Goal: Task Accomplishment & Management: Use online tool/utility

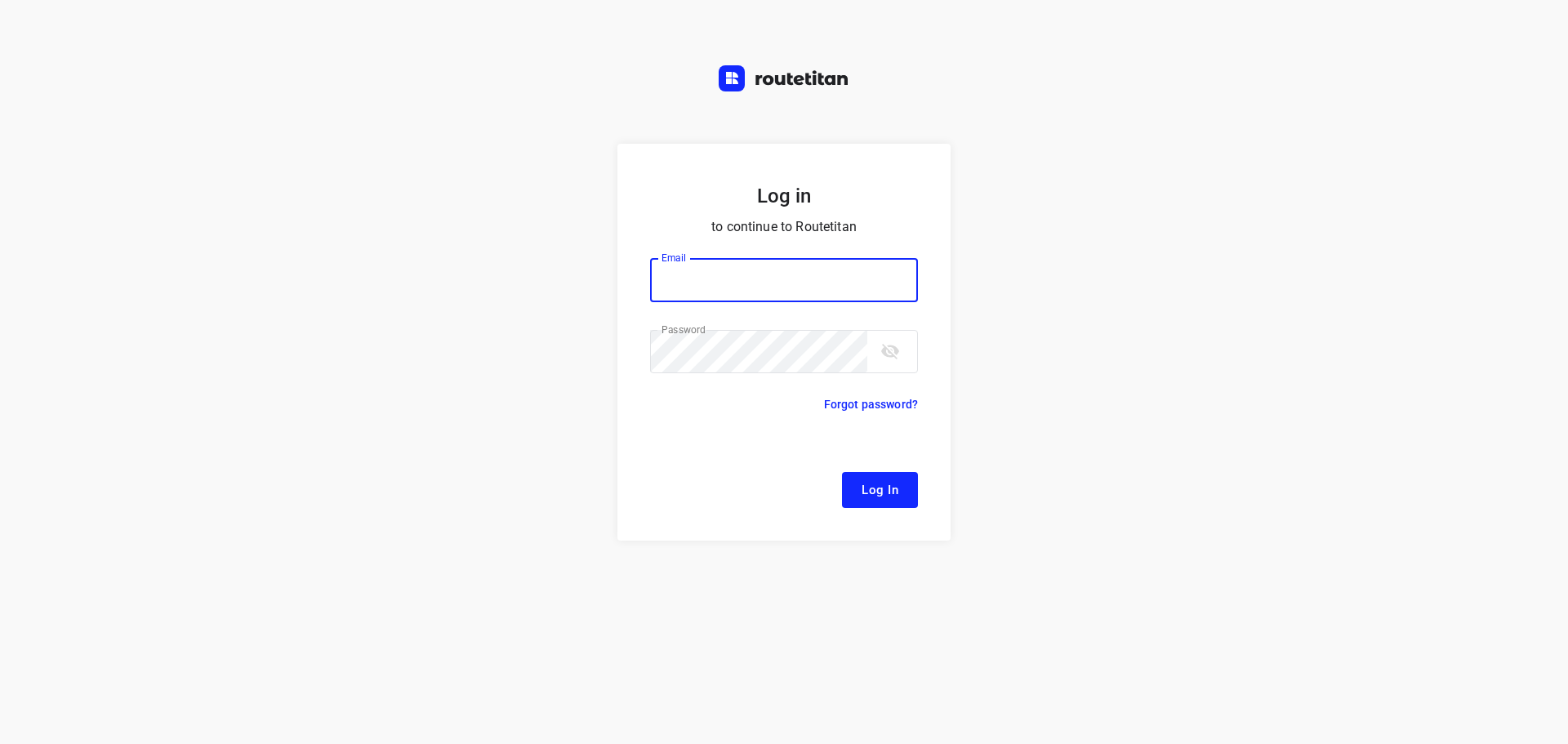
type input "[EMAIL_ADDRESS][DOMAIN_NAME]"
click at [891, 500] on span "Log In" at bounding box center [880, 490] width 37 height 22
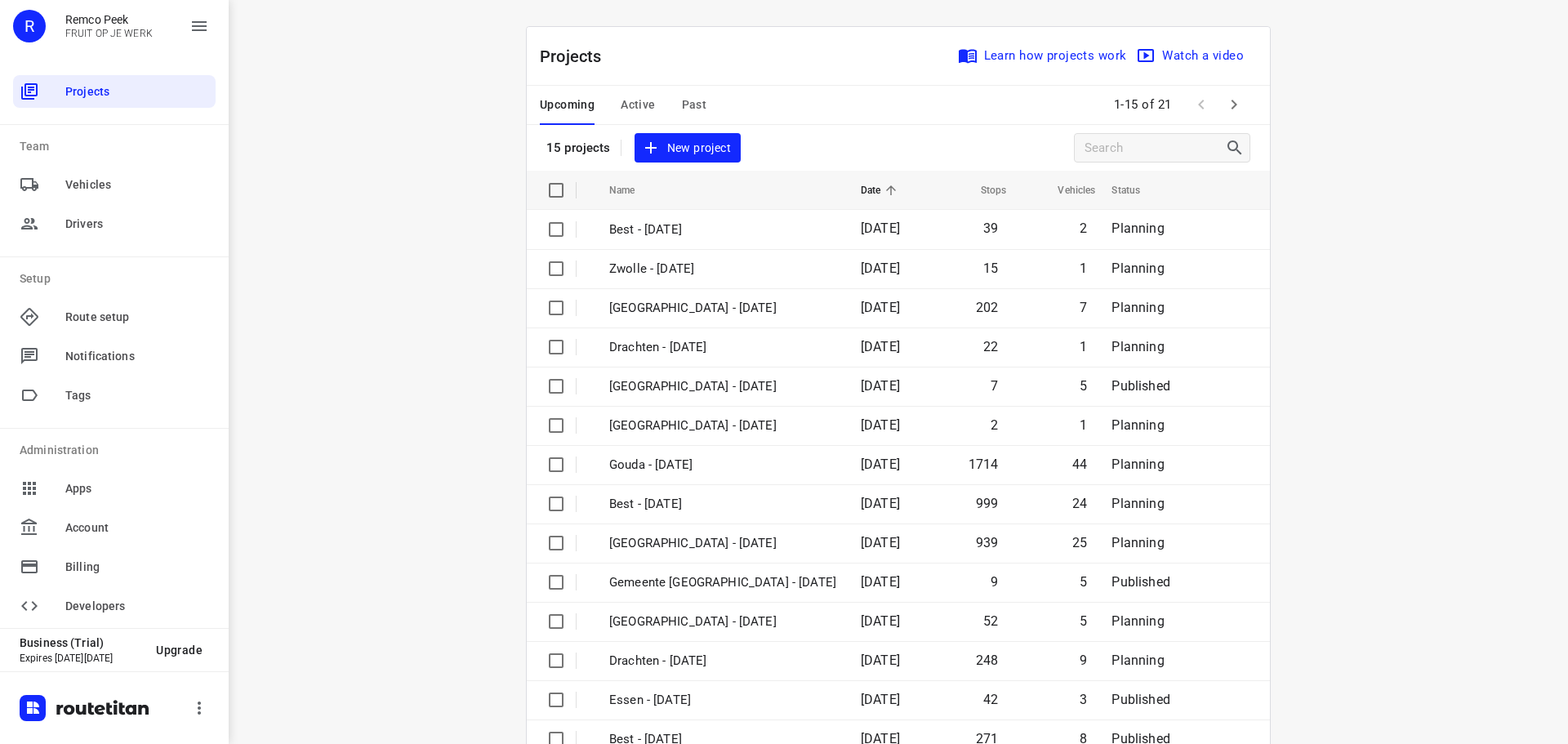
click at [633, 104] on span "Active" at bounding box center [637, 105] width 34 height 21
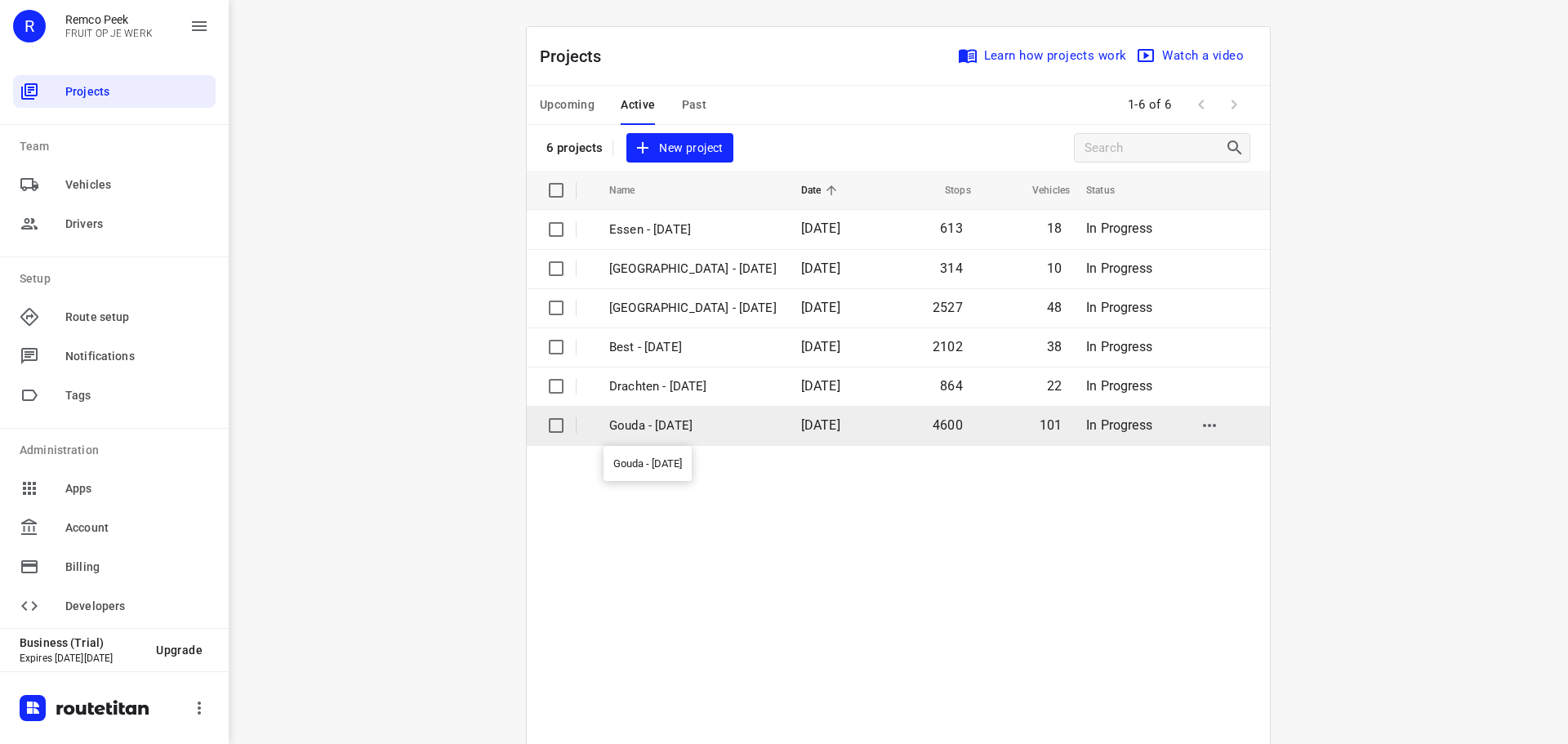
click at [677, 430] on p "Gouda - [DATE]" at bounding box center [692, 426] width 167 height 19
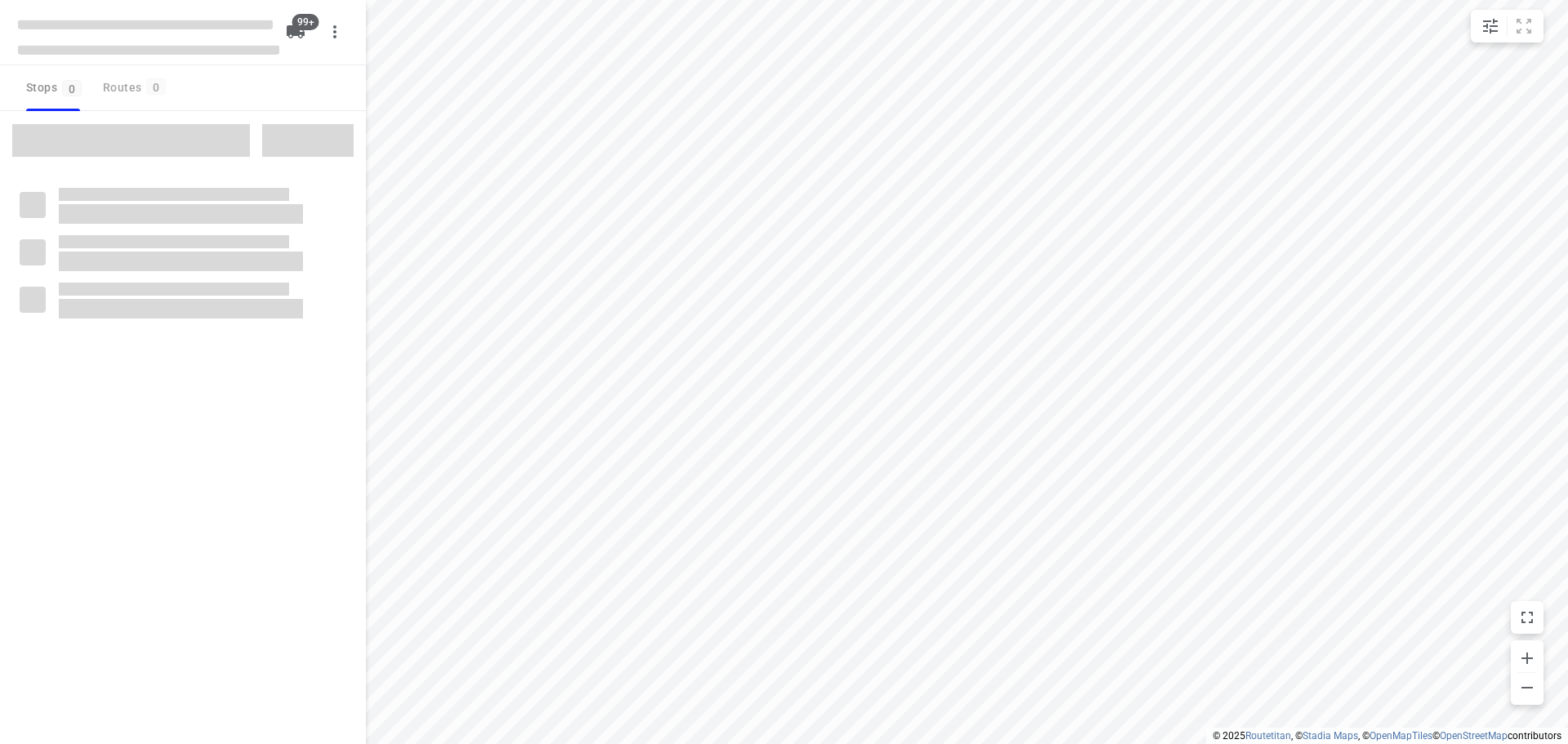
type input "distance"
checkbox input "true"
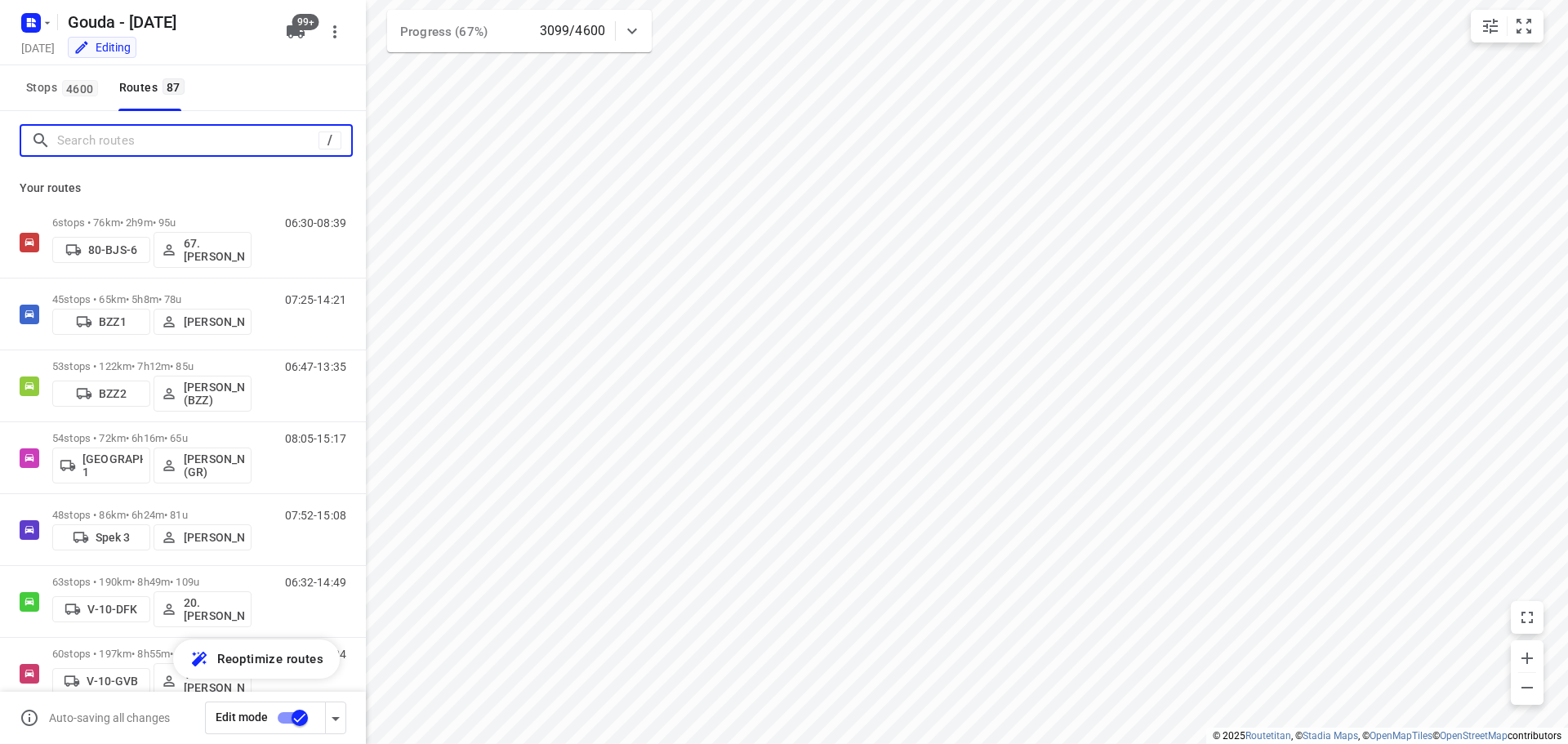
click at [115, 137] on input "Search routes" at bounding box center [187, 141] width 261 height 25
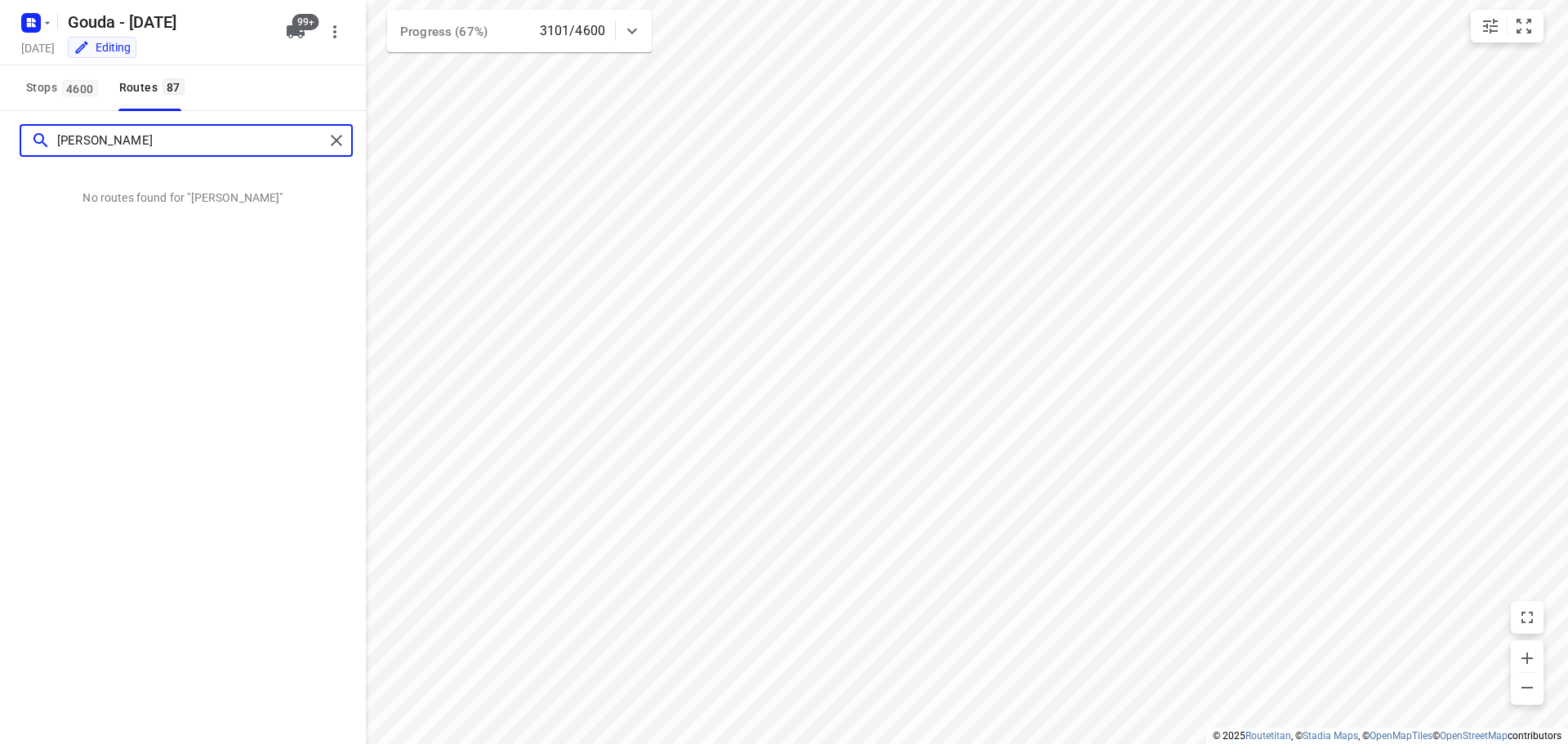
click at [169, 139] on input "sven h" at bounding box center [190, 141] width 267 height 25
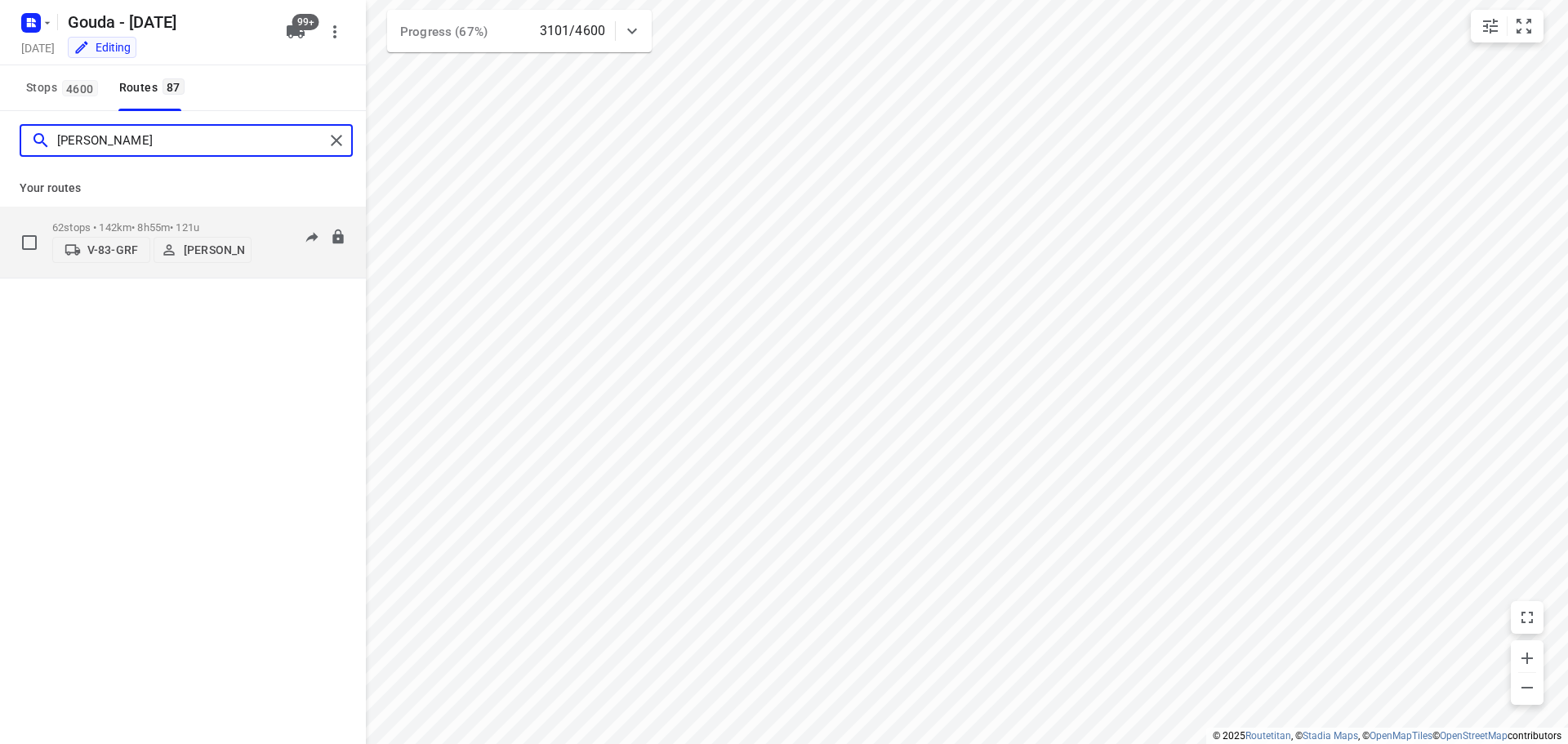
type input "sven"
click at [178, 221] on p "62 stops • 142km • 8h55m • 121u" at bounding box center [152, 227] width 200 height 13
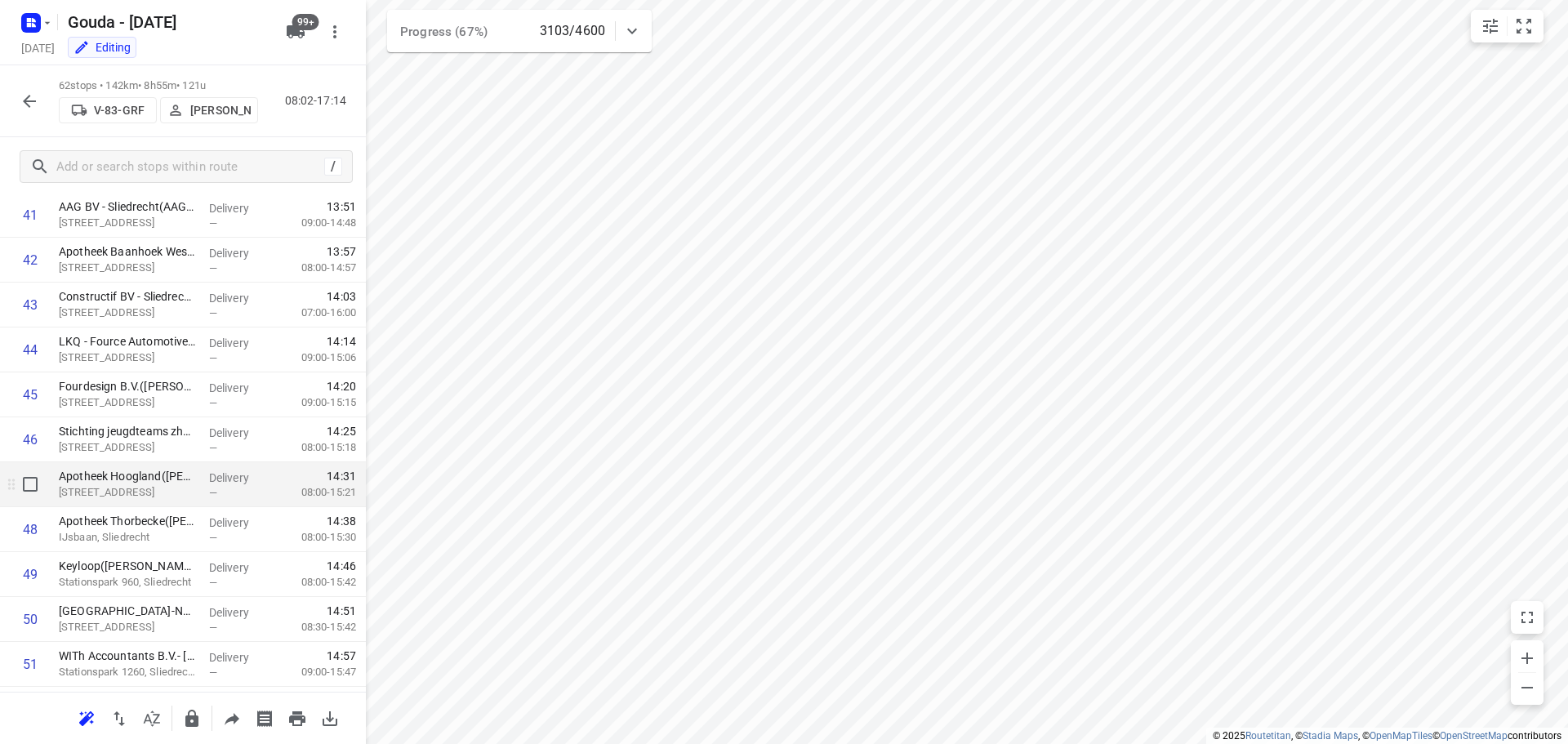
scroll to position [2416, 0]
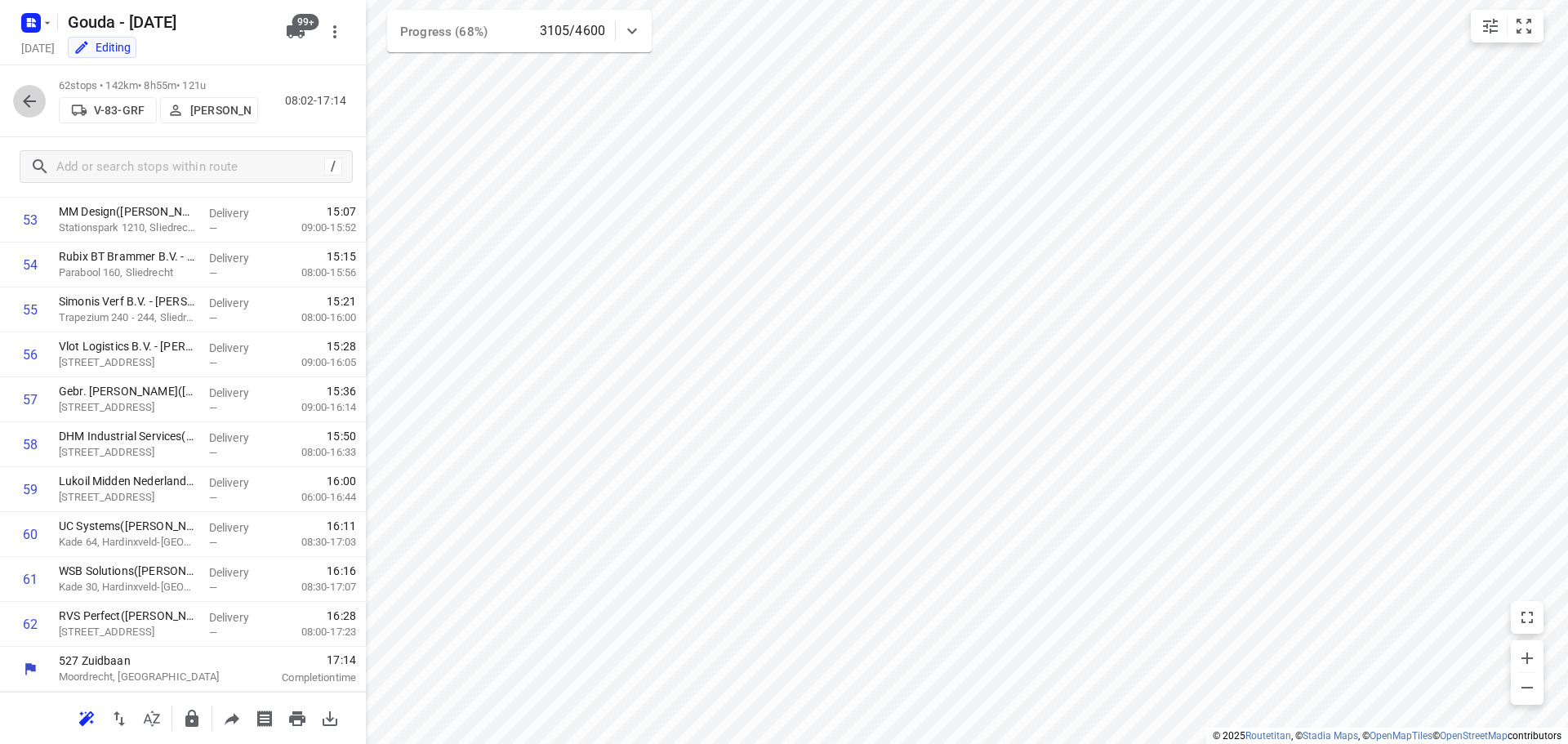
click at [27, 102] on icon "button" at bounding box center [29, 101] width 20 height 20
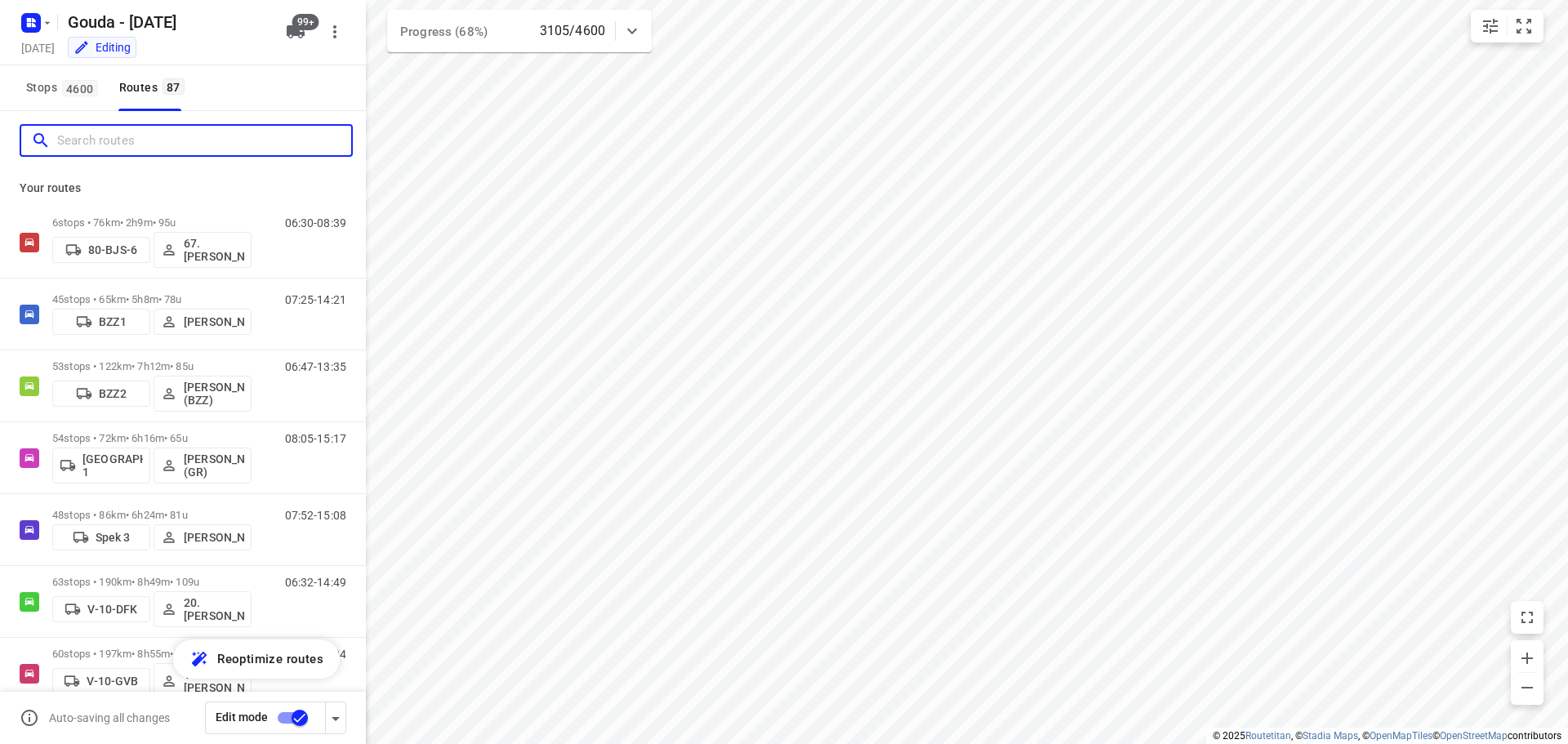
click at [101, 143] on input "Search routes" at bounding box center [204, 141] width 294 height 25
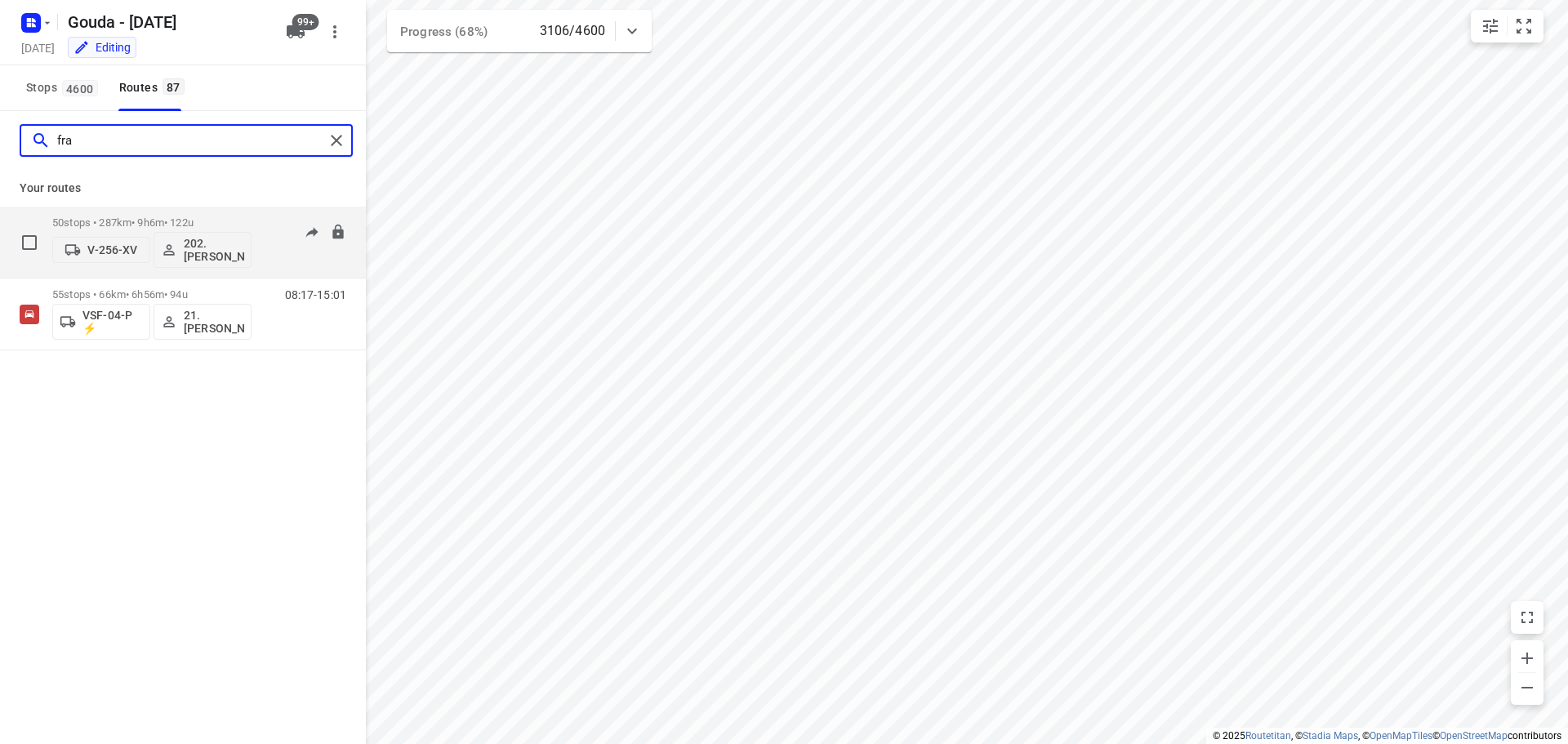
type input "fra"
click at [154, 219] on p "50 stops • 287km • 9h6m • 122u" at bounding box center [152, 222] width 200 height 13
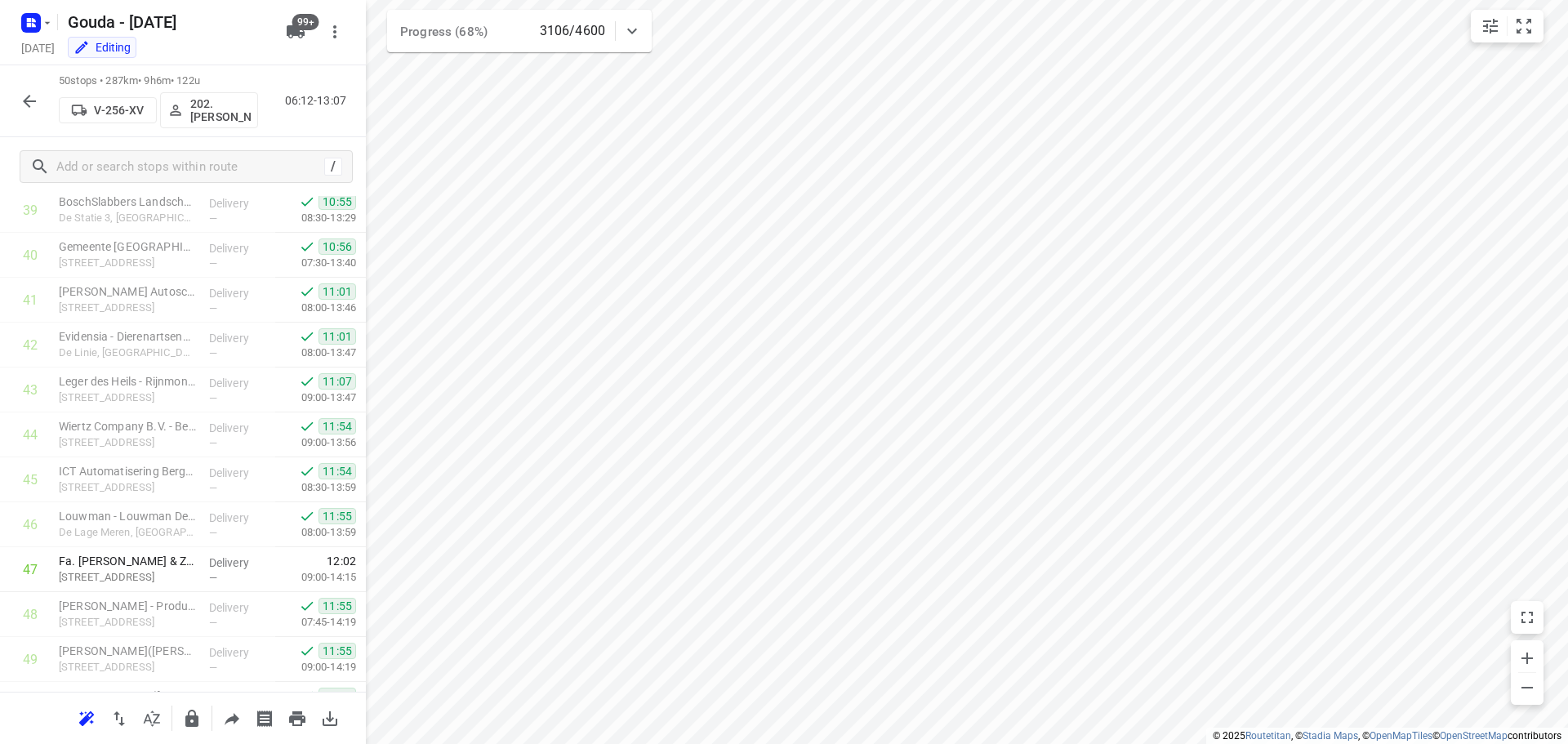
scroll to position [1877, 0]
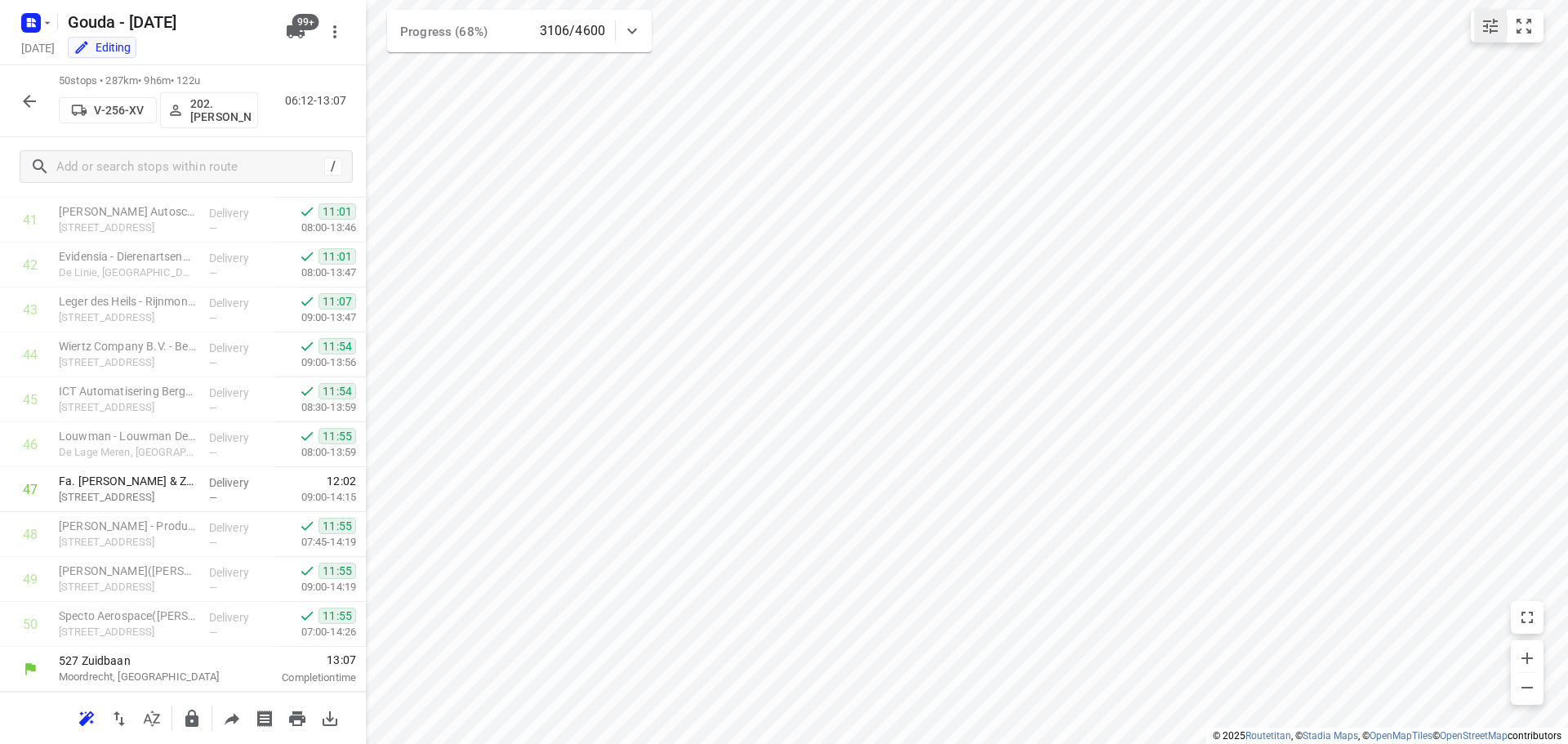
click at [1483, 28] on icon "small contained button group" at bounding box center [1491, 26] width 20 height 20
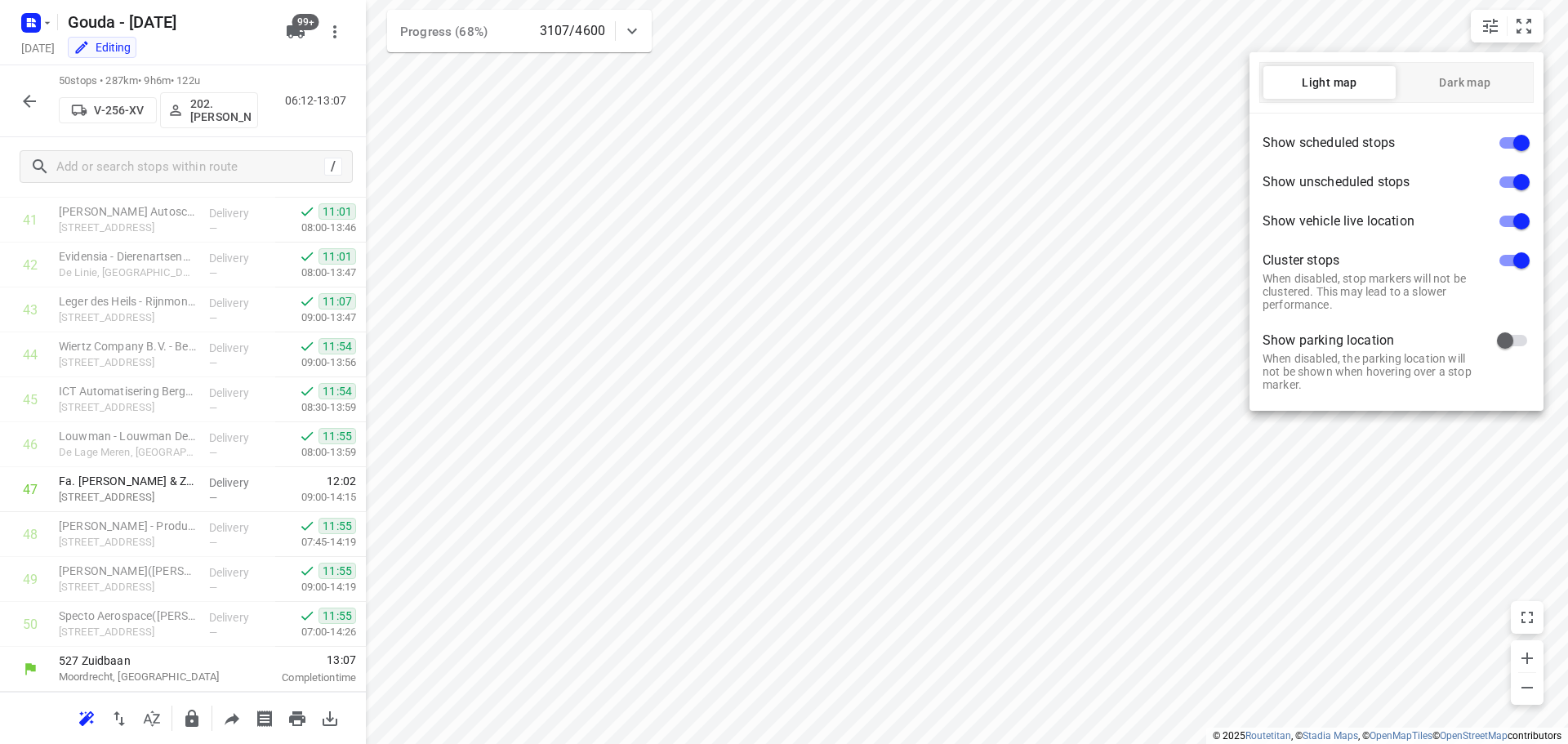
click at [1501, 147] on input "checkbox" at bounding box center [1521, 143] width 93 height 31
checkbox input "false"
click at [1505, 221] on input "checkbox" at bounding box center [1521, 221] width 93 height 31
checkbox input "false"
click at [1505, 260] on input "checkbox" at bounding box center [1521, 260] width 93 height 31
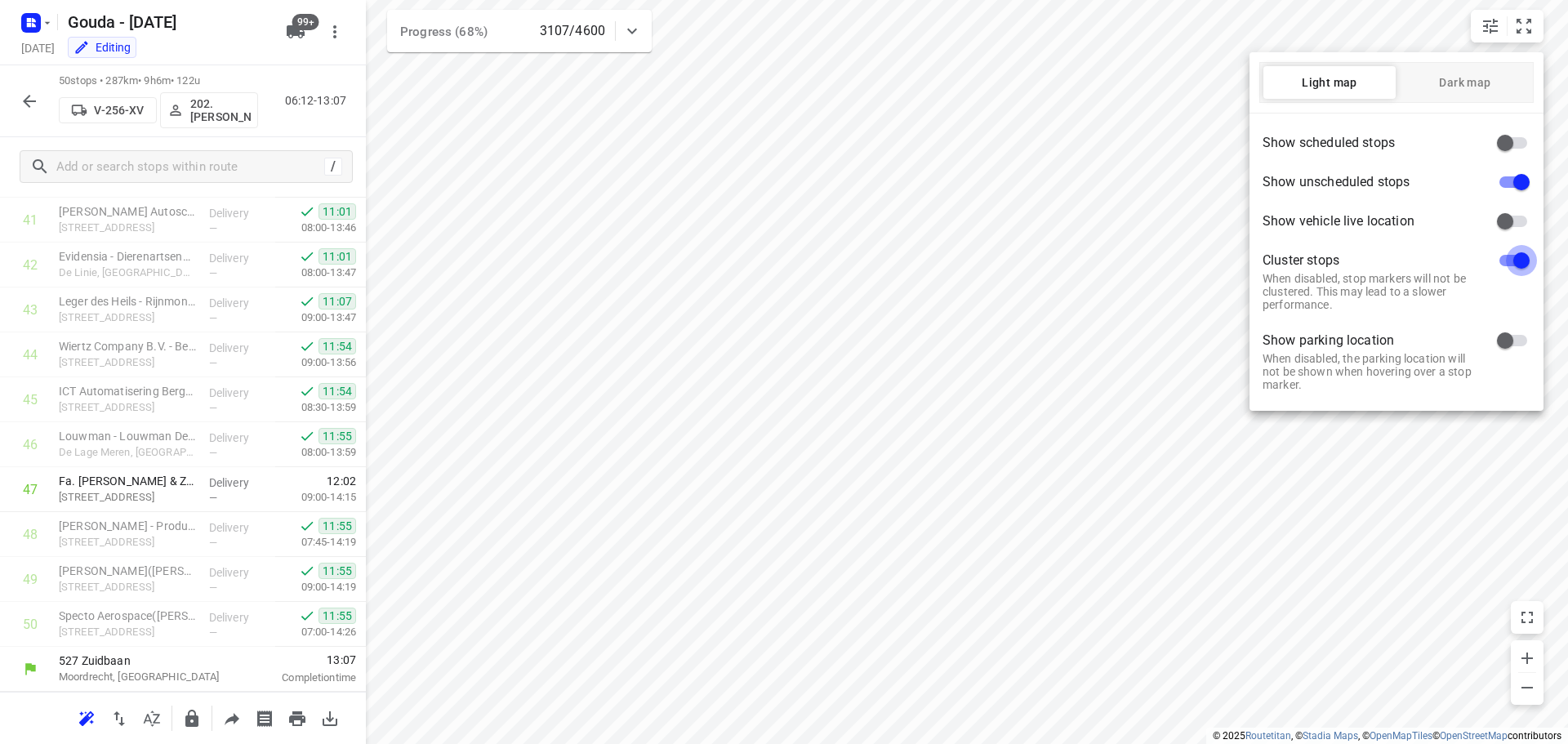
checkbox input "false"
click at [1274, 535] on div at bounding box center [784, 372] width 1568 height 744
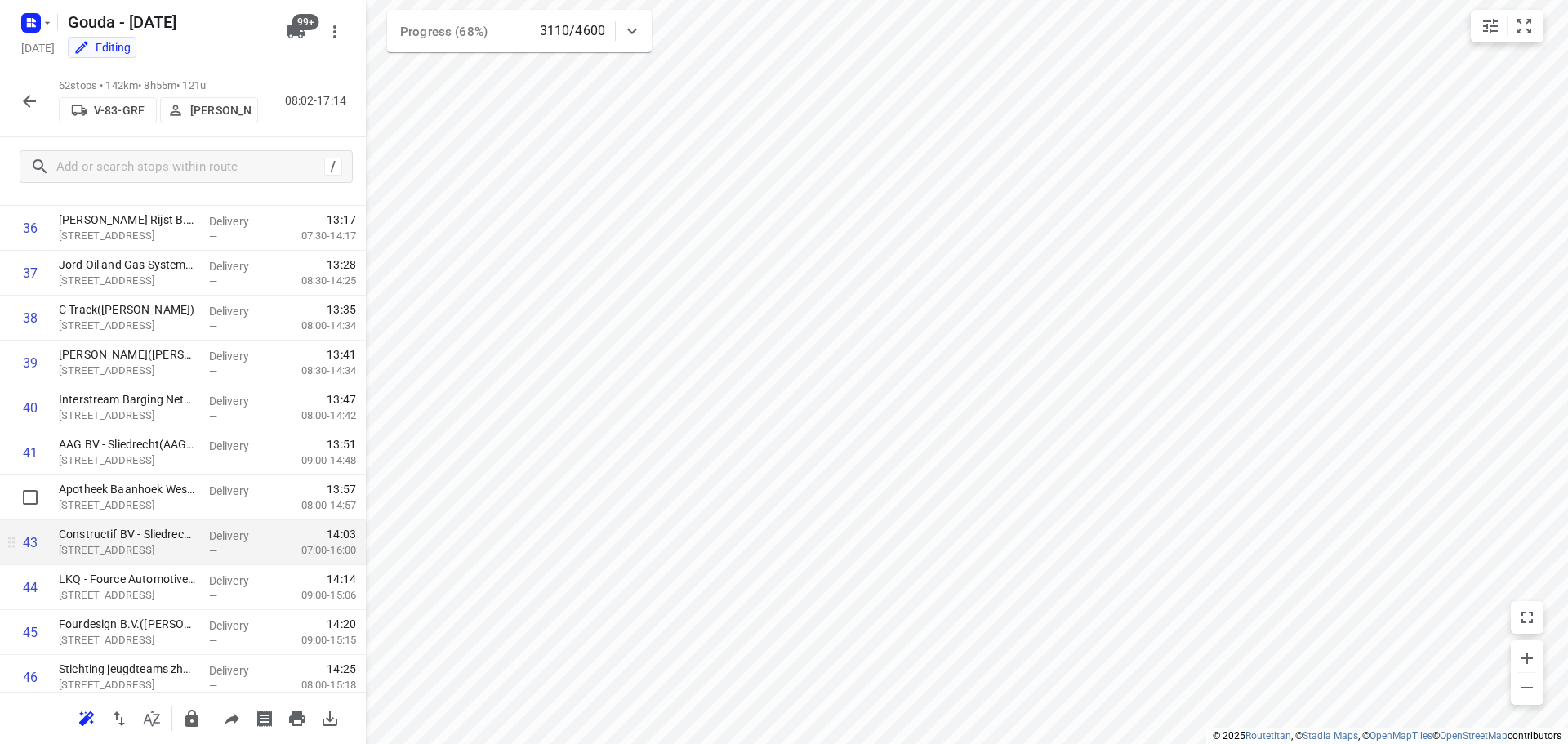
scroll to position [1681, 0]
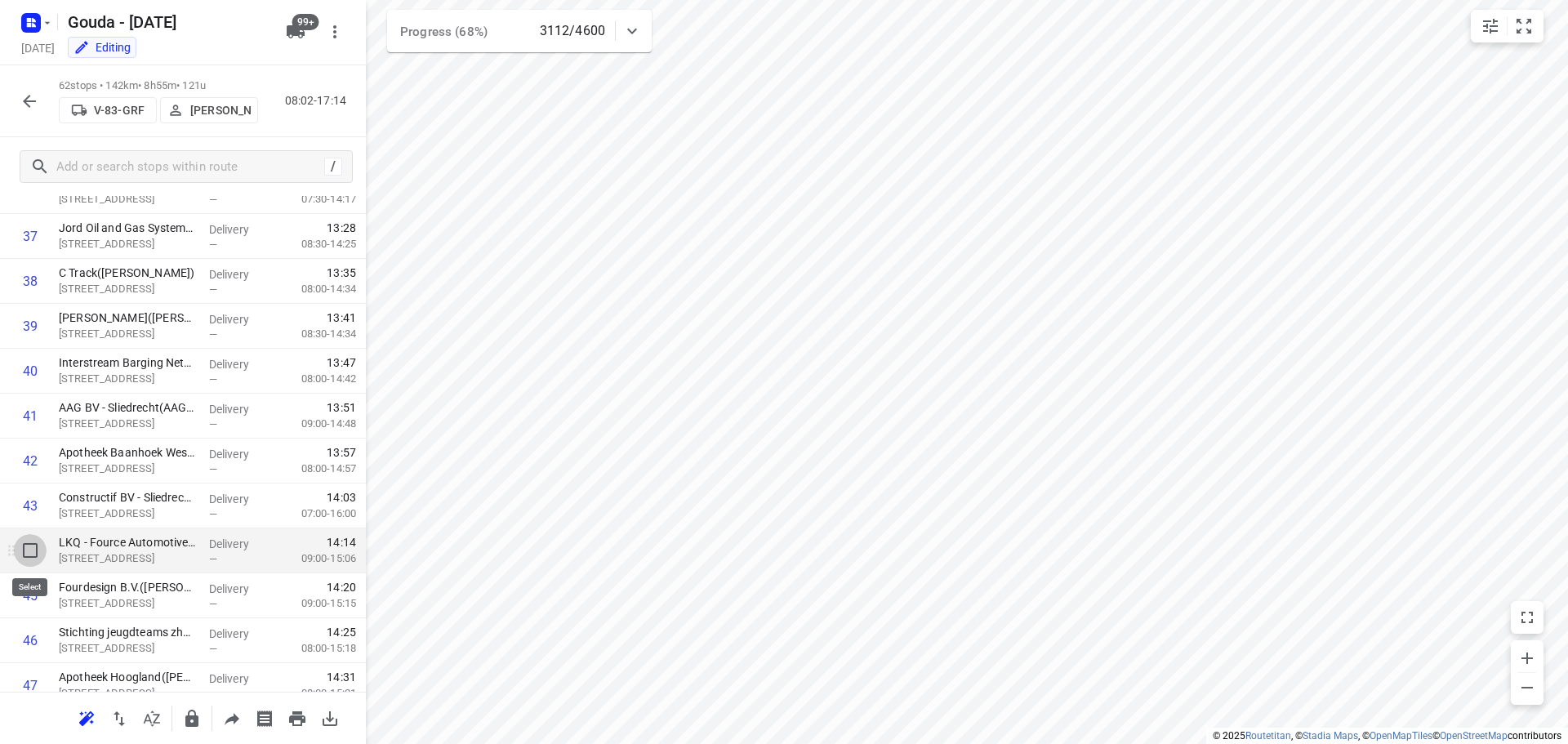
click at [23, 550] on input "checkbox" at bounding box center [29, 550] width 32 height 32
checkbox input "true"
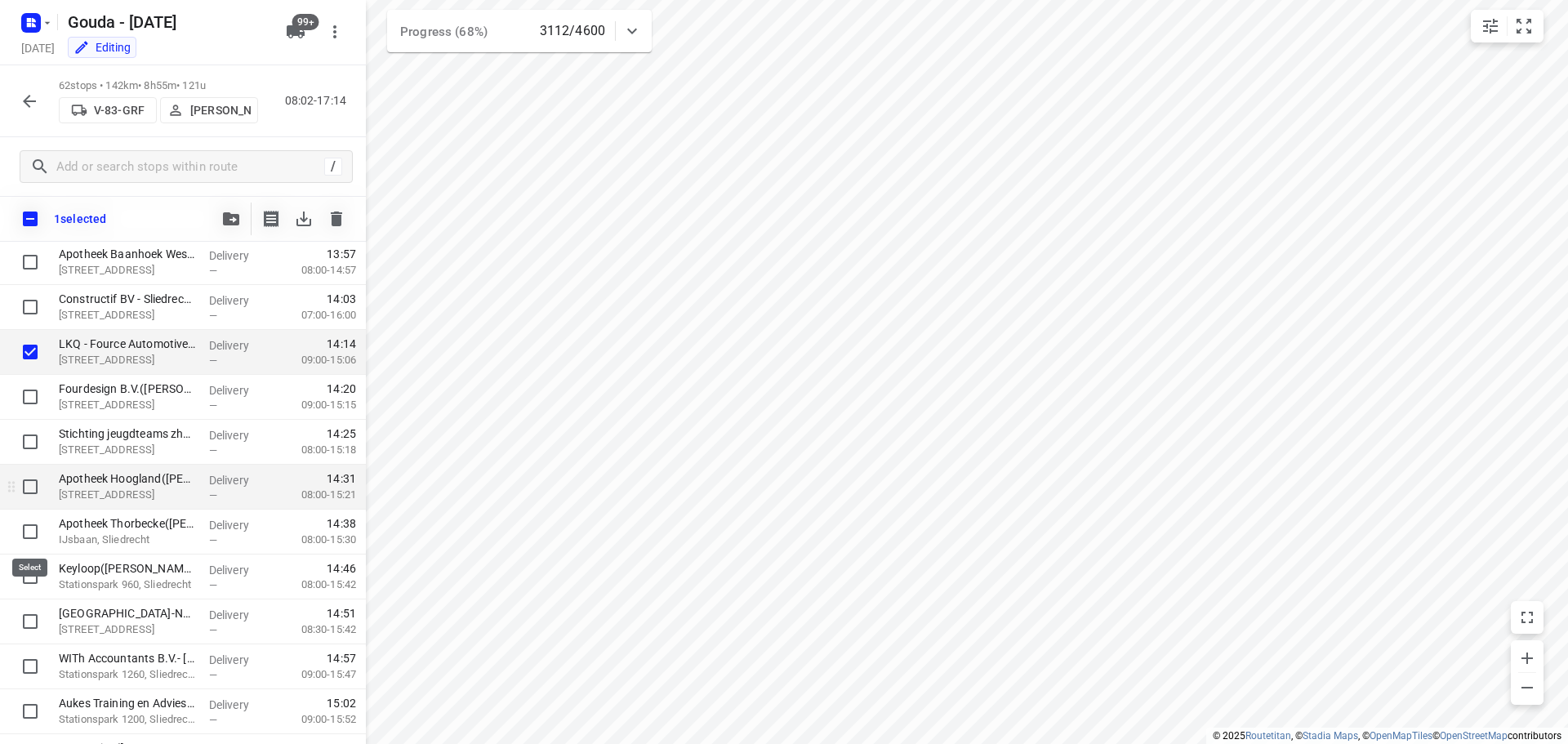
scroll to position [1926, 0]
click at [285, 31] on button "99+" at bounding box center [295, 31] width 32 height 32
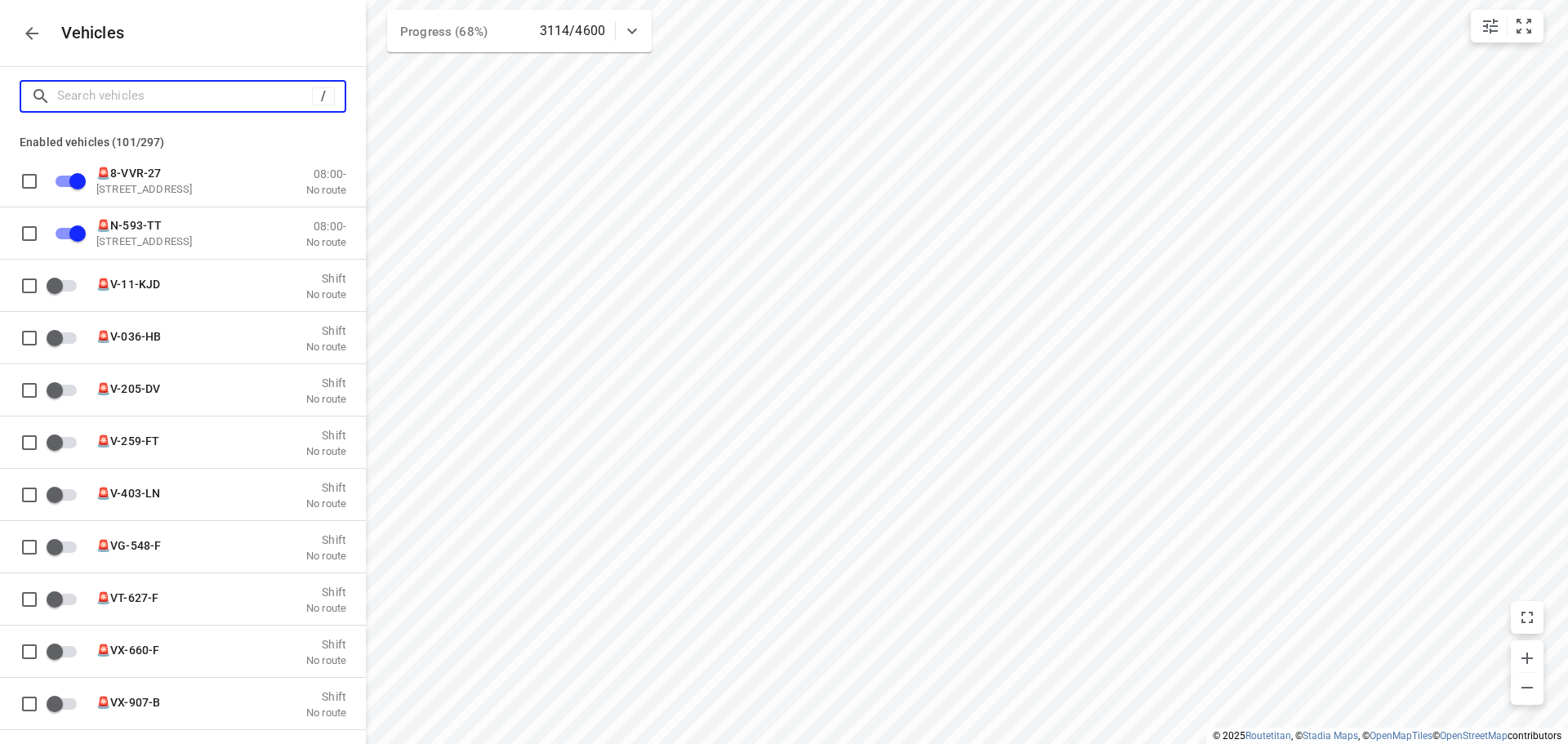
click at [239, 91] on input "Search vehicles" at bounding box center [184, 96] width 254 height 25
type input "f"
checkbox input "false"
checkbox input "true"
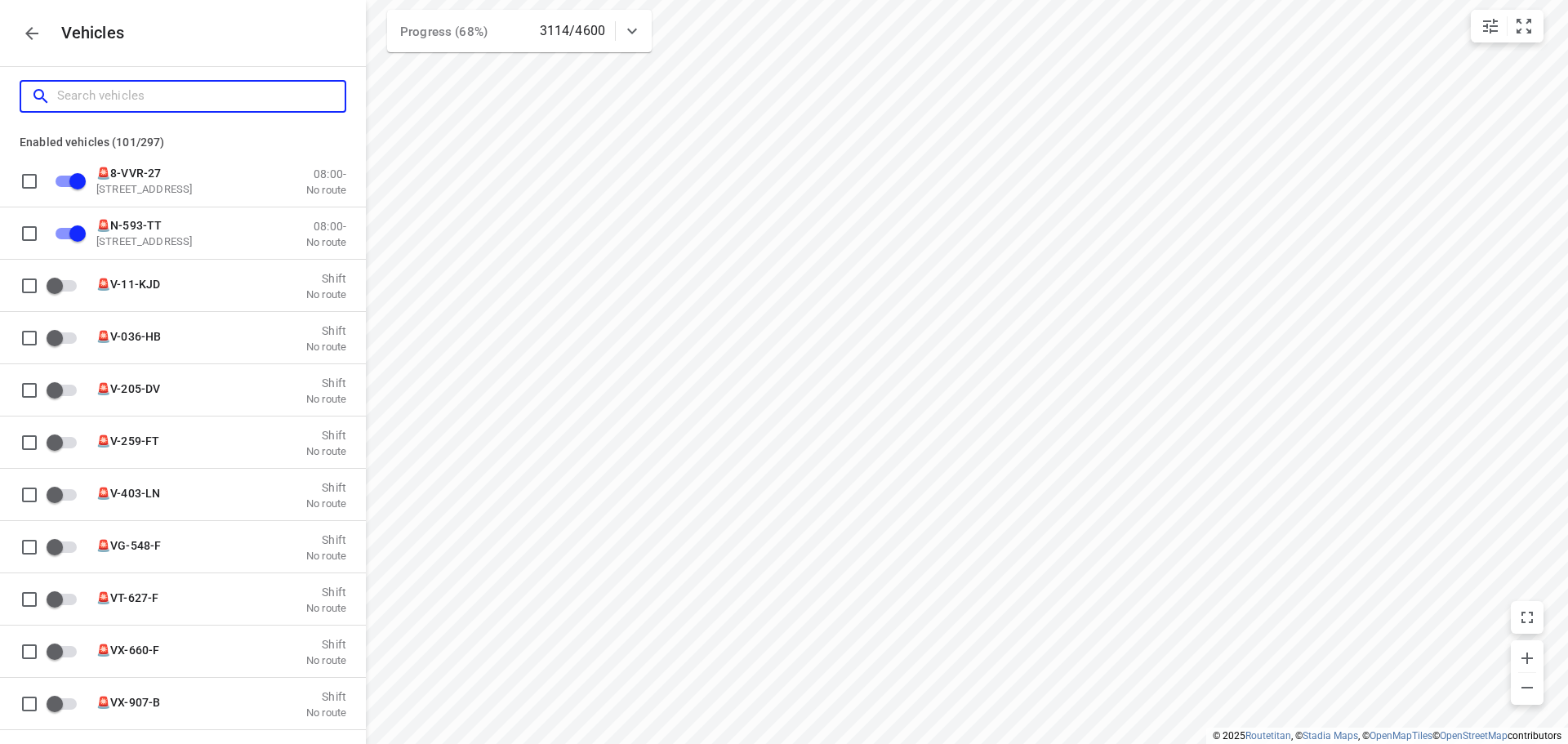
checkbox input "true"
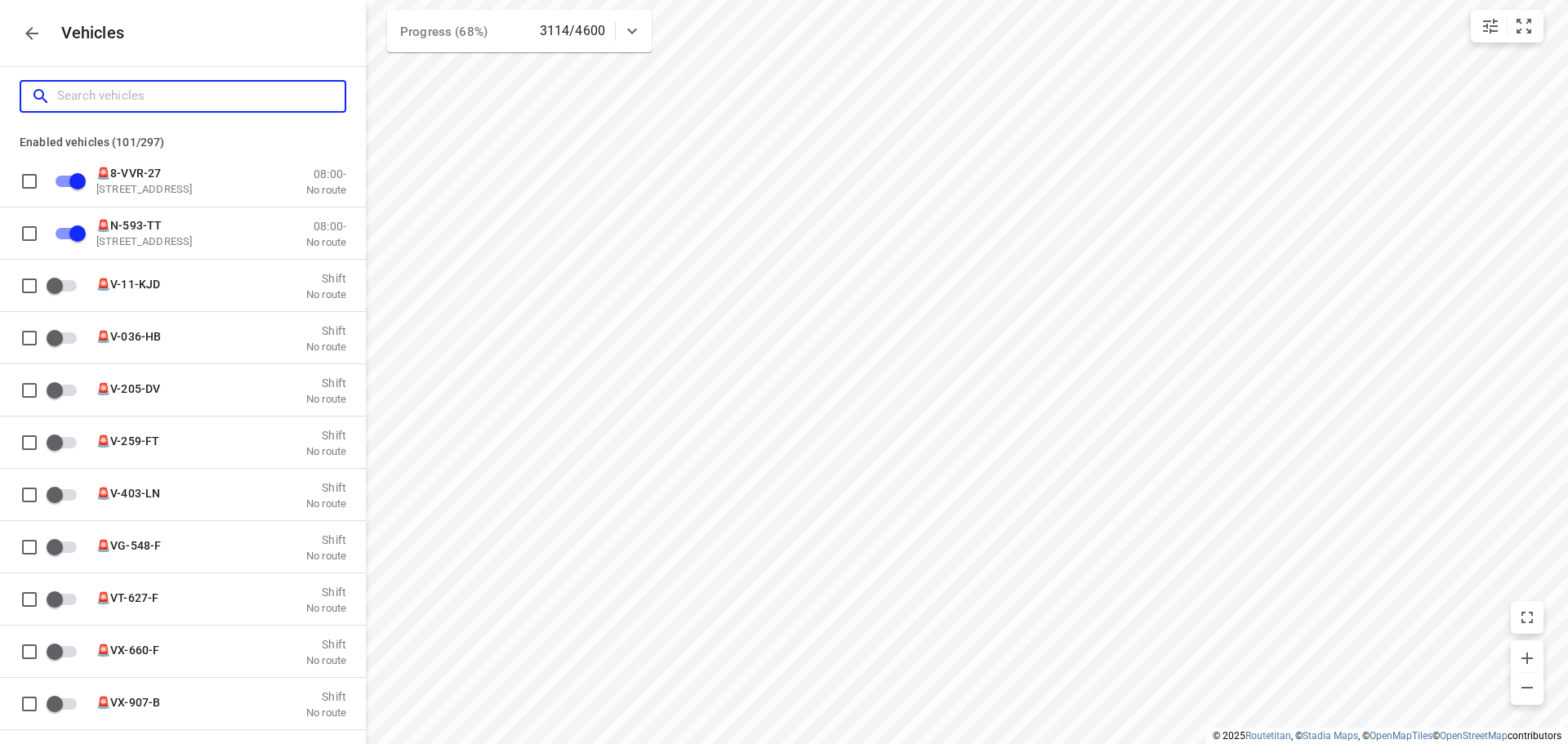
checkbox input "true"
checkbox input "false"
checkbox input "true"
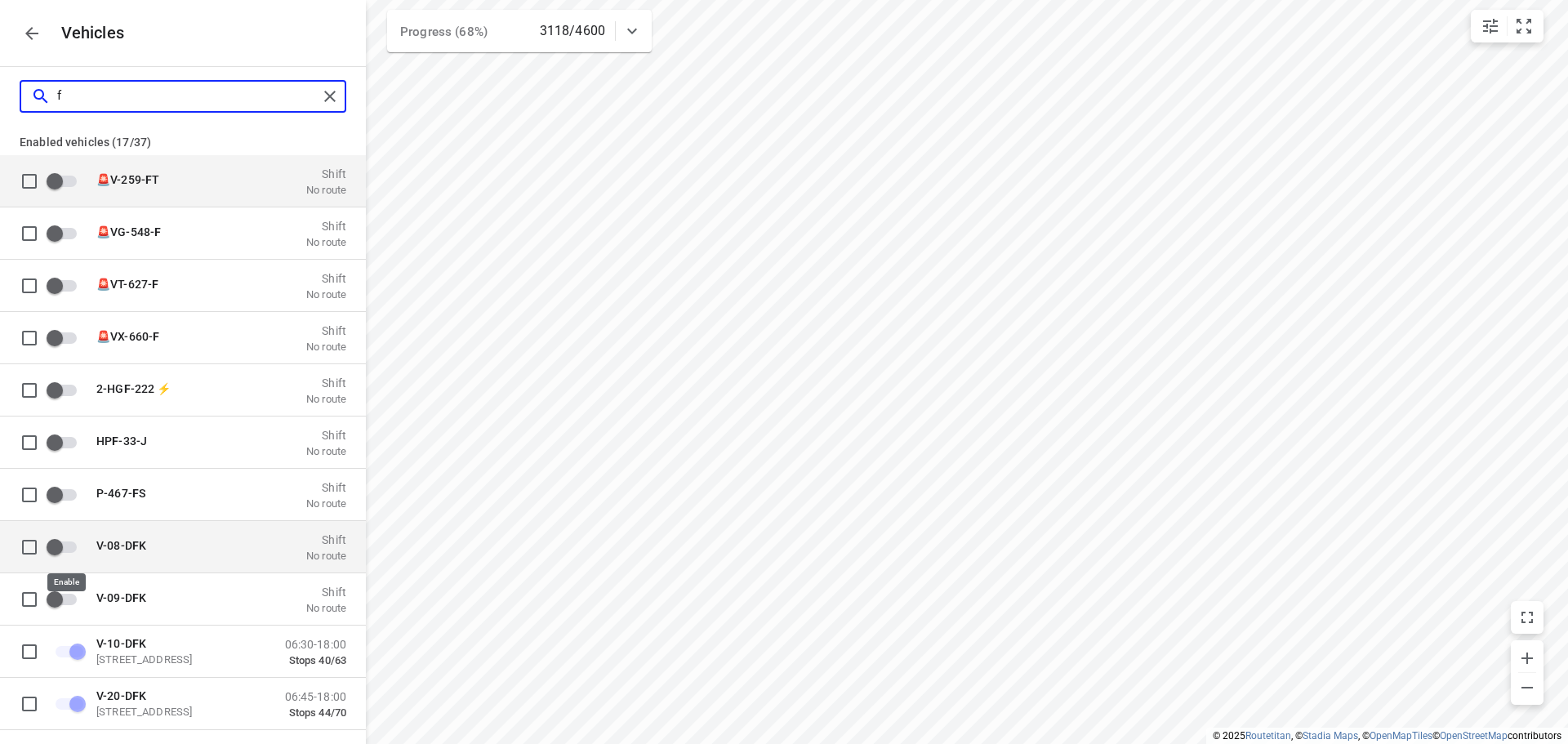
type input "f"
click at [73, 548] on input "grid" at bounding box center [54, 546] width 93 height 31
checkbox input "true"
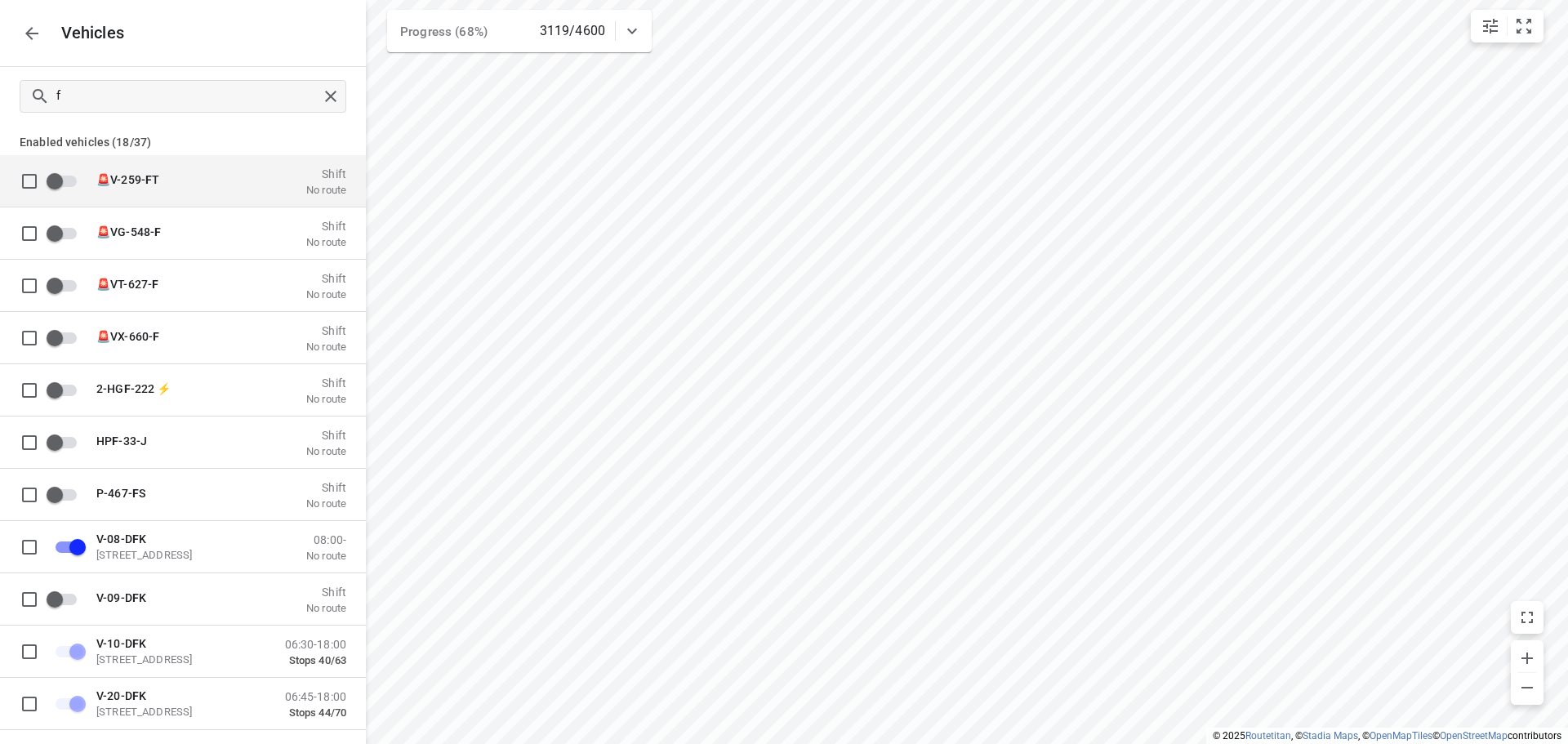
click at [28, 39] on icon "button" at bounding box center [32, 33] width 20 height 20
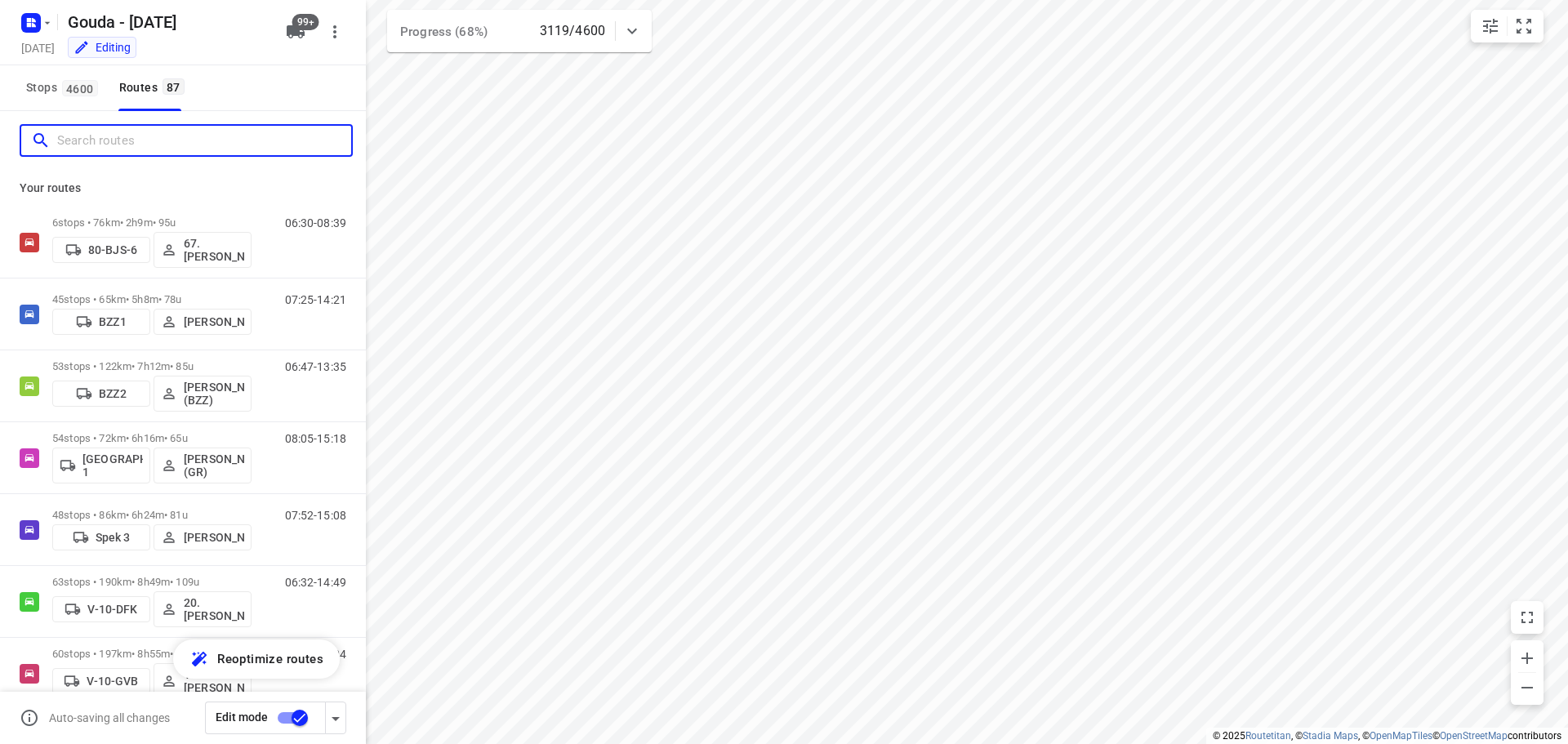
click at [187, 129] on input "Search routes" at bounding box center [204, 141] width 294 height 25
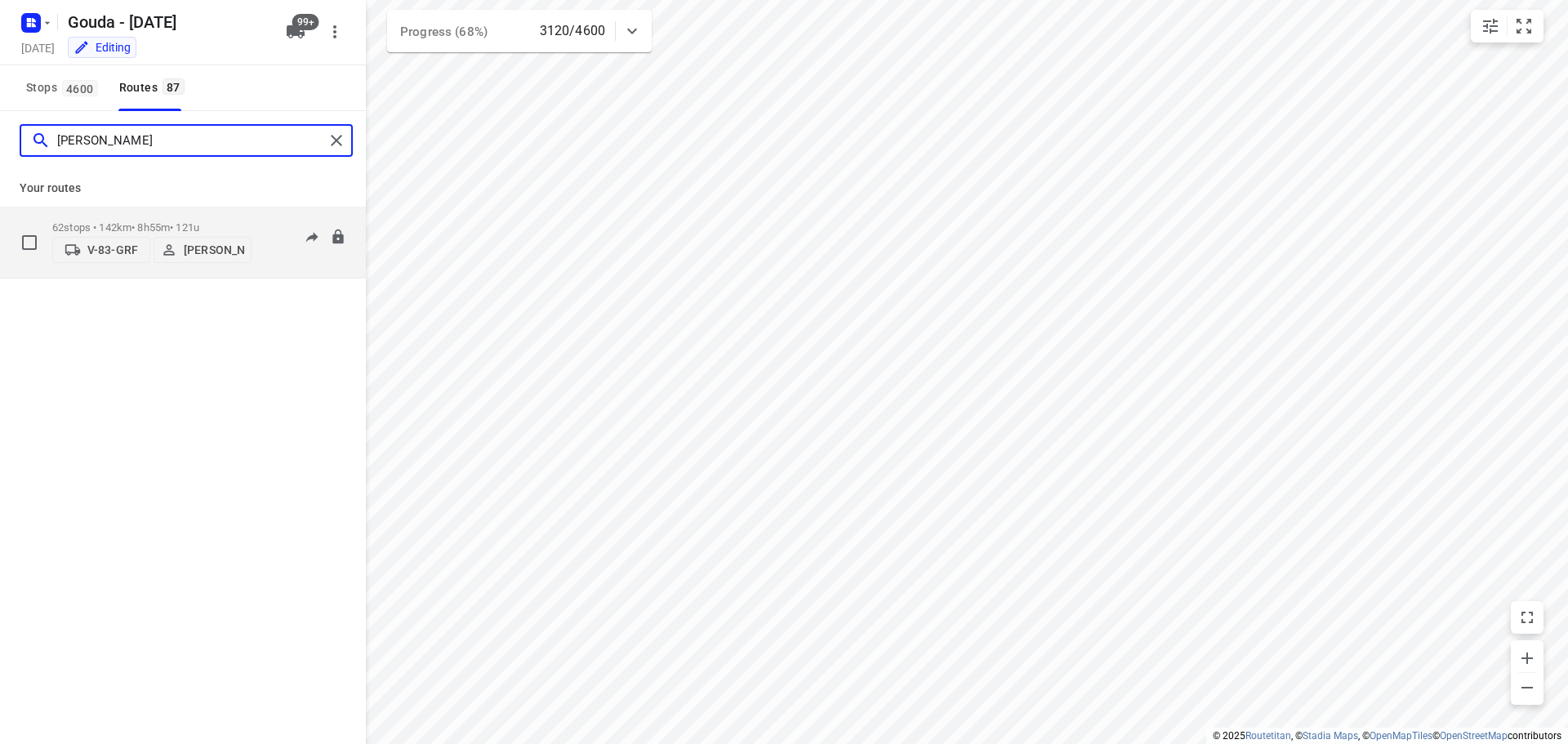
type input "sven"
click at [196, 214] on div "62 stops • 142km • 8h55m • 121u V-83-GRF Sven Hageman" at bounding box center [152, 242] width 200 height 58
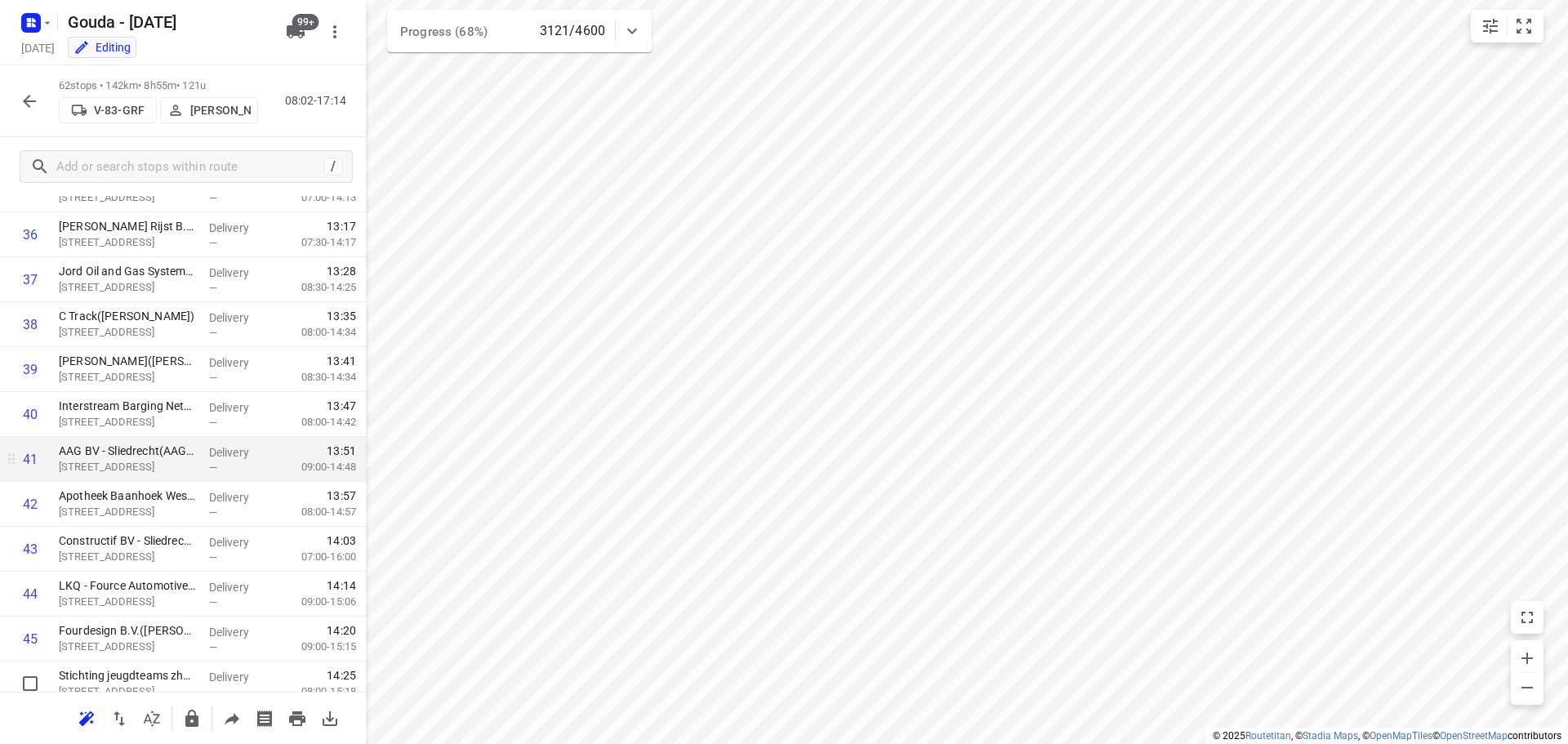
scroll to position [1797, 0]
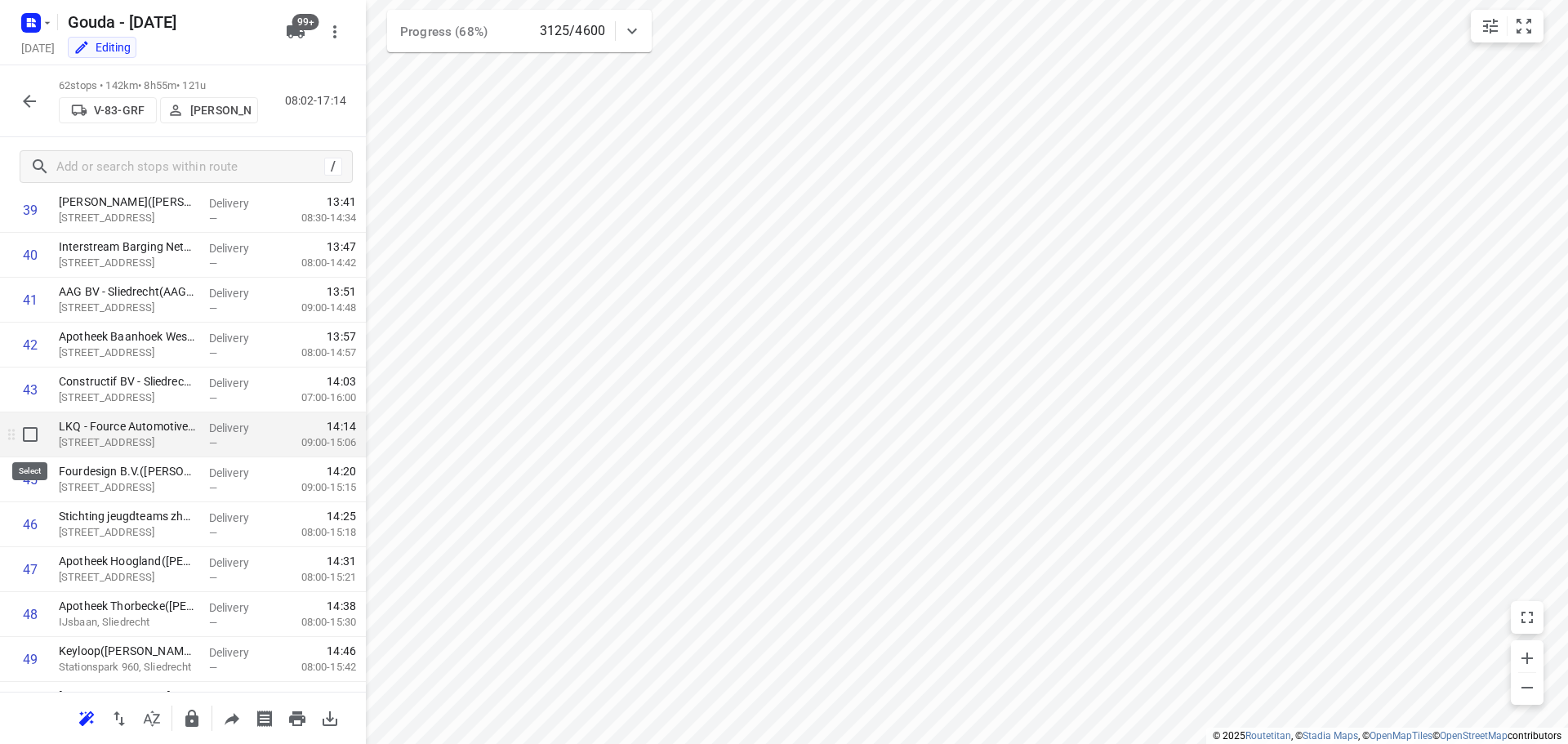
click at [27, 431] on input "checkbox" at bounding box center [29, 434] width 32 height 32
checkbox input "true"
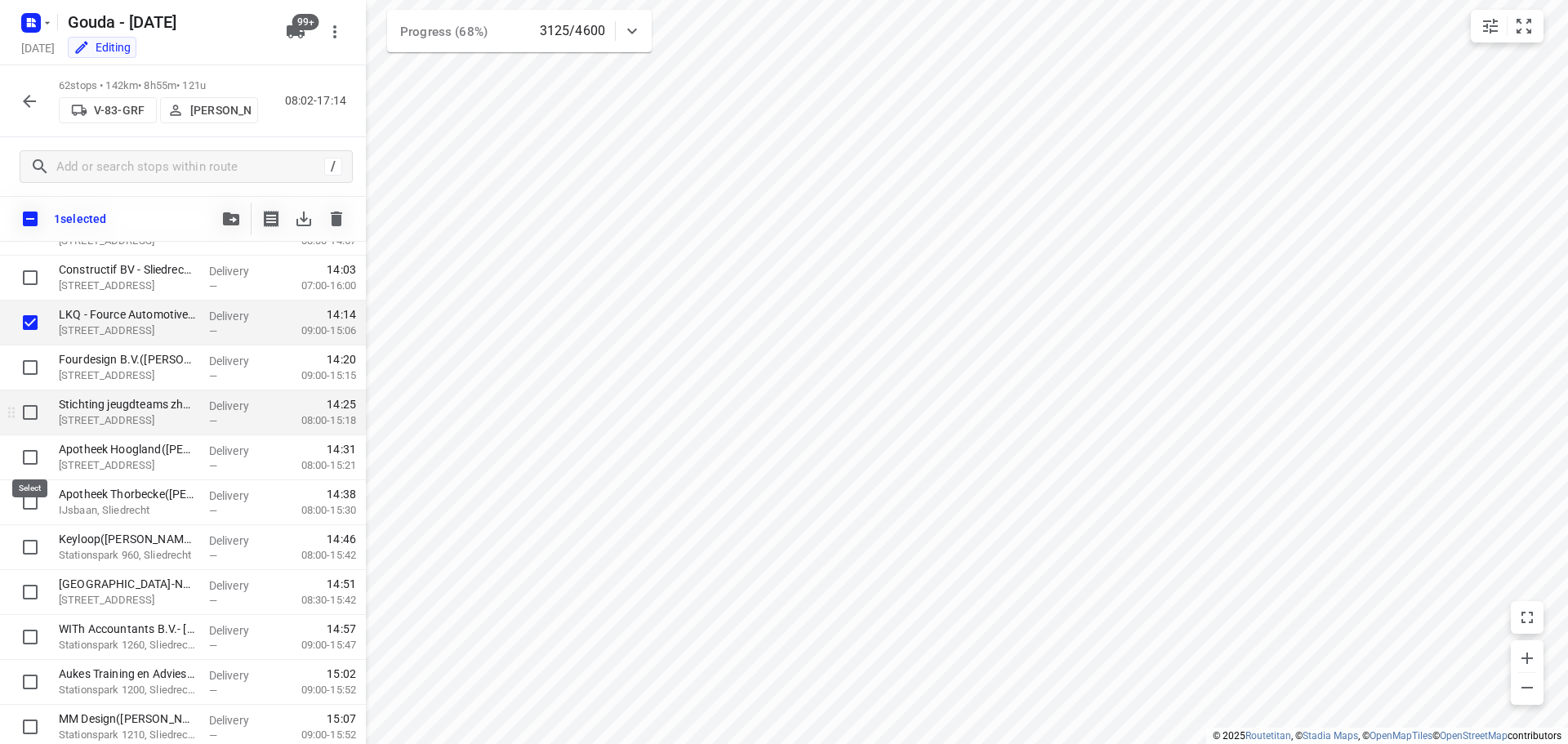
scroll to position [1960, 0]
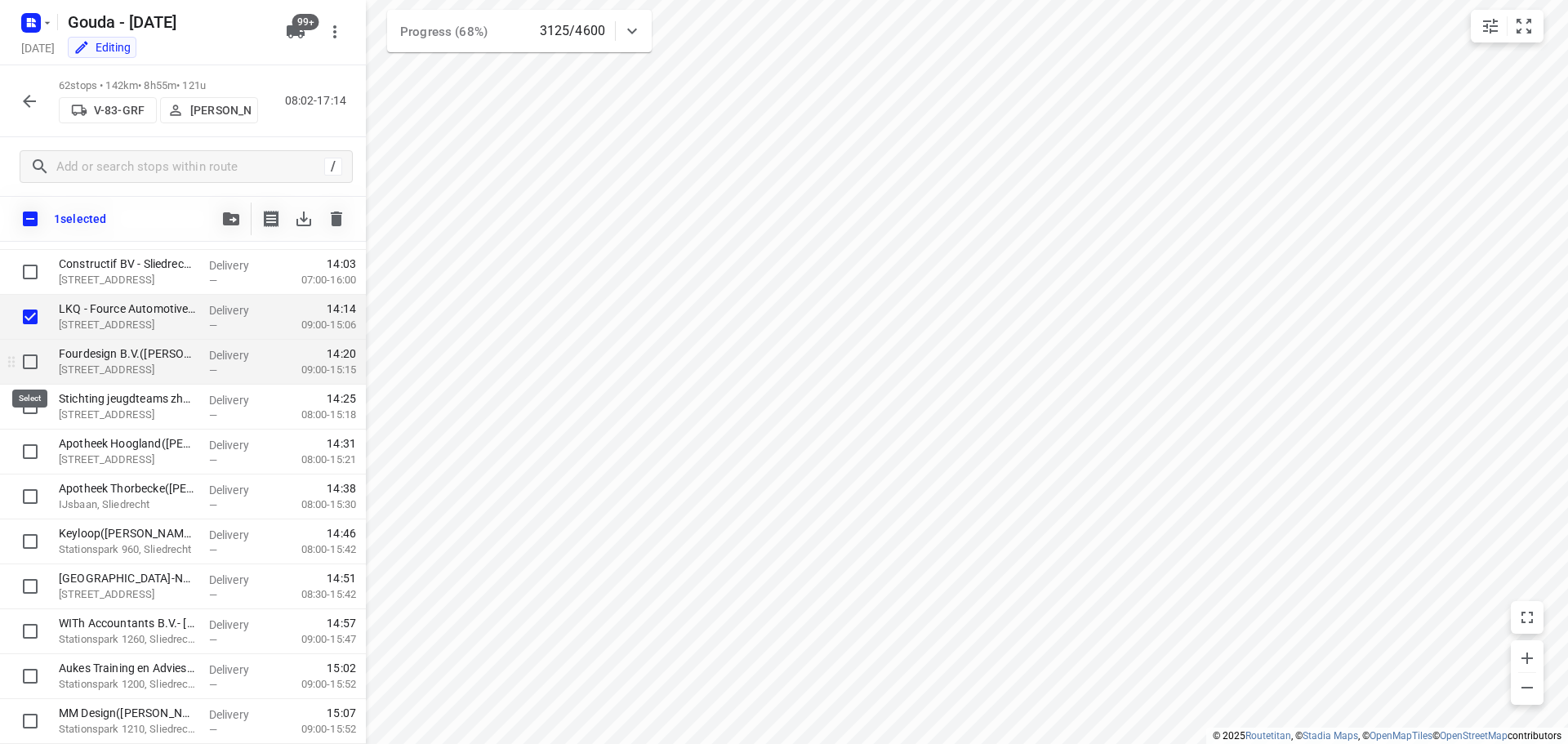
click at [28, 361] on input "checkbox" at bounding box center [29, 361] width 32 height 32
checkbox input "true"
click at [28, 405] on input "checkbox" at bounding box center [29, 406] width 32 height 32
checkbox input "true"
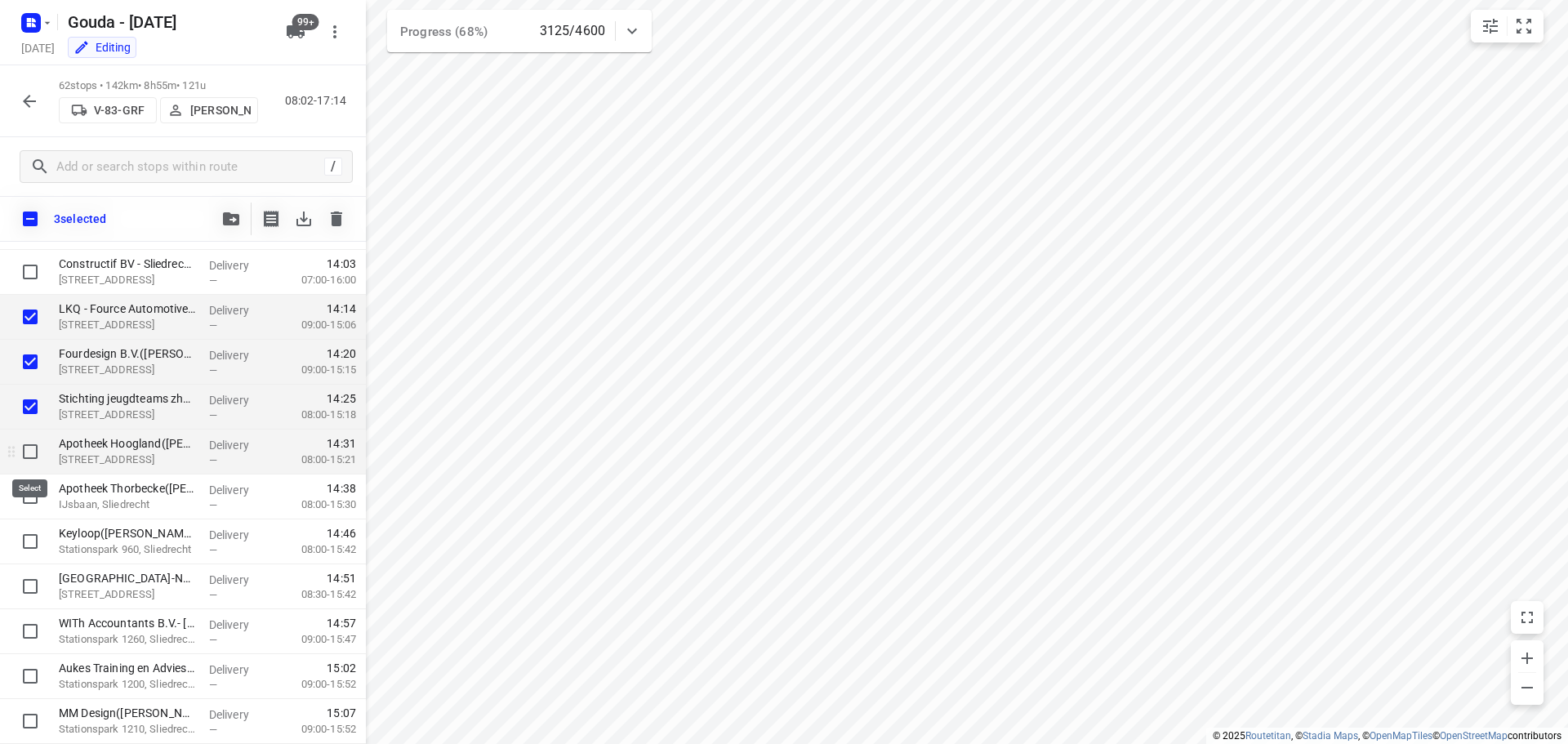
click at [31, 451] on input "checkbox" at bounding box center [29, 451] width 32 height 32
checkbox input "true"
click at [33, 490] on input "checkbox" at bounding box center [29, 496] width 32 height 32
checkbox input "true"
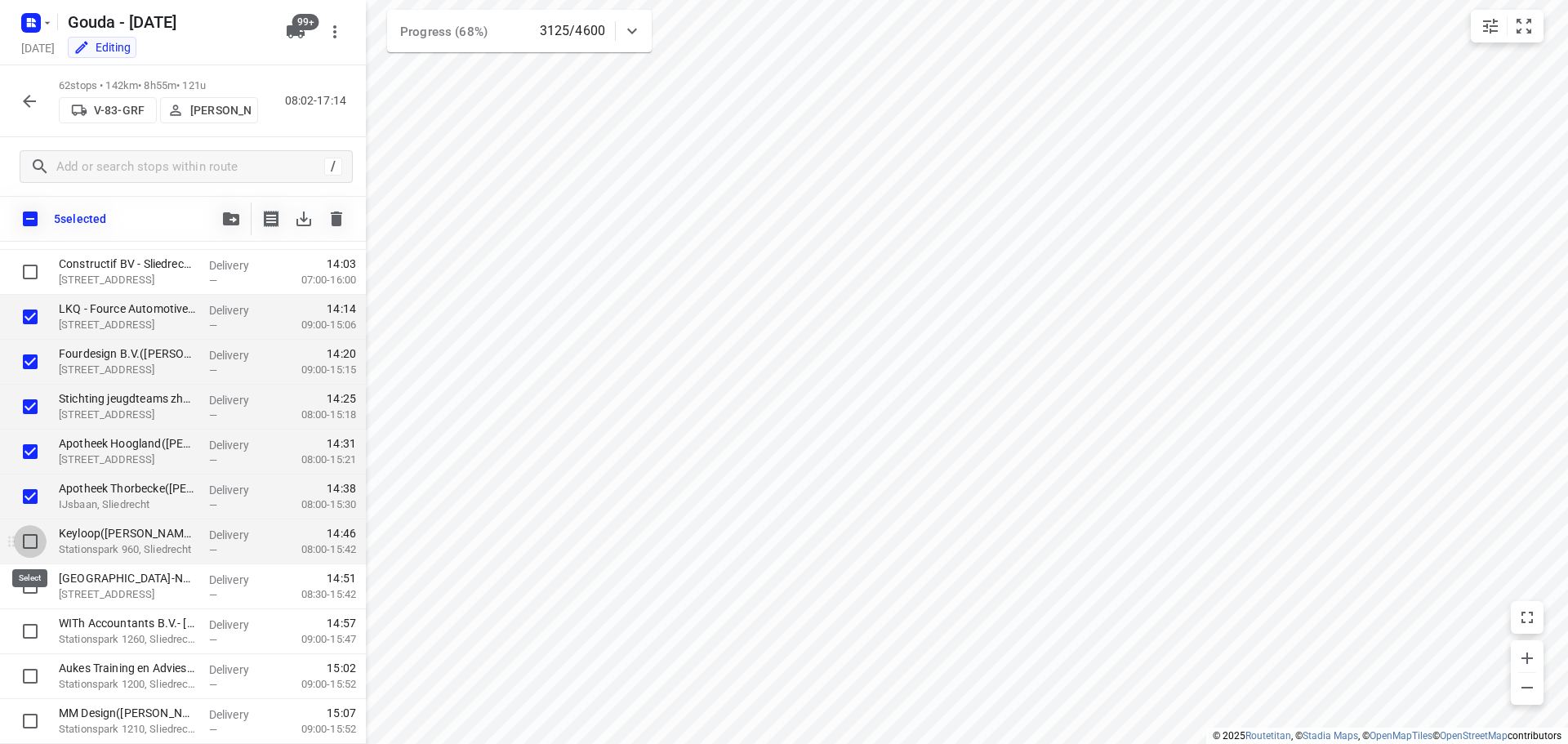
click at [29, 535] on input "checkbox" at bounding box center [29, 540] width 32 height 32
checkbox input "true"
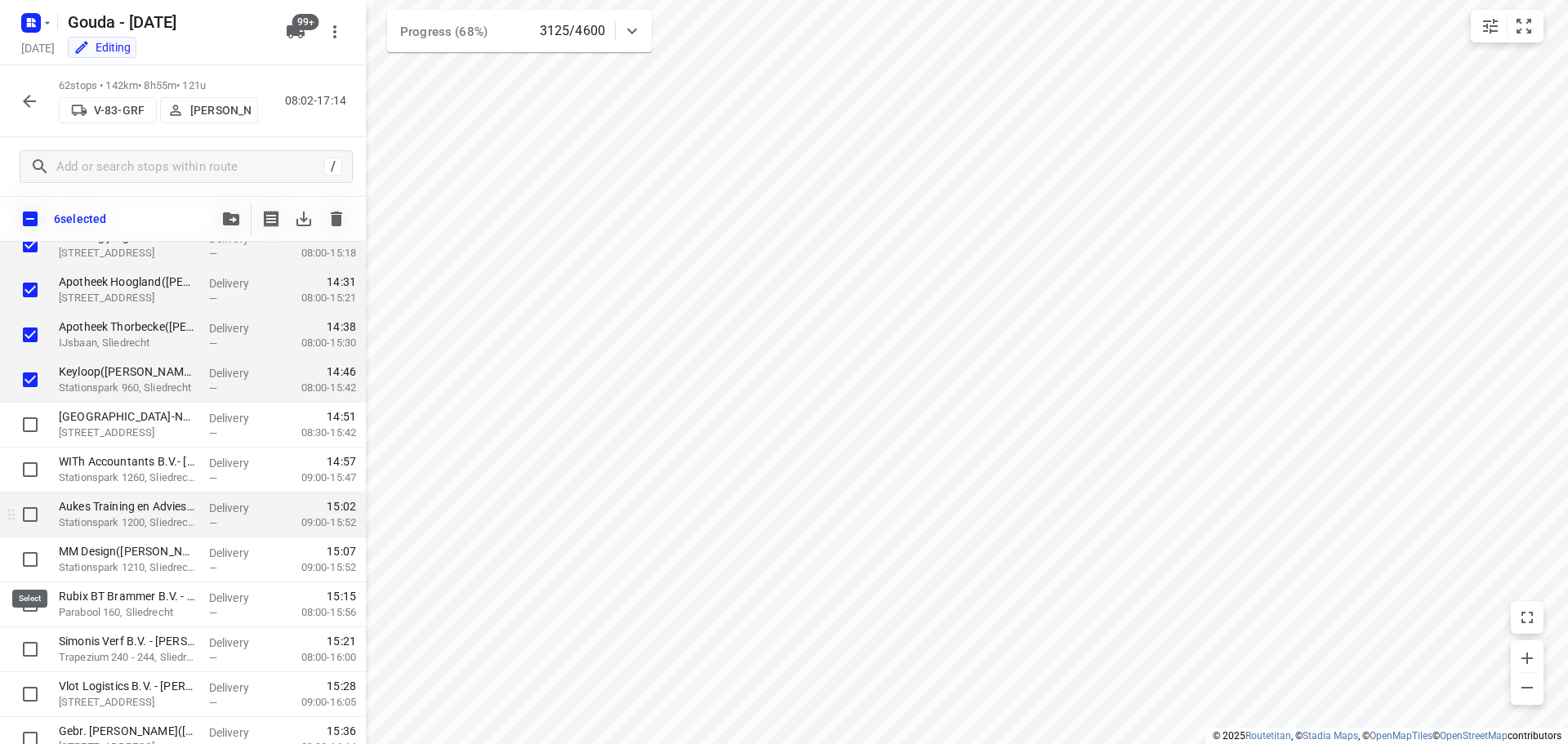
scroll to position [2123, 0]
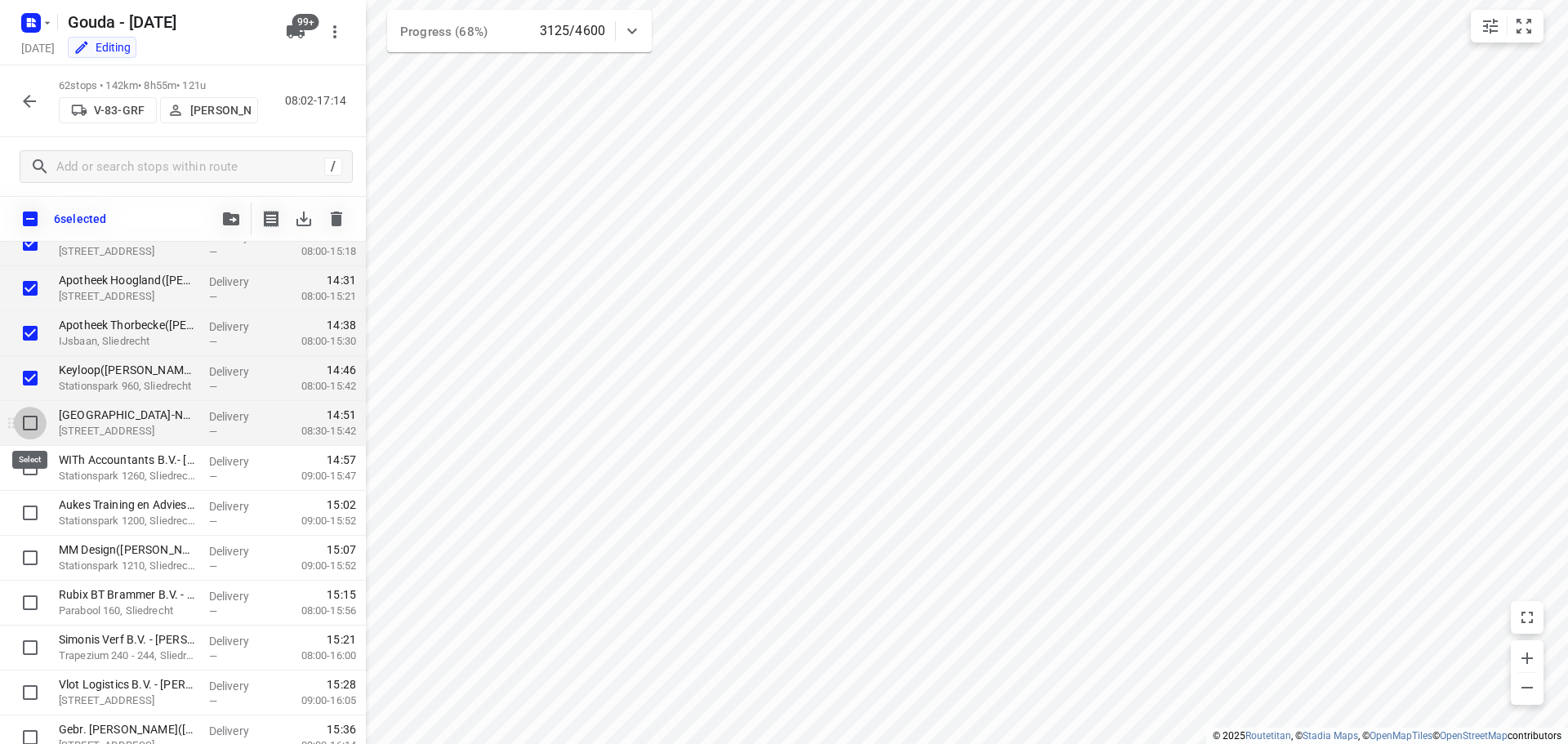
click at [27, 422] on input "checkbox" at bounding box center [29, 422] width 32 height 32
checkbox input "true"
click at [30, 461] on input "checkbox" at bounding box center [29, 467] width 32 height 32
checkbox input "true"
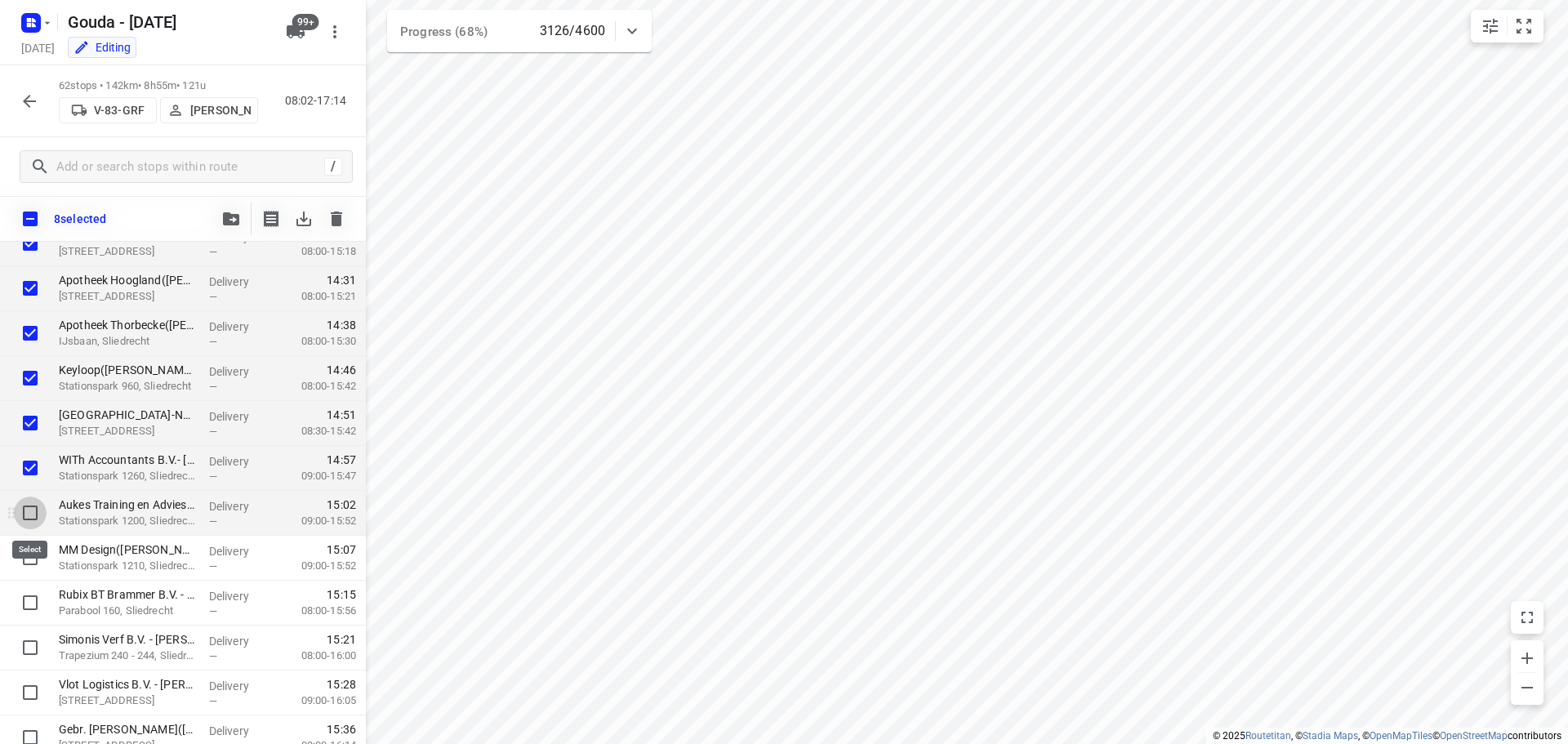
click at [26, 501] on input "checkbox" at bounding box center [29, 512] width 32 height 32
checkbox input "true"
click at [23, 553] on input "checkbox" at bounding box center [29, 557] width 32 height 32
checkbox input "true"
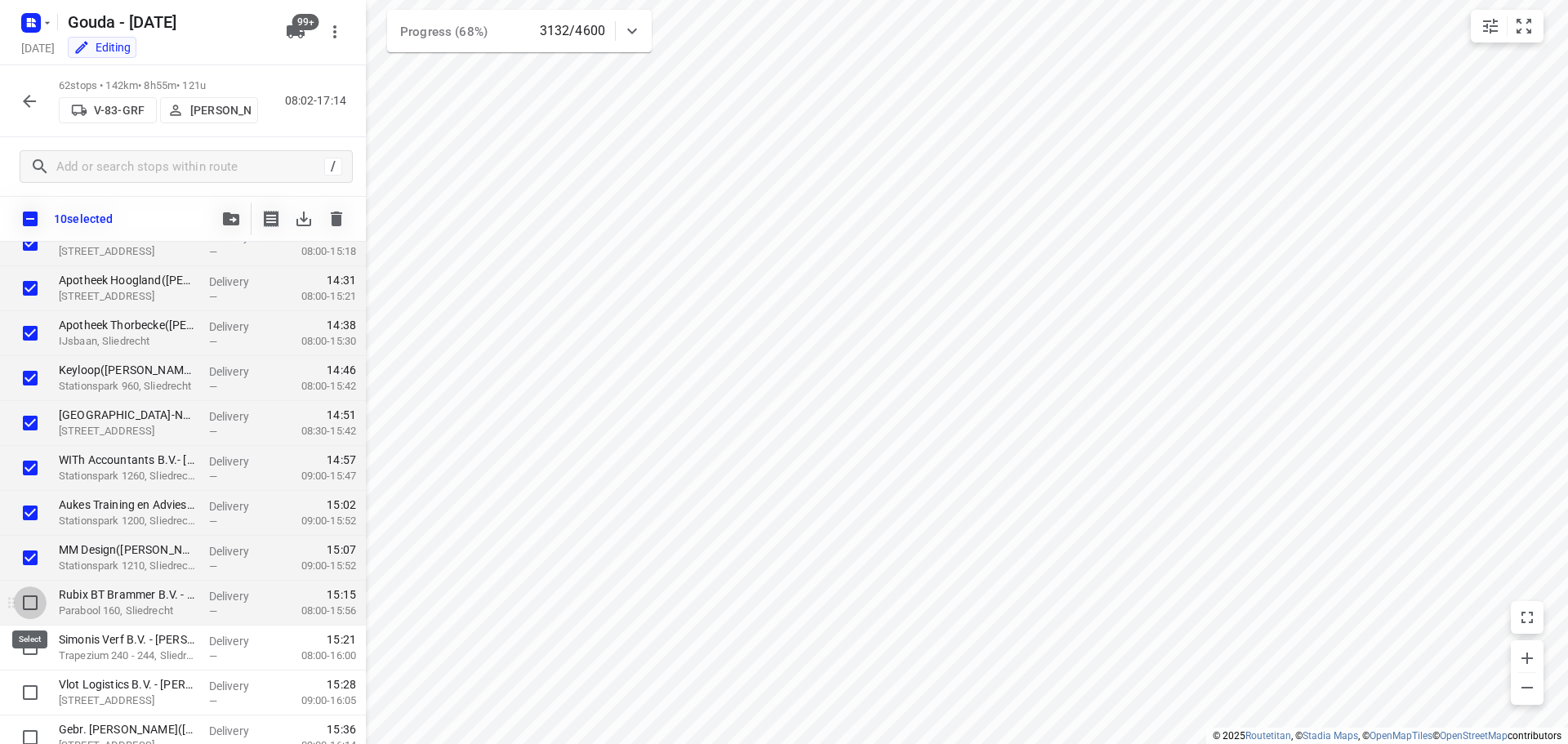
click at [28, 601] on input "checkbox" at bounding box center [29, 602] width 32 height 32
checkbox input "true"
click at [27, 647] on input "checkbox" at bounding box center [29, 647] width 32 height 32
checkbox input "true"
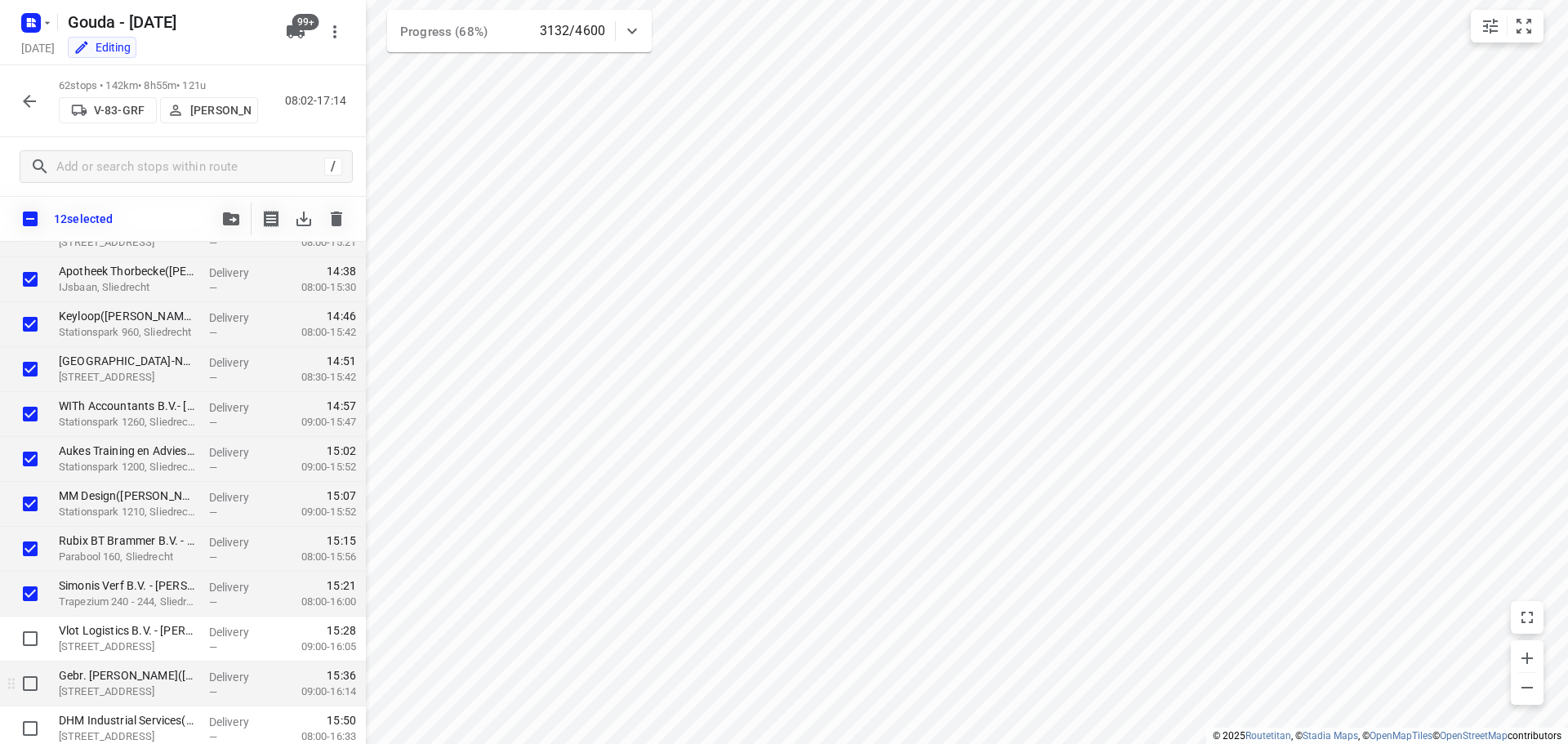
scroll to position [2206, 0]
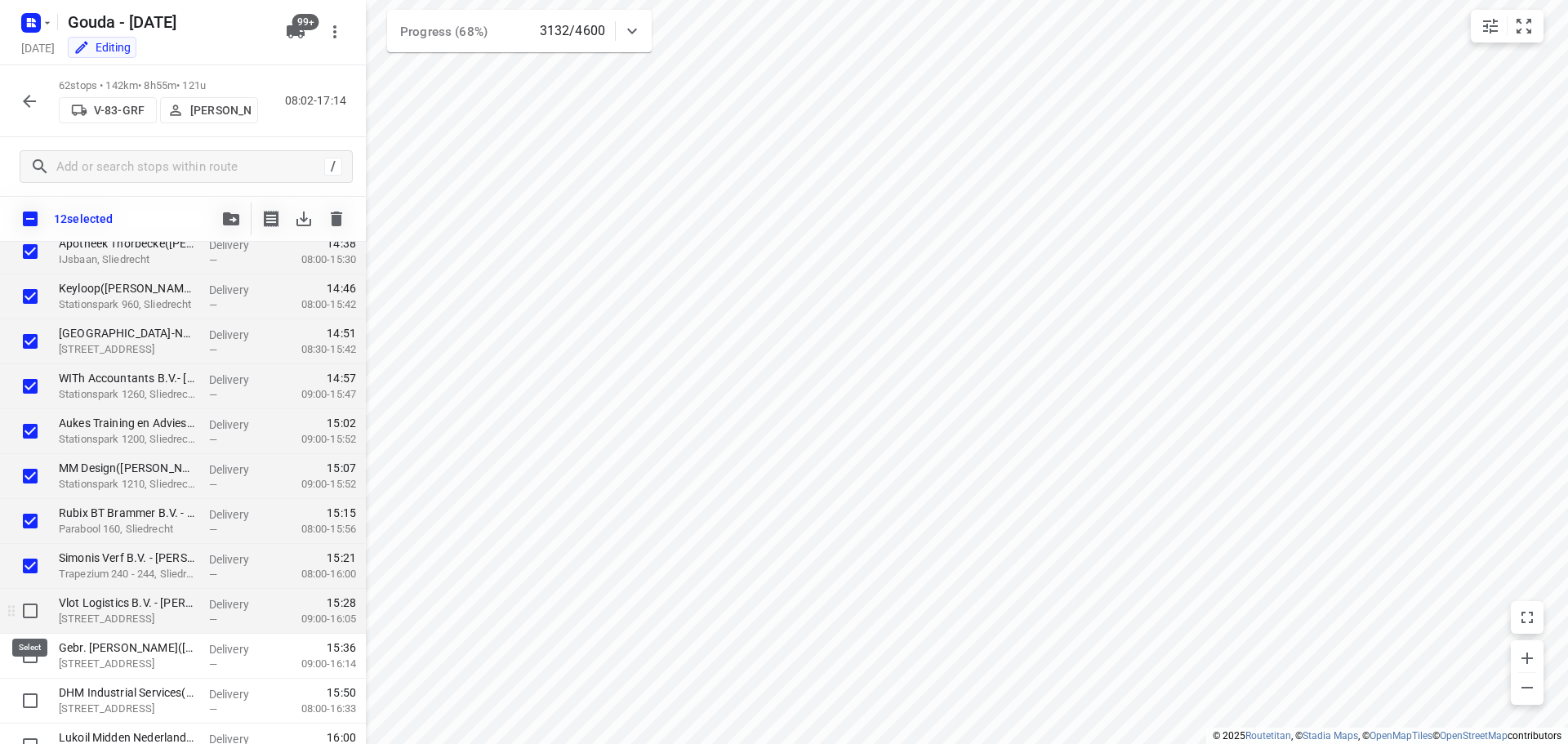
click at [30, 609] on input "checkbox" at bounding box center [29, 610] width 32 height 32
checkbox input "true"
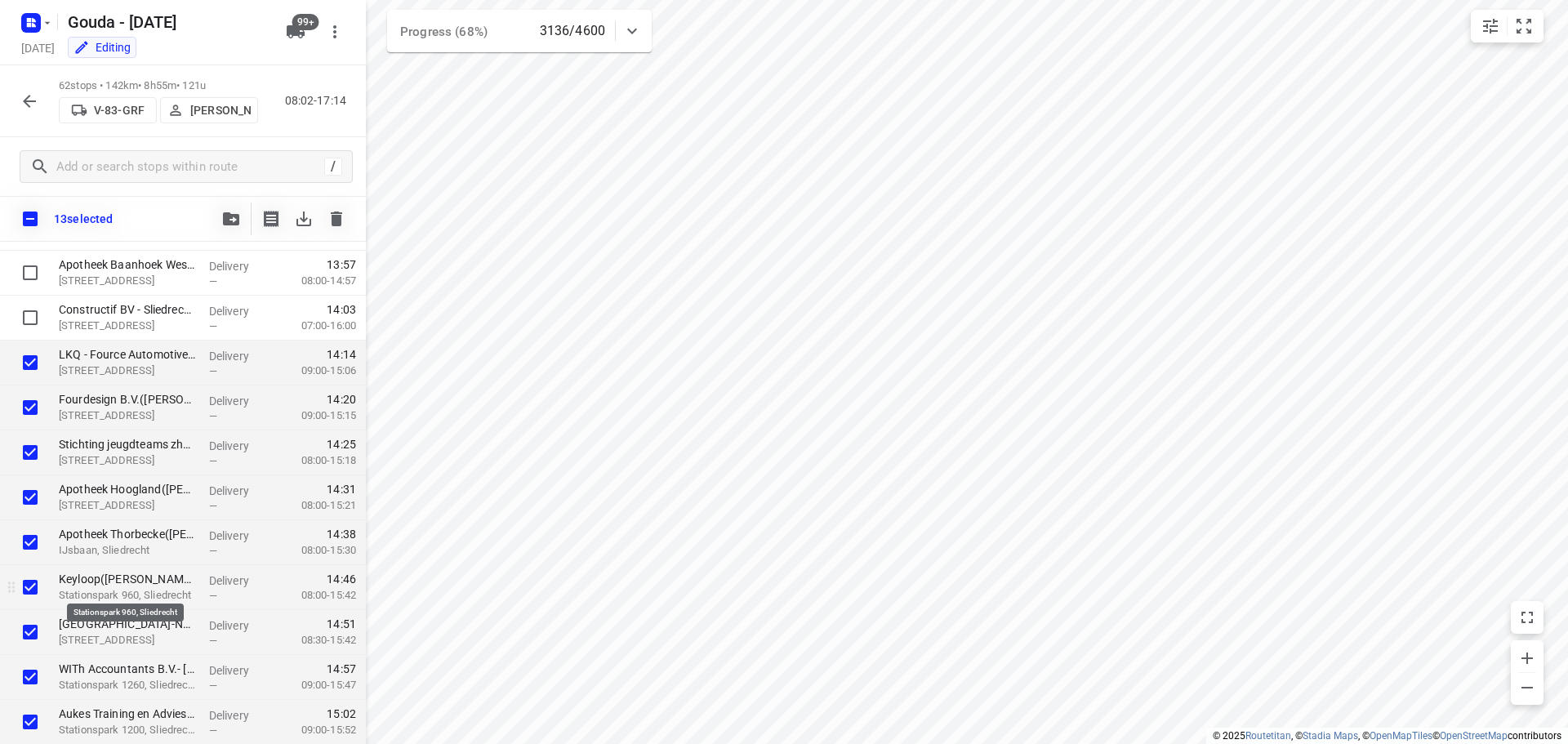
scroll to position [1879, 0]
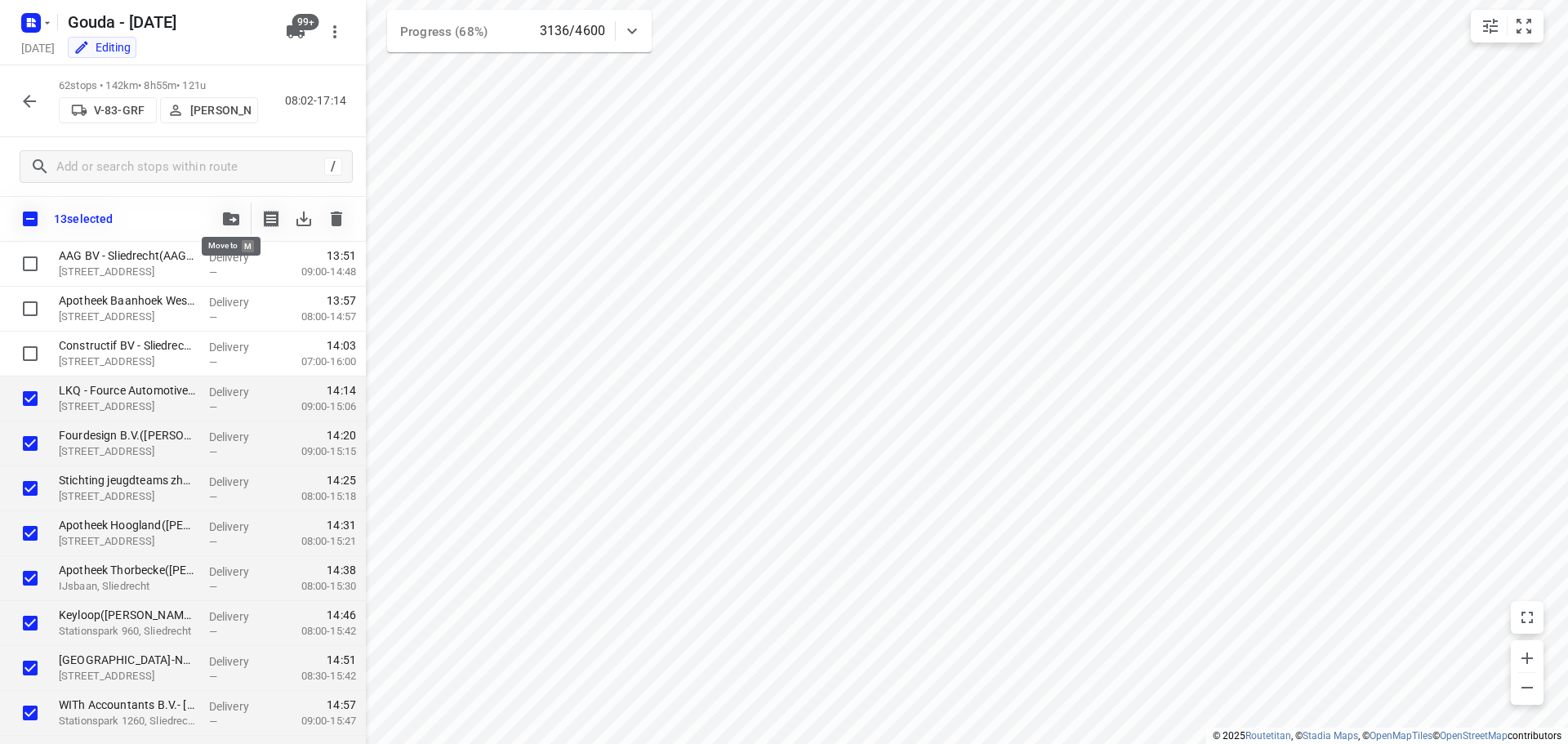
click at [225, 216] on icon "button" at bounding box center [231, 218] width 17 height 13
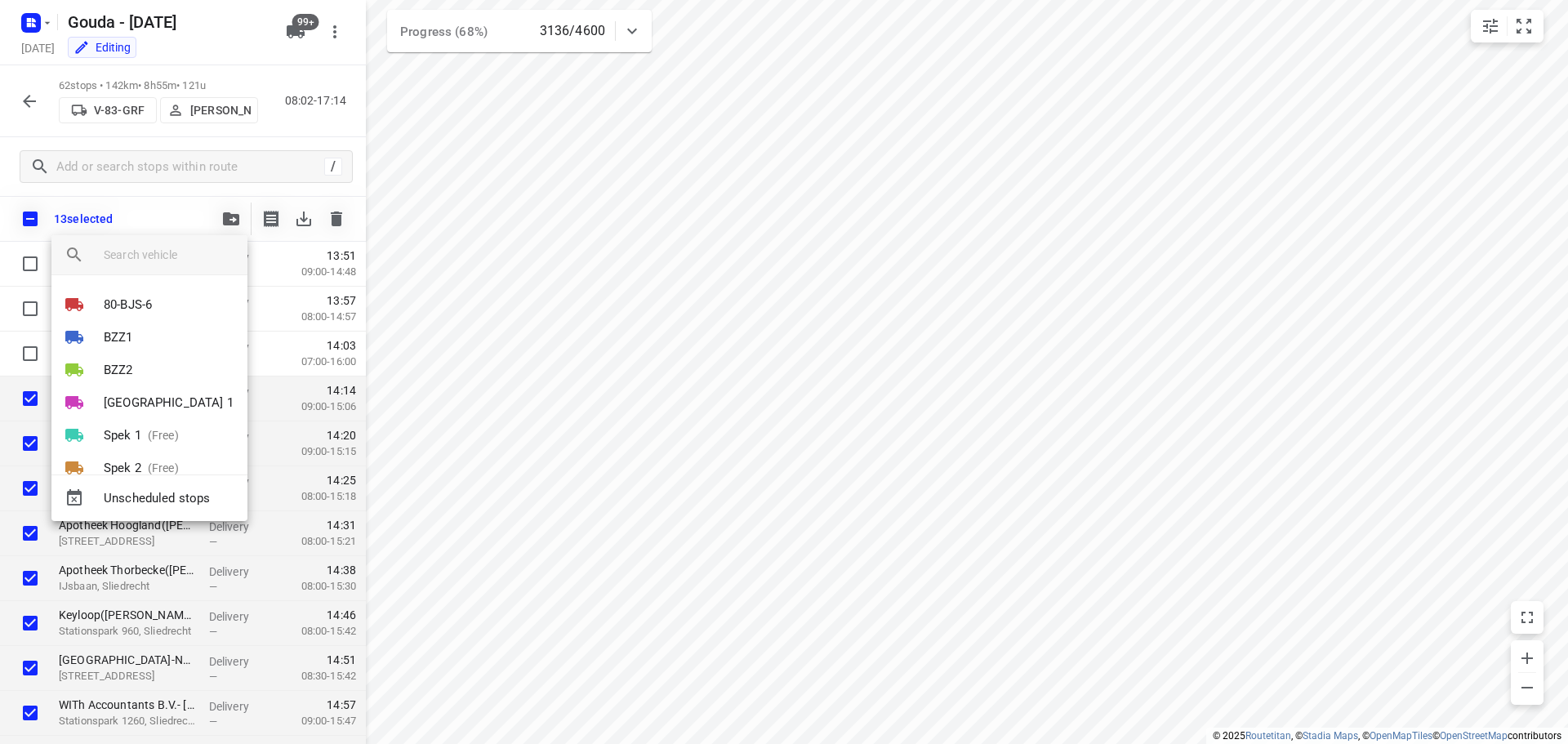
scroll to position [3133, 0]
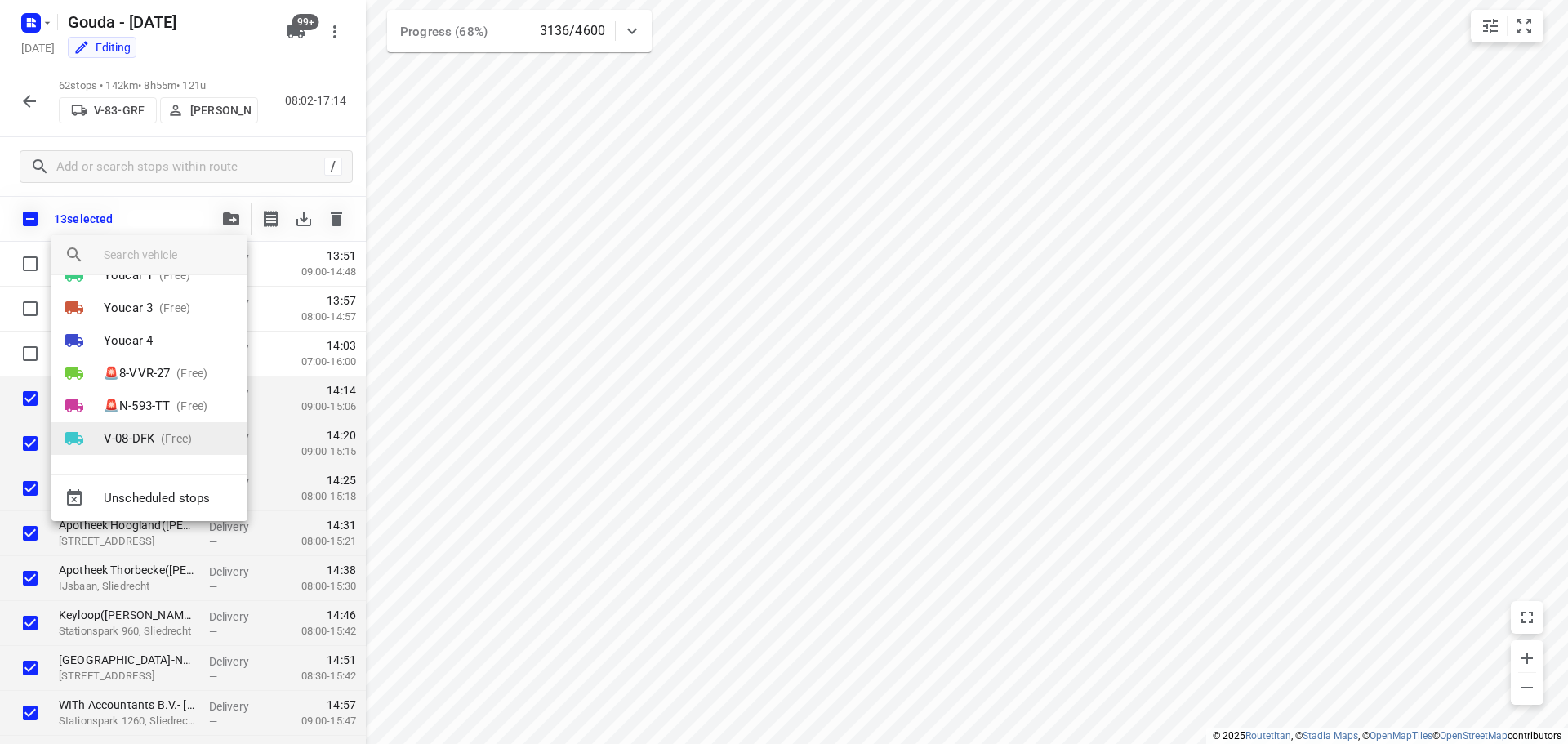
click at [144, 432] on p "V-08-DFK" at bounding box center [129, 439] width 51 height 19
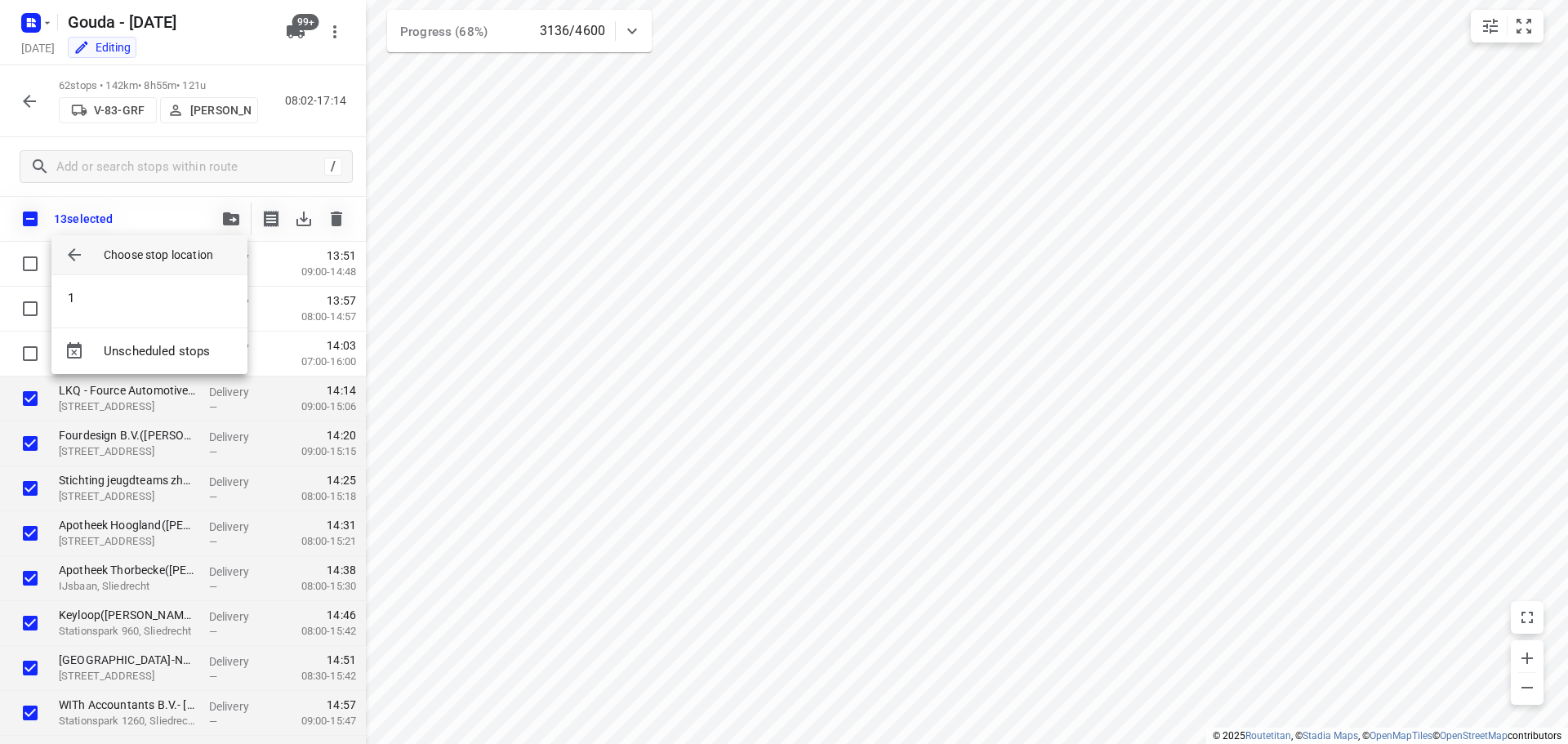
scroll to position [0, 0]
click at [103, 295] on li "1" at bounding box center [150, 298] width 196 height 32
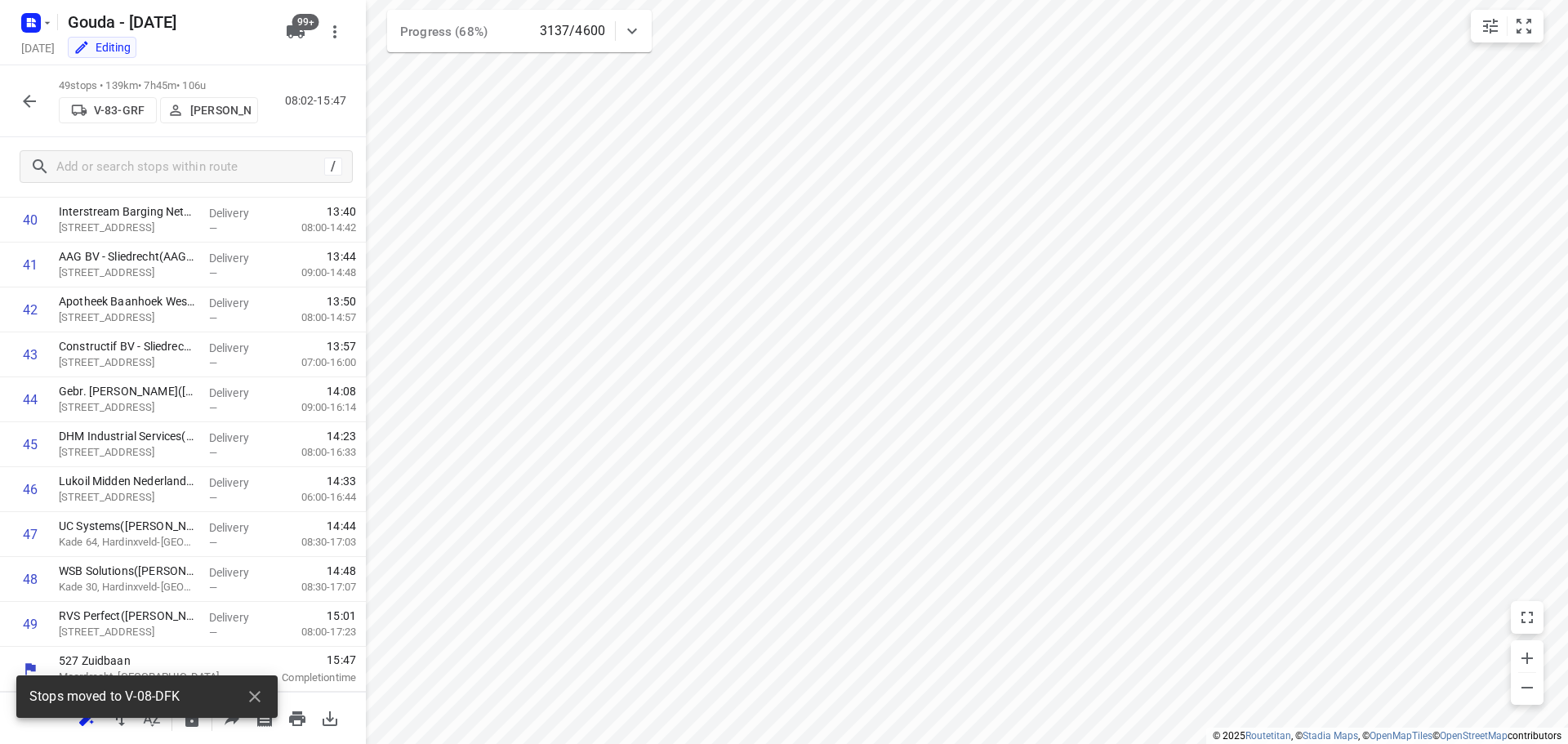
scroll to position [1832, 0]
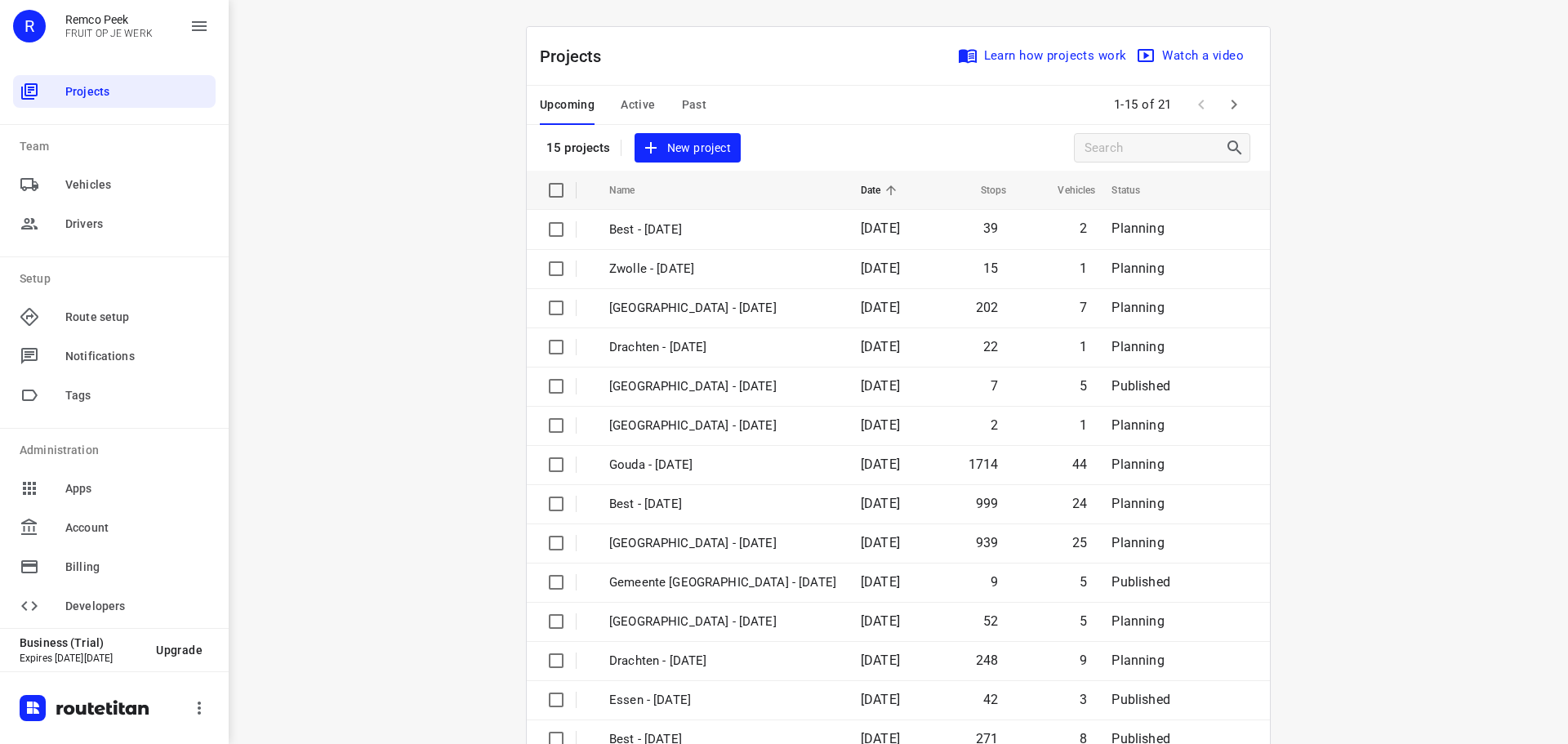
click at [632, 102] on span "Active" at bounding box center [637, 105] width 34 height 21
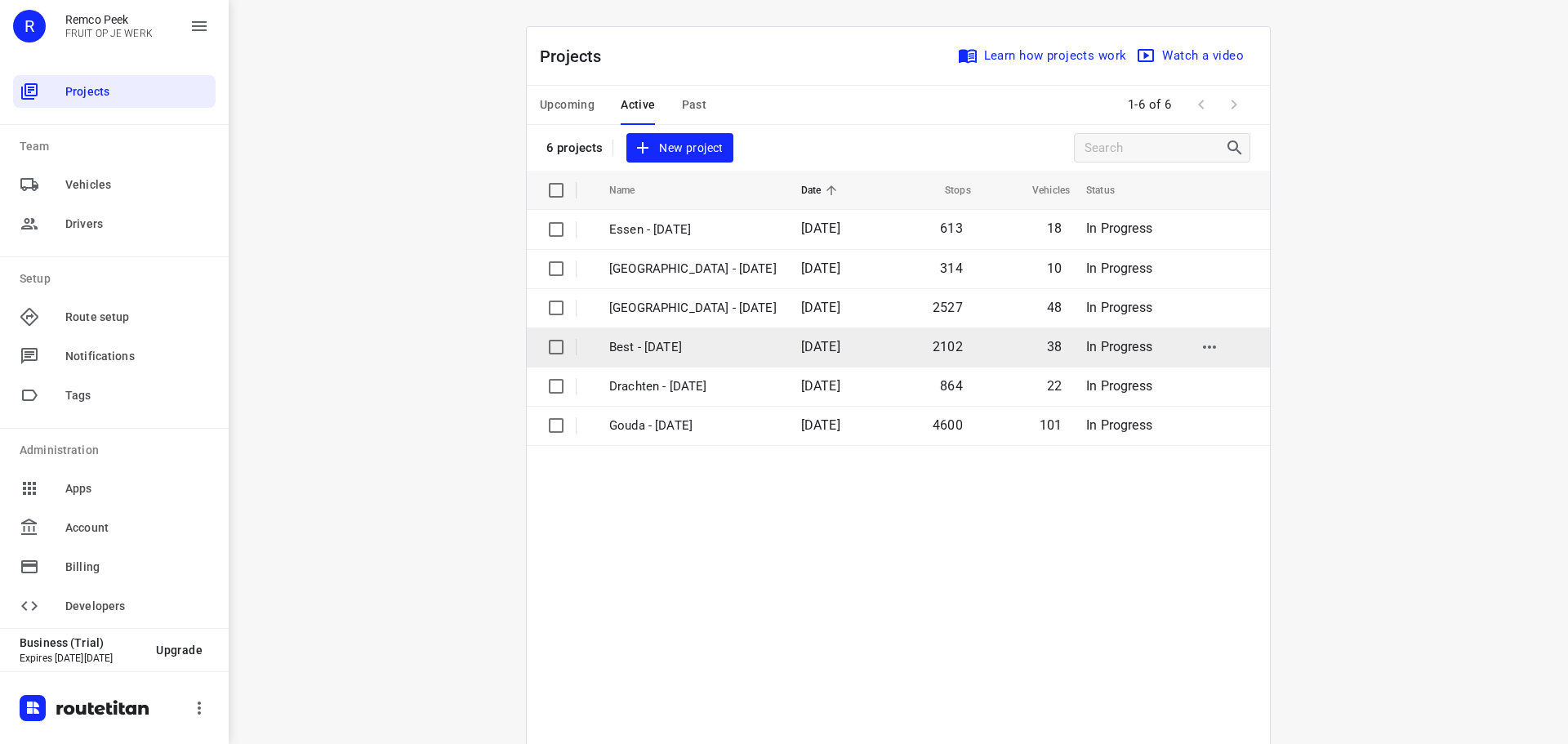
click at [680, 347] on p "Best - [DATE]" at bounding box center [692, 347] width 167 height 19
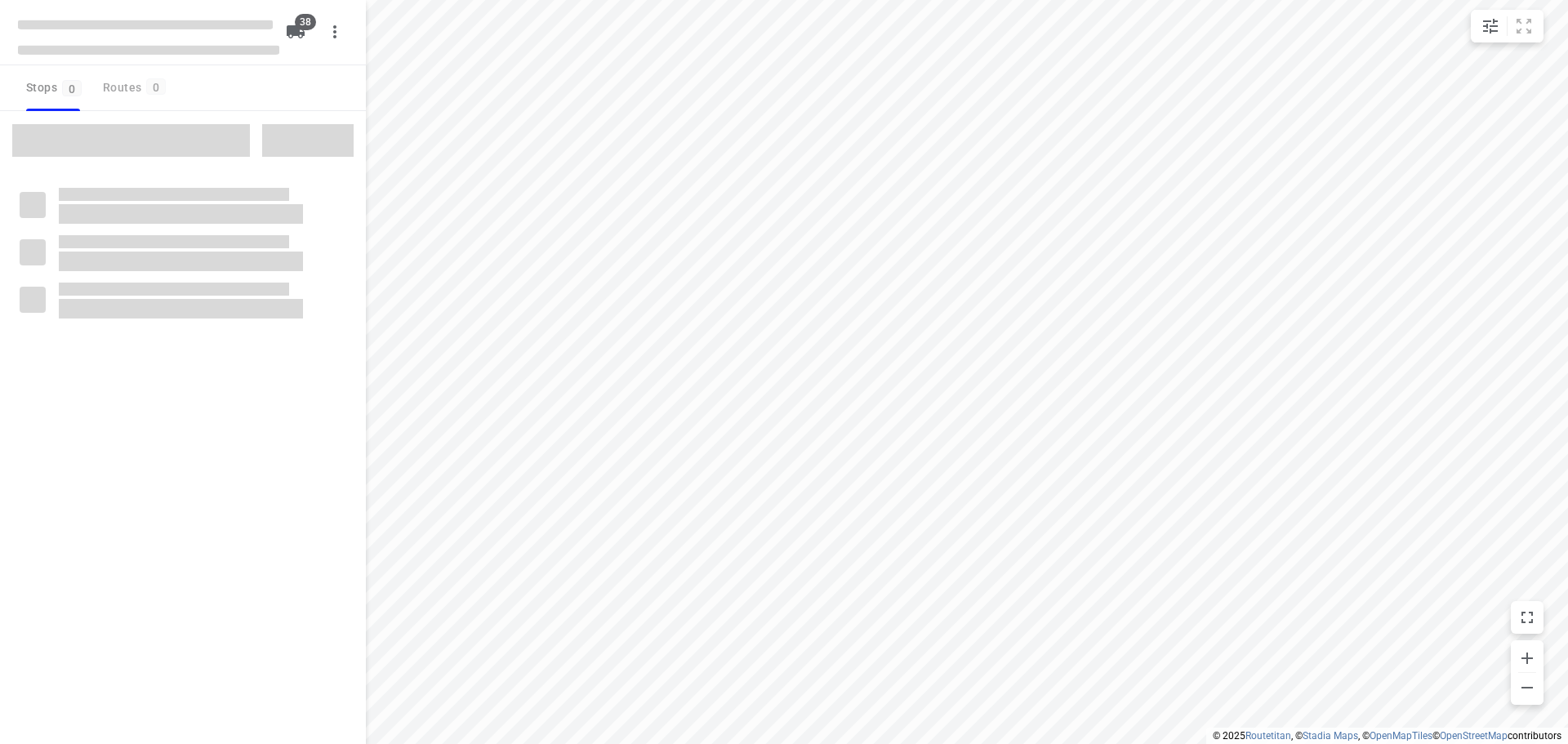
type input "distance"
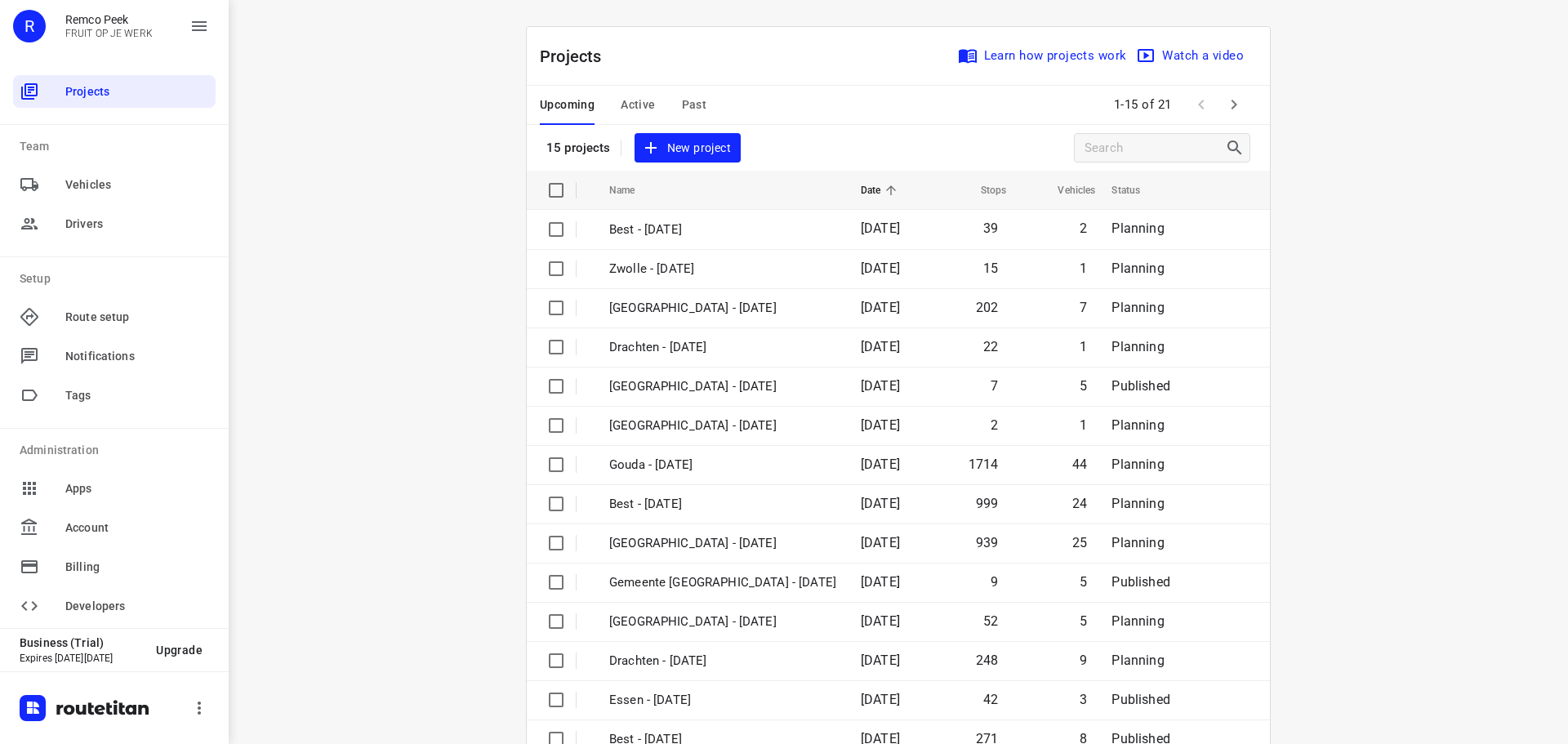
click at [614, 101] on div "Upcoming Active Past" at bounding box center [635, 106] width 193 height 39
click at [627, 106] on span "Active" at bounding box center [637, 105] width 34 height 21
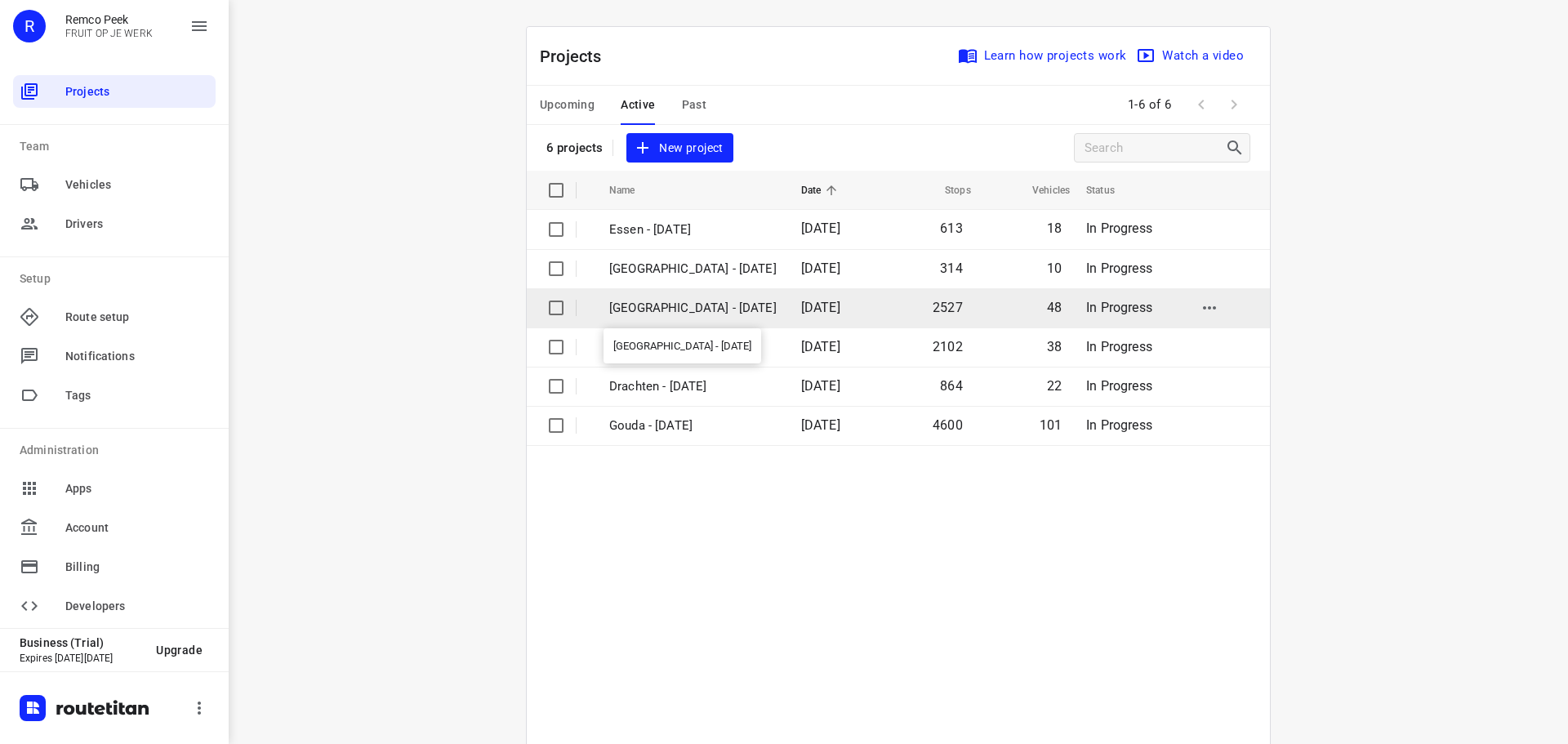
click at [657, 308] on p "[GEOGRAPHIC_DATA] - [DATE]" at bounding box center [692, 307] width 167 height 19
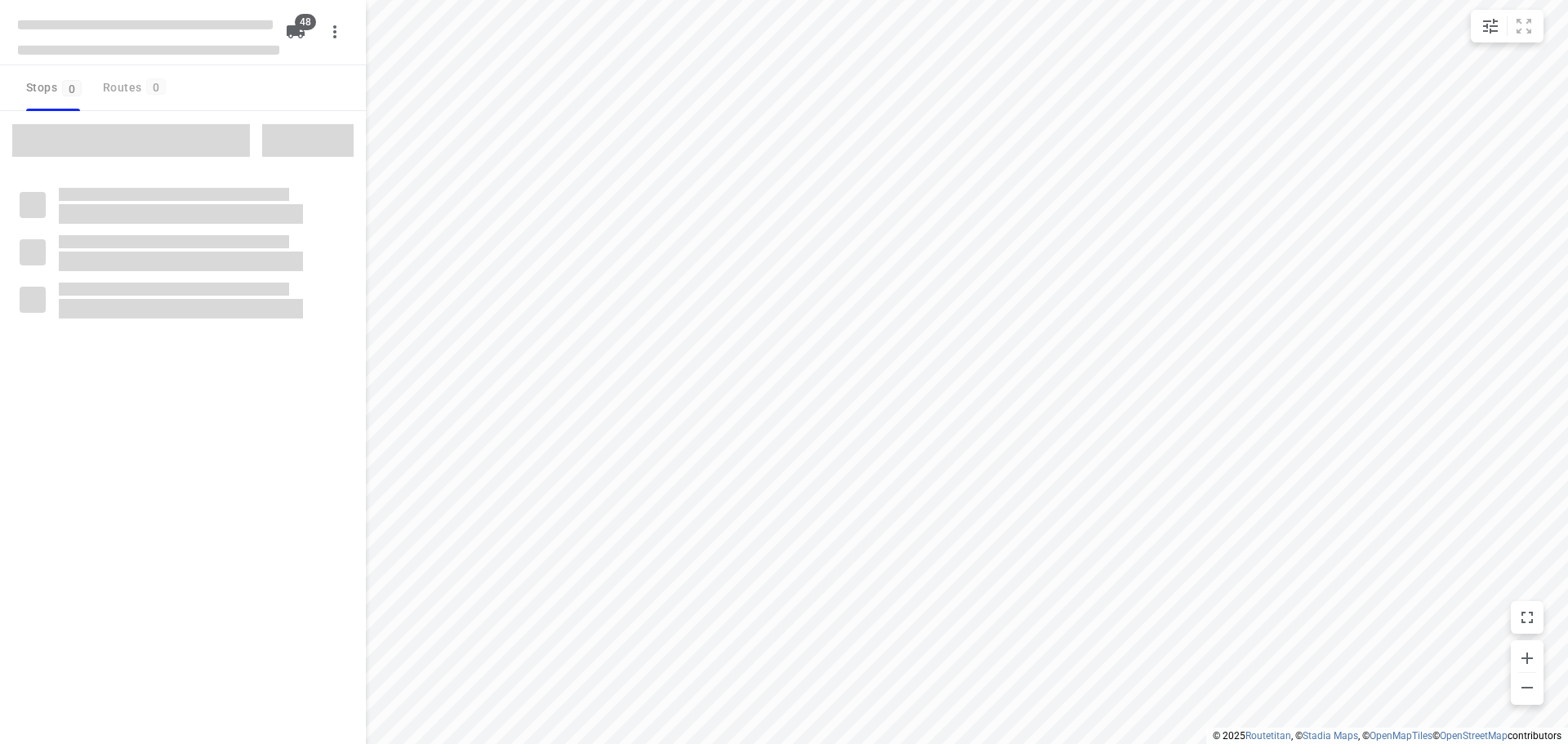
type input "distance"
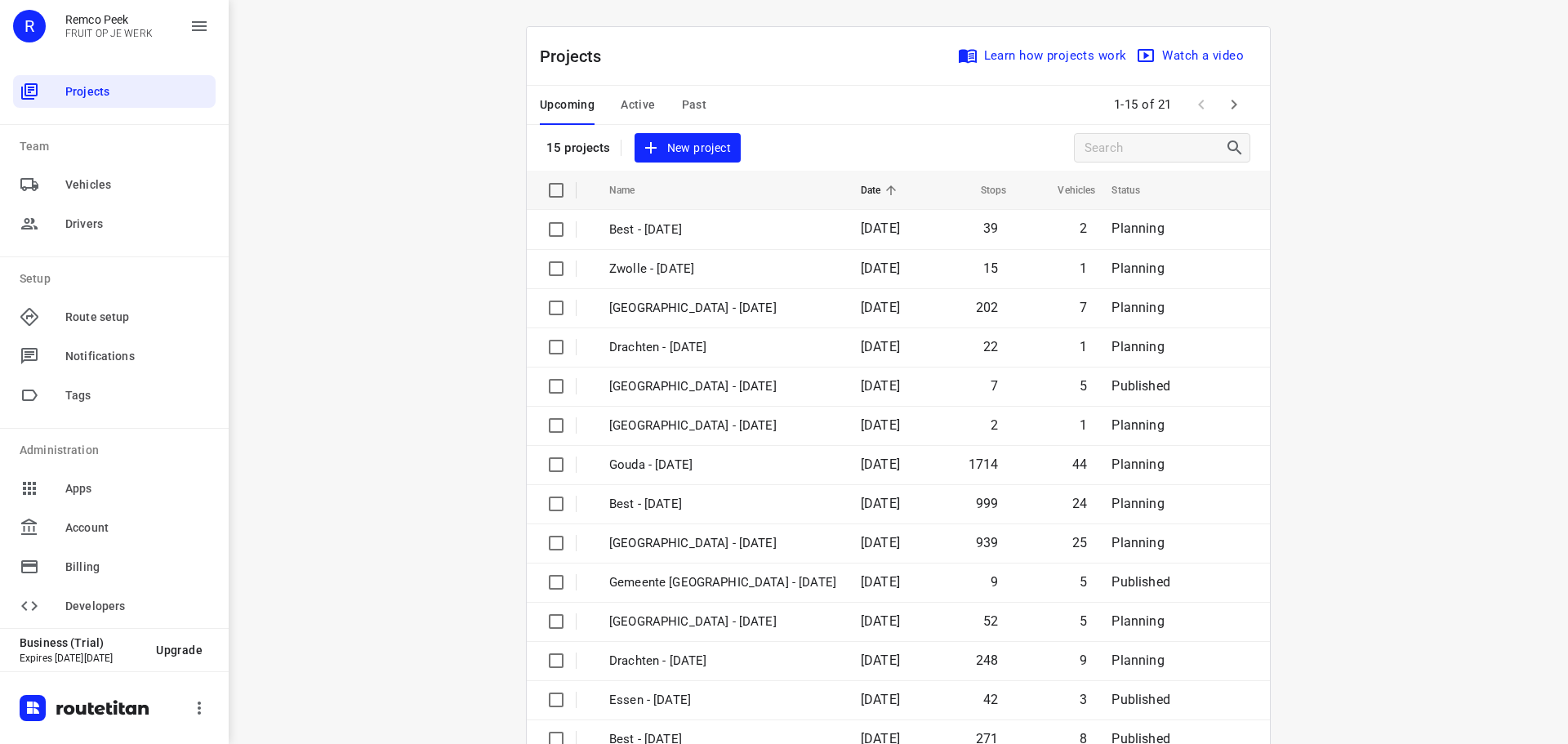
click at [625, 105] on span "Active" at bounding box center [637, 105] width 34 height 21
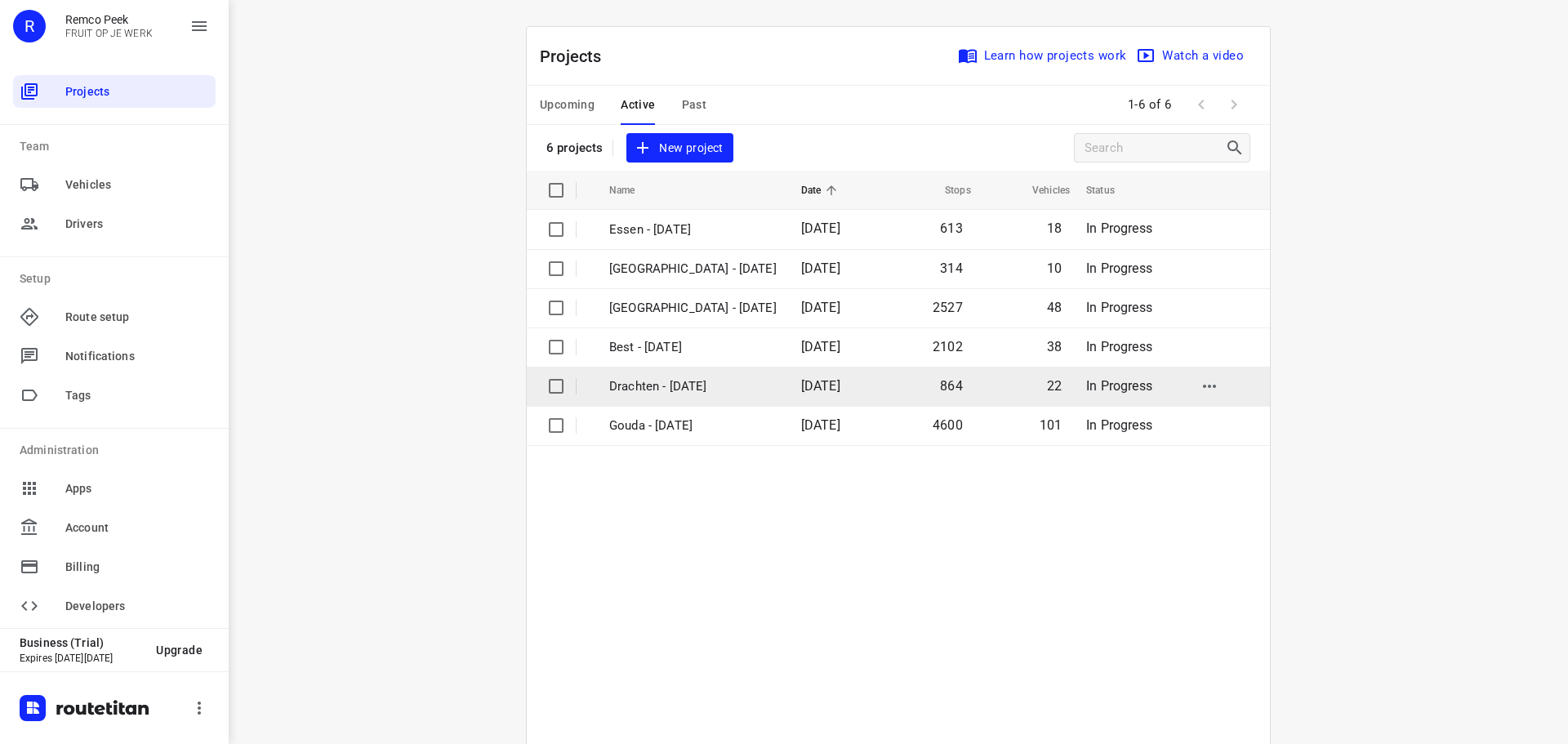
click at [670, 386] on p "Drachten - [DATE]" at bounding box center [692, 386] width 167 height 19
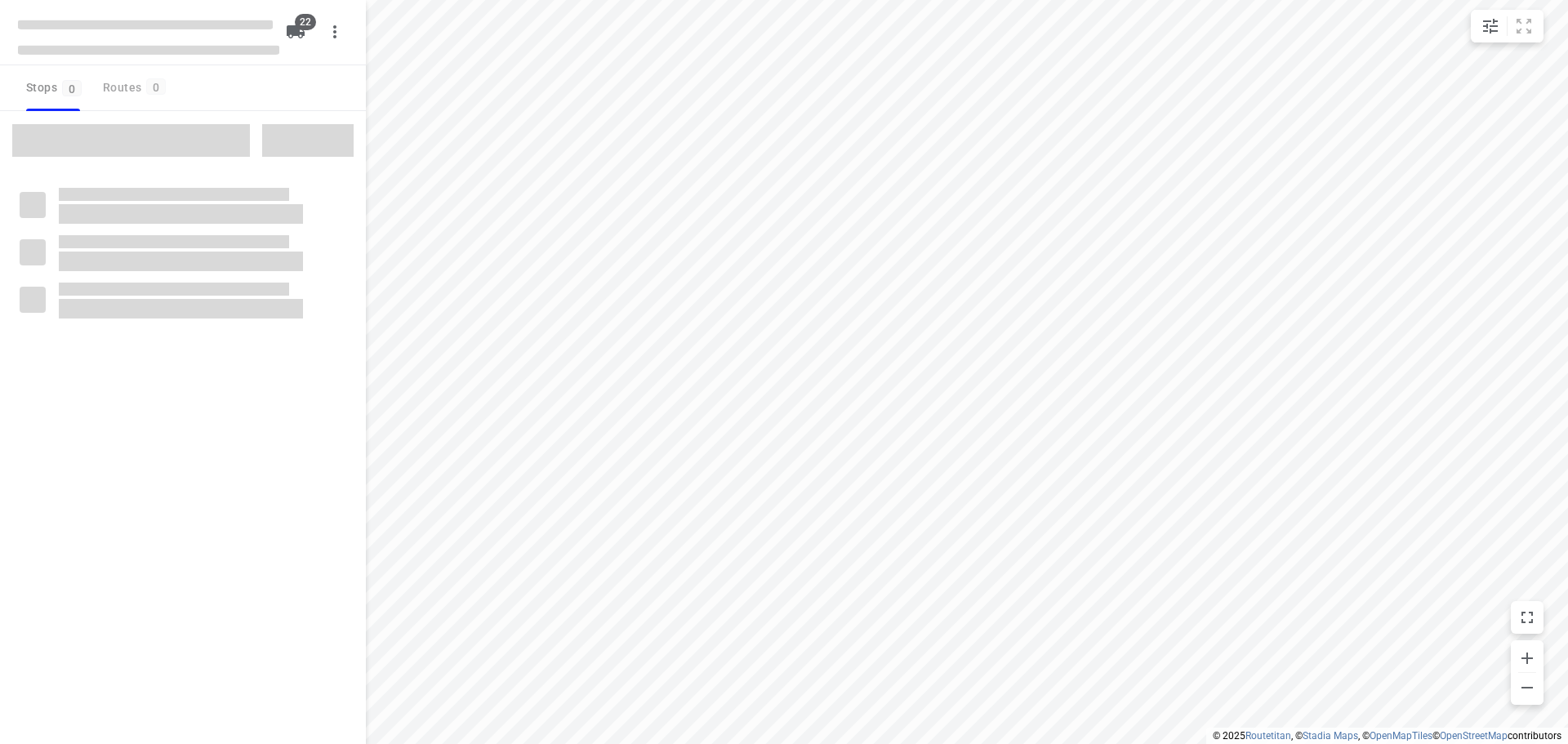
type input "distance"
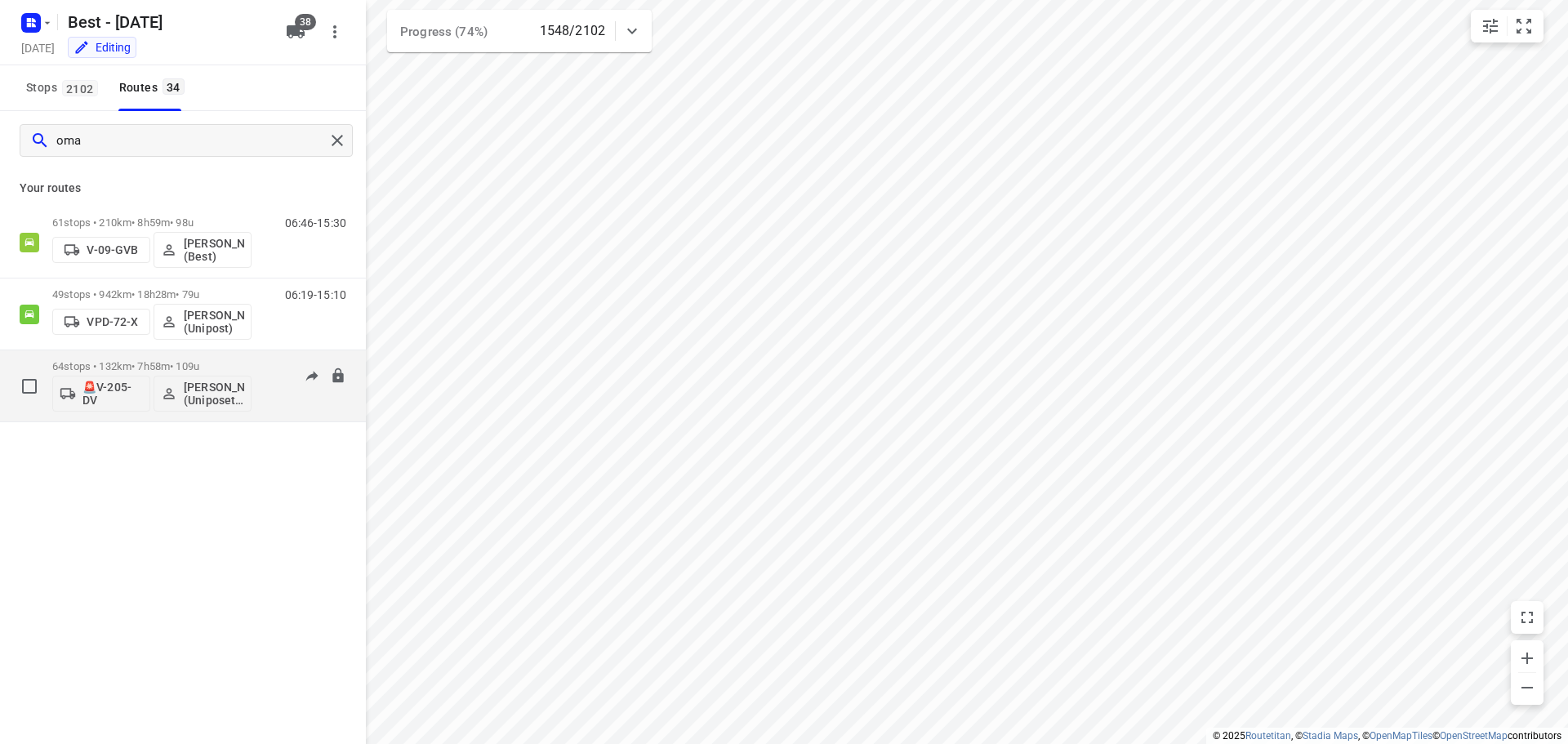
type input "oma"
click at [169, 362] on p "64 stops • 132km • 7h58m • 109u" at bounding box center [152, 366] width 200 height 13
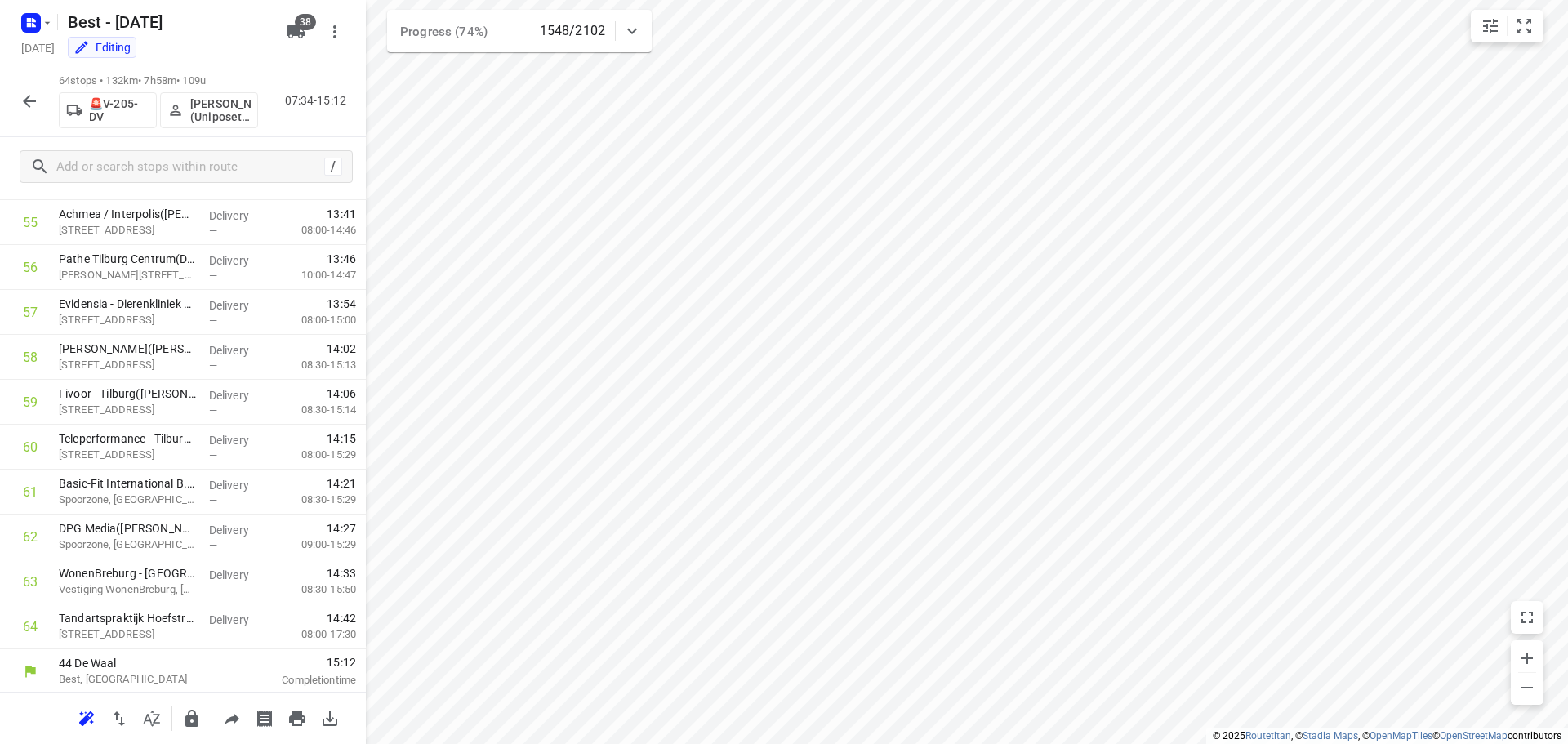
scroll to position [2506, 0]
click at [24, 101] on icon "button" at bounding box center [28, 101] width 13 height 13
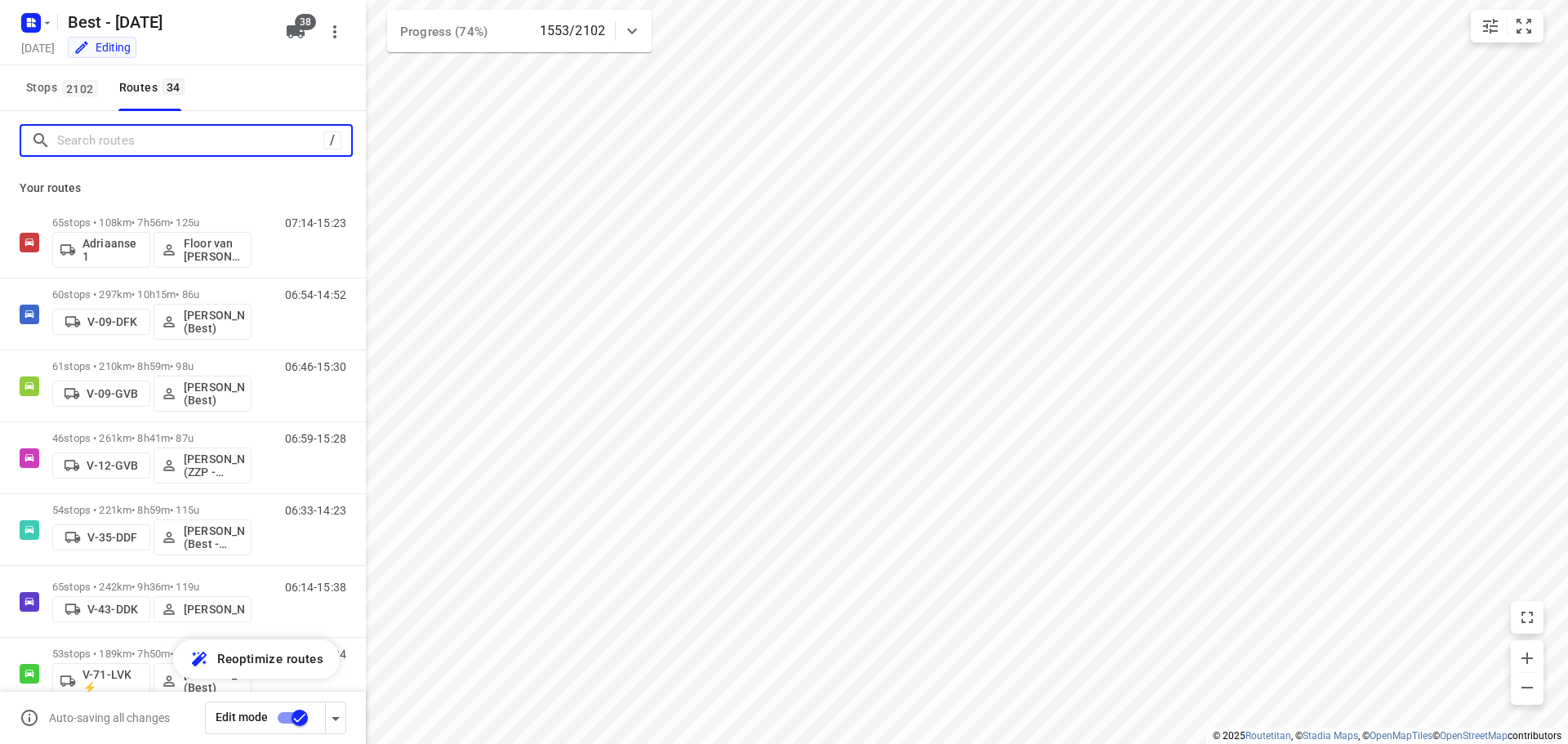
click at [160, 145] on input "Search routes" at bounding box center [190, 141] width 266 height 25
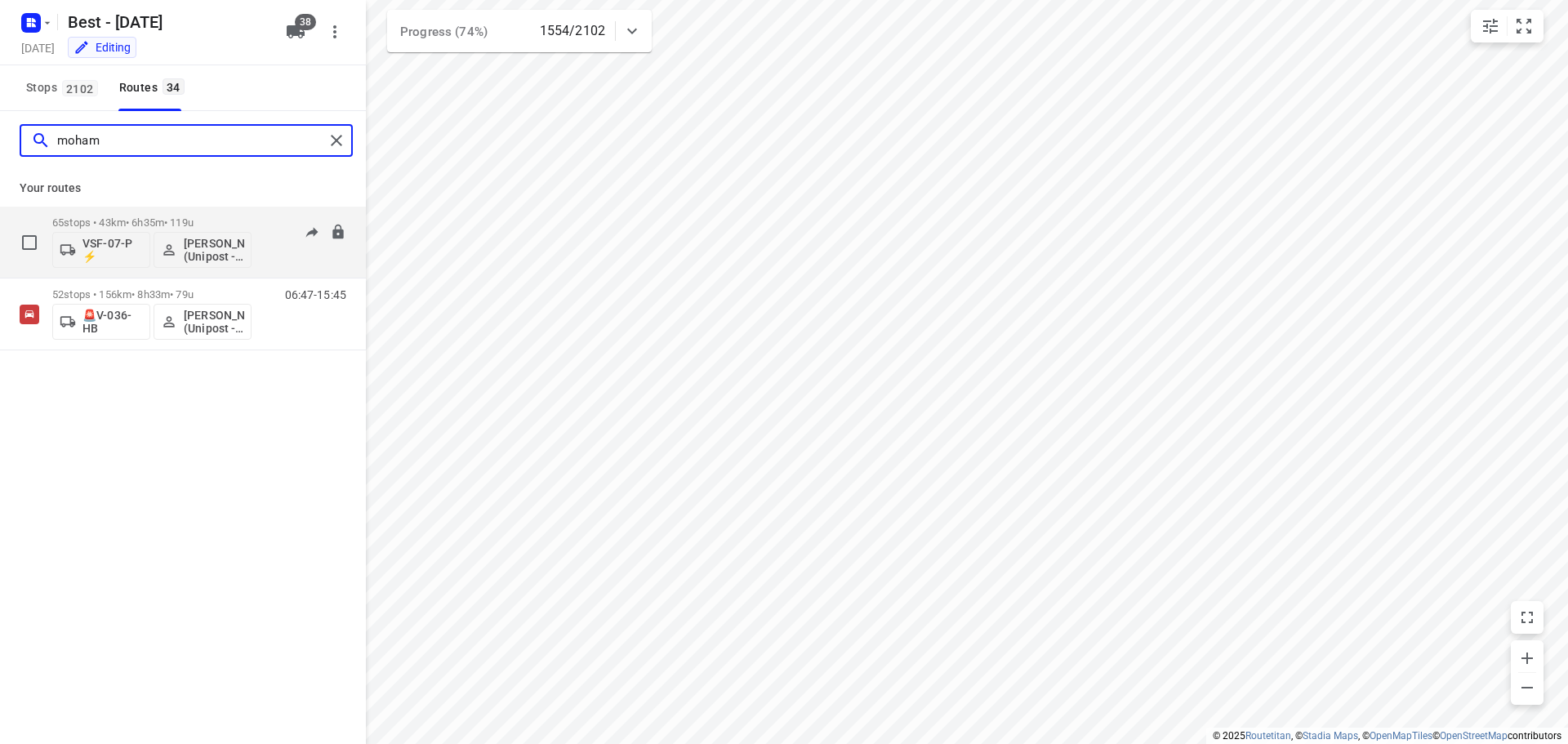
type input "moham"
click at [124, 223] on p "65 stops • 43km • 6h35m • 119u" at bounding box center [152, 222] width 200 height 13
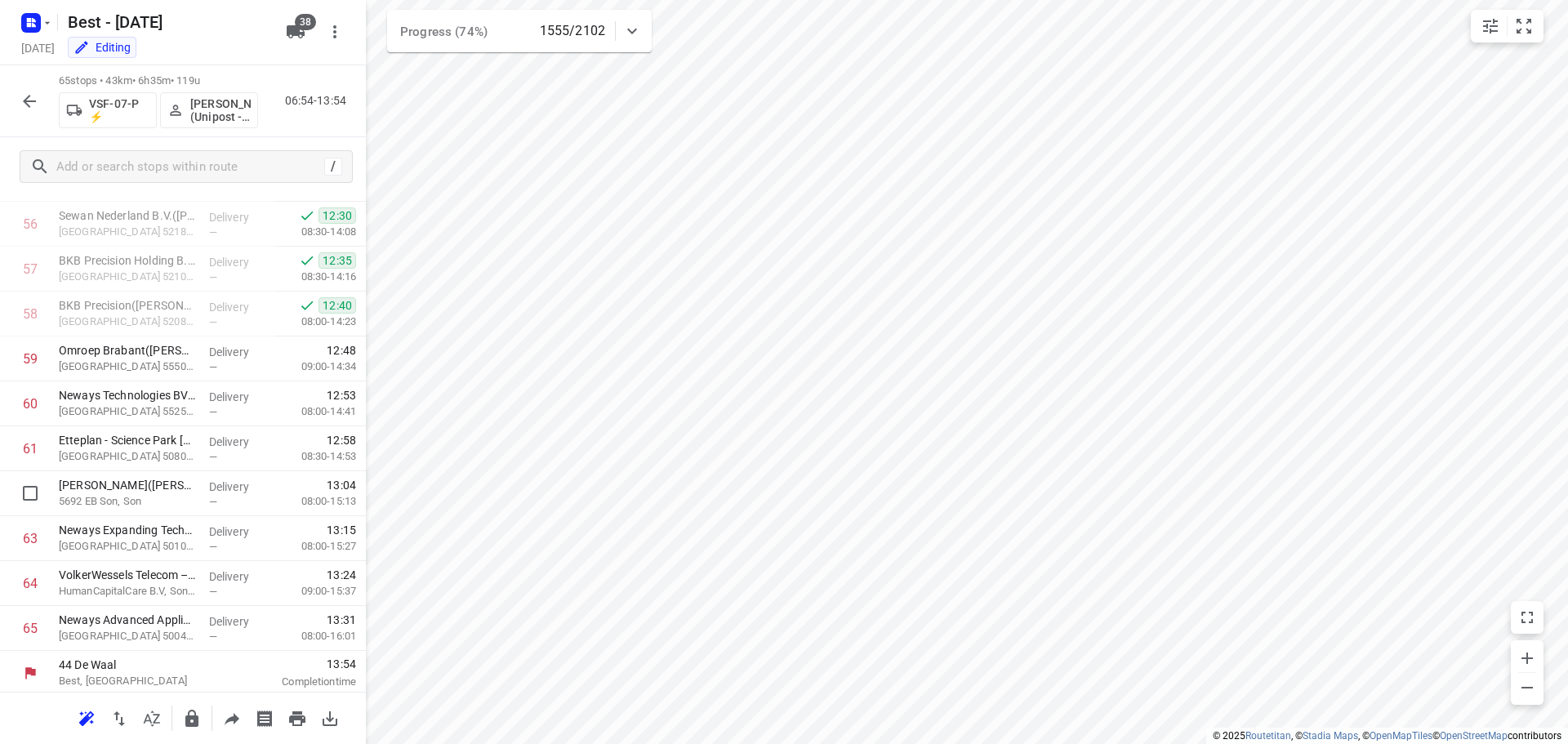
scroll to position [2551, 0]
click at [30, 90] on button "button" at bounding box center [28, 101] width 32 height 32
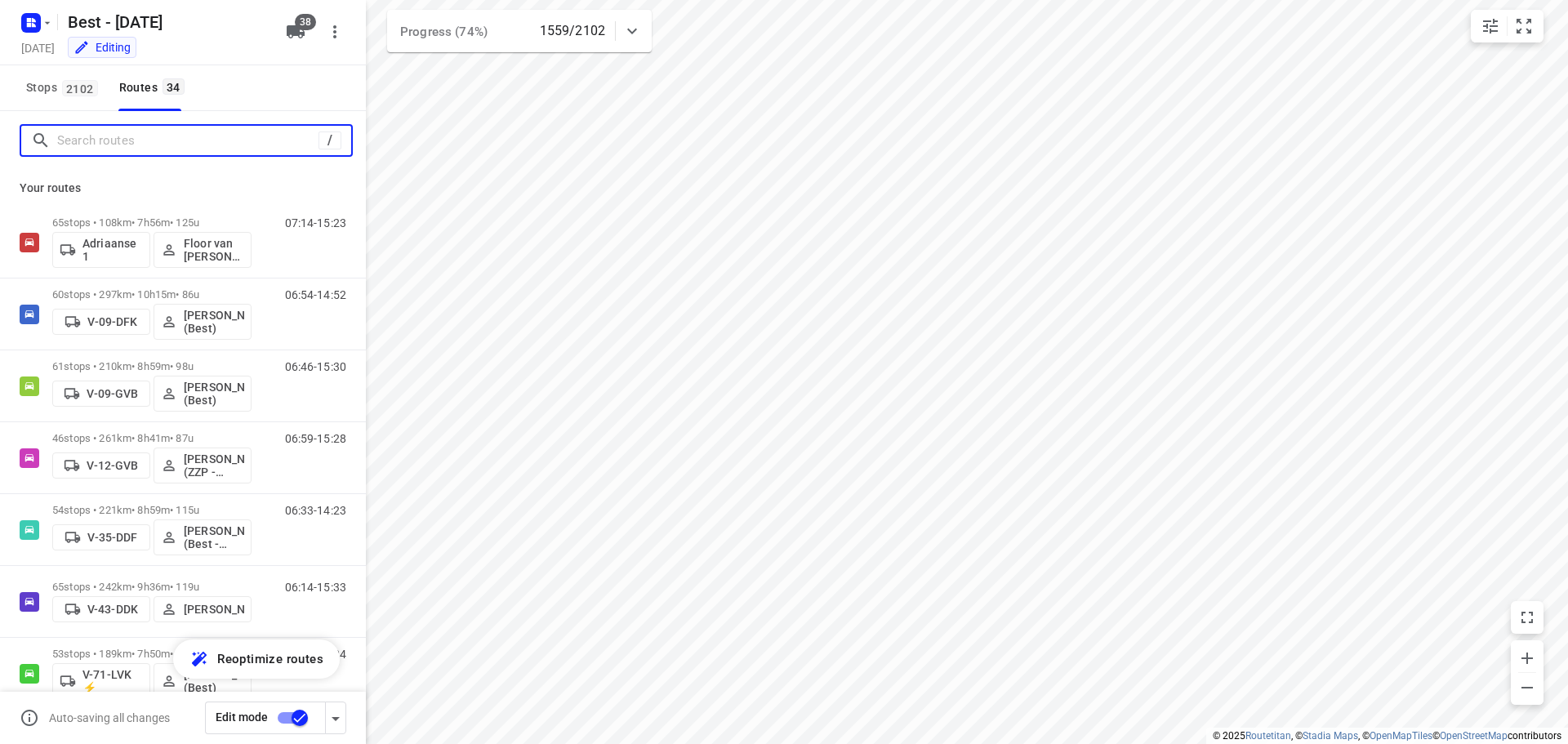
click at [147, 153] on input "Search routes" at bounding box center [187, 141] width 261 height 25
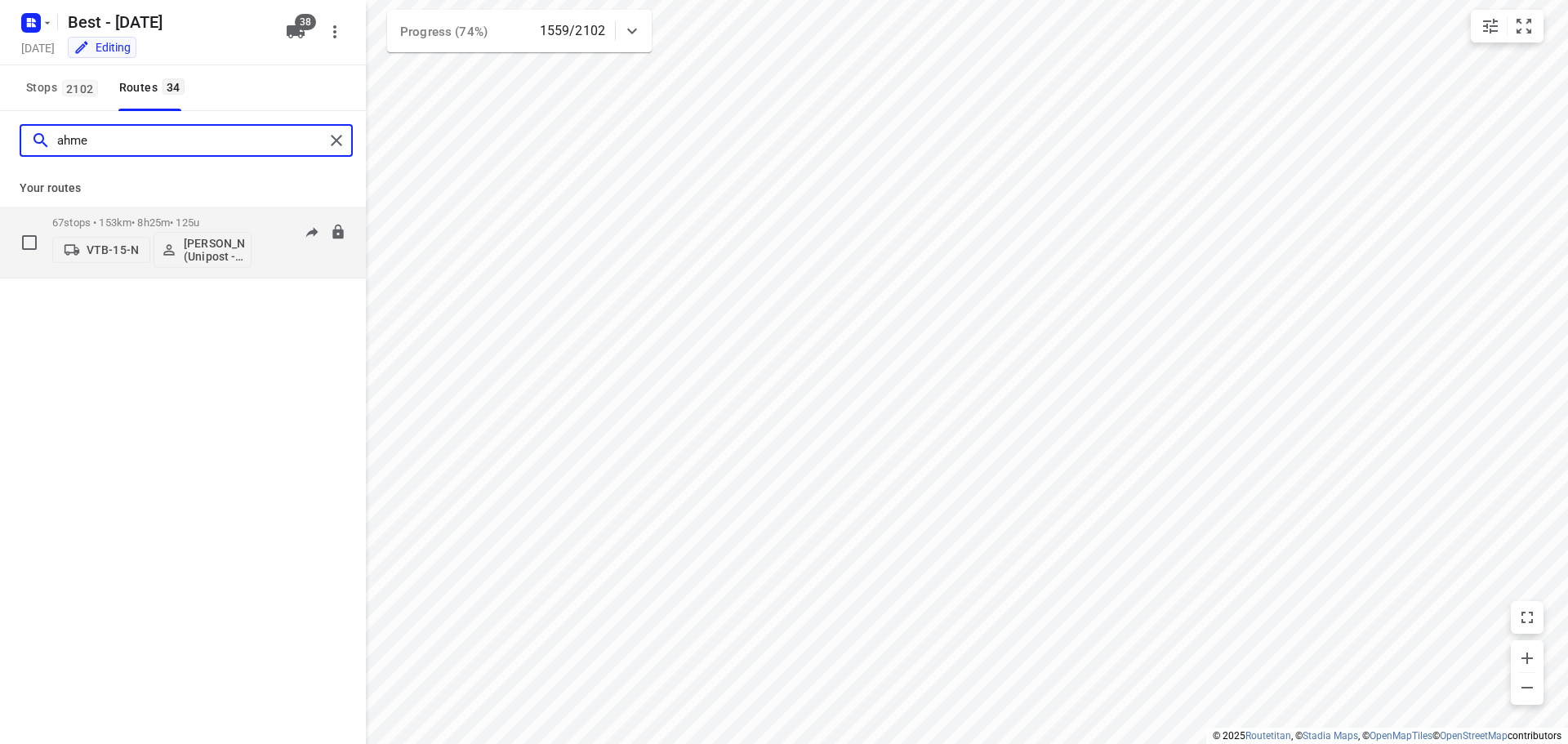
type input "ahme"
click at [200, 210] on div "67 stops • 153km • 8h25m • 125u VTB-15-N Ahmed Othman (Unipost - Best)" at bounding box center [152, 242] width 200 height 68
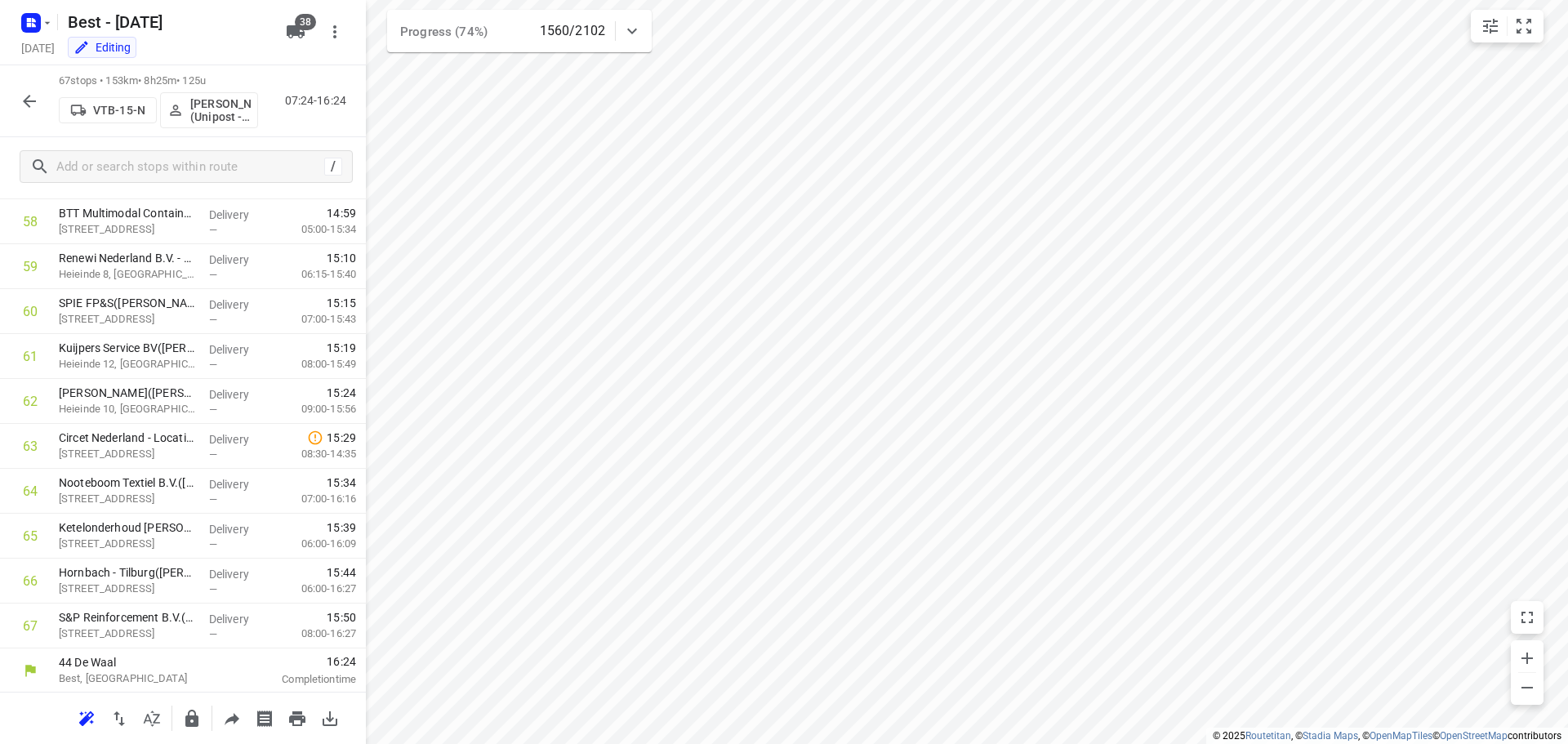
scroll to position [2640, 0]
click at [1526, 29] on icon "small contained button group" at bounding box center [1524, 26] width 20 height 20
click at [1485, 21] on icon "small contained button group" at bounding box center [1490, 25] width 15 height 15
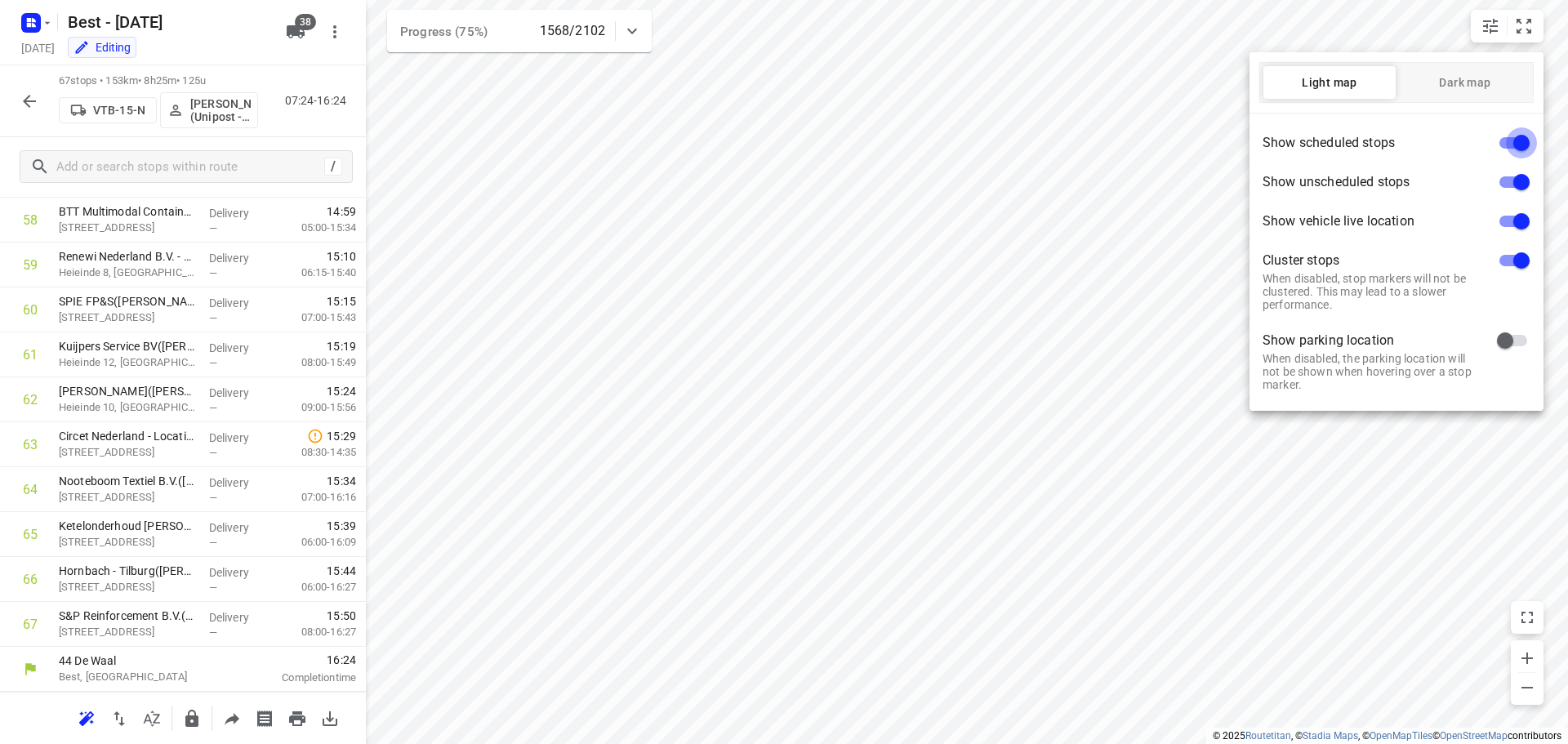
click at [1516, 138] on input "checkbox" at bounding box center [1521, 143] width 93 height 31
checkbox input "false"
click at [1516, 221] on input "checkbox" at bounding box center [1521, 221] width 93 height 31
checkbox input "false"
click at [1508, 258] on input "checkbox" at bounding box center [1521, 260] width 93 height 31
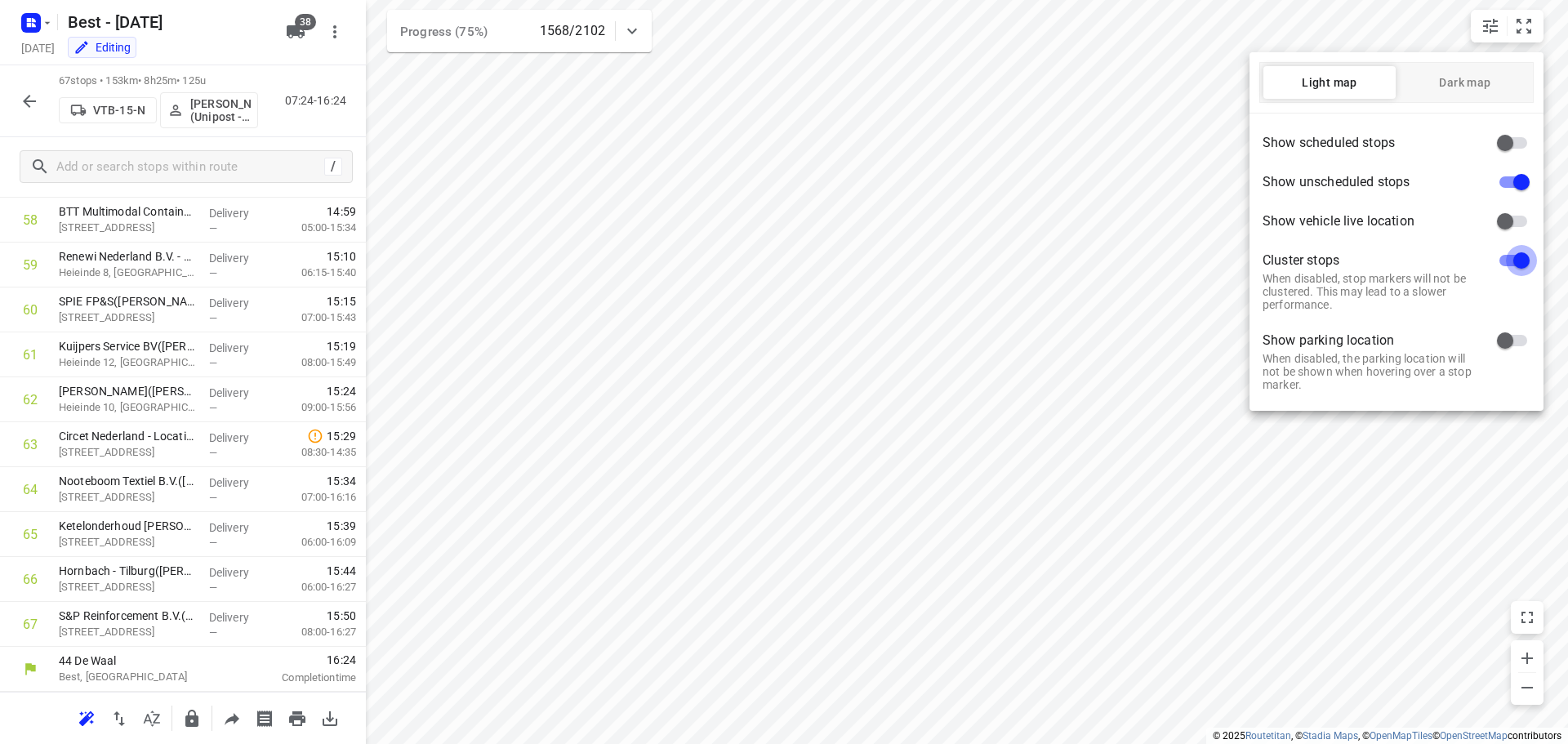
checkbox input "false"
drag, startPoint x: 885, startPoint y: 363, endPoint x: 967, endPoint y: 387, distance: 85.4
click at [967, 387] on div at bounding box center [784, 372] width 1568 height 744
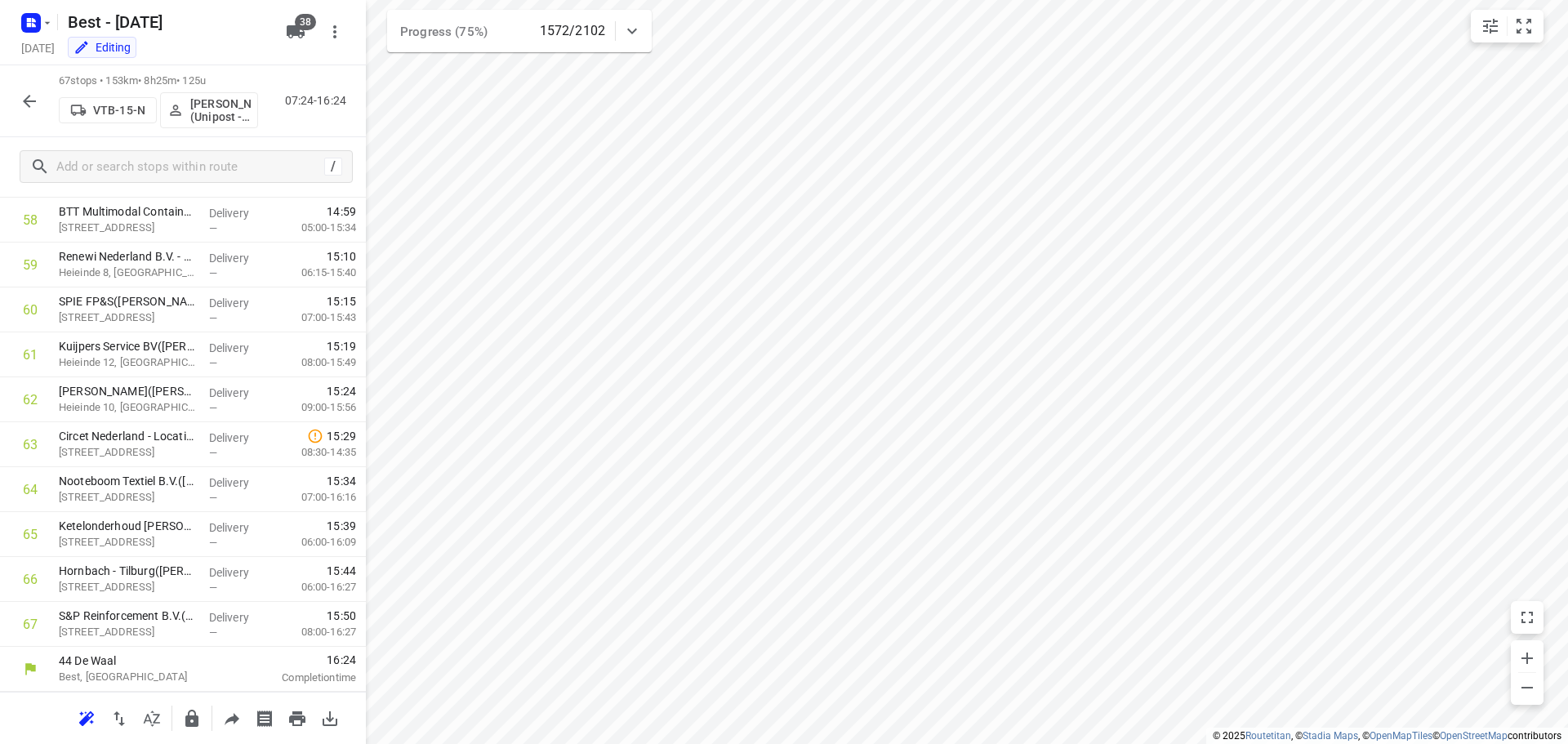
click at [23, 102] on icon "button" at bounding box center [29, 101] width 20 height 20
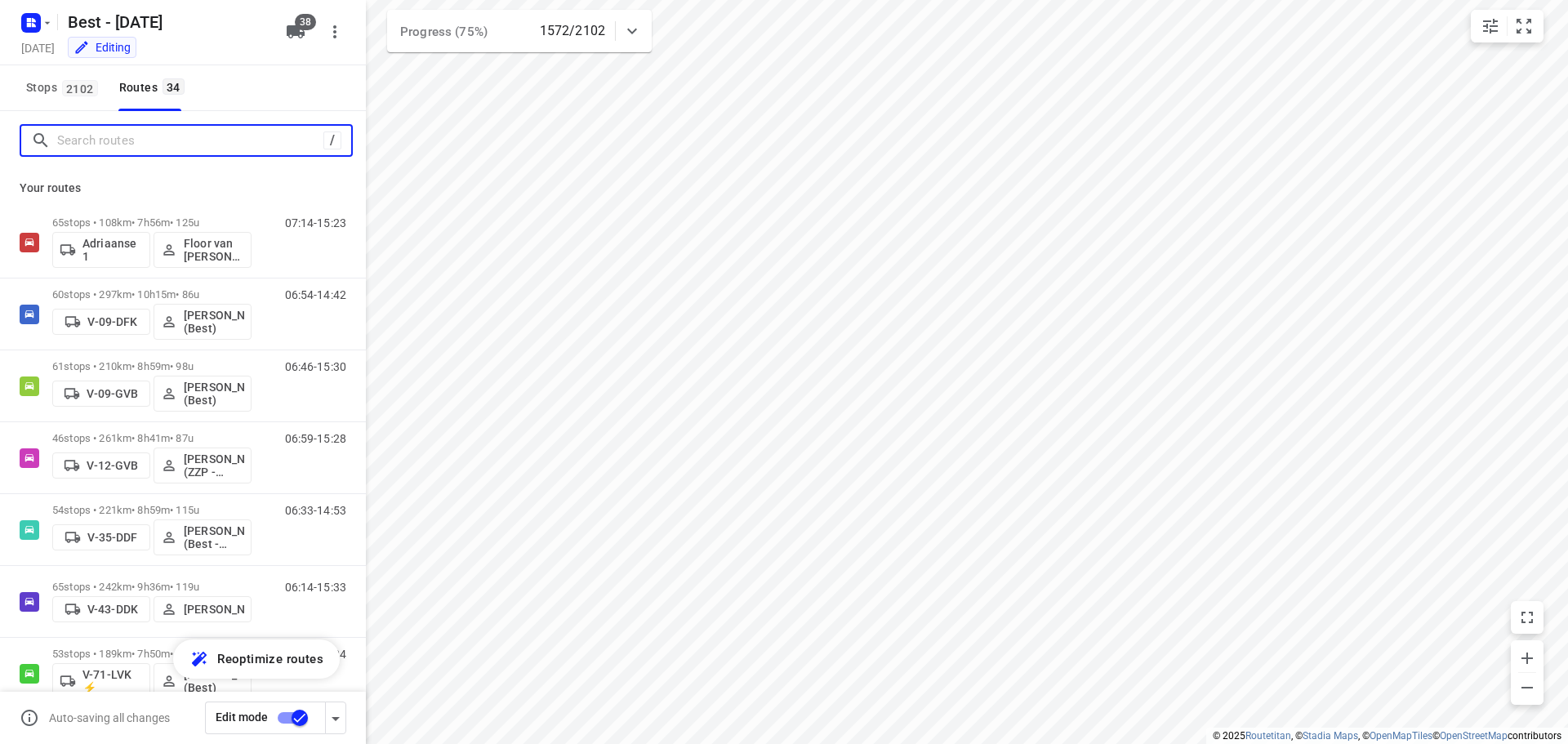
click at [161, 147] on input "Search routes" at bounding box center [190, 141] width 266 height 25
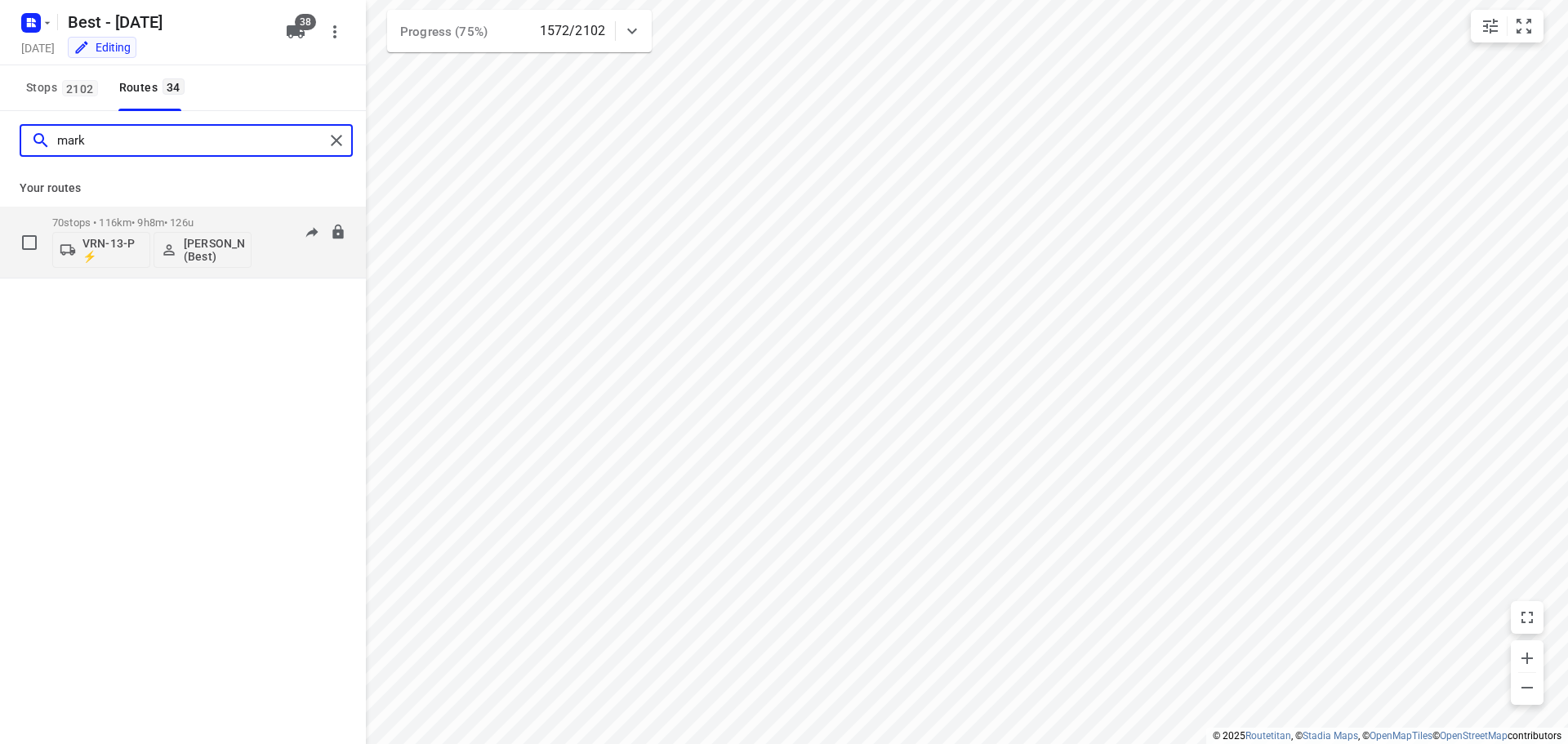
type input "mark"
click at [206, 215] on div "70 stops • 116km • 9h8m • 126u VRN-13-P ⚡ Mark Schultz (Best)" at bounding box center [152, 242] width 200 height 68
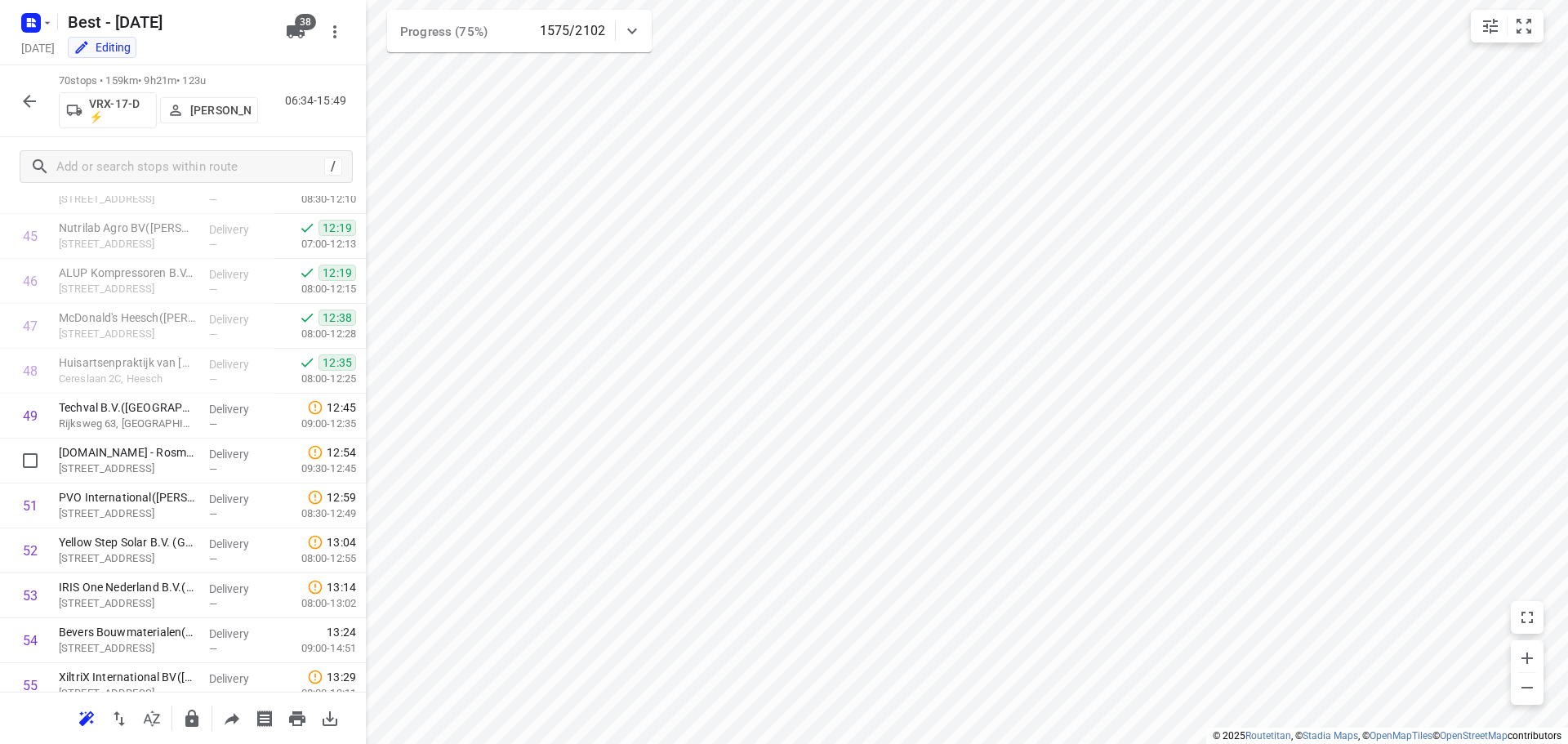
scroll to position [2775, 0]
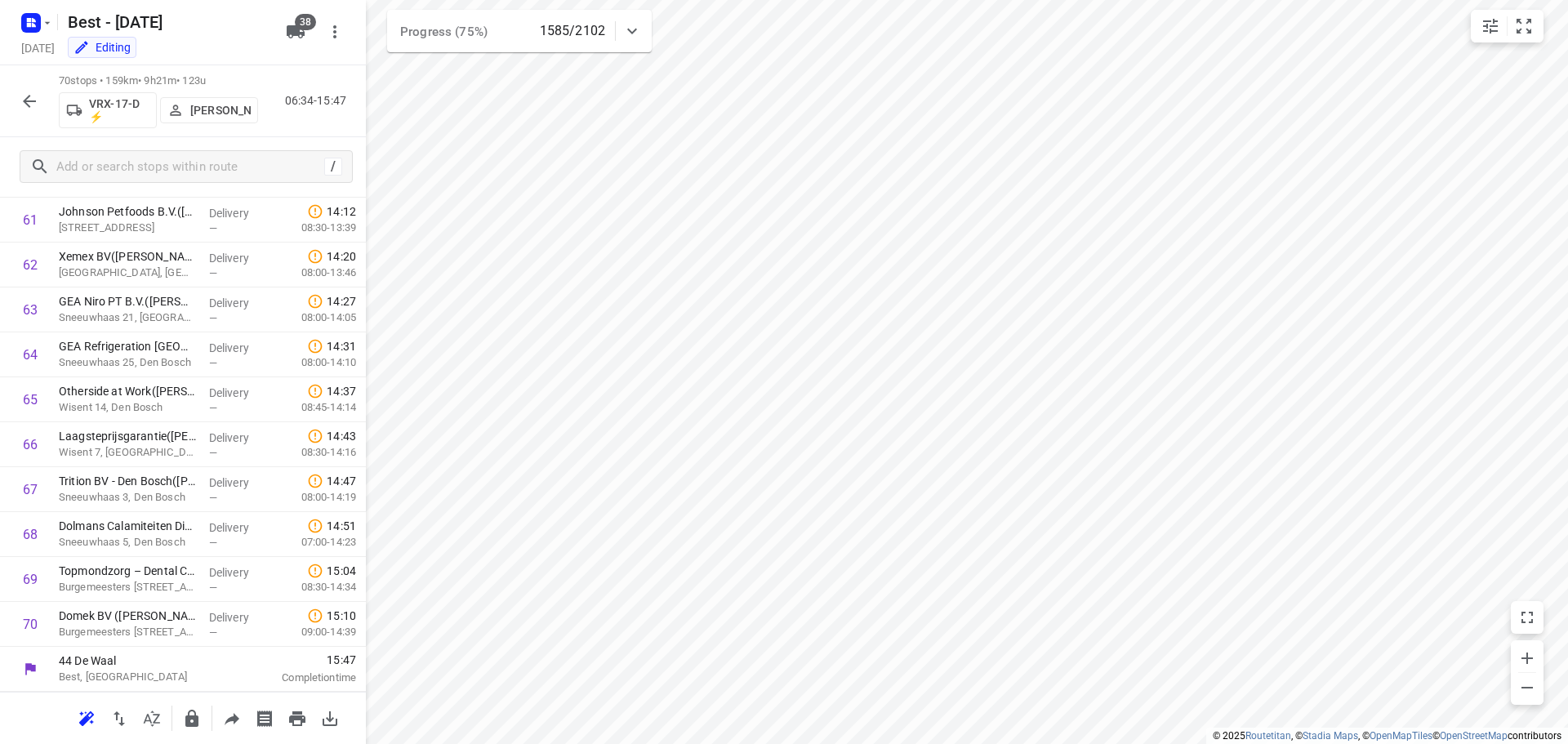
click at [13, 92] on div at bounding box center [28, 101] width 32 height 32
click at [23, 96] on icon "button" at bounding box center [29, 101] width 20 height 20
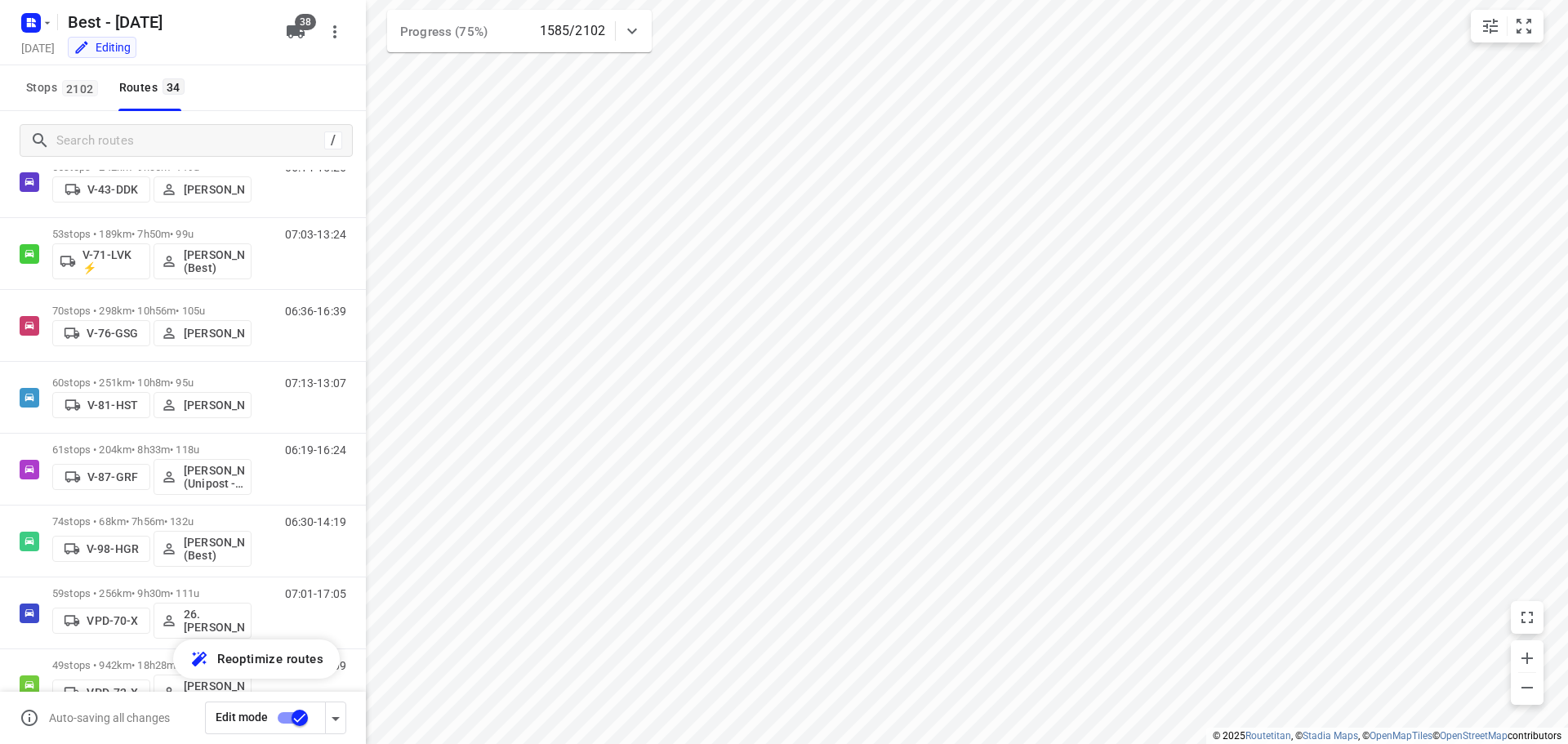
scroll to position [435, 0]
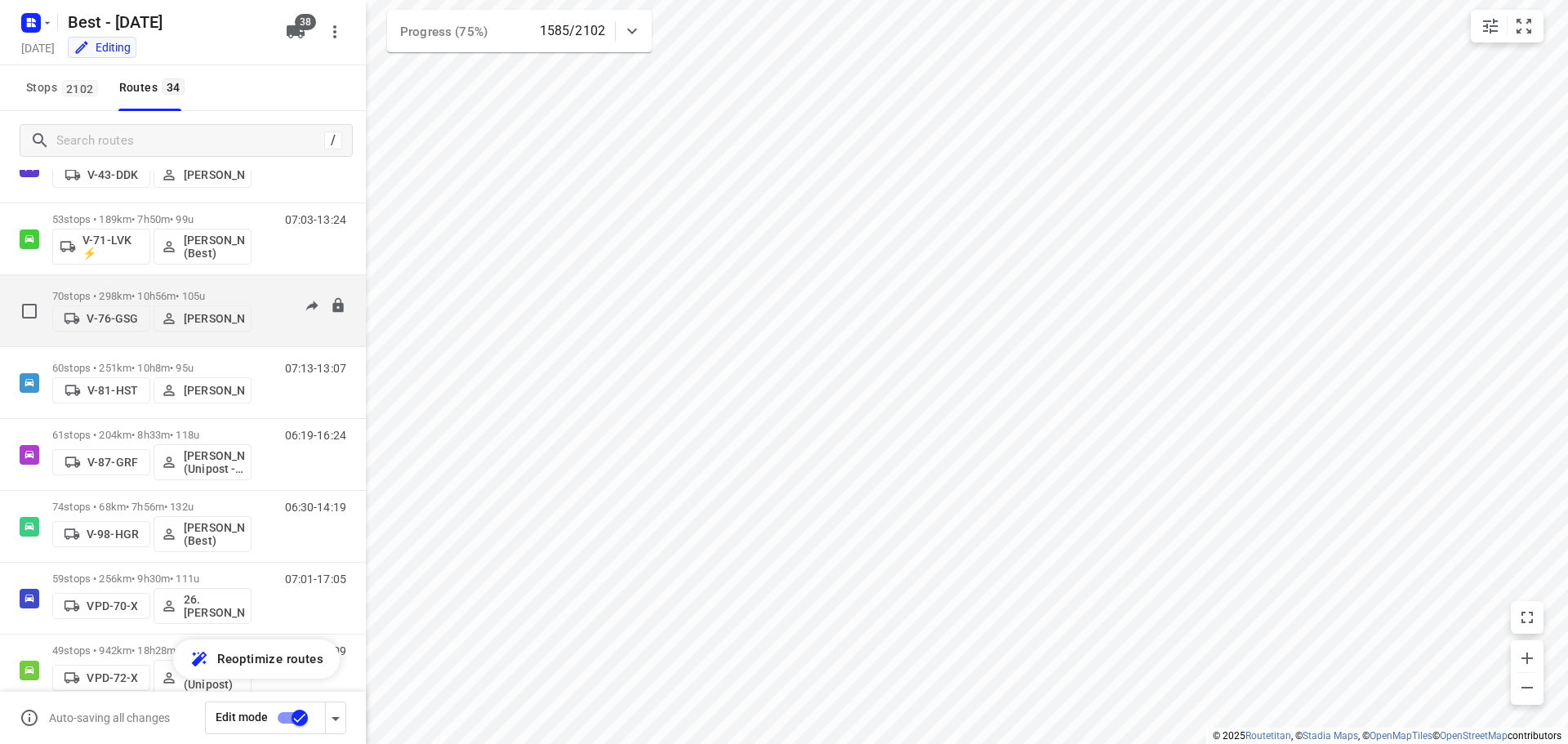
click at [163, 290] on p "70 stops • 298km • 10h56m • 105u" at bounding box center [152, 296] width 200 height 13
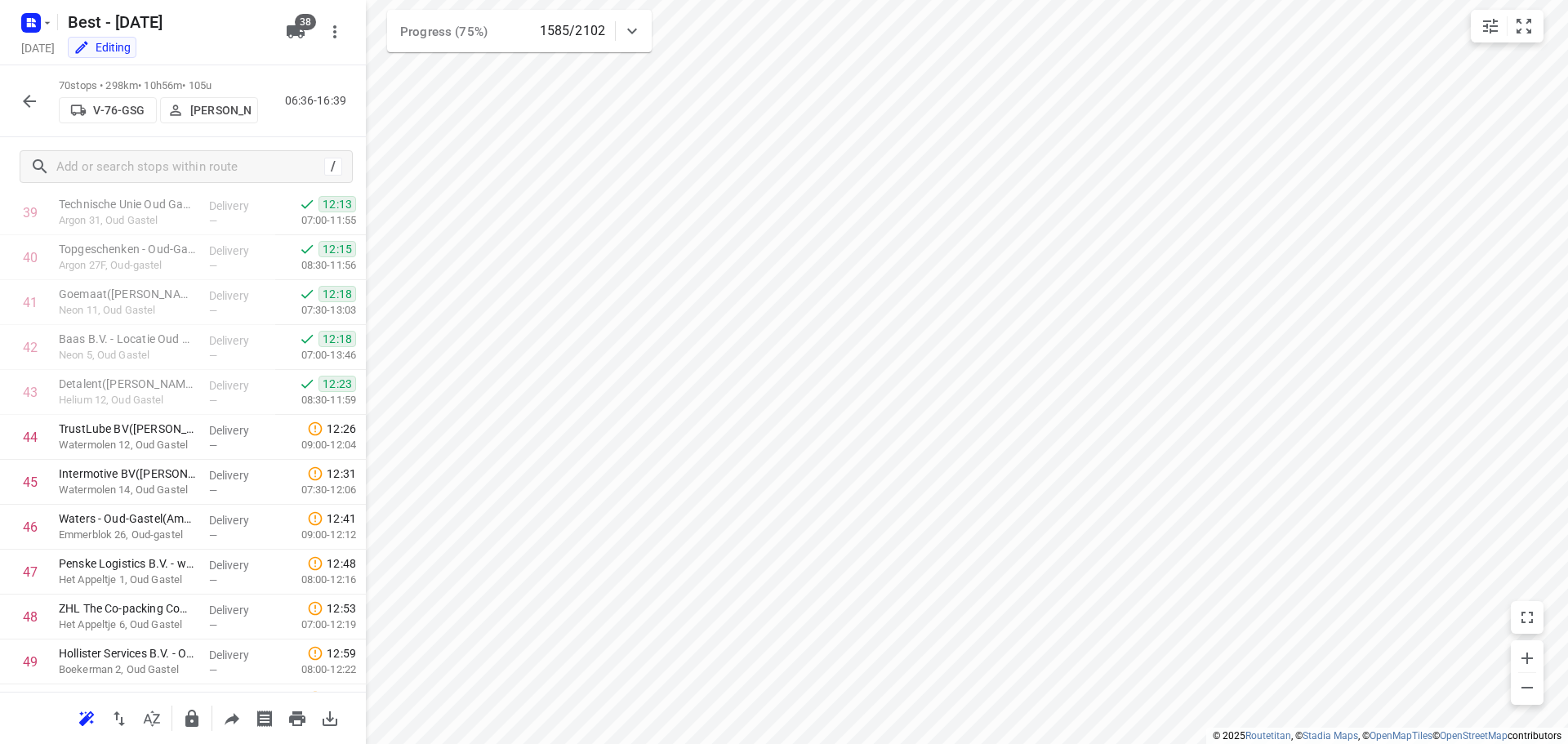
scroll to position [1772, 0]
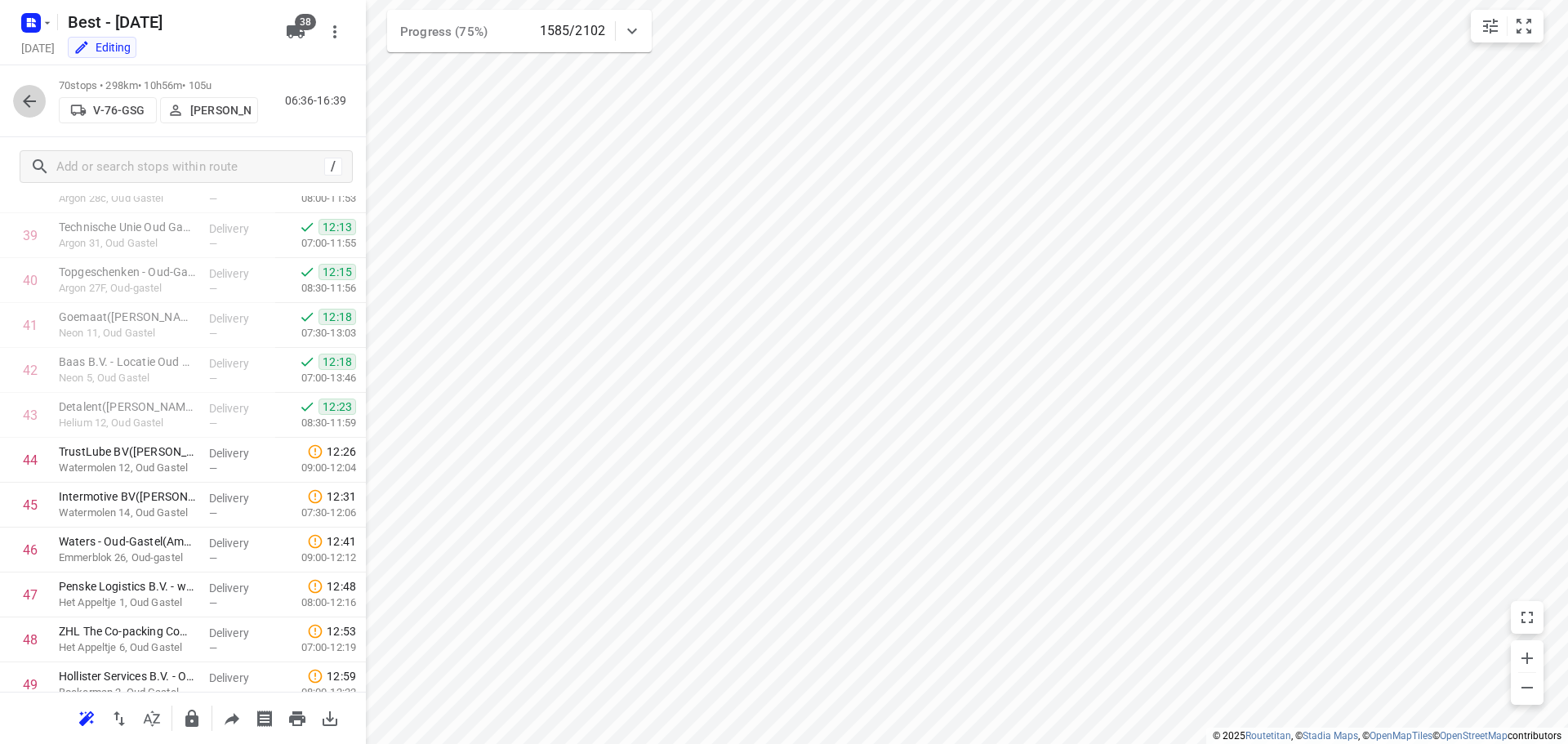
click at [28, 111] on button "button" at bounding box center [28, 101] width 32 height 32
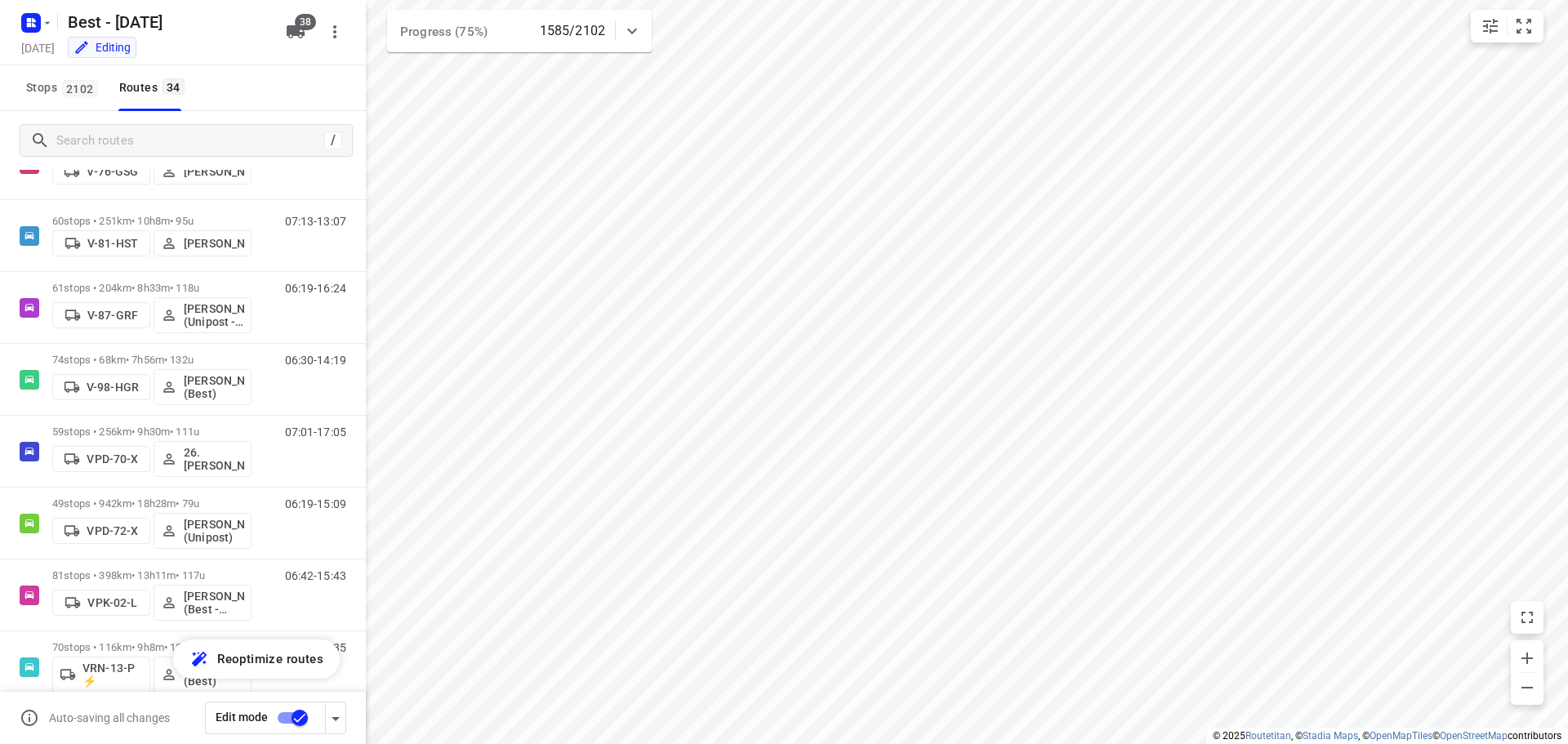
scroll to position [568, 0]
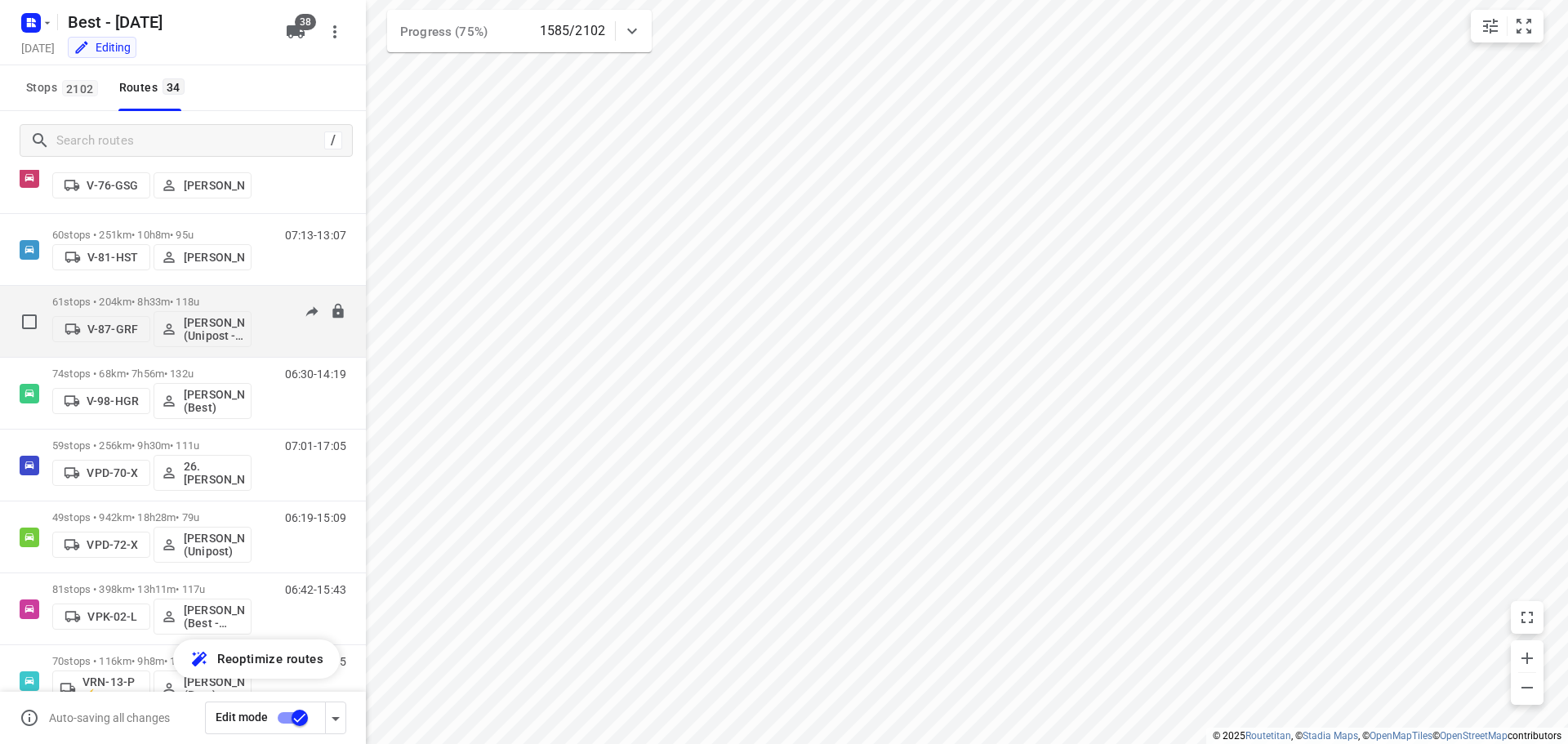
click at [175, 295] on div "61 stops • 204km • 8h33m • 118u V-87-GRF Michael Diallo (Unipost - Best - ZZP)" at bounding box center [152, 321] width 200 height 68
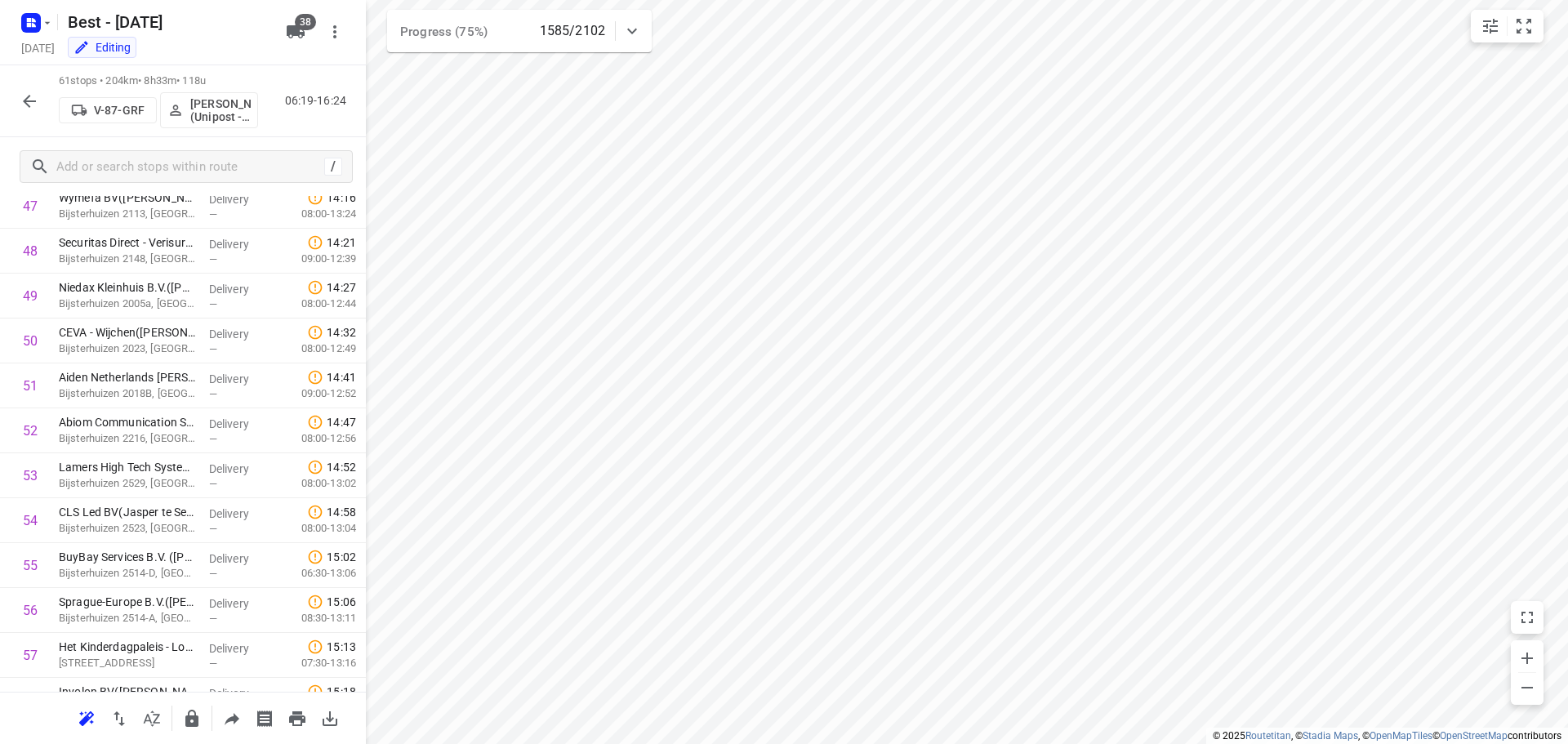
scroll to position [2371, 0]
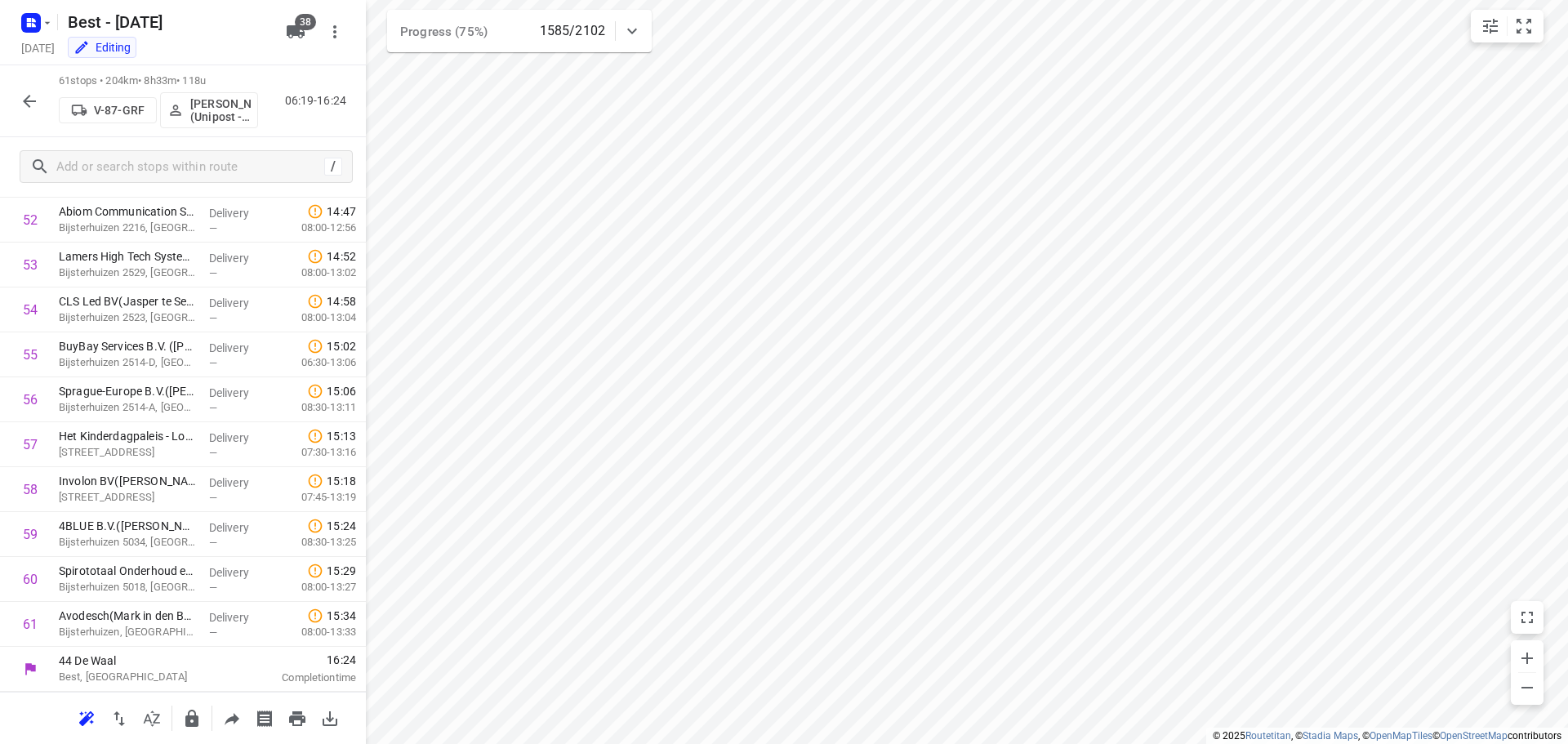
click at [21, 96] on icon "button" at bounding box center [29, 101] width 20 height 20
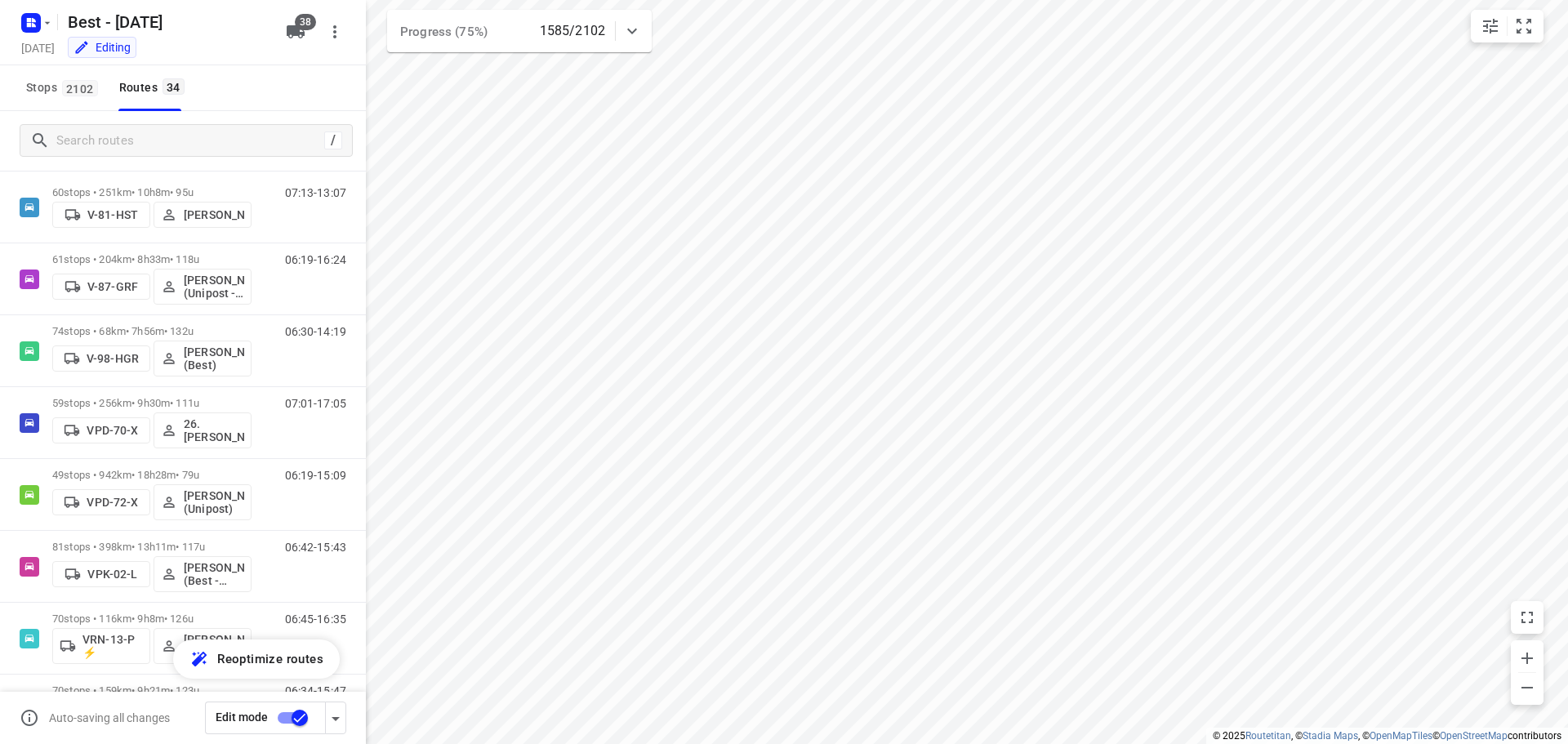
scroll to position [639, 0]
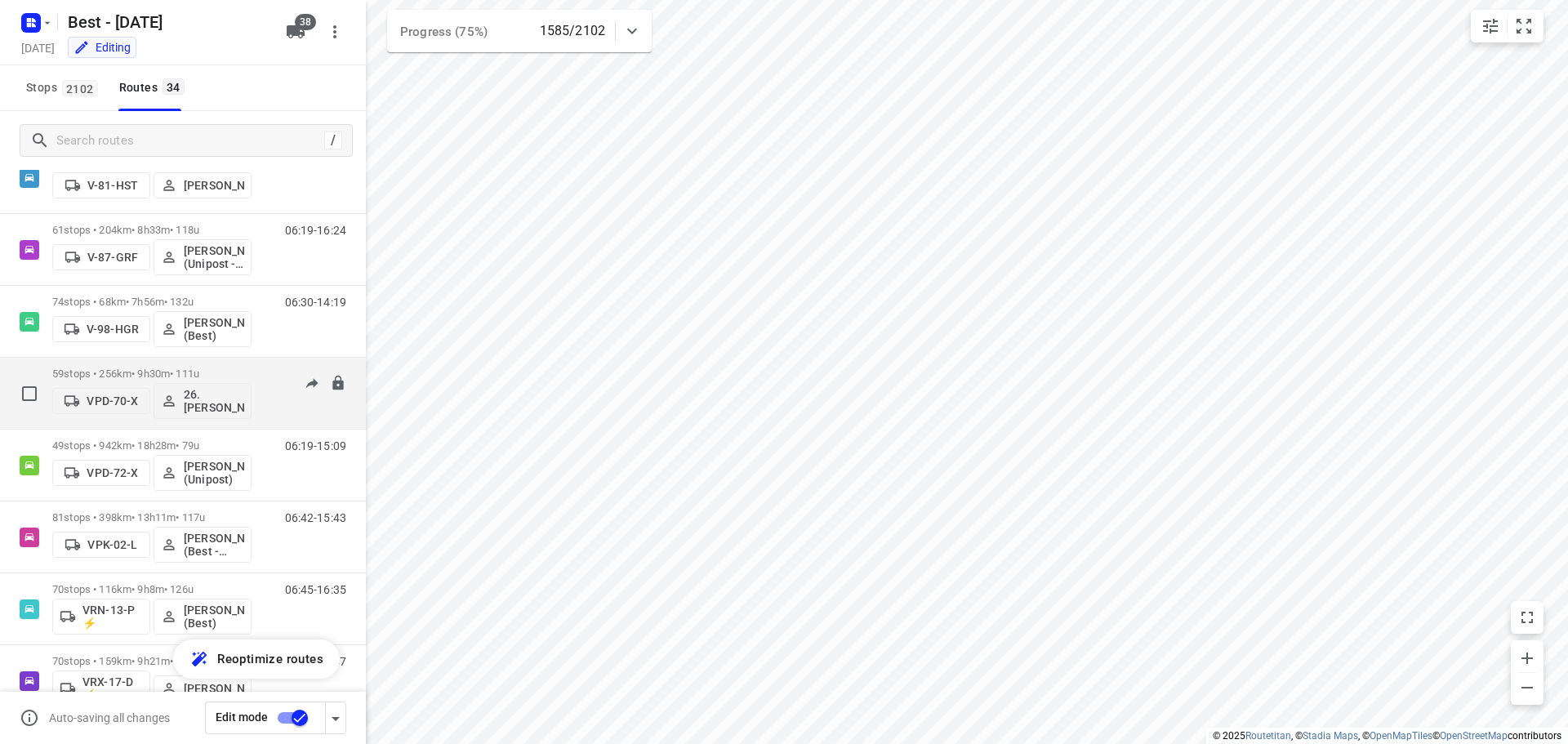
click at [207, 358] on div "59 stops • 256km • 9h30m • 111u VPD-70-X 26.Yoraham Berenos 07:01-17:05" at bounding box center [183, 393] width 366 height 71
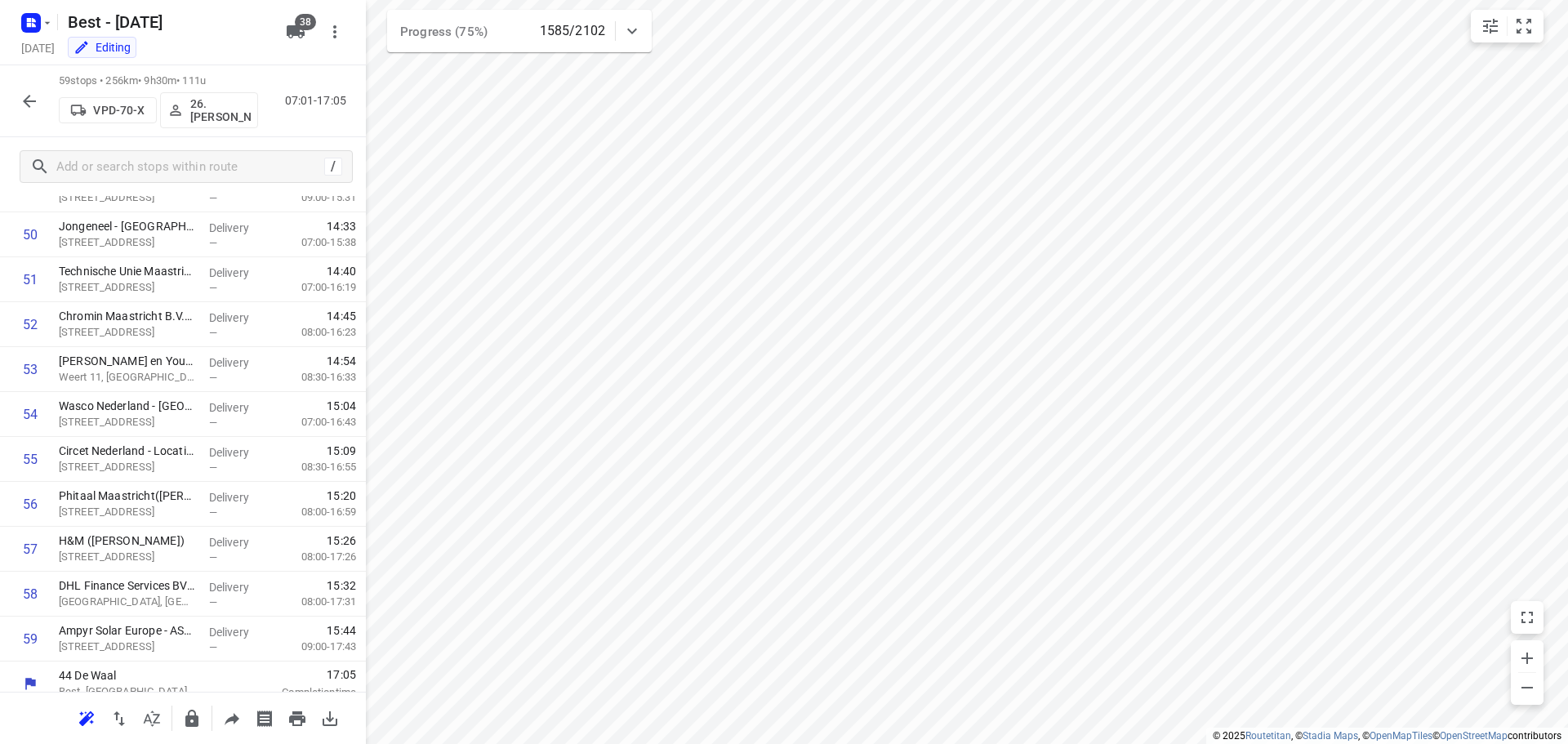
scroll to position [2281, 0]
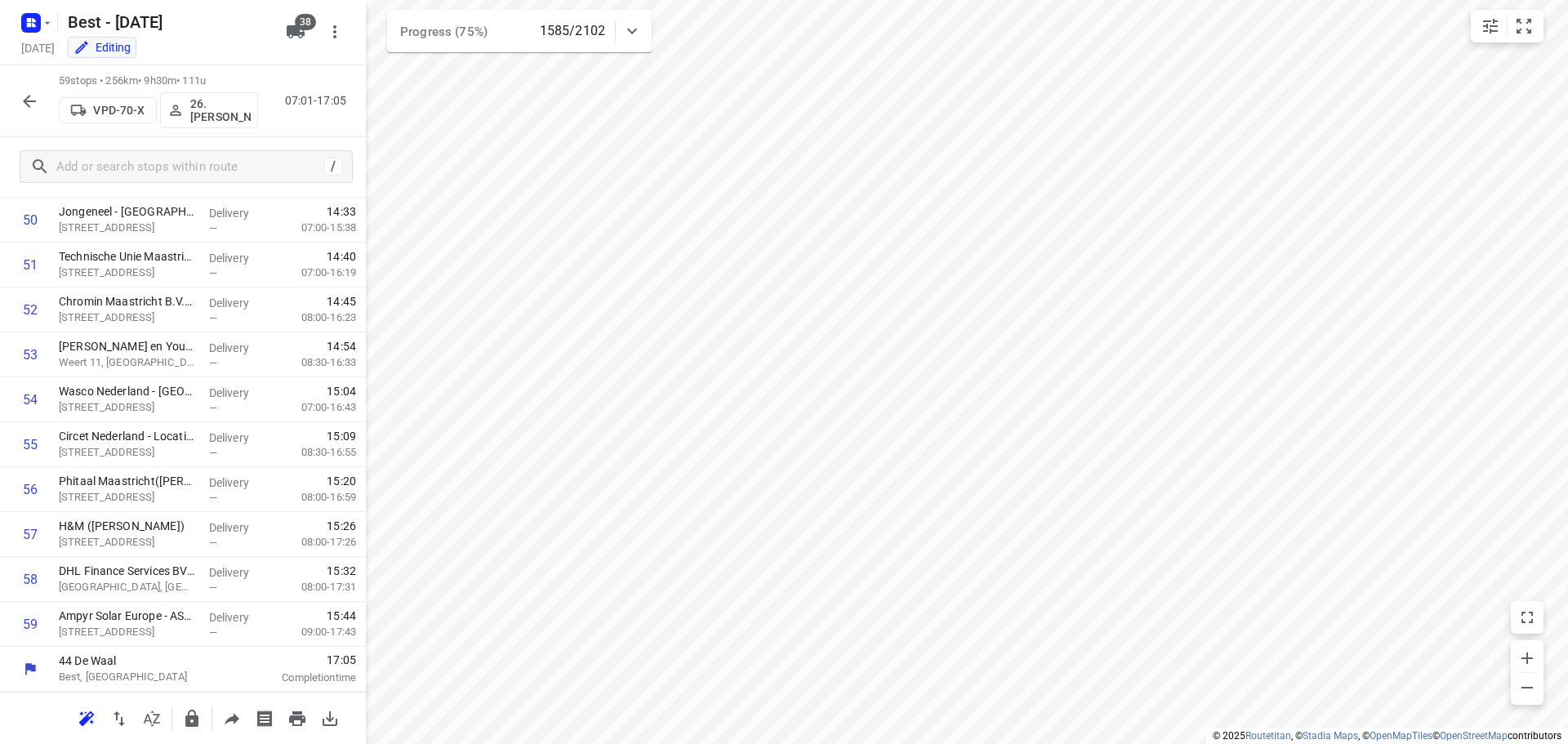
click at [24, 96] on icon "button" at bounding box center [29, 101] width 20 height 20
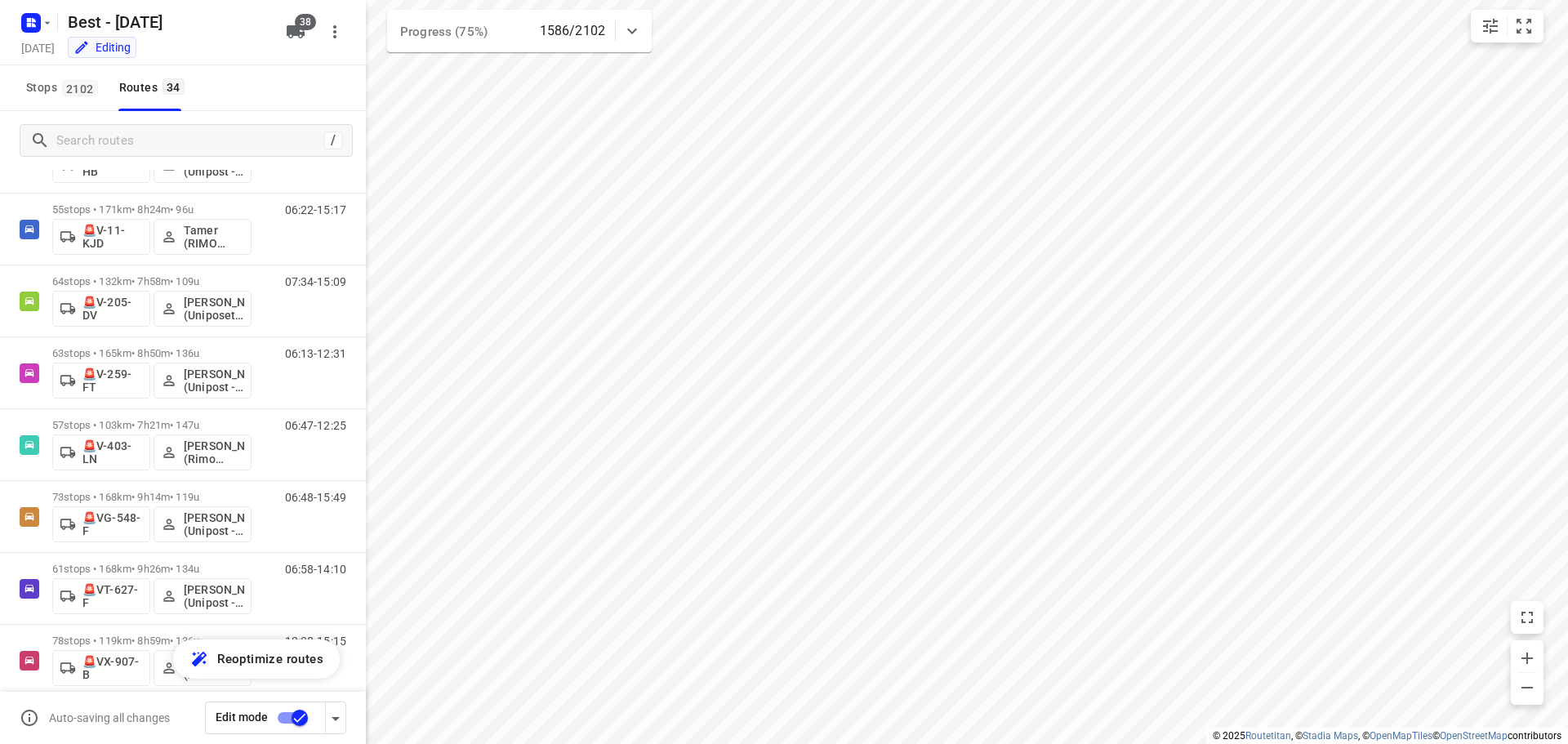
scroll to position [1975, 0]
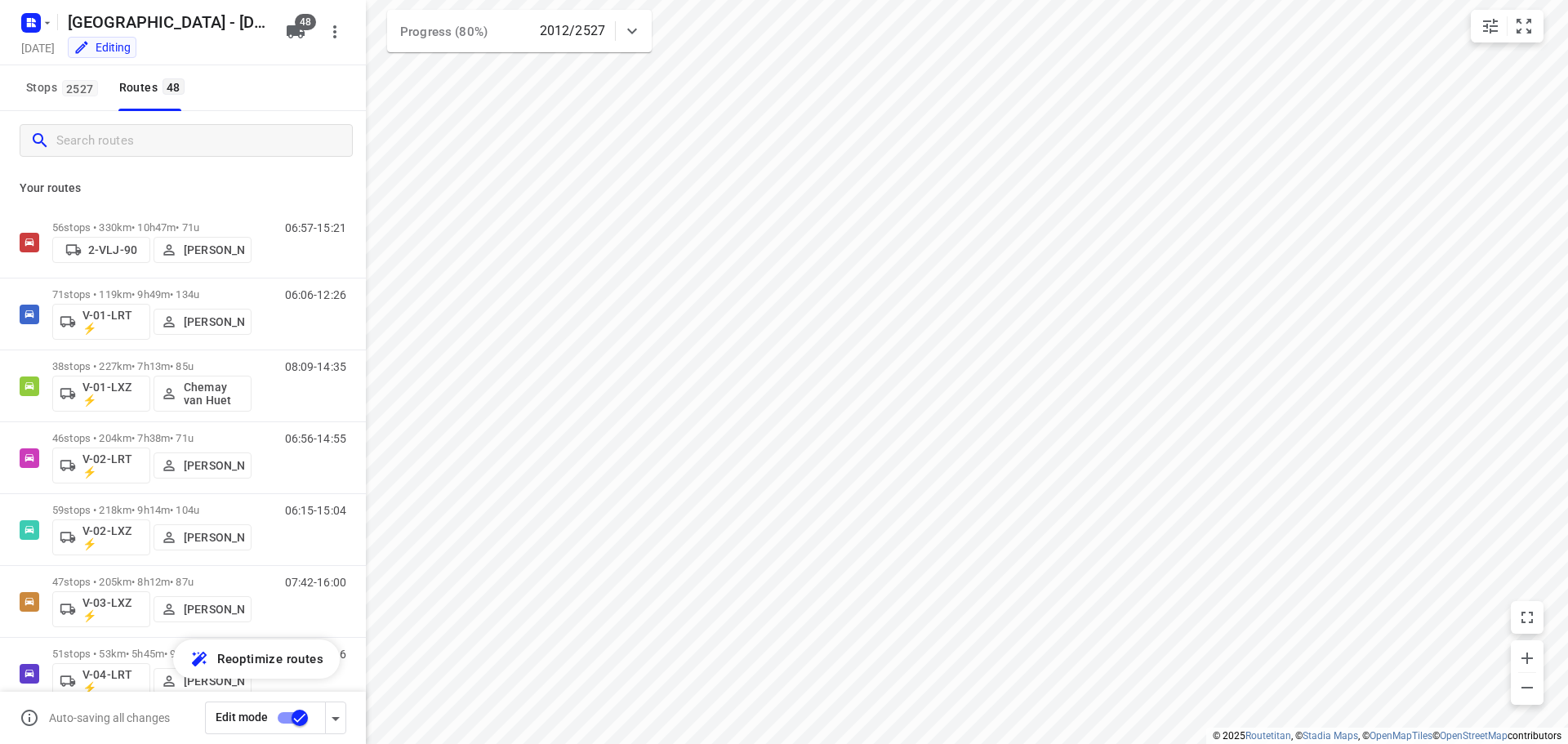
click at [91, 150] on input "Search routes" at bounding box center [205, 141] width 296 height 25
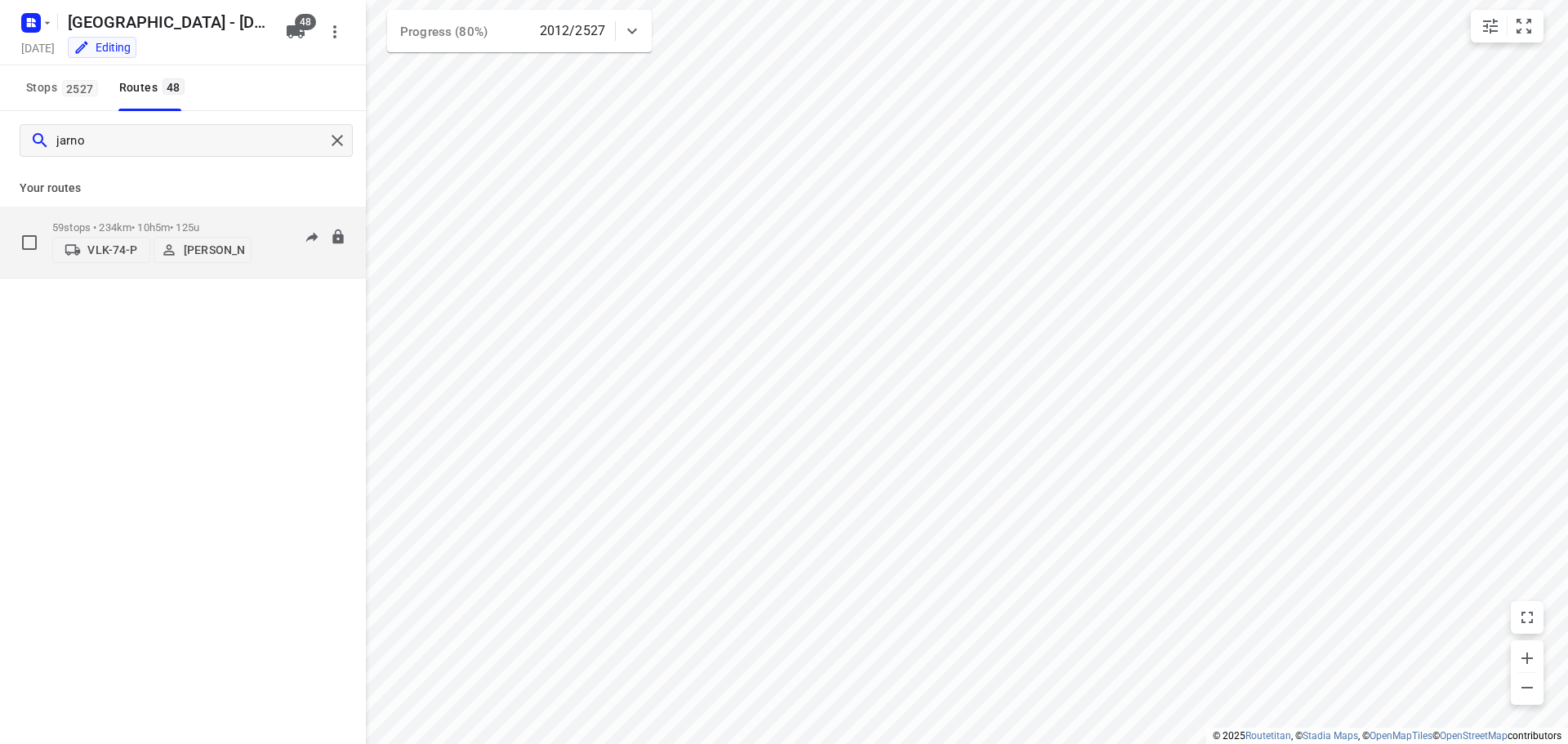
type input "jarno"
click at [196, 221] on p "59 stops • 234km • 10h5m • 125u" at bounding box center [152, 227] width 200 height 13
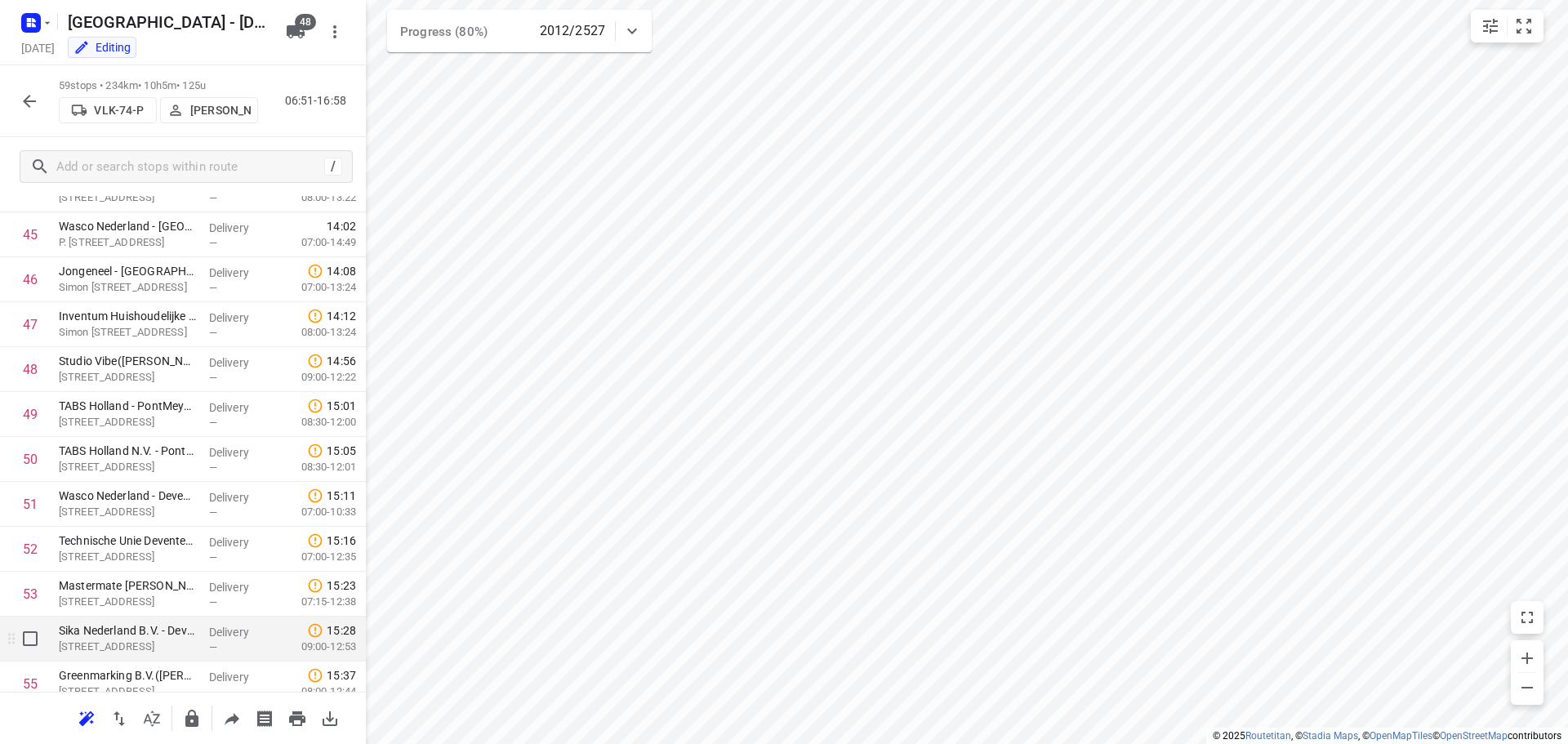
scroll to position [2281, 0]
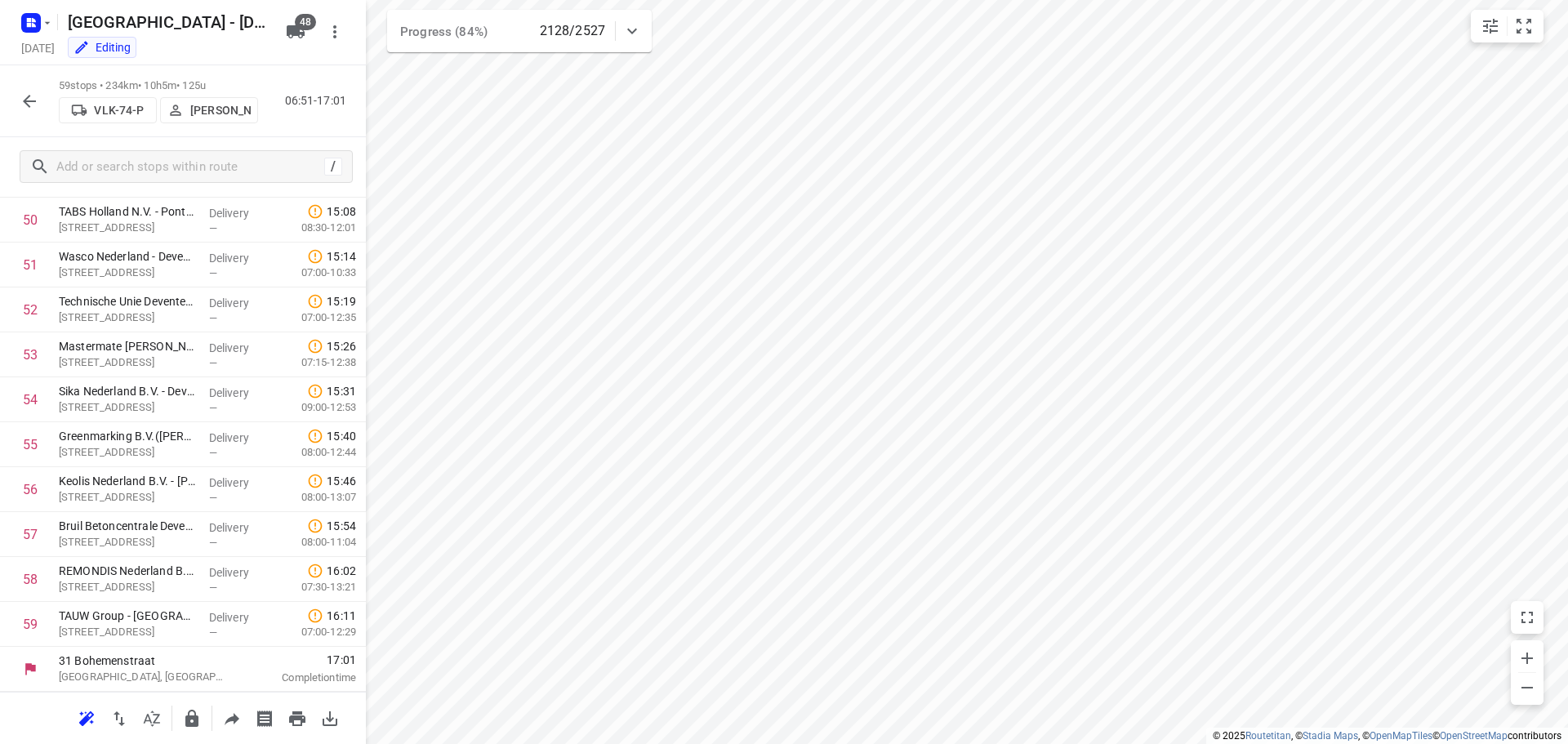
click at [23, 98] on icon "button" at bounding box center [29, 101] width 20 height 20
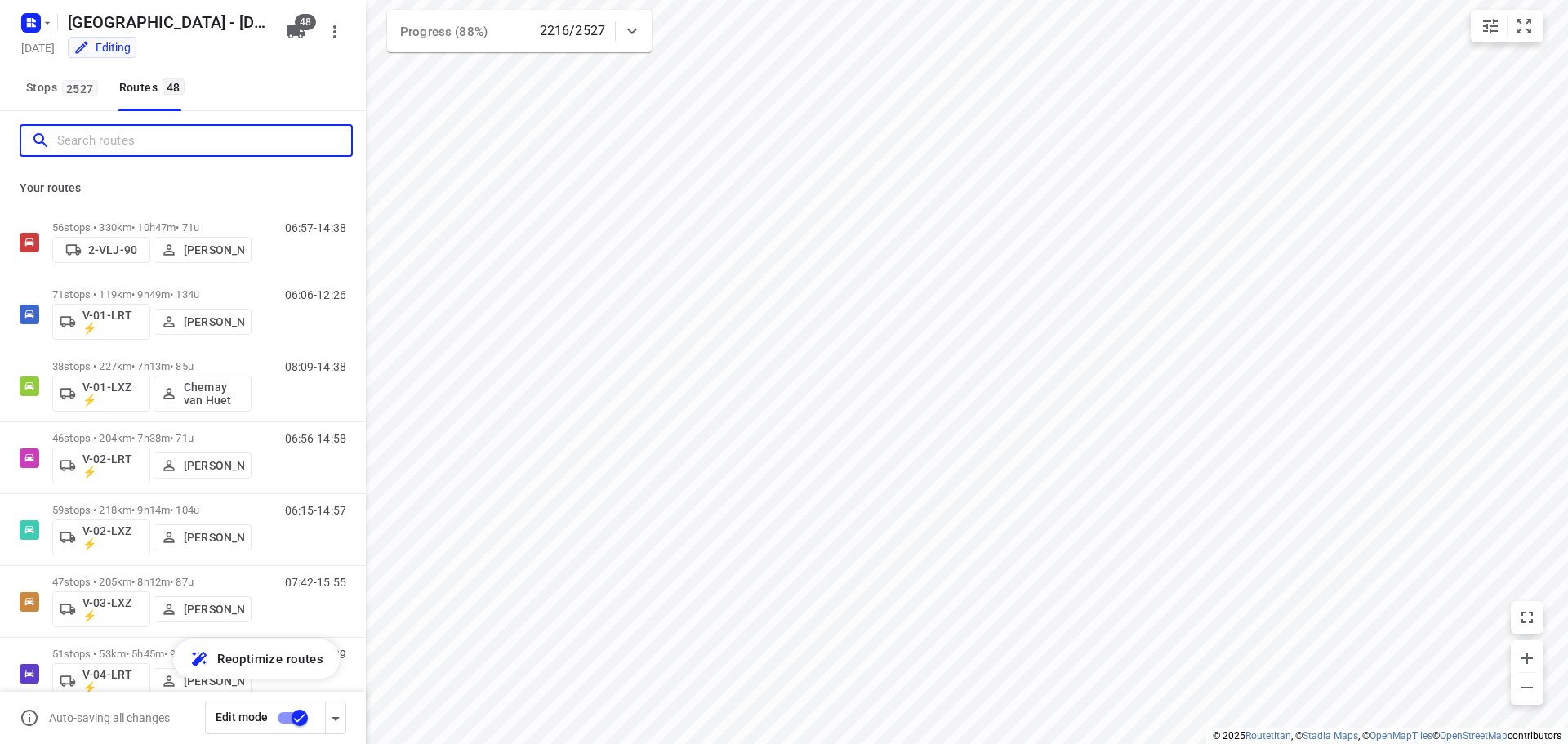
click at [95, 152] on input "Search routes" at bounding box center [204, 141] width 294 height 25
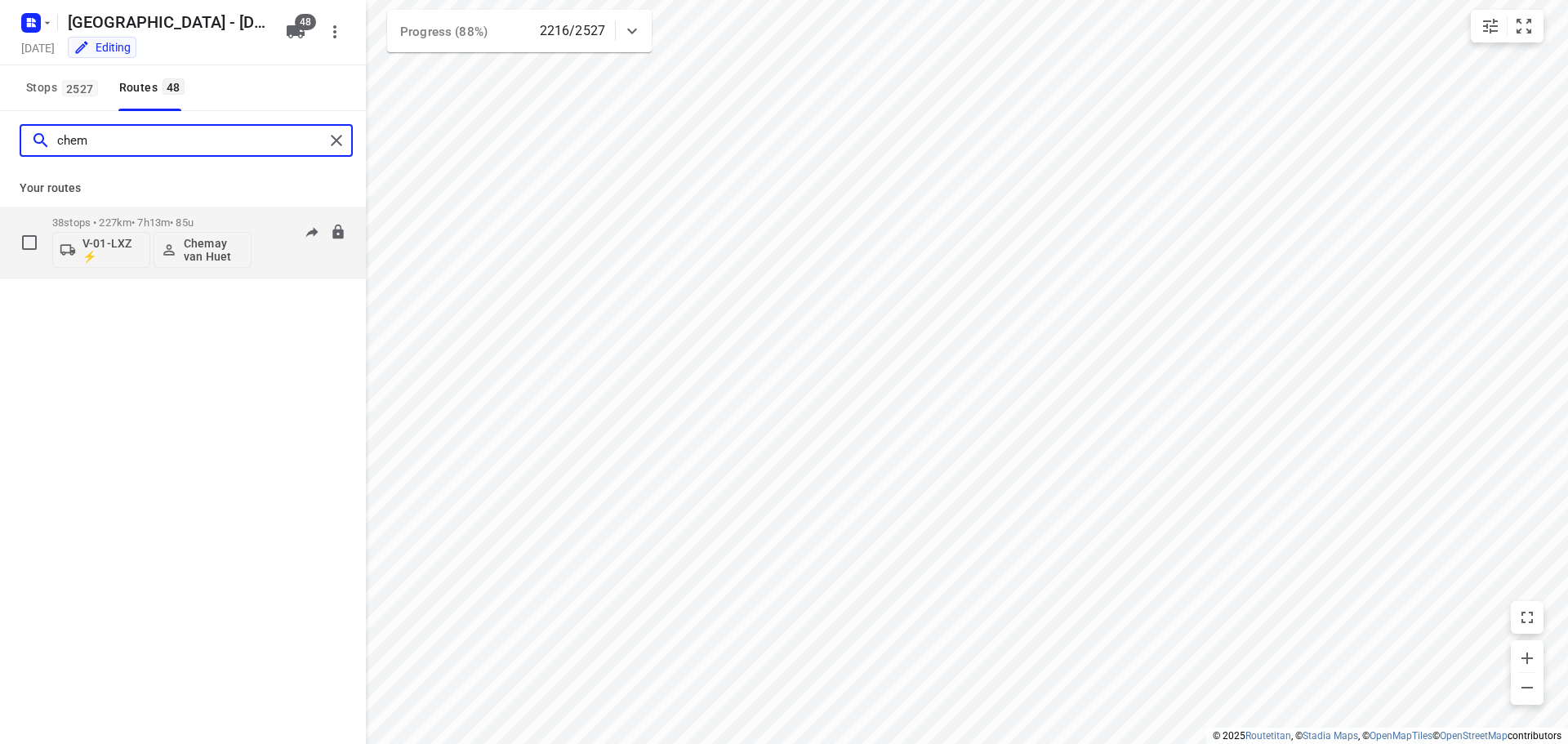
type input "chem"
click at [161, 219] on p "38 stops • 227km • 7h13m • 85u" at bounding box center [152, 222] width 200 height 13
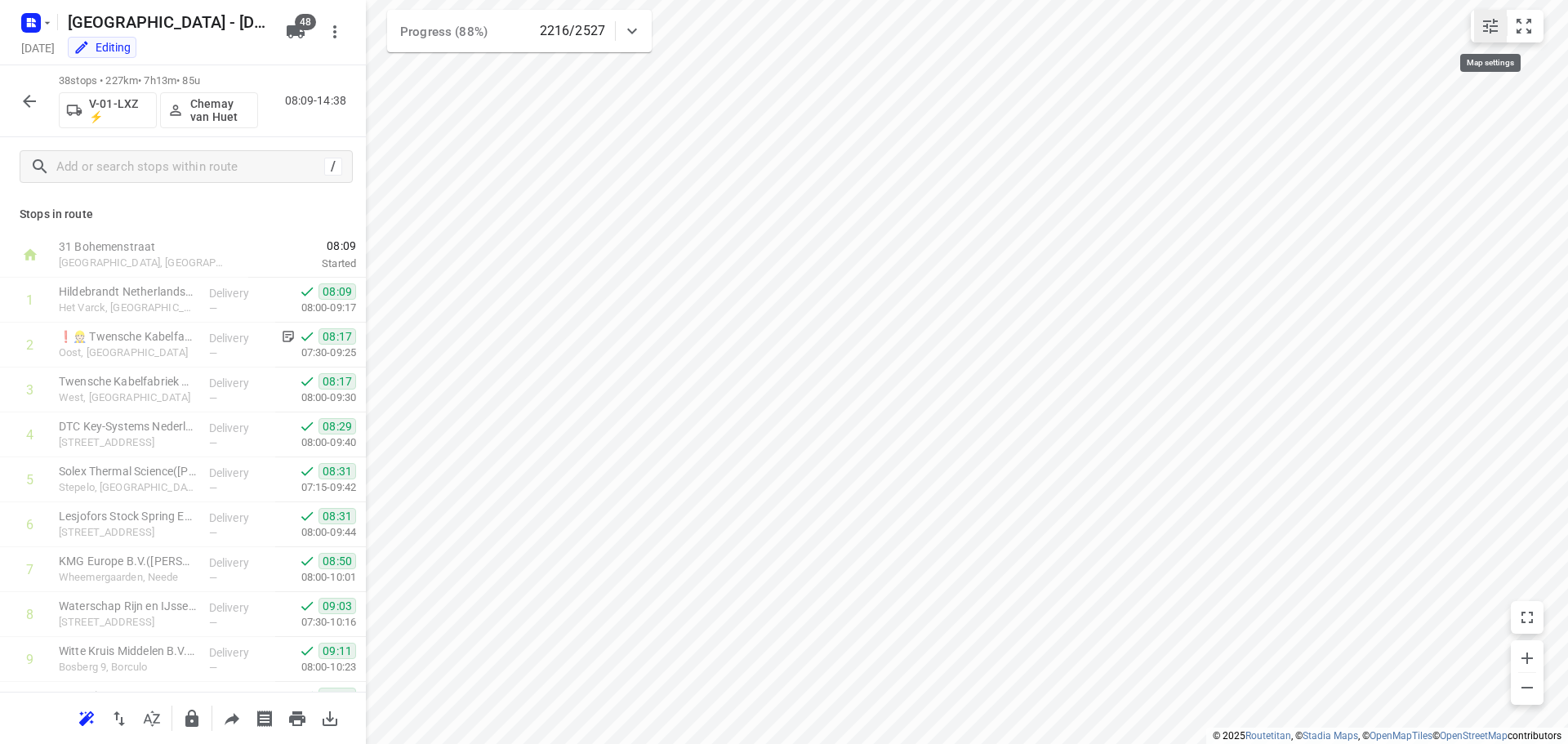
click at [1491, 23] on icon "small contained button group" at bounding box center [1491, 26] width 20 height 20
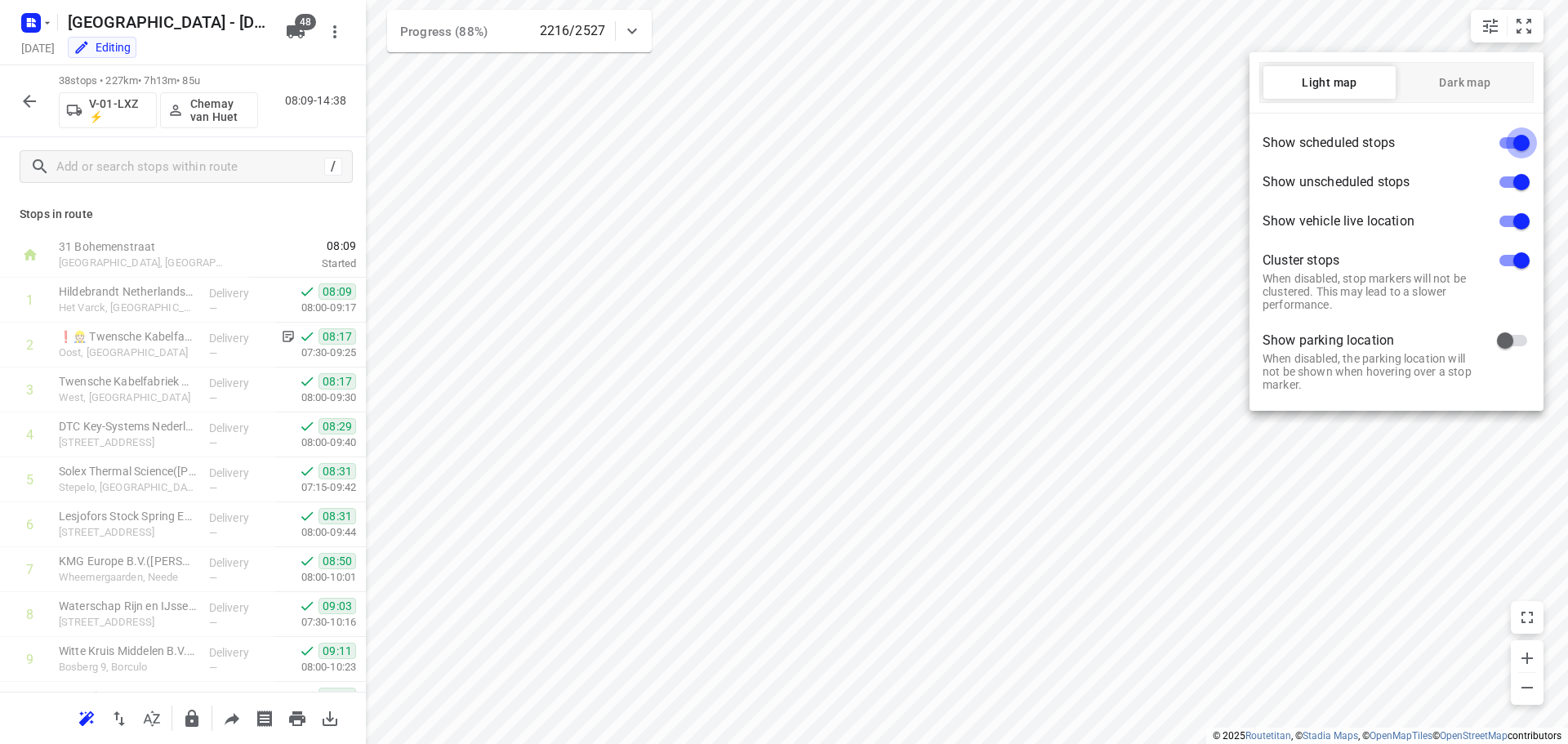
click at [1506, 143] on input "checkbox" at bounding box center [1521, 143] width 93 height 31
checkbox input "false"
click at [1508, 217] on input "checkbox" at bounding box center [1521, 221] width 93 height 31
checkbox input "false"
click at [1505, 268] on input "checkbox" at bounding box center [1521, 260] width 93 height 31
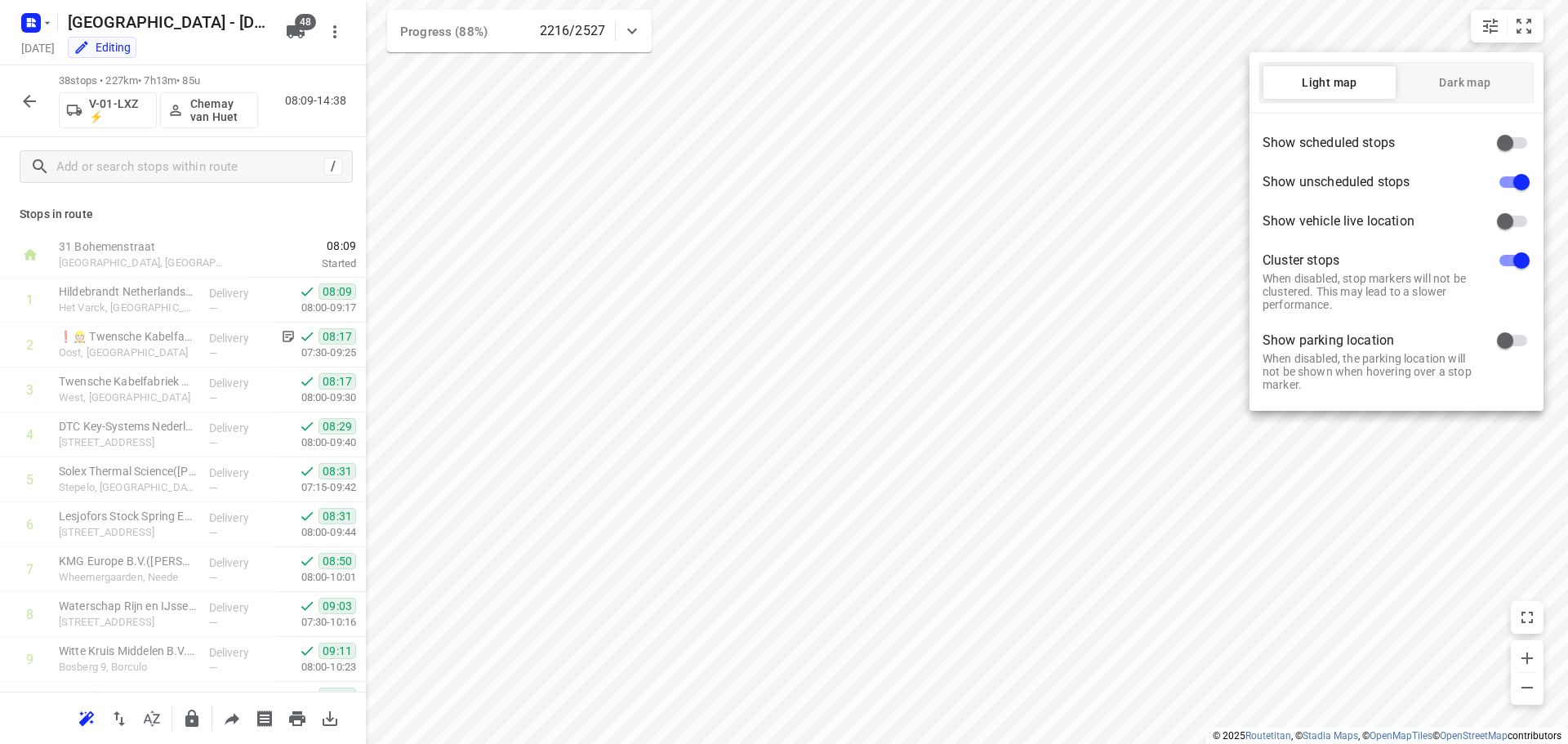
checkbox input "false"
drag, startPoint x: 1093, startPoint y: 286, endPoint x: 941, endPoint y: 376, distance: 176.6
click at [941, 376] on div at bounding box center [784, 372] width 1568 height 744
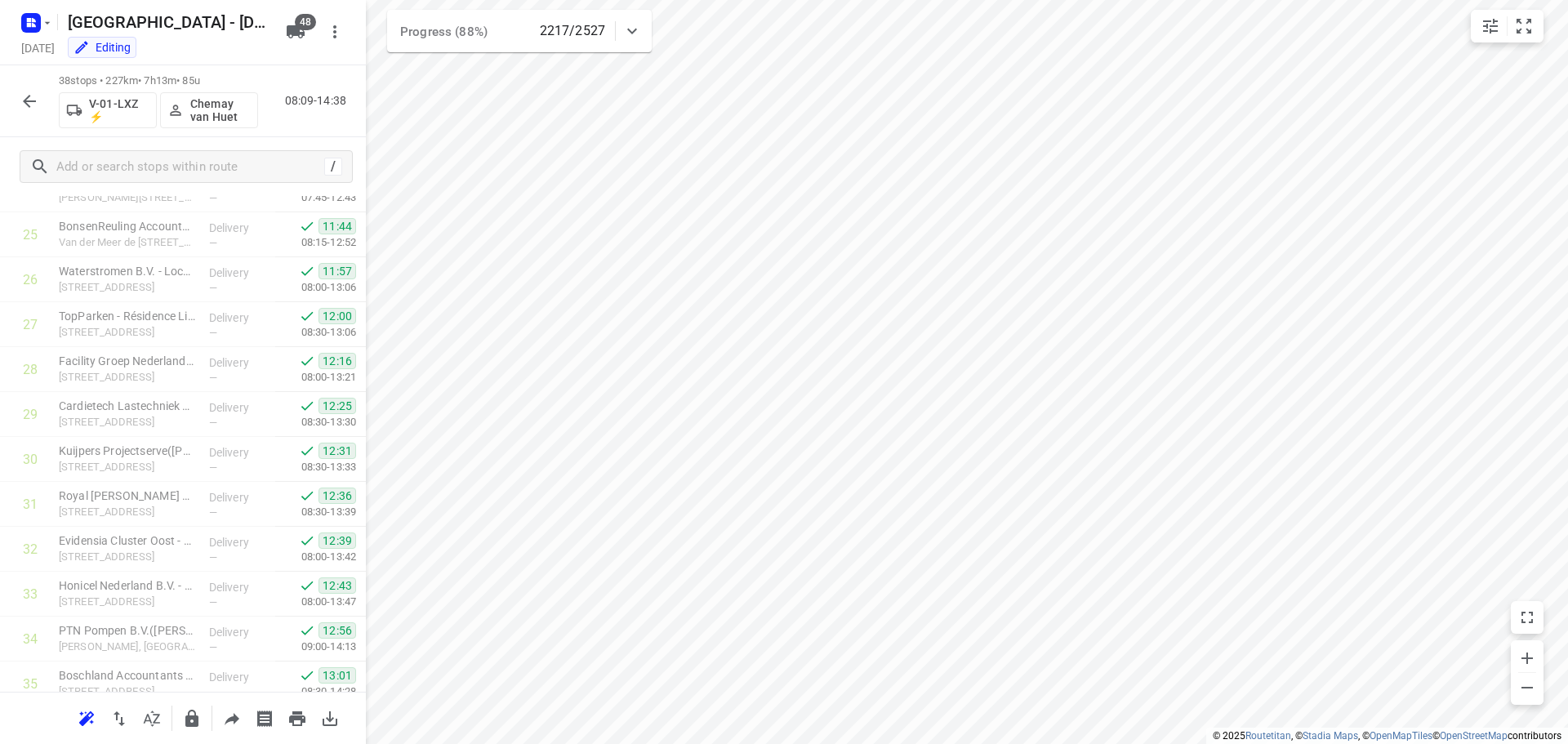
scroll to position [1338, 0]
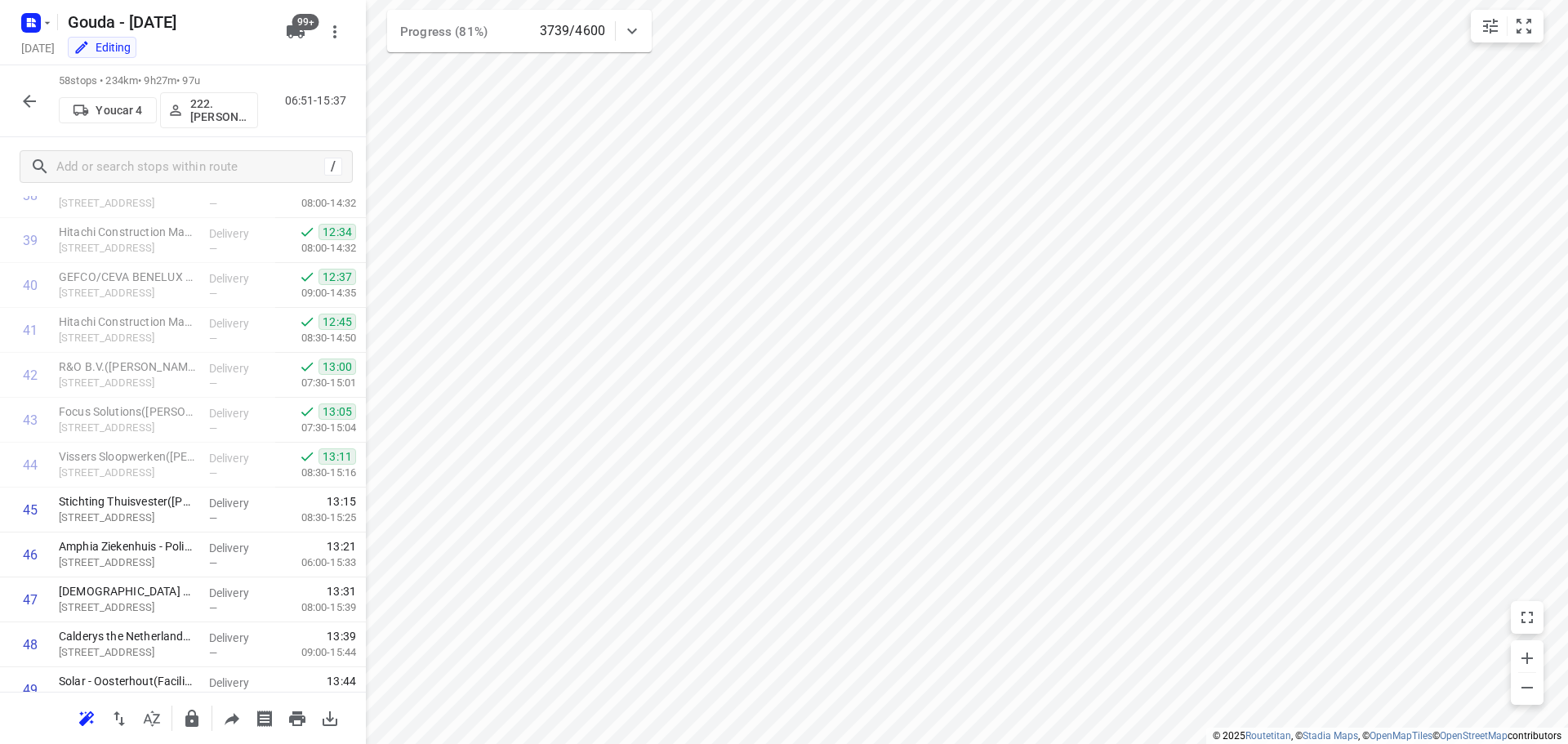
scroll to position [214, 0]
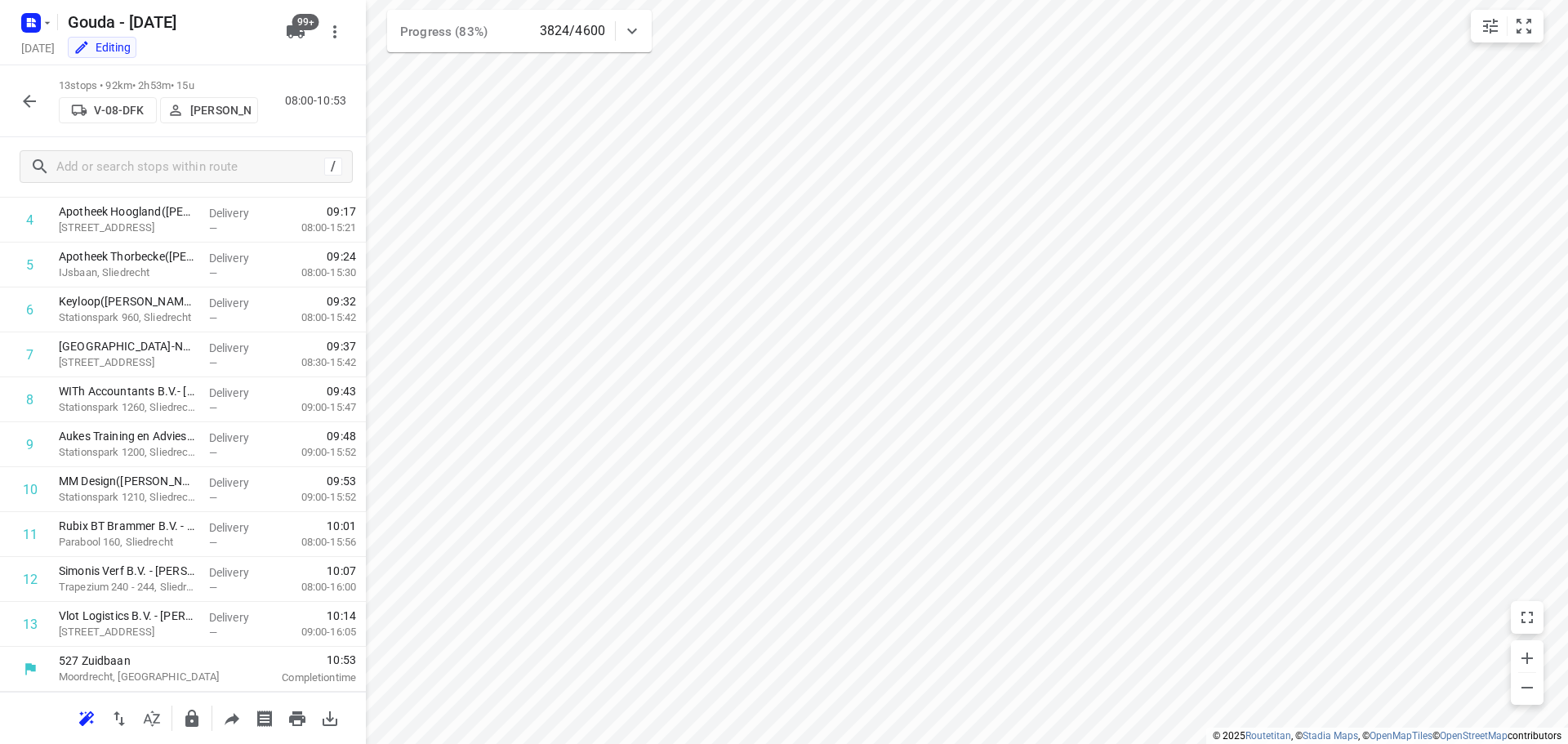
click at [19, 100] on button "button" at bounding box center [28, 101] width 32 height 32
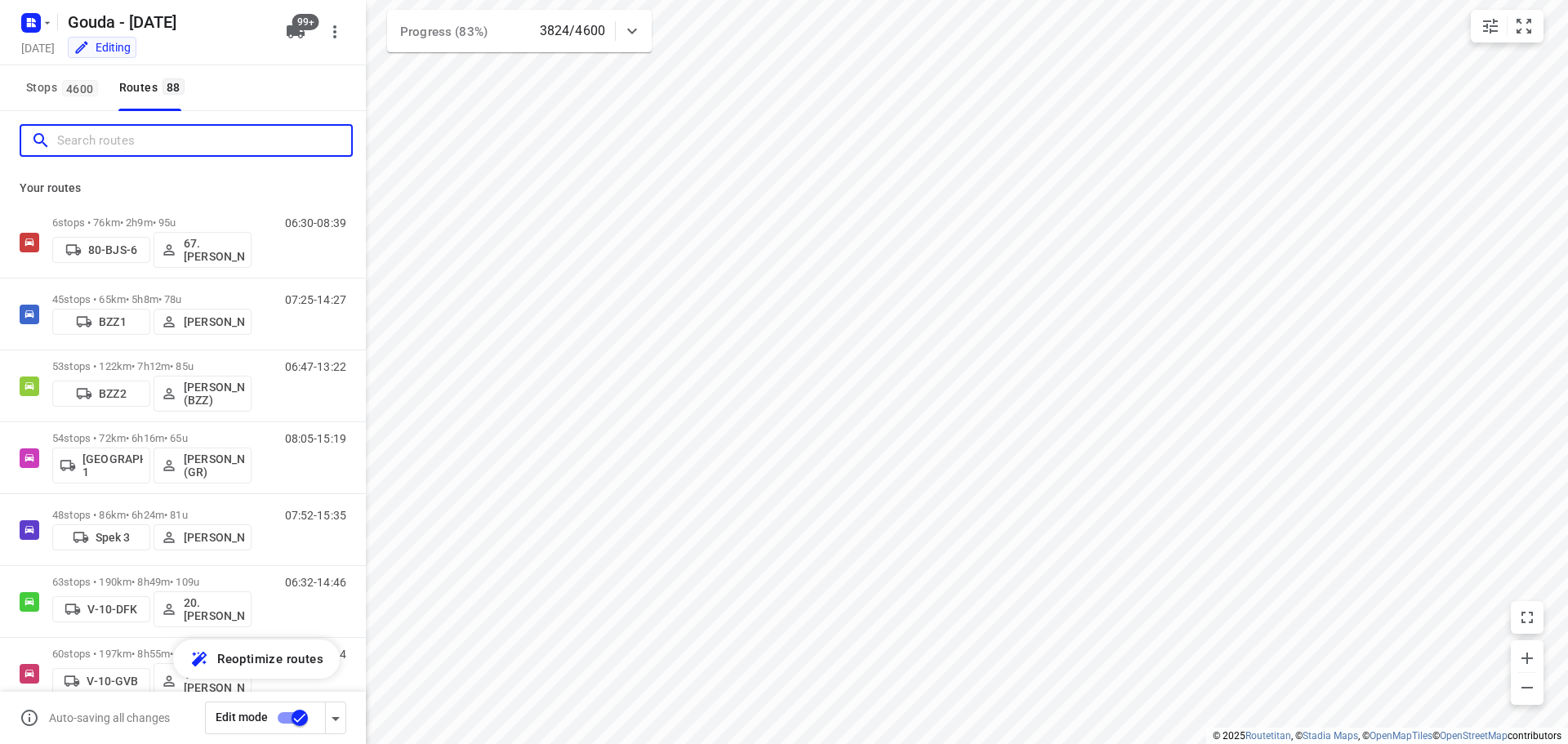
click at [113, 144] on input "Search routes" at bounding box center [204, 141] width 294 height 25
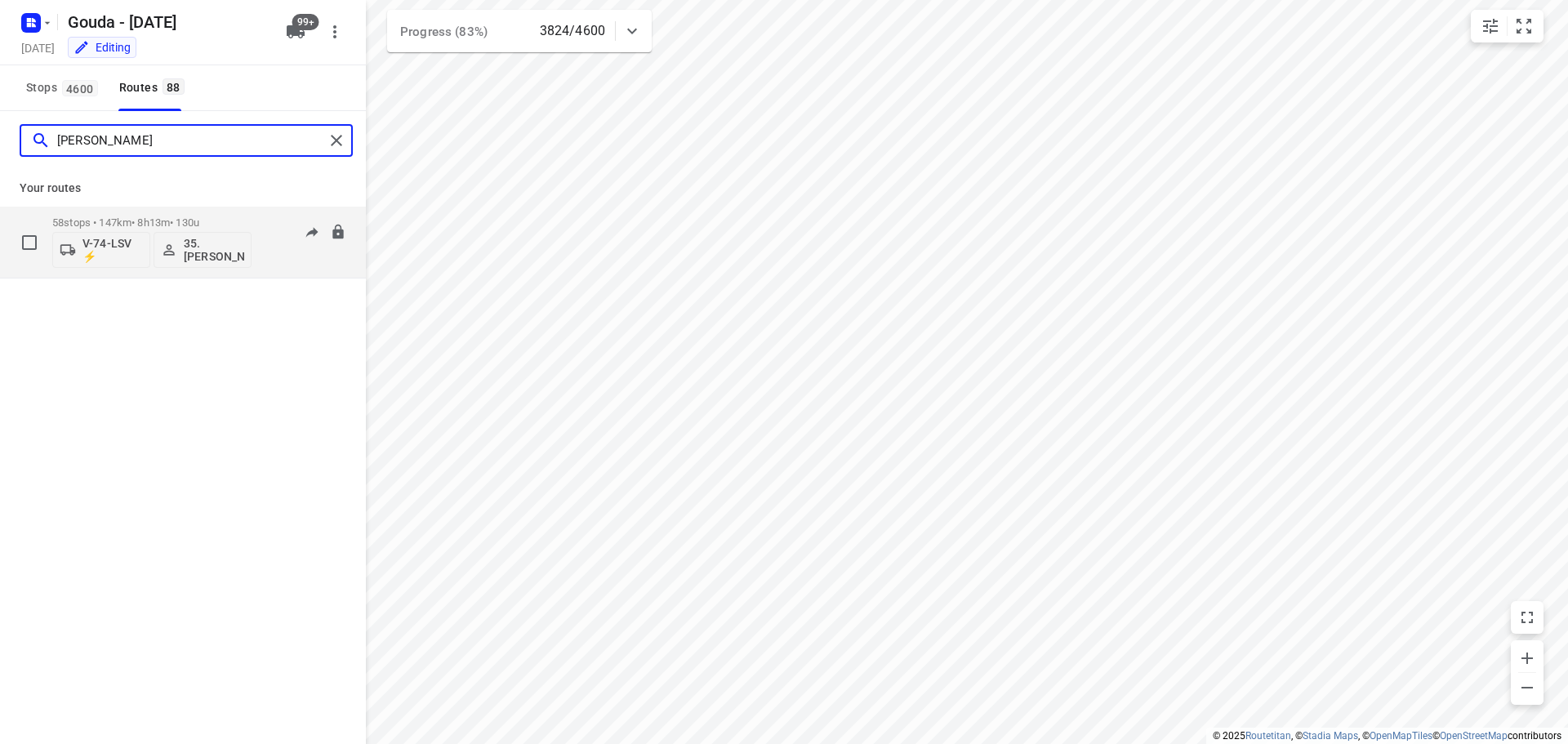
type input "[PERSON_NAME]"
click at [192, 211] on div "58 stops • 147km • 8h13m • 130u V-74-LSV ⚡ 35. [PERSON_NAME]" at bounding box center [152, 242] width 200 height 68
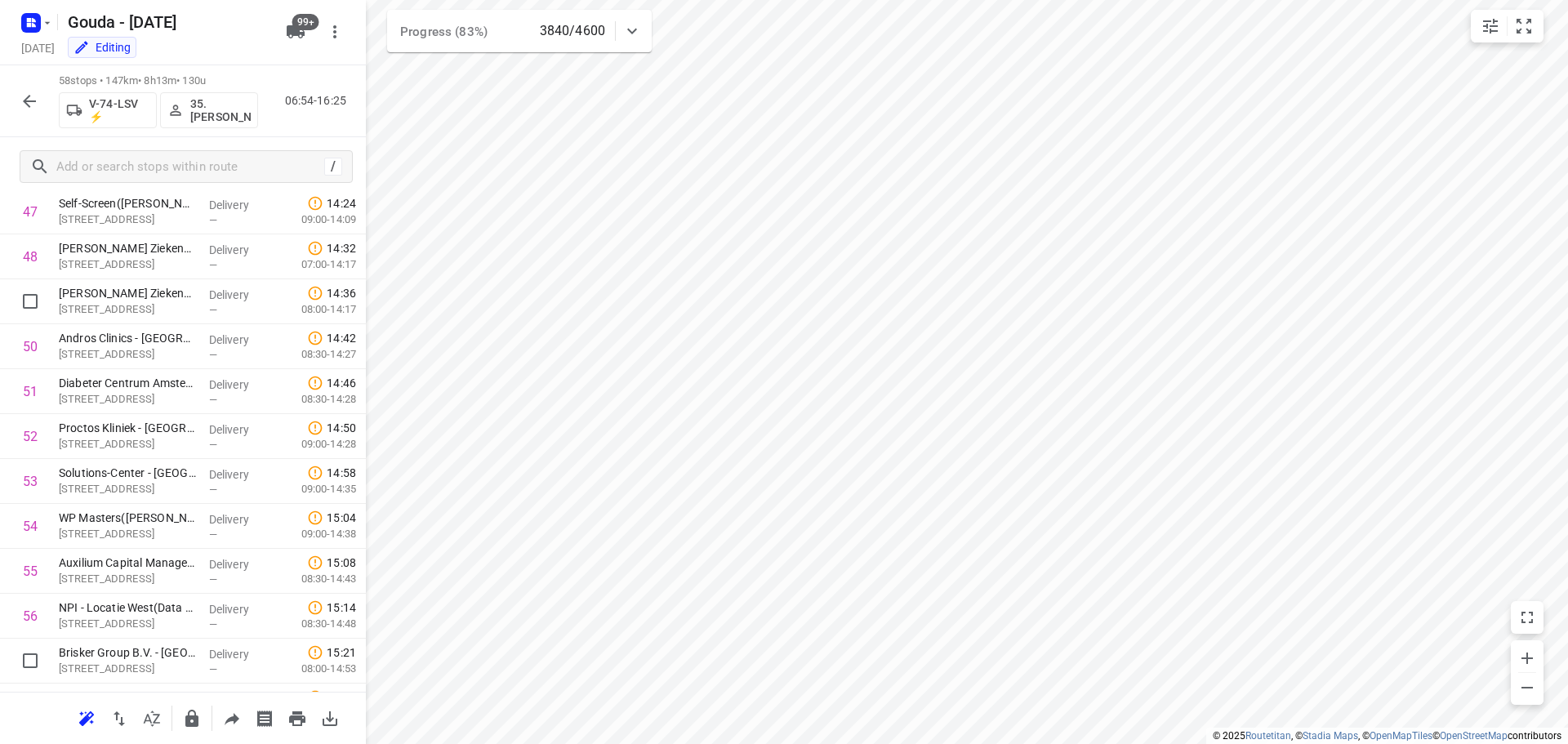
scroll to position [2236, 0]
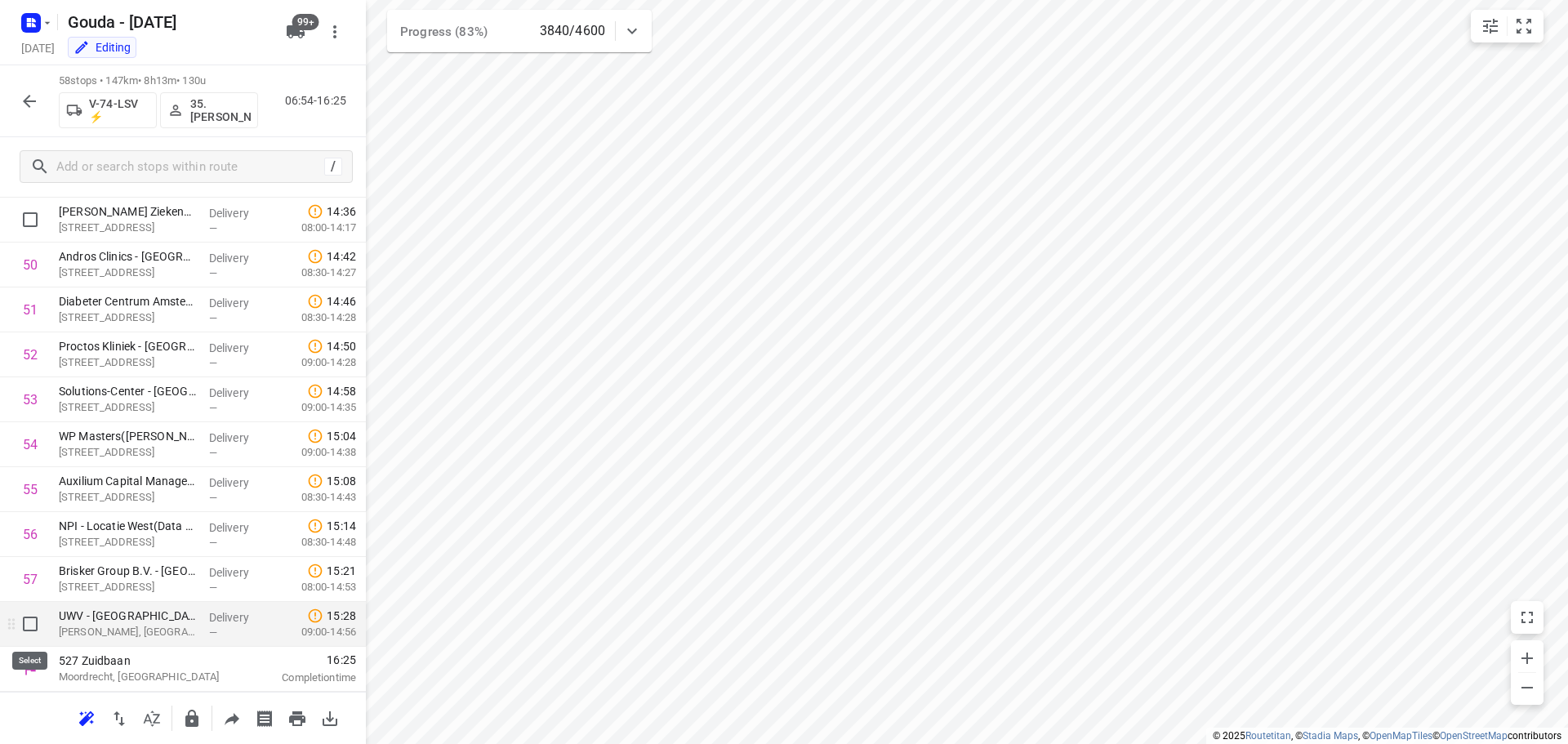
click at [27, 626] on input "checkbox" at bounding box center [29, 624] width 32 height 32
checkbox input "true"
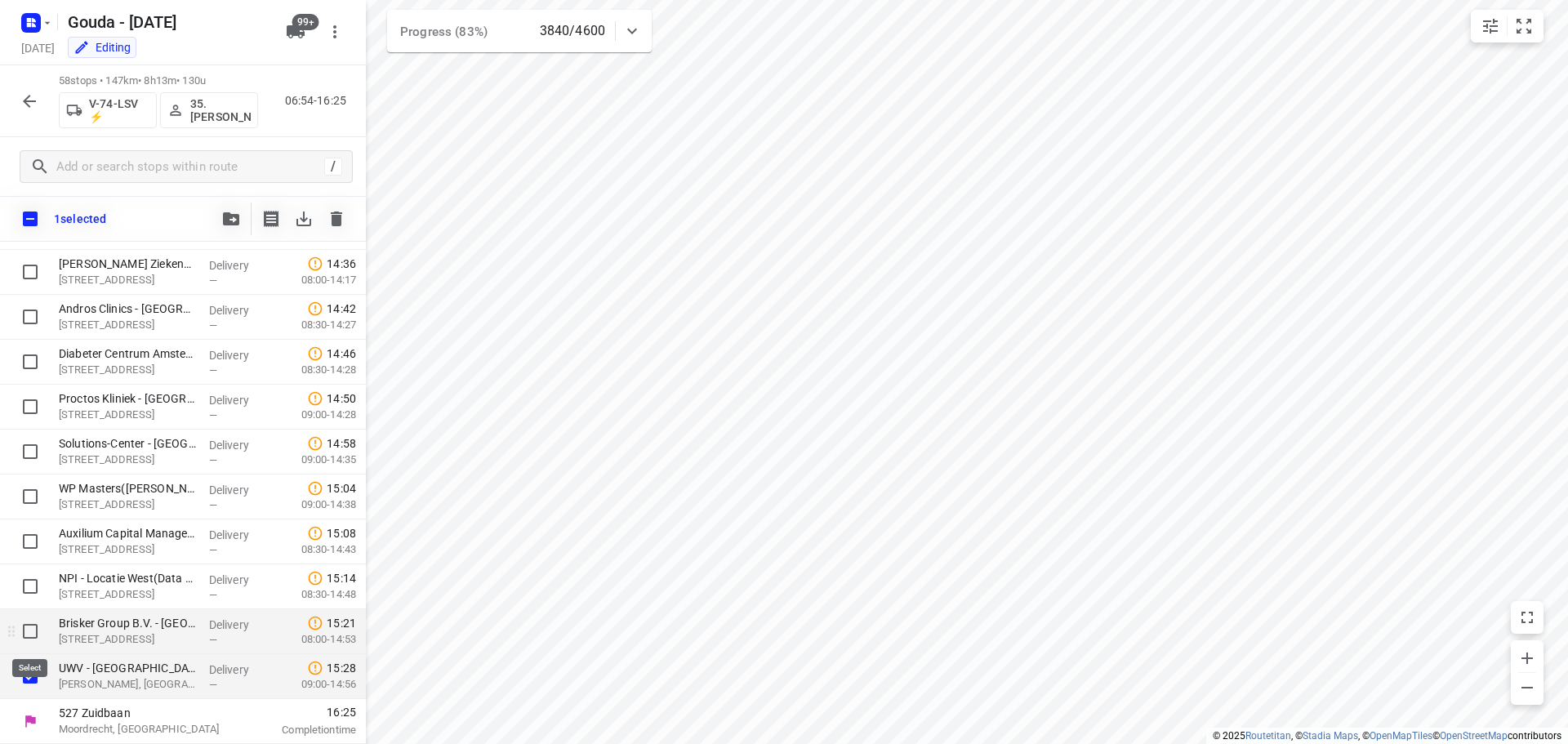
scroll to position [2230, 0]
click at [35, 633] on input "checkbox" at bounding box center [29, 630] width 32 height 32
checkbox input "true"
click at [33, 590] on input "checkbox" at bounding box center [29, 585] width 32 height 32
checkbox input "true"
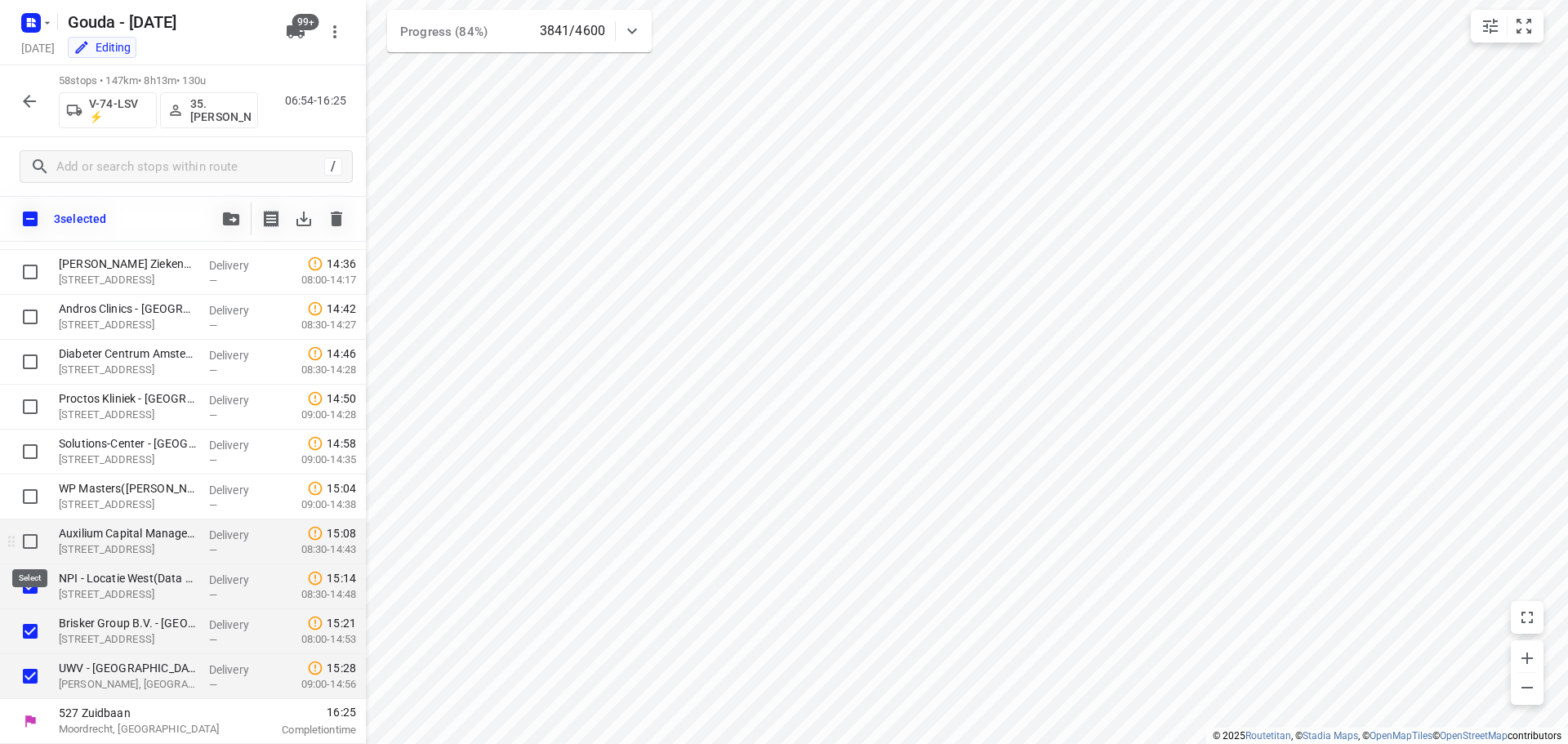
click at [26, 535] on input "checkbox" at bounding box center [29, 540] width 32 height 32
checkbox input "true"
click at [27, 505] on input "checkbox" at bounding box center [29, 496] width 32 height 32
checkbox input "true"
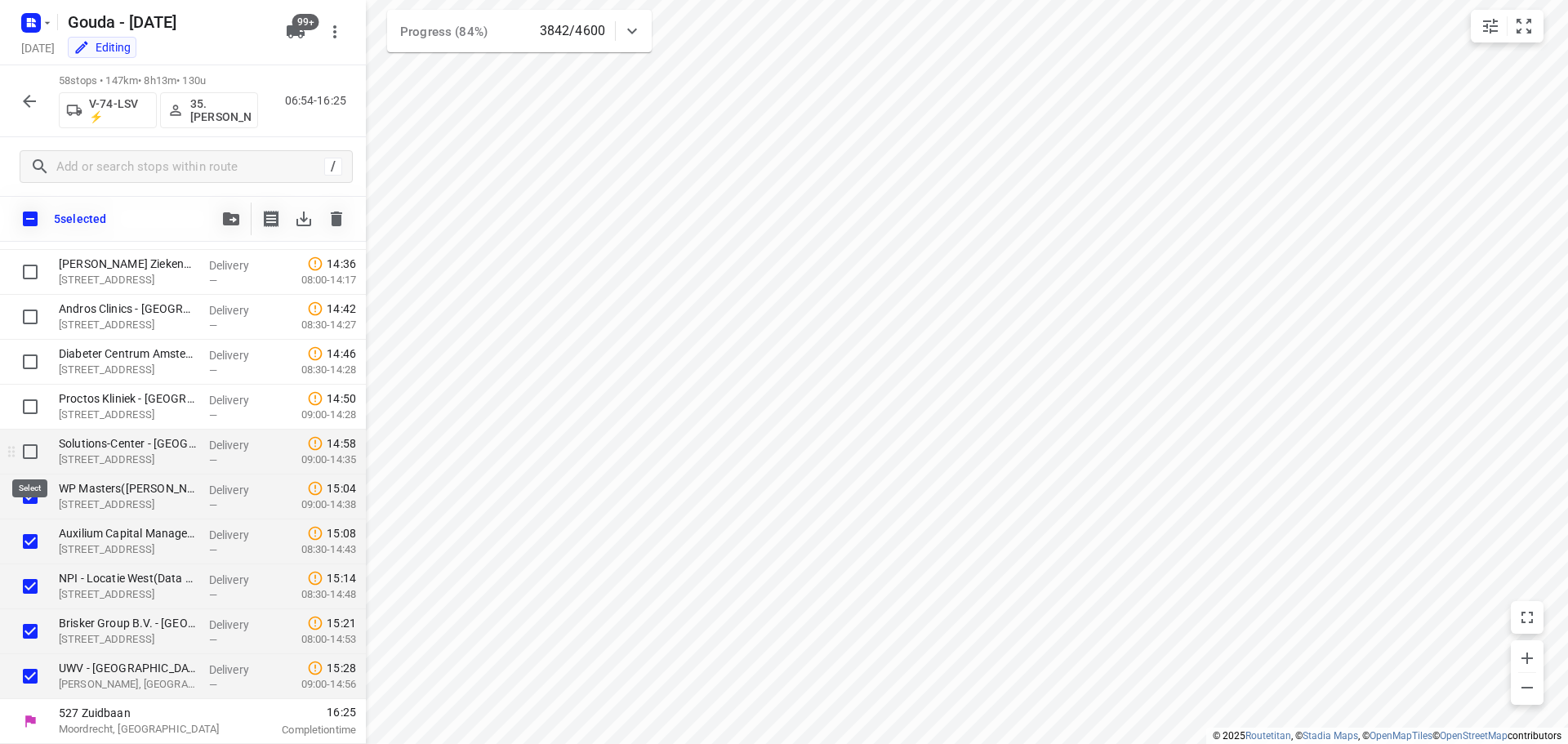
click at [28, 456] on input "checkbox" at bounding box center [29, 451] width 32 height 32
checkbox input "true"
click at [35, 405] on input "checkbox" at bounding box center [29, 406] width 32 height 32
checkbox input "true"
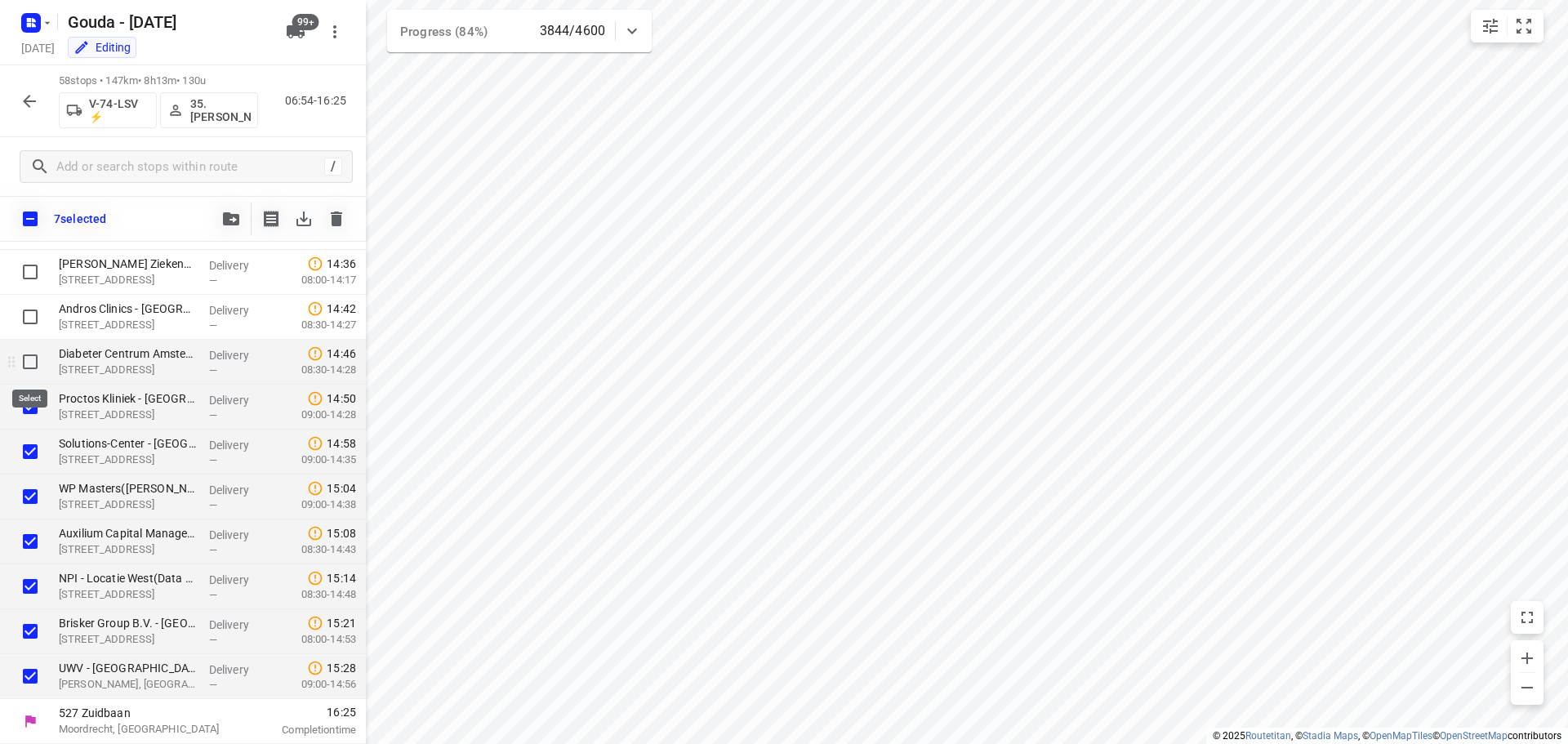
click at [28, 362] on input "checkbox" at bounding box center [29, 361] width 32 height 32
checkbox input "true"
click at [31, 316] on input "checkbox" at bounding box center [29, 316] width 32 height 32
checkbox input "true"
click at [300, 36] on icon "button" at bounding box center [296, 32] width 20 height 20
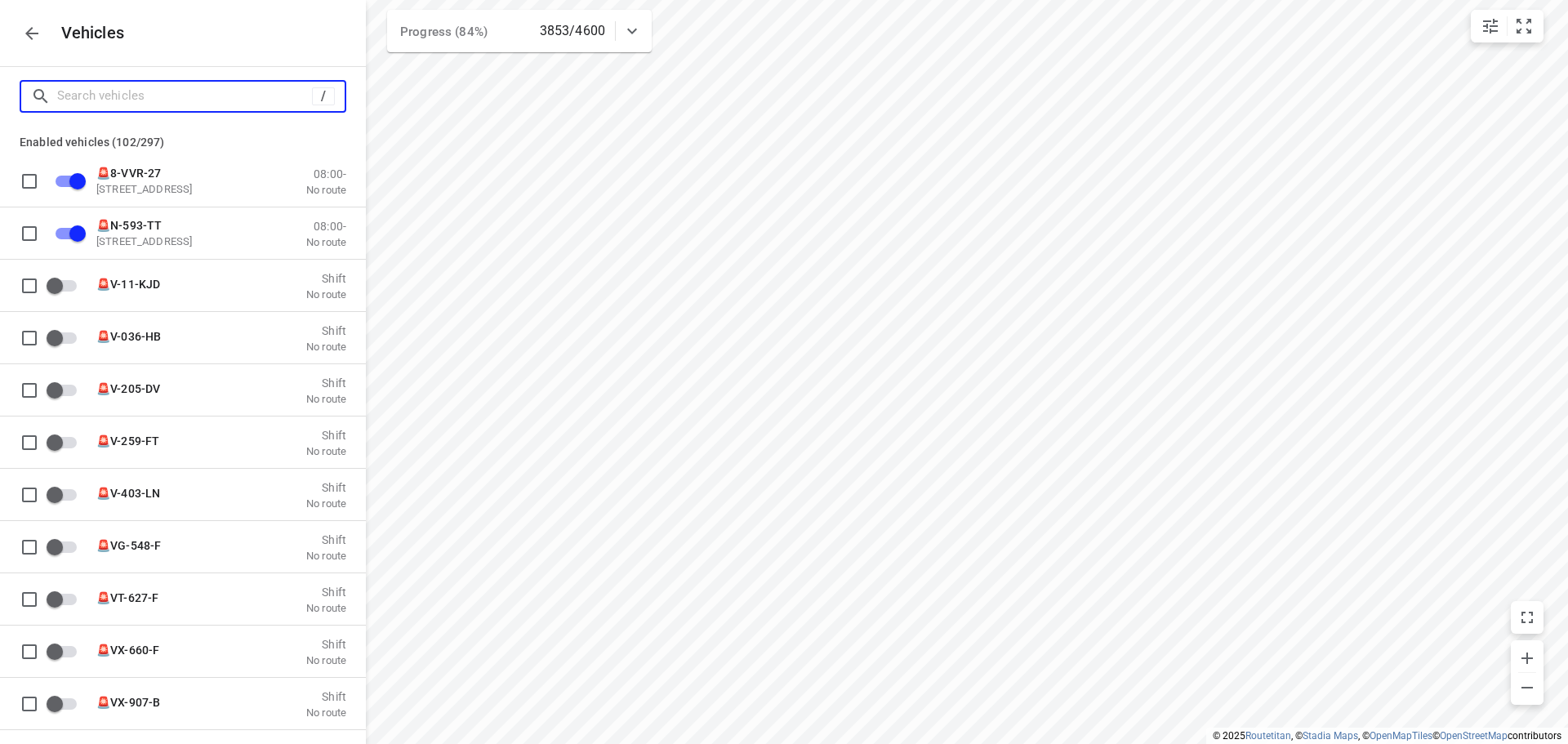
click at [164, 95] on input "Search vehicles" at bounding box center [184, 96] width 254 height 25
type input "p"
checkbox input "false"
checkbox input "true"
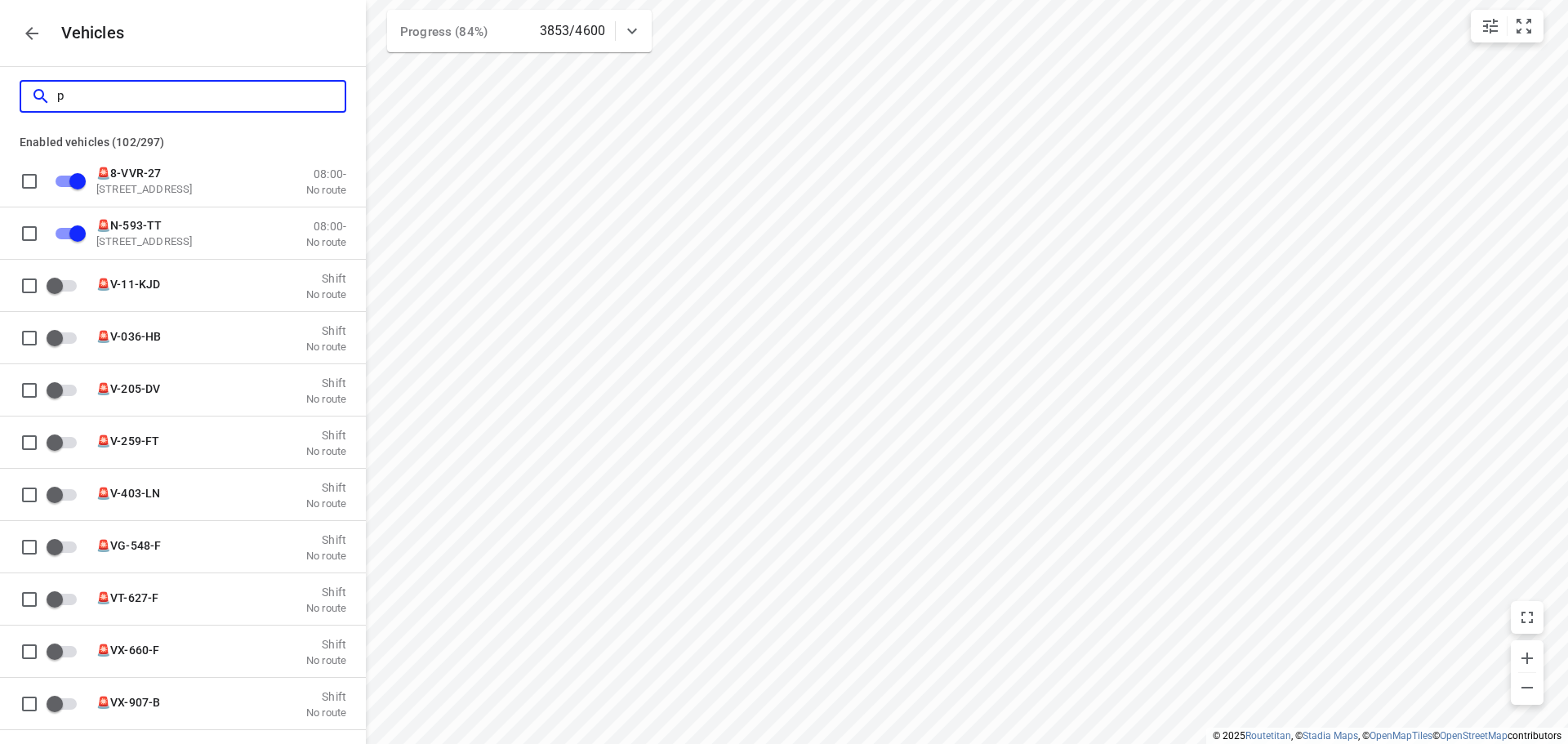
checkbox input "true"
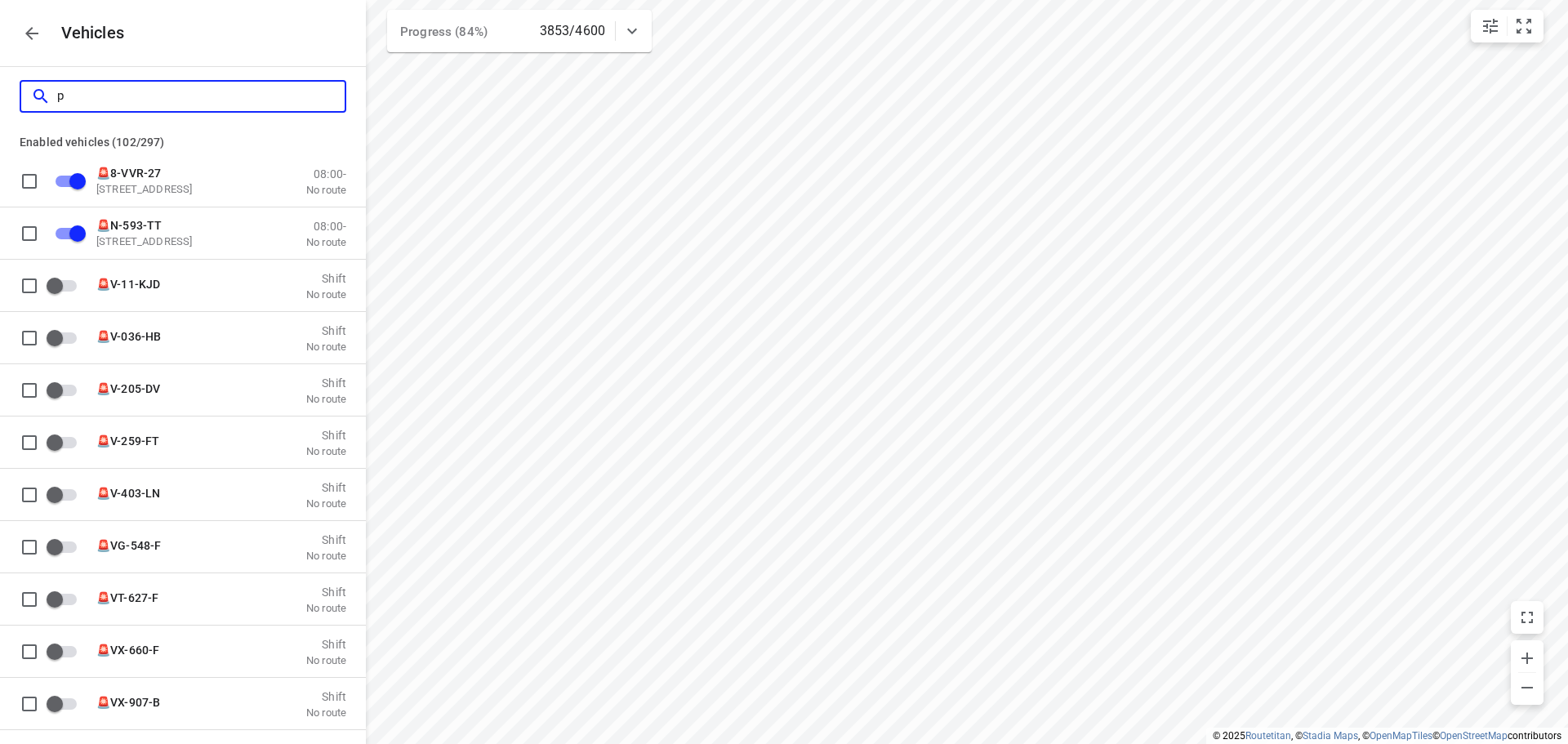
checkbox input "false"
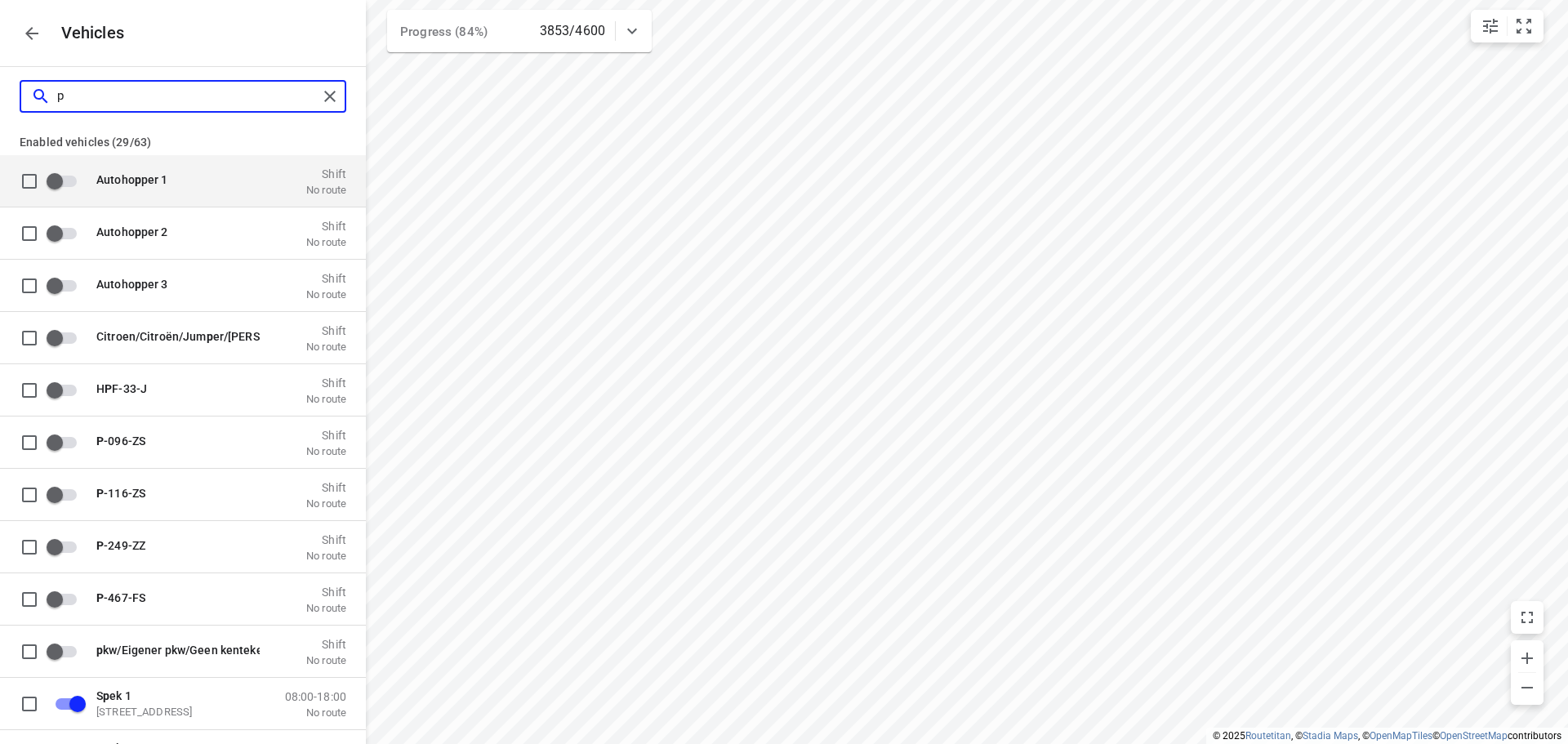
checkbox input "true"
checkbox input "false"
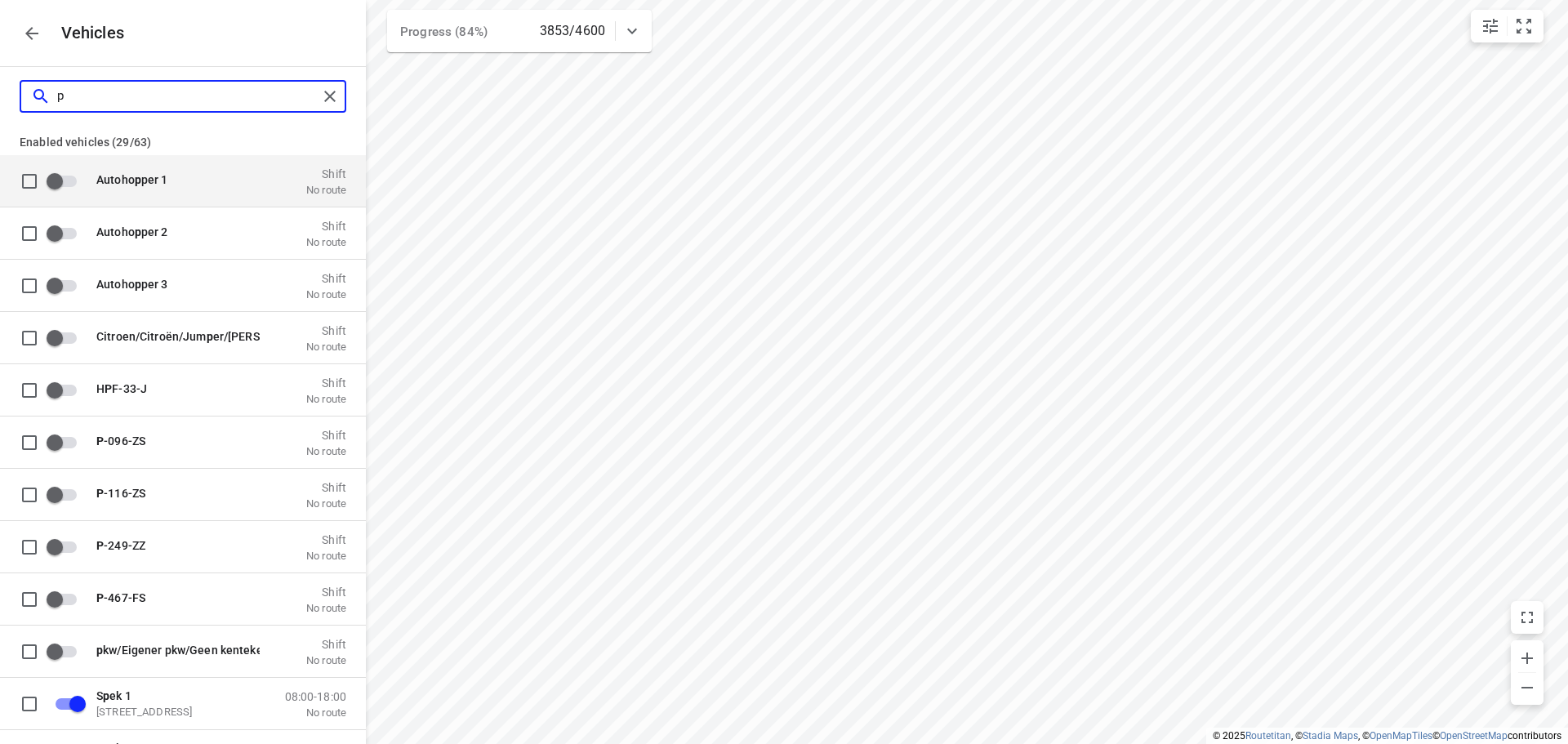
checkbox input "false"
checkbox input "true"
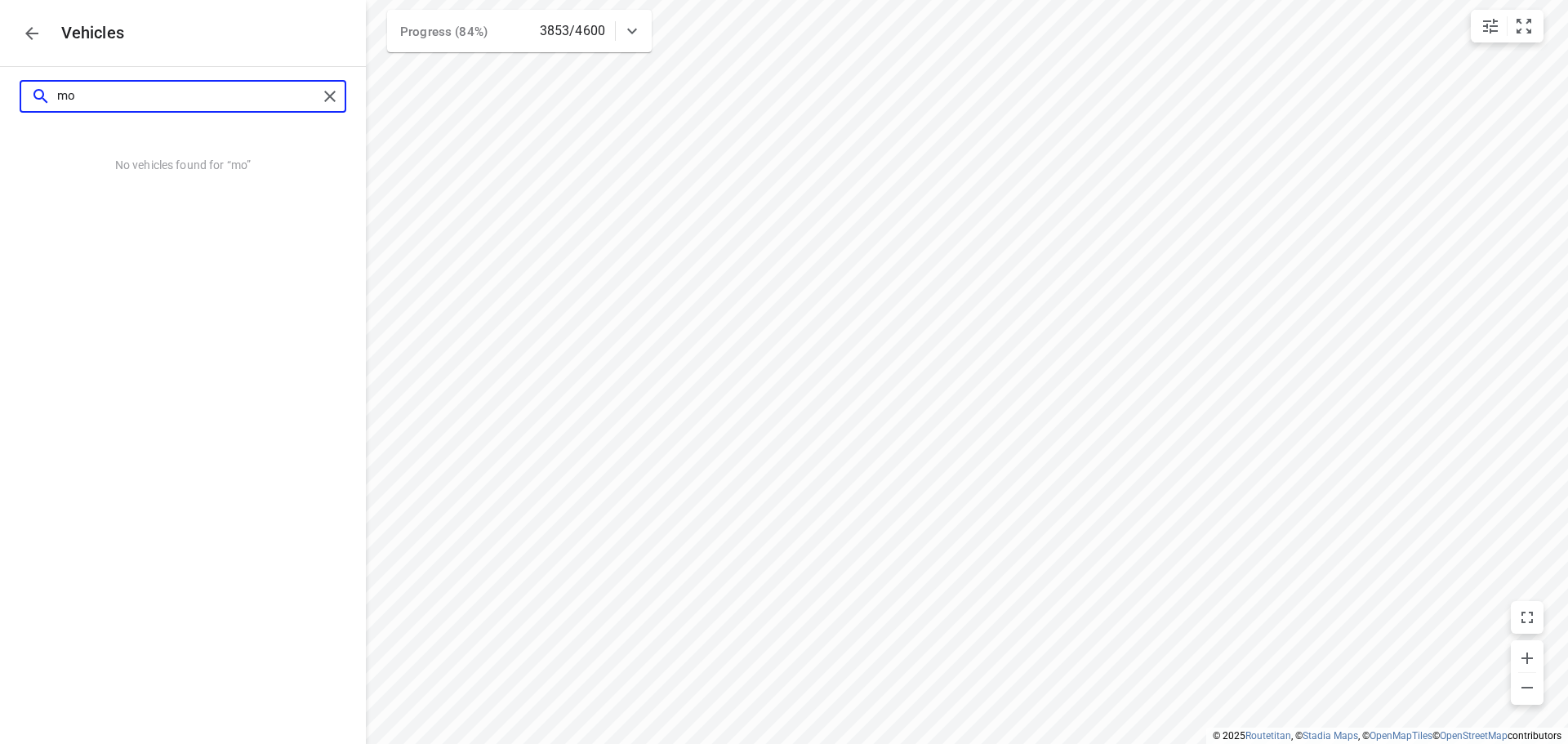
type input "m"
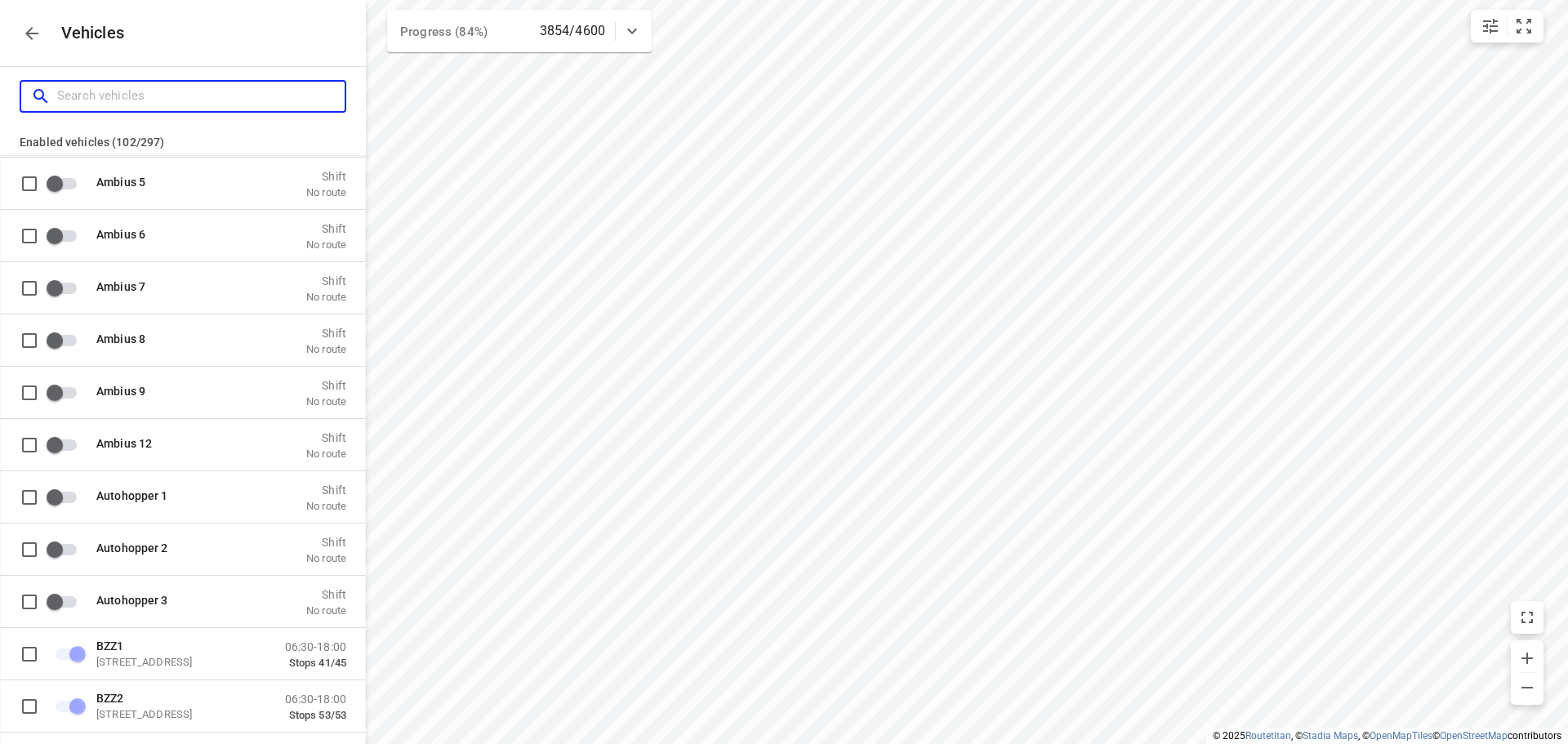
scroll to position [1552, 0]
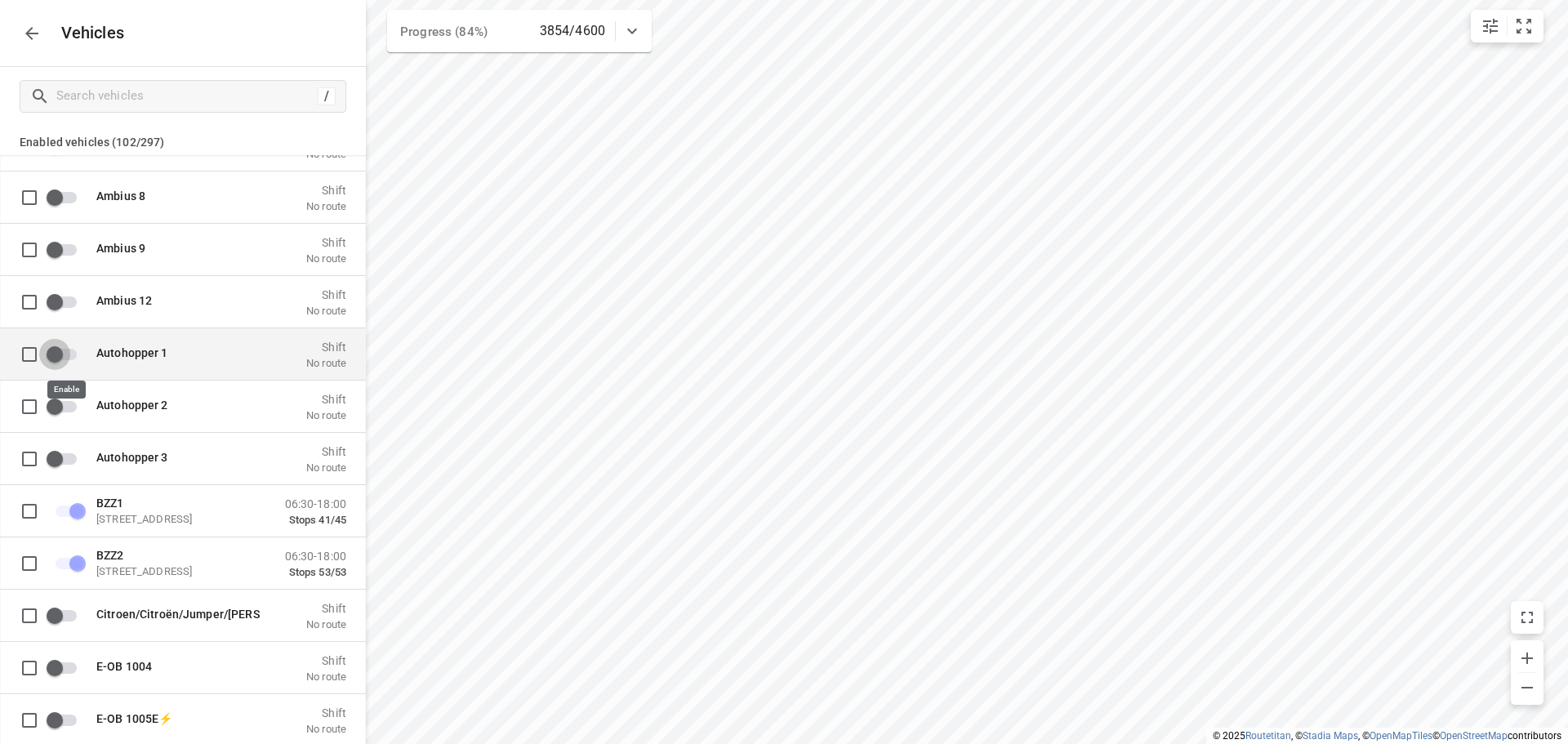
click at [69, 356] on input "grid" at bounding box center [54, 353] width 93 height 31
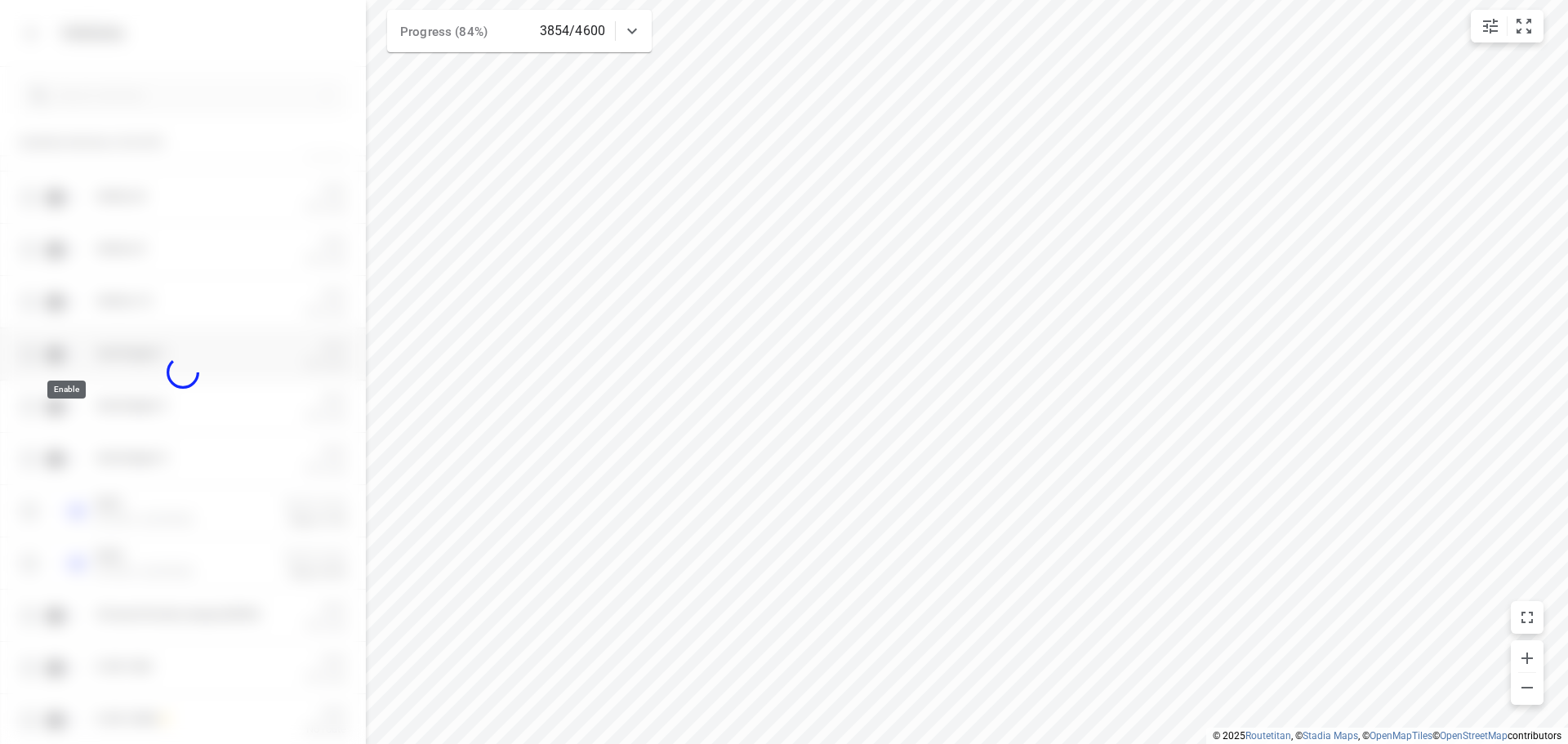
checkbox input "true"
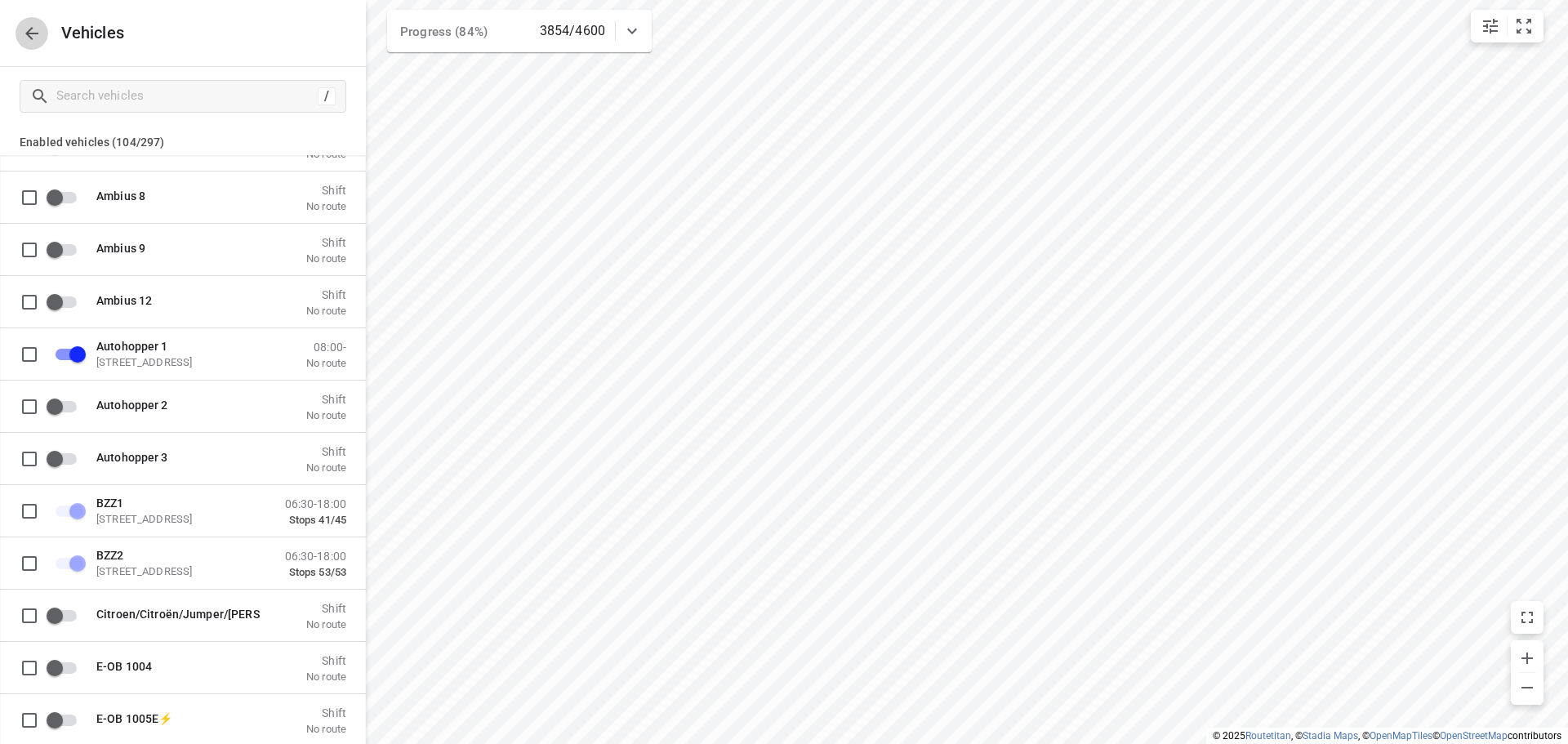
click at [32, 35] on icon "button" at bounding box center [32, 33] width 20 height 20
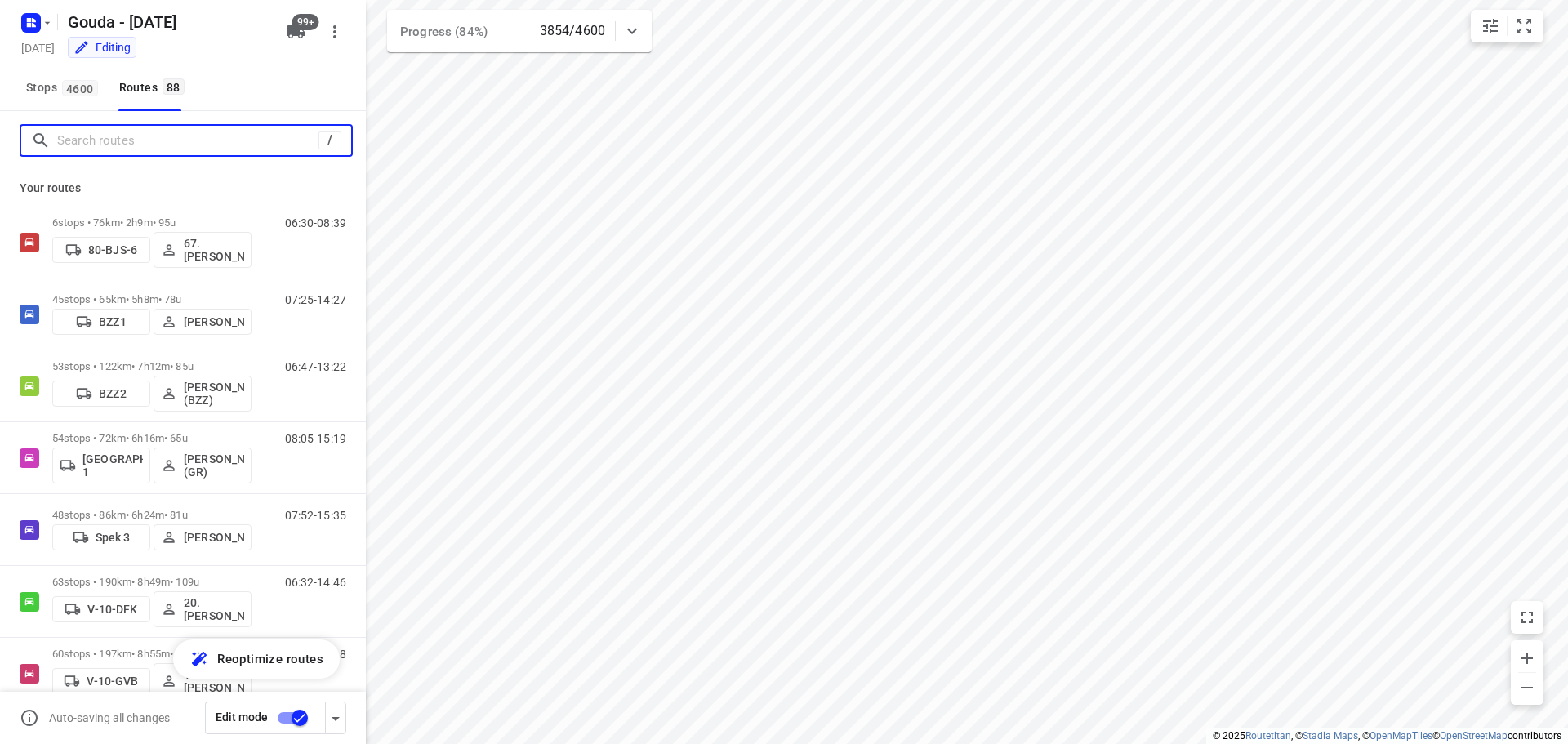
click at [163, 141] on input "Search routes" at bounding box center [187, 141] width 261 height 25
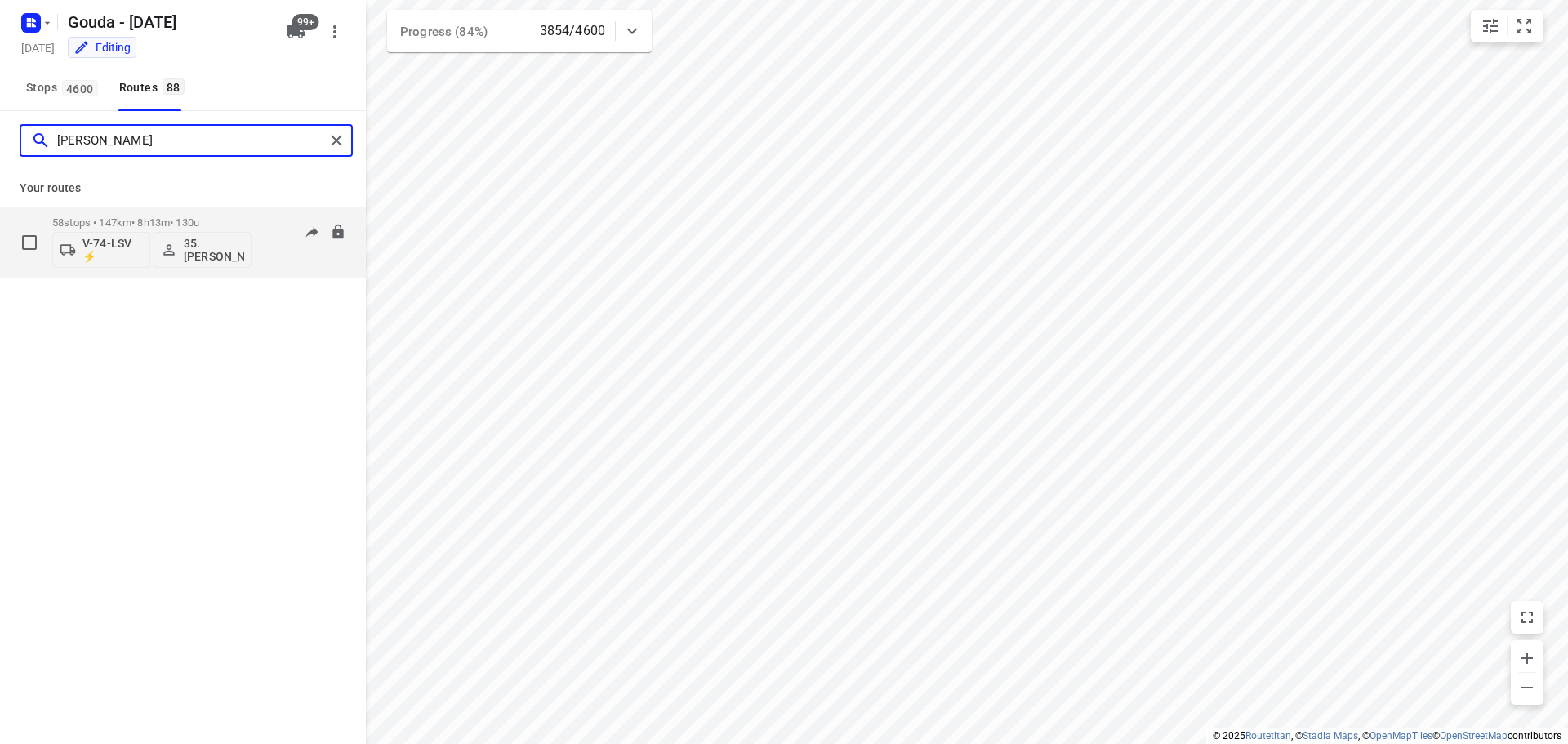
type input "alex"
click at [189, 218] on p "58 stops • 147km • 8h13m • 130u" at bounding box center [152, 222] width 200 height 13
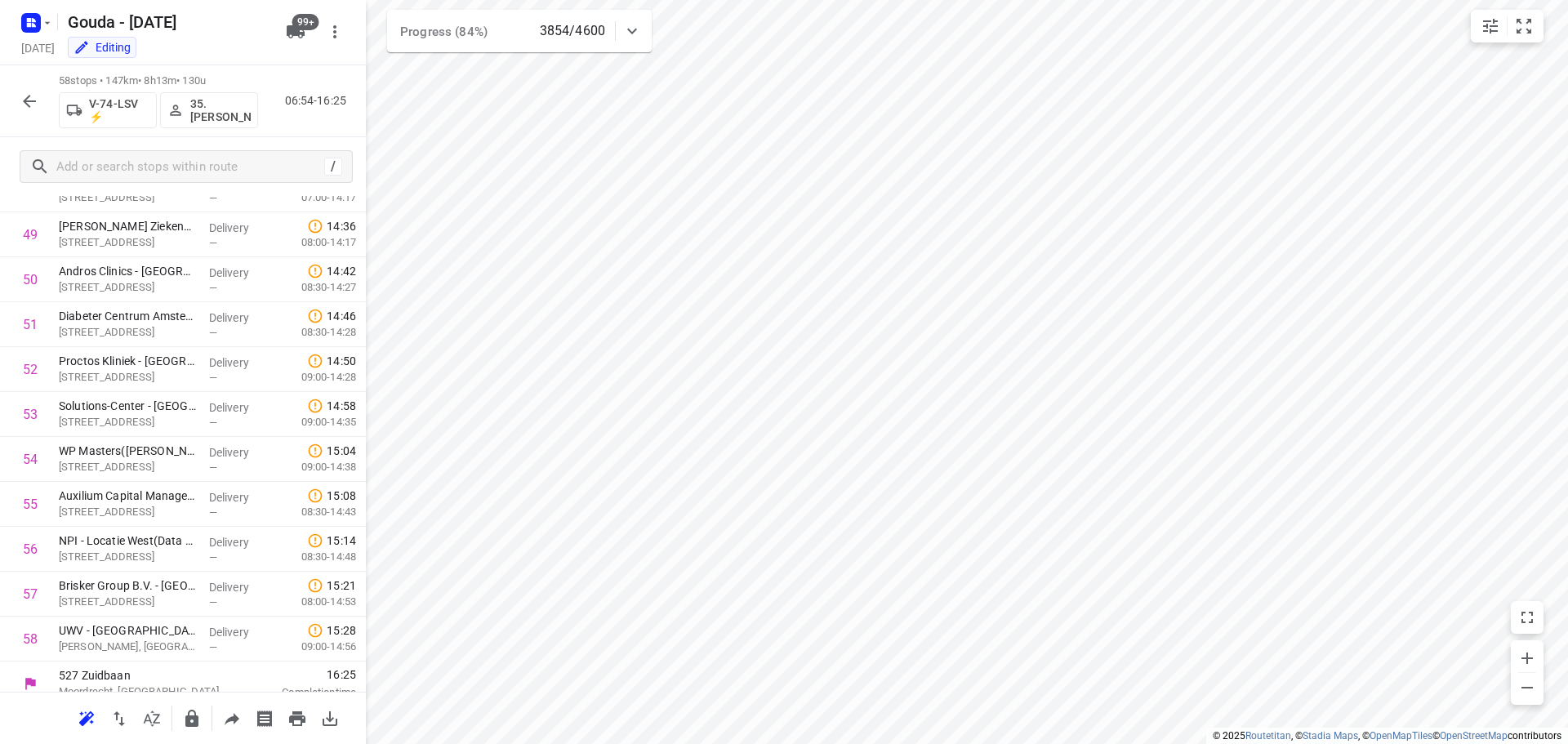
scroll to position [2236, 0]
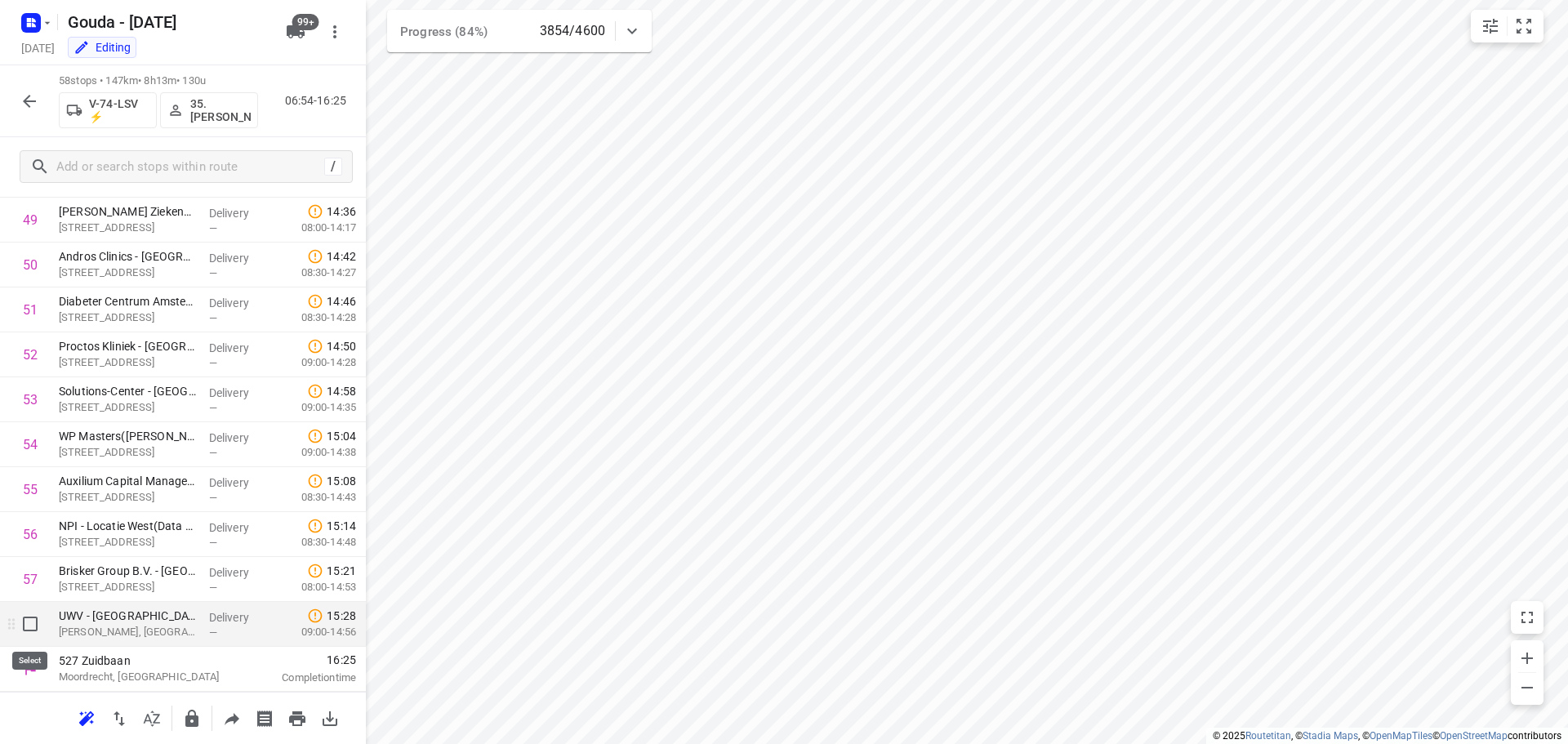
click at [32, 627] on input "checkbox" at bounding box center [29, 624] width 32 height 32
checkbox input "true"
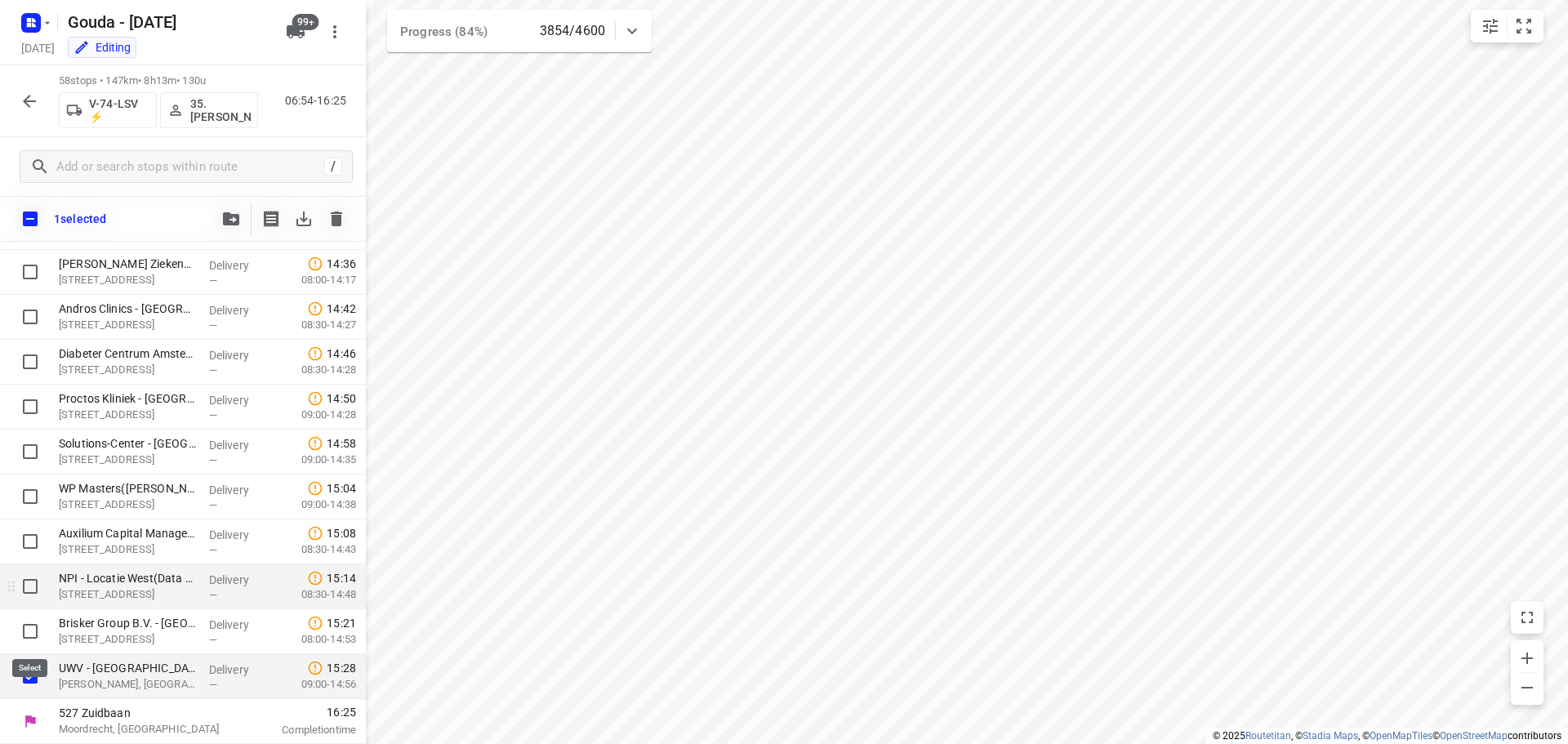
scroll to position [2230, 0]
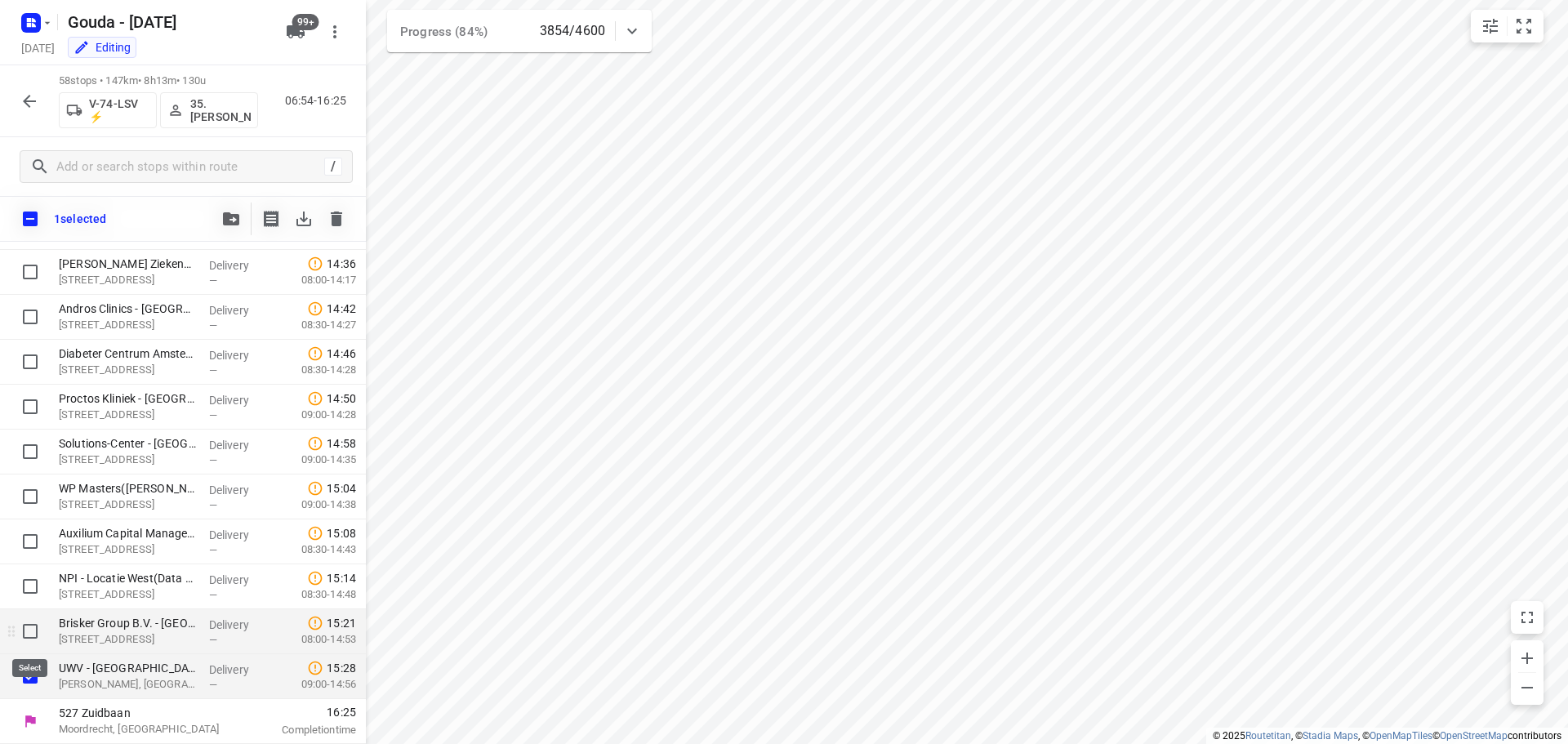
click at [27, 629] on input "checkbox" at bounding box center [29, 630] width 32 height 32
checkbox input "true"
click at [23, 587] on input "checkbox" at bounding box center [29, 585] width 32 height 32
checkbox input "true"
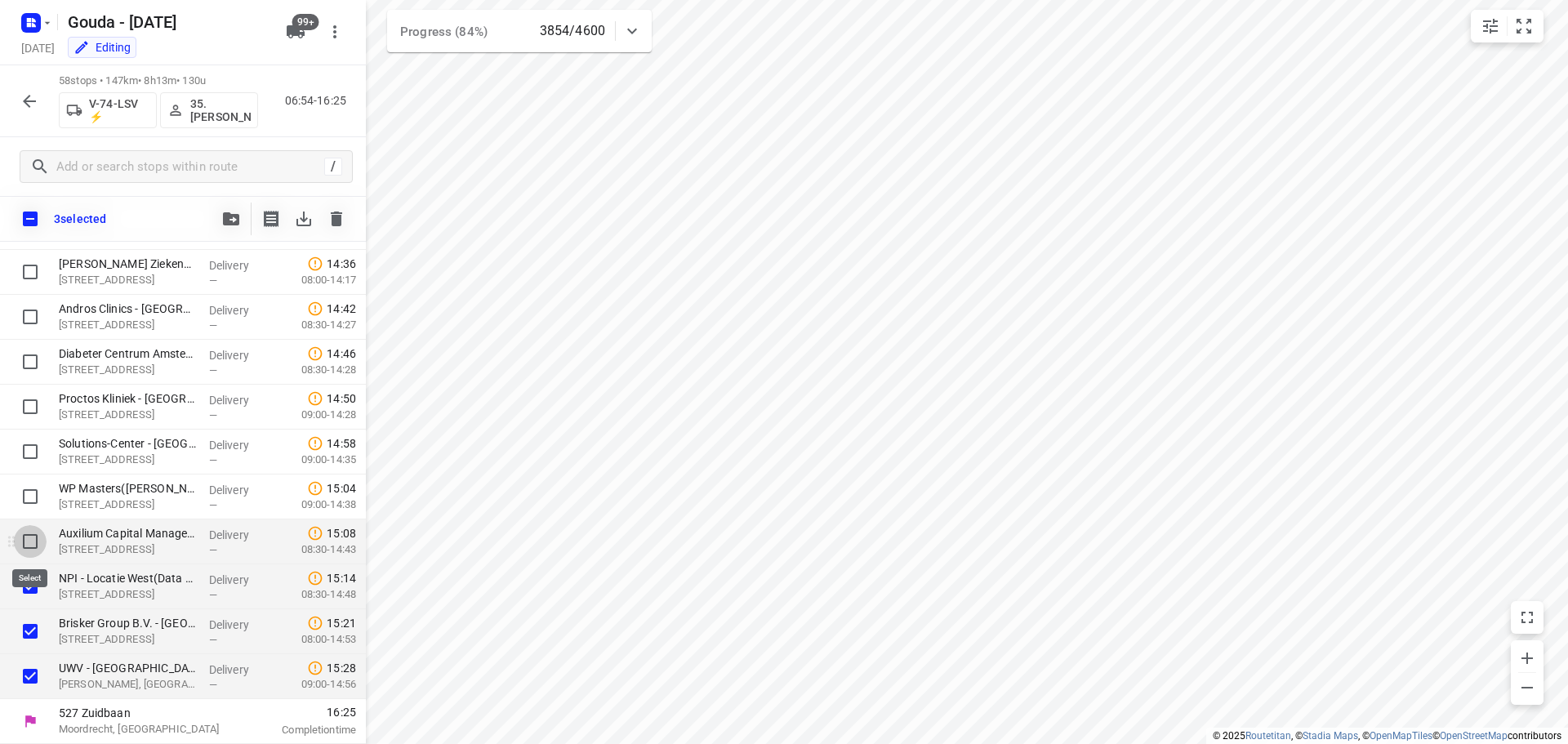
click at [31, 539] on input "checkbox" at bounding box center [29, 540] width 32 height 32
checkbox input "true"
click at [33, 503] on input "checkbox" at bounding box center [29, 496] width 32 height 32
checkbox input "true"
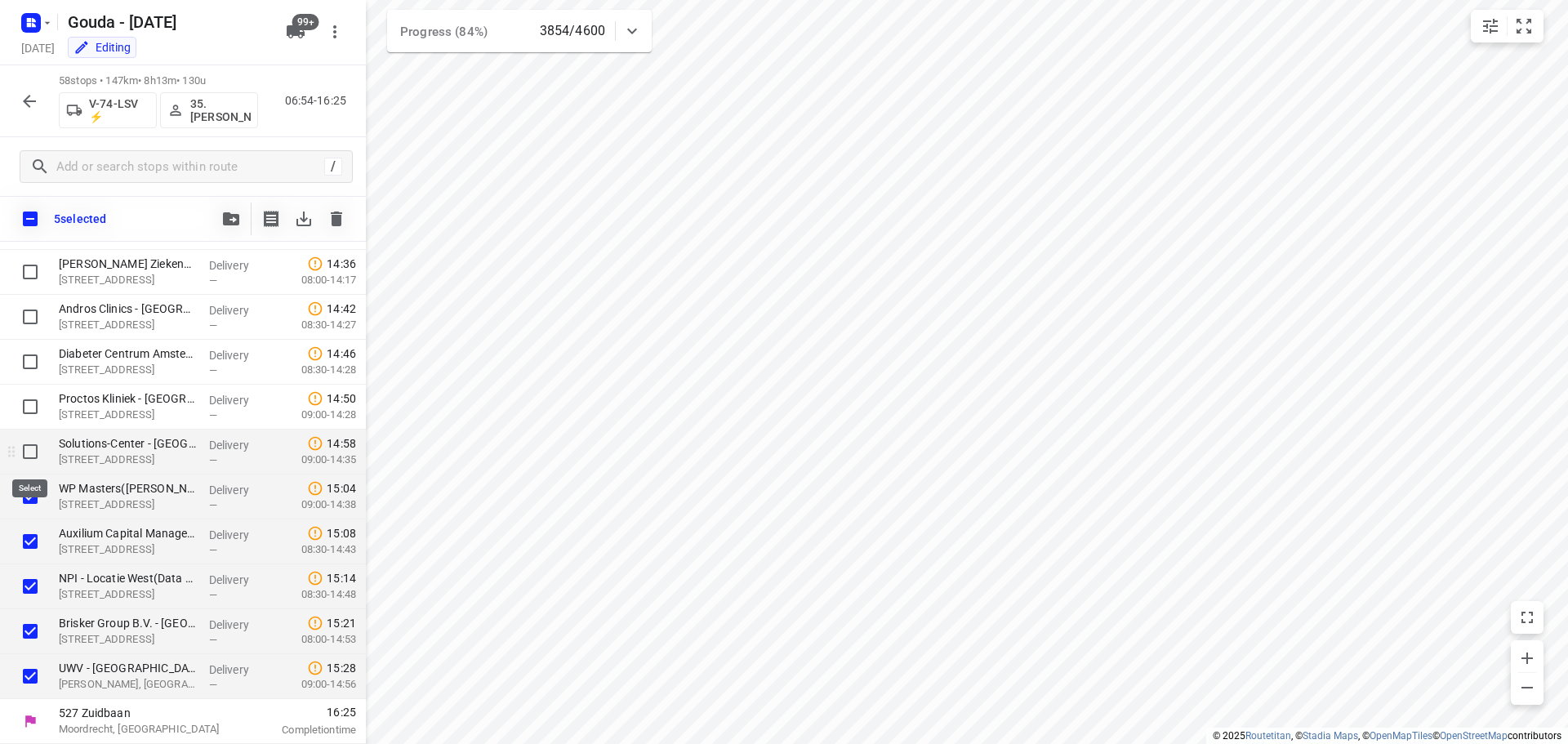
click at [28, 453] on input "checkbox" at bounding box center [29, 451] width 32 height 32
checkbox input "true"
drag, startPoint x: 28, startPoint y: 396, endPoint x: 27, endPoint y: 366, distance: 30.0
click at [29, 396] on input "checkbox" at bounding box center [29, 406] width 32 height 32
checkbox input "true"
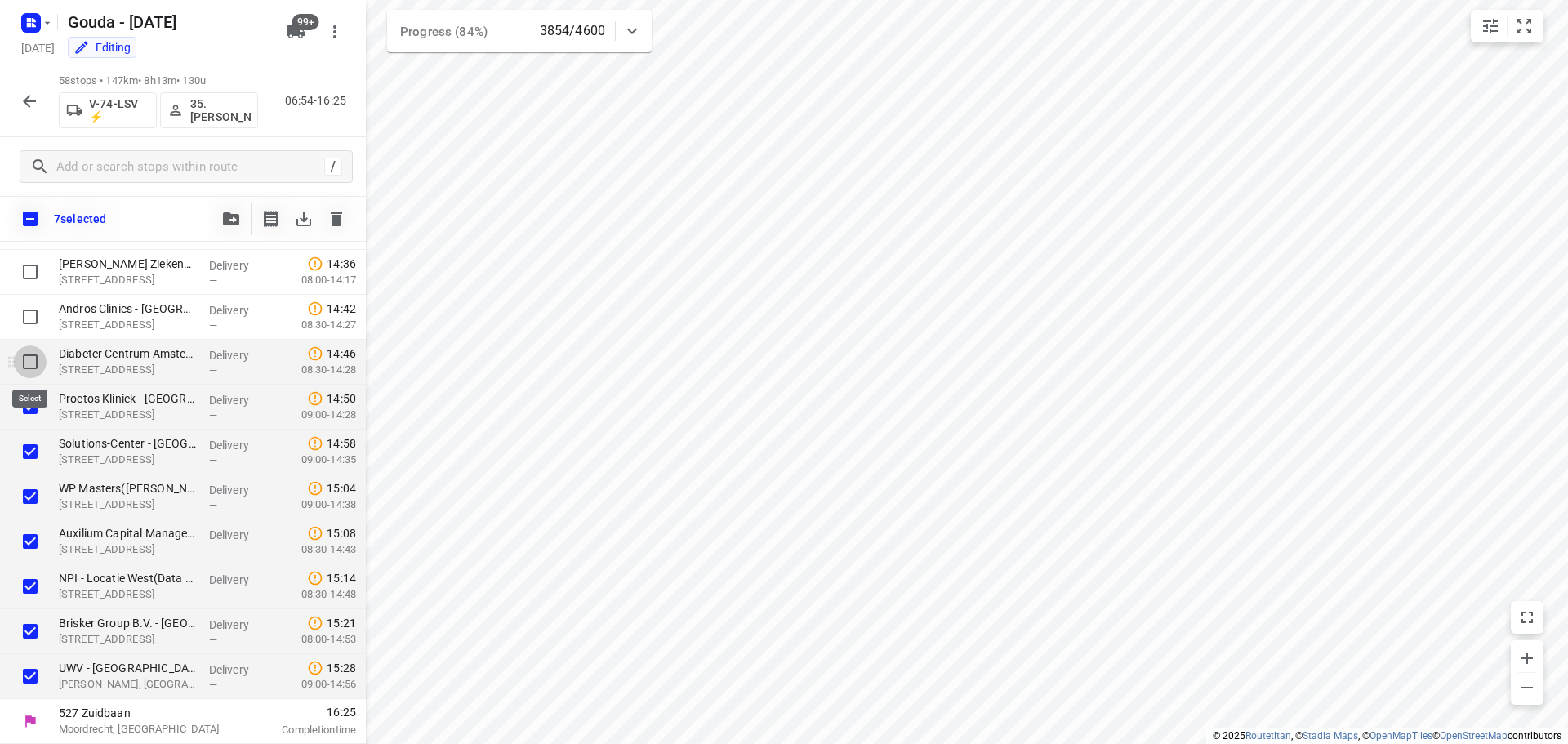
click at [27, 356] on input "checkbox" at bounding box center [29, 361] width 32 height 32
checkbox input "true"
click at [37, 315] on input "checkbox" at bounding box center [29, 316] width 32 height 32
checkbox input "true"
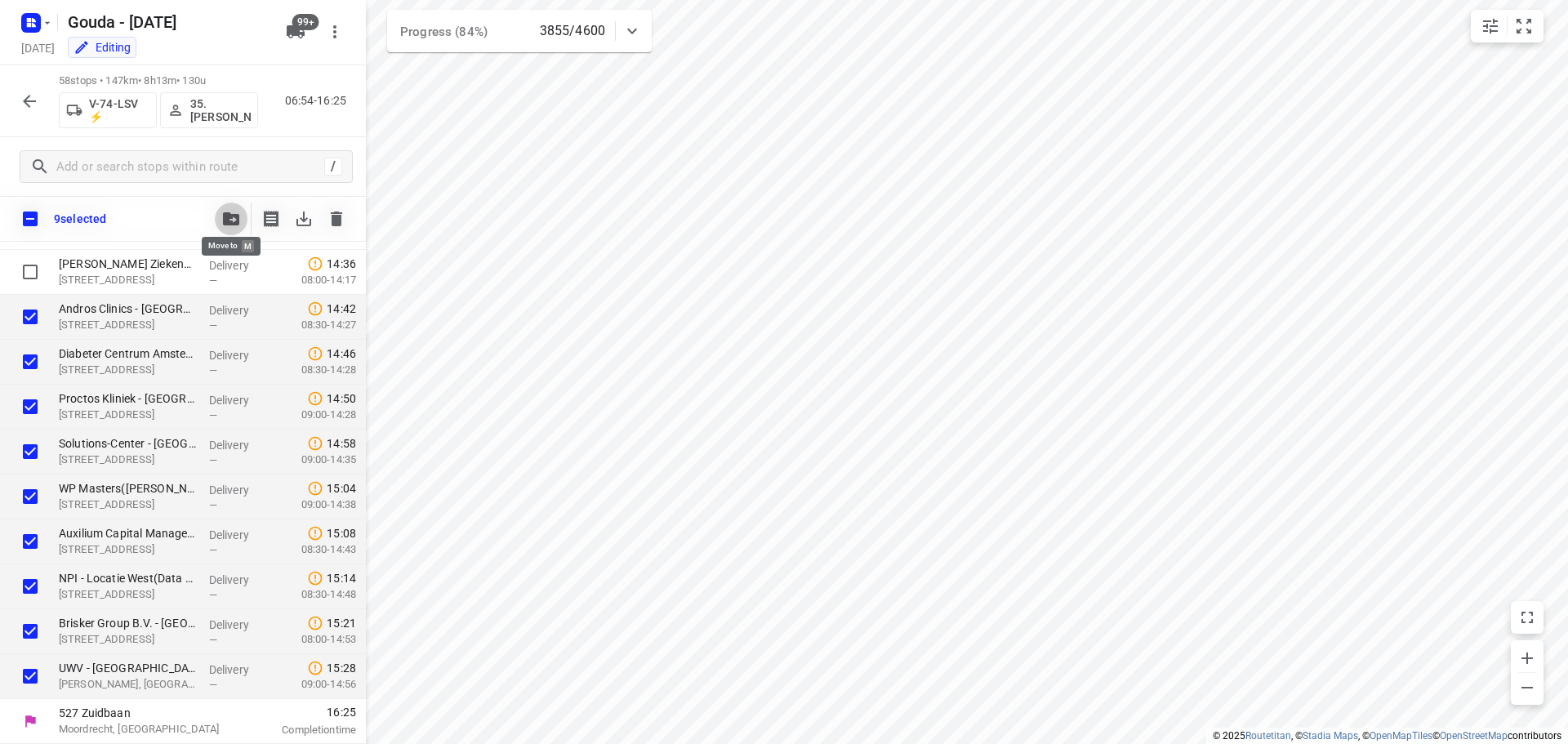
click at [230, 219] on icon "button" at bounding box center [231, 218] width 17 height 13
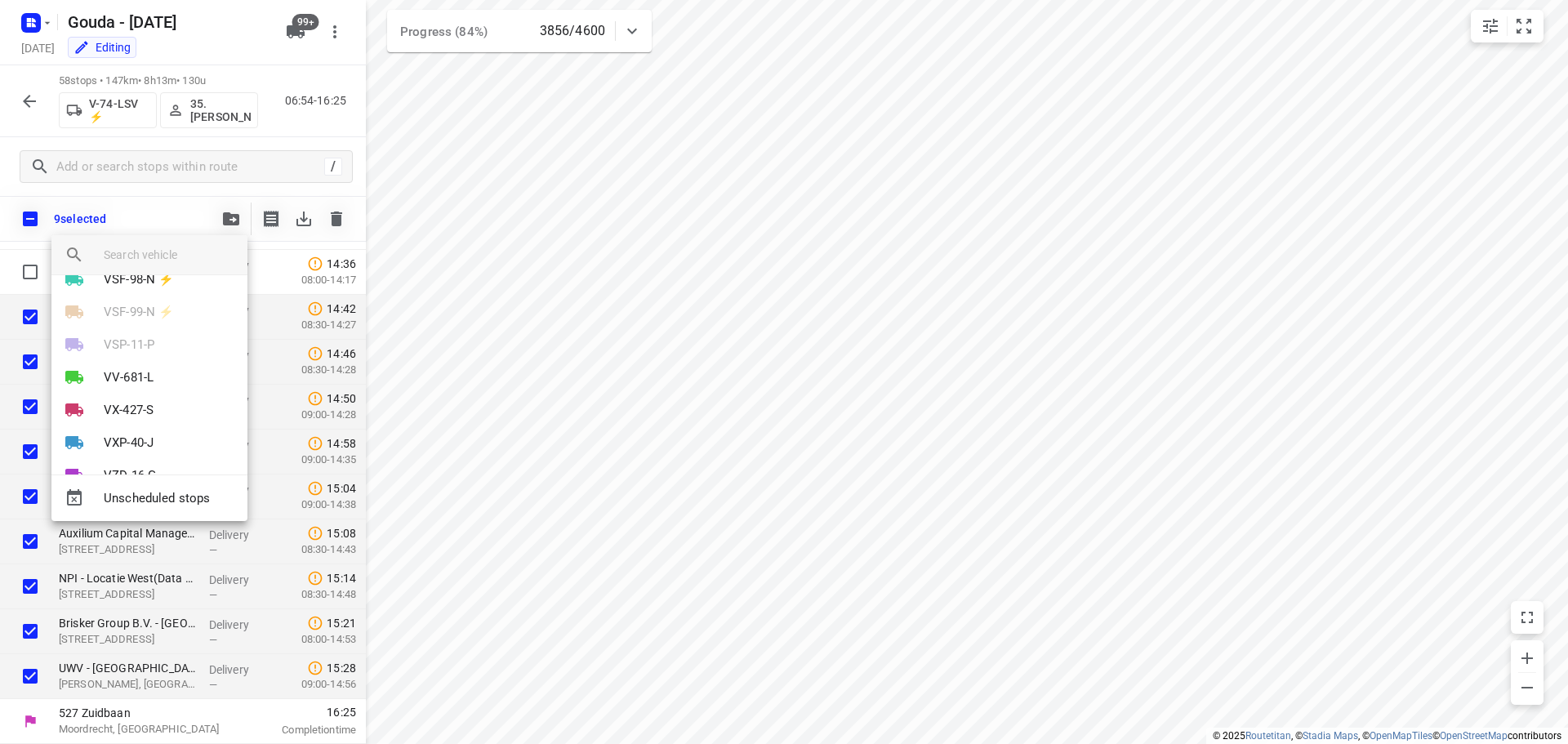
scroll to position [3166, 0]
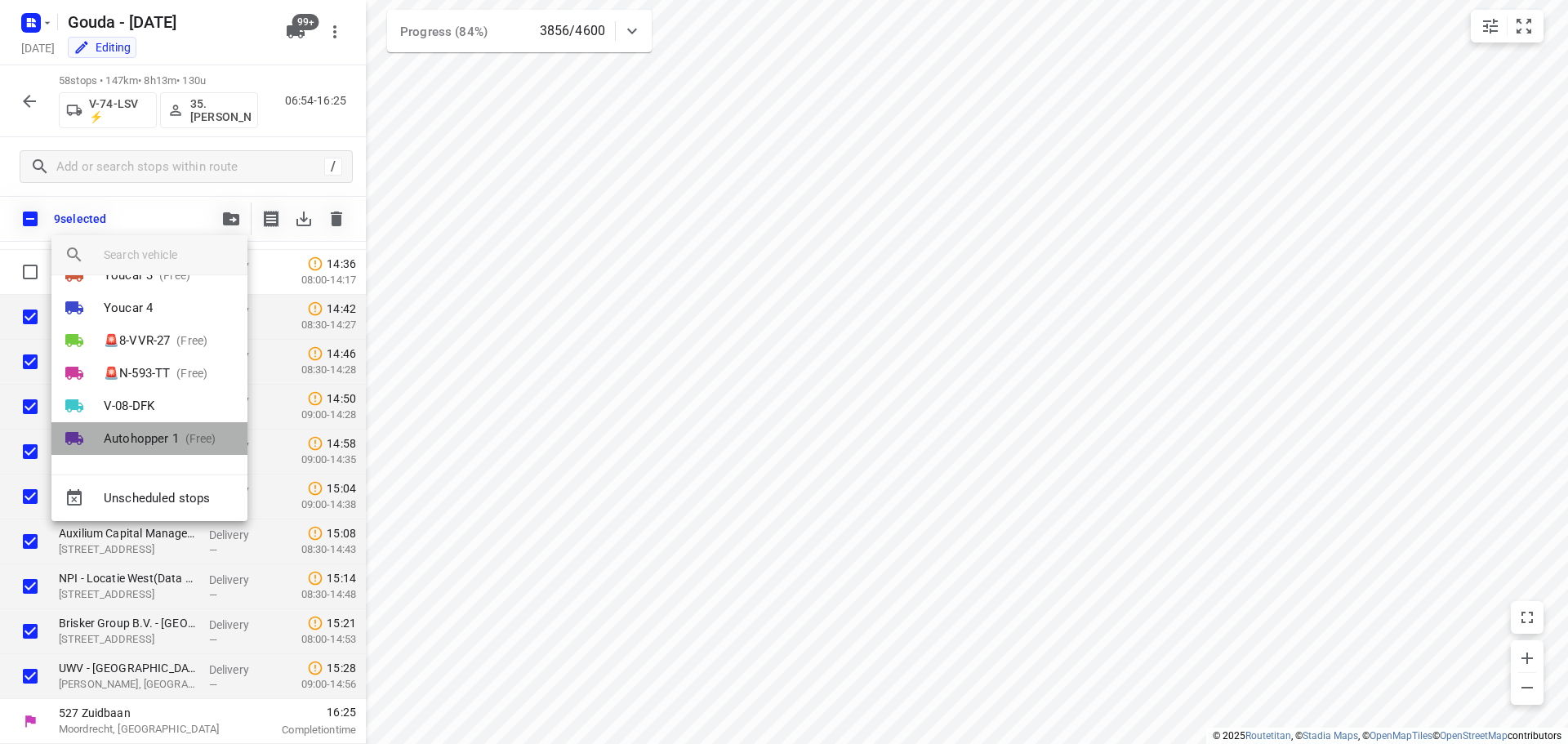
click at [162, 435] on p "Autohopper 1" at bounding box center [141, 439] width 75 height 19
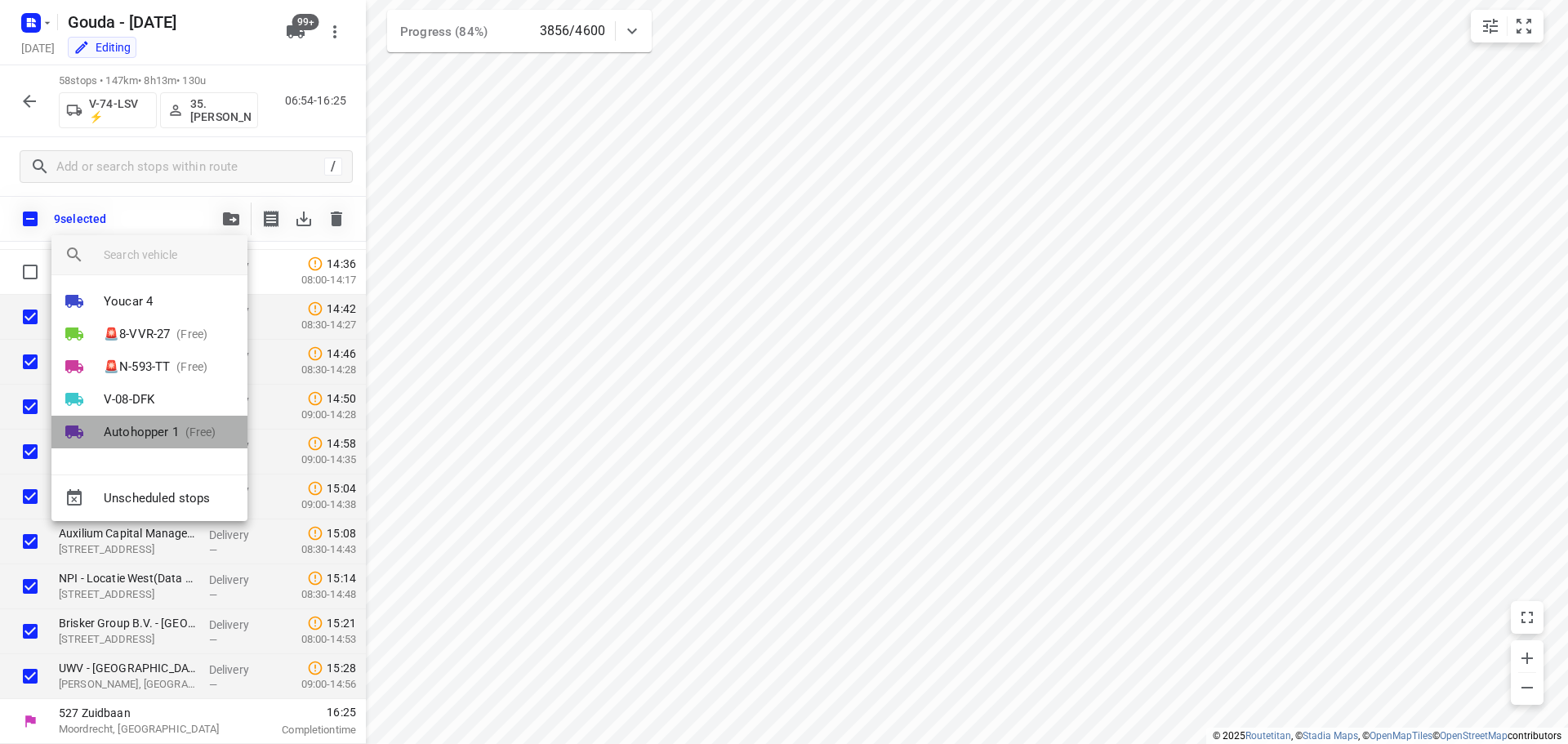
scroll to position [0, 0]
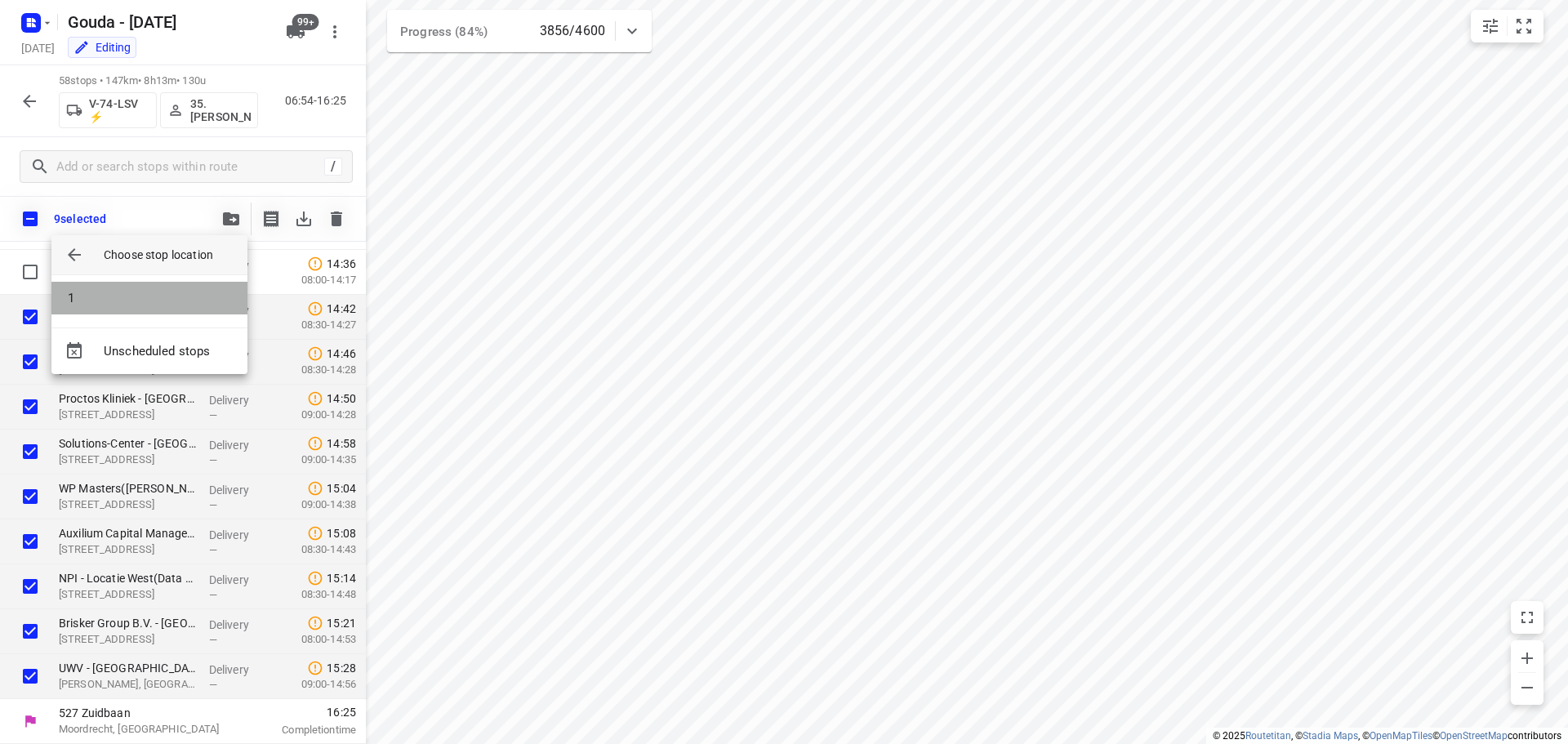
click at [96, 303] on li "1" at bounding box center [150, 298] width 196 height 32
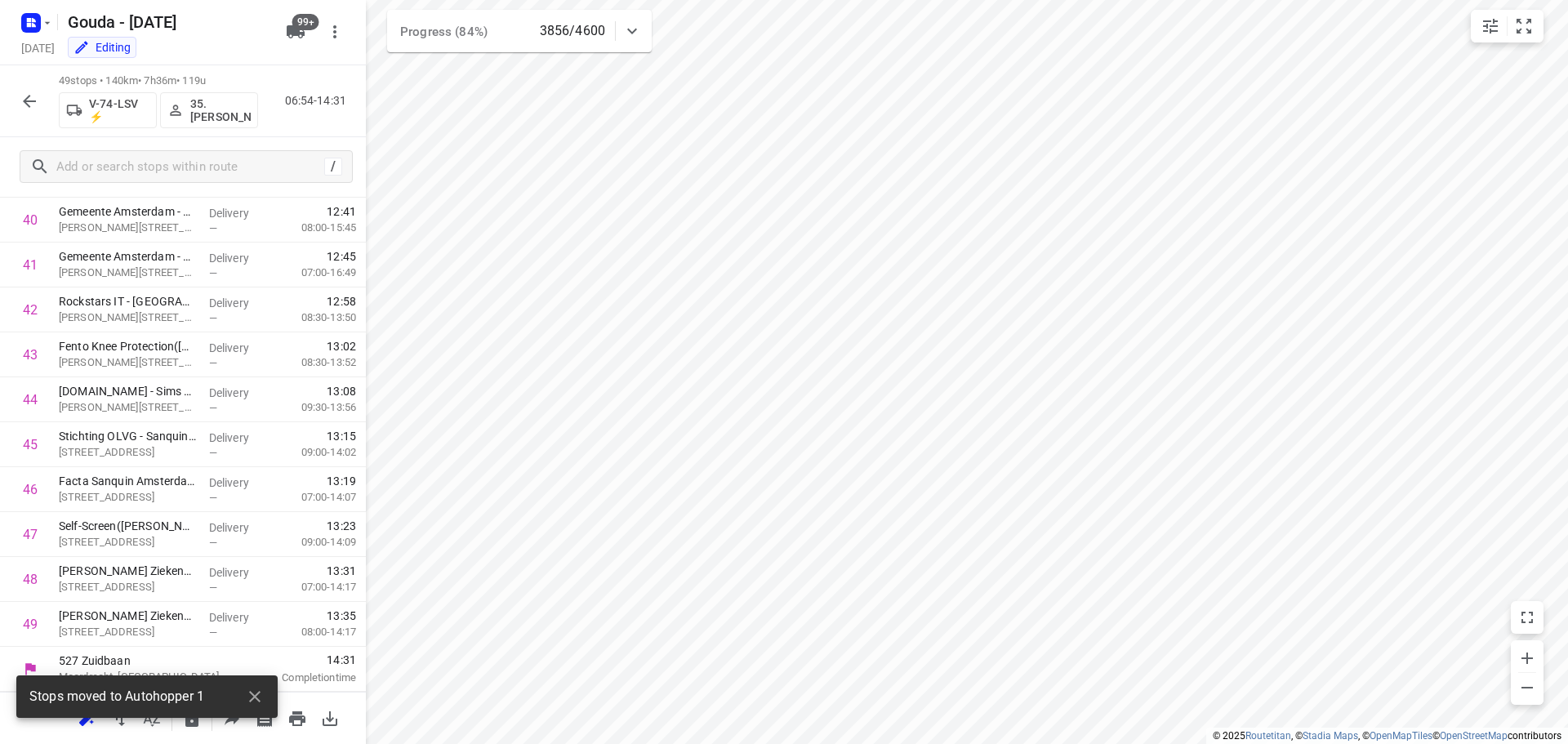
scroll to position [1832, 0]
click at [29, 105] on icon "button" at bounding box center [29, 101] width 20 height 20
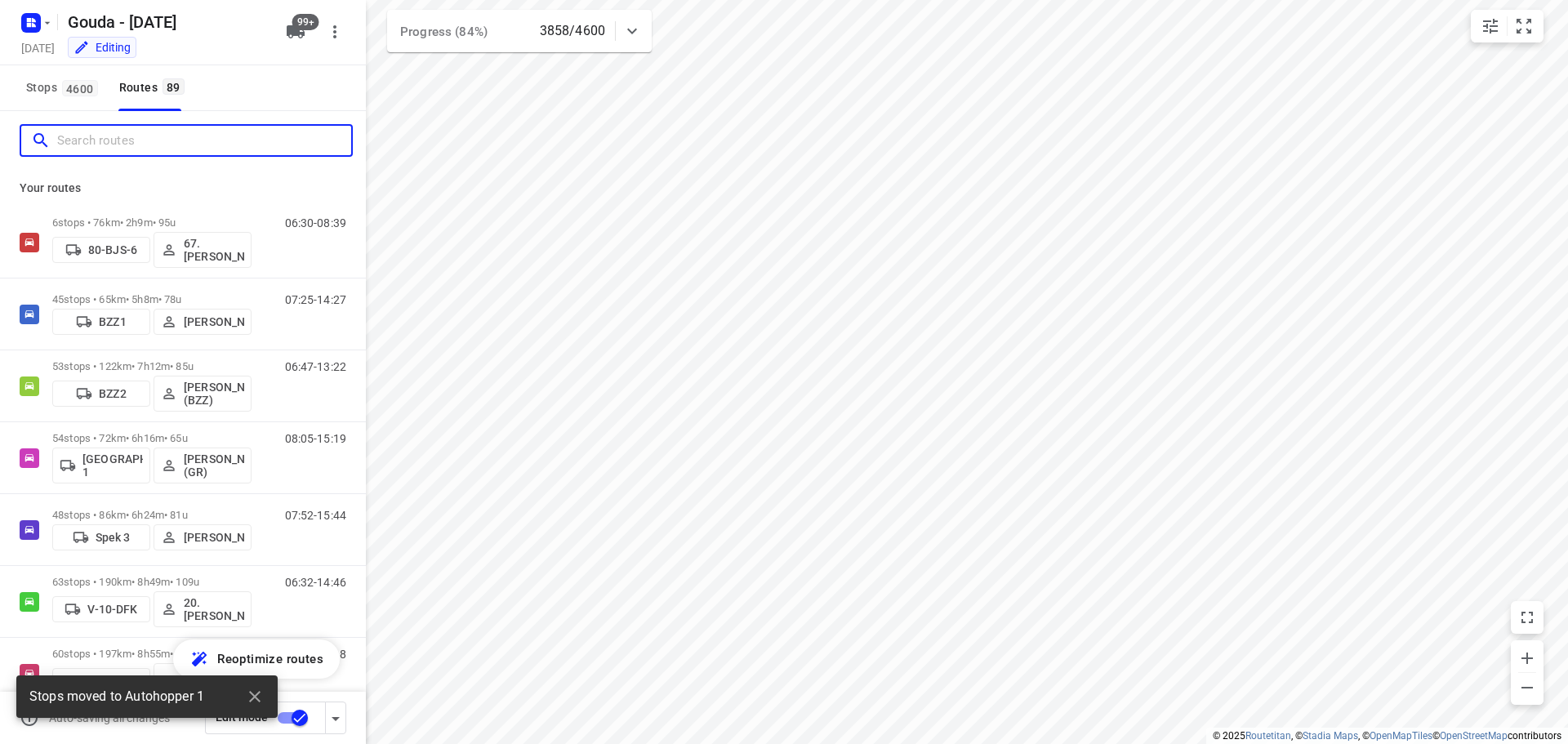
click at [105, 150] on input "Search routes" at bounding box center [204, 141] width 294 height 25
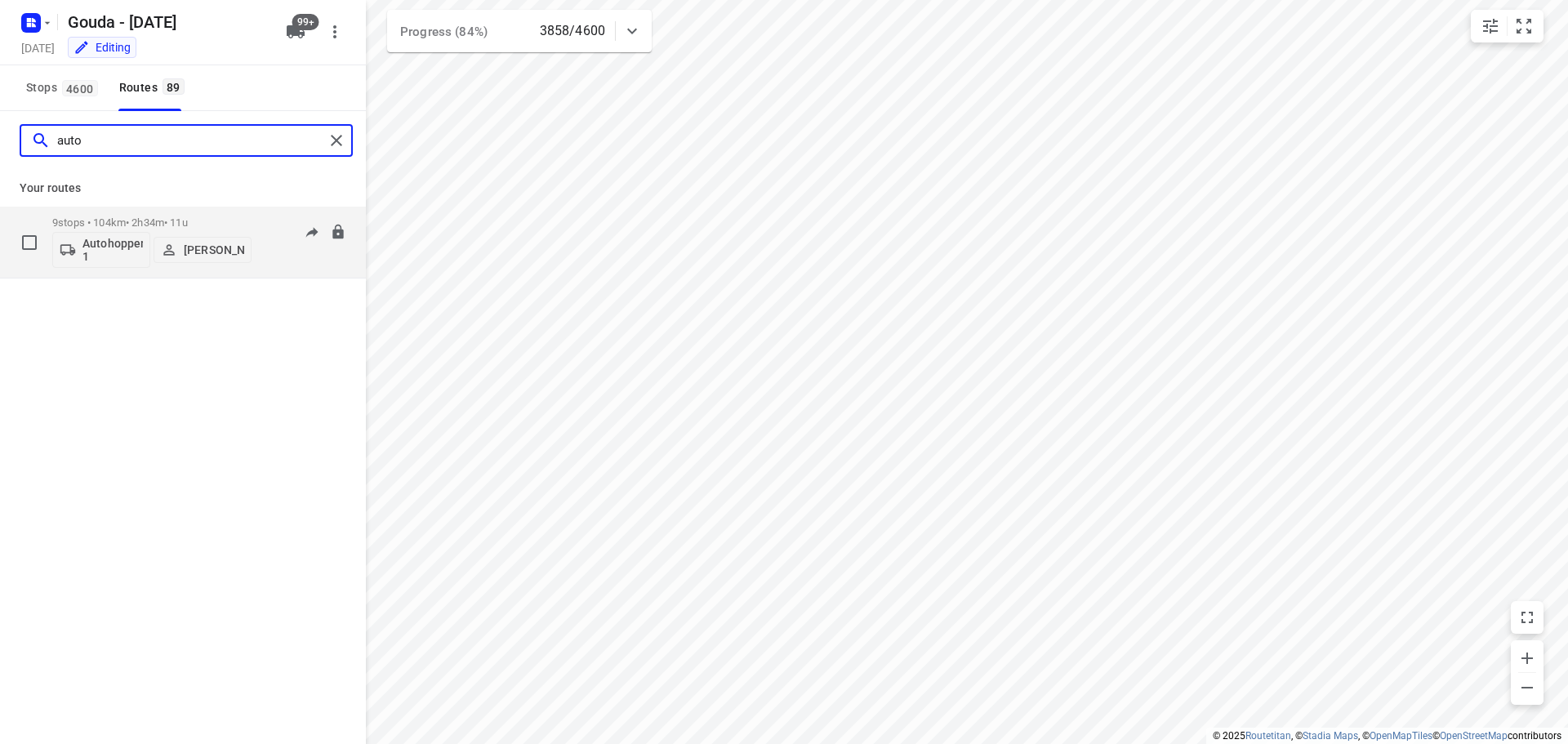
type input "auto"
click at [194, 246] on p "[PERSON_NAME]" at bounding box center [214, 250] width 61 height 13
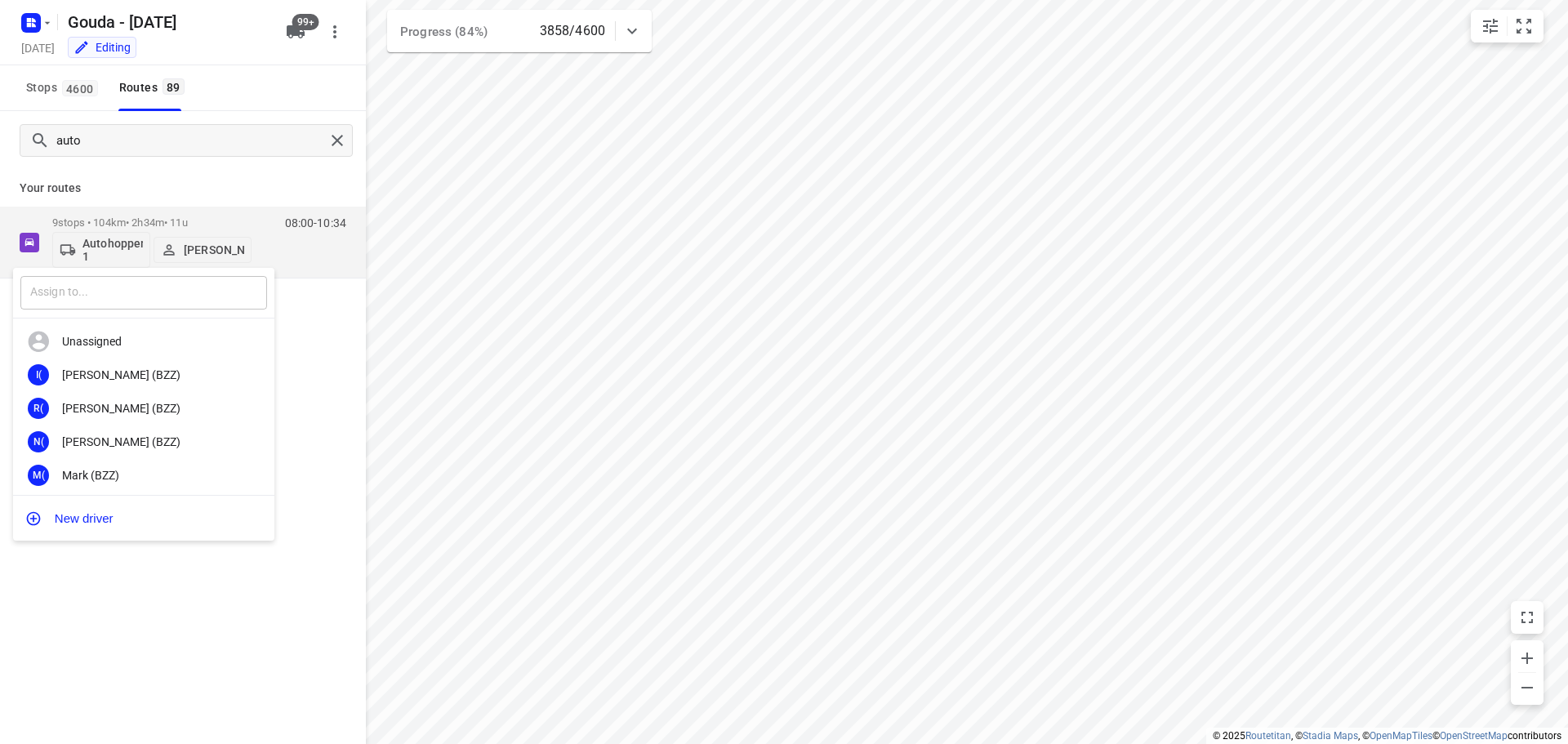
click at [163, 291] on input "text" at bounding box center [144, 293] width 247 height 33
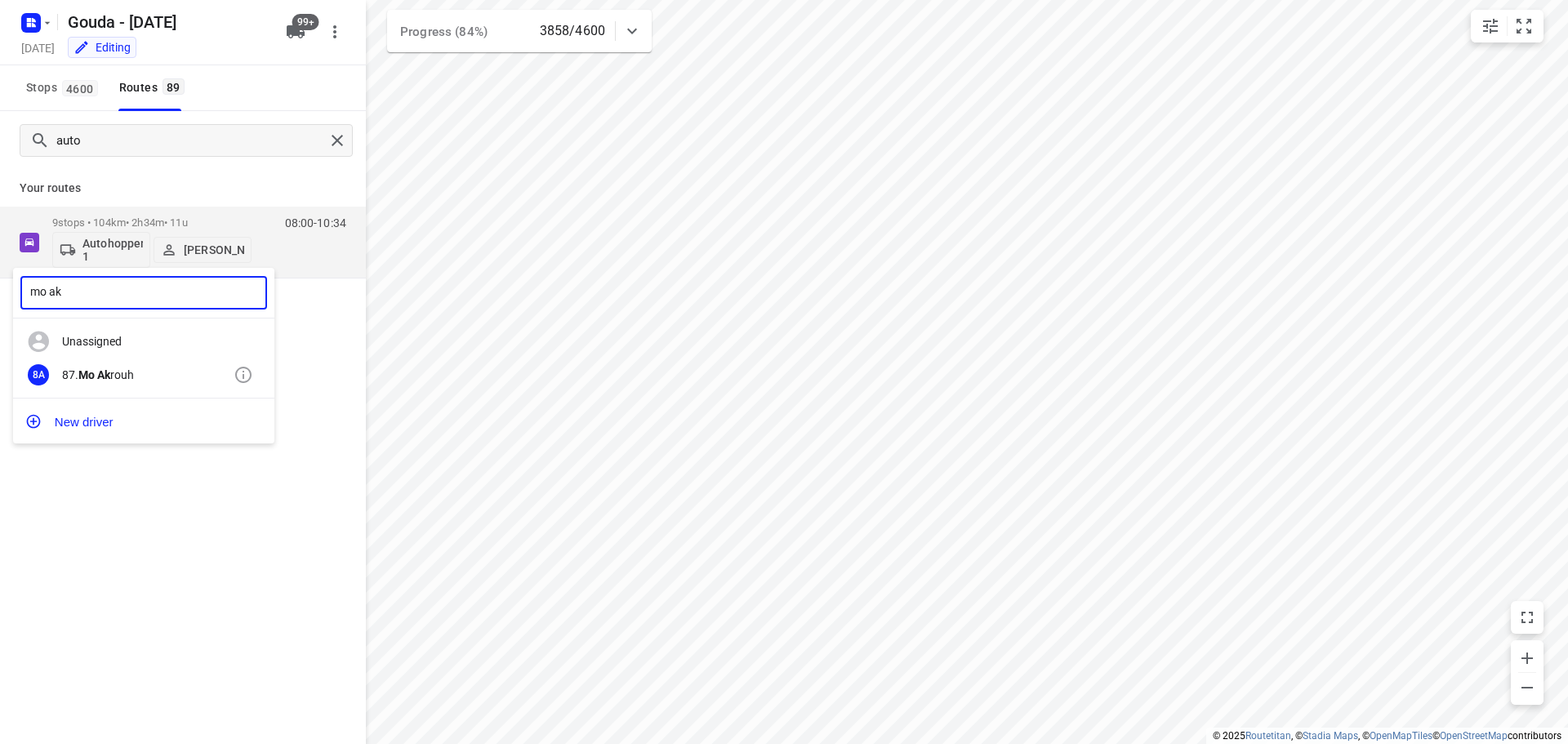
type input "mo ak"
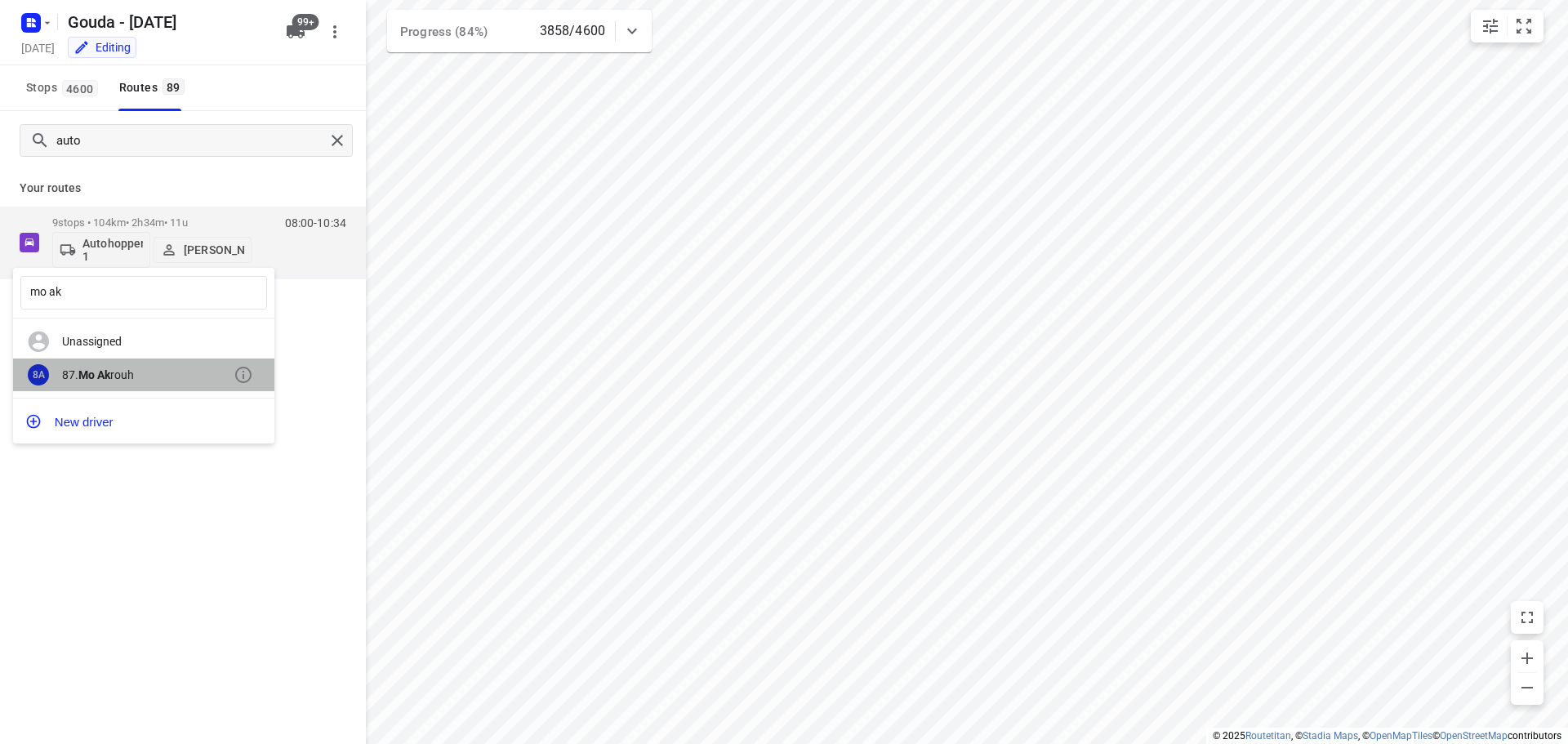
click at [122, 373] on div "87. Mo Ak rouh" at bounding box center [147, 374] width 171 height 13
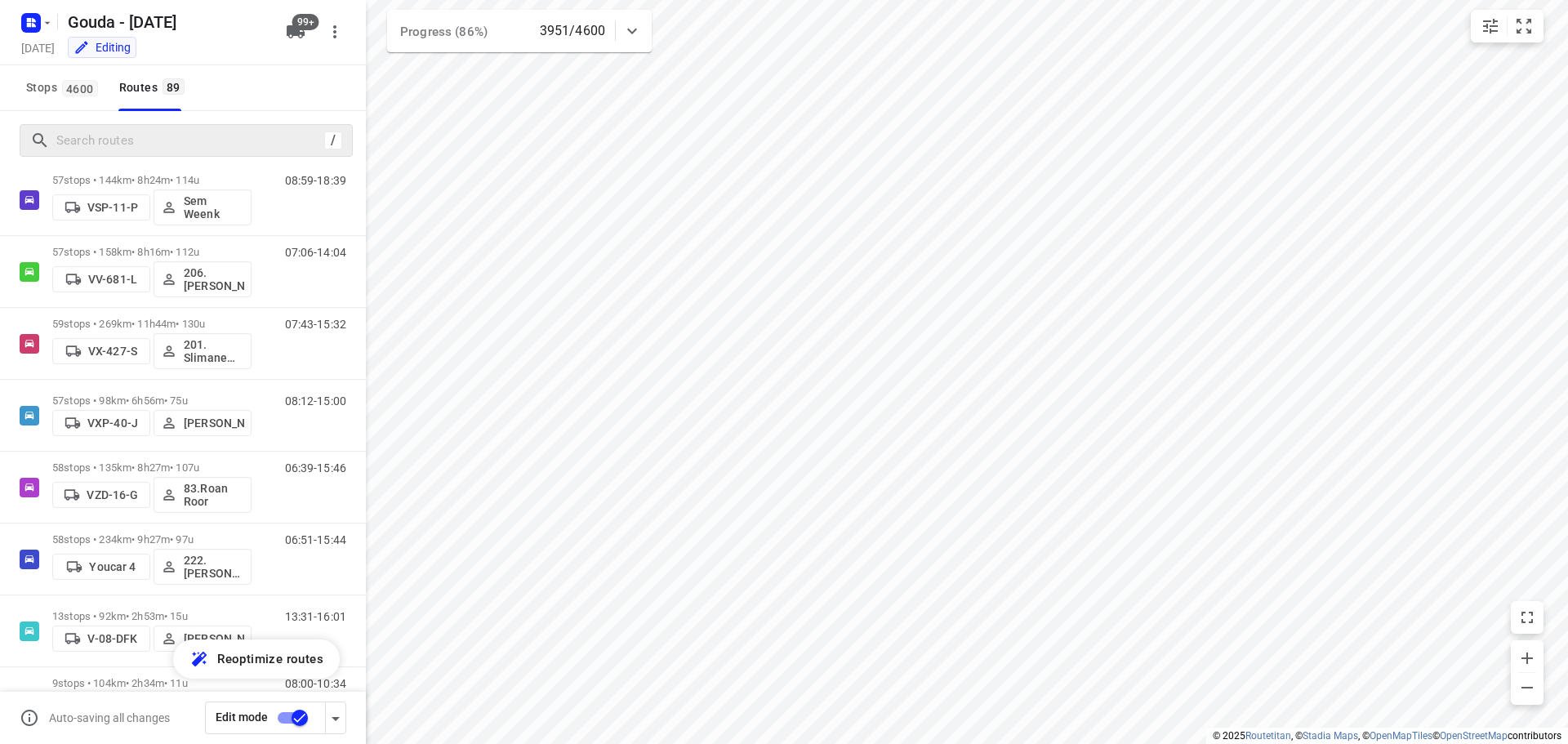
scroll to position [5929, 0]
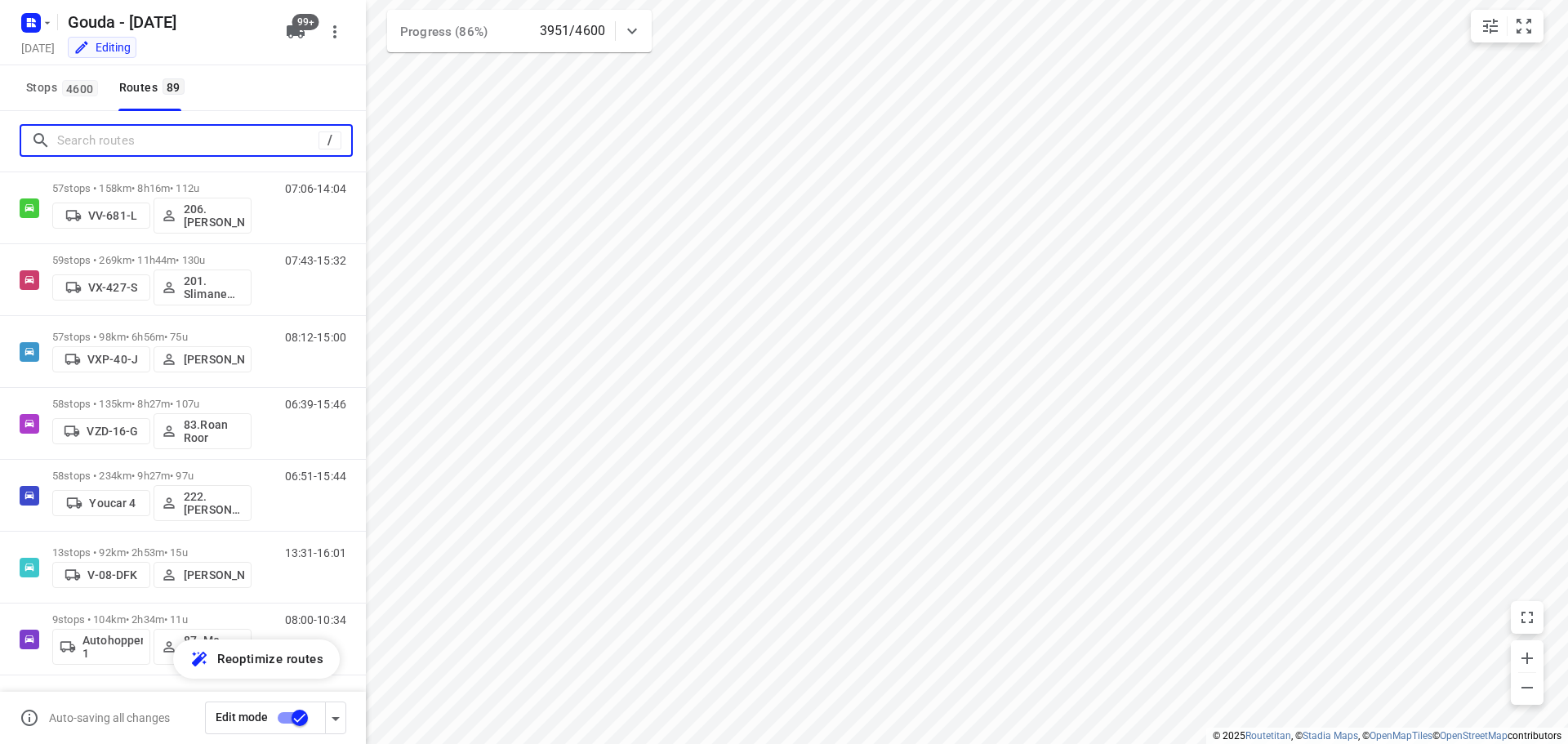
click at [161, 137] on input "Search routes" at bounding box center [187, 141] width 261 height 25
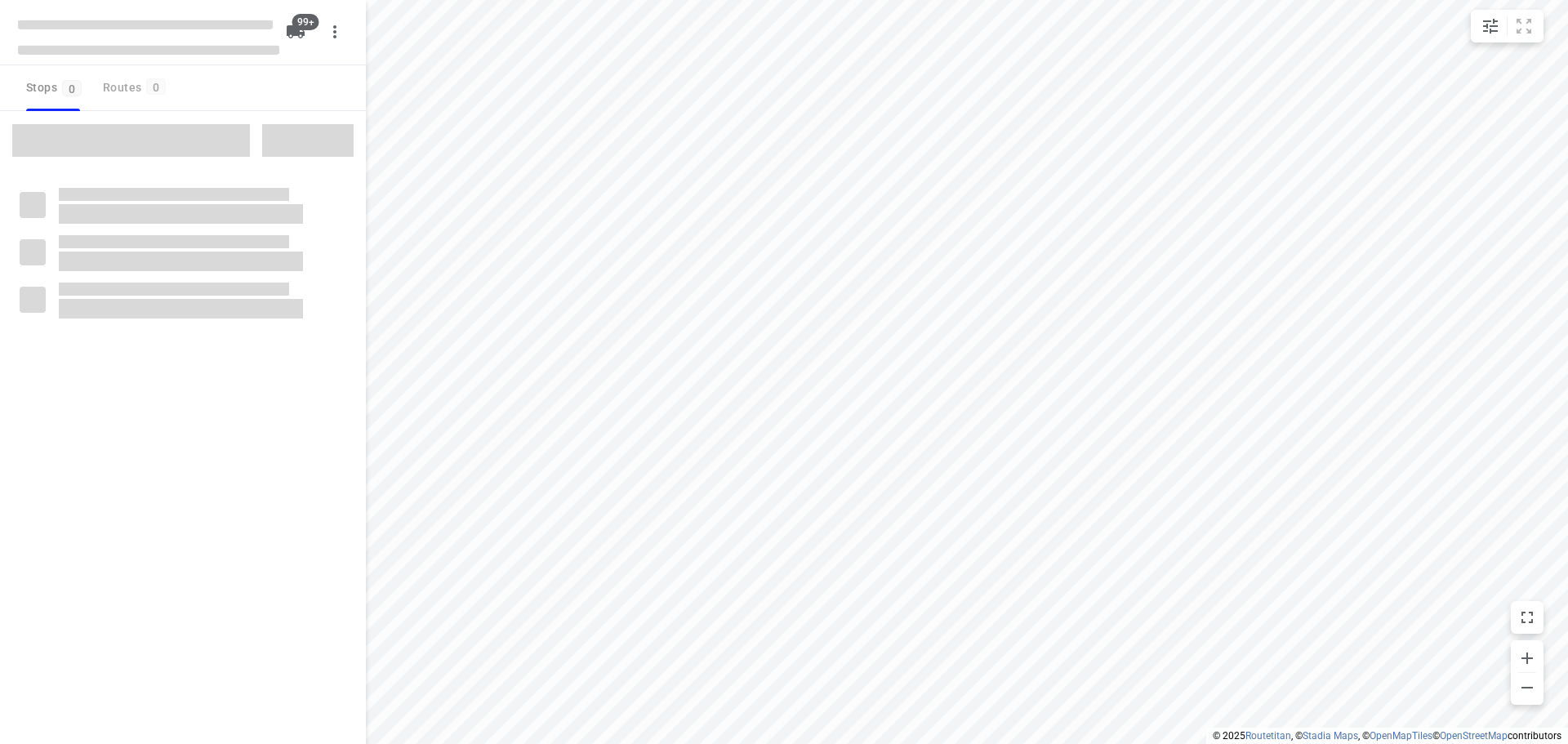
type input "distance"
checkbox input "true"
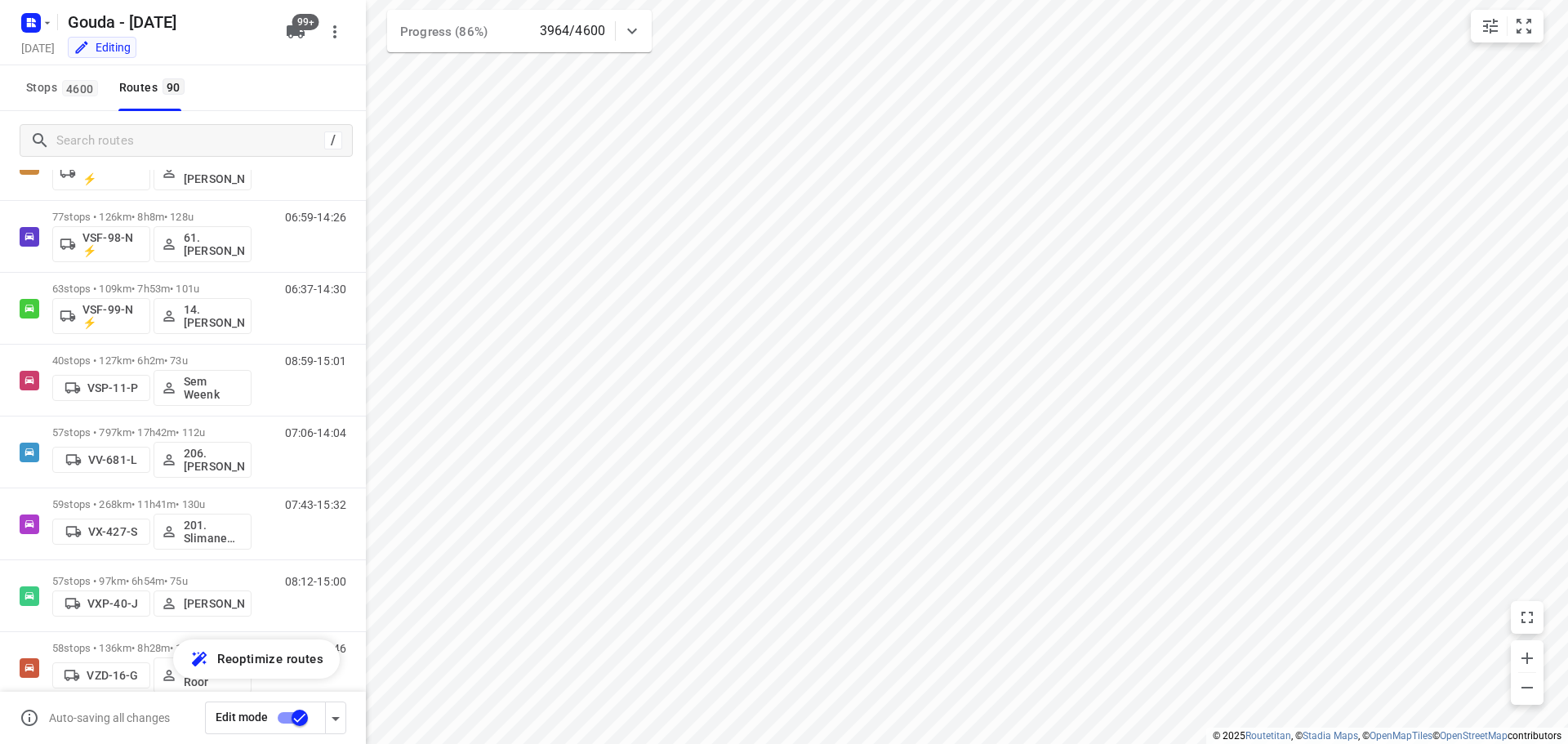
scroll to position [6000, 0]
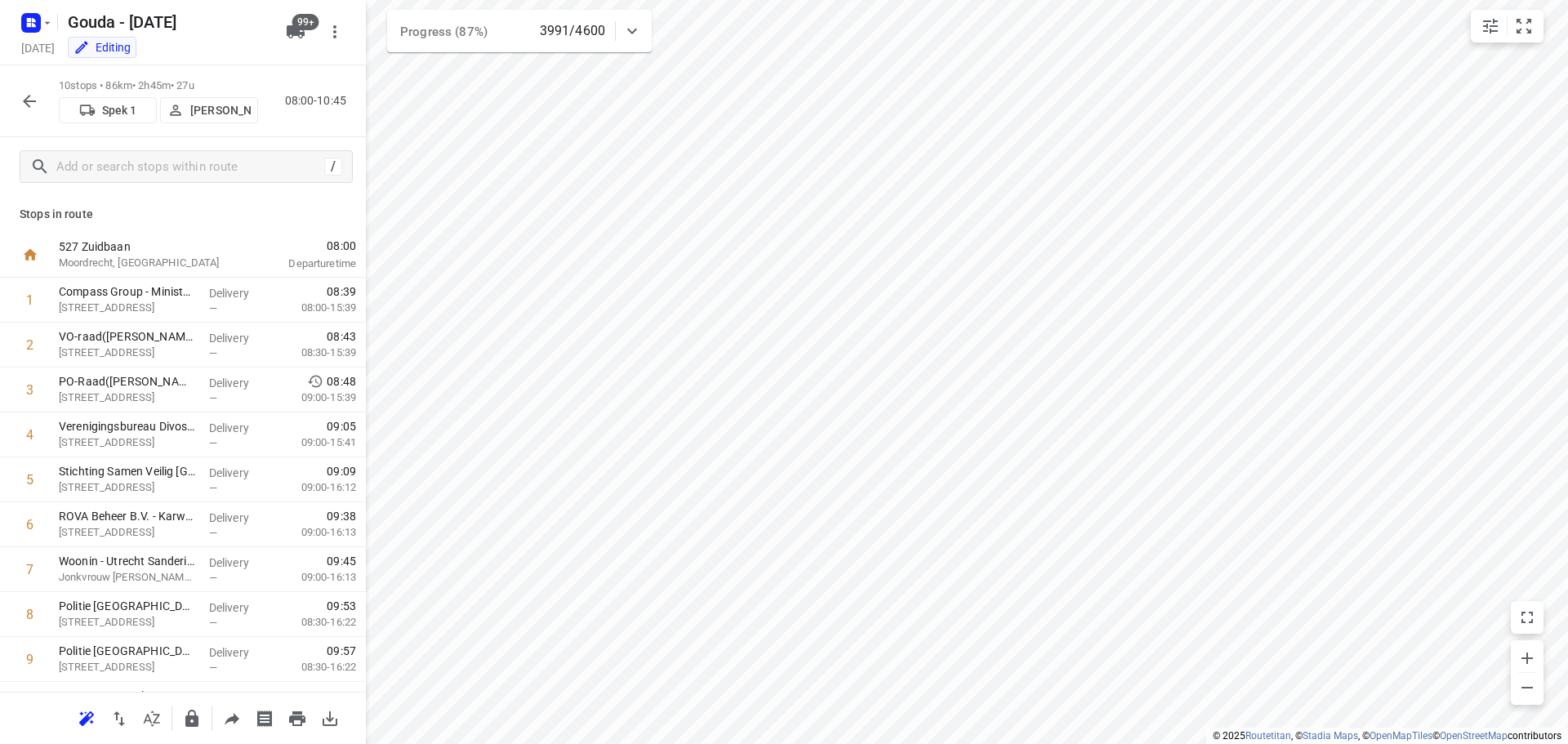
click at [205, 111] on p "[PERSON_NAME]" at bounding box center [220, 110] width 61 height 13
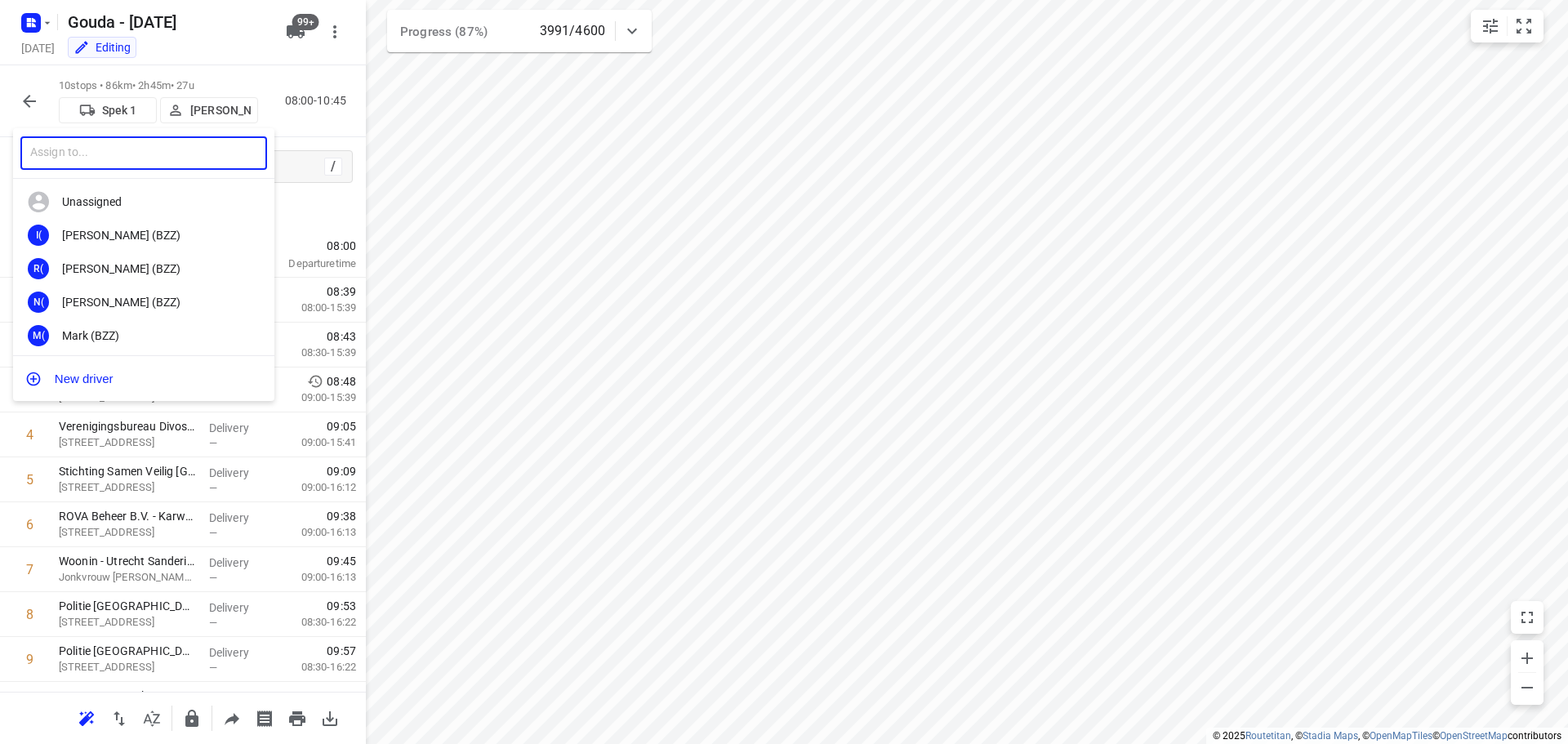
click at [169, 157] on input "text" at bounding box center [144, 153] width 247 height 33
type input "ibra"
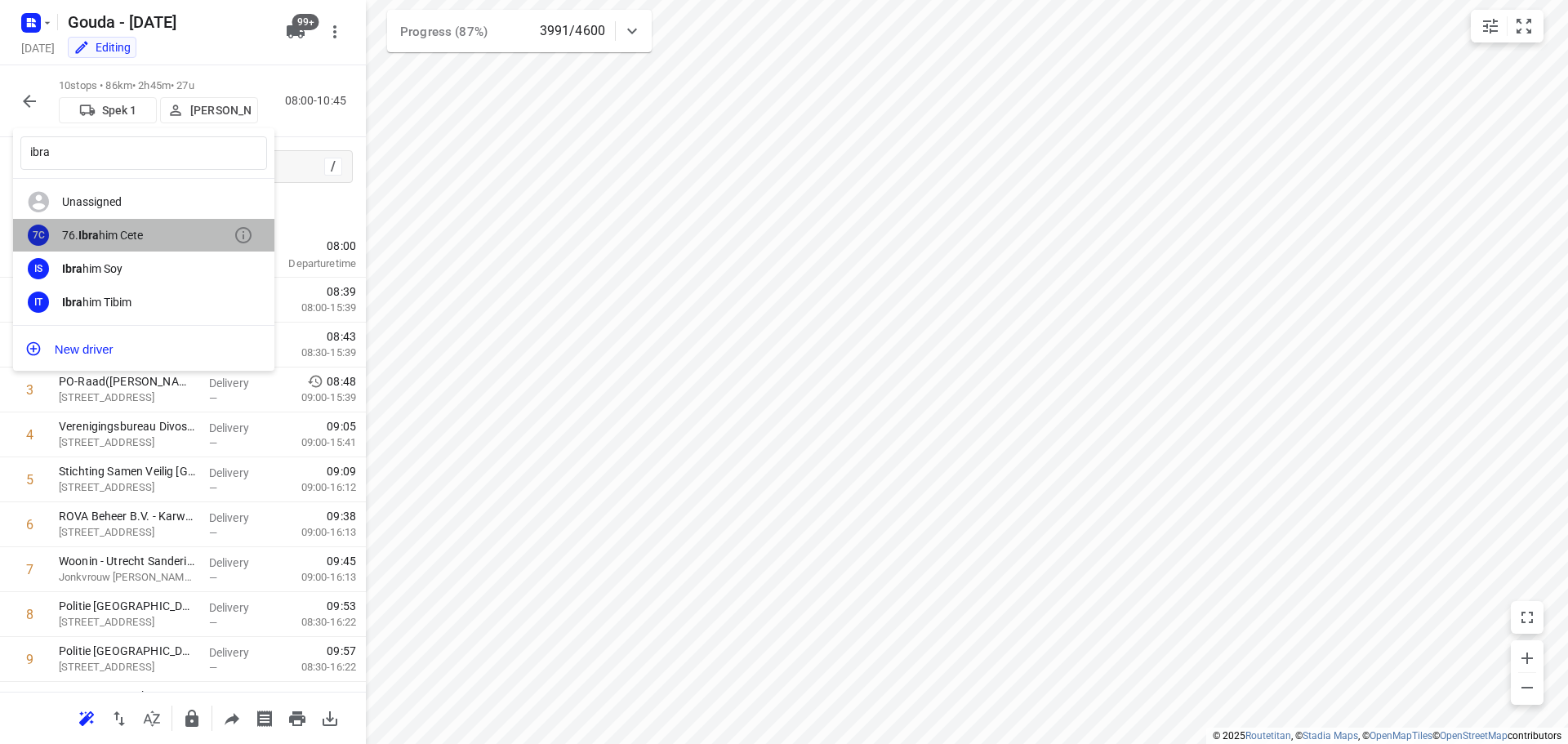
click at [135, 234] on div "76. Ibra him Cete" at bounding box center [147, 235] width 171 height 13
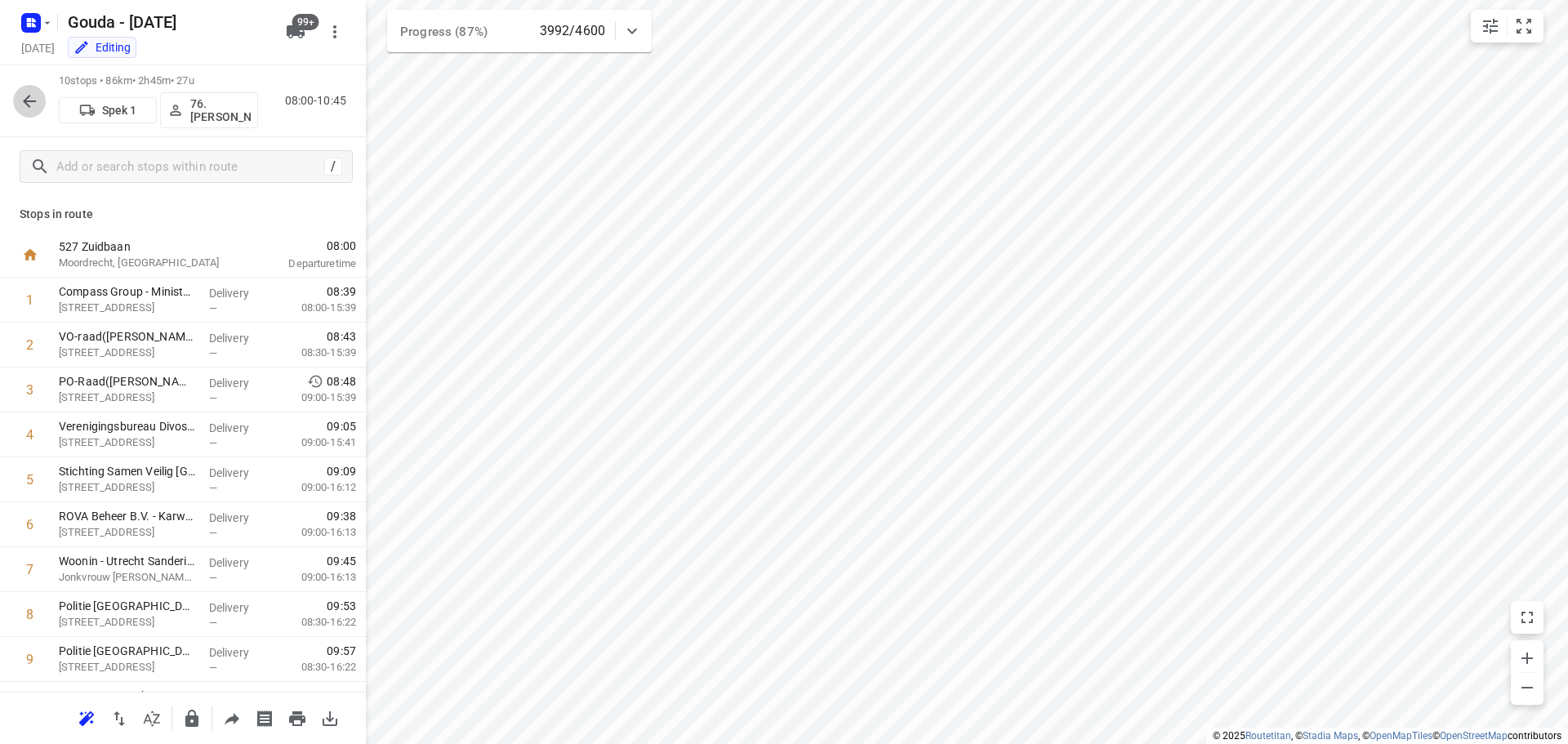
click at [28, 103] on icon "button" at bounding box center [29, 101] width 20 height 20
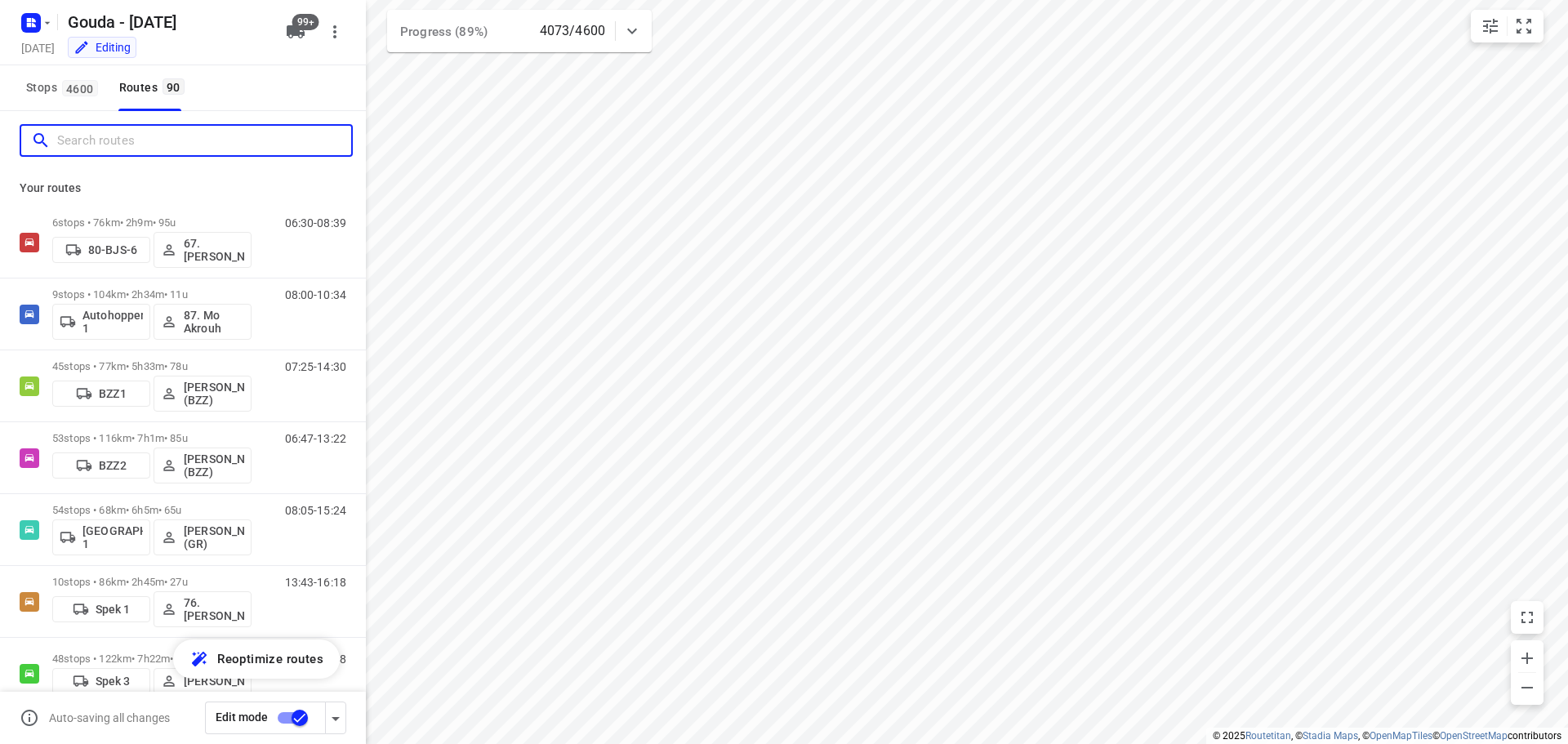
click at [145, 135] on input "Search routes" at bounding box center [204, 141] width 294 height 25
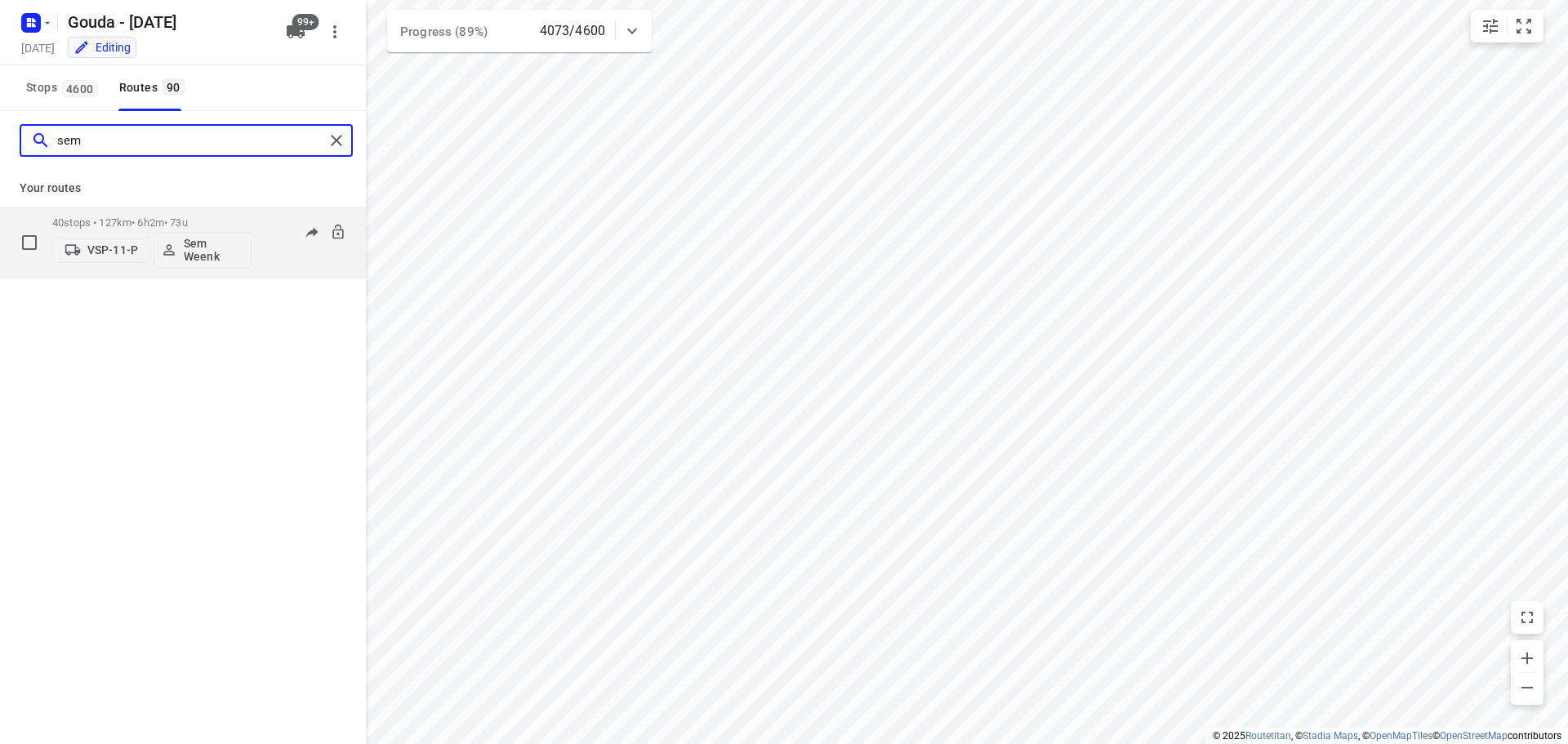
type input "sem"
click at [200, 210] on div "40 stops • 127km • 6h2m • 73u VSP-11-P Sem Weenk" at bounding box center [152, 242] width 200 height 68
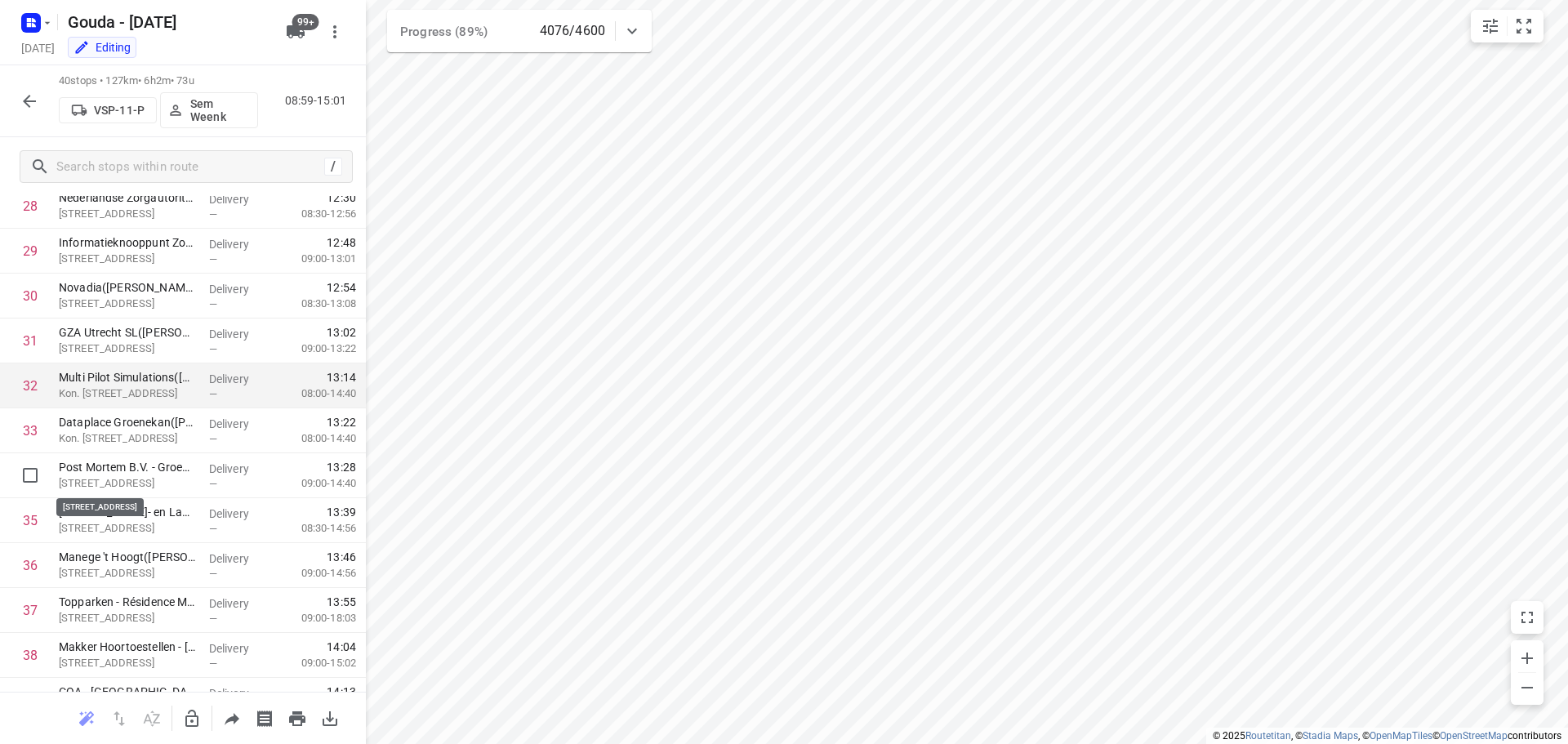
scroll to position [1388, 0]
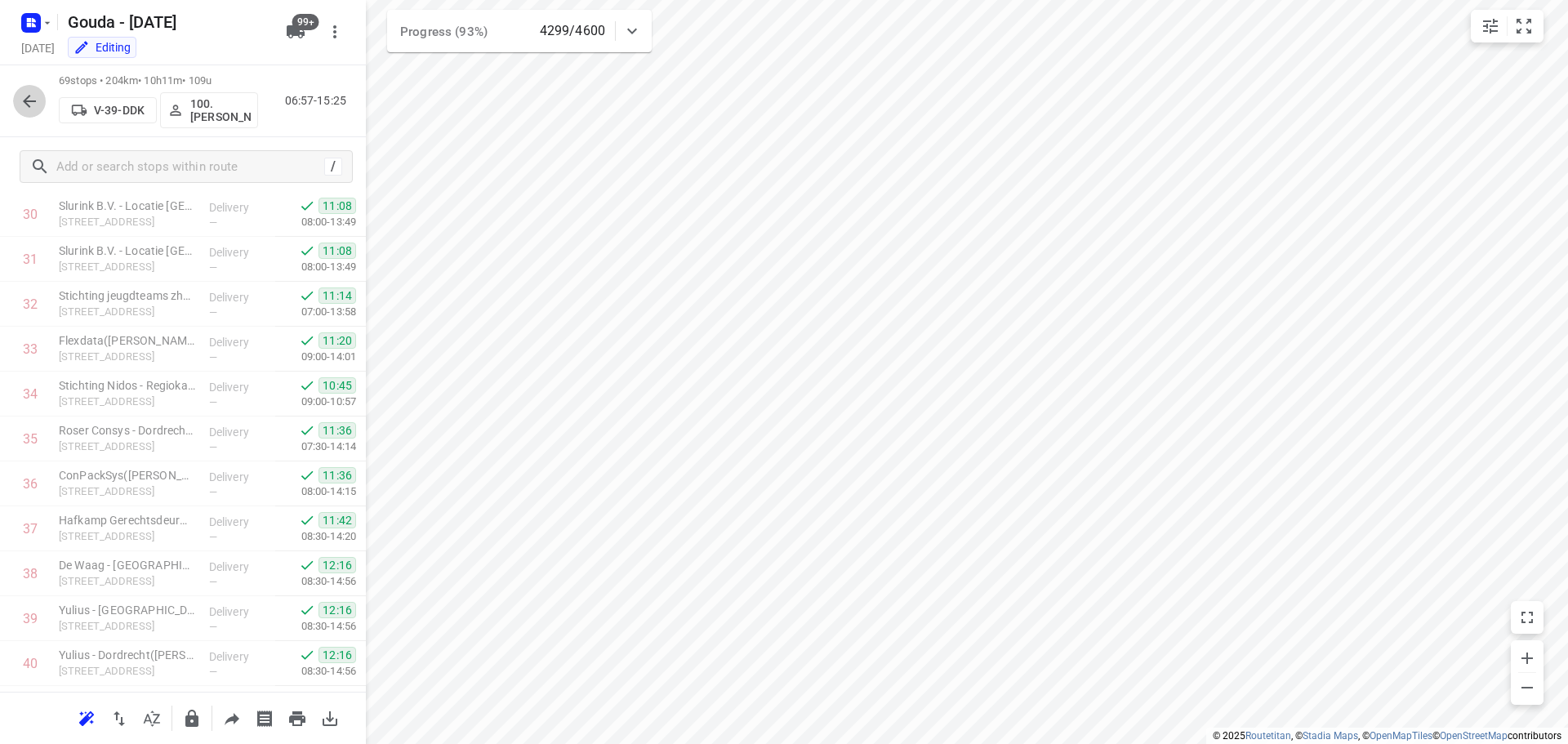
click at [18, 96] on button "button" at bounding box center [28, 101] width 32 height 32
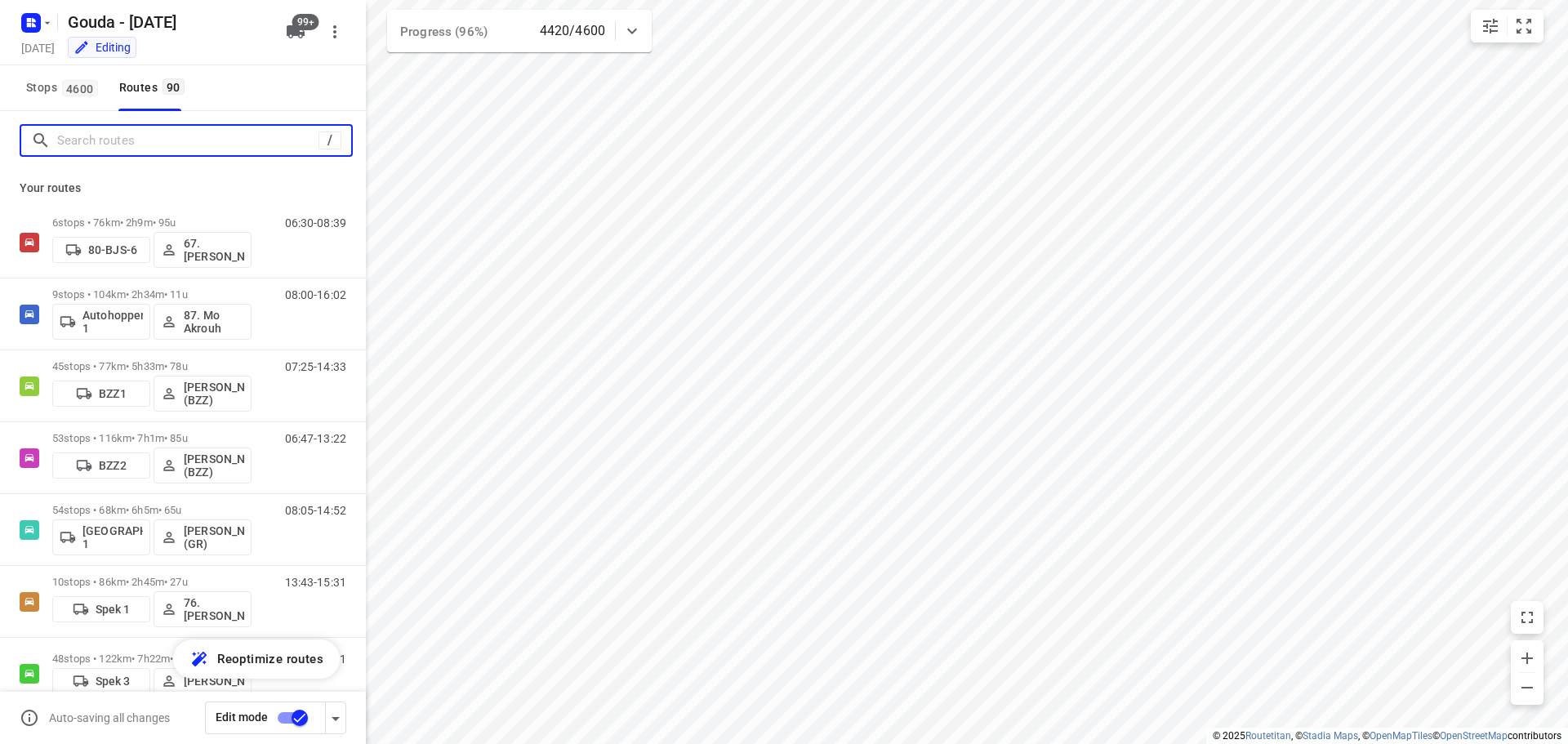
click at [101, 137] on input "Search routes" at bounding box center [187, 141] width 261 height 25
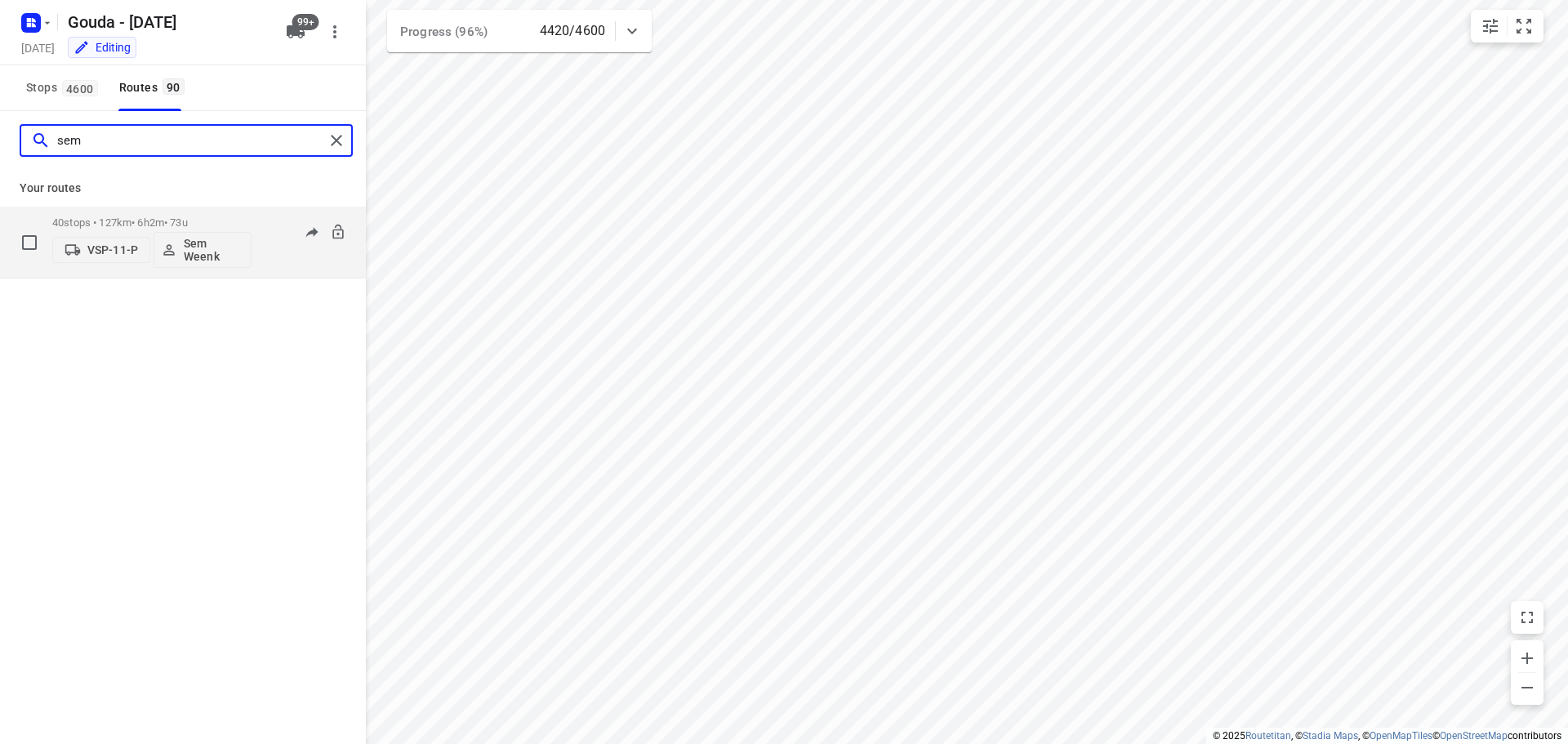
type input "sem"
click at [173, 219] on p "40 stops • 127km • 6h2m • 73u" at bounding box center [152, 222] width 200 height 13
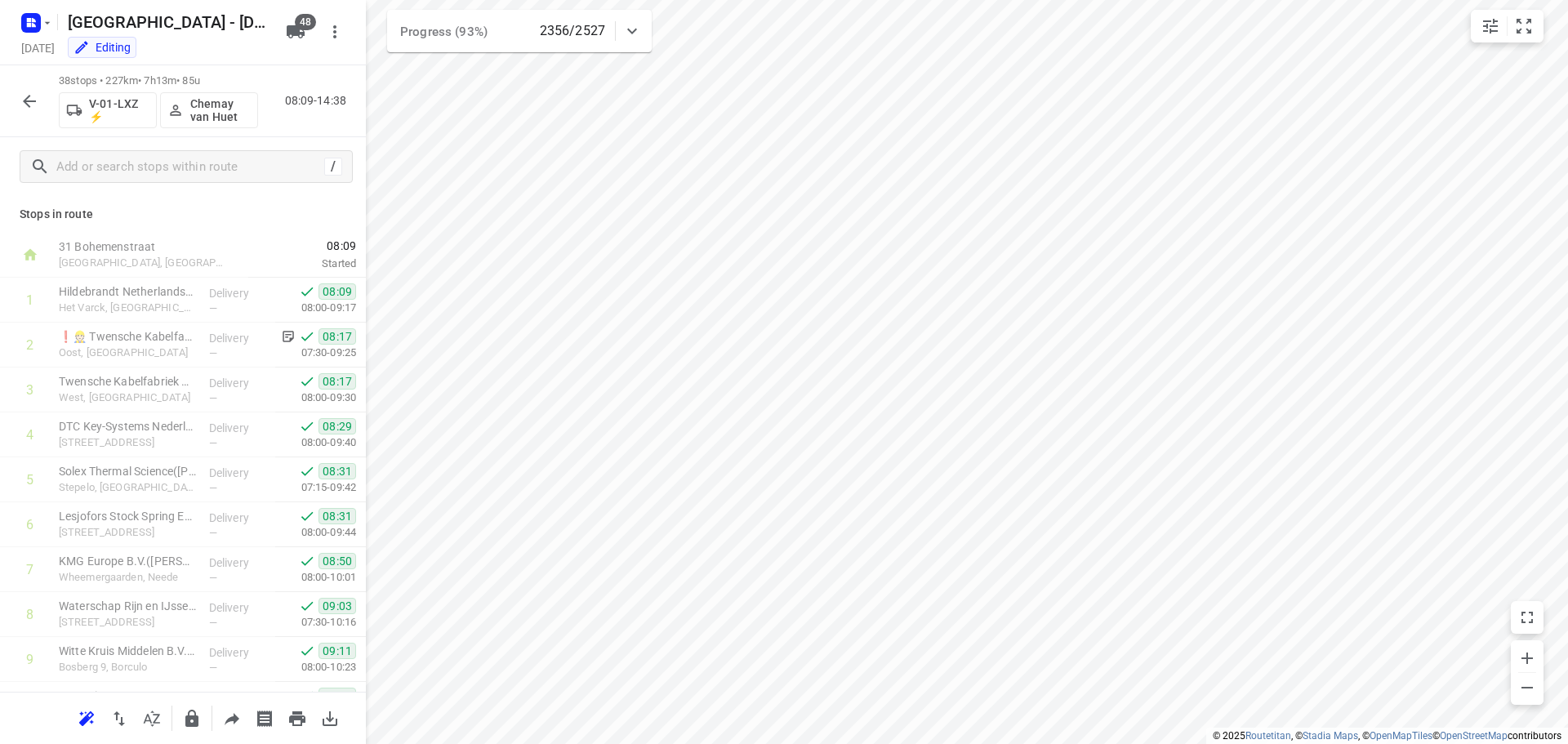
scroll to position [1338, 0]
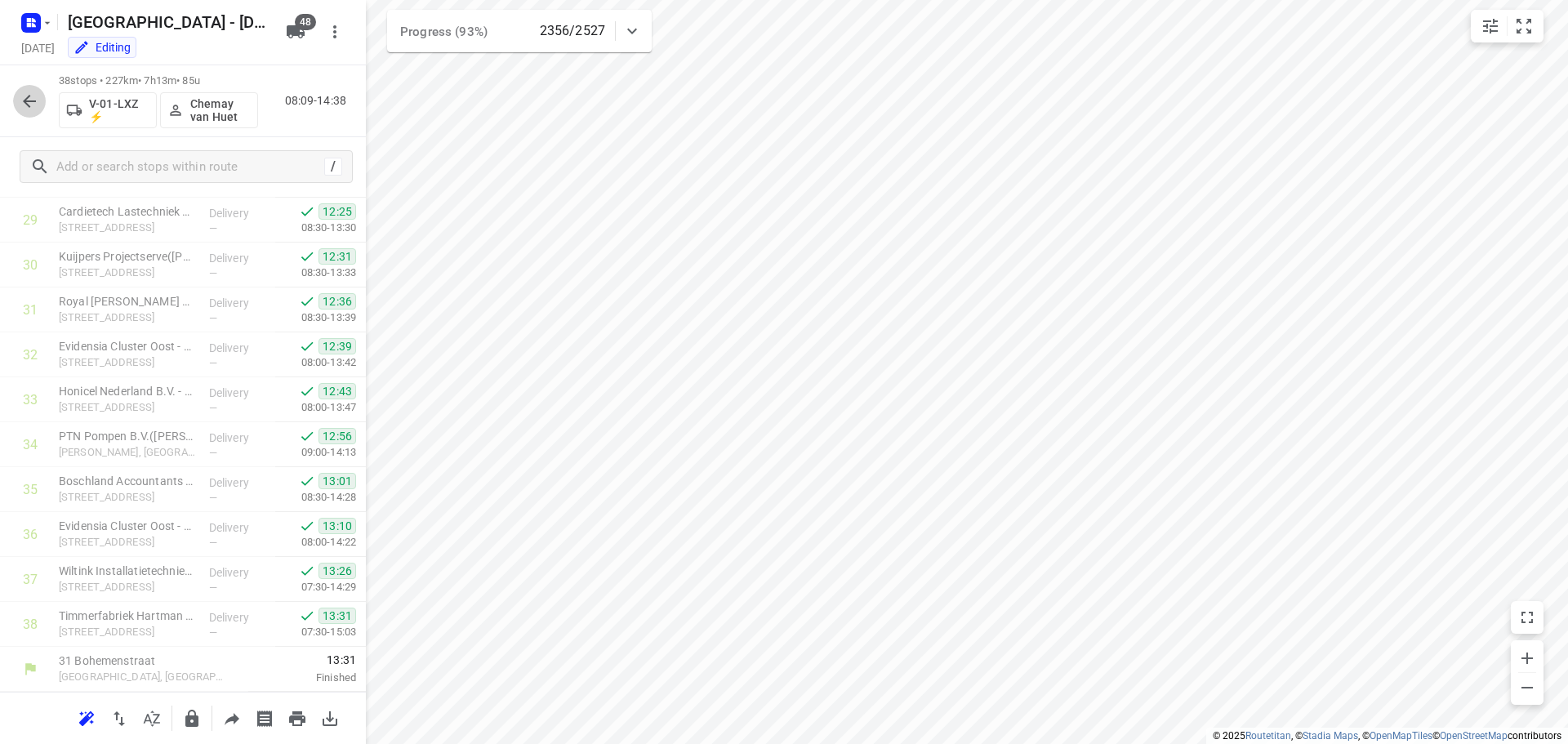
click at [28, 99] on icon "button" at bounding box center [29, 101] width 20 height 20
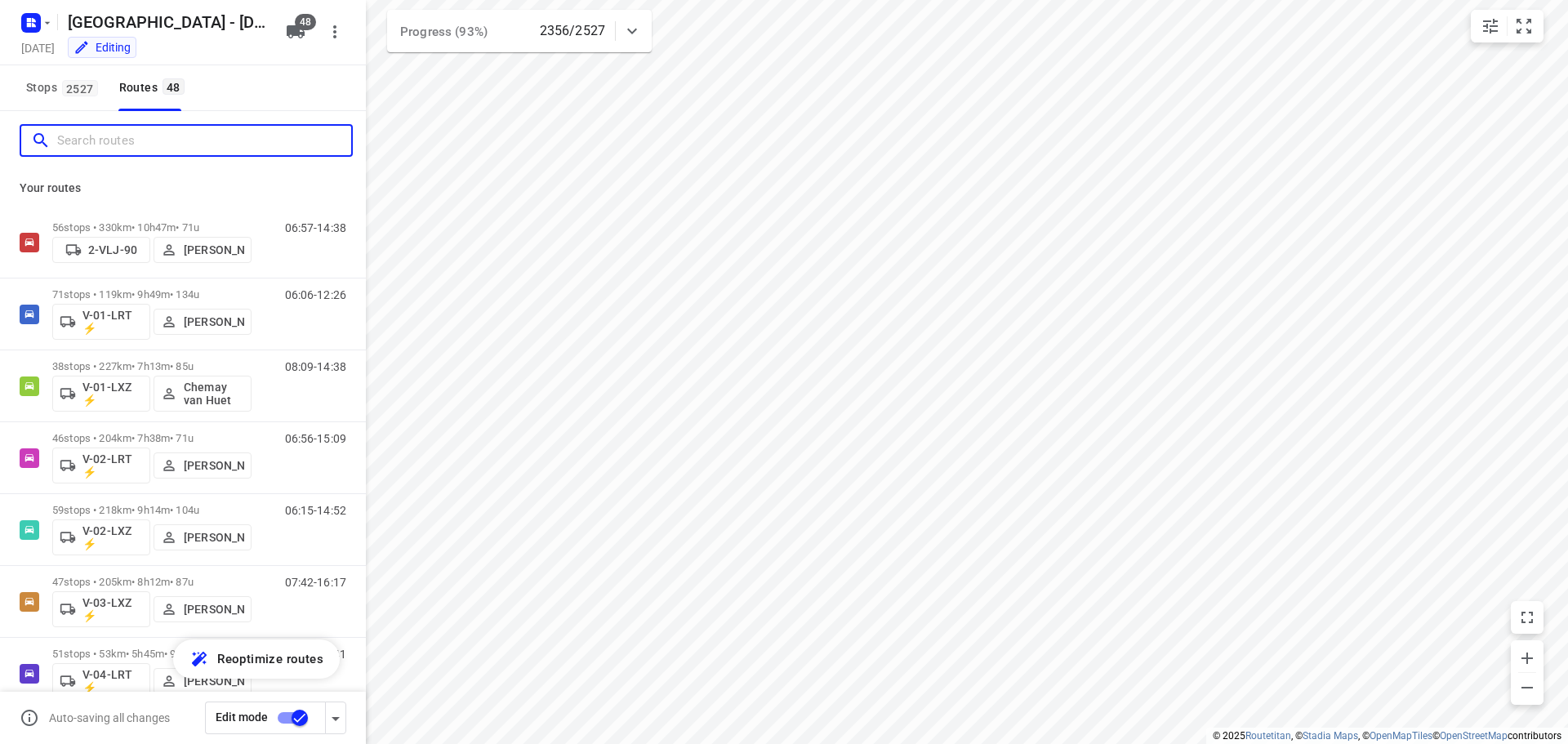
click at [143, 151] on input "Search routes" at bounding box center [204, 141] width 294 height 25
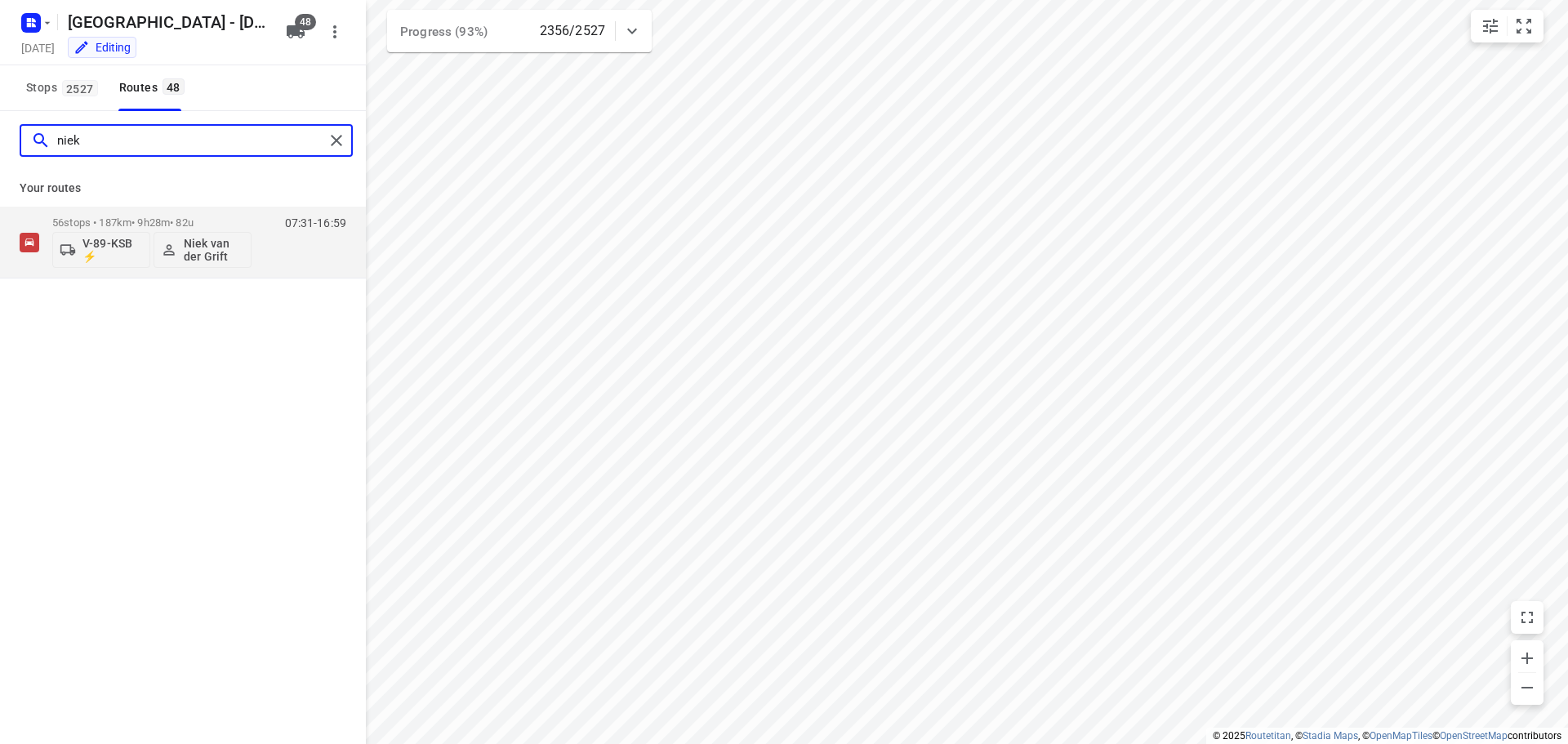
click at [155, 146] on input "niek" at bounding box center [190, 141] width 267 height 25
type input "niek"
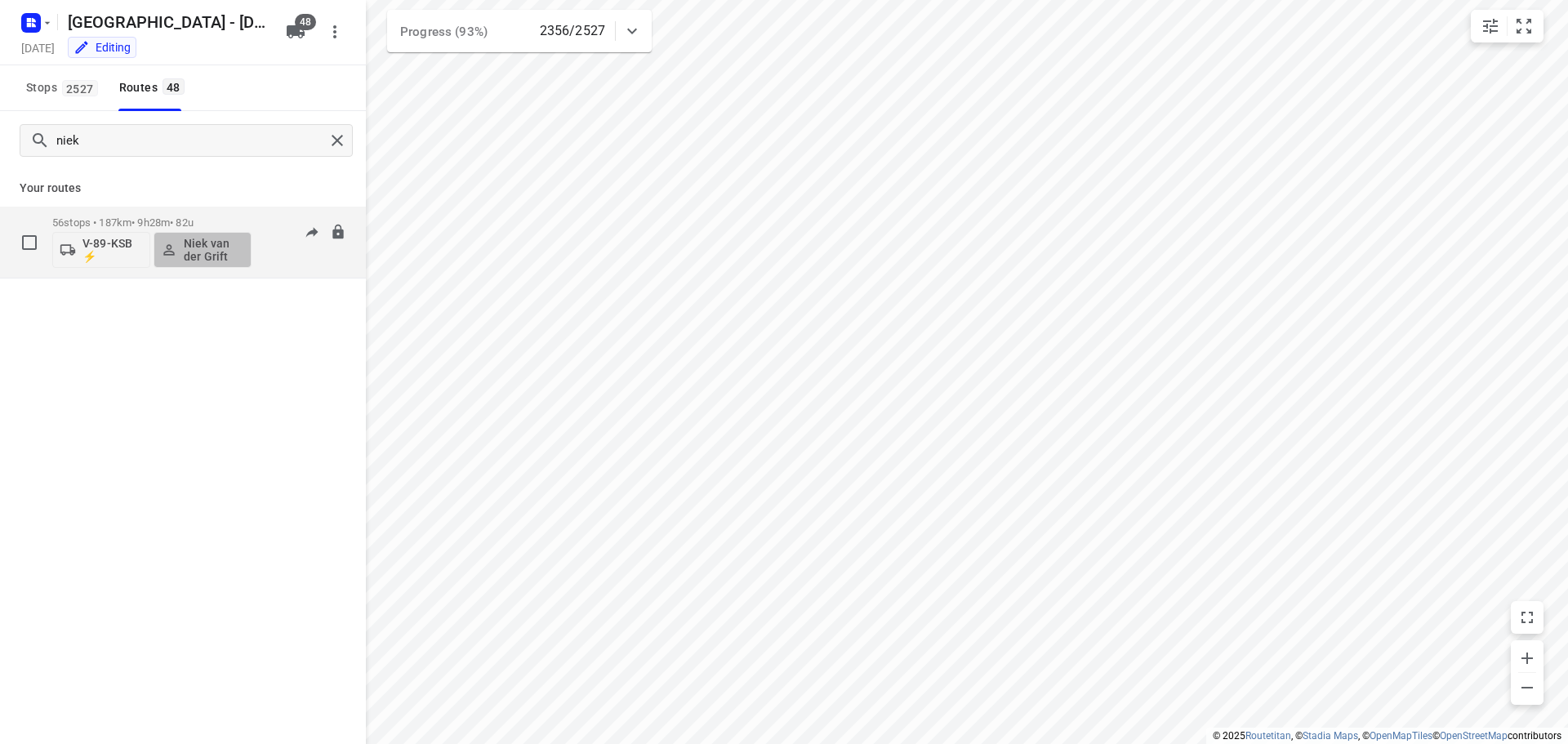
click at [212, 245] on p "Niek van der Grift" at bounding box center [214, 250] width 61 height 26
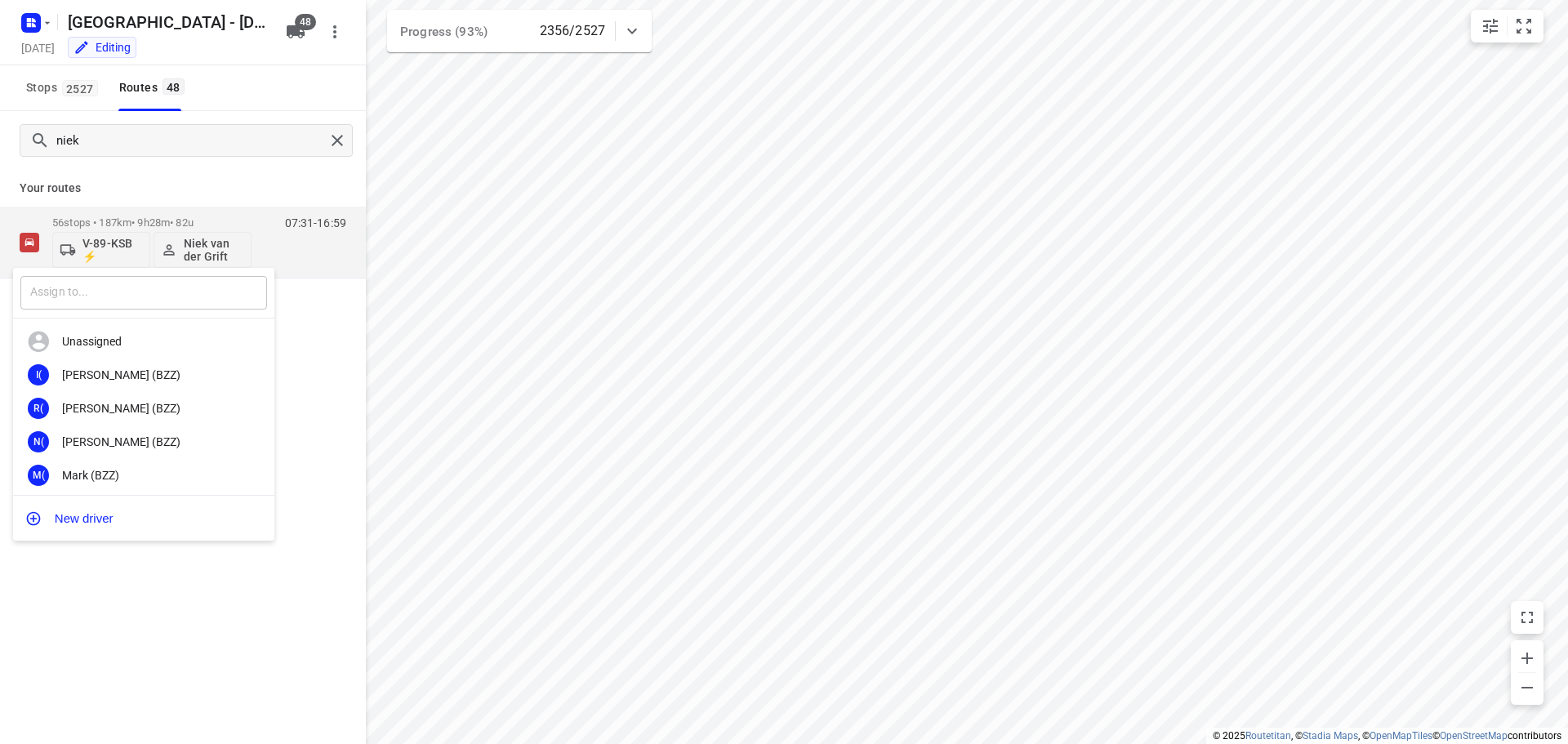
click at [171, 294] on input "text" at bounding box center [144, 293] width 247 height 33
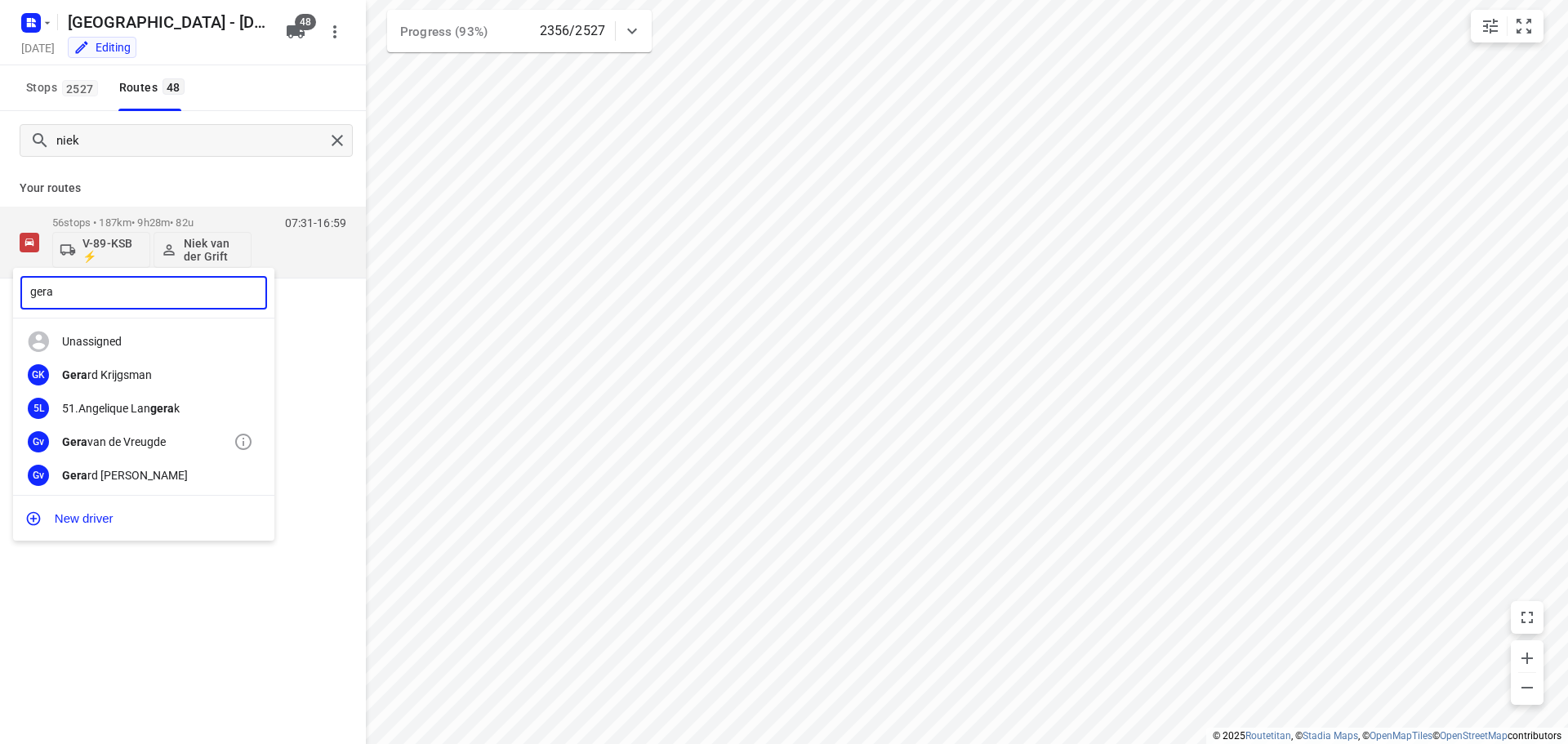
type input "gera"
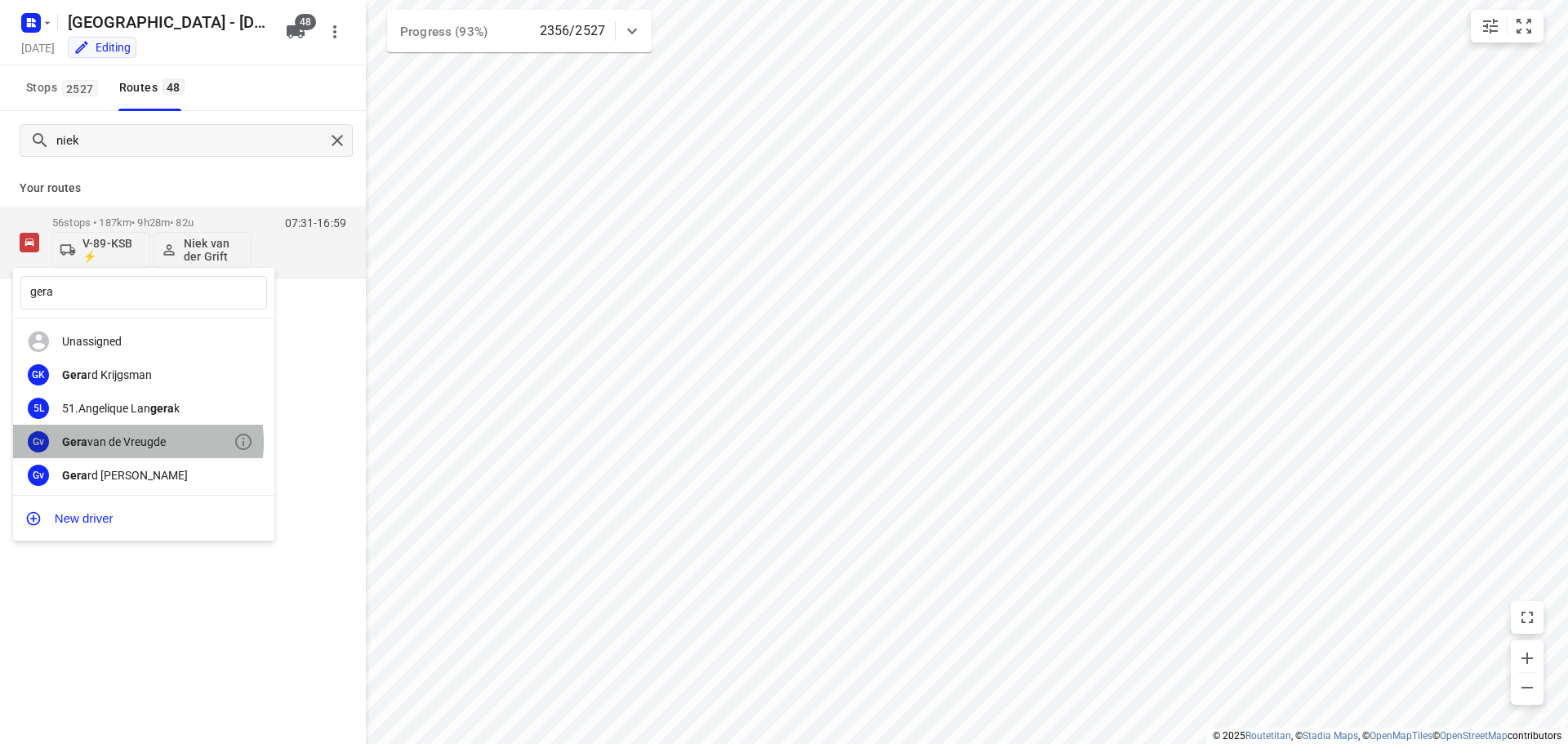
click at [129, 442] on div "Gera van de Vreugde" at bounding box center [147, 442] width 171 height 13
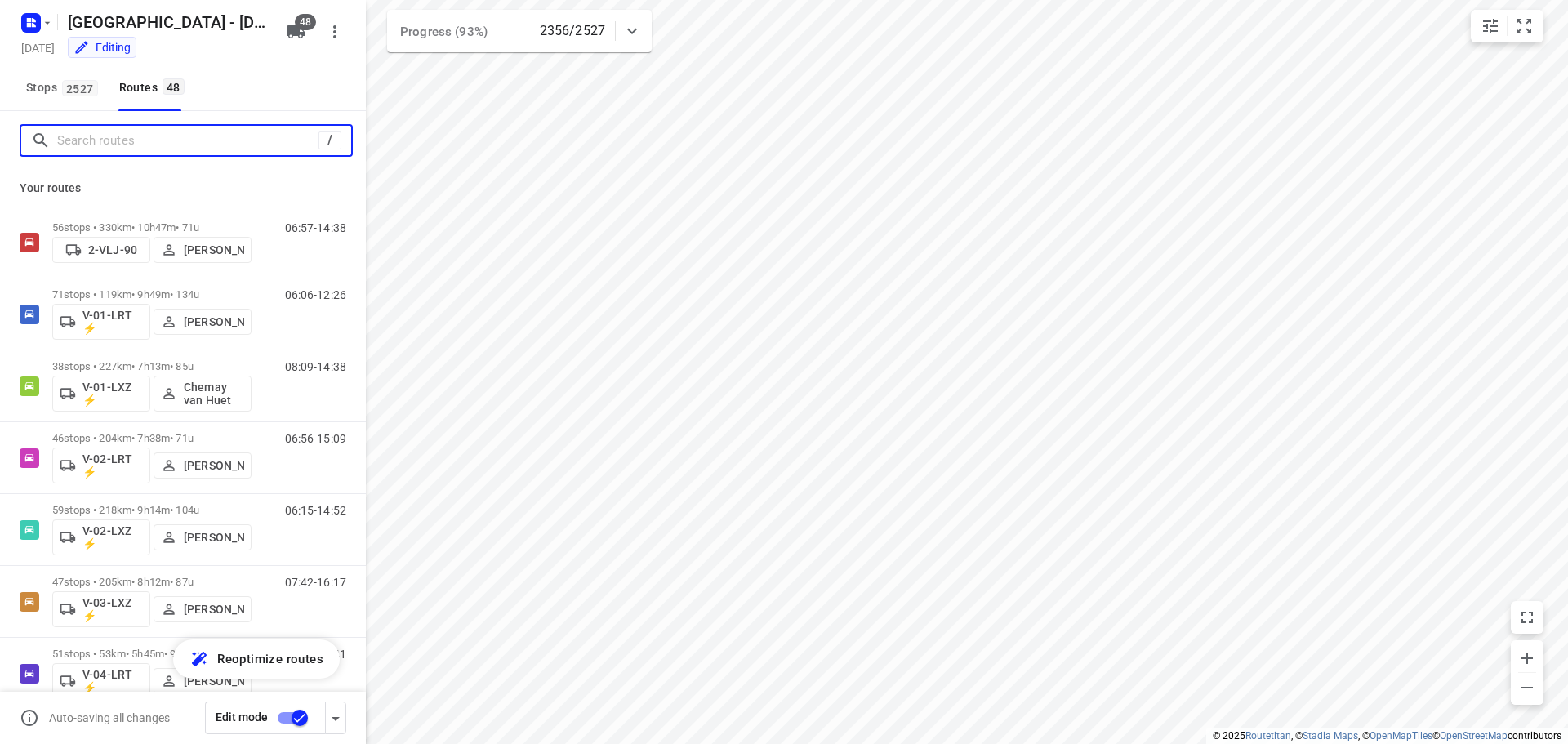
click at [146, 146] on input "Search routes" at bounding box center [187, 141] width 261 height 25
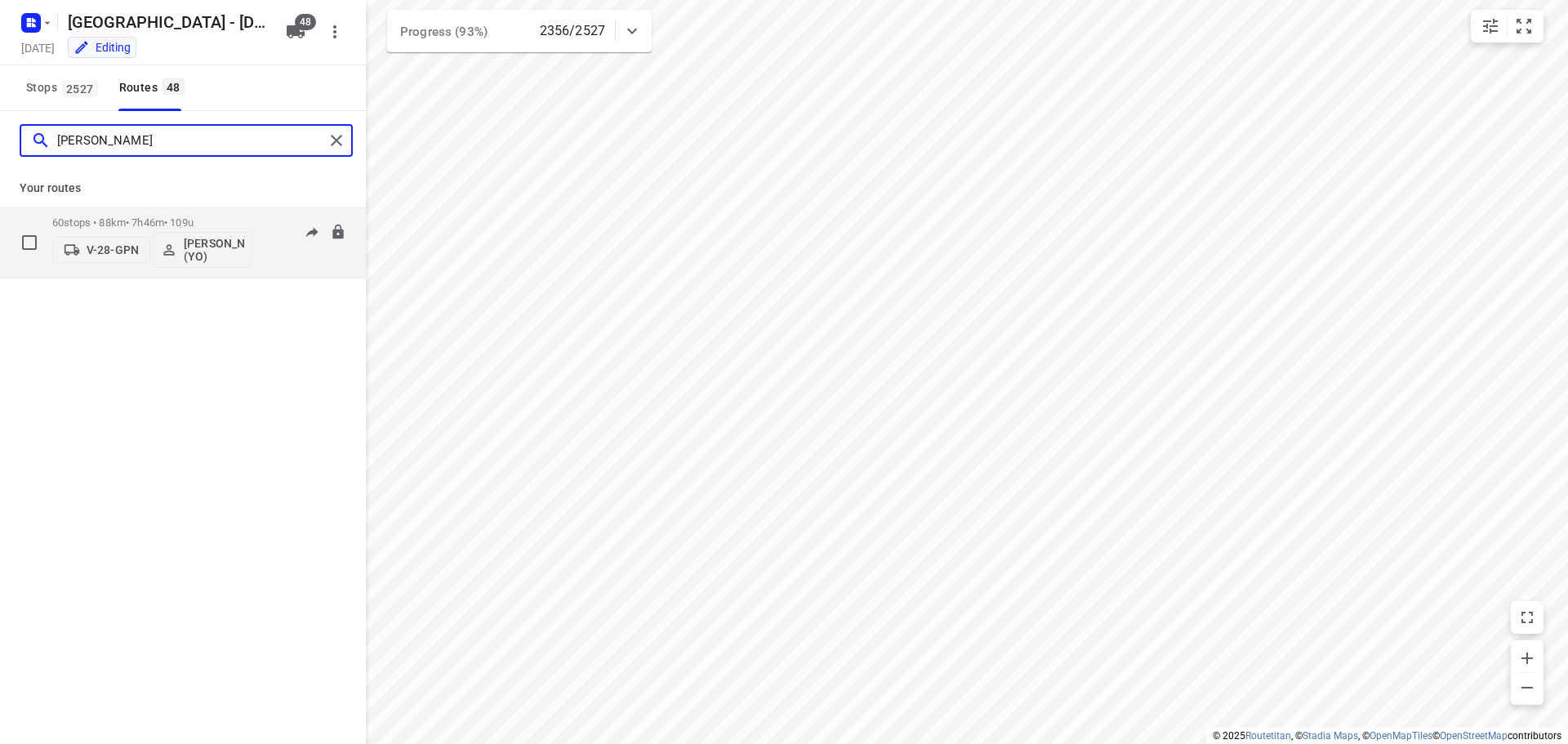
type input "dave"
click at [174, 223] on p "60 stops • 88km • 7h46m • 109u" at bounding box center [152, 222] width 200 height 13
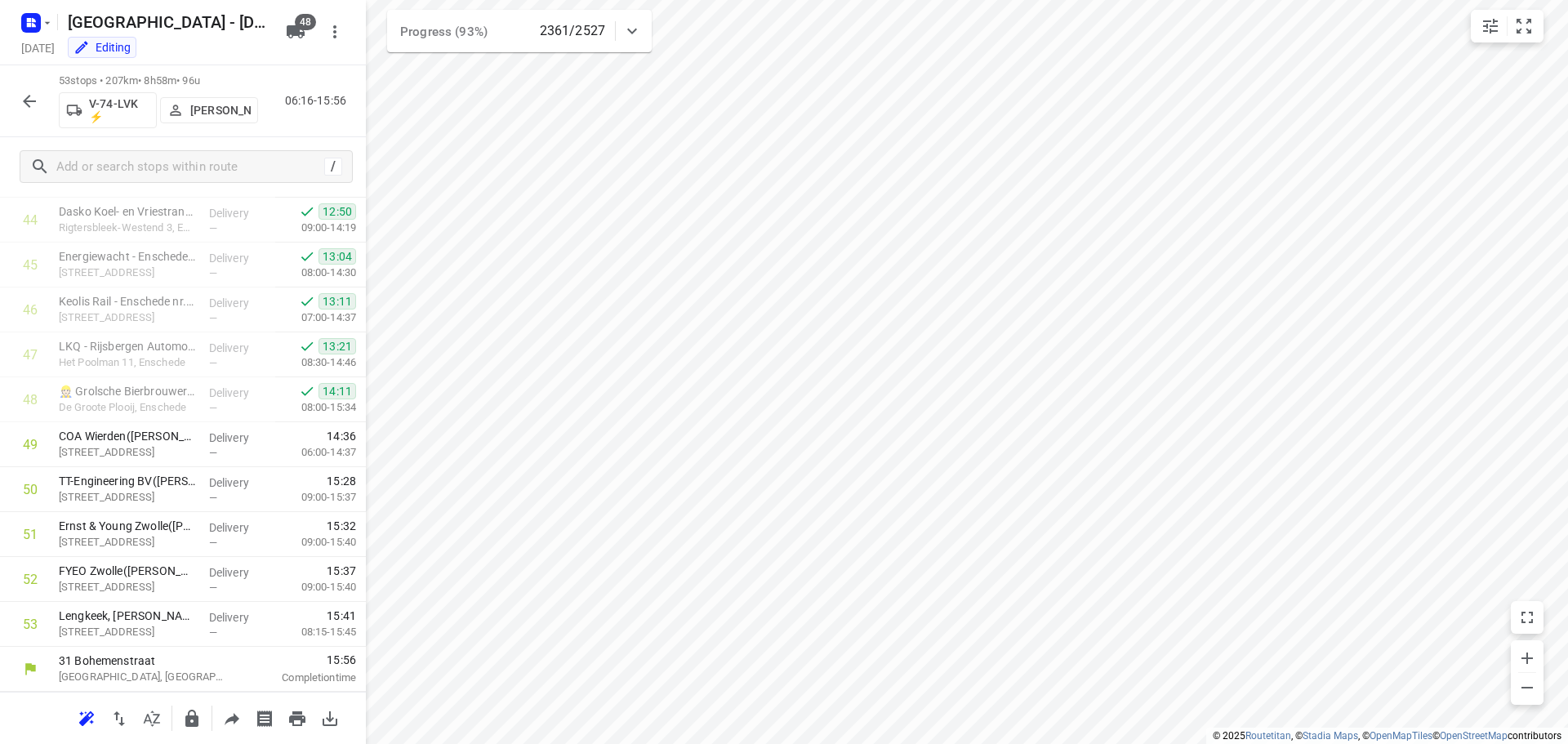
scroll to position [2012, 0]
click at [21, 103] on icon "button" at bounding box center [29, 101] width 20 height 20
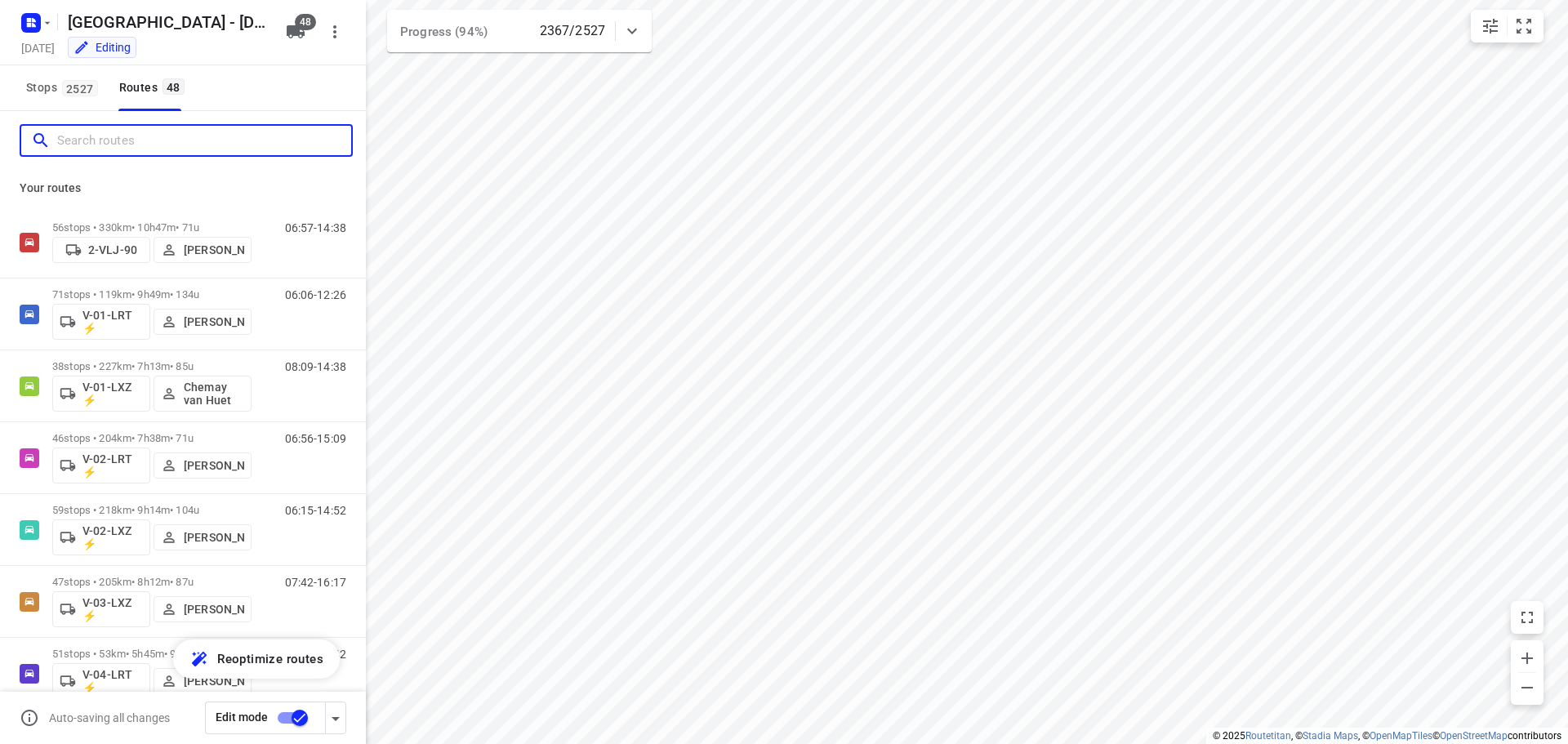
click at [142, 146] on input "Search routes" at bounding box center [204, 141] width 294 height 25
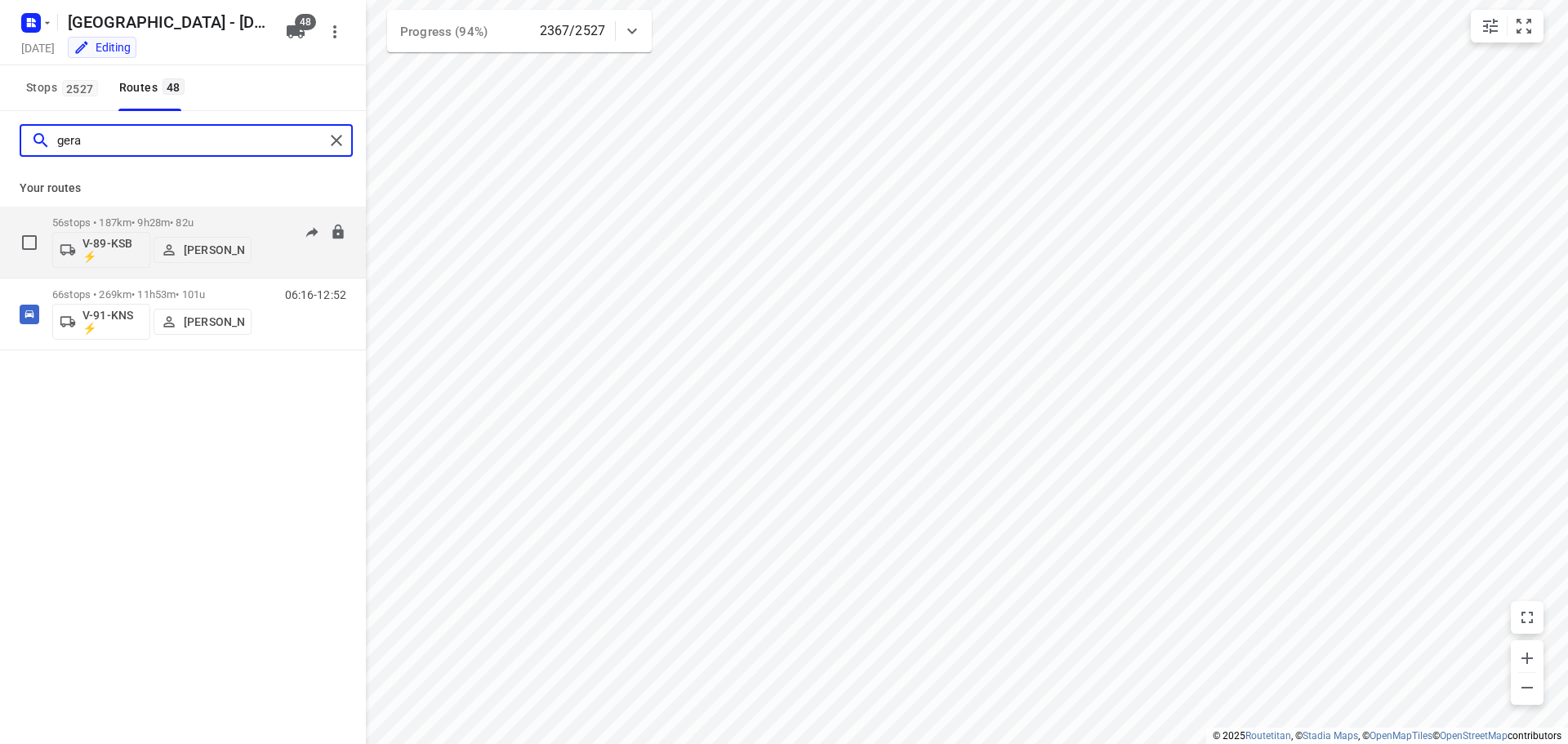
type input "gera"
click at [180, 217] on p "56 stops • 187km • 9h28m • 82u" at bounding box center [152, 222] width 200 height 13
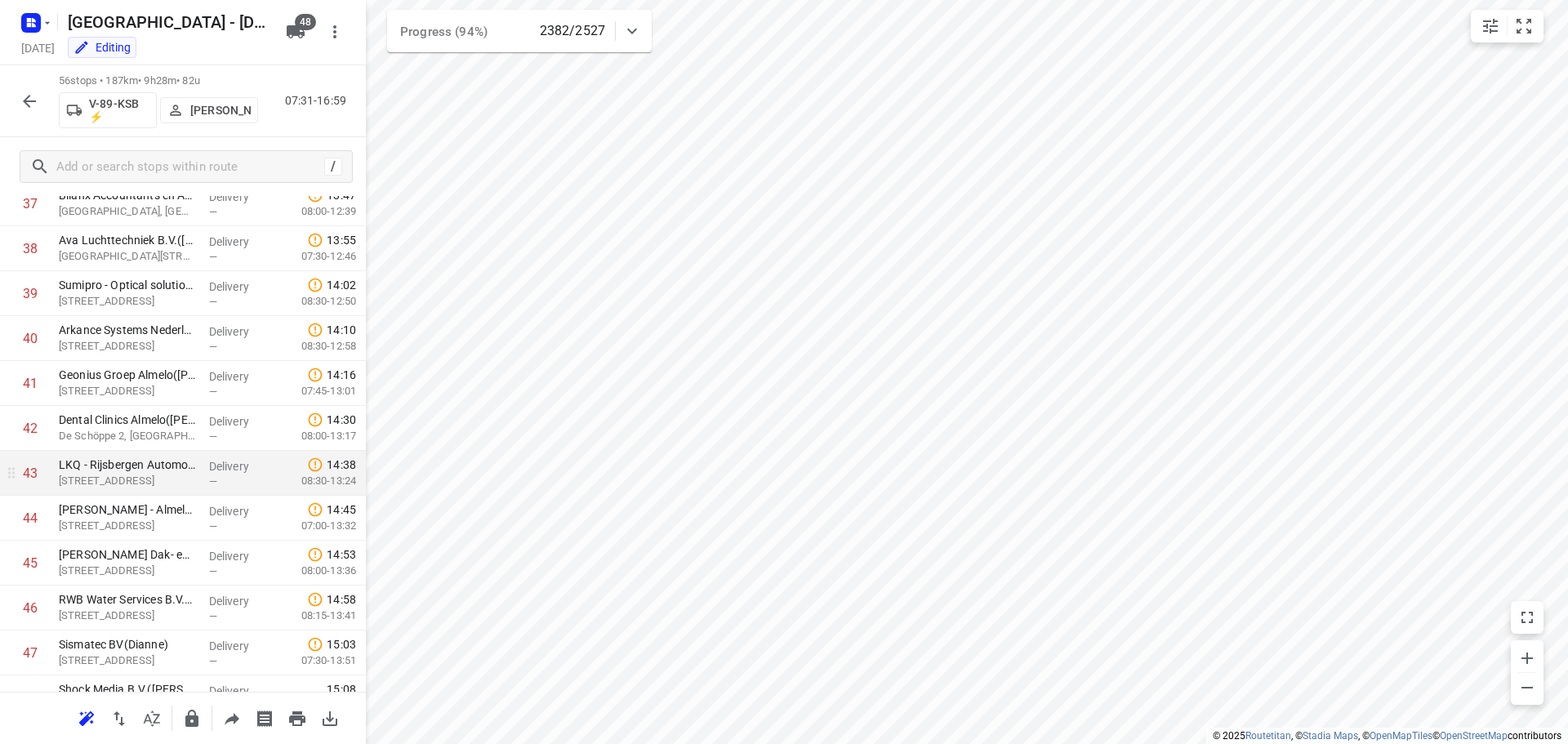
scroll to position [1901, 0]
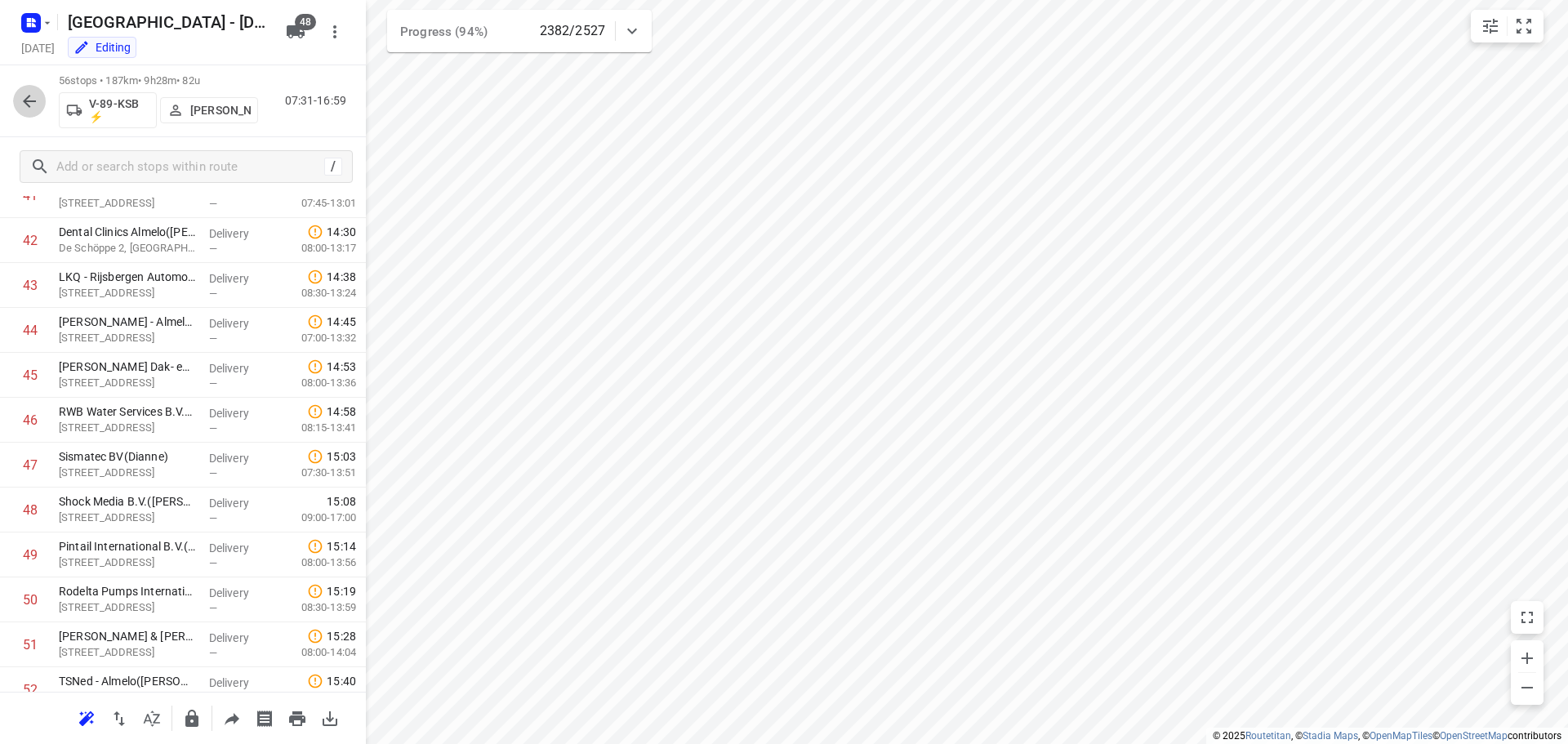
click at [20, 100] on icon "button" at bounding box center [29, 101] width 20 height 20
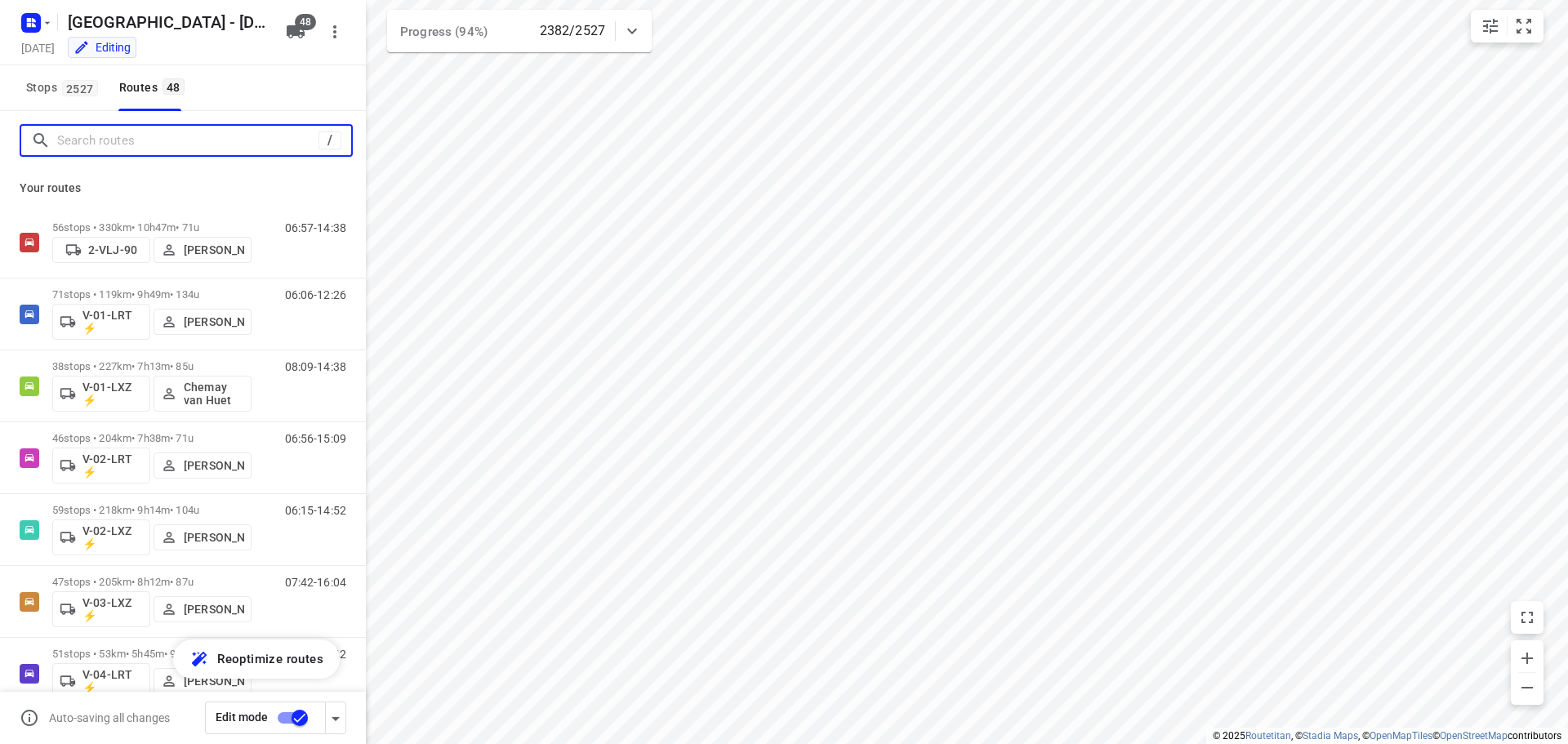
click at [106, 132] on input "Search routes" at bounding box center [187, 141] width 261 height 25
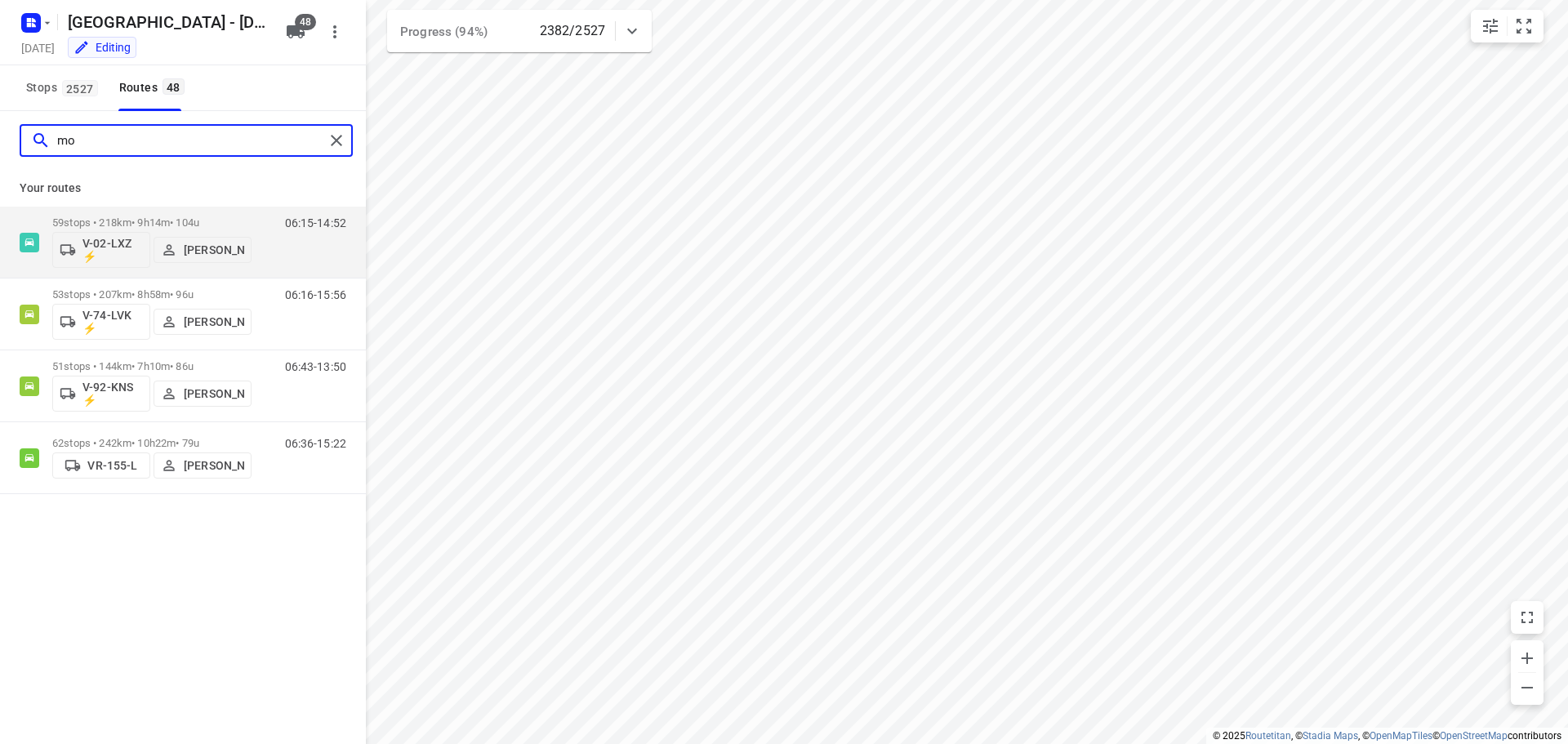
type input "m"
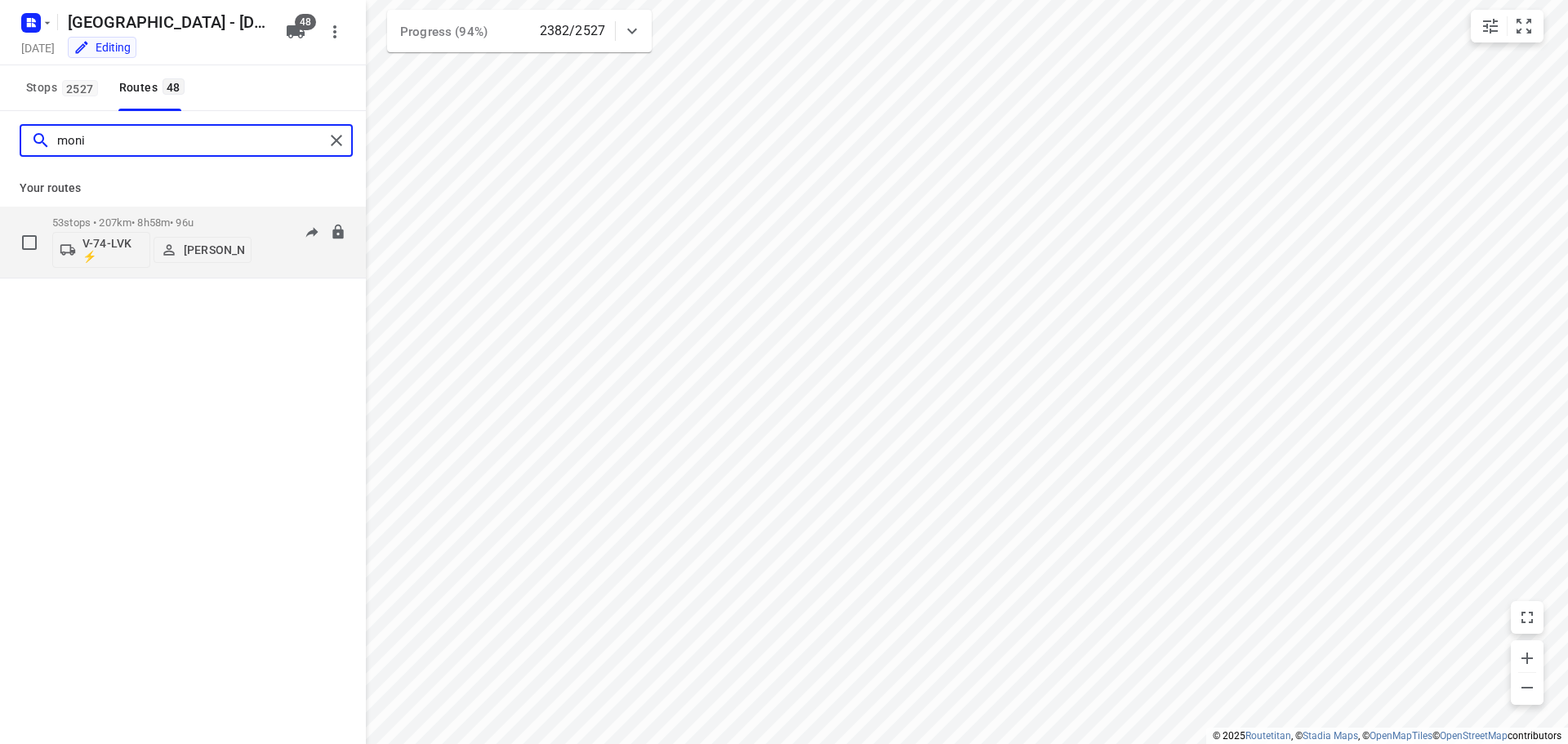
type input "moni"
click at [151, 211] on div "53 stops • 207km • 8h58m • 96u V-74-LVK ⚡ Monique Sienema" at bounding box center [152, 242] width 200 height 68
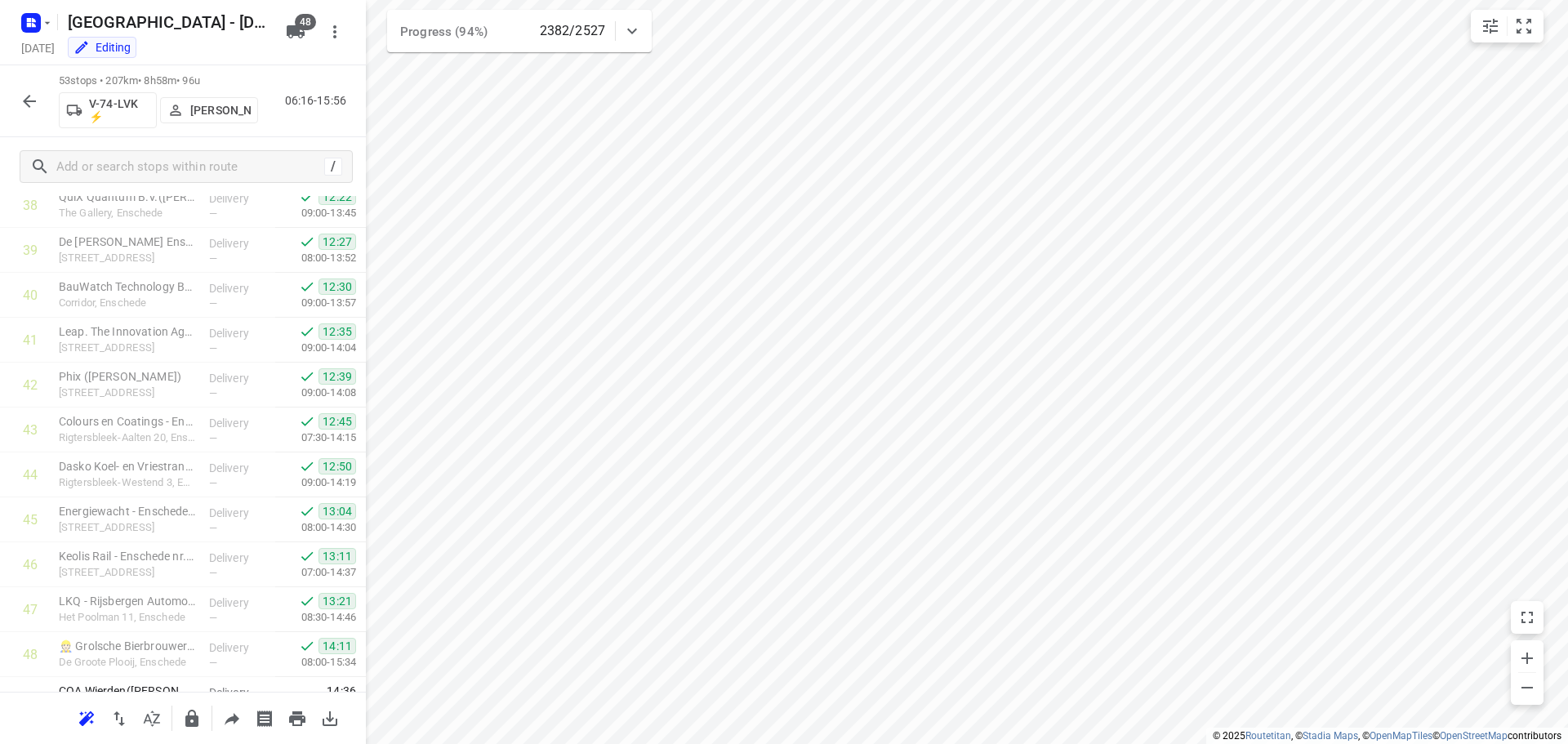
scroll to position [1797, 0]
click at [39, 107] on button "button" at bounding box center [28, 101] width 32 height 32
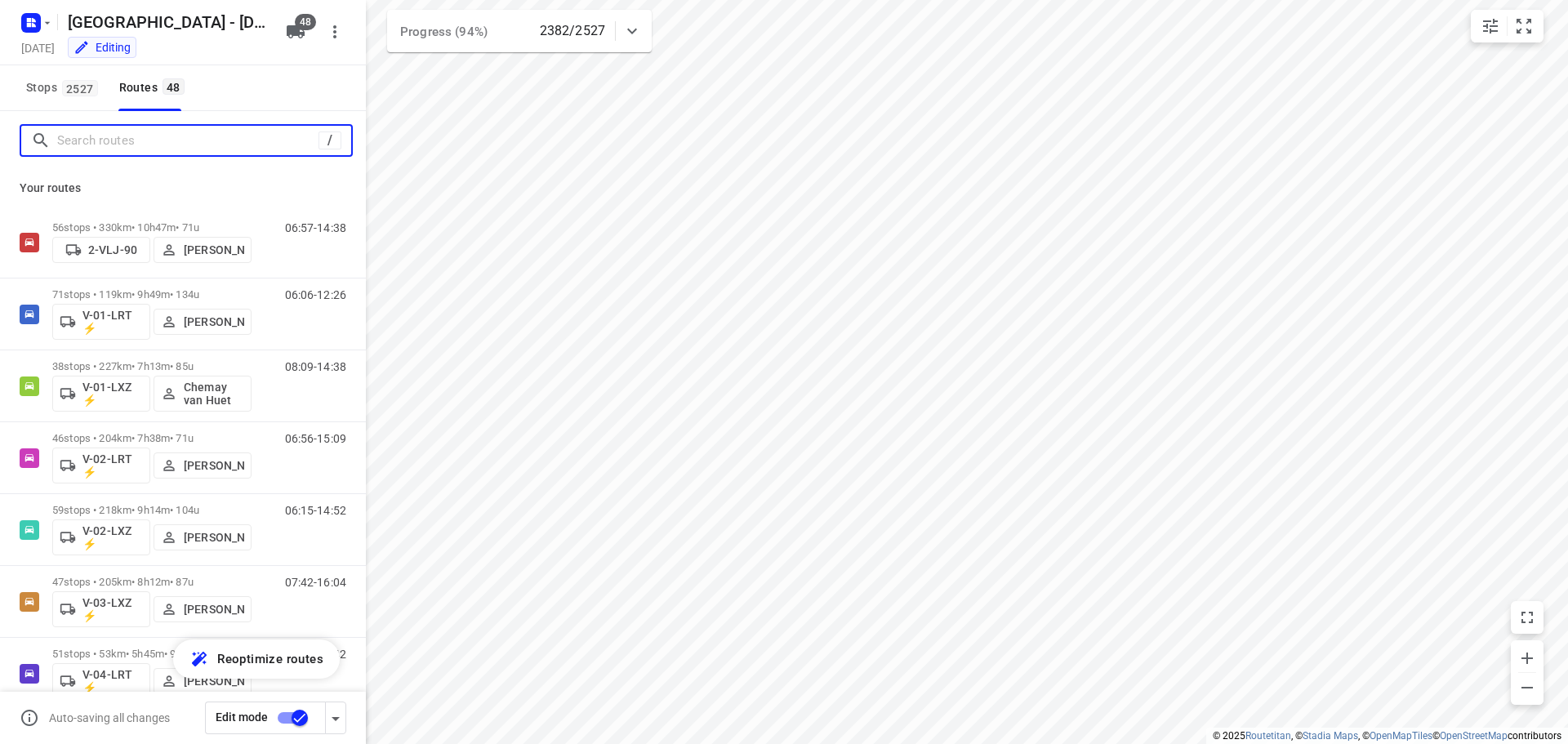
click at [100, 142] on input "Search routes" at bounding box center [187, 141] width 261 height 25
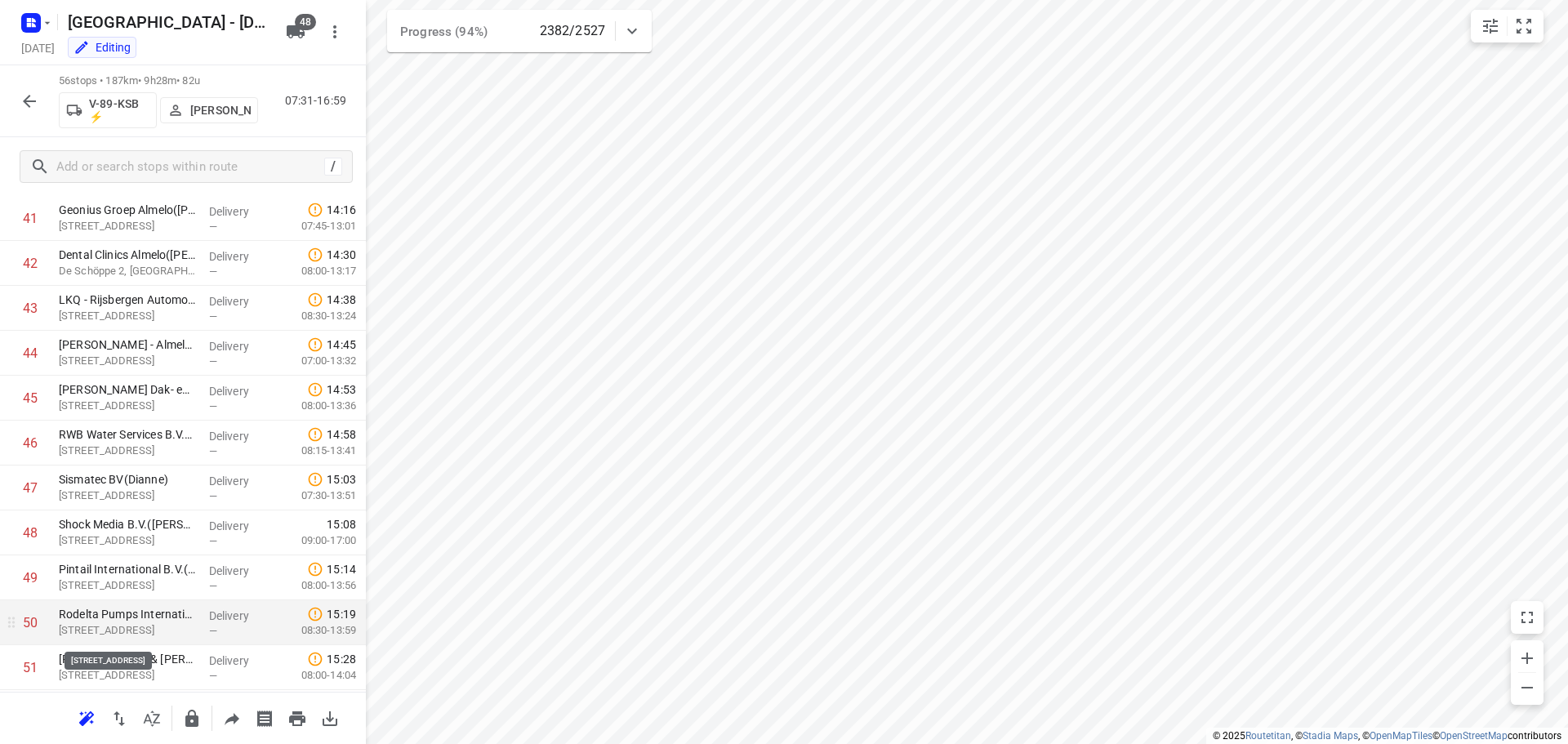
scroll to position [2147, 0]
click at [29, 624] on input "checkbox" at bounding box center [29, 624] width 32 height 32
checkbox input "true"
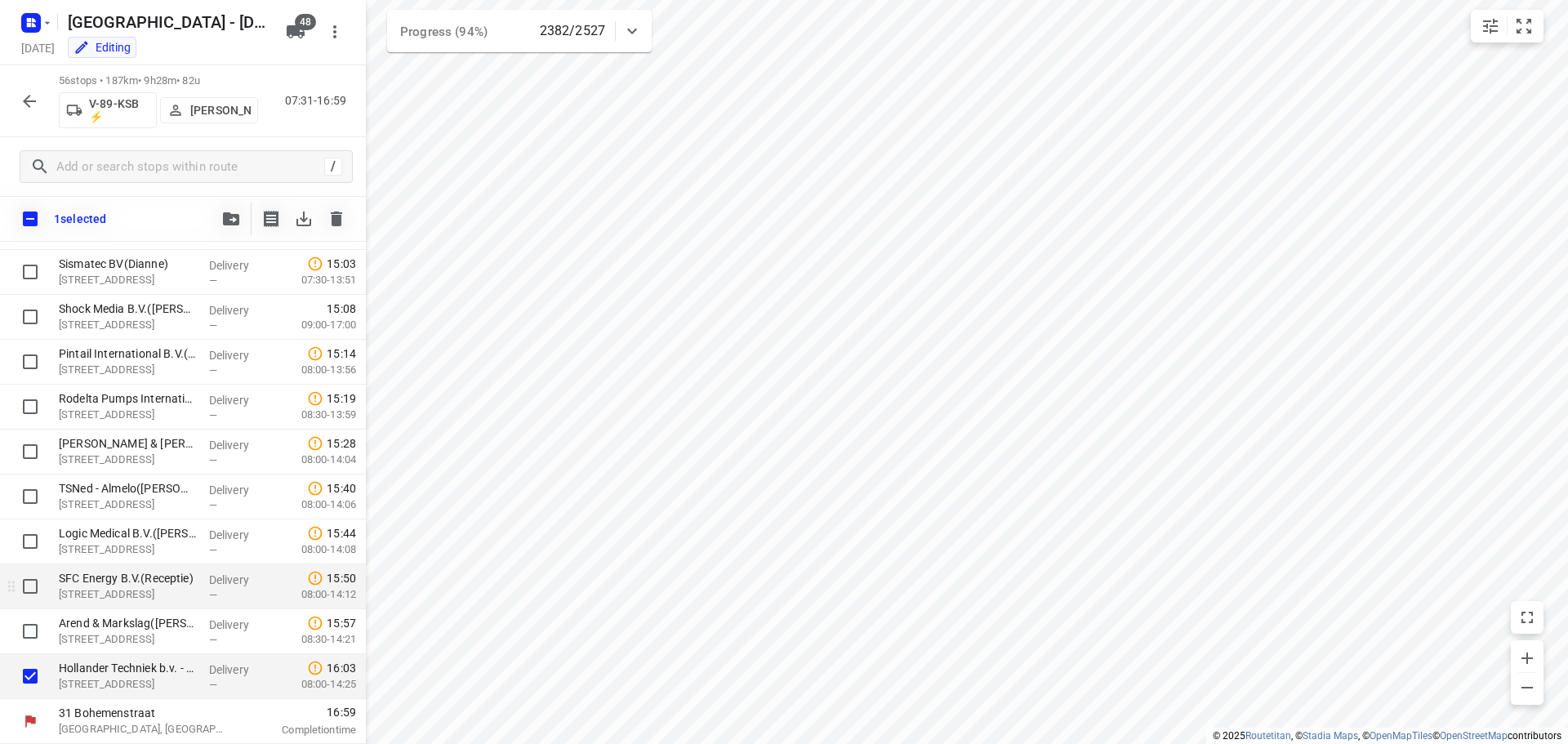
scroll to position [2140, 0]
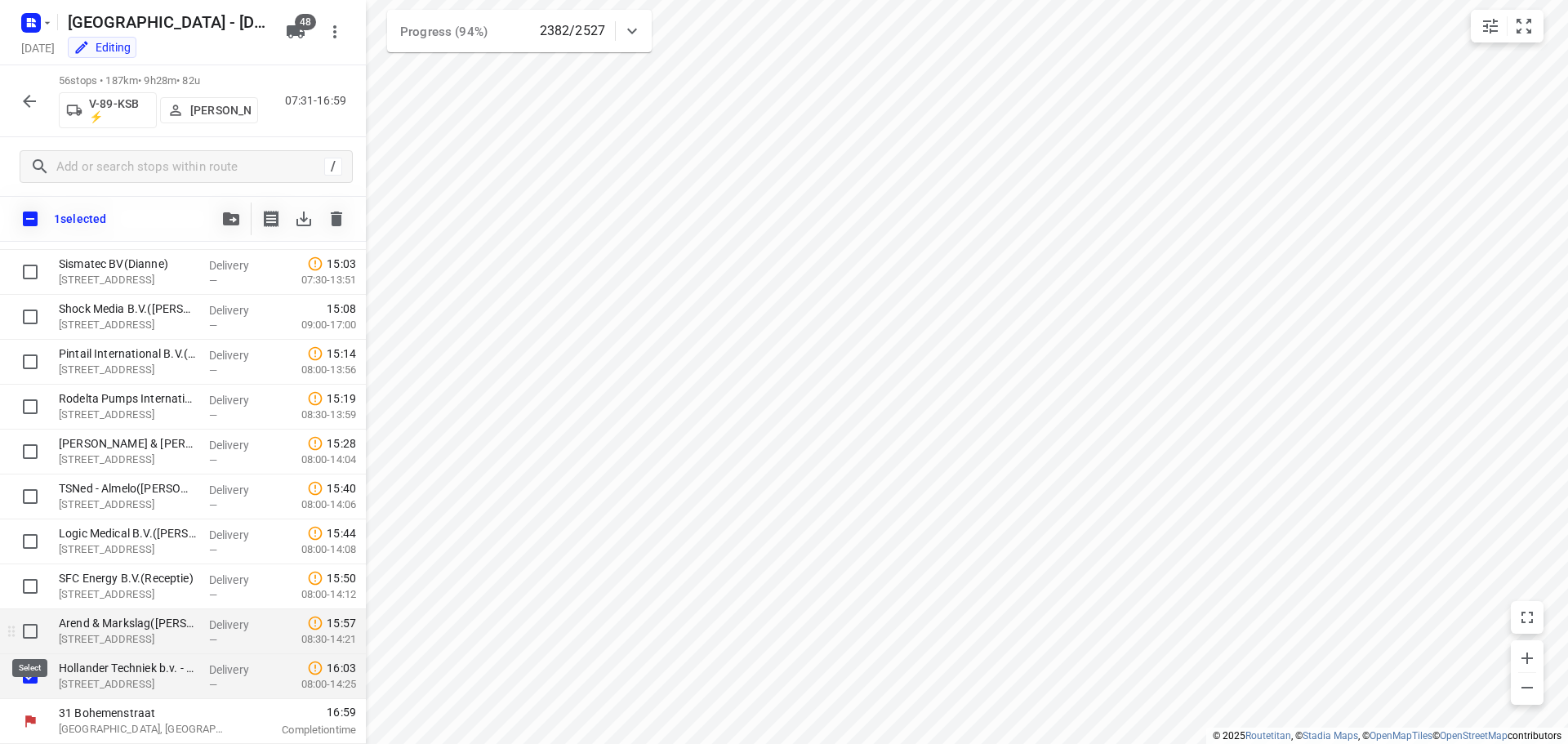
click at [32, 628] on input "checkbox" at bounding box center [29, 630] width 32 height 32
checkbox input "true"
click at [25, 591] on input "checkbox" at bounding box center [29, 585] width 32 height 32
checkbox input "true"
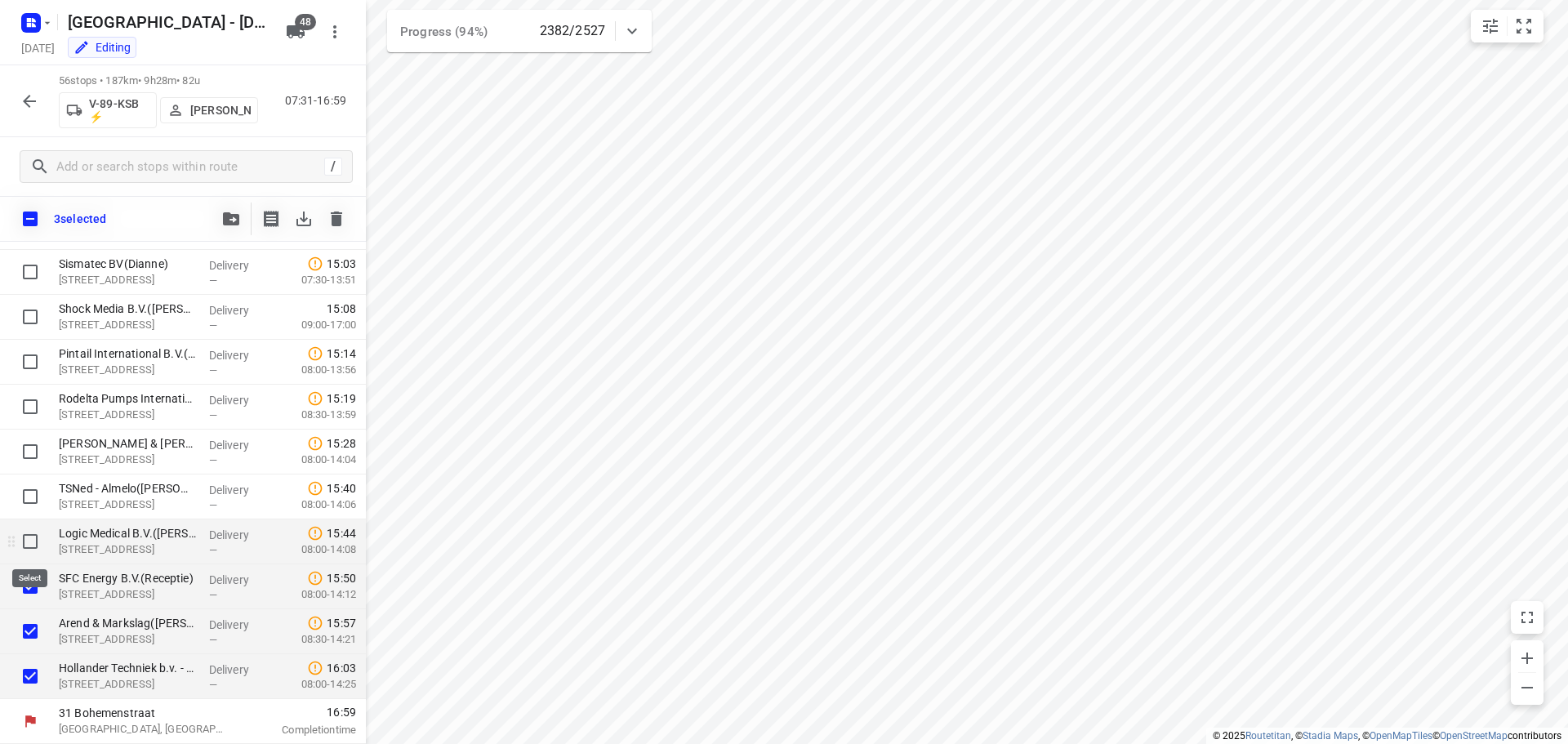
click at [23, 540] on input "checkbox" at bounding box center [29, 540] width 32 height 32
checkbox input "true"
click at [23, 495] on input "checkbox" at bounding box center [29, 496] width 32 height 32
checkbox input "true"
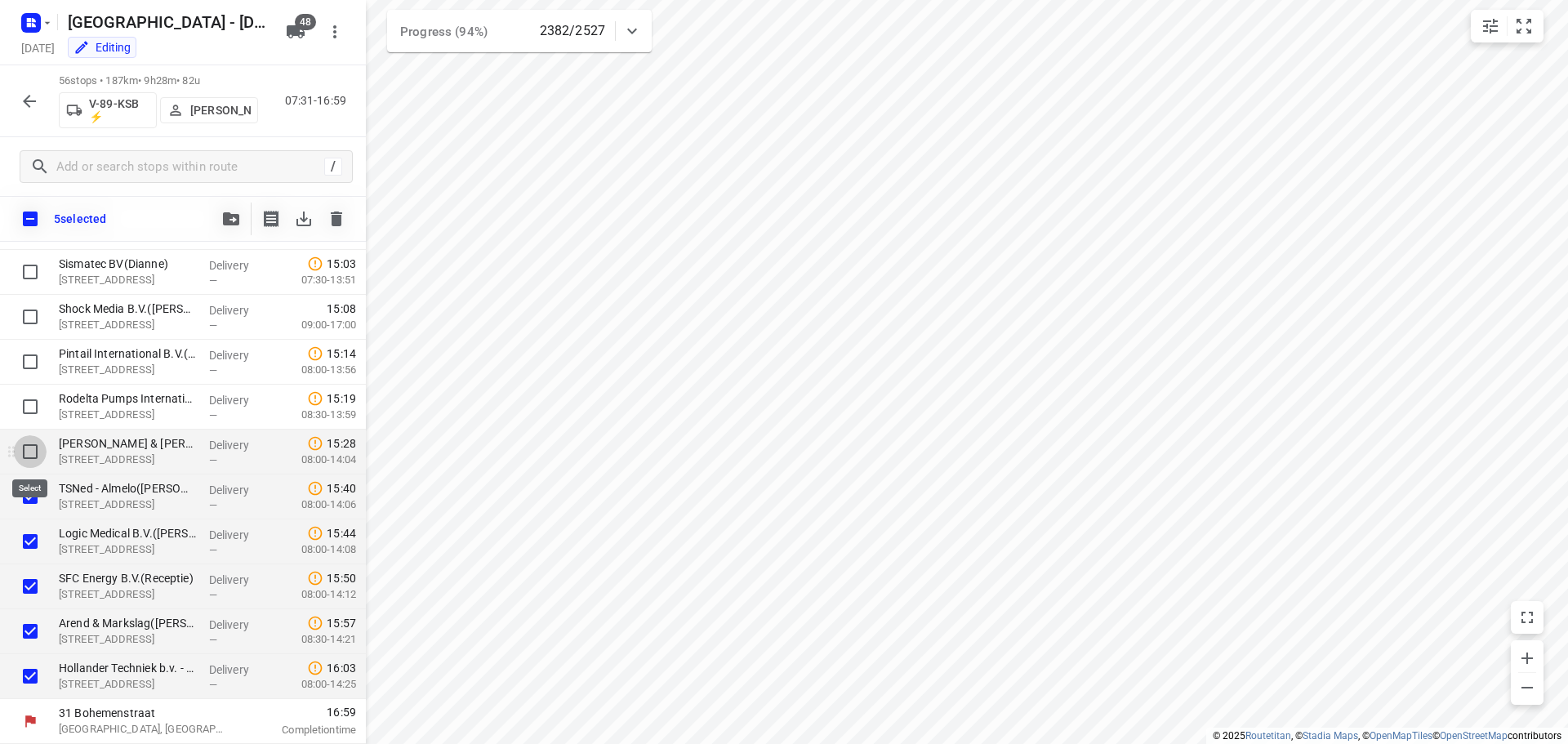
click at [29, 450] on input "checkbox" at bounding box center [29, 451] width 32 height 32
checkbox input "true"
click at [34, 401] on input "checkbox" at bounding box center [29, 406] width 32 height 32
checkbox input "true"
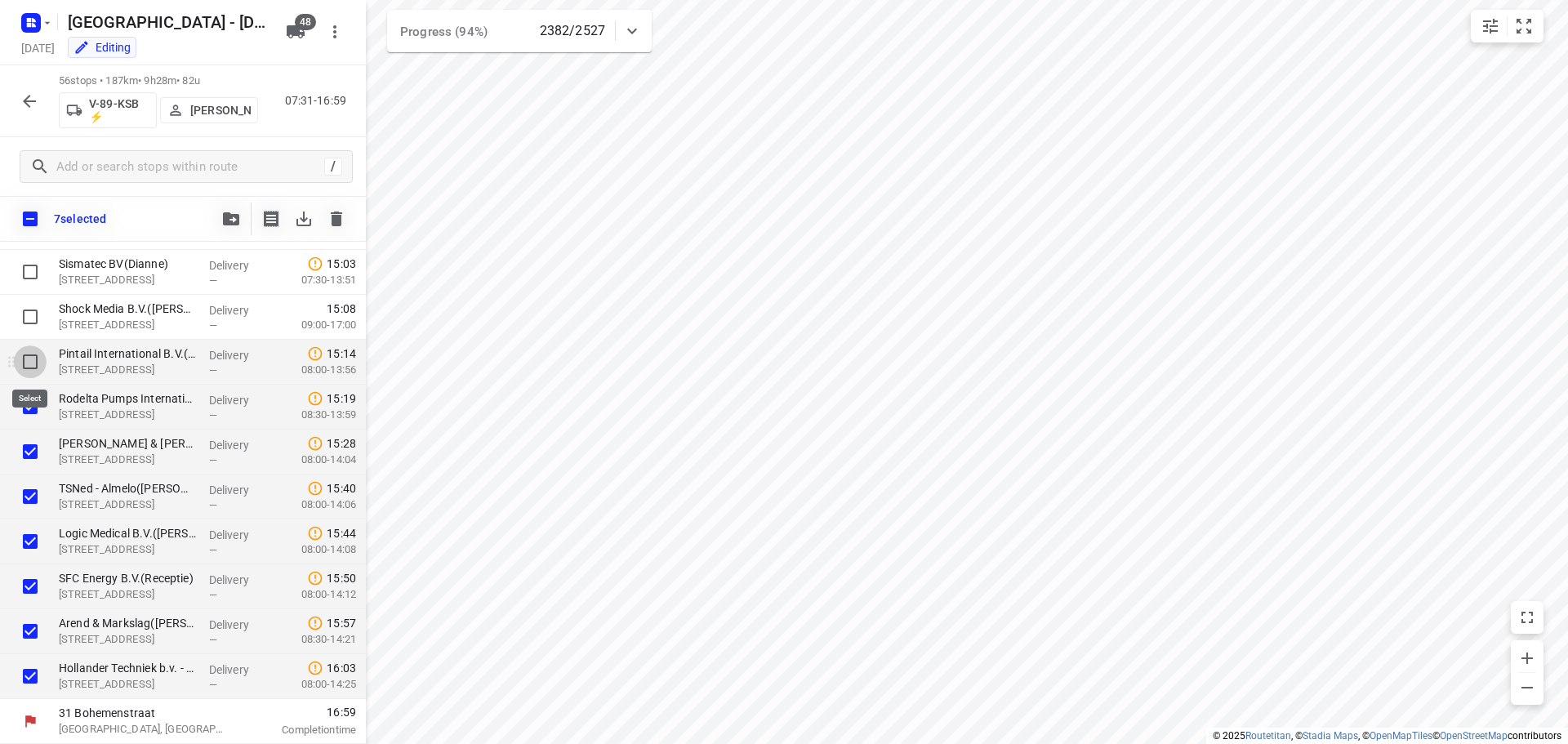
click at [36, 360] on input "checkbox" at bounding box center [29, 361] width 32 height 32
click at [32, 359] on input "checkbox" at bounding box center [29, 361] width 32 height 32
checkbox input "false"
click at [27, 403] on input "checkbox" at bounding box center [29, 406] width 32 height 32
checkbox input "false"
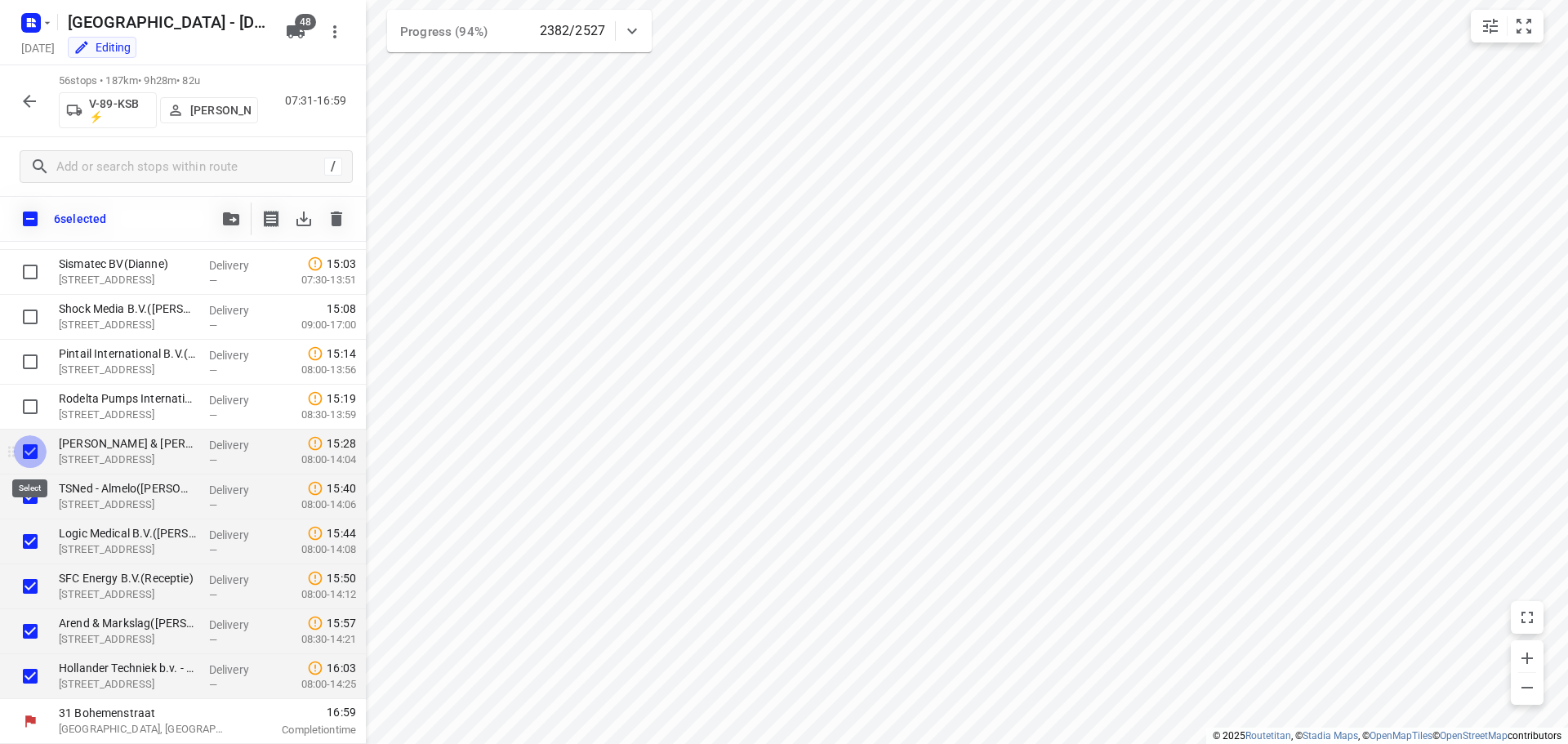
click at [29, 451] on input "checkbox" at bounding box center [29, 451] width 32 height 32
checkbox input "false"
click at [25, 493] on input "checkbox" at bounding box center [29, 496] width 32 height 32
checkbox input "false"
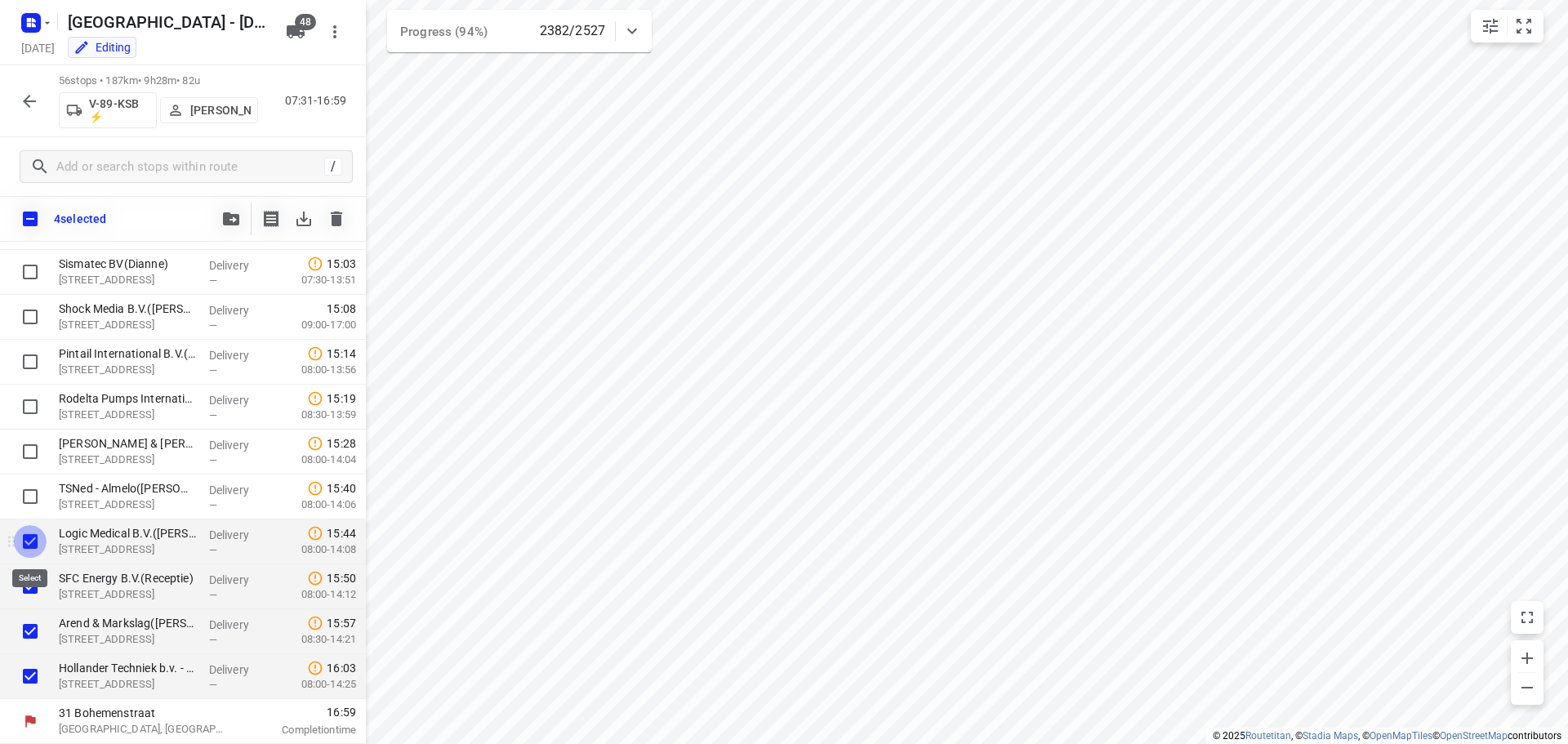
click at [27, 548] on input "checkbox" at bounding box center [29, 540] width 32 height 32
checkbox input "false"
click at [27, 588] on input "checkbox" at bounding box center [29, 585] width 32 height 32
checkbox input "false"
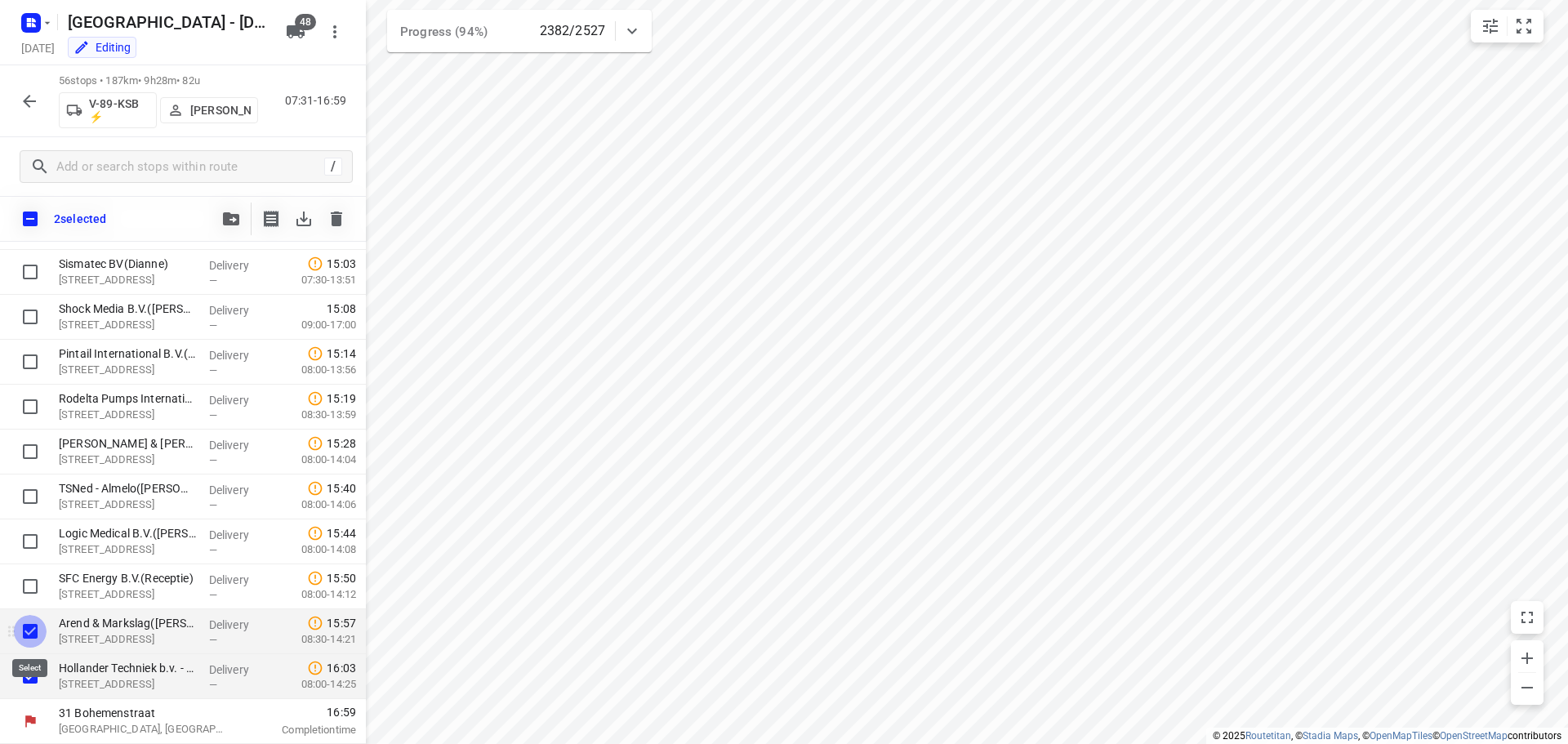
click at [27, 633] on input "checkbox" at bounding box center [29, 630] width 32 height 32
checkbox input "false"
click at [26, 674] on input "checkbox" at bounding box center [29, 675] width 32 height 32
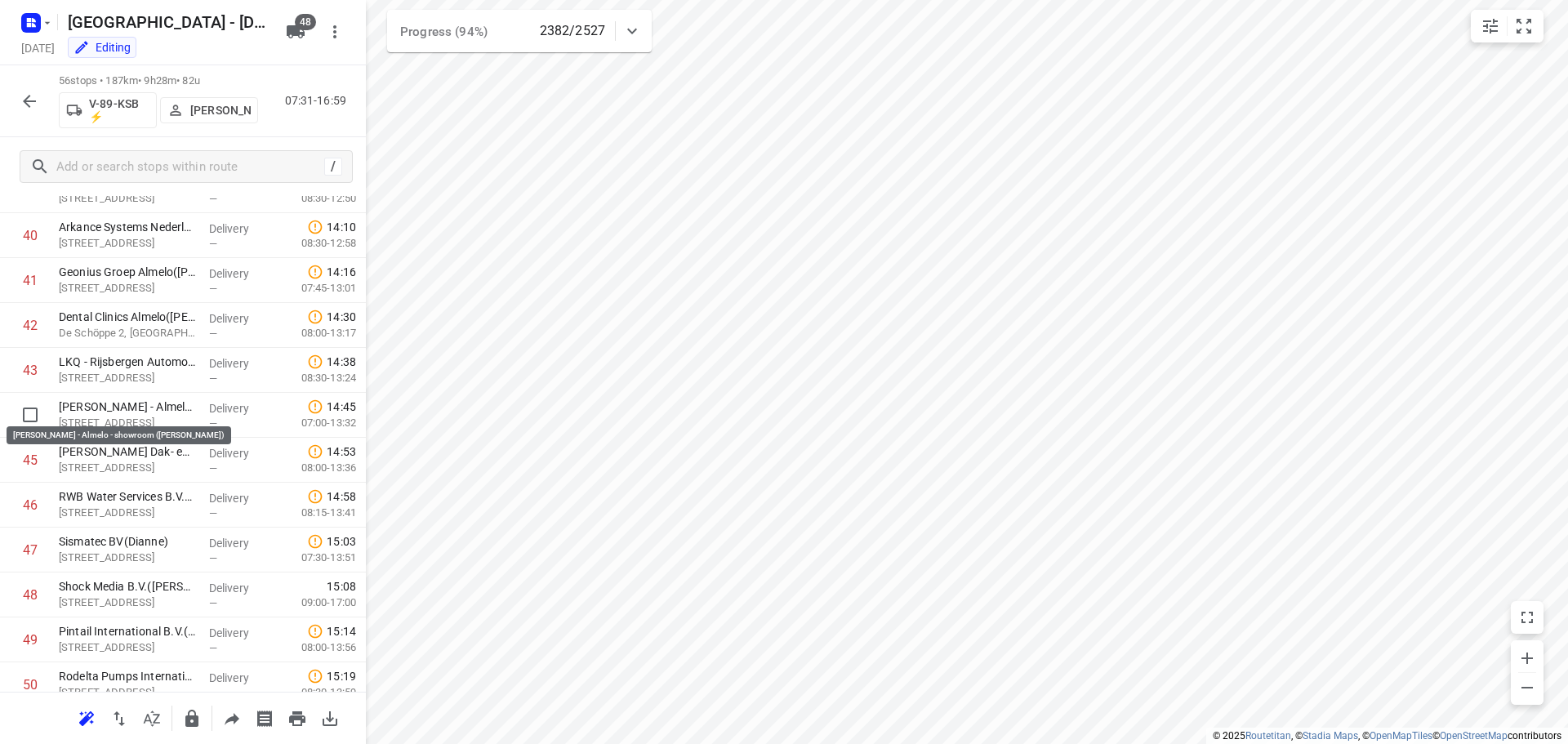
scroll to position [1813, 0]
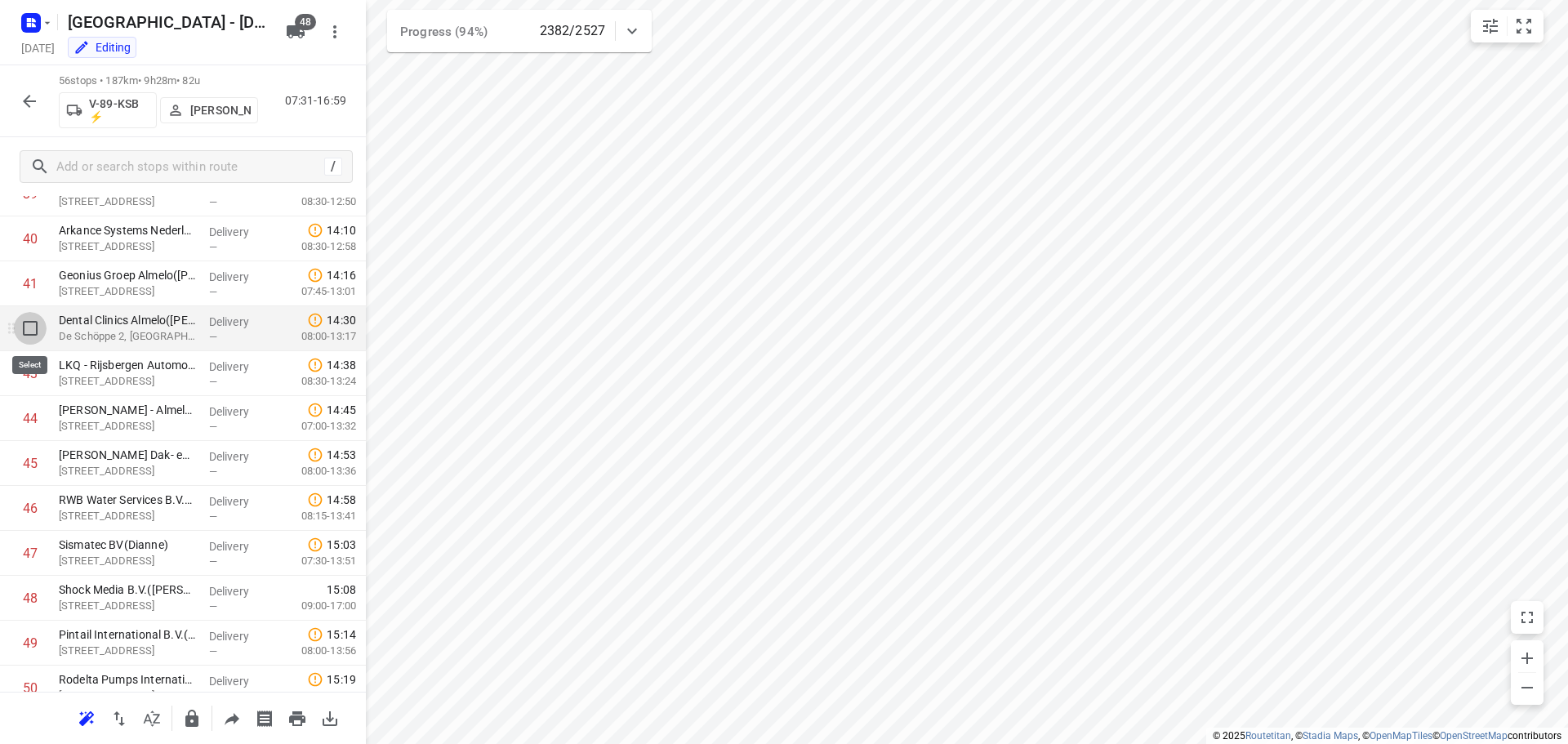
click at [32, 326] on input "checkbox" at bounding box center [29, 328] width 32 height 32
checkbox input "true"
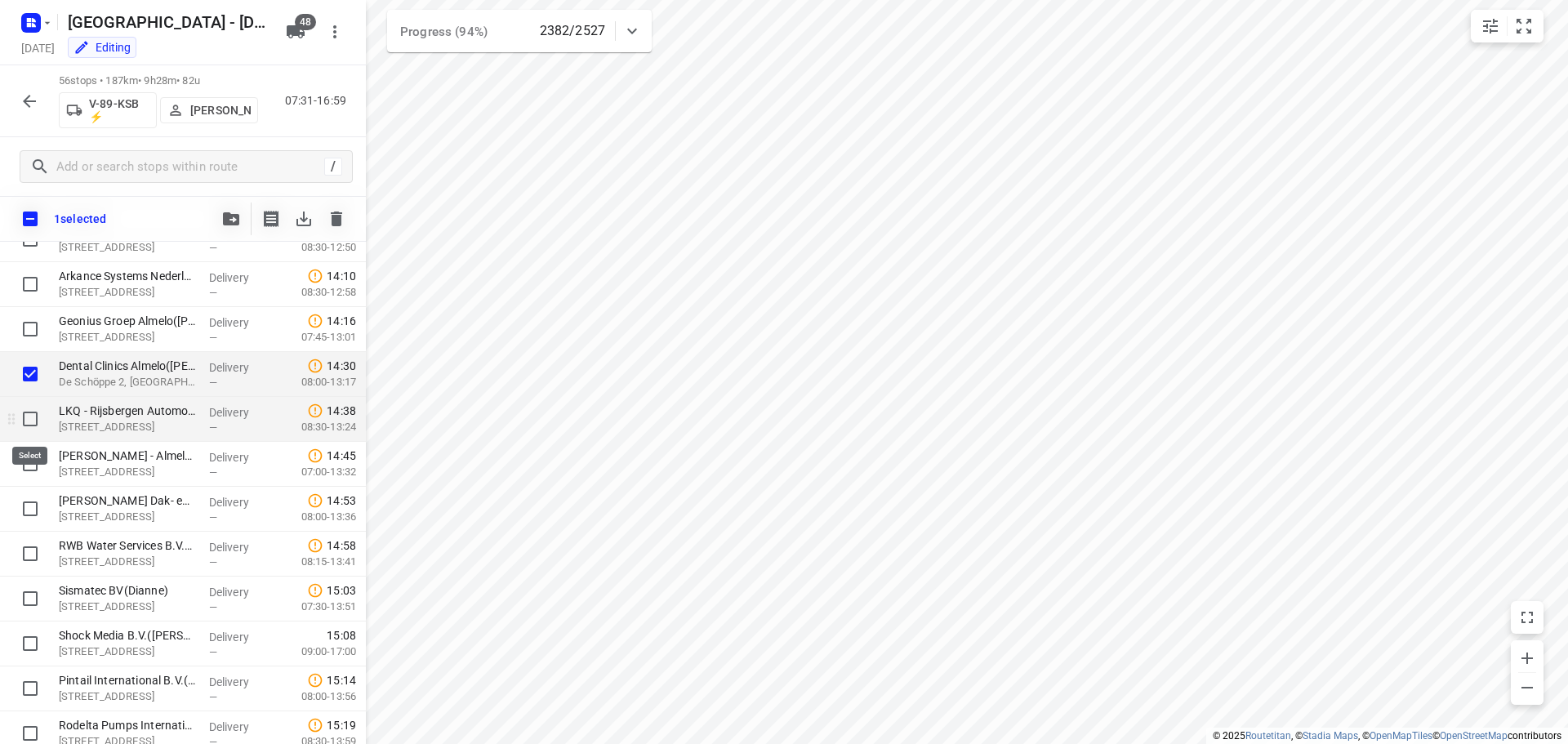
click at [27, 430] on input "checkbox" at bounding box center [29, 418] width 32 height 32
checkbox input "true"
click at [27, 464] on input "checkbox" at bounding box center [29, 463] width 32 height 32
checkbox input "true"
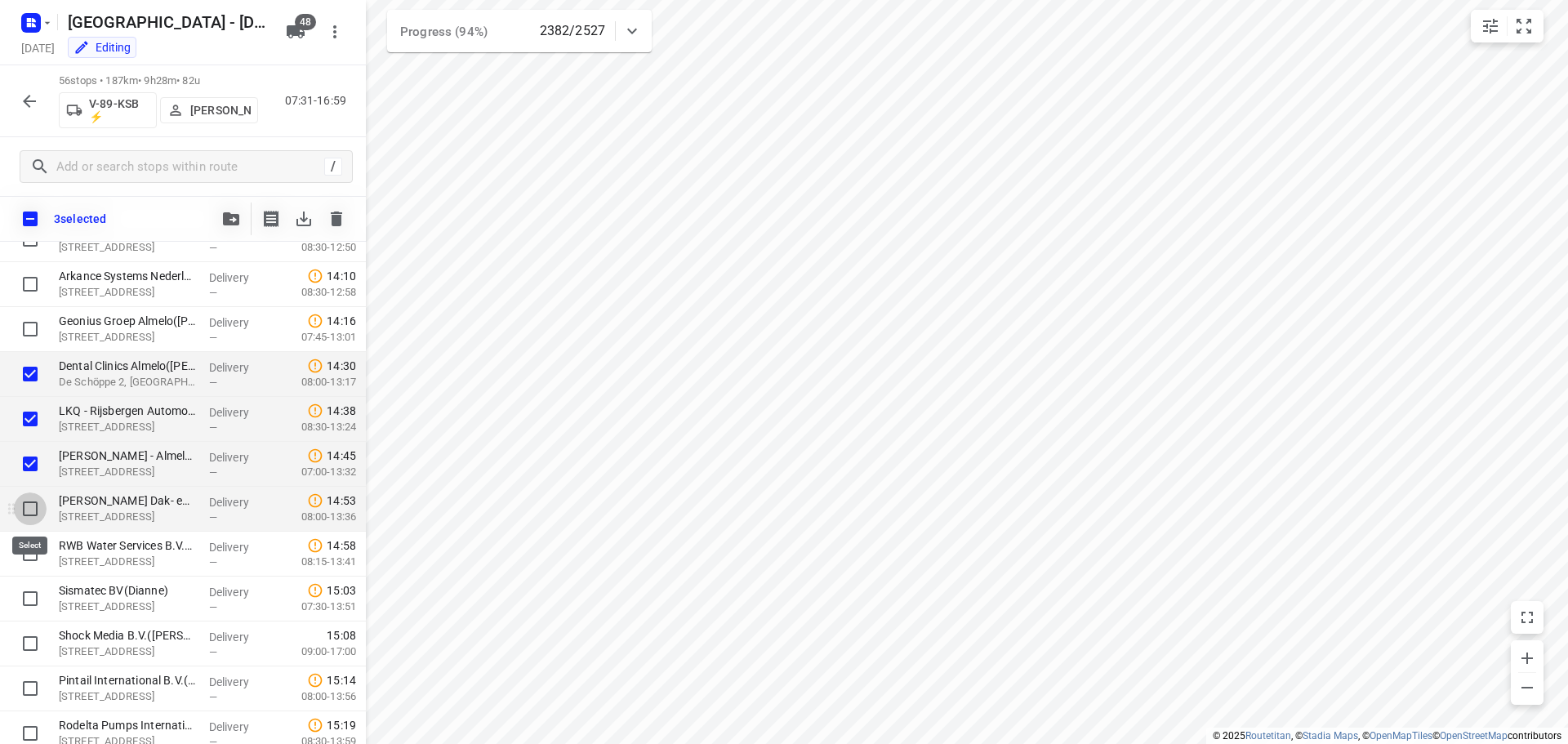
click at [32, 506] on input "checkbox" at bounding box center [29, 508] width 32 height 32
checkbox input "true"
click at [27, 547] on input "checkbox" at bounding box center [29, 553] width 32 height 32
checkbox input "true"
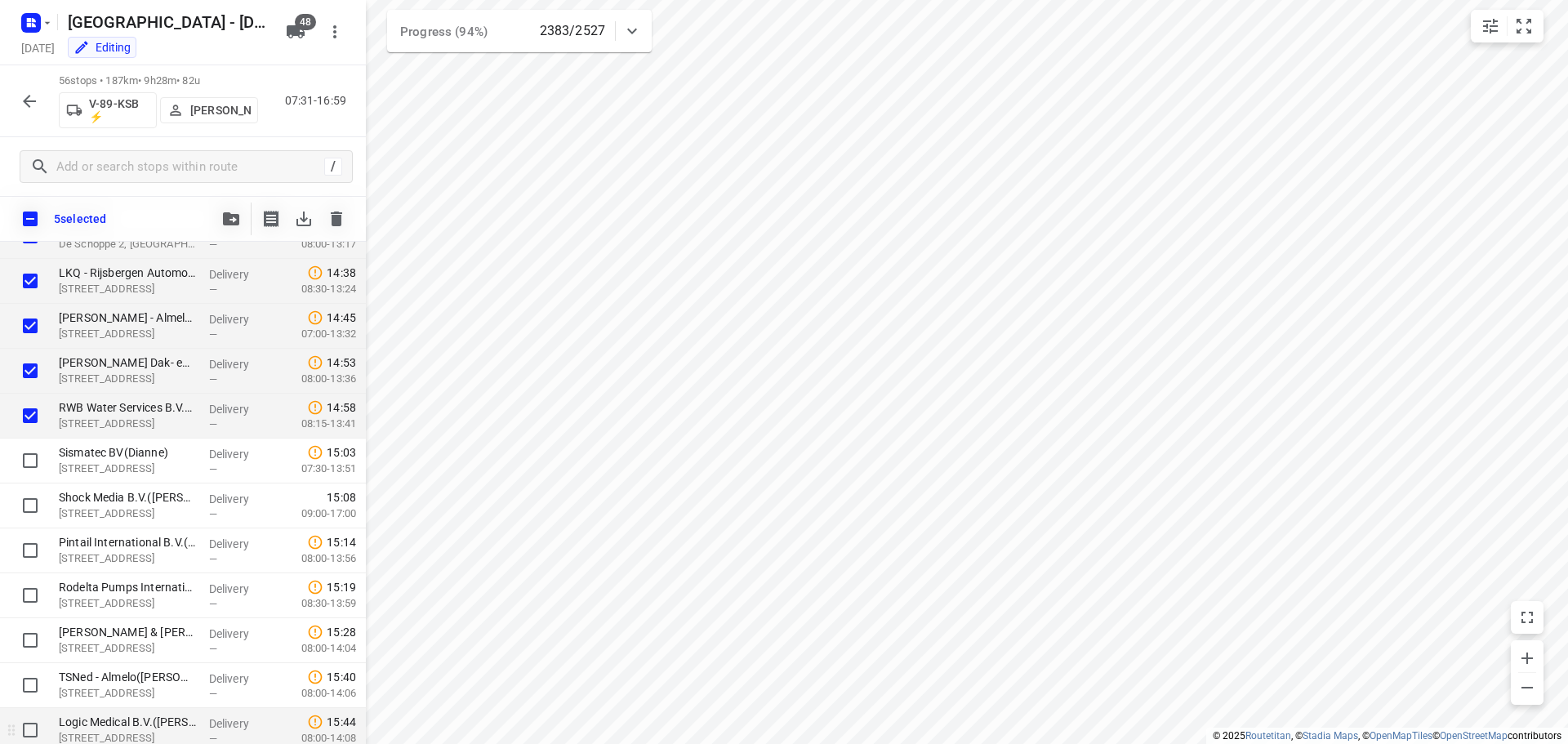
scroll to position [2140, 0]
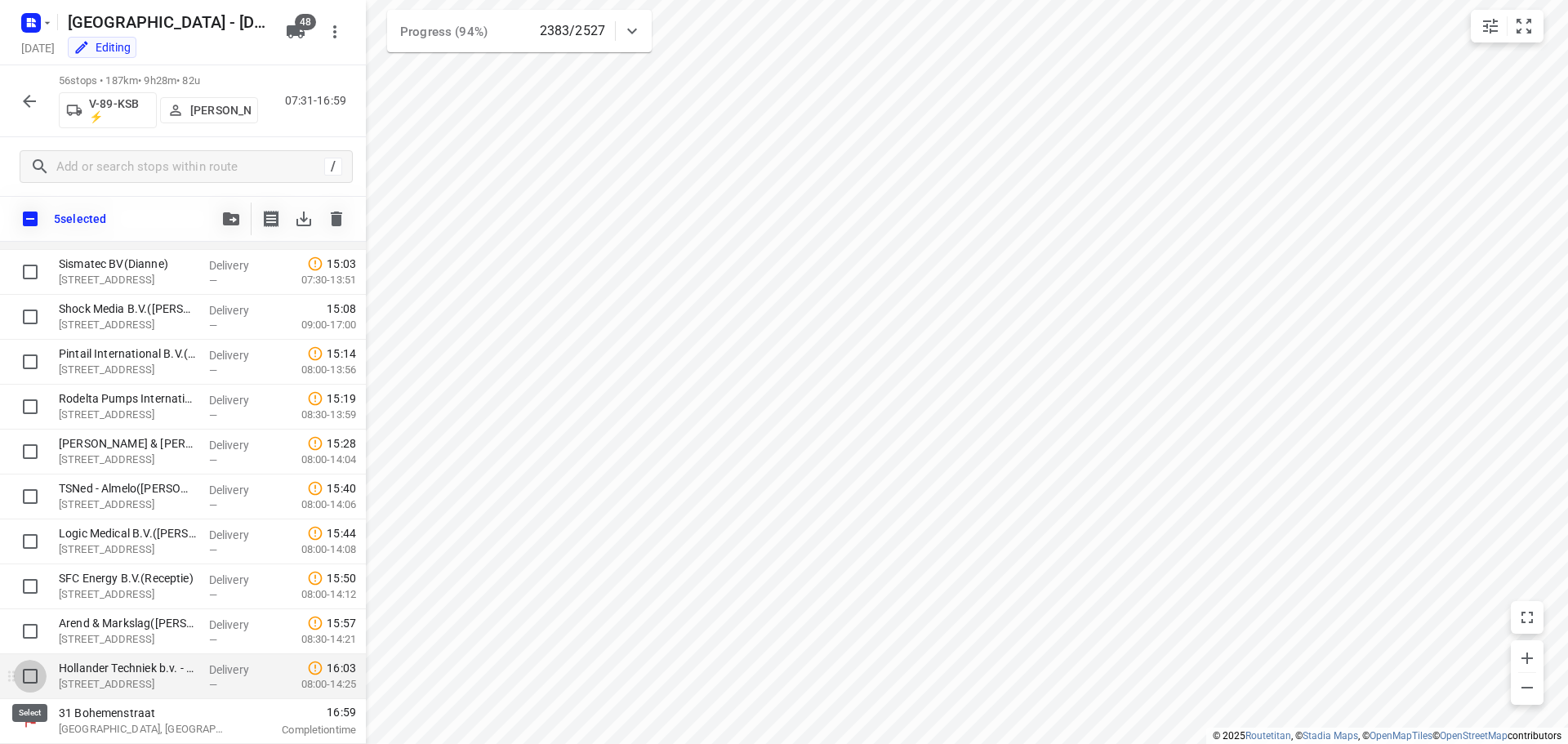
click at [27, 669] on input "checkbox" at bounding box center [29, 675] width 32 height 32
checkbox input "true"
click at [30, 628] on input "checkbox" at bounding box center [29, 630] width 32 height 32
checkbox input "true"
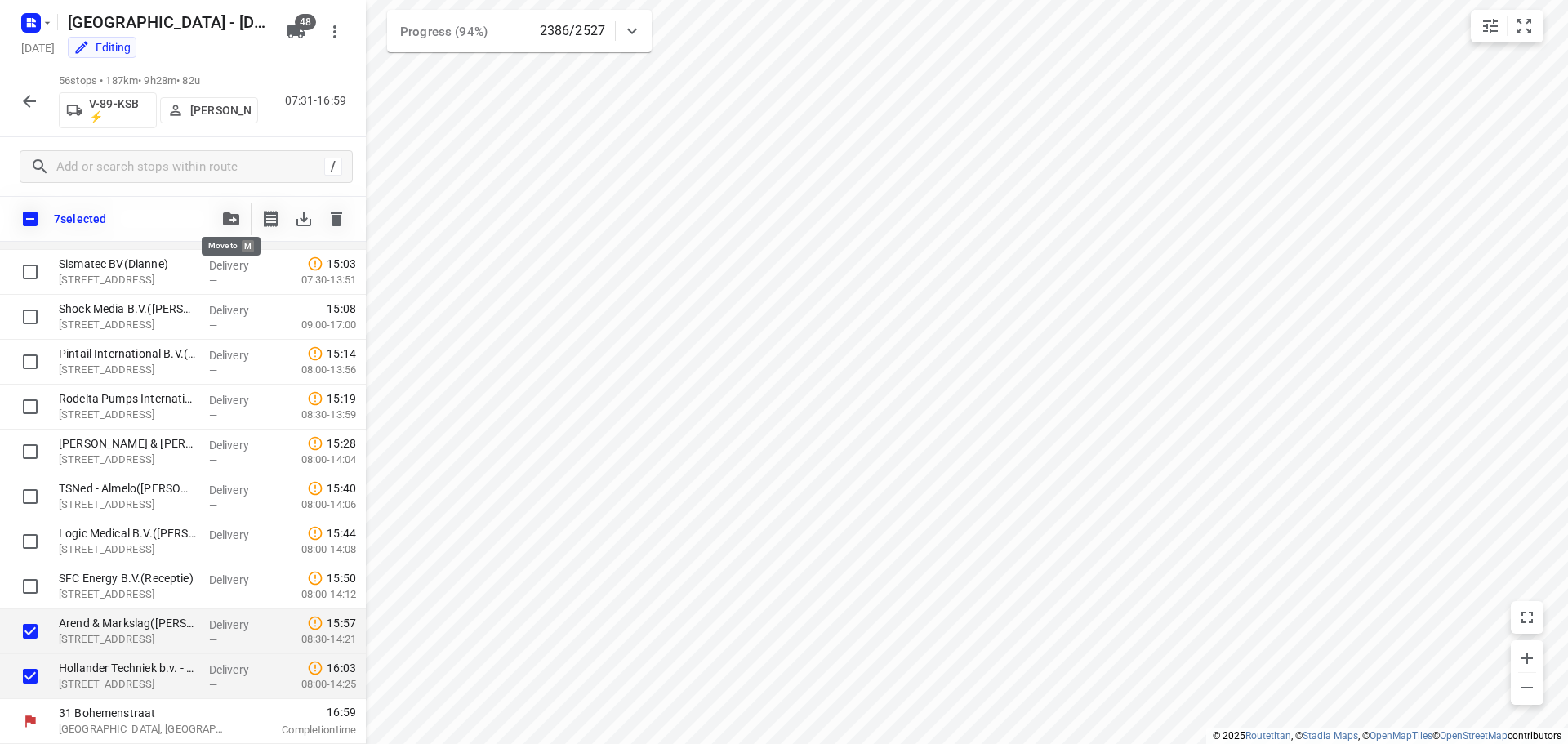
click at [233, 219] on icon "button" at bounding box center [231, 218] width 17 height 13
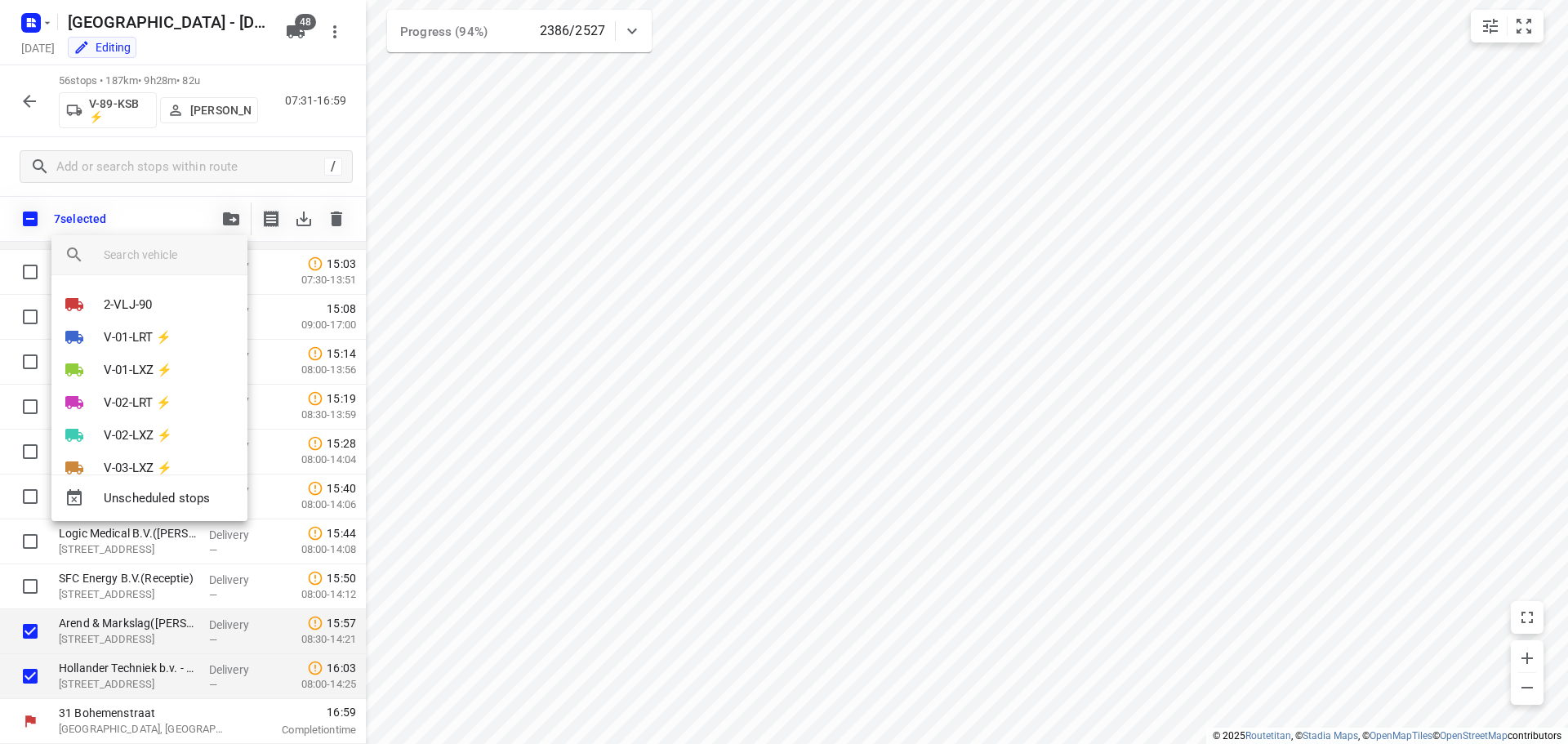
click at [141, 249] on input "search vehicle" at bounding box center [168, 255] width 130 height 24
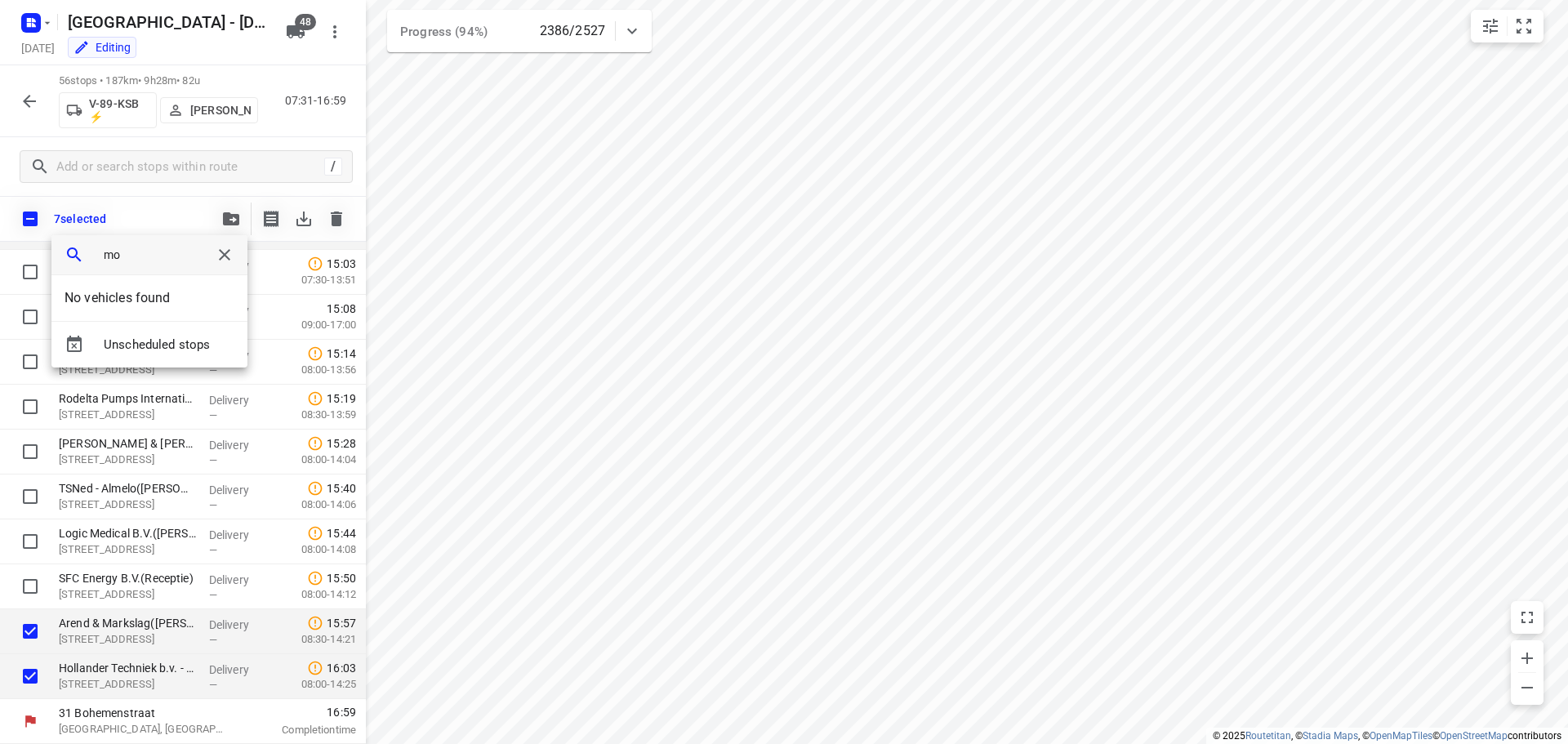
type input "m"
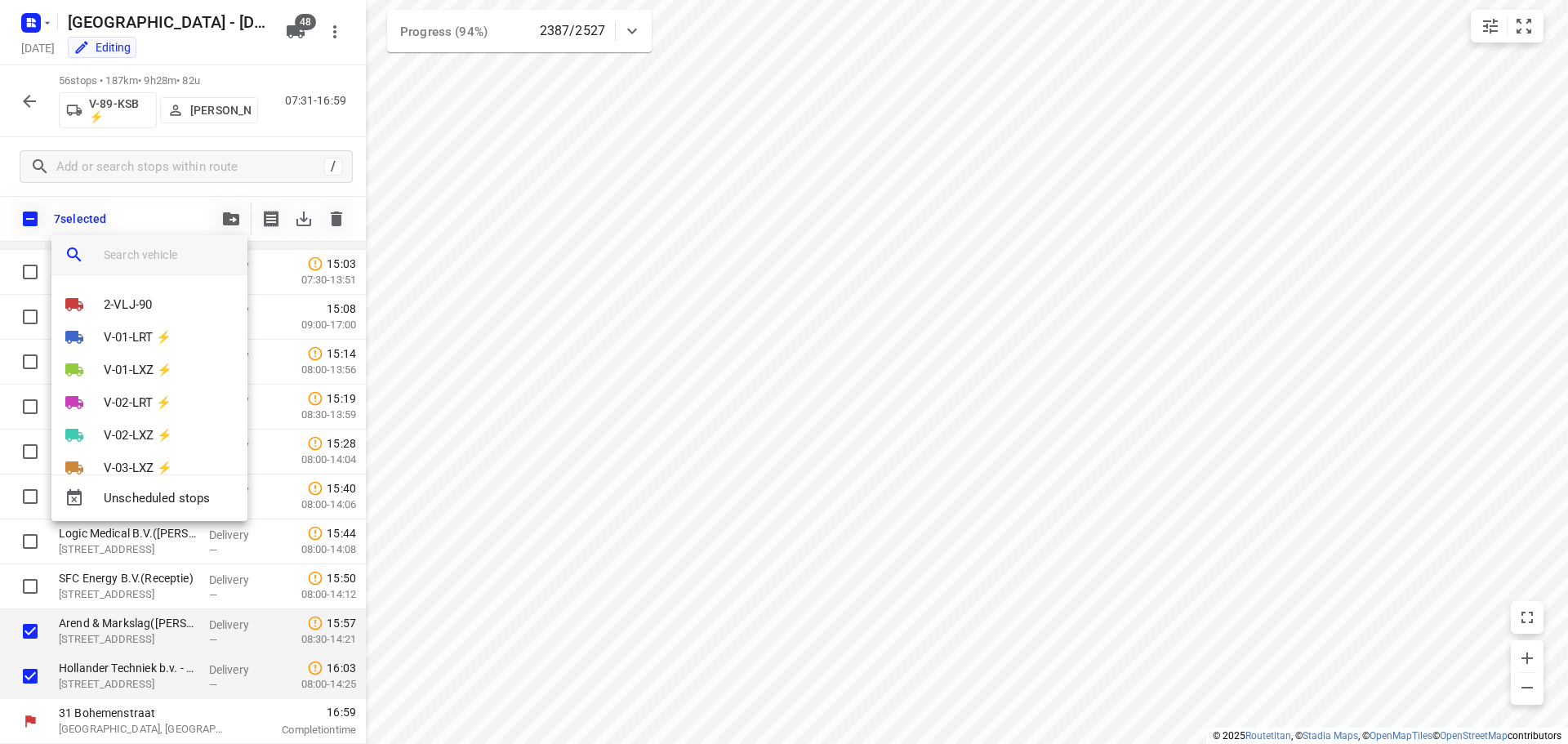
click at [168, 258] on input "search vehicle" at bounding box center [168, 255] width 130 height 24
click at [156, 253] on input "search vehicle" at bounding box center [168, 255] width 130 height 24
click at [144, 252] on input "search vehicle" at bounding box center [168, 255] width 130 height 24
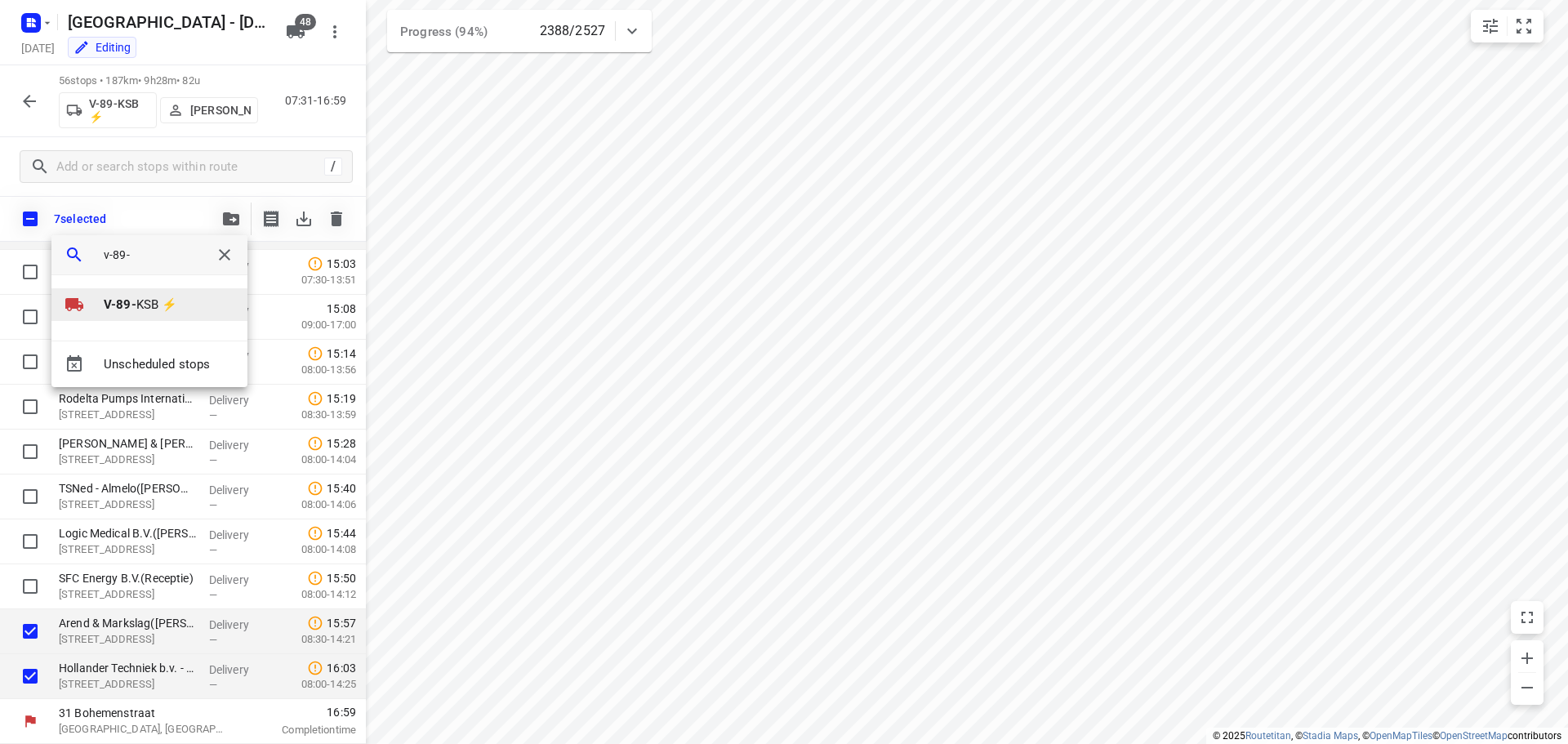
type input "v-89-"
click at [139, 305] on p "V-89- KSB ⚡" at bounding box center [140, 304] width 73 height 19
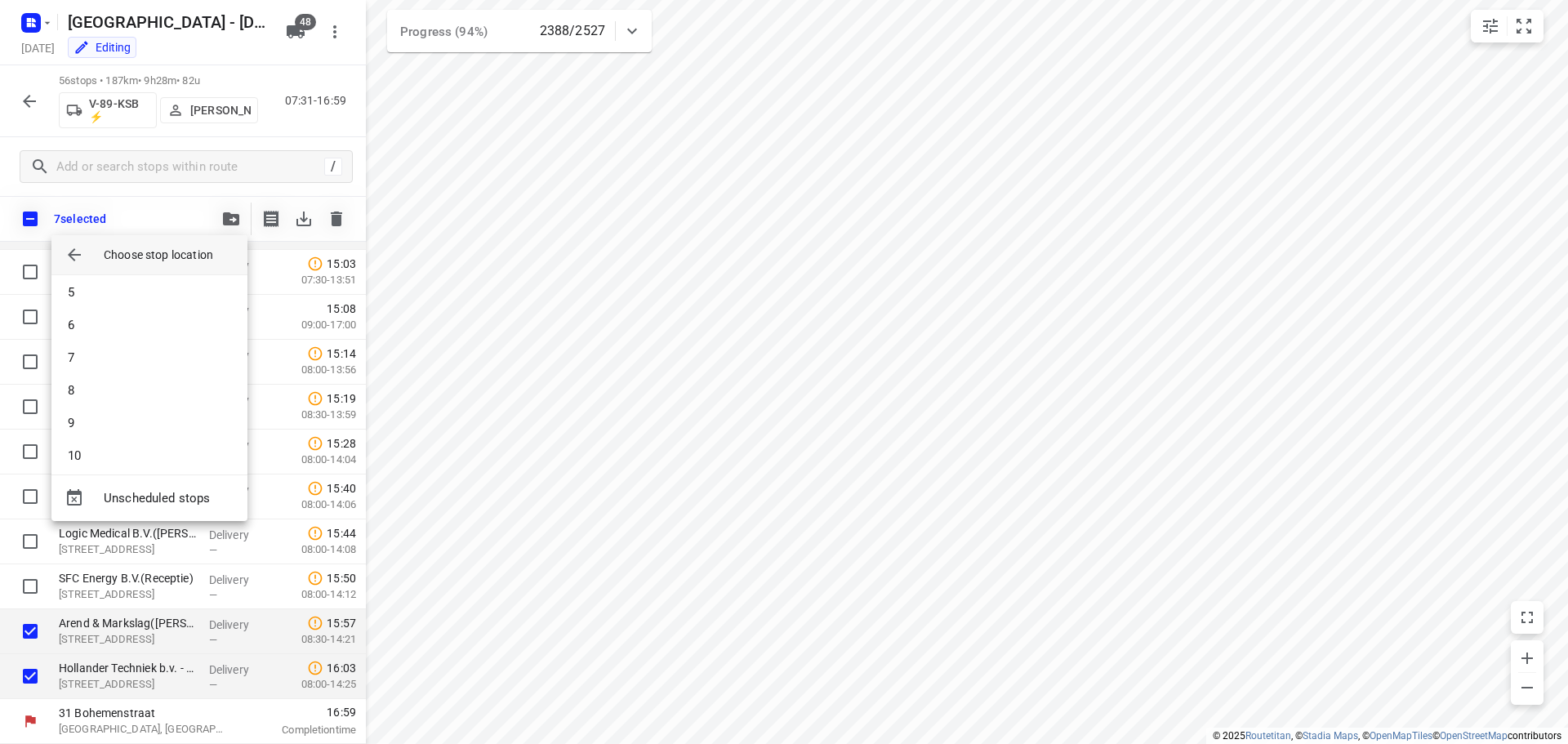
scroll to position [0, 0]
click at [69, 248] on icon "button" at bounding box center [74, 255] width 20 height 20
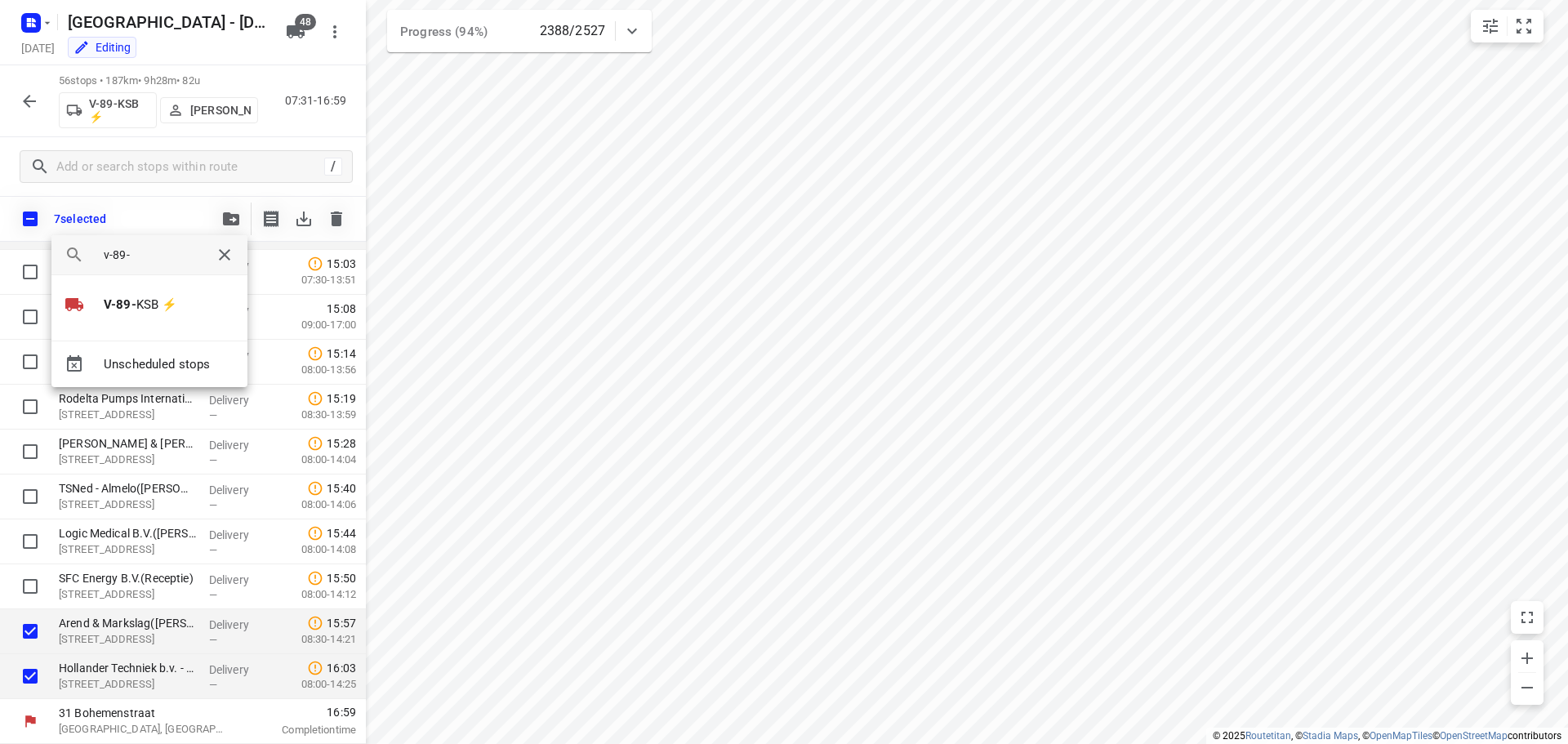
click at [139, 256] on input "v-89-" at bounding box center [149, 255] width 91 height 24
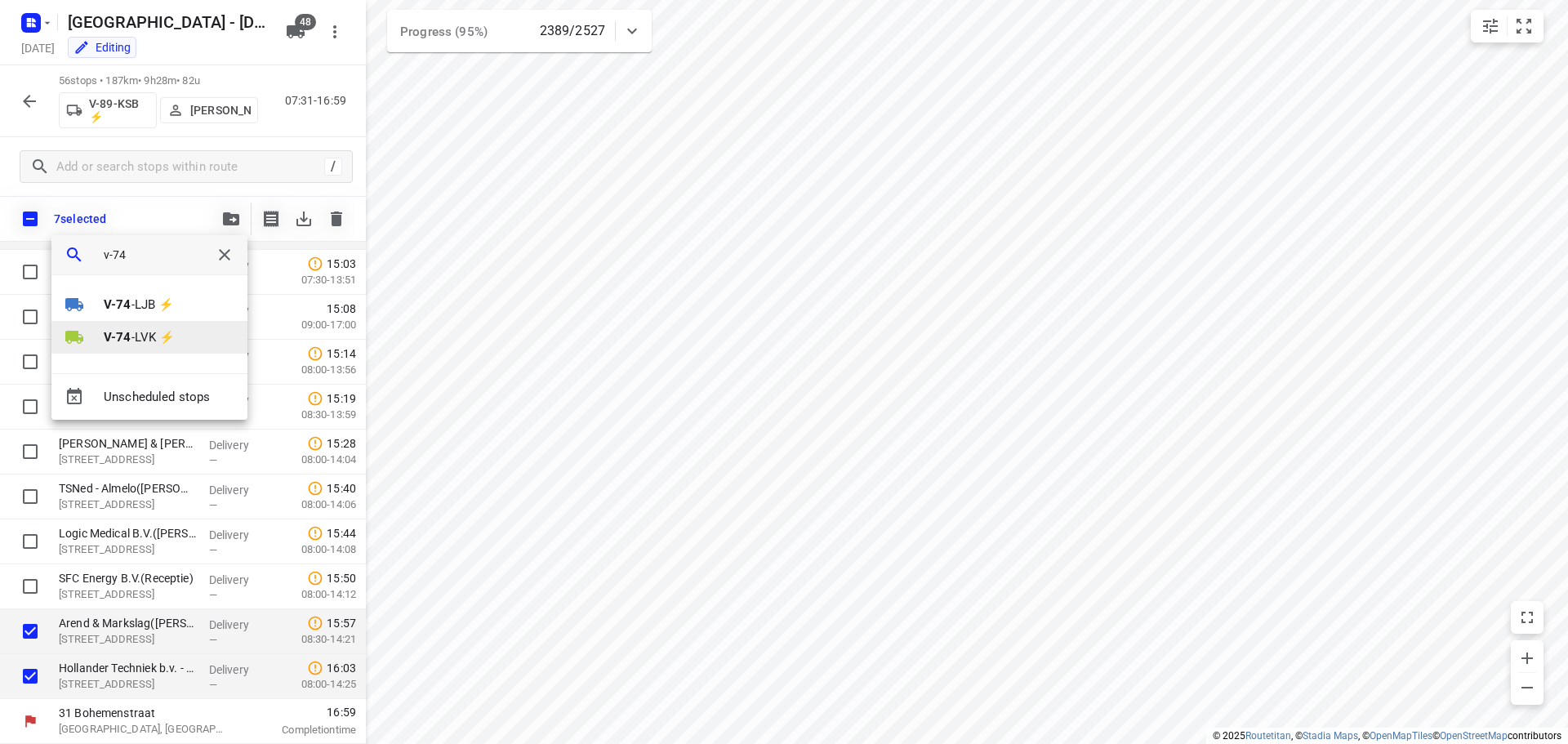
type input "v-74"
click at [149, 340] on p "V-74 -LVK ⚡" at bounding box center [139, 337] width 71 height 19
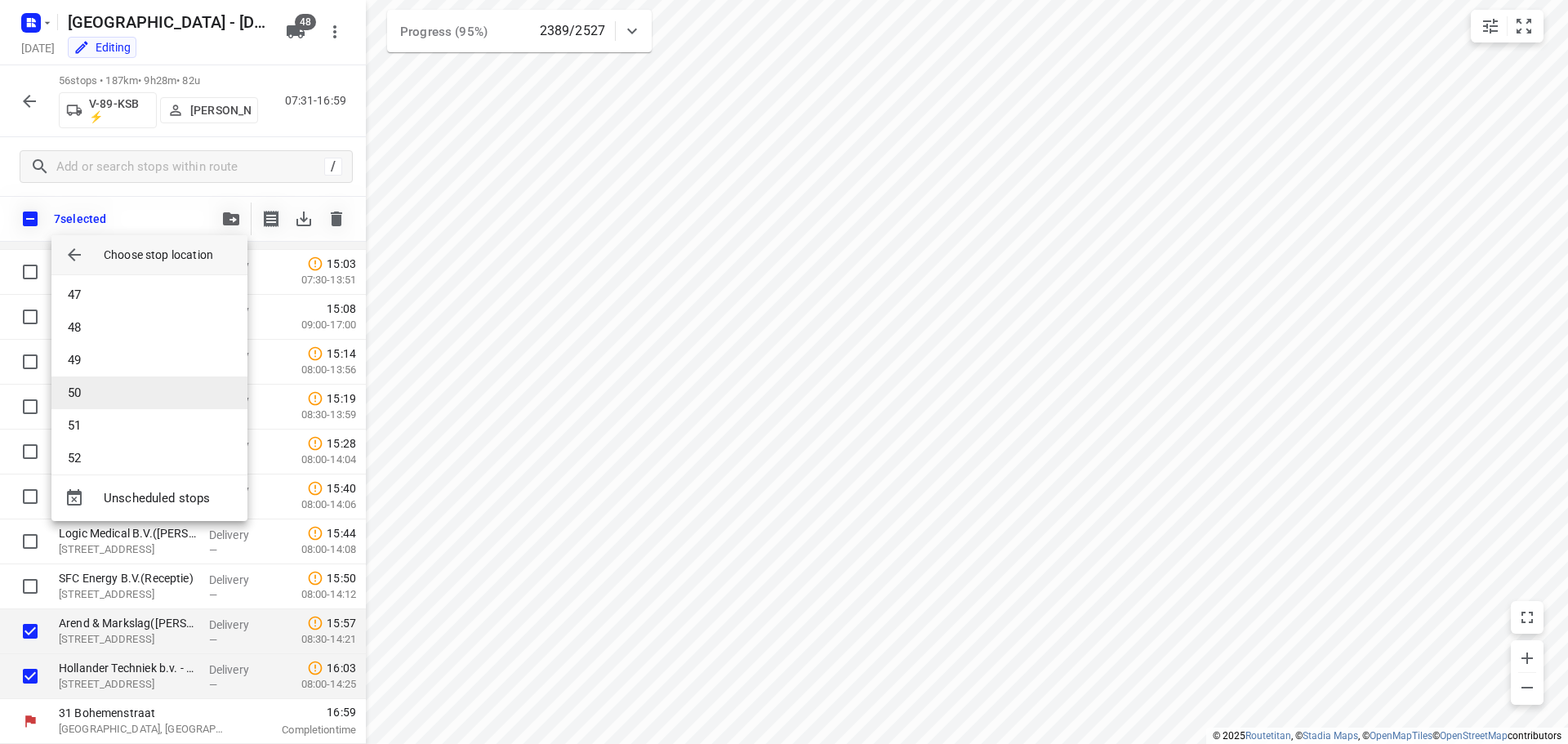
scroll to position [1552, 0]
click at [102, 440] on li "53" at bounding box center [150, 444] width 196 height 32
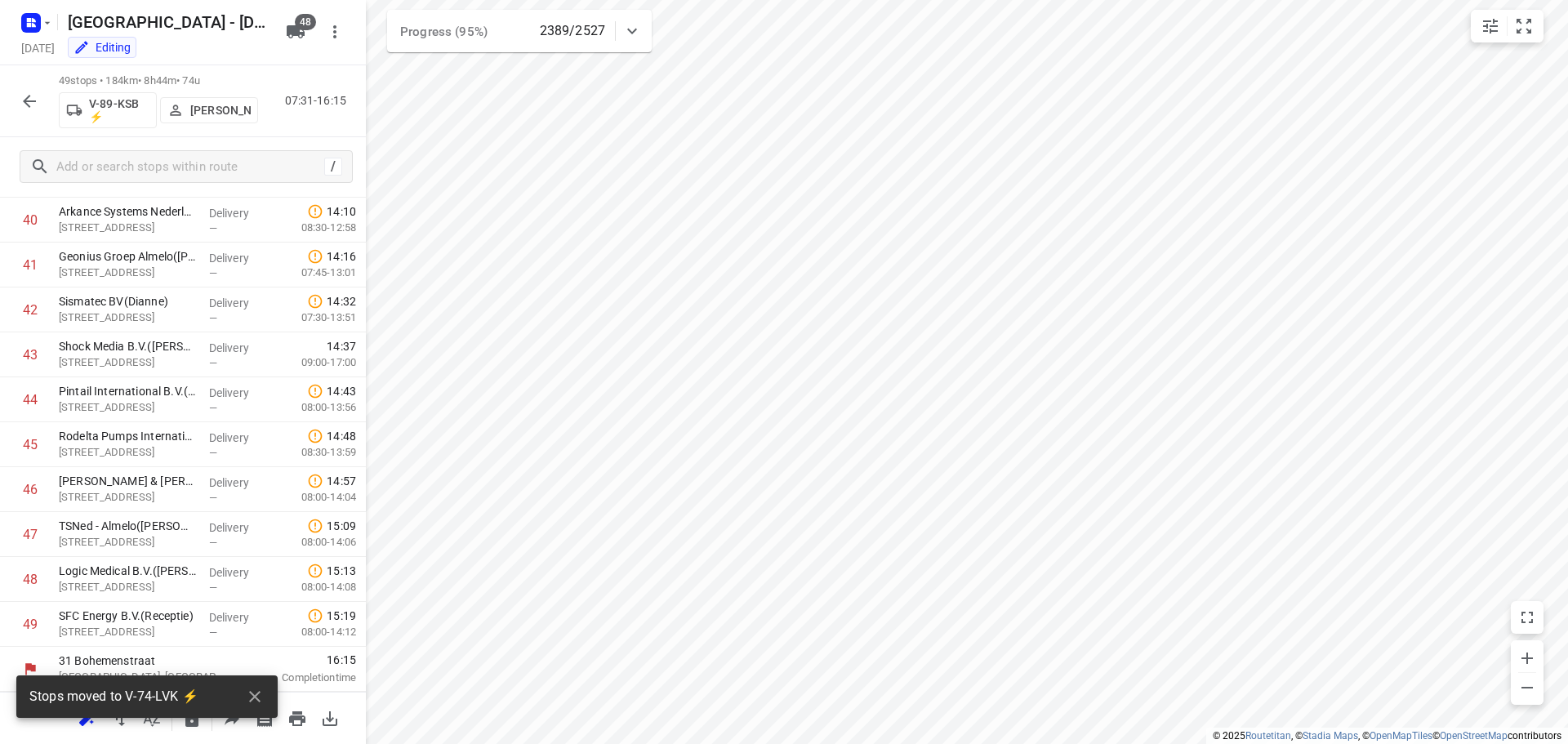
scroll to position [1832, 0]
click at [27, 106] on icon "button" at bounding box center [29, 101] width 20 height 20
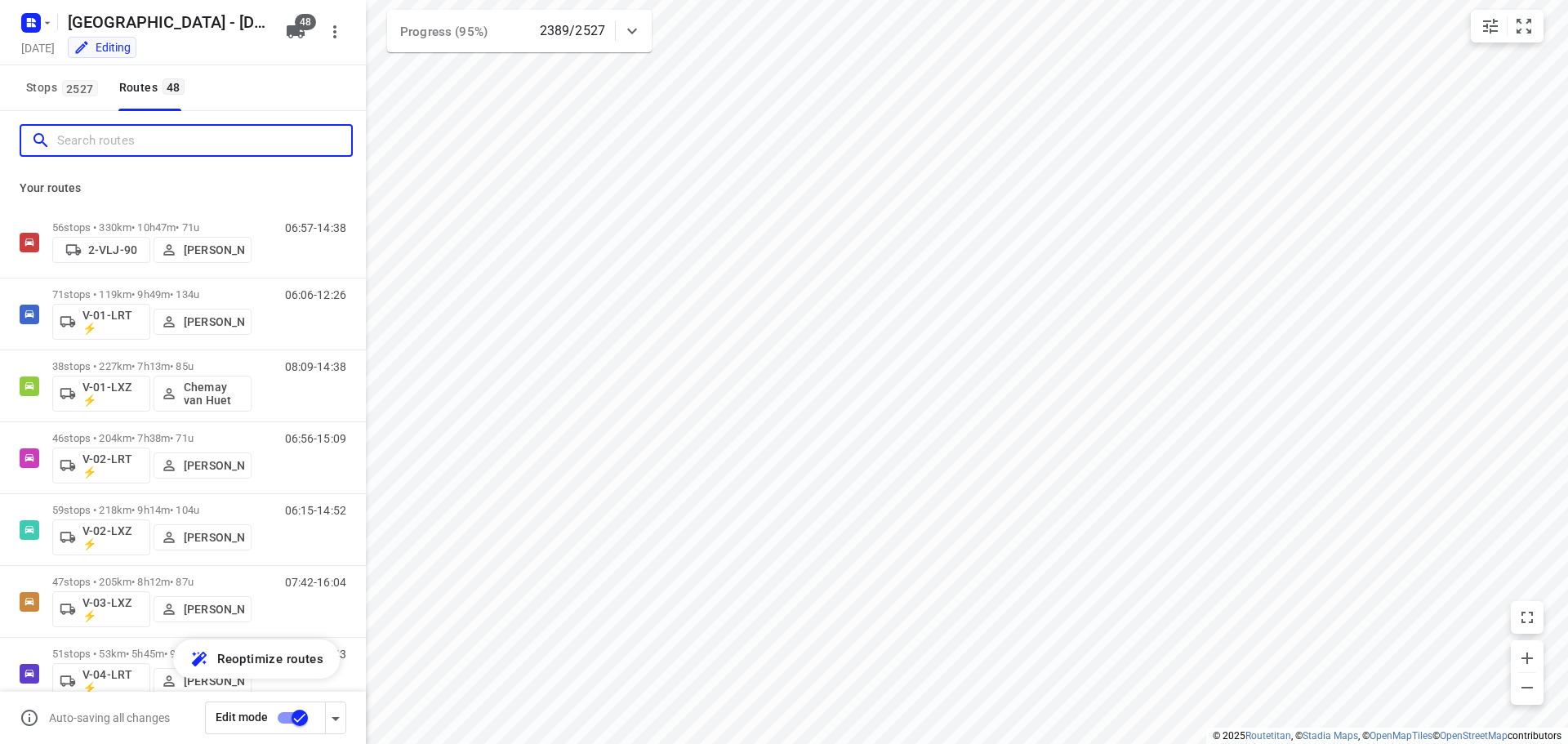
click at [78, 144] on input "Search routes" at bounding box center [204, 141] width 294 height 25
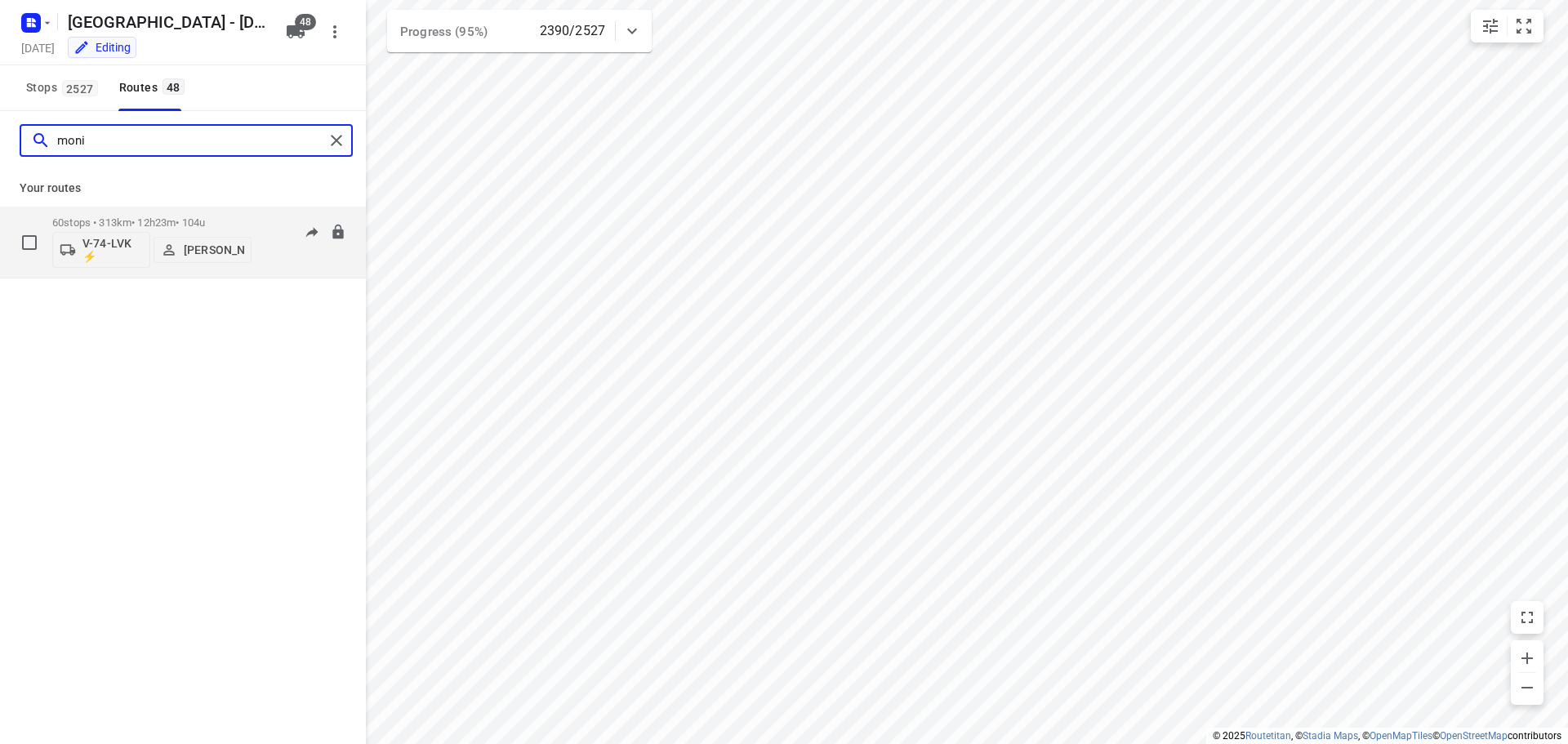
type input "moni"
click at [164, 212] on div "60 stops • 313km • 12h23m • 104u V-74-LVK ⚡ Monique Sienema" at bounding box center [152, 242] width 200 height 68
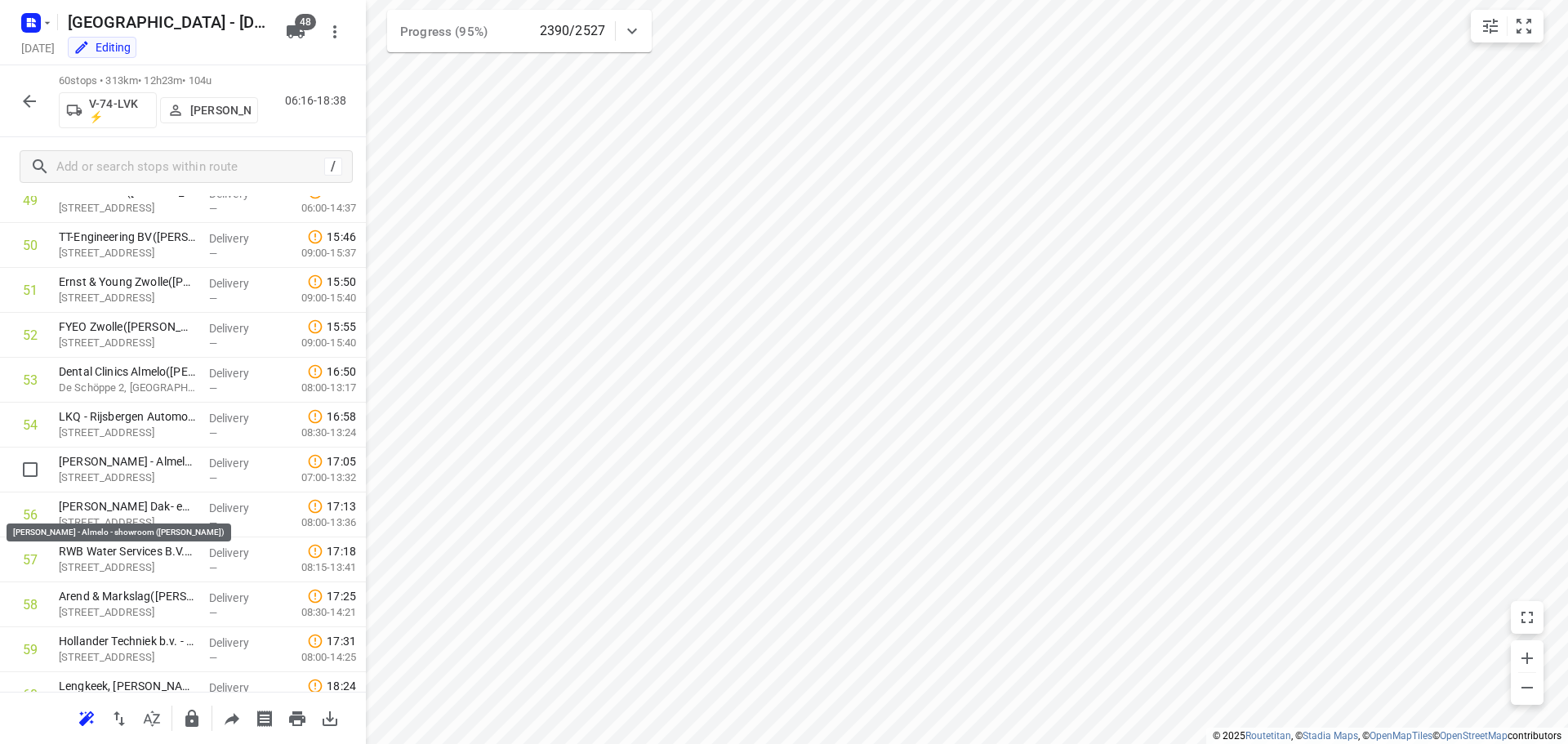
scroll to position [2326, 0]
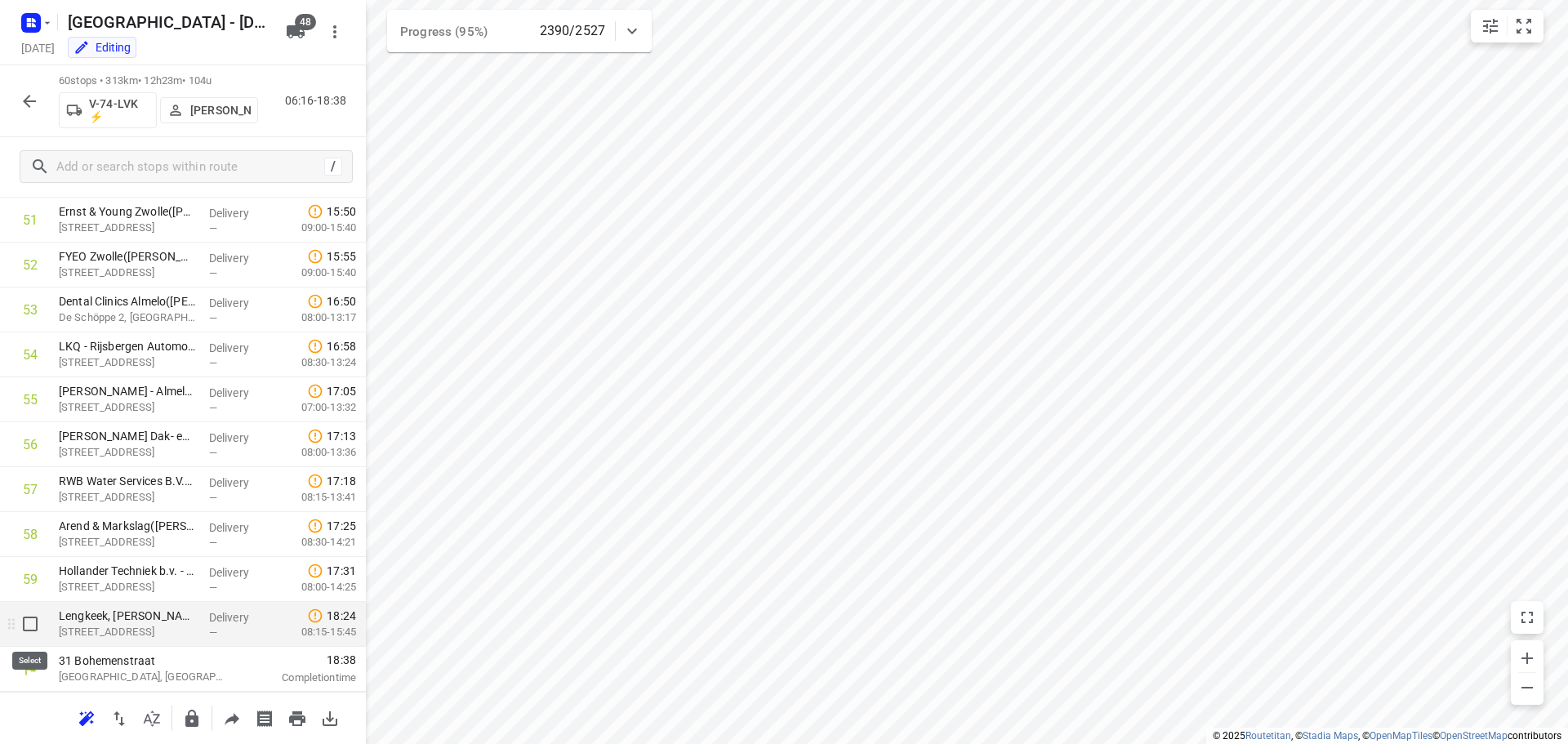
click at [23, 626] on input "checkbox" at bounding box center [29, 624] width 32 height 32
checkbox input "true"
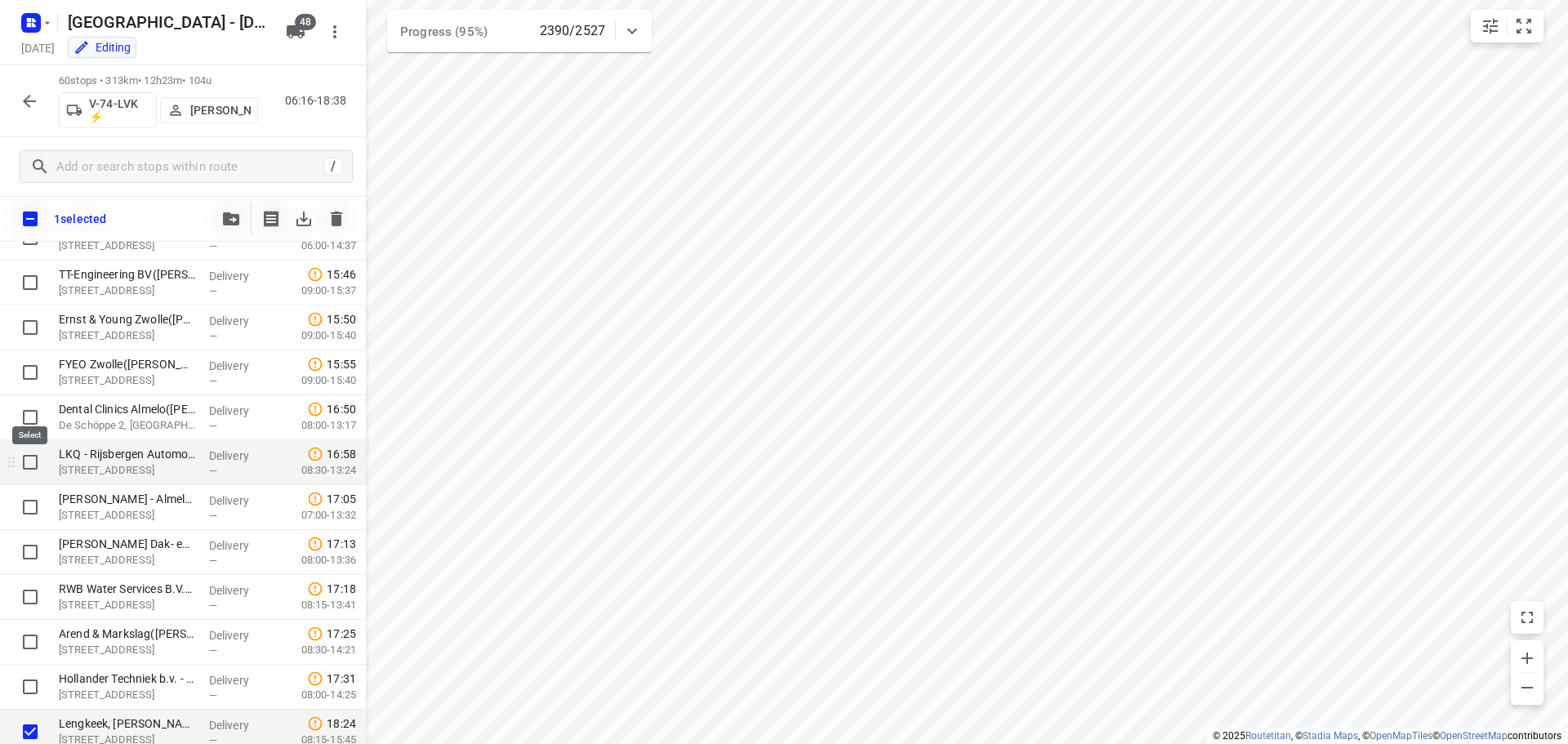
scroll to position [2238, 0]
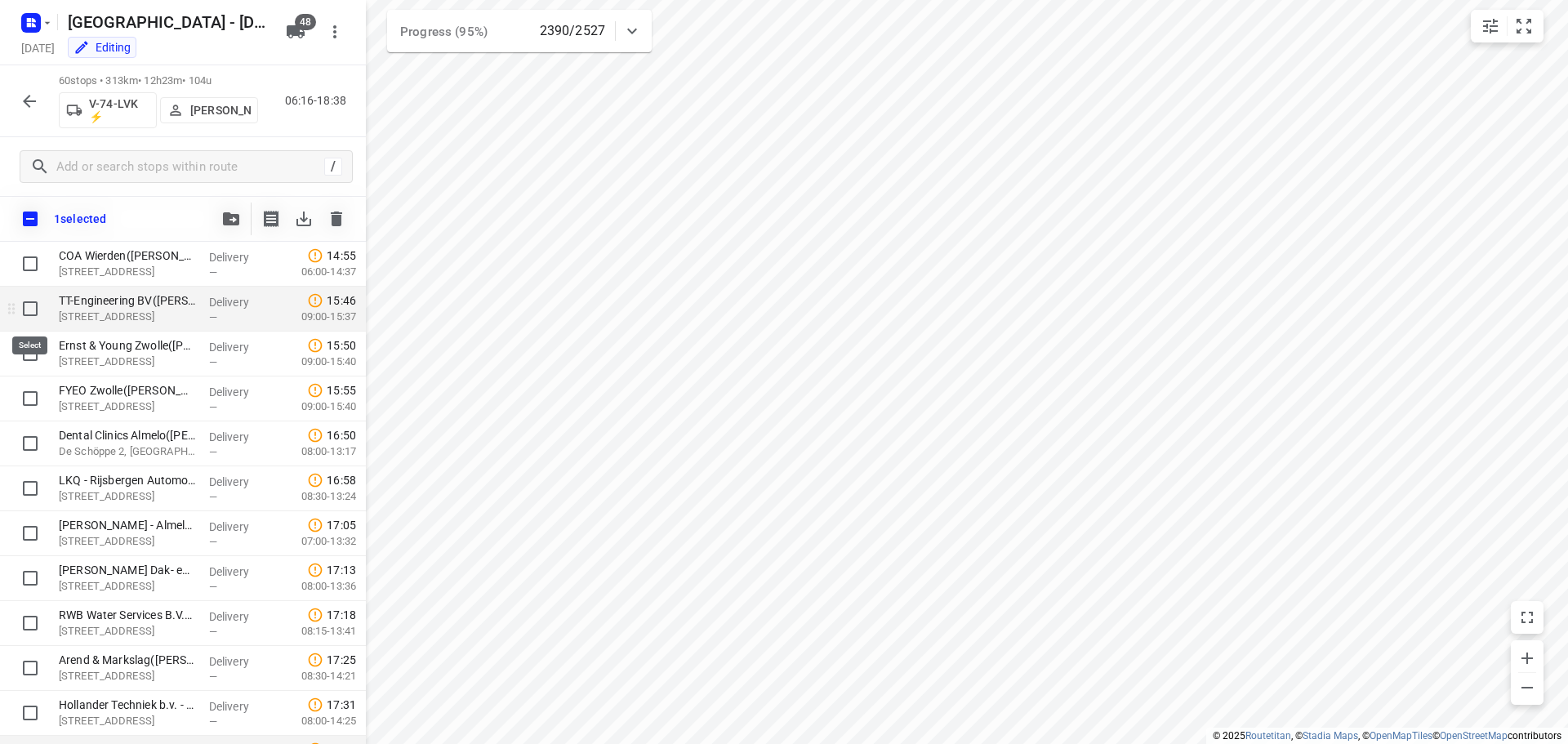
click at [29, 304] on input "checkbox" at bounding box center [29, 308] width 32 height 32
checkbox input "true"
click at [24, 352] on input "checkbox" at bounding box center [29, 353] width 32 height 32
checkbox input "true"
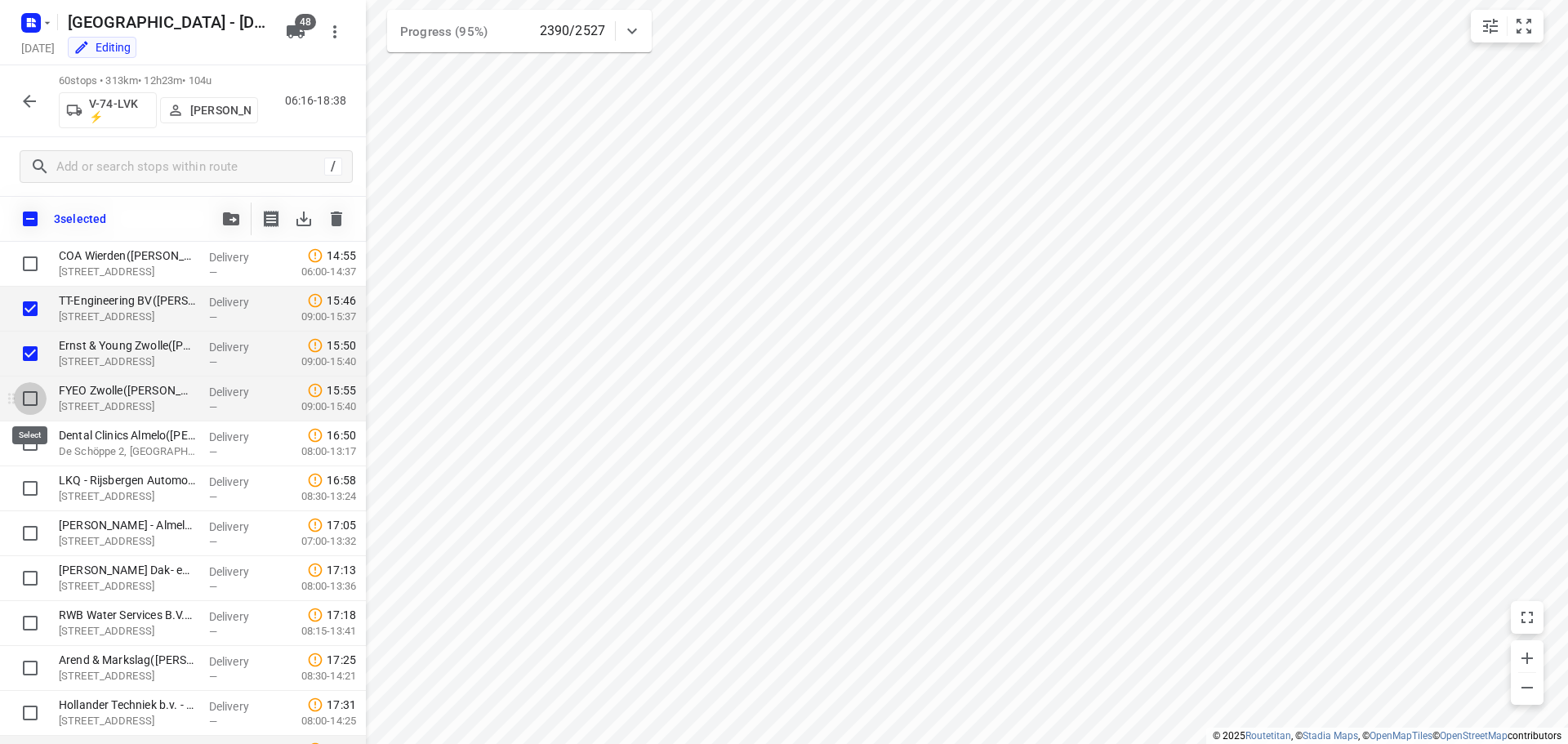
click at [32, 394] on input "checkbox" at bounding box center [29, 397] width 32 height 32
checkbox input "true"
click at [223, 222] on icon "button" at bounding box center [231, 218] width 17 height 13
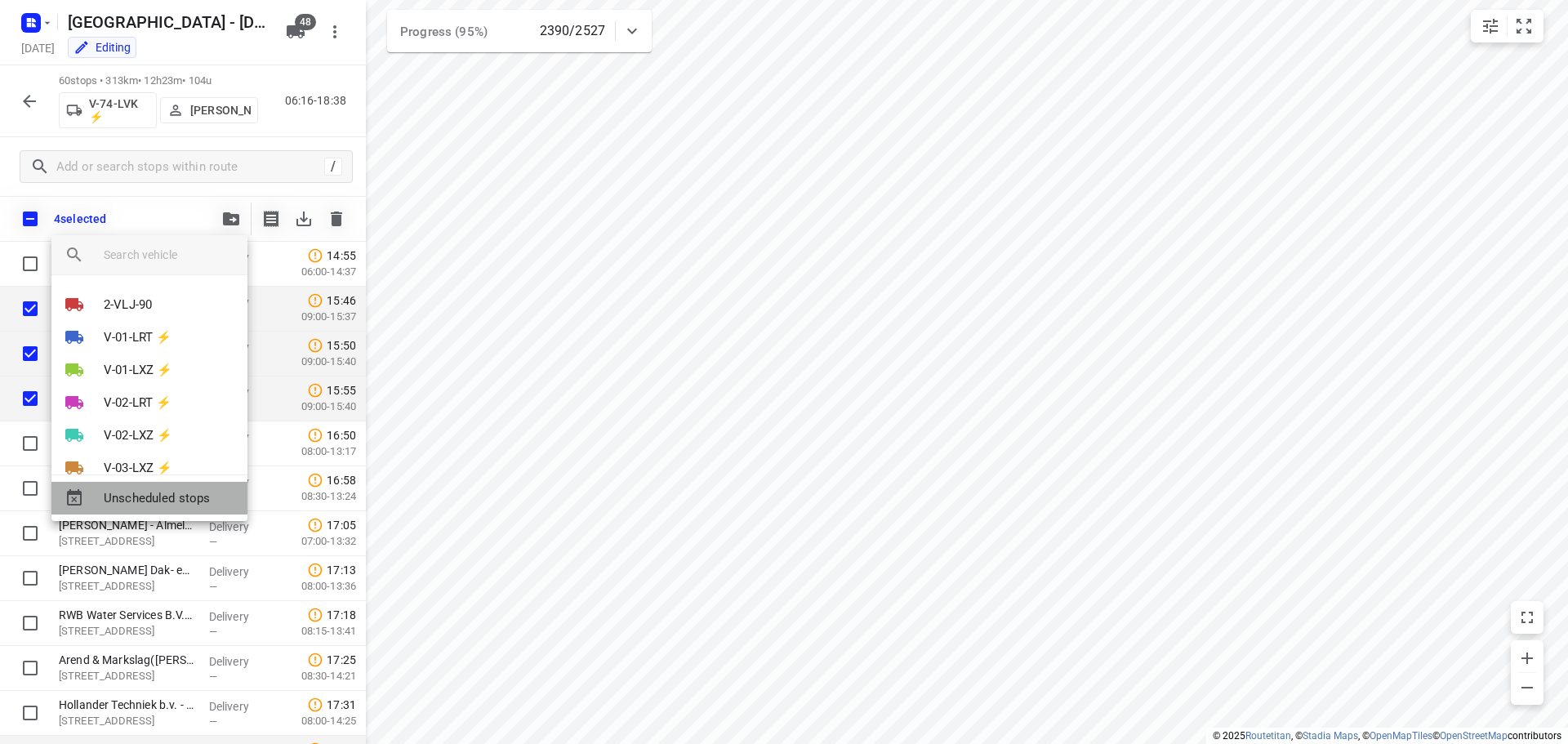
click at [151, 494] on span "Unscheduled stops" at bounding box center [168, 498] width 130 height 19
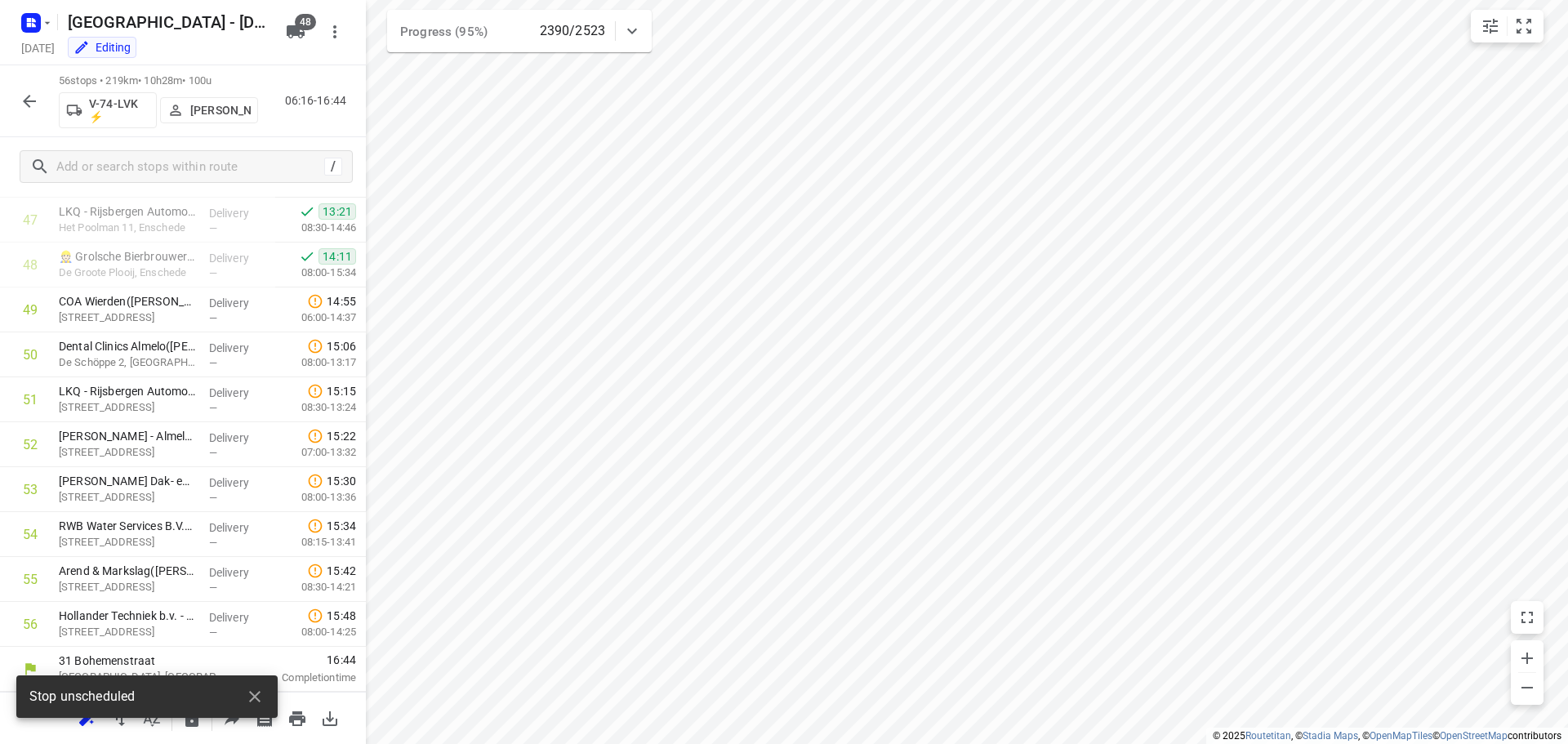
scroll to position [2193, 0]
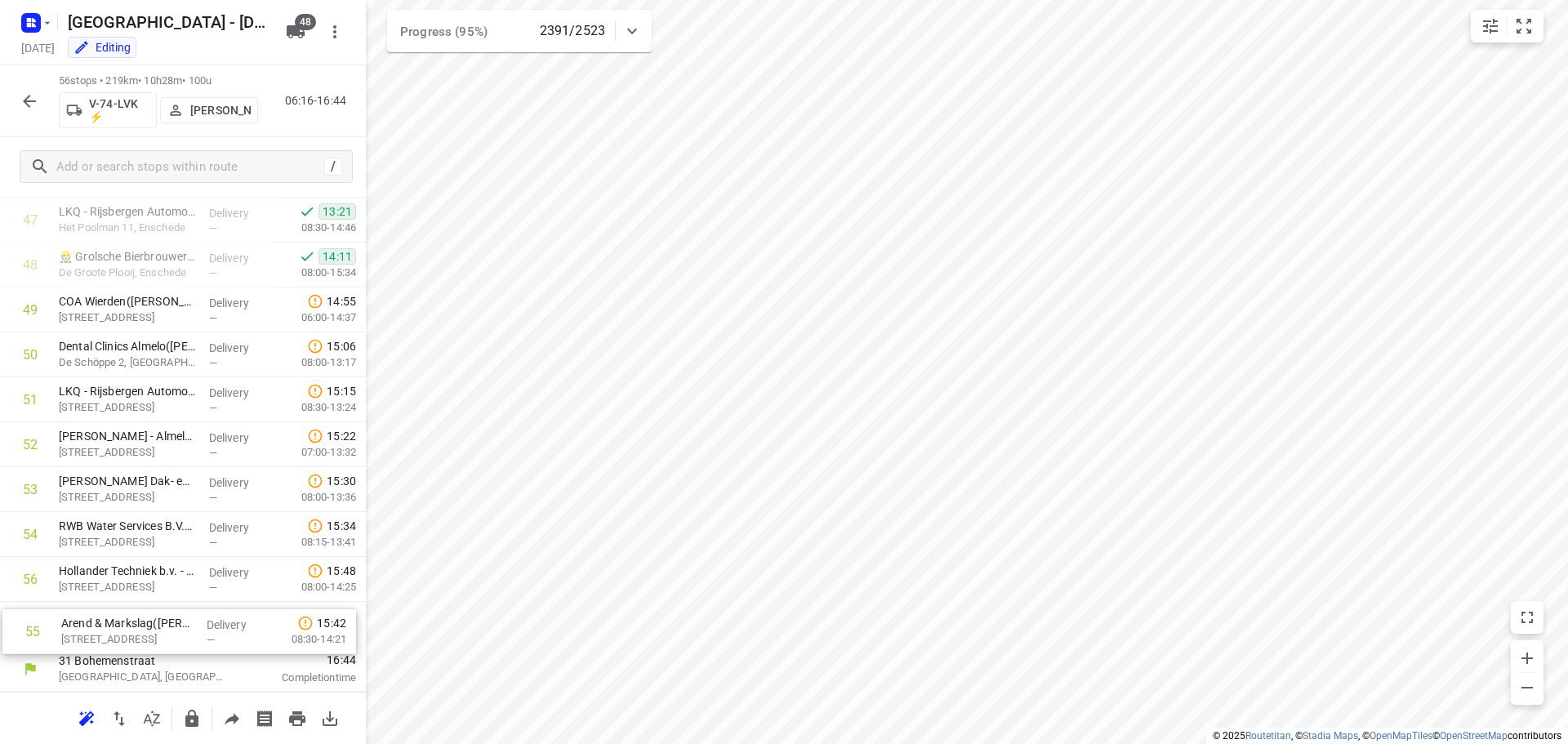
drag, startPoint x: 149, startPoint y: 594, endPoint x: 151, endPoint y: 652, distance: 58.0
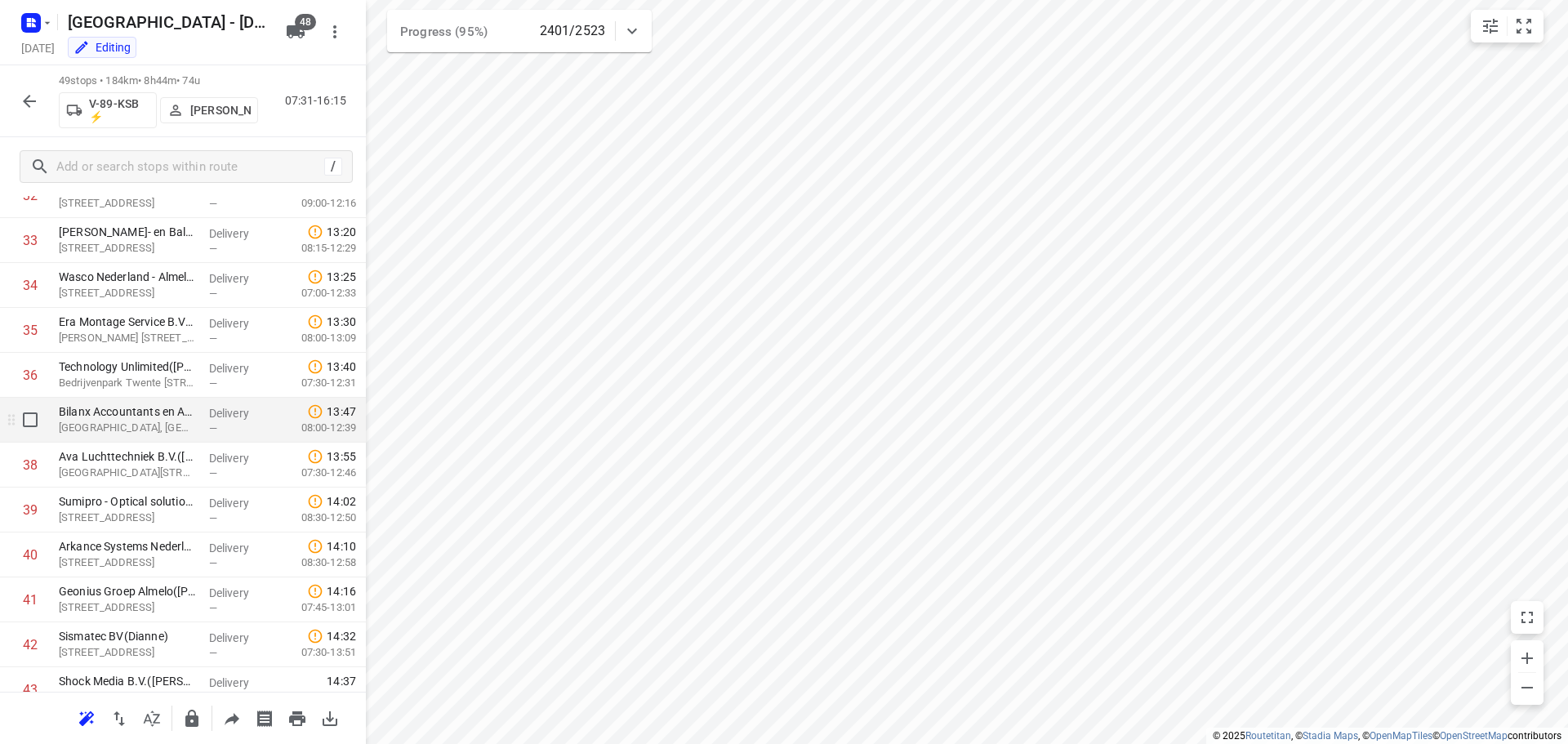
scroll to position [1879, 0]
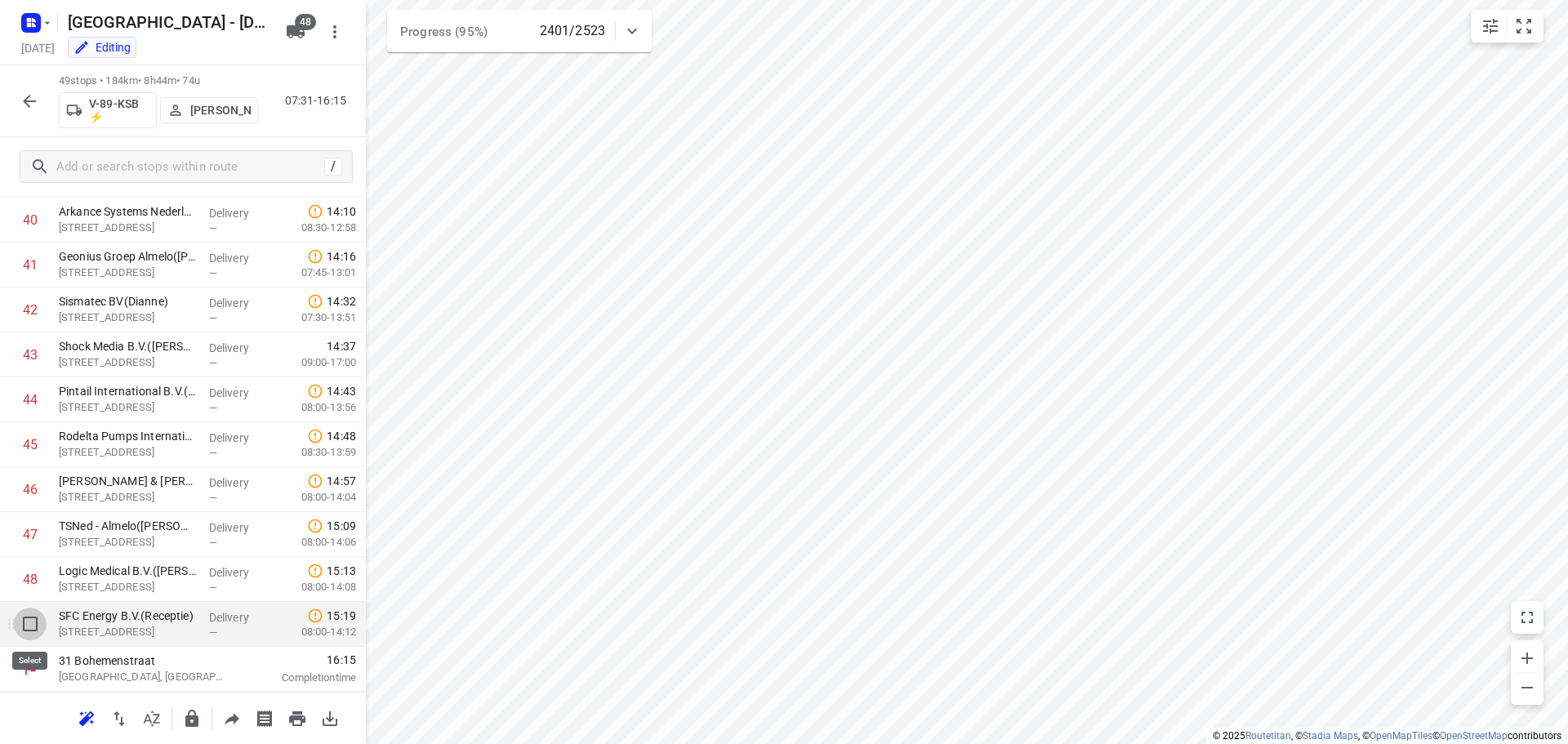
click at [26, 621] on input "checkbox" at bounding box center [29, 624] width 32 height 32
checkbox input "true"
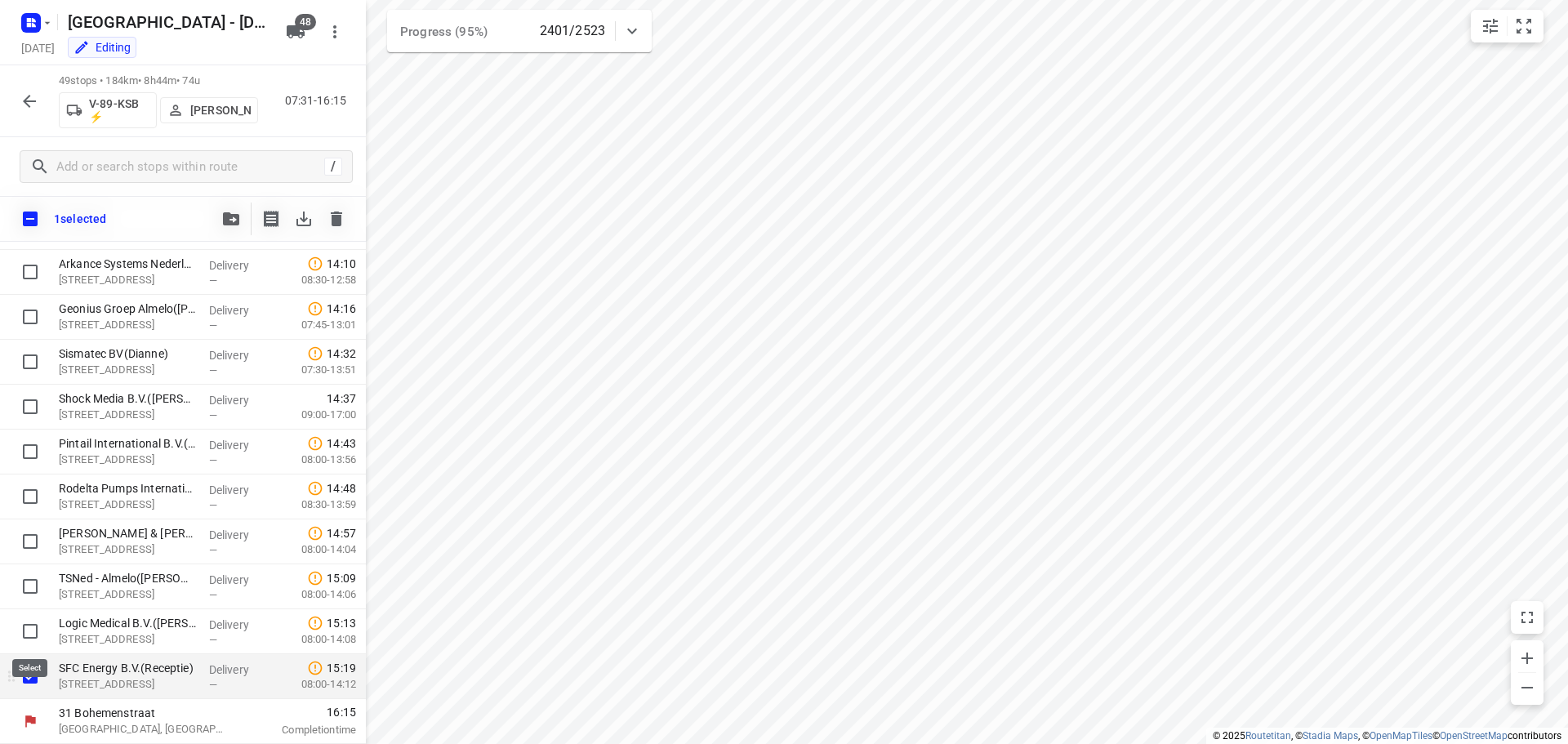
scroll to position [1872, 0]
click at [26, 621] on input "checkbox" at bounding box center [29, 630] width 32 height 32
checkbox input "true"
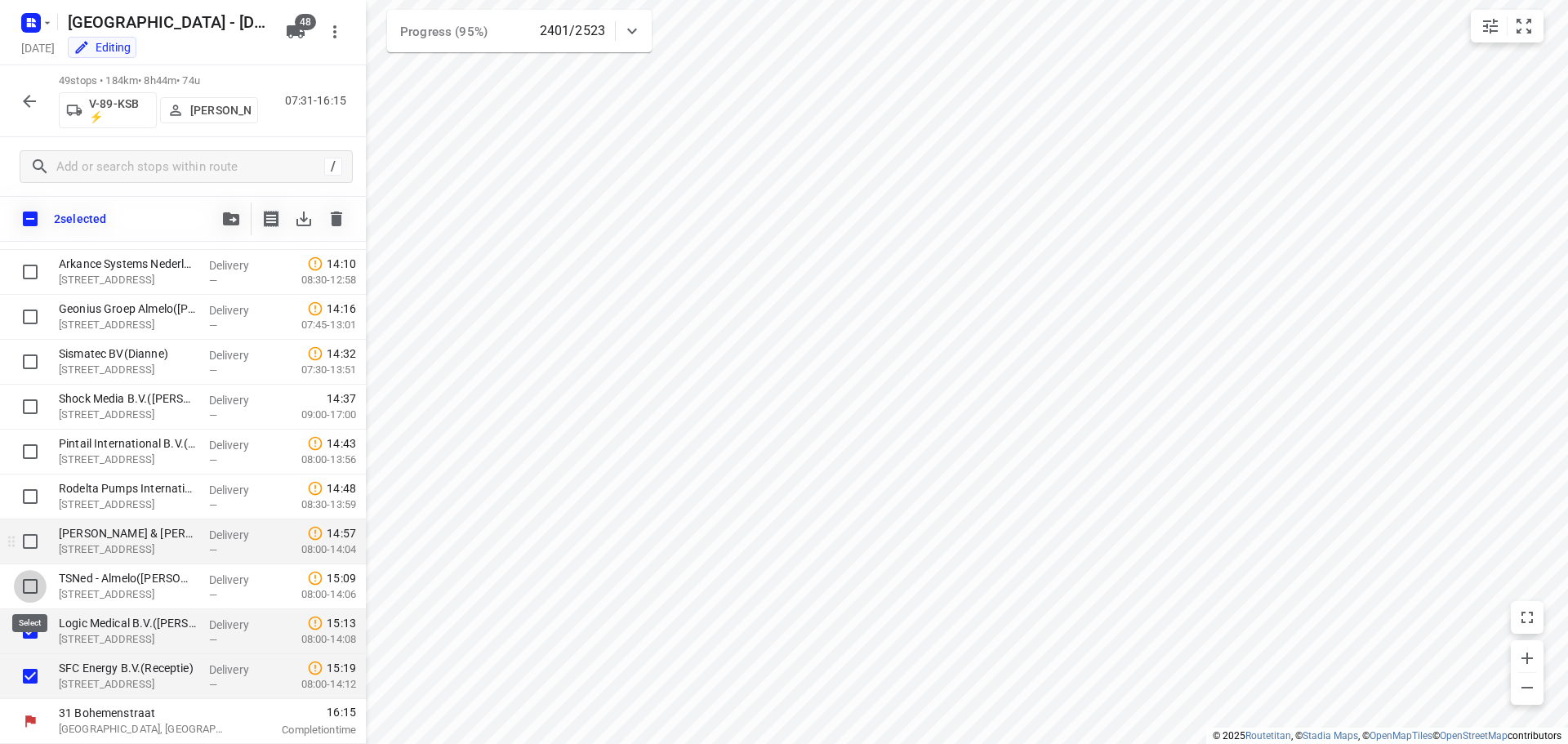
drag, startPoint x: 26, startPoint y: 586, endPoint x: 30, endPoint y: 563, distance: 23.3
click at [26, 585] on input "checkbox" at bounding box center [29, 585] width 32 height 32
checkbox input "true"
click at [32, 546] on input "checkbox" at bounding box center [29, 540] width 32 height 32
checkbox input "true"
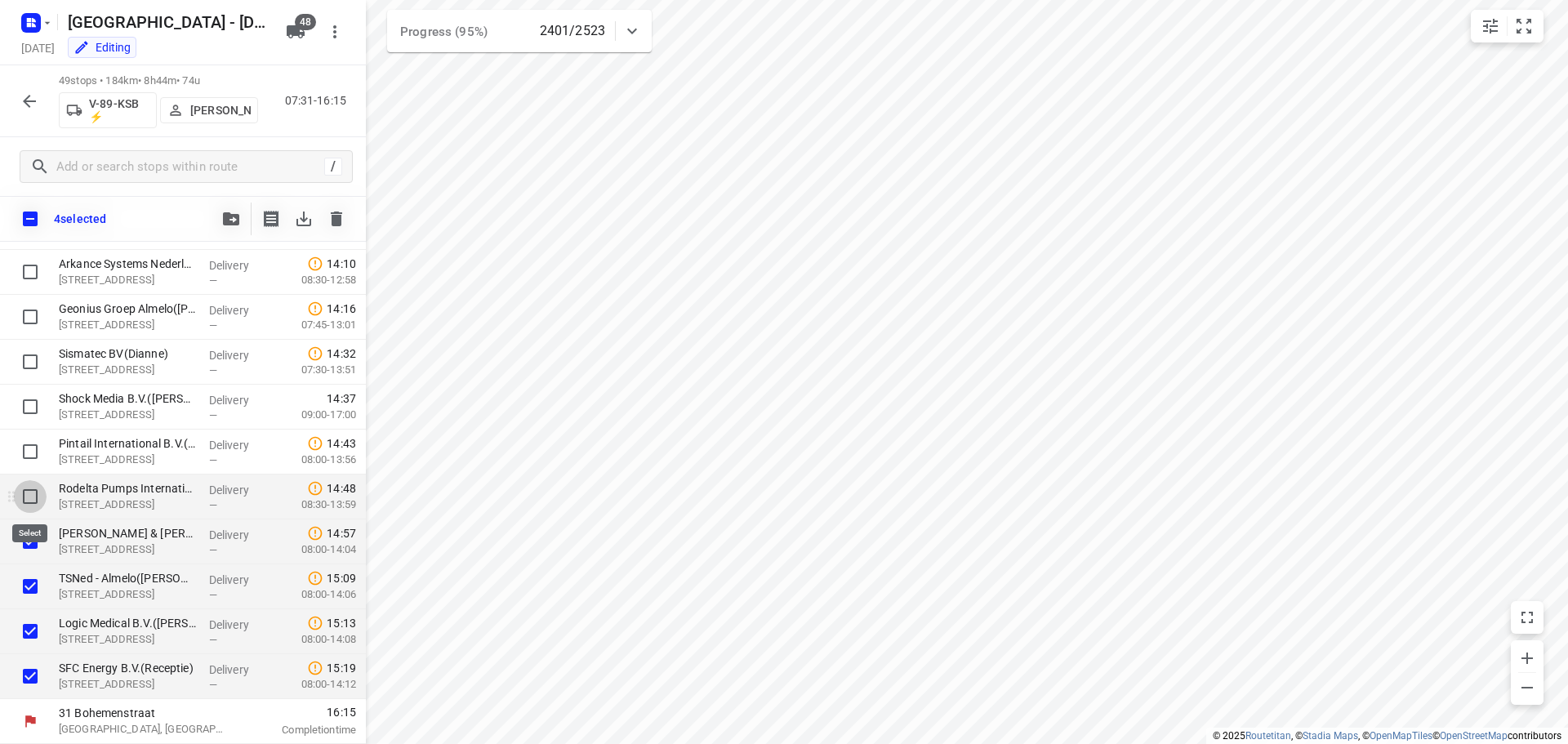
click at [27, 498] on input "checkbox" at bounding box center [29, 496] width 32 height 32
checkbox input "true"
click at [23, 456] on input "checkbox" at bounding box center [29, 451] width 32 height 32
checkbox input "true"
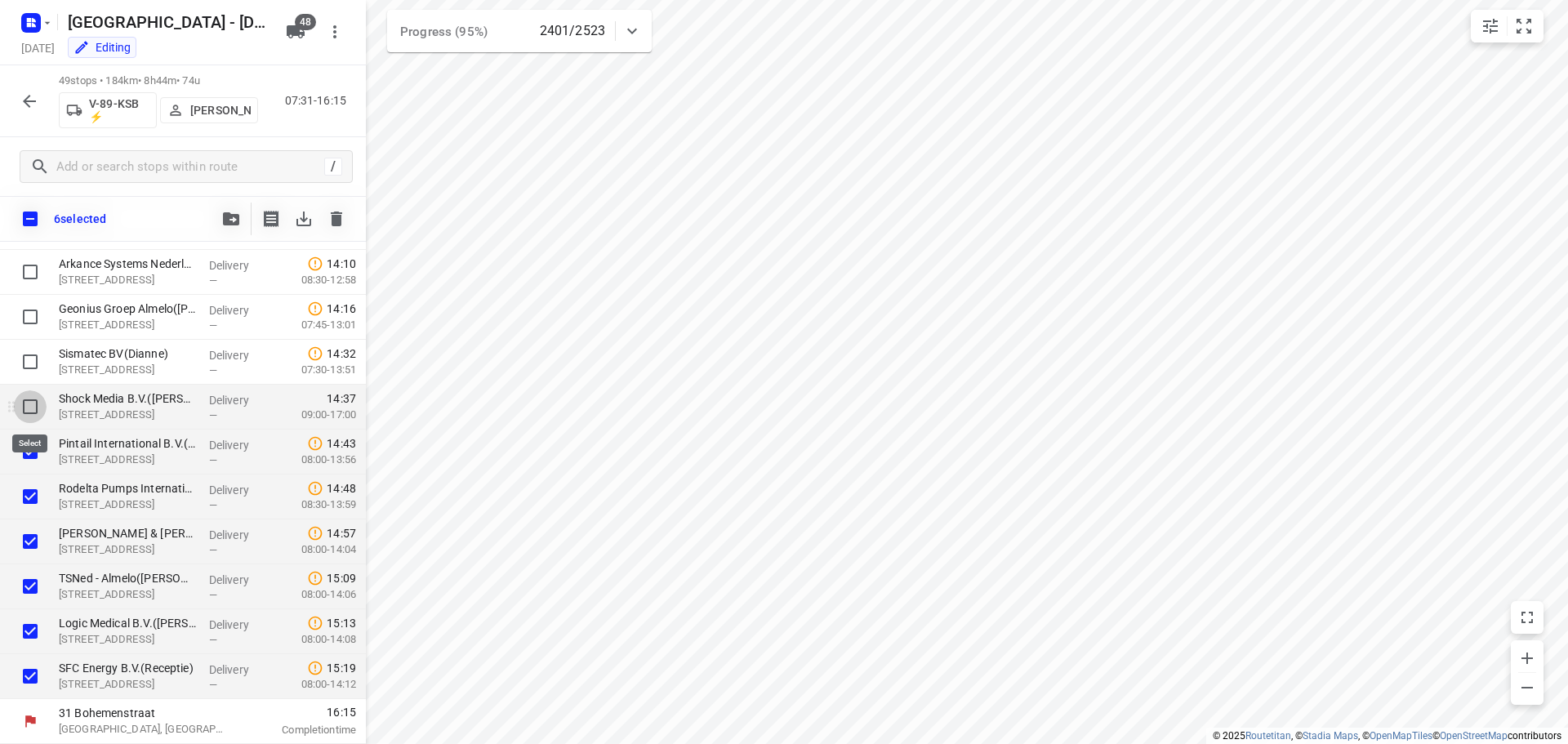
click at [29, 411] on input "checkbox" at bounding box center [29, 406] width 32 height 32
checkbox input "true"
click at [32, 358] on input "checkbox" at bounding box center [29, 361] width 32 height 32
checkbox input "true"
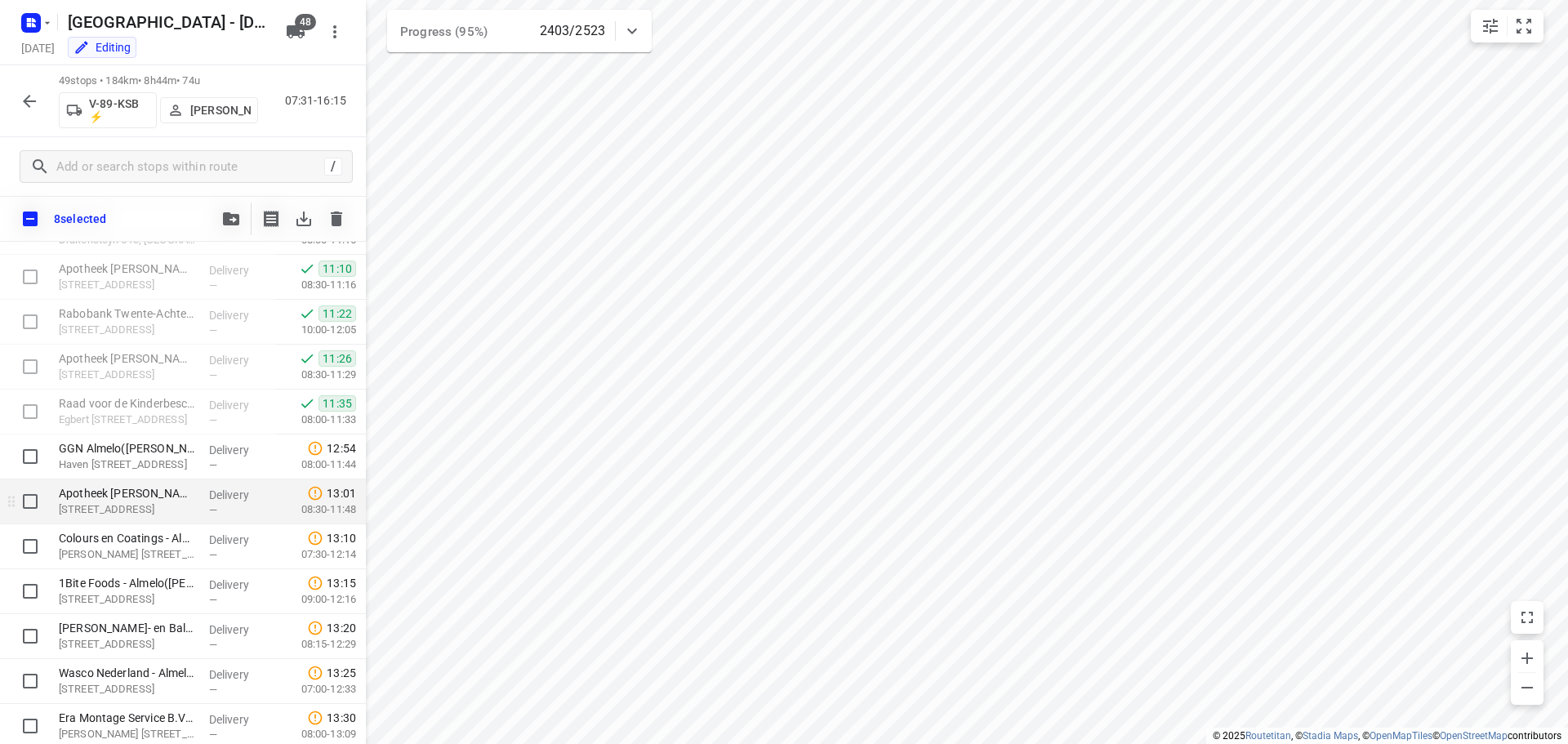
scroll to position [1219, 0]
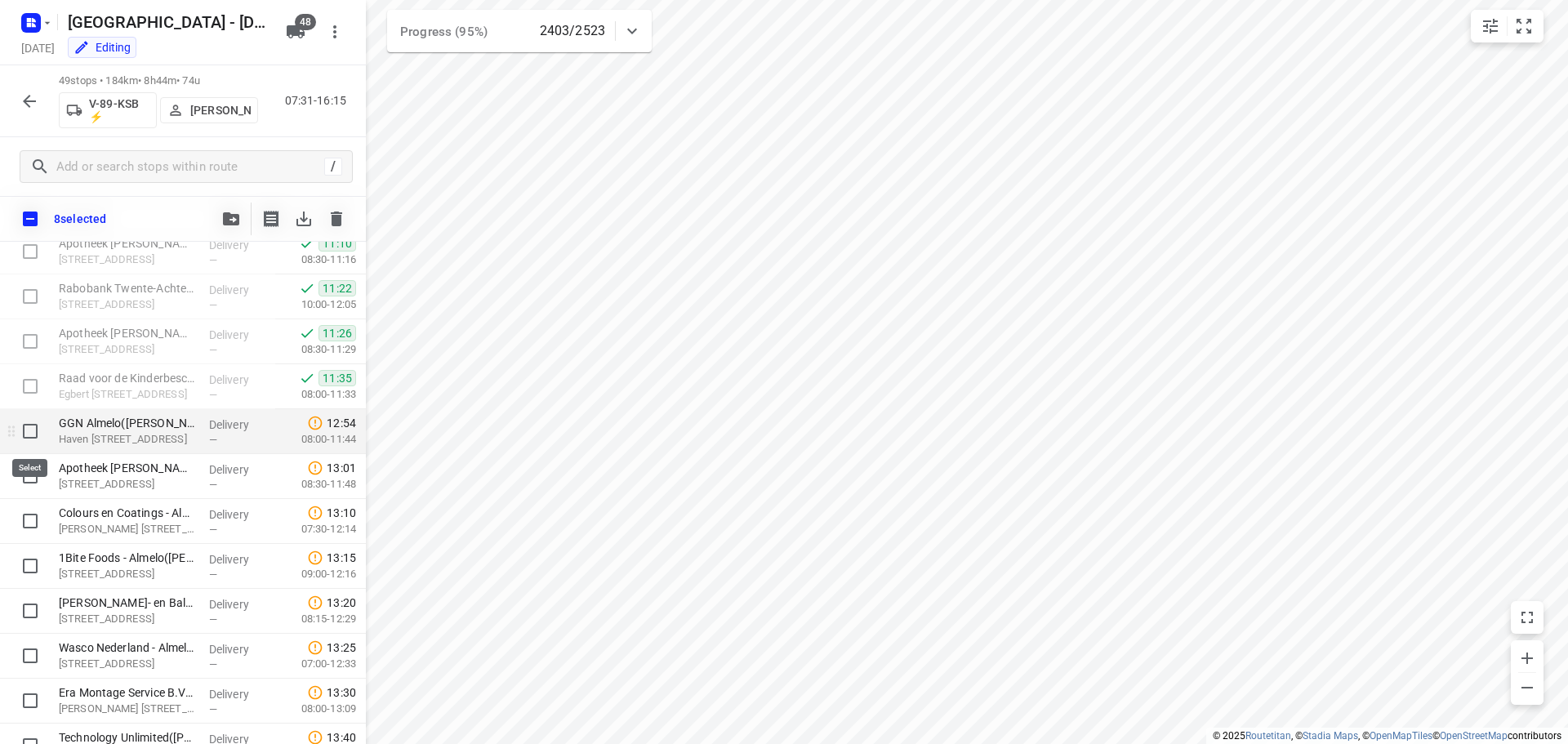
click at [27, 432] on input "checkbox" at bounding box center [29, 431] width 32 height 32
checkbox input "true"
click at [31, 476] on input "checkbox" at bounding box center [29, 476] width 32 height 32
checkbox input "true"
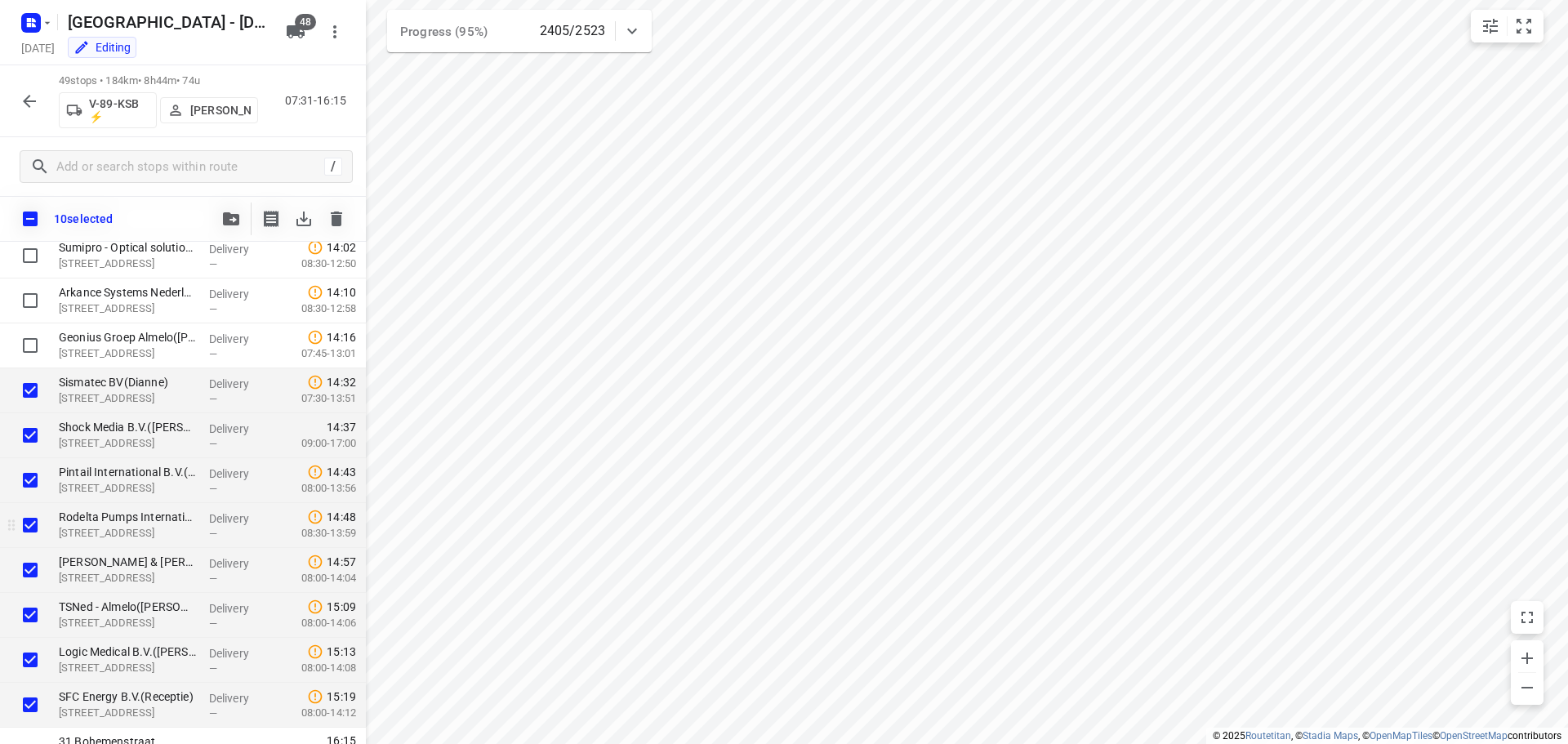
scroll to position [1872, 0]
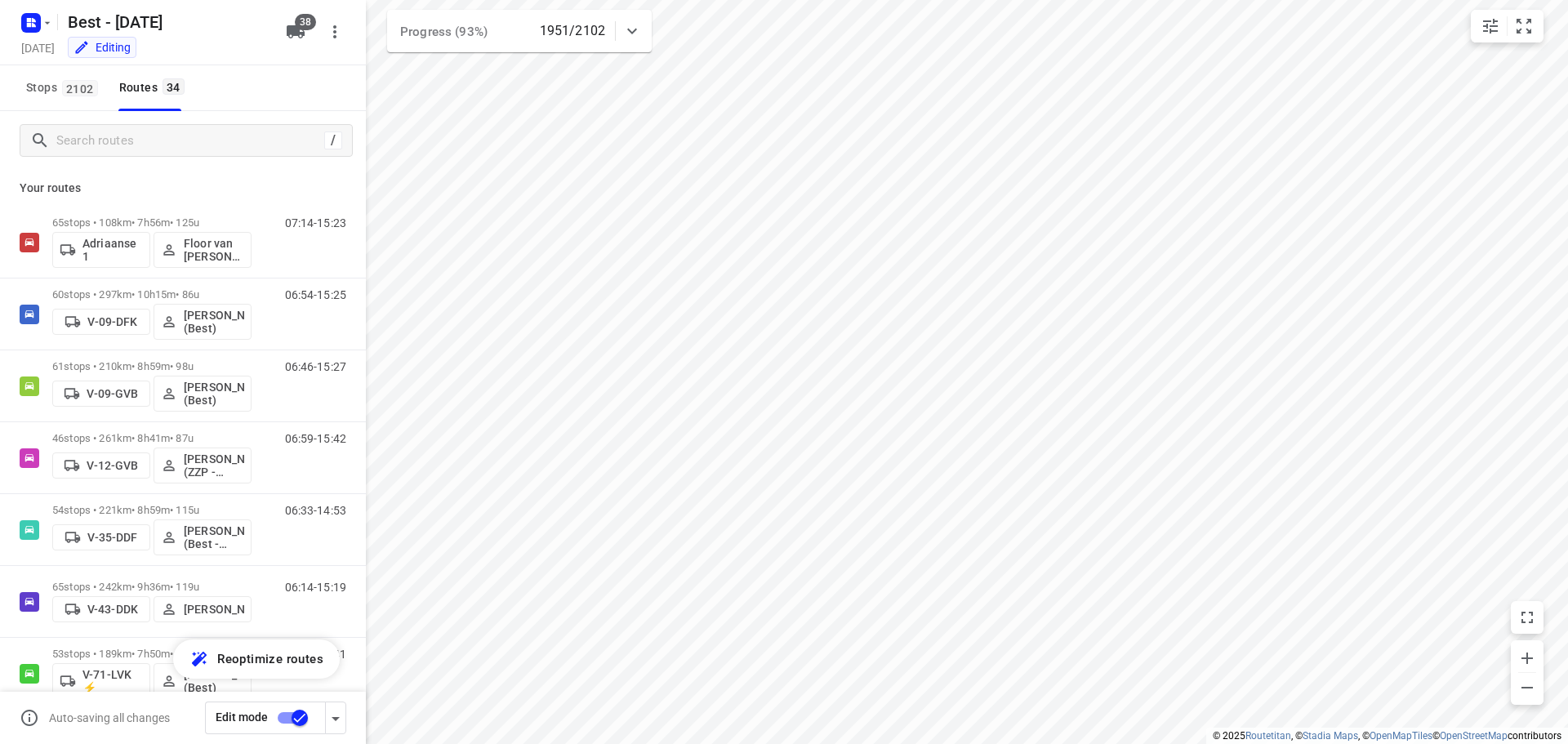
scroll to position [1975, 0]
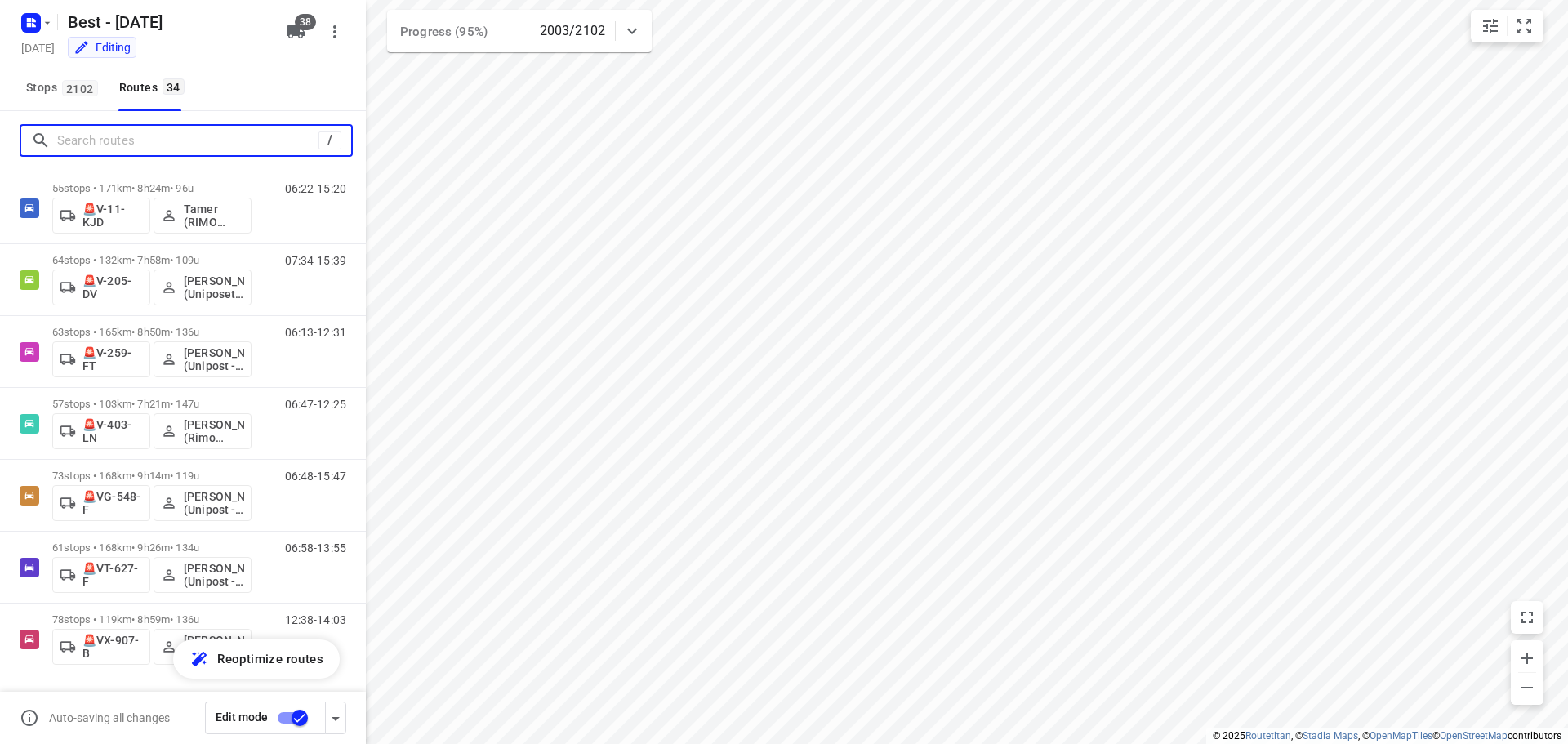
click at [60, 135] on input "Search routes" at bounding box center [187, 141] width 261 height 25
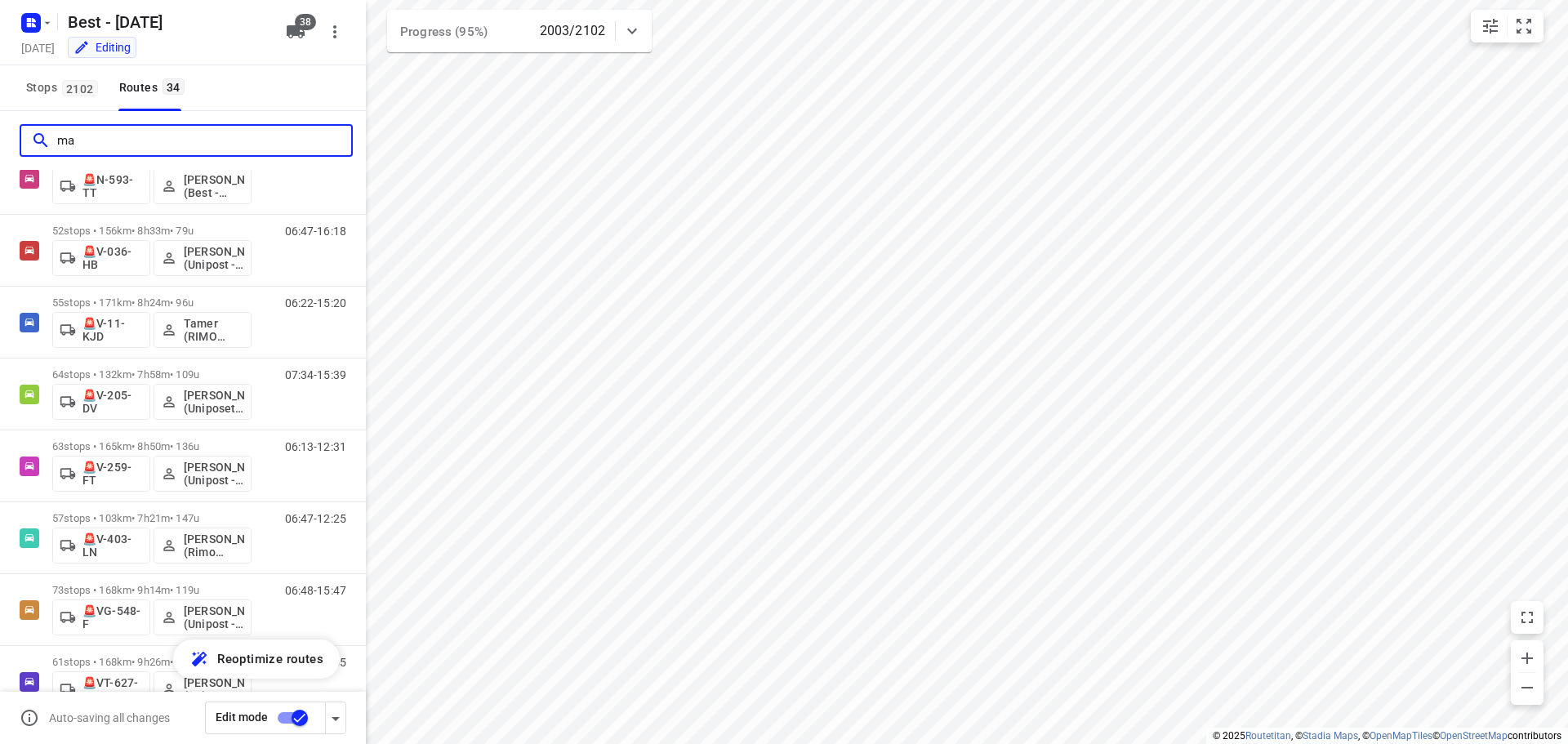
scroll to position [0, 0]
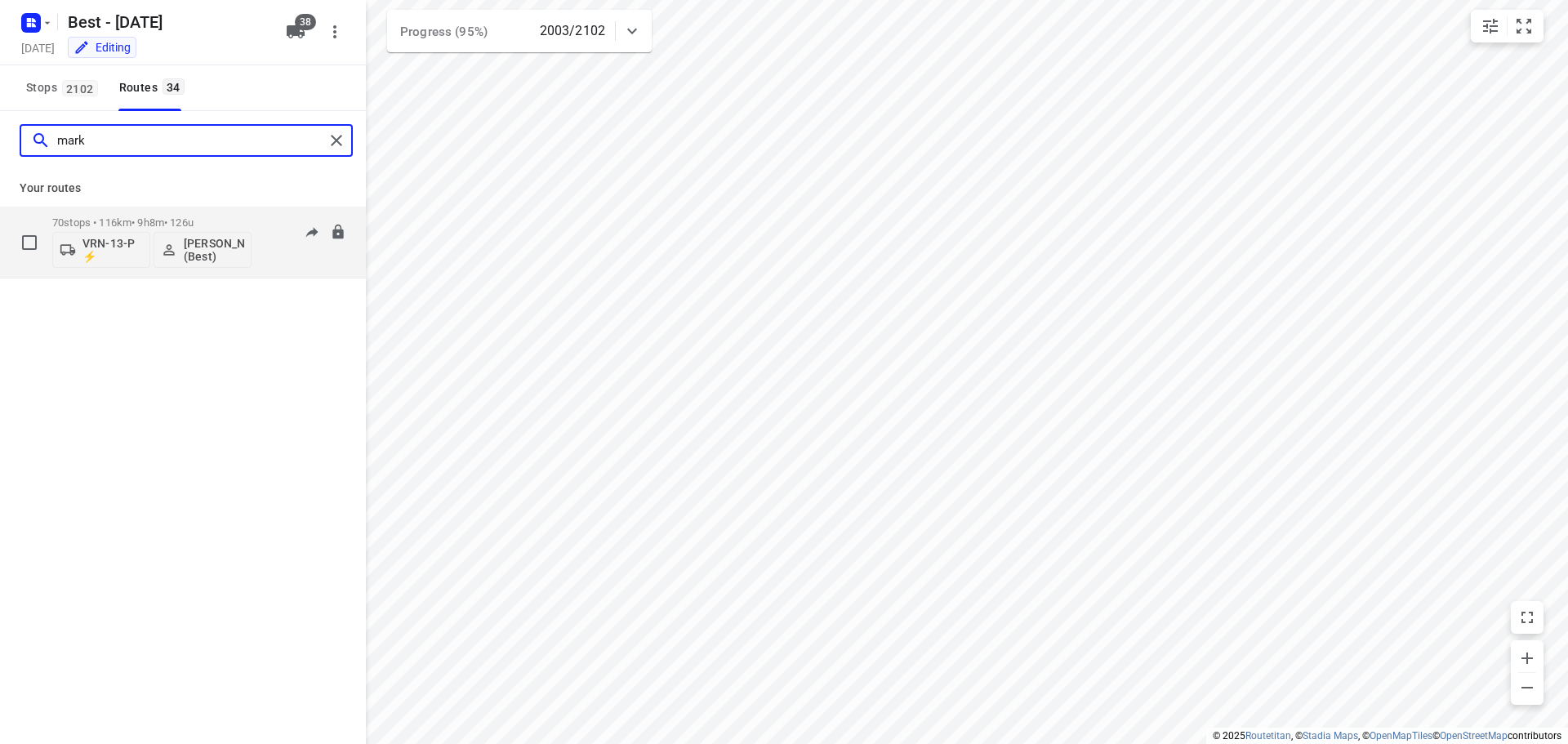
type input "mark"
click at [152, 223] on p "70 stops • 116km • 9h8m • 126u" at bounding box center [152, 222] width 200 height 13
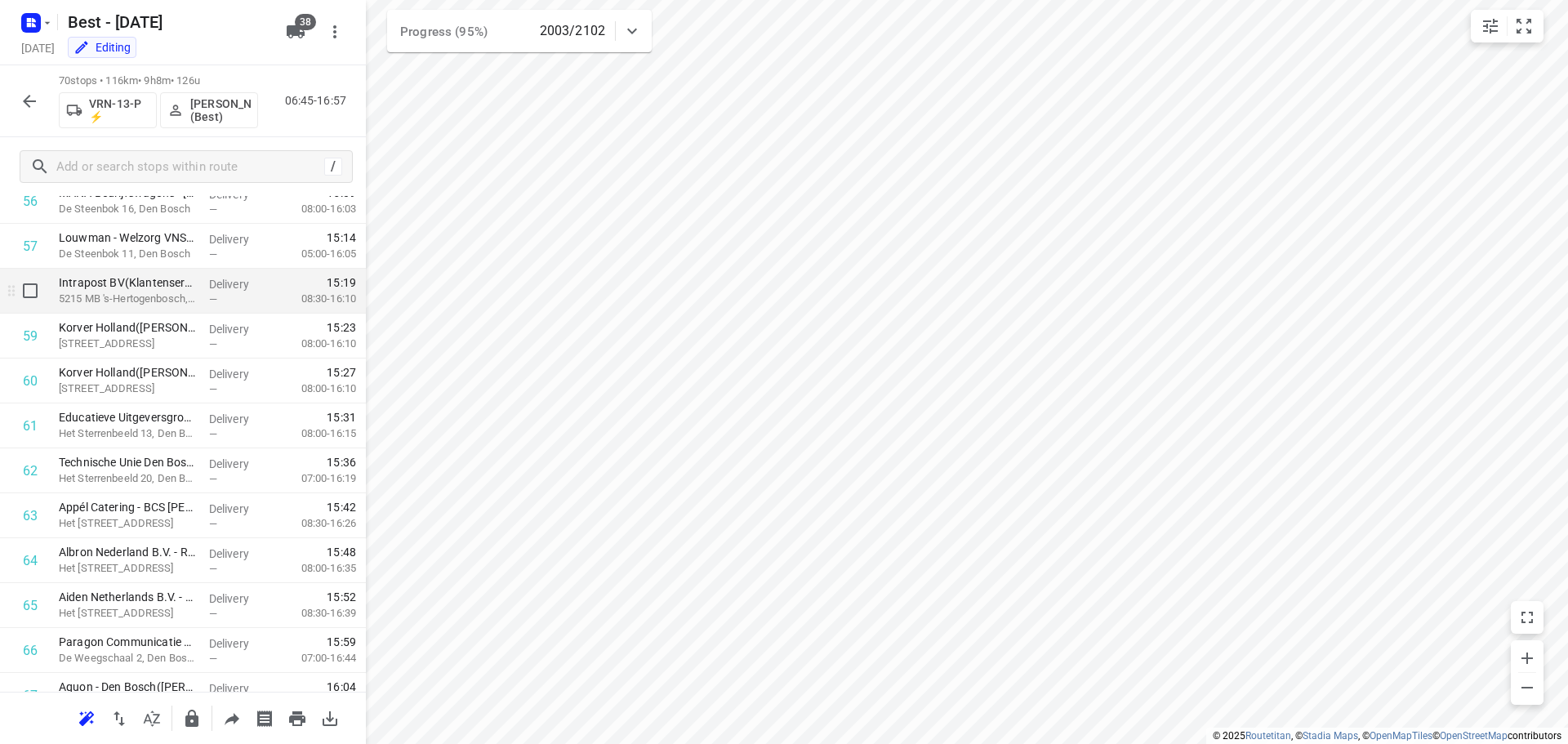
scroll to position [2612, 0]
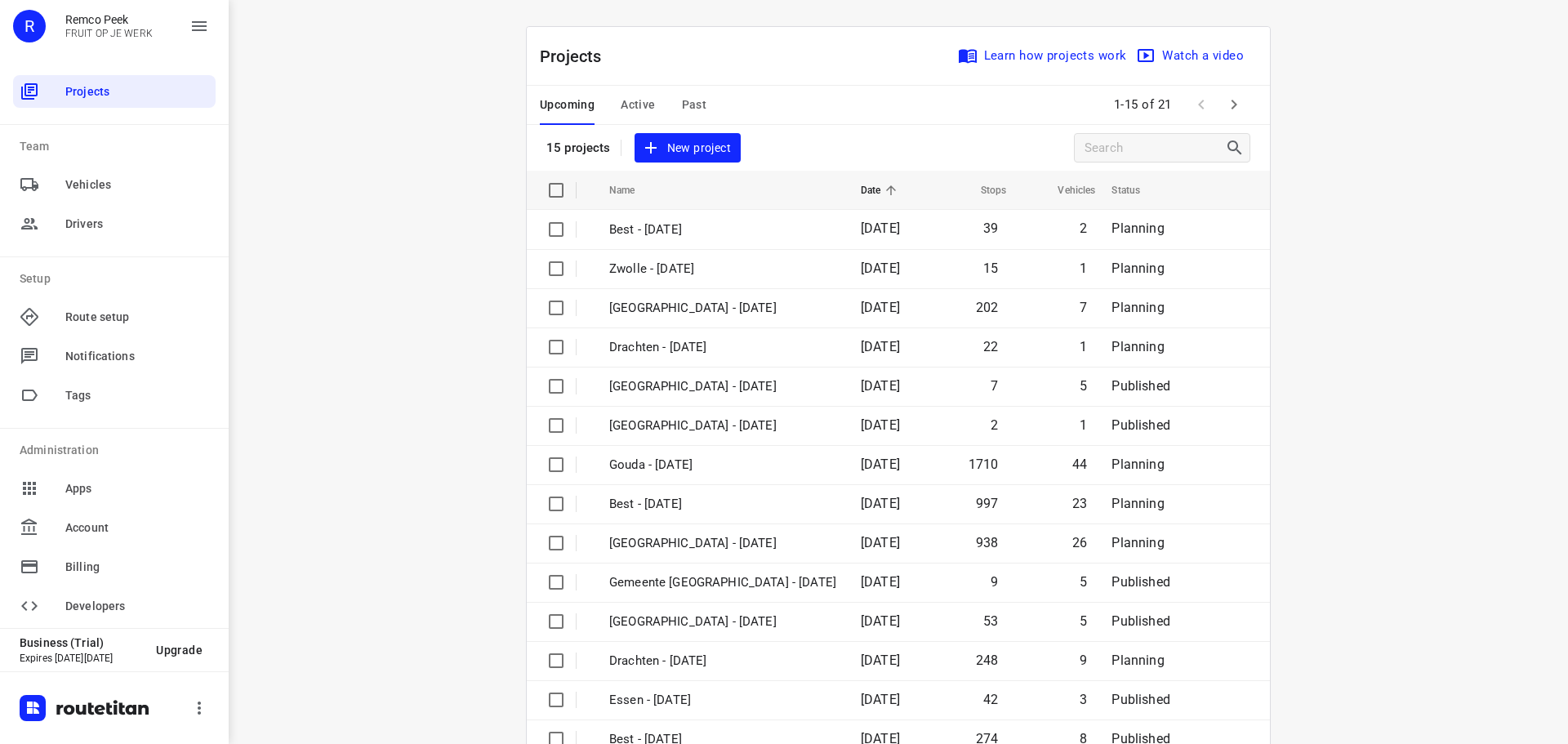
click at [635, 110] on span "Active" at bounding box center [637, 105] width 34 height 21
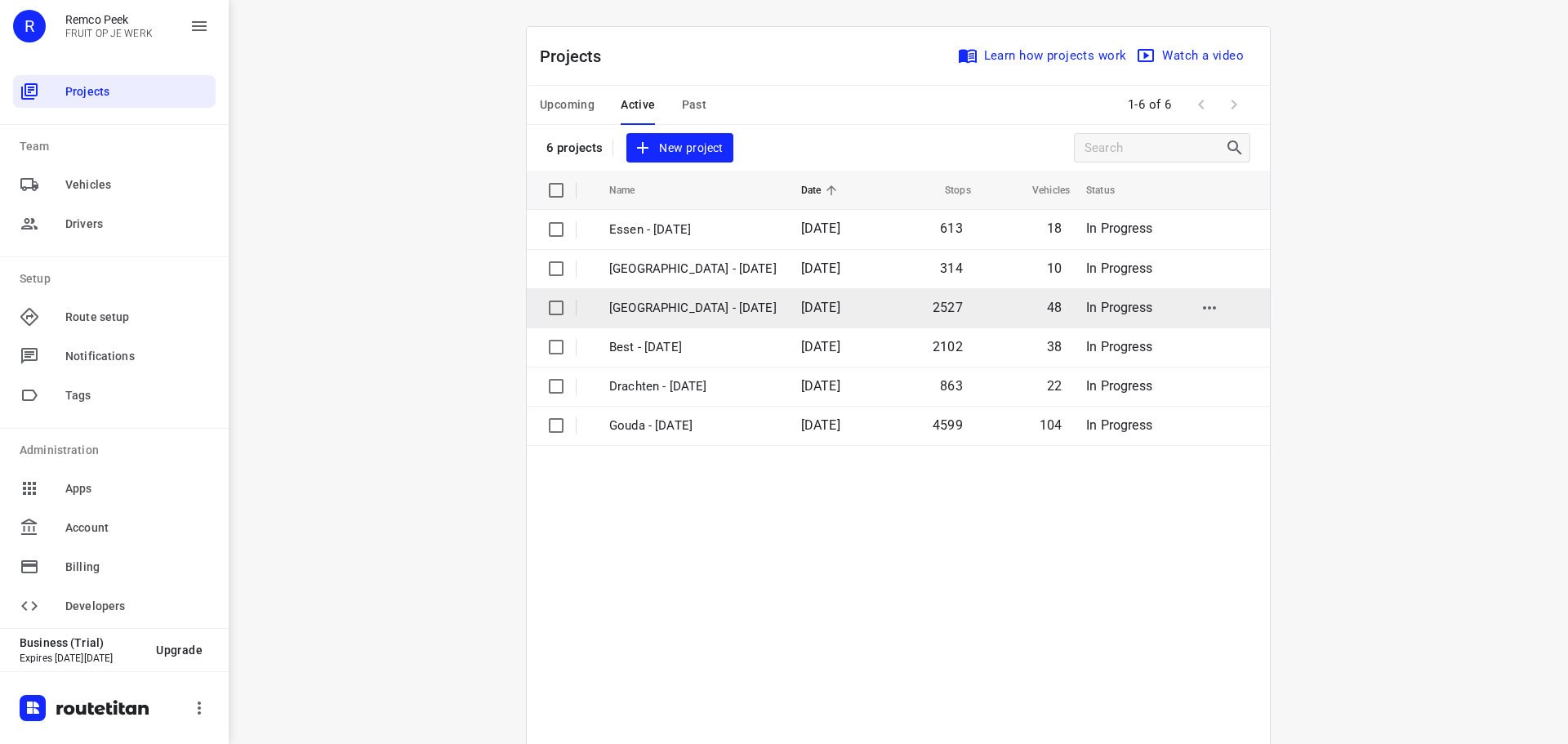
click at [670, 309] on p "[GEOGRAPHIC_DATA] - [DATE]" at bounding box center [692, 307] width 167 height 19
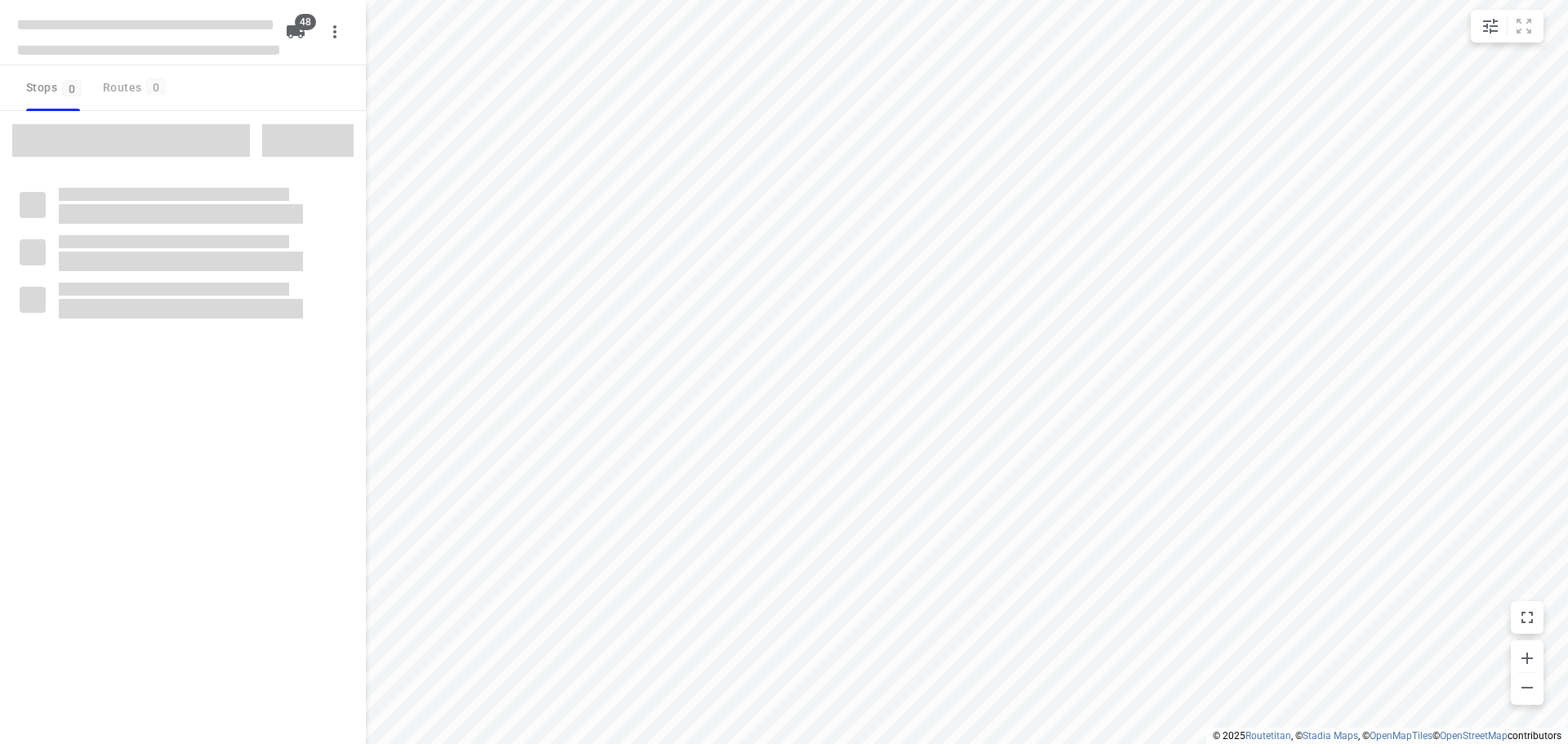
type input "distance"
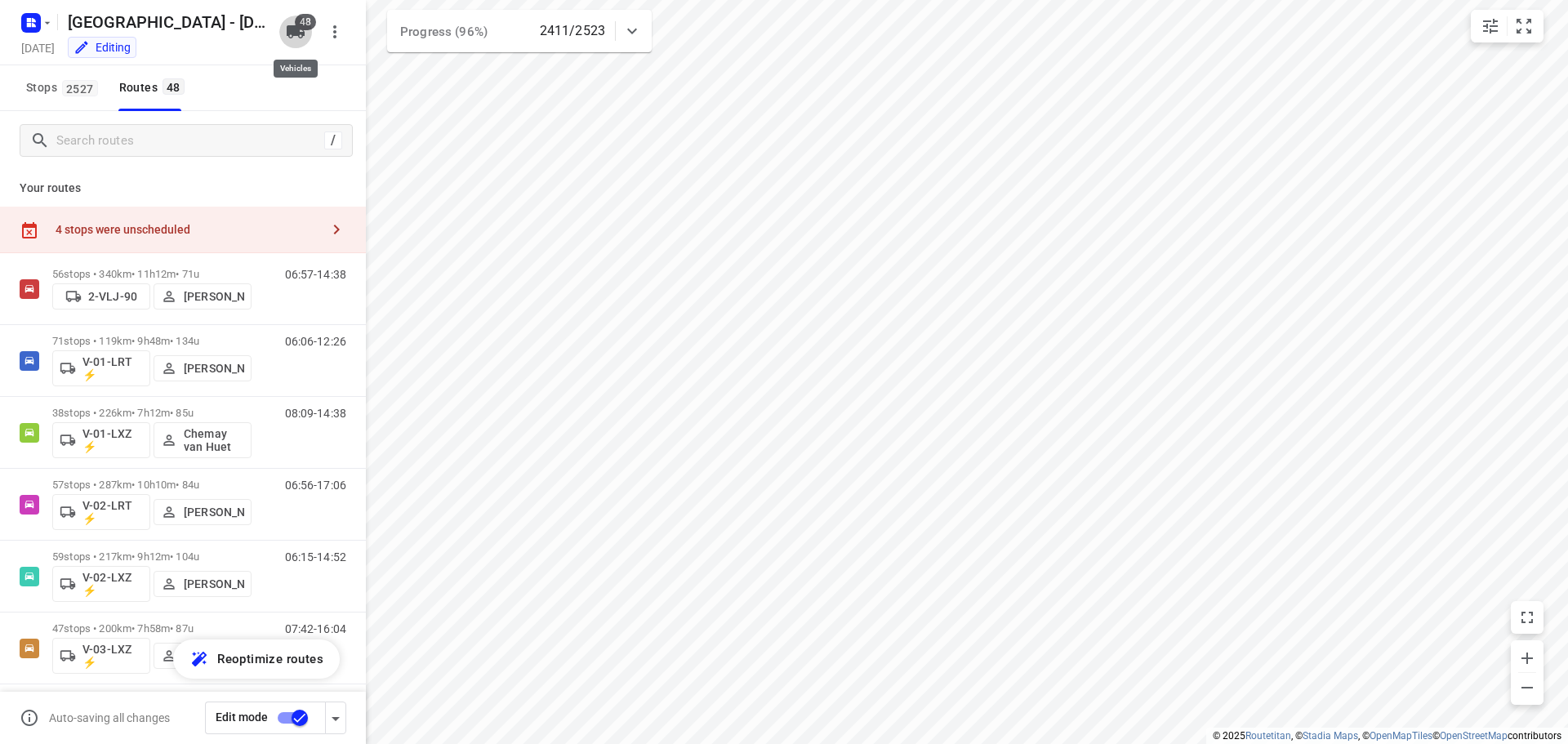
click at [296, 36] on icon "button" at bounding box center [296, 31] width 18 height 13
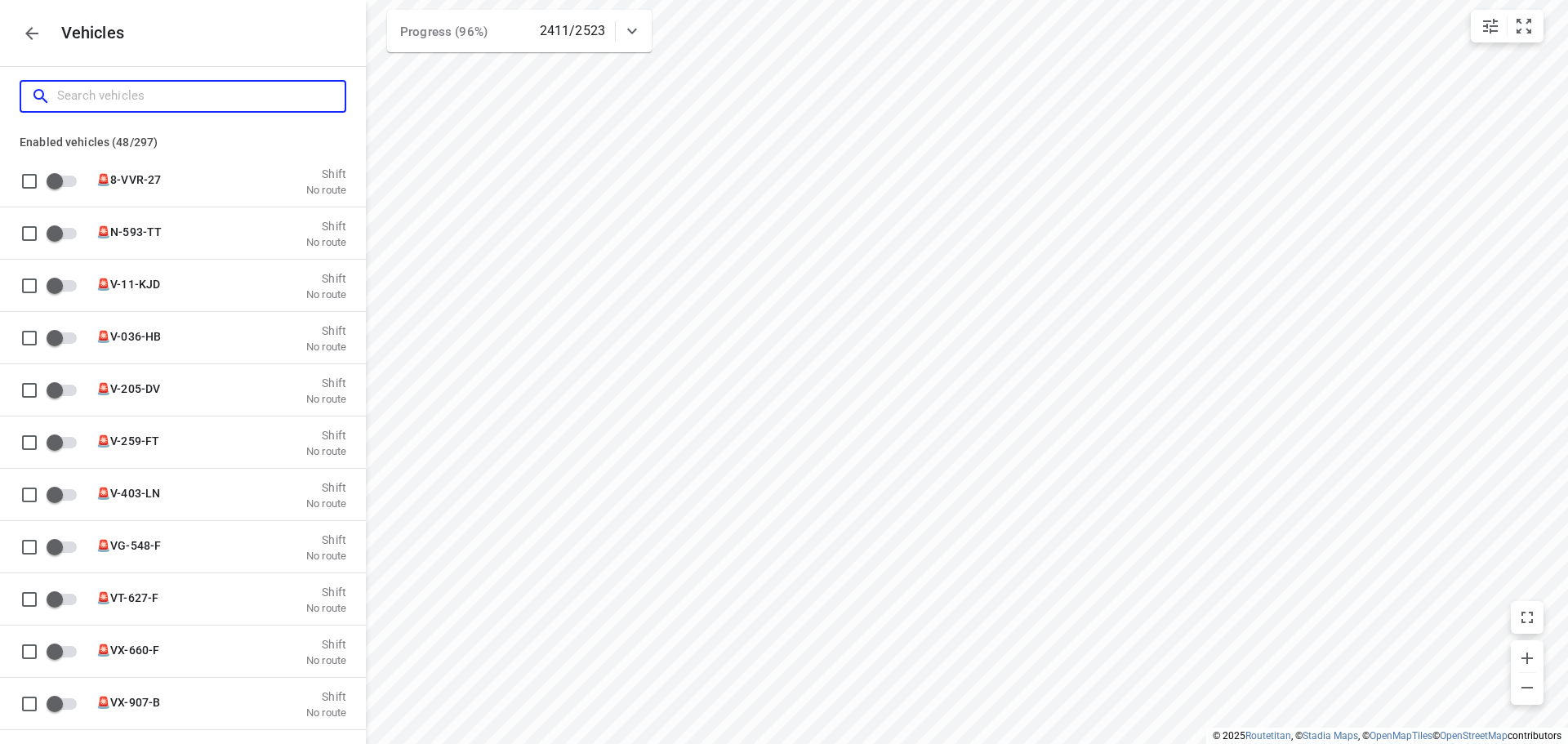
click at [146, 99] on input "Search vehicles" at bounding box center [201, 96] width 288 height 25
type input "a"
checkbox input "false"
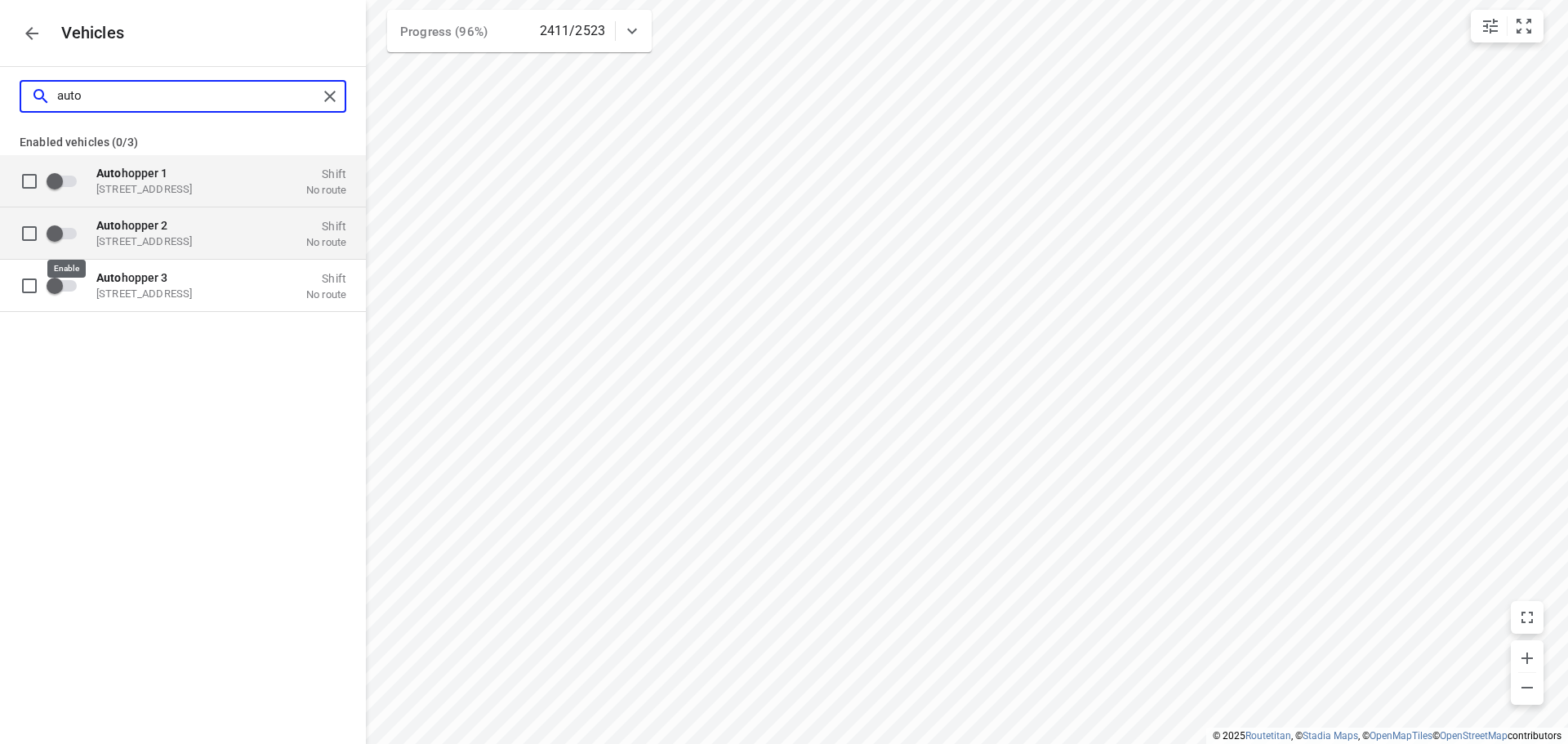
type input "auto"
click at [70, 237] on input "grid" at bounding box center [54, 233] width 93 height 31
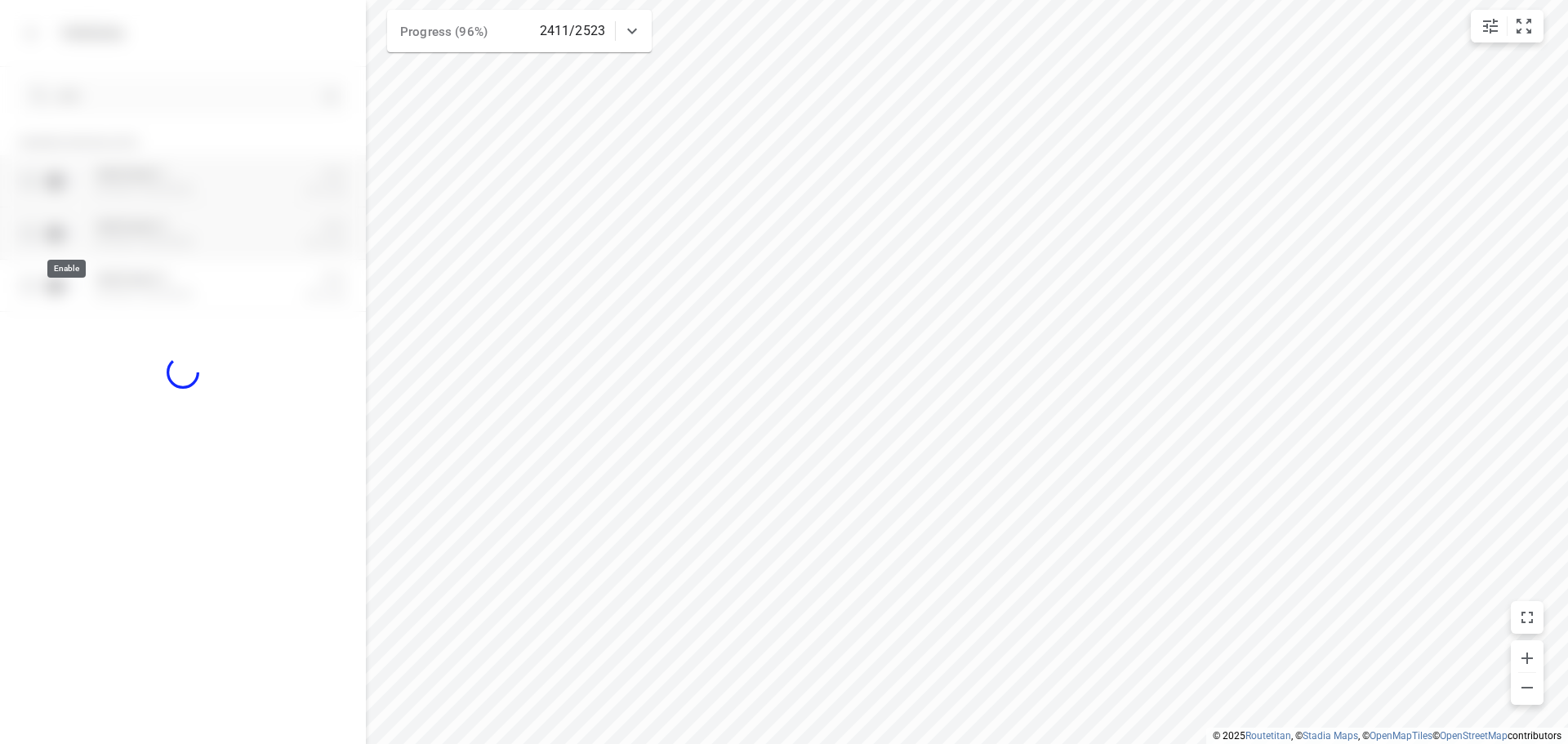
checkbox input "true"
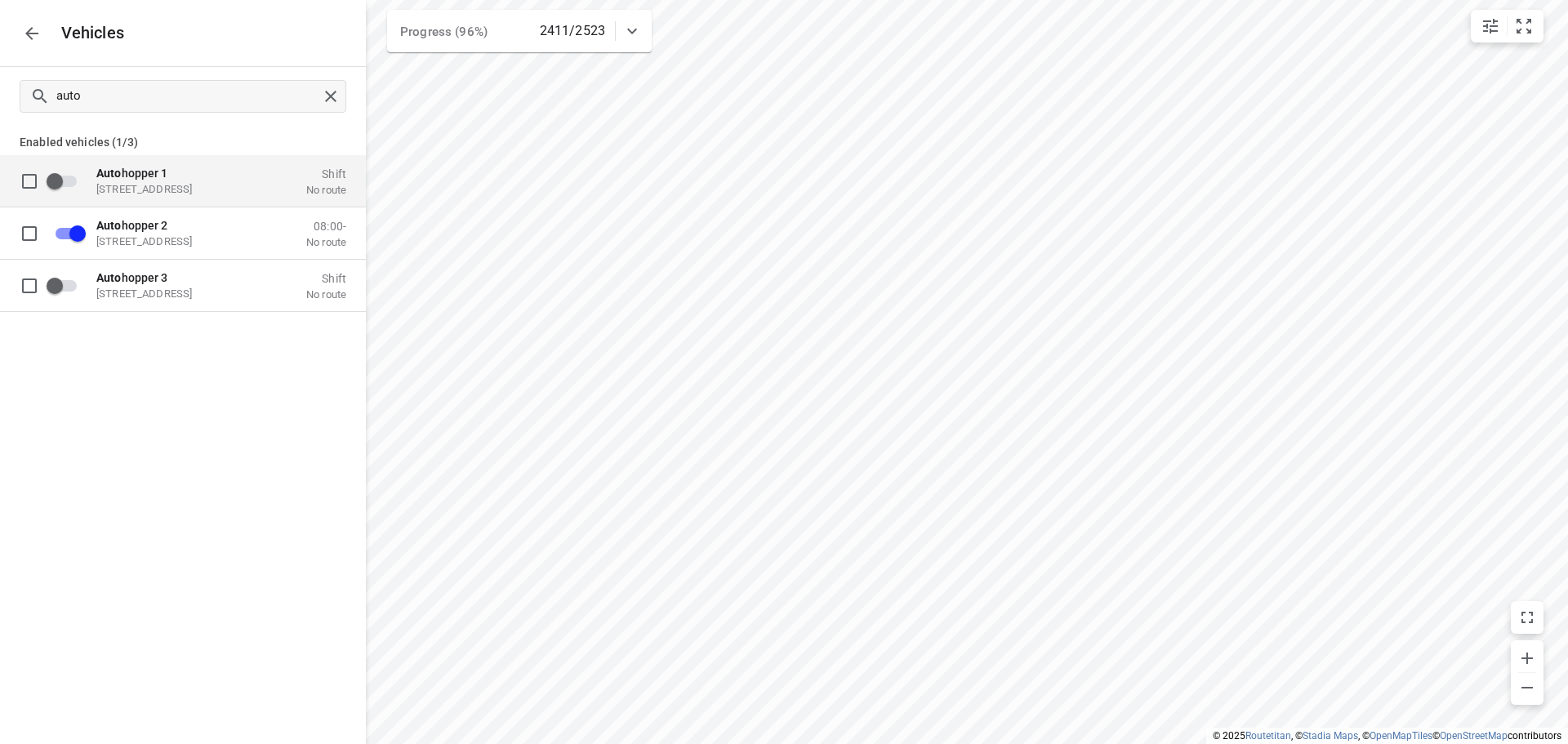
click at [33, 37] on icon "button" at bounding box center [32, 33] width 20 height 20
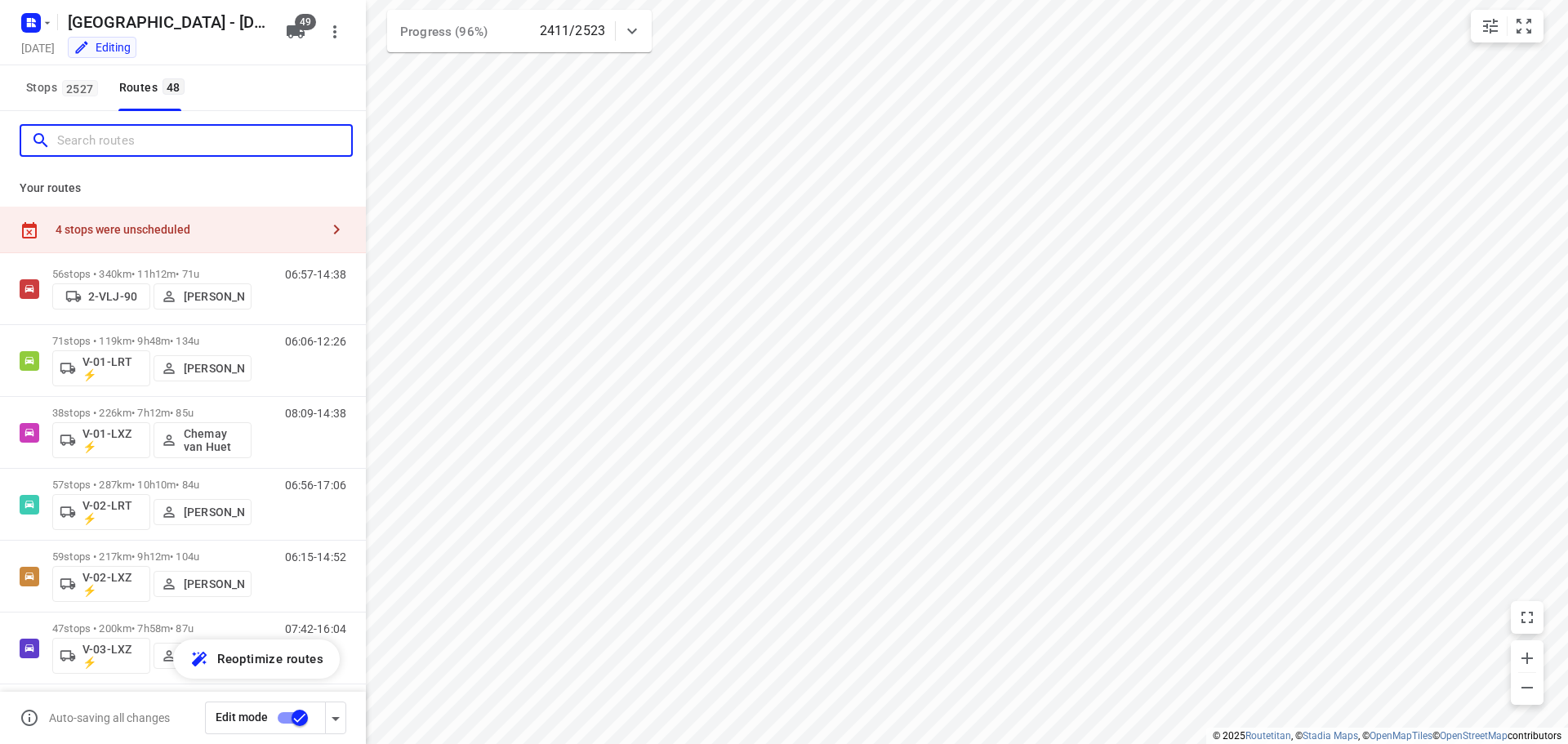
click at [166, 142] on input "Search routes" at bounding box center [204, 141] width 294 height 25
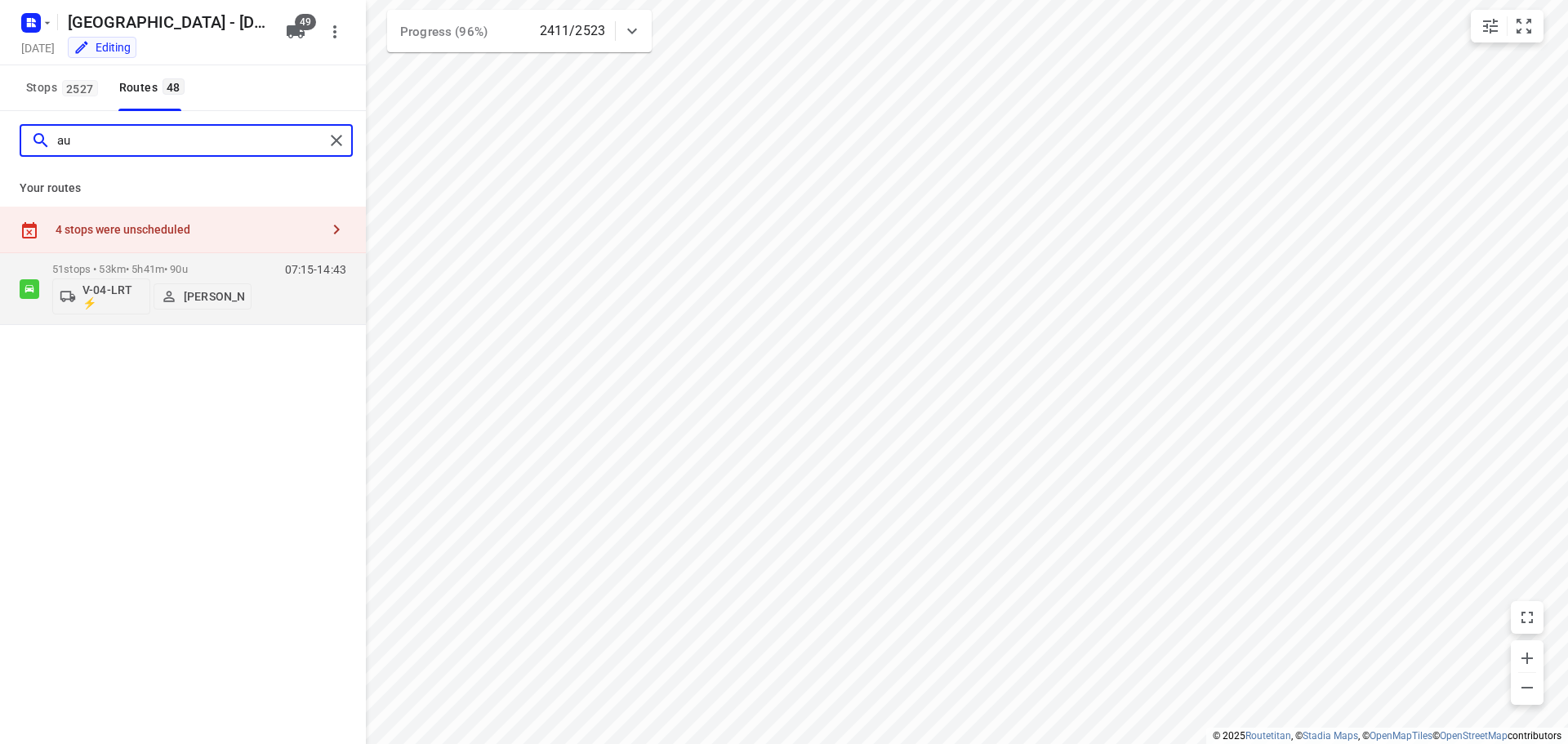
type input "a"
type input "gera"
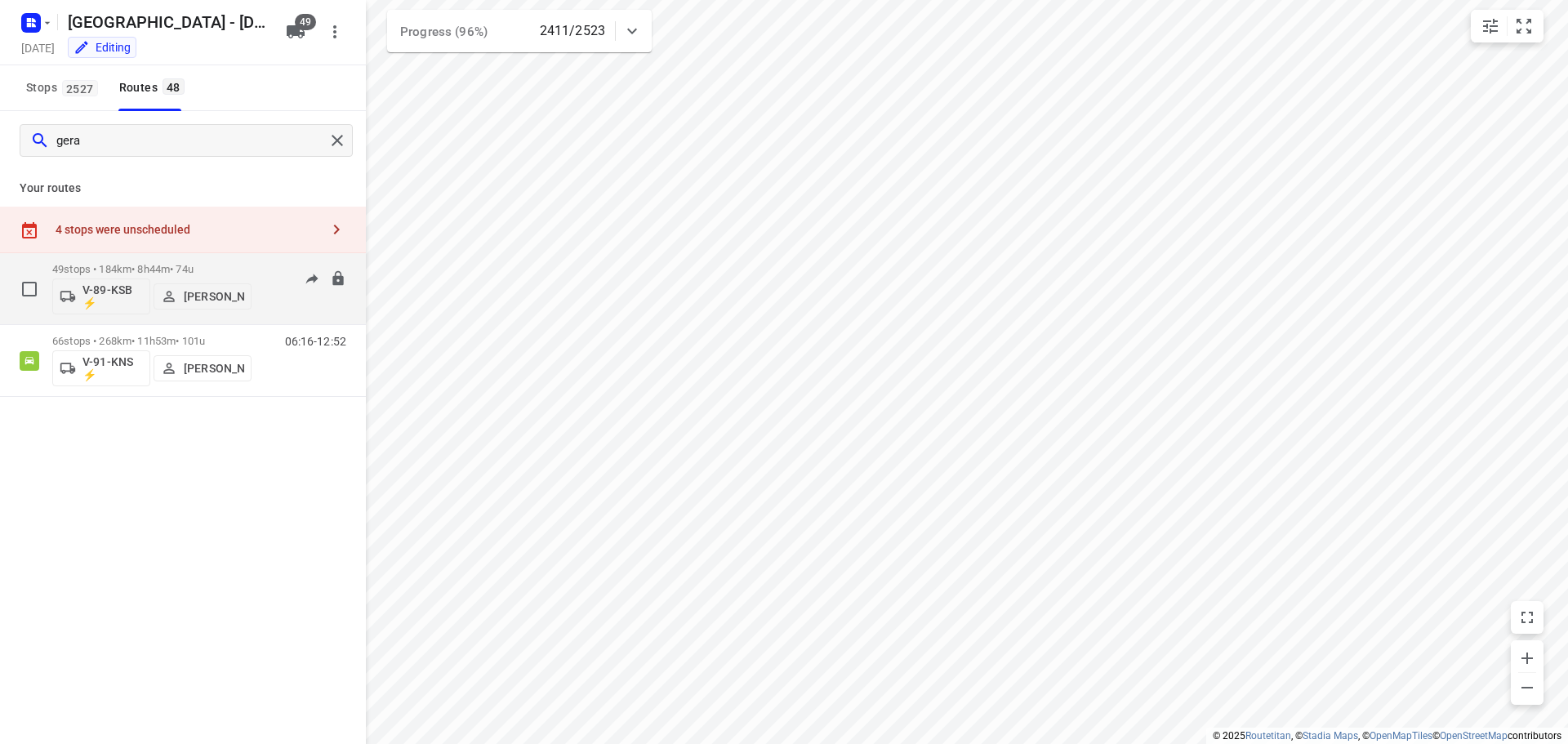
click at [210, 269] on p "49 stops • 184km • 8h44m • 74u" at bounding box center [152, 269] width 200 height 13
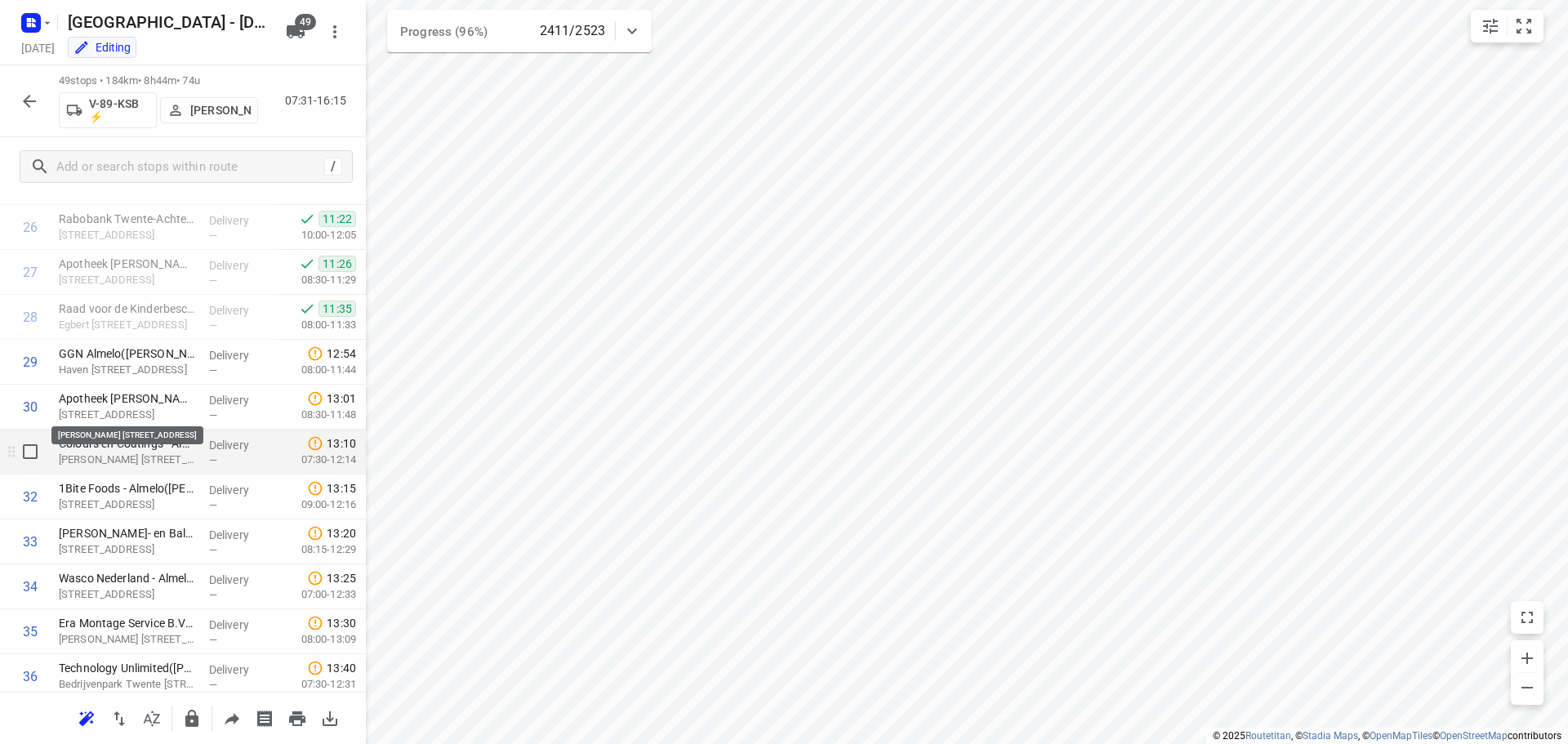
scroll to position [1307, 0]
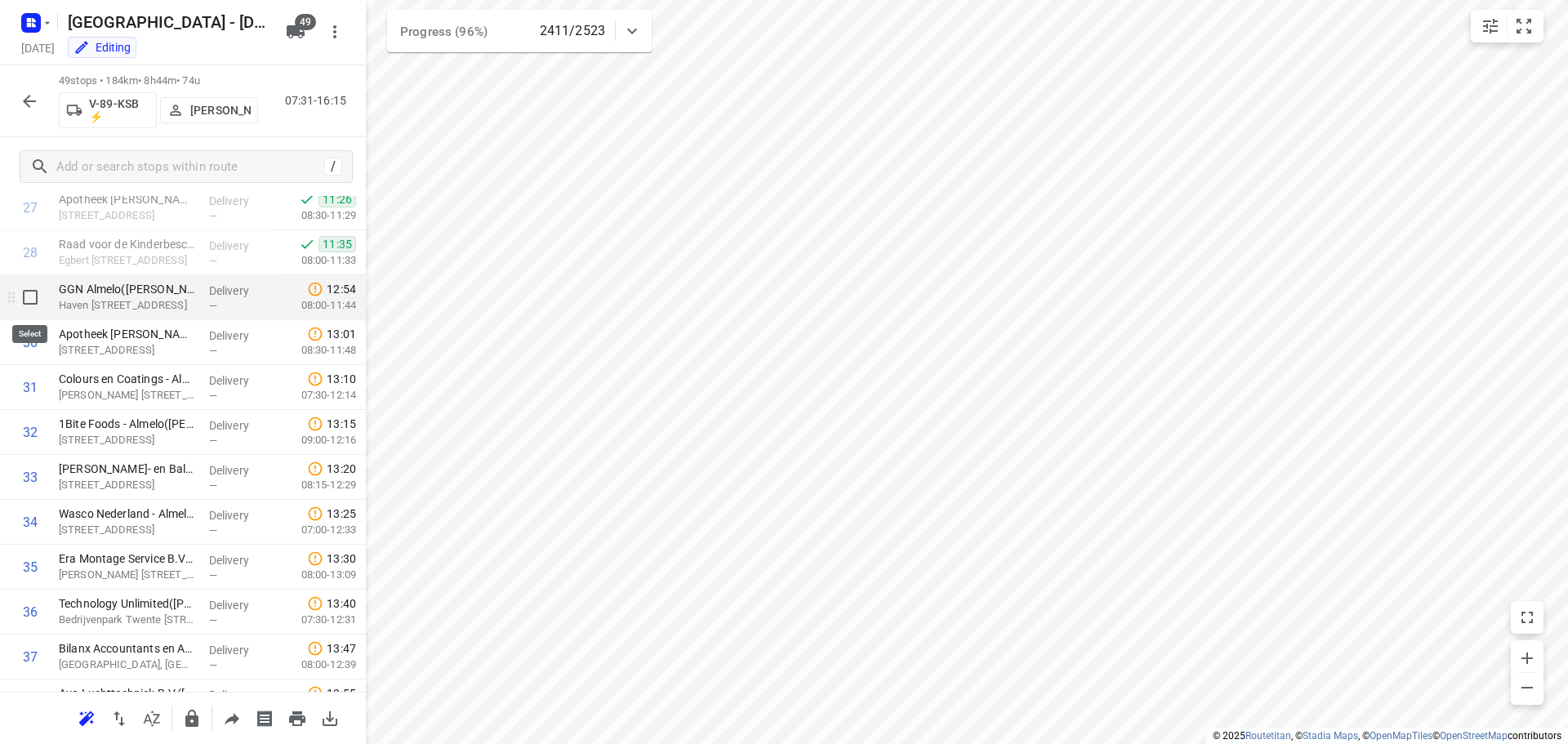
click at [25, 299] on input "checkbox" at bounding box center [29, 297] width 32 height 32
checkbox input "true"
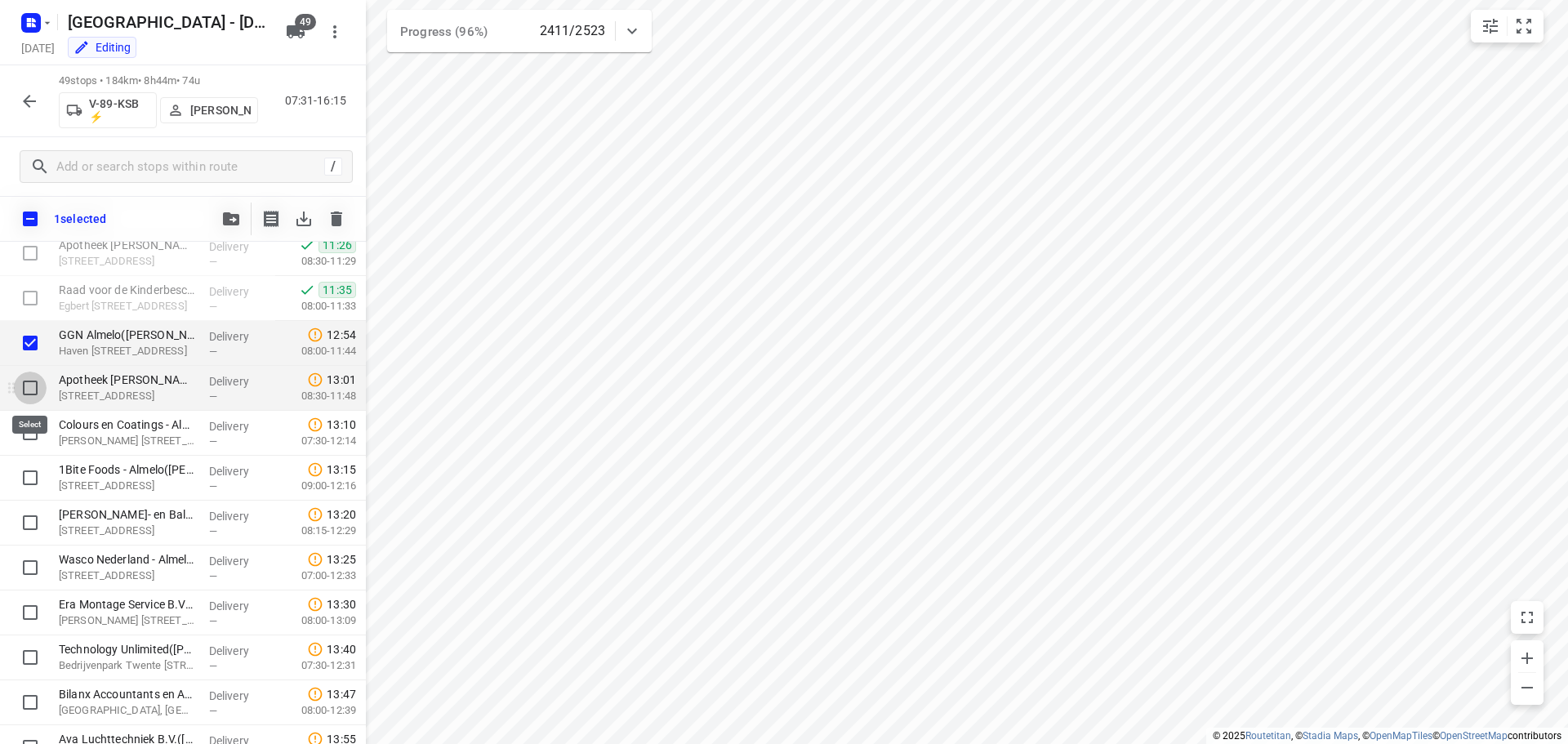
click at [24, 386] on input "checkbox" at bounding box center [29, 388] width 32 height 32
checkbox input "true"
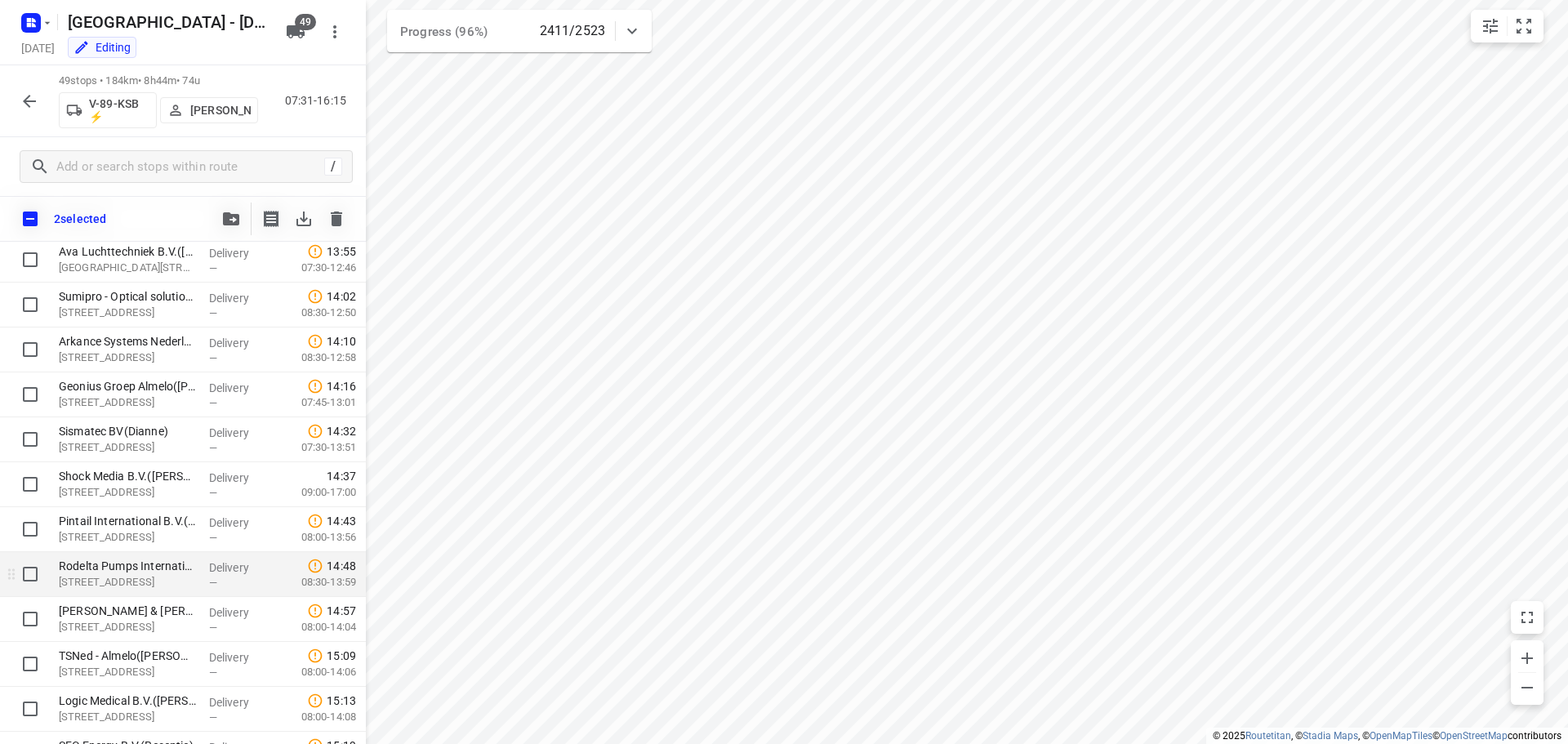
scroll to position [1872, 0]
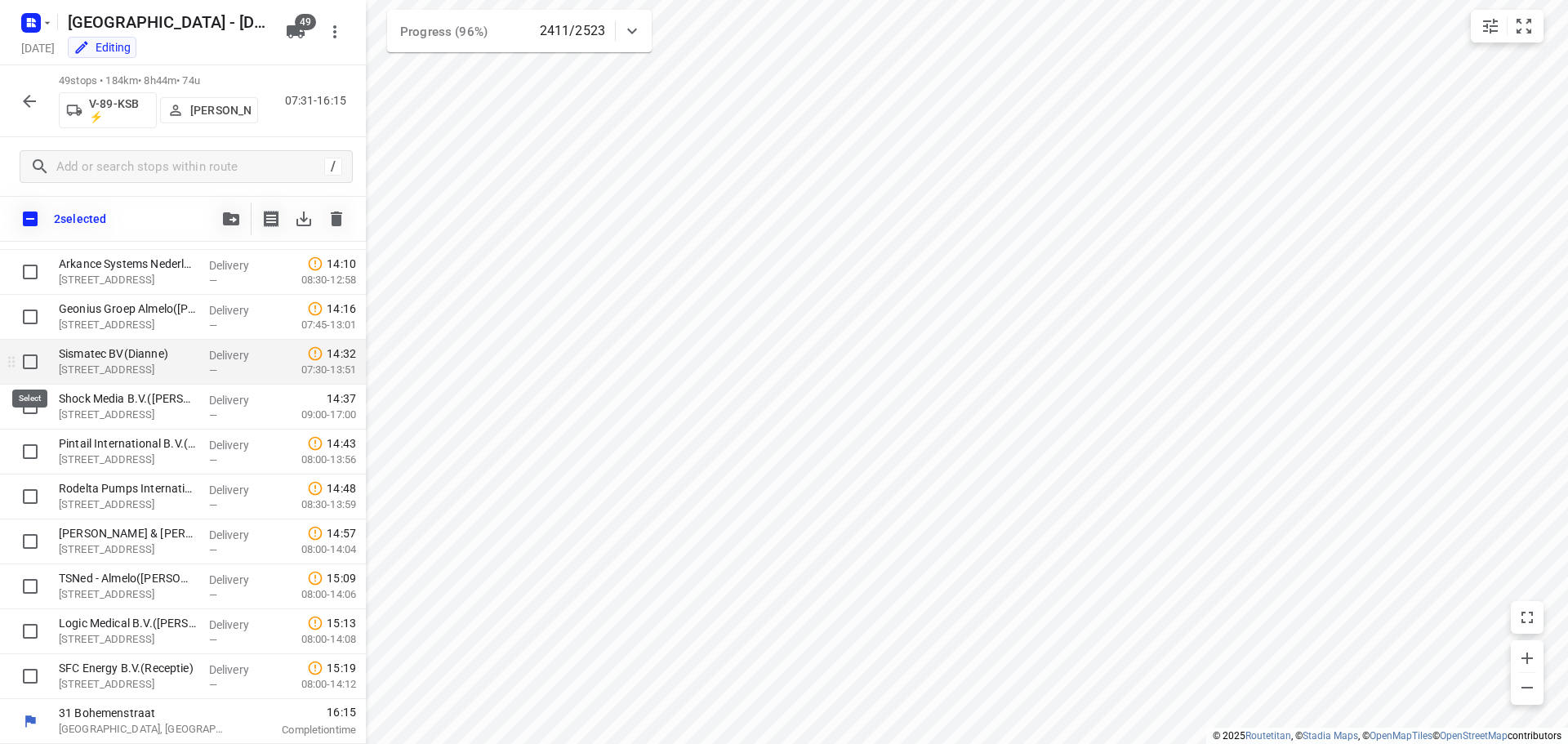
click at [29, 363] on input "checkbox" at bounding box center [29, 361] width 32 height 32
checkbox input "true"
click at [26, 406] on input "checkbox" at bounding box center [29, 406] width 32 height 32
checkbox input "true"
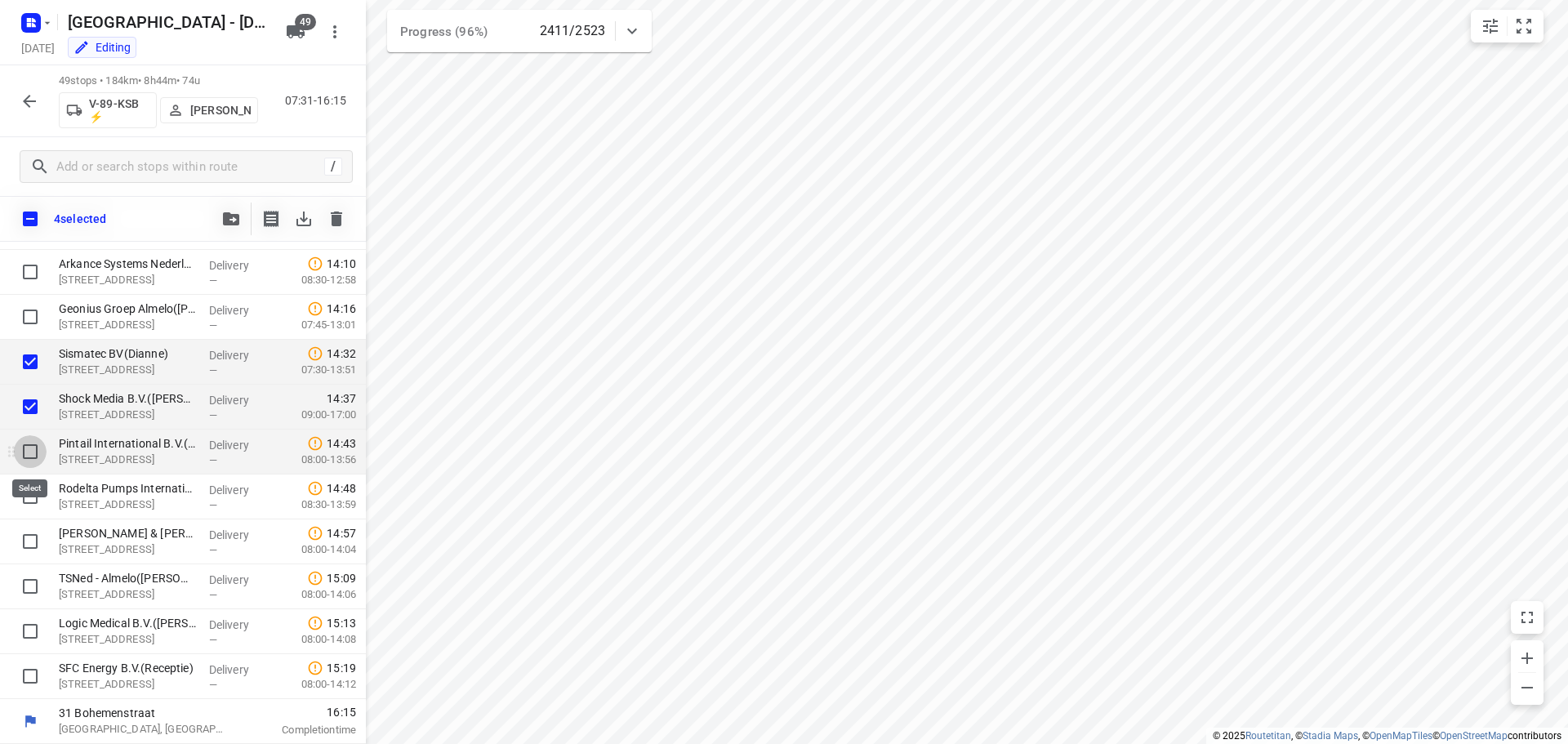
drag, startPoint x: 25, startPoint y: 446, endPoint x: 25, endPoint y: 481, distance: 35.0
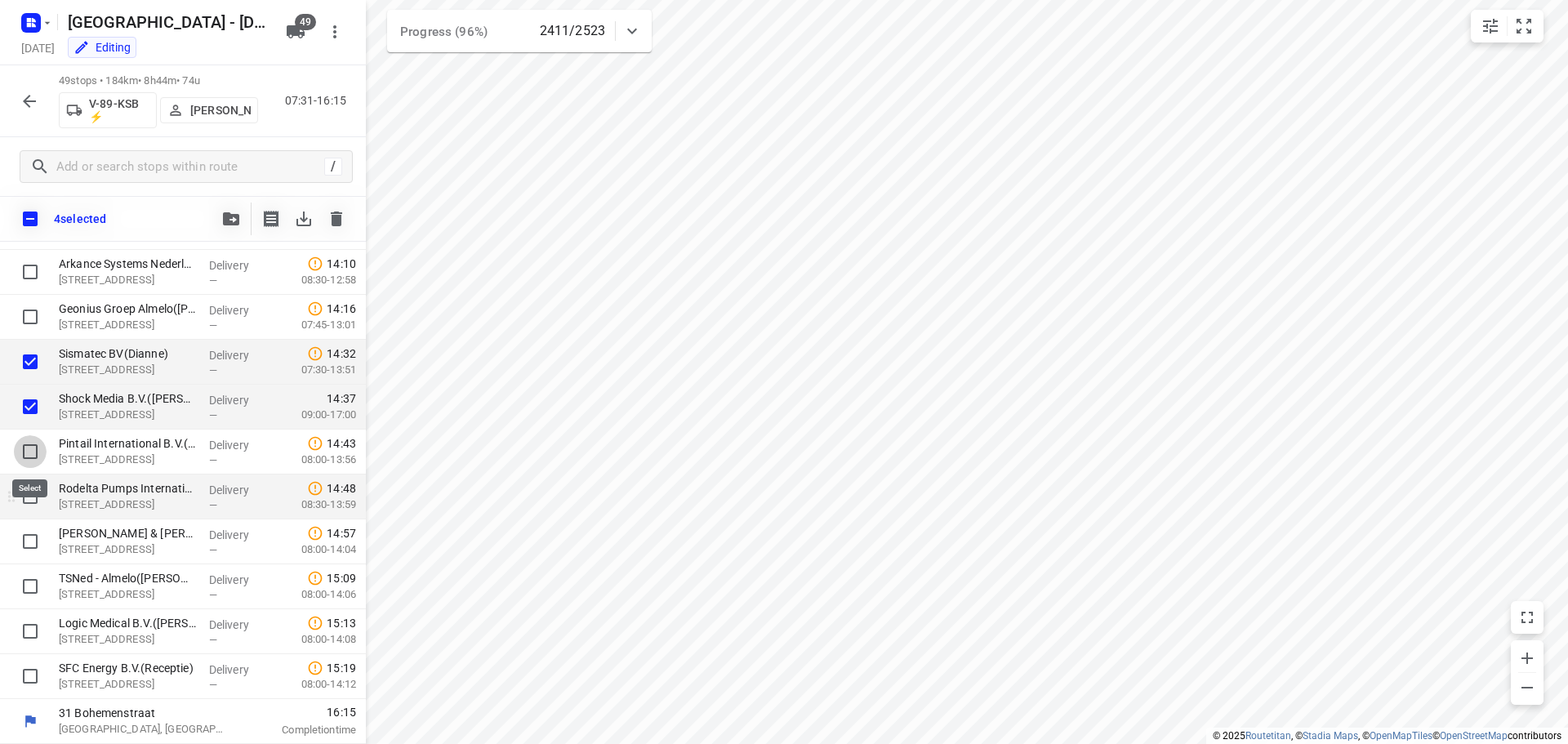
click at [25, 449] on input "checkbox" at bounding box center [29, 451] width 32 height 32
checkbox input "true"
click at [27, 495] on input "checkbox" at bounding box center [29, 496] width 32 height 32
checkbox input "true"
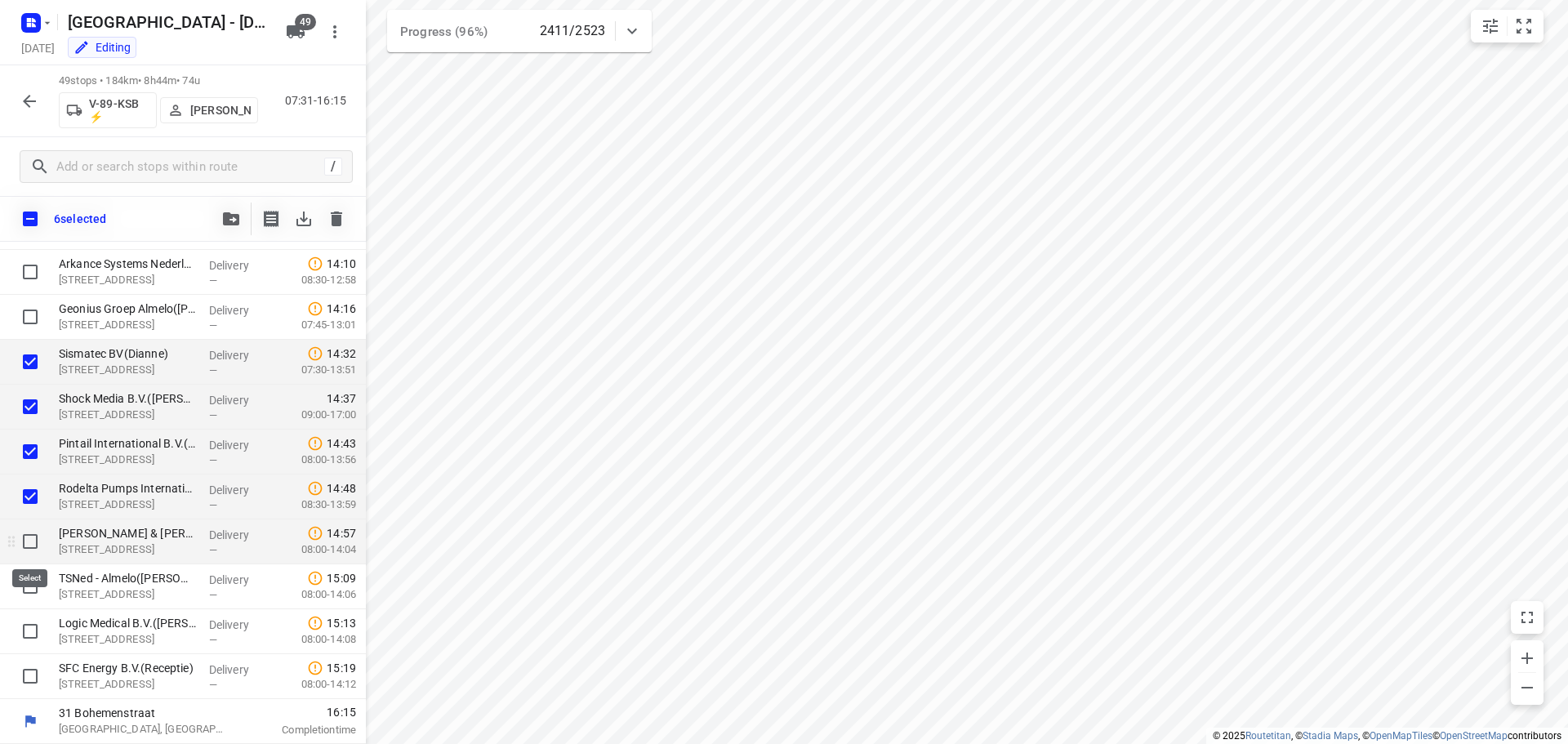
click at [32, 538] on input "checkbox" at bounding box center [29, 540] width 32 height 32
checkbox input "true"
click at [31, 577] on input "checkbox" at bounding box center [29, 585] width 32 height 32
checkbox input "true"
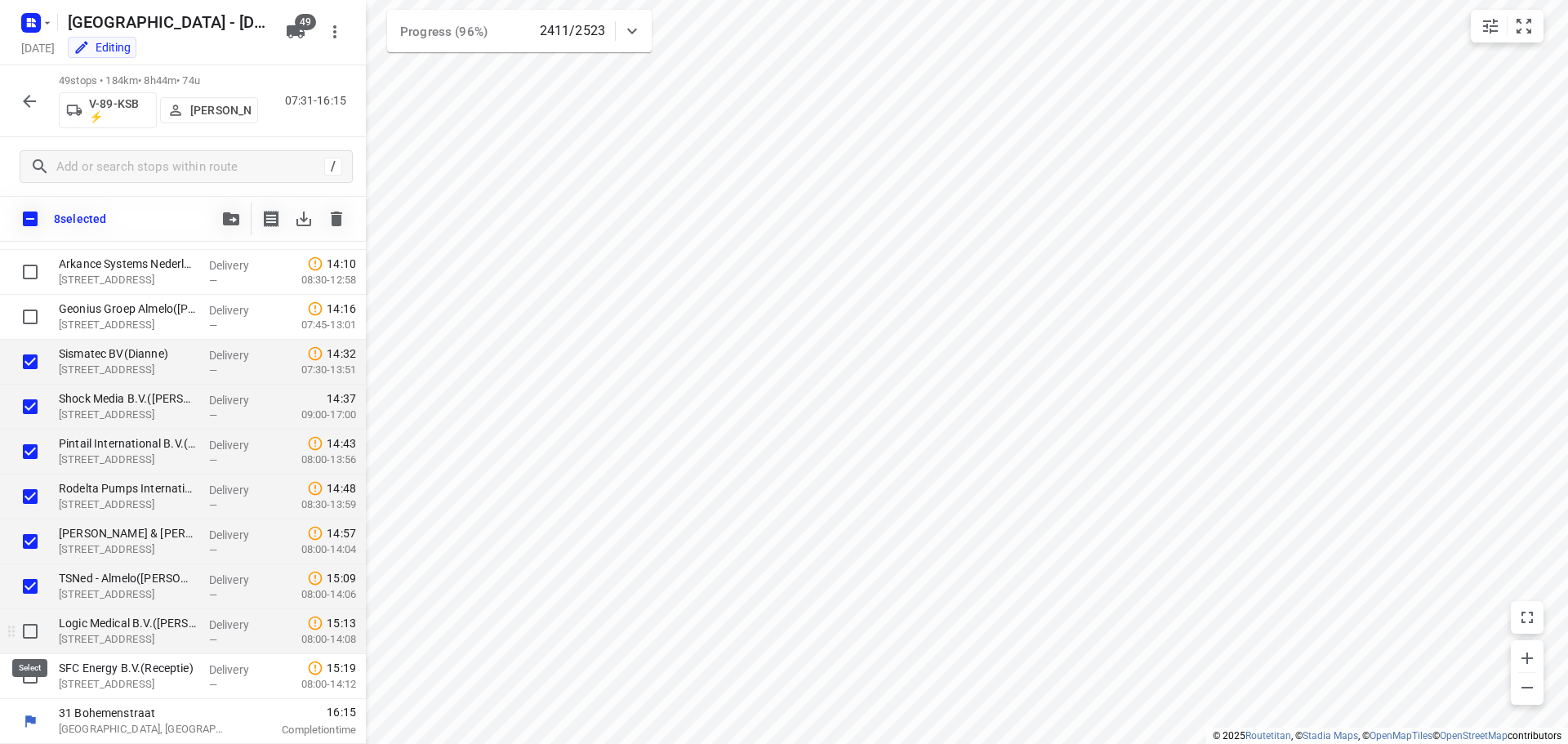
drag, startPoint x: 27, startPoint y: 633, endPoint x: 29, endPoint y: 643, distance: 10.2
click at [28, 633] on input "checkbox" at bounding box center [29, 630] width 32 height 32
checkbox input "true"
click at [27, 674] on input "checkbox" at bounding box center [29, 675] width 32 height 32
checkbox input "true"
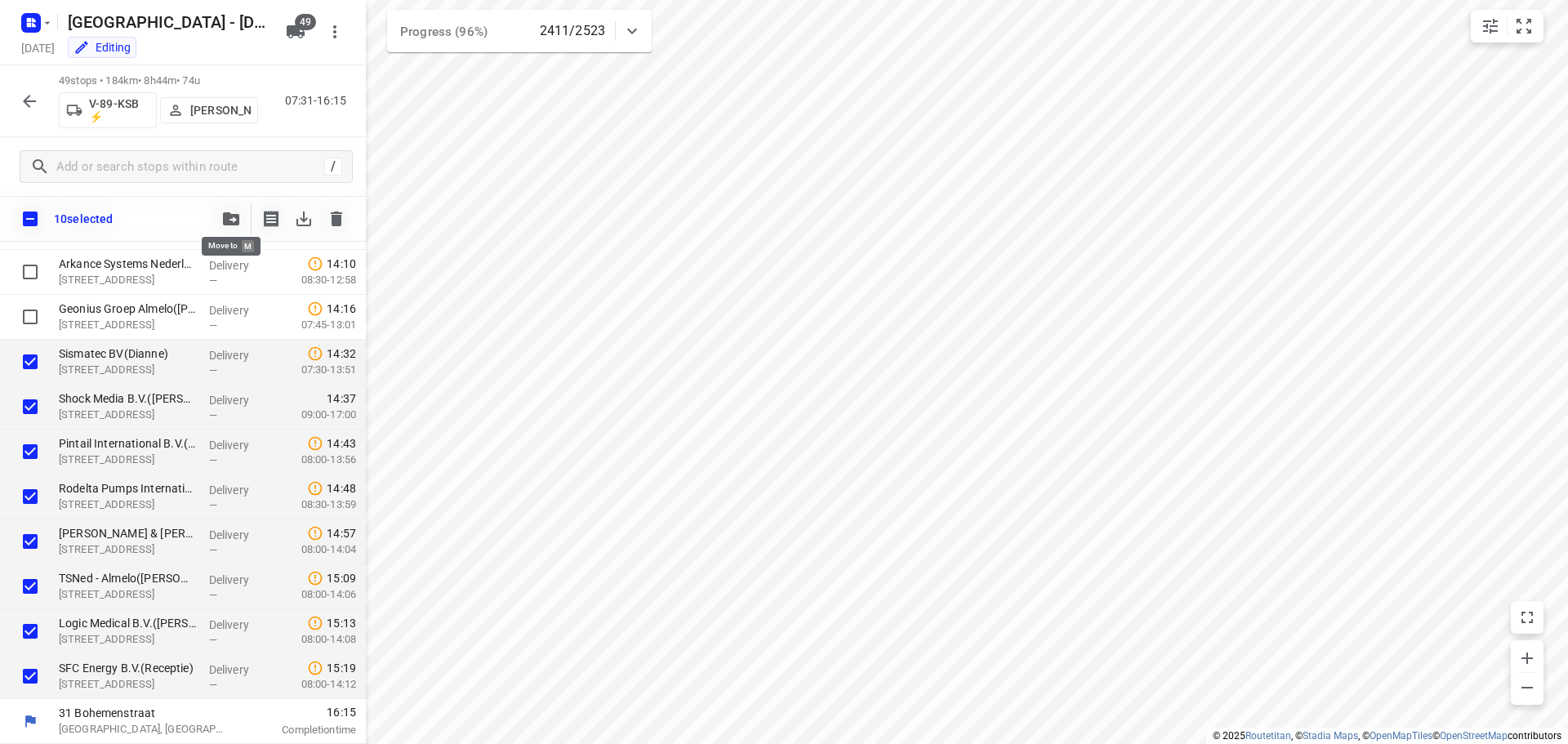
click at [232, 228] on button "button" at bounding box center [230, 218] width 32 height 32
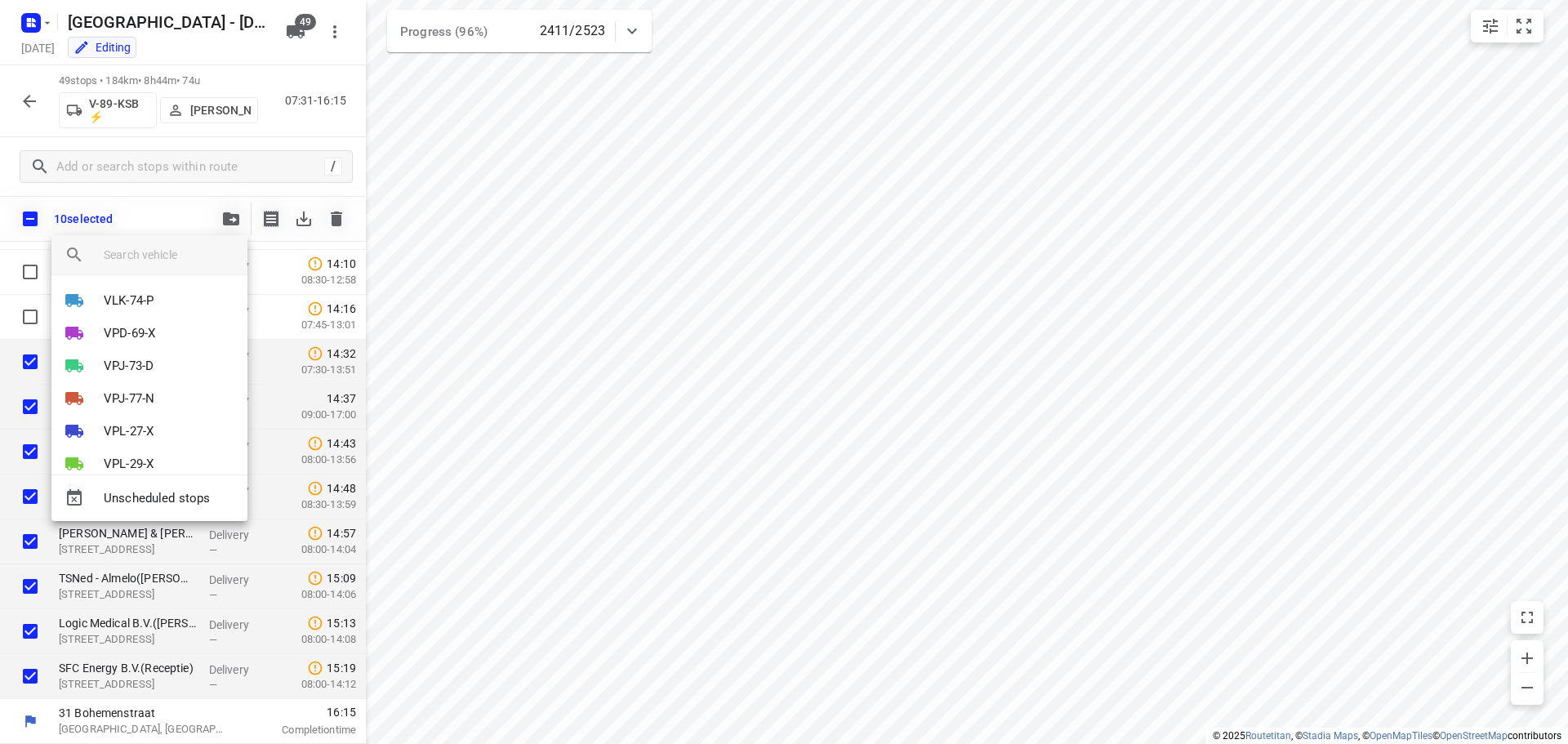
scroll to position [1107, 0]
click at [150, 257] on input "search vehicle" at bounding box center [168, 255] width 130 height 24
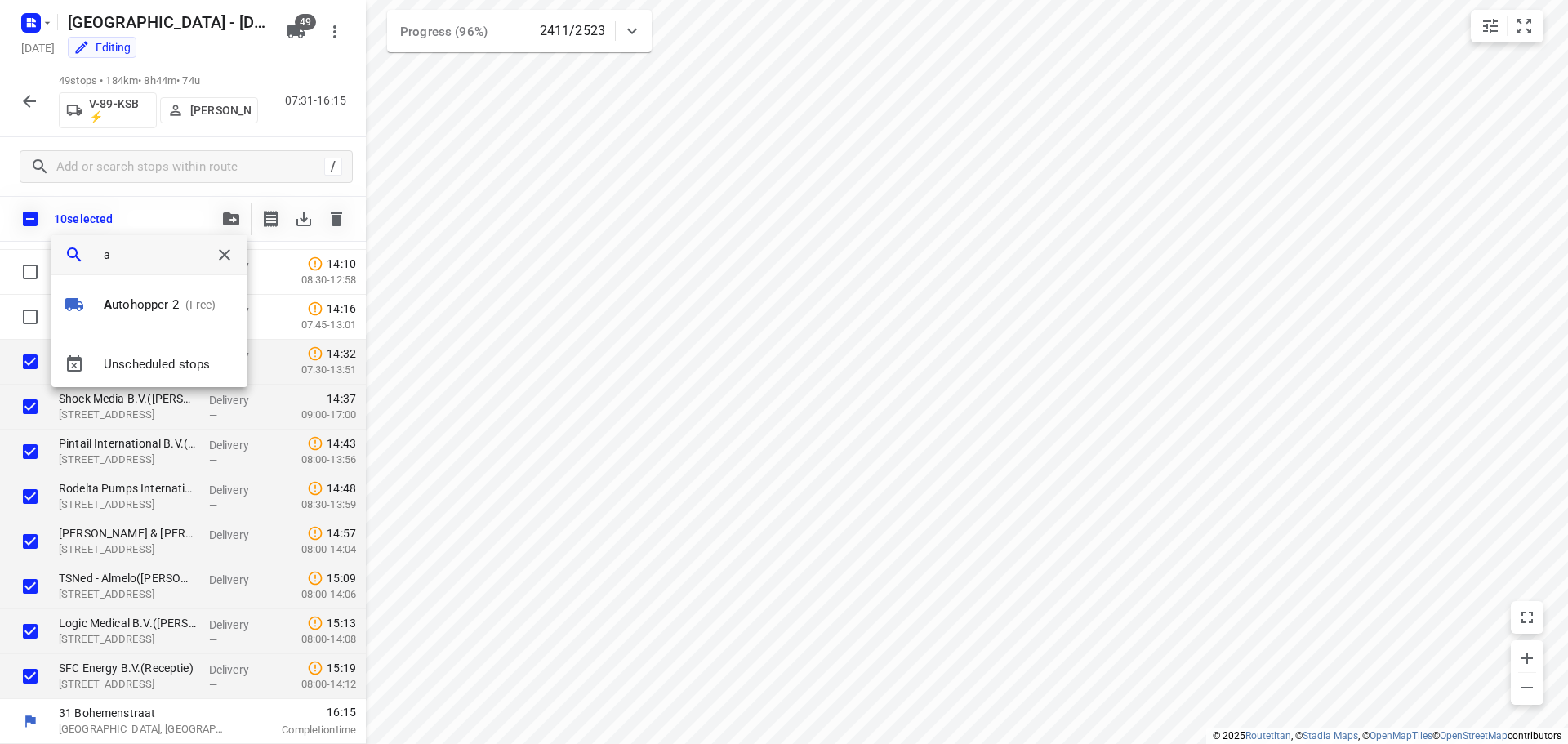
scroll to position [0, 0]
type input "auto"
click at [166, 302] on p "Auto hopper 2" at bounding box center [141, 304] width 74 height 19
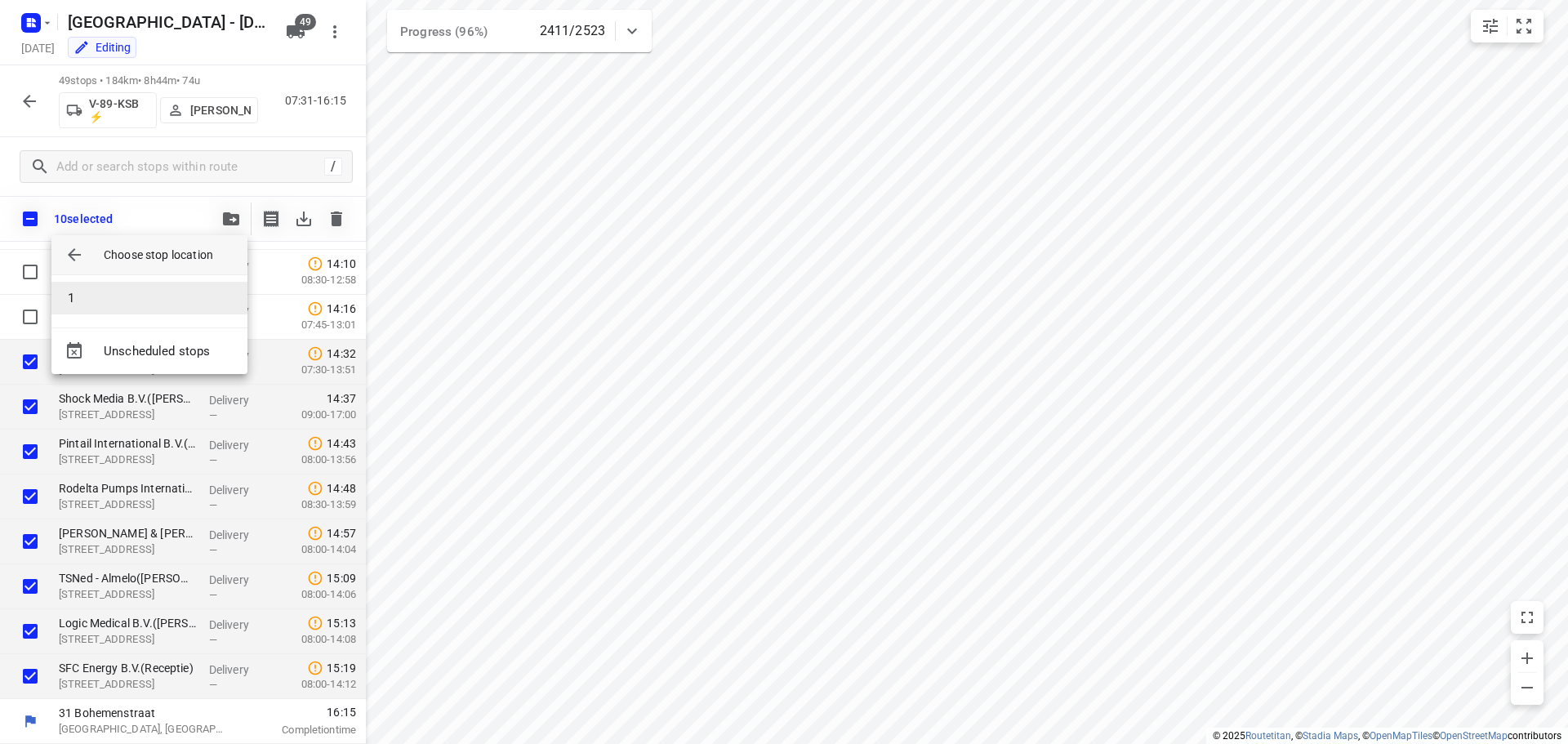
click at [139, 293] on li "1" at bounding box center [150, 298] width 196 height 32
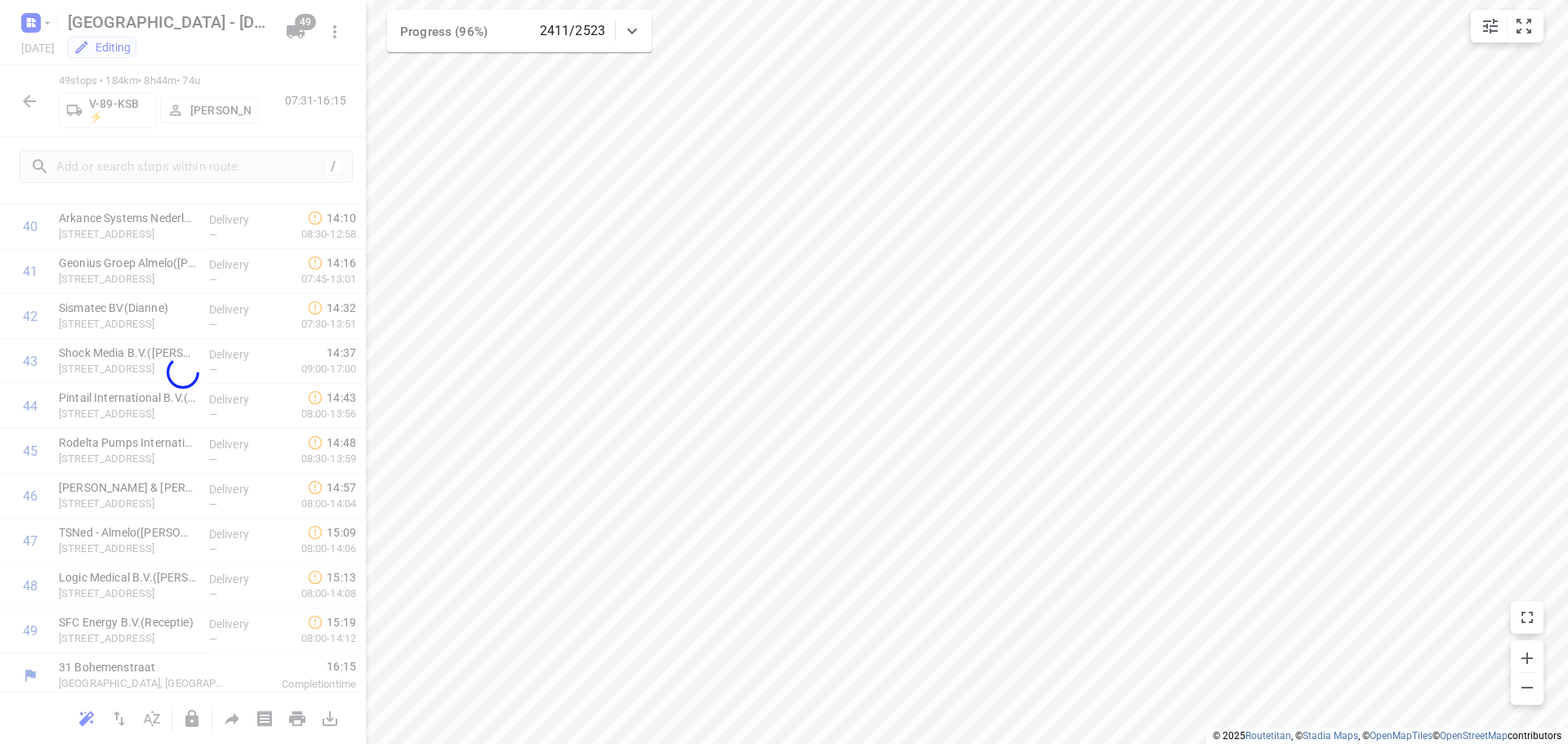
scroll to position [1429, 0]
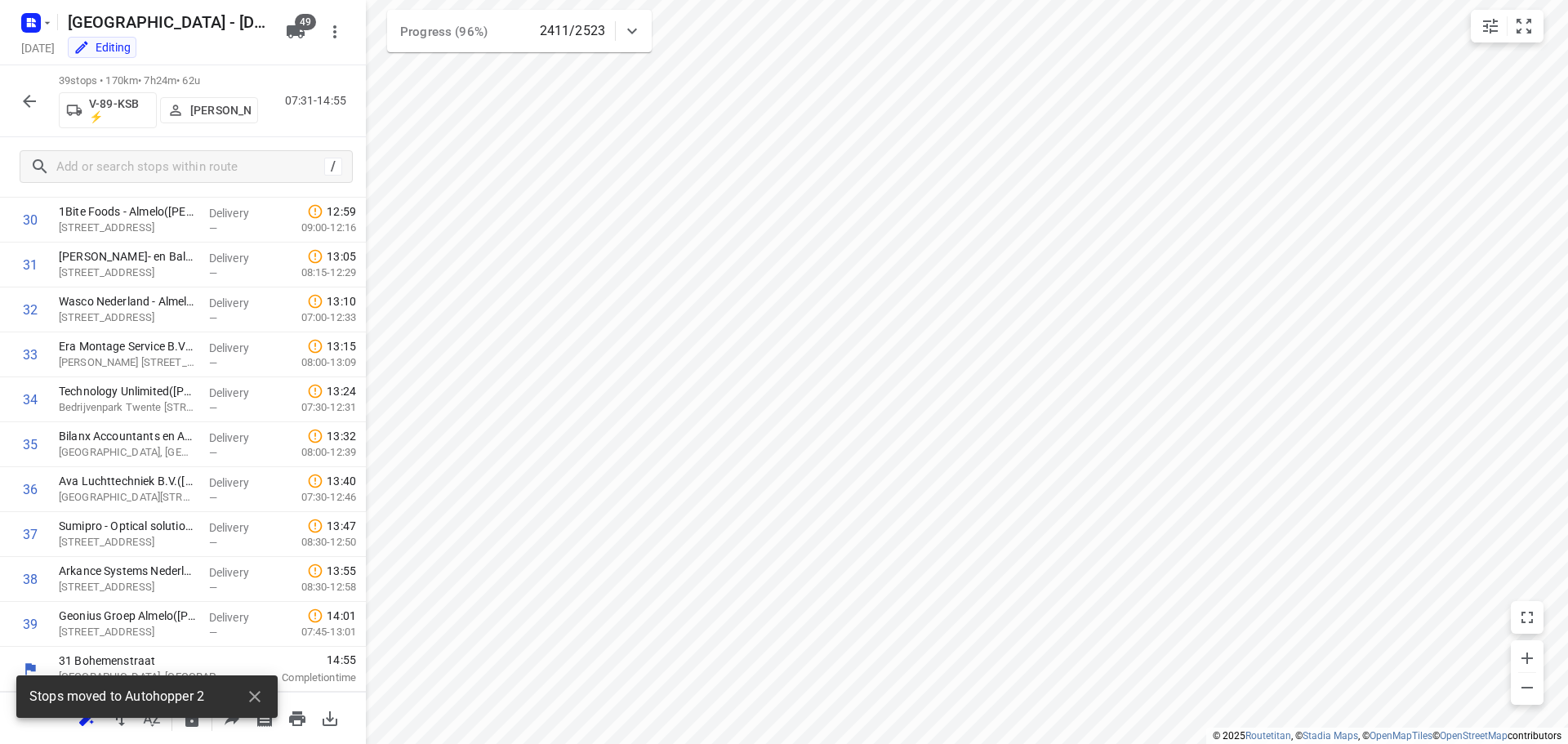
click at [27, 103] on icon "button" at bounding box center [29, 101] width 20 height 20
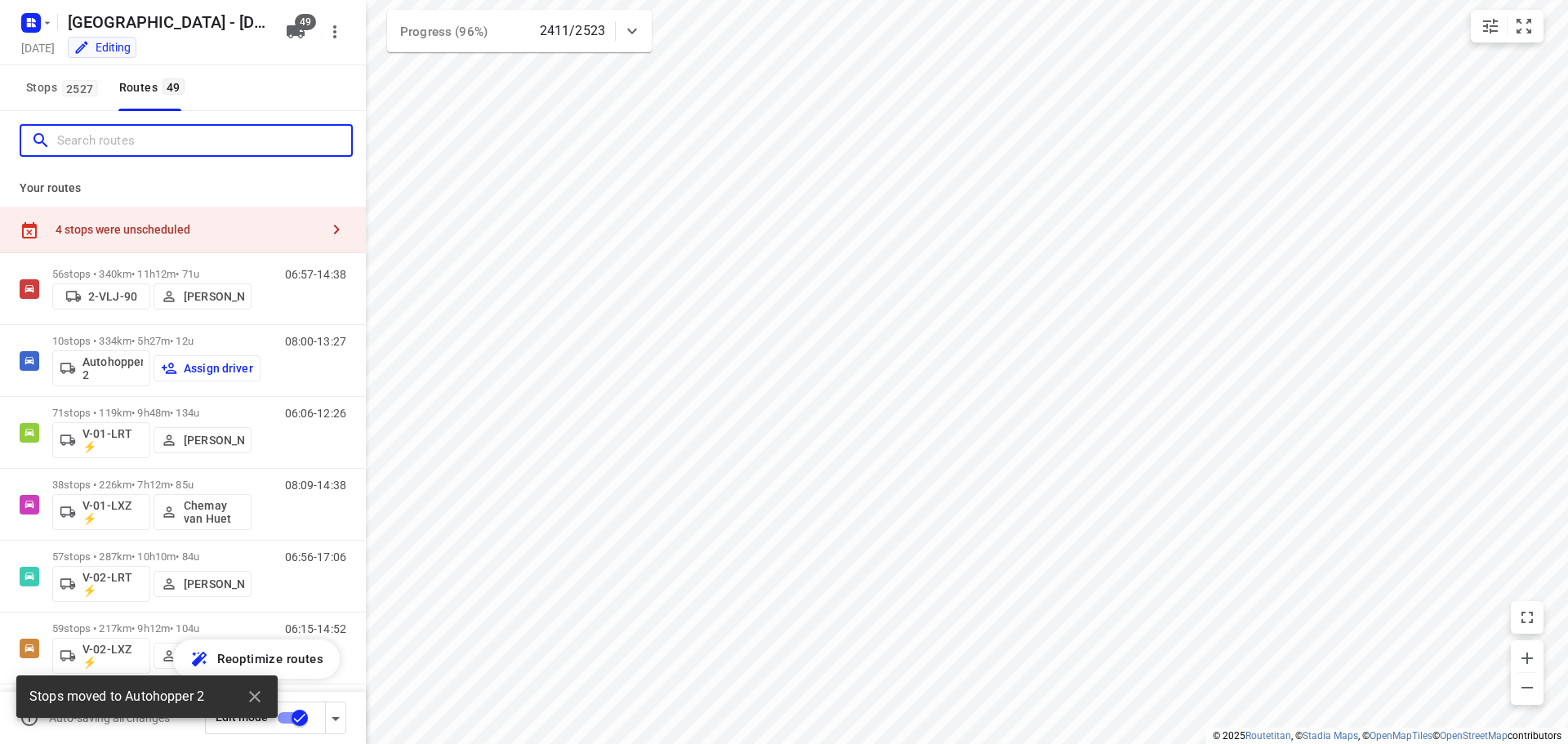
click at [108, 137] on input "Search routes" at bounding box center [204, 141] width 294 height 25
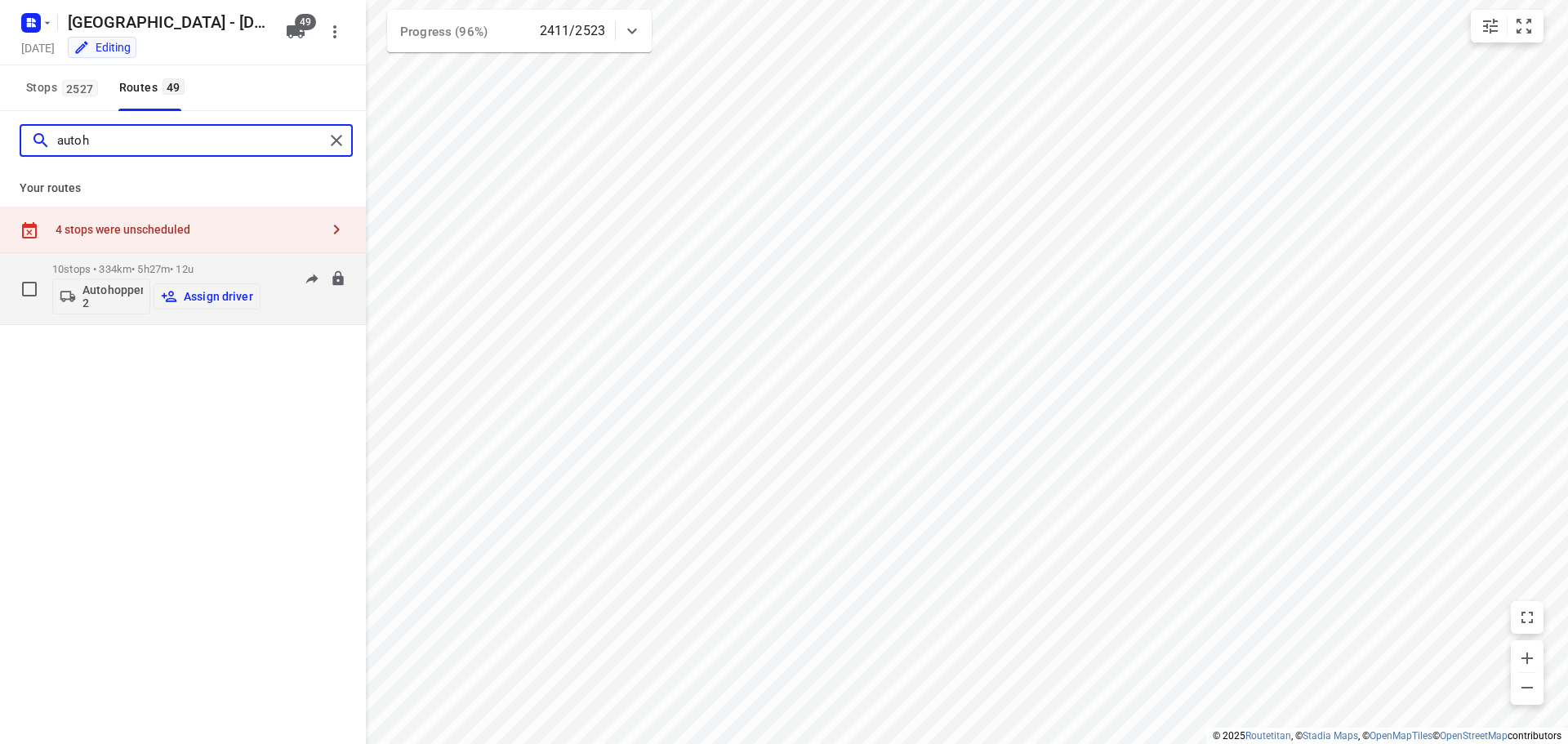
type input "autoh"
click at [208, 296] on p "Assign driver" at bounding box center [218, 296] width 69 height 13
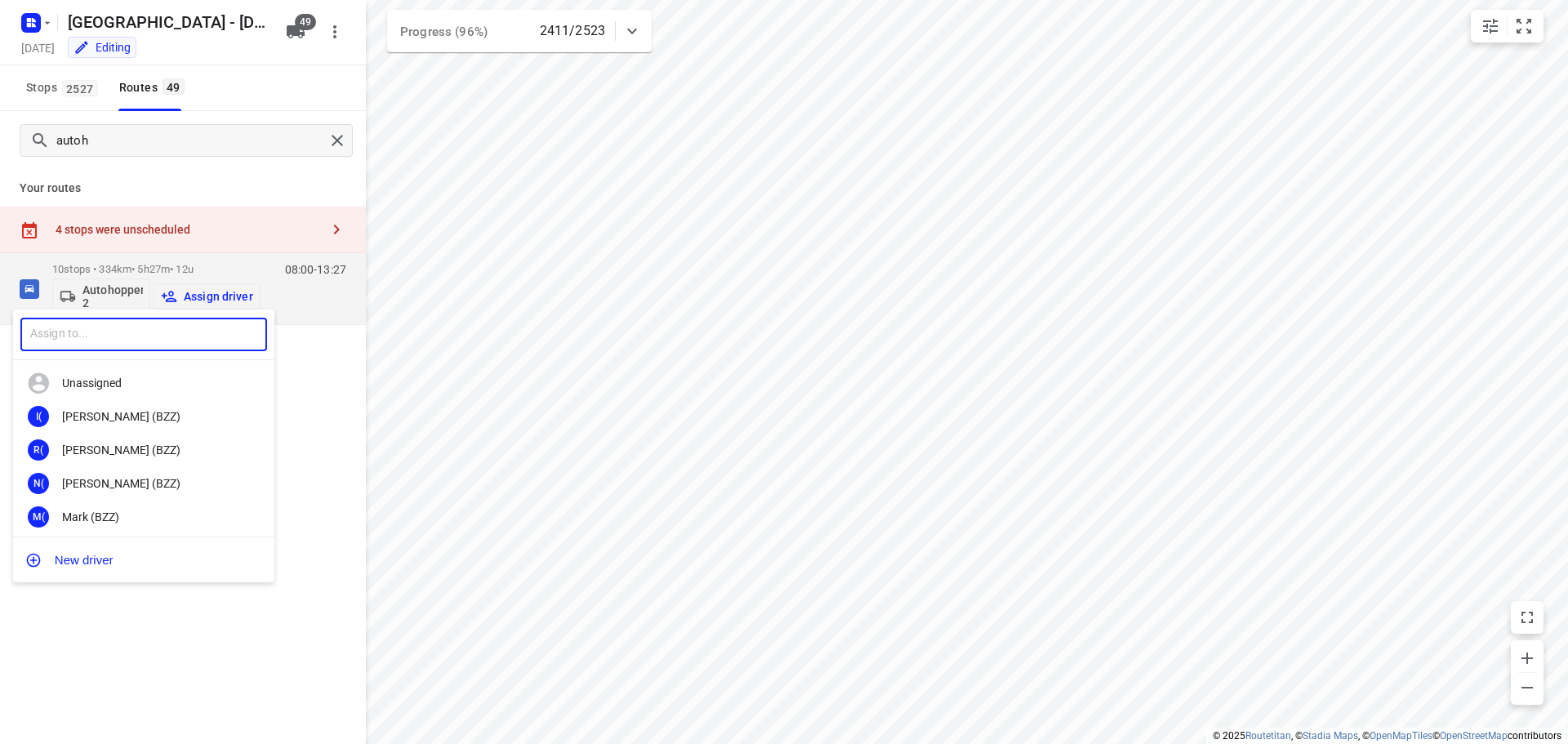
click at [161, 332] on input "text" at bounding box center [144, 335] width 247 height 33
type input "chema"
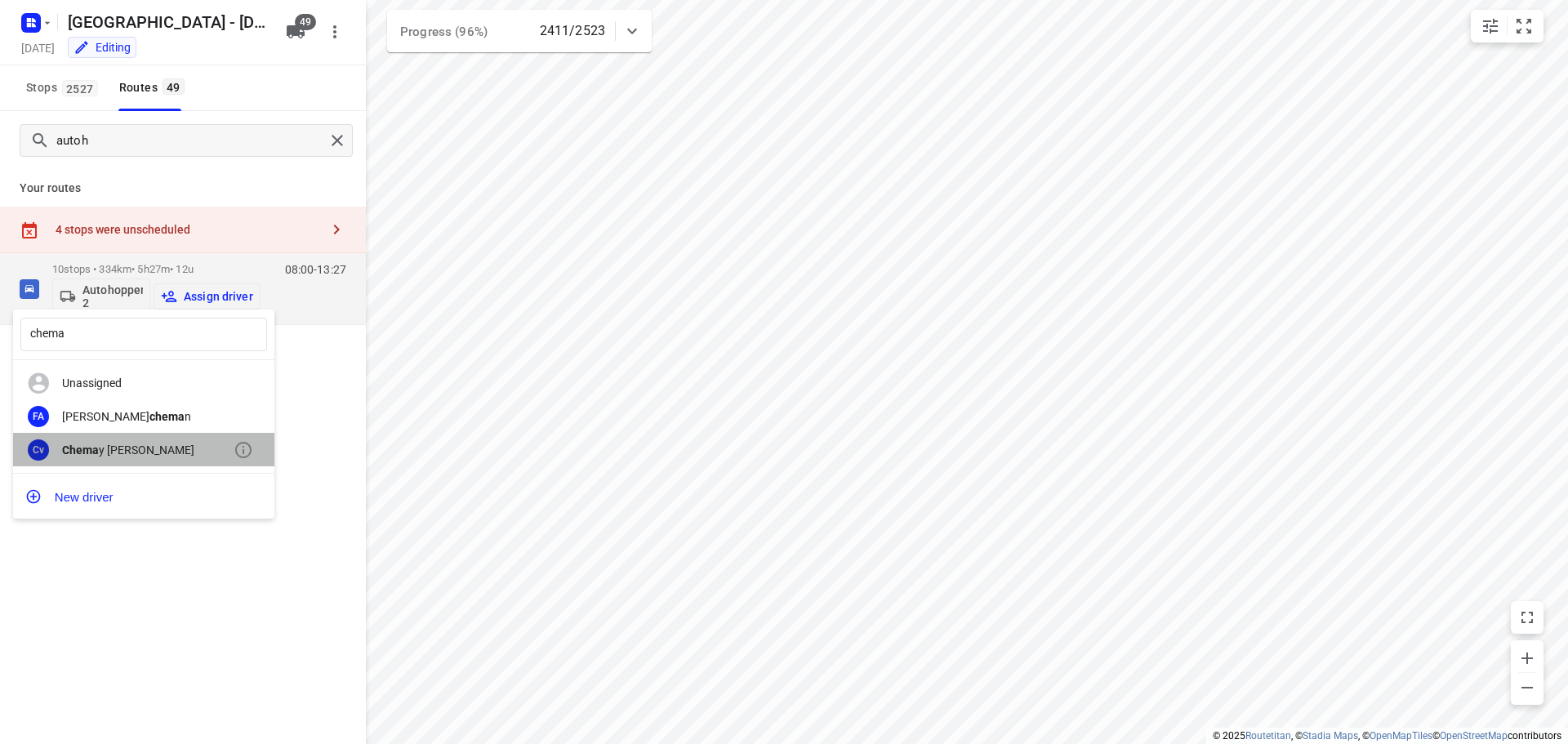
click at [119, 446] on div "Chema y van Huet" at bounding box center [147, 449] width 171 height 13
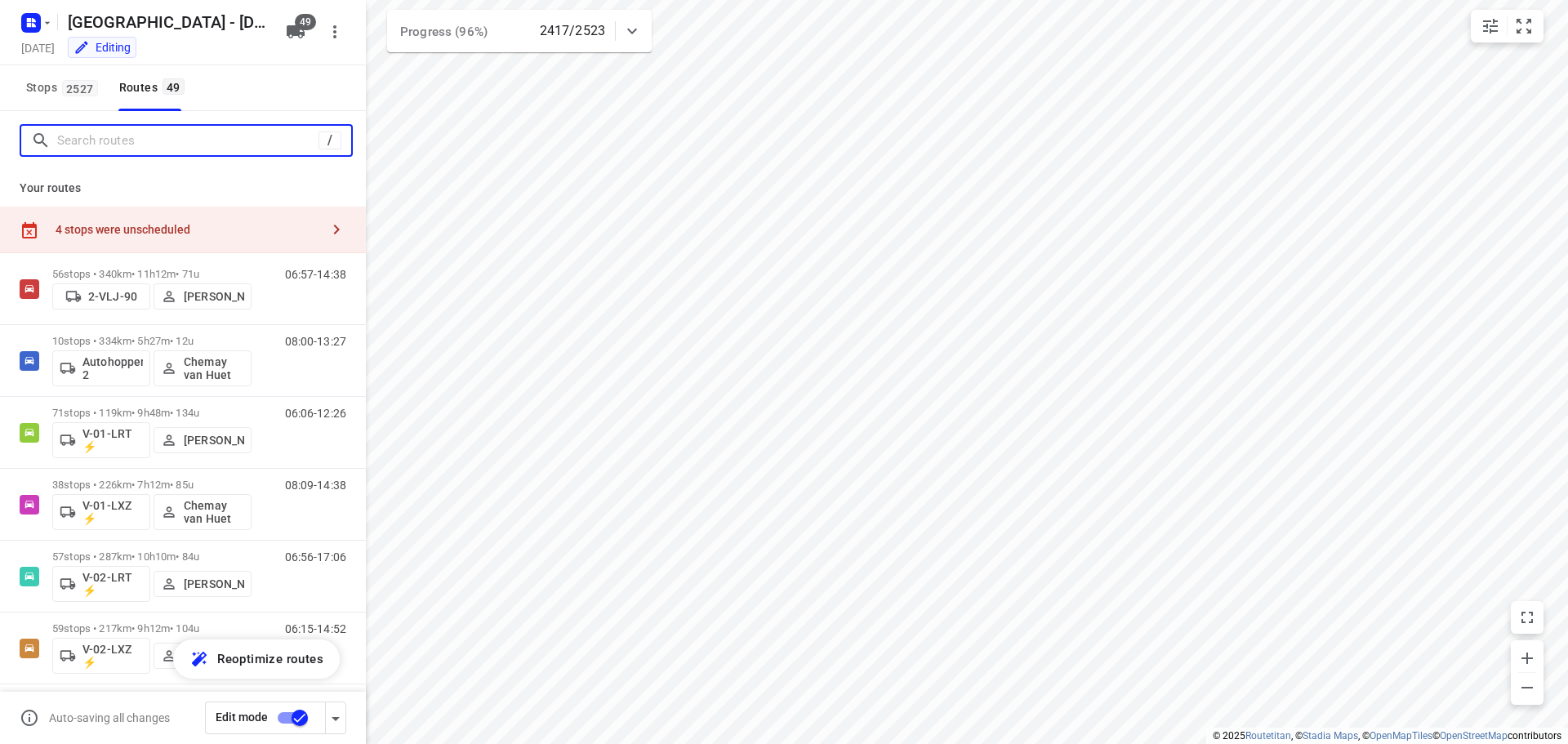
click at [176, 139] on input "Search routes" at bounding box center [187, 141] width 261 height 25
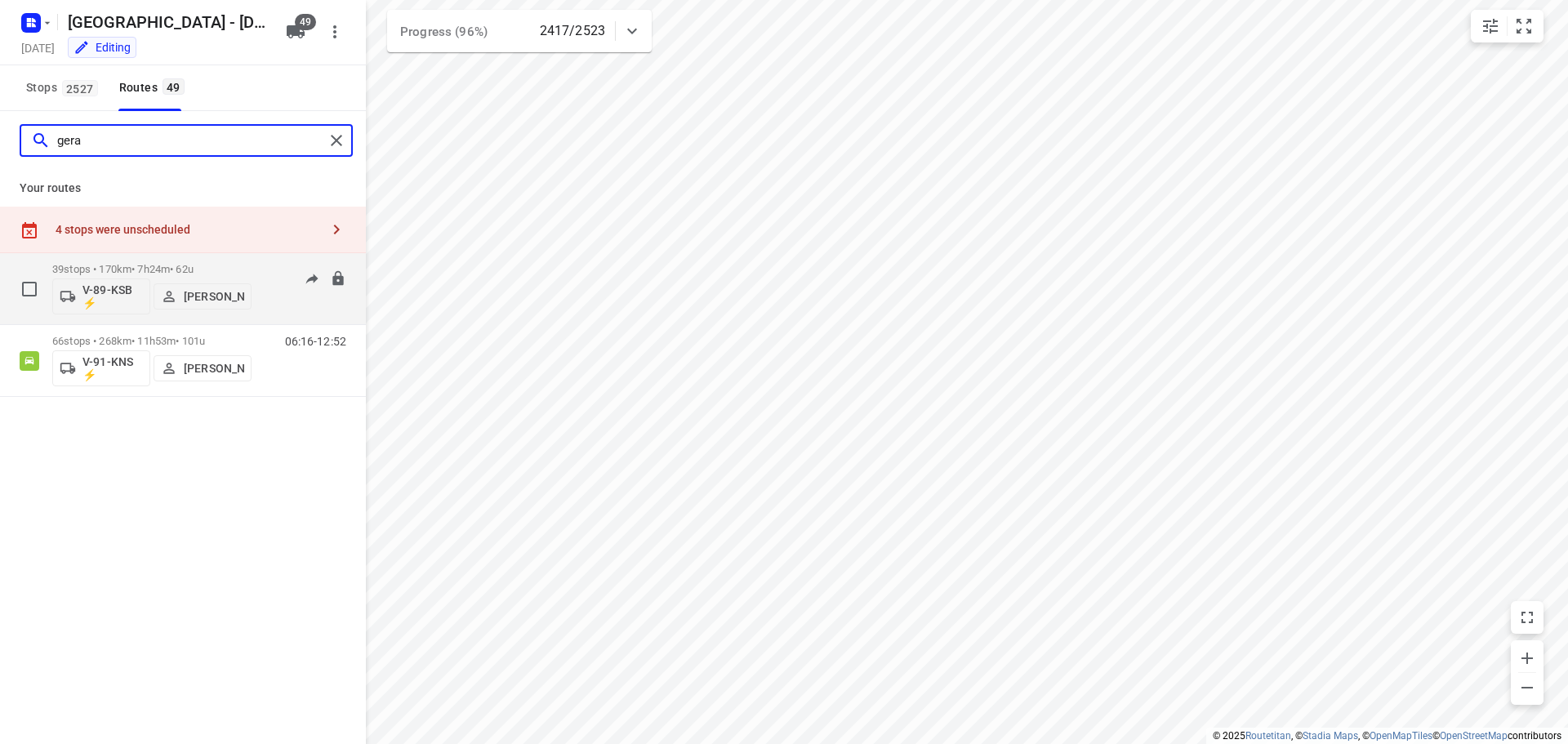
type input "gera"
click at [157, 264] on p "39 stops • 170km • 7h24m • 62u" at bounding box center [152, 269] width 200 height 13
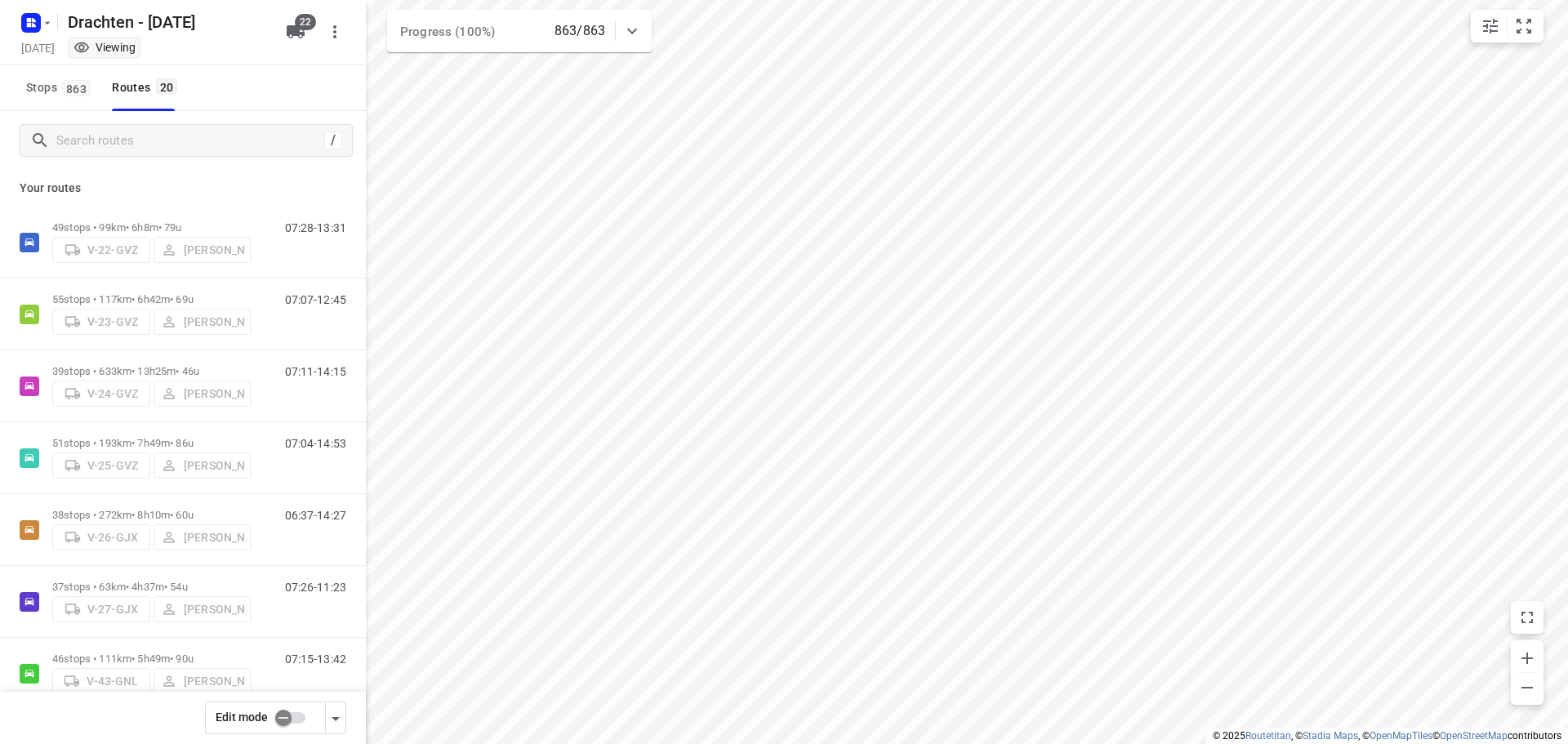
type input "distance"
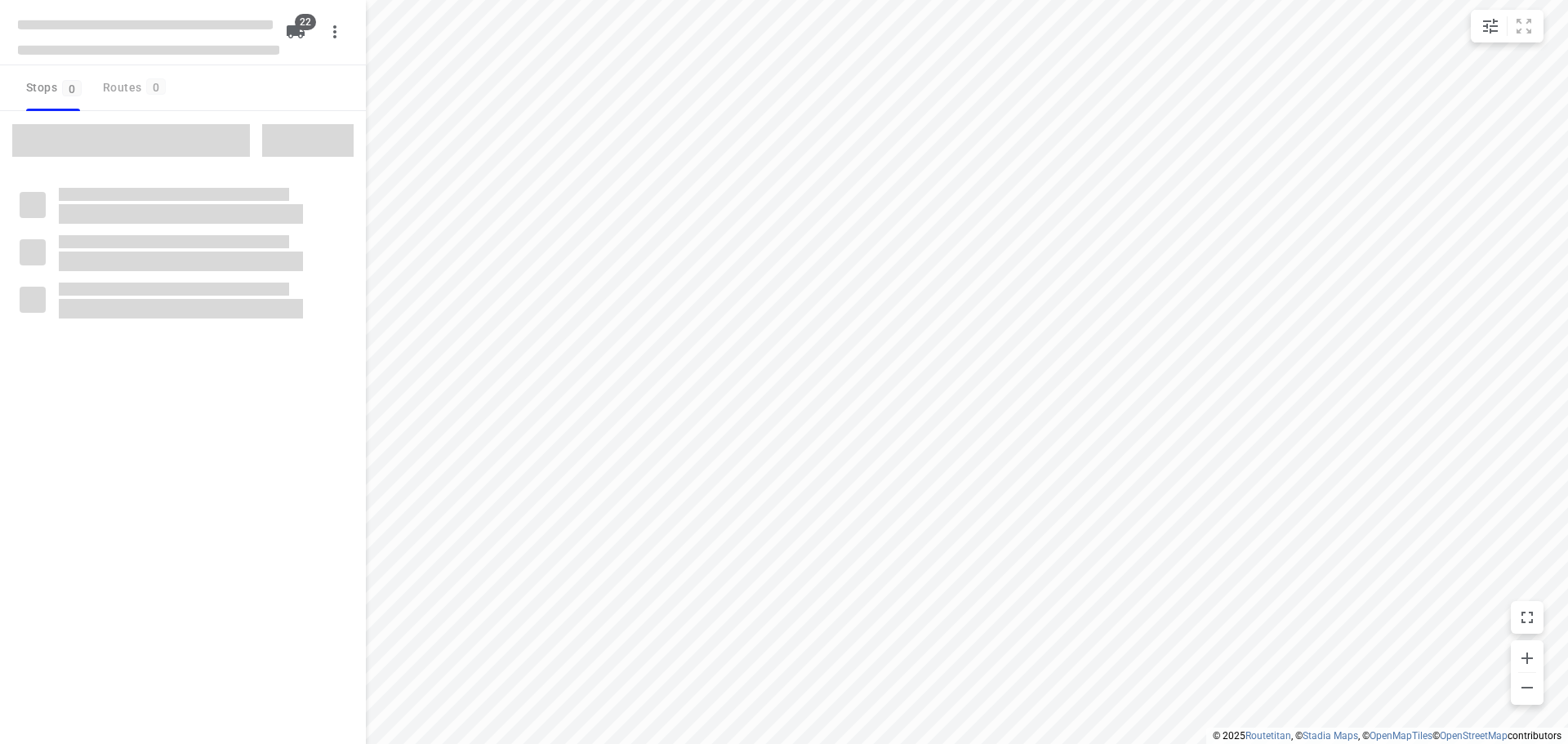
type input "distance"
checkbox input "true"
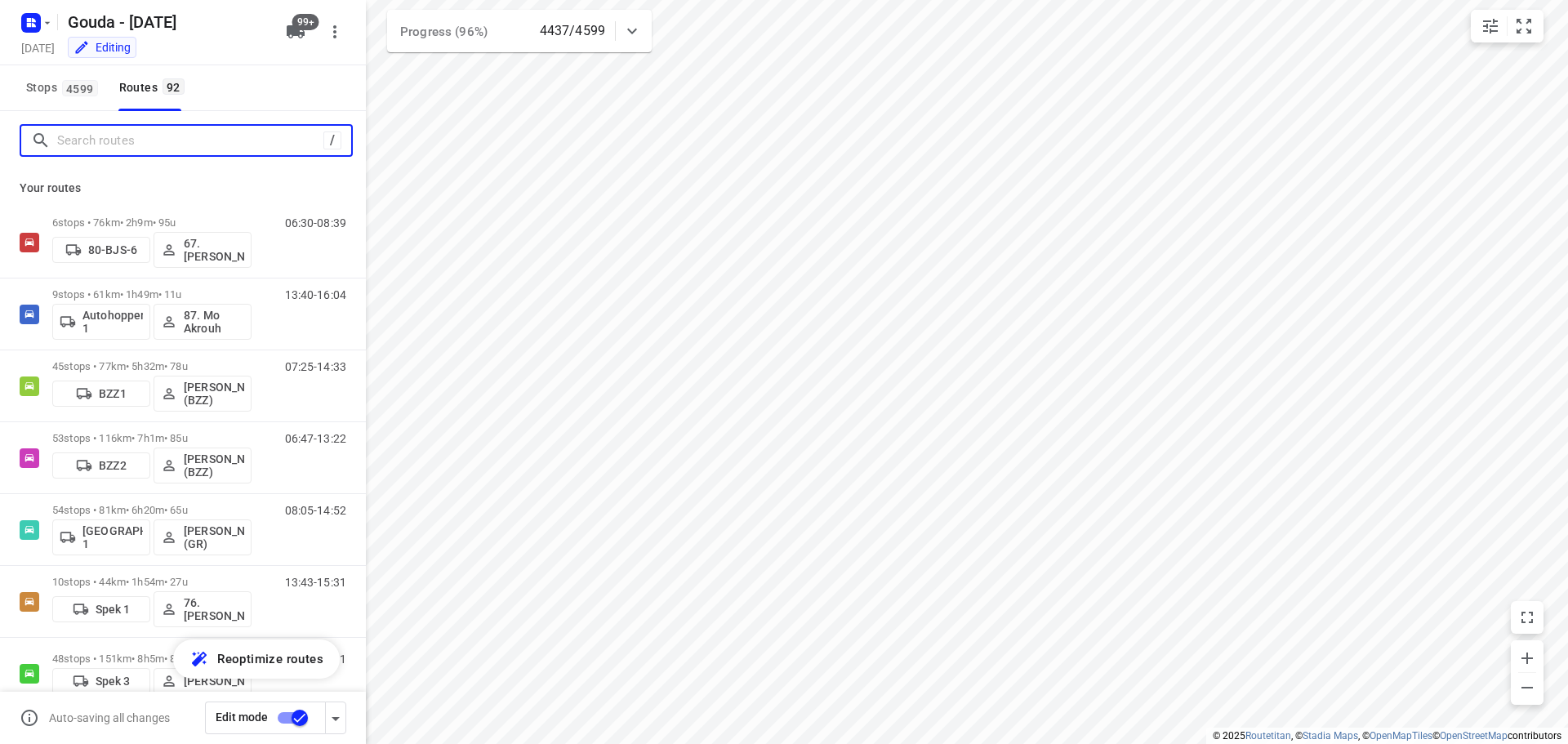
click at [122, 140] on input "Search routes" at bounding box center [190, 141] width 266 height 25
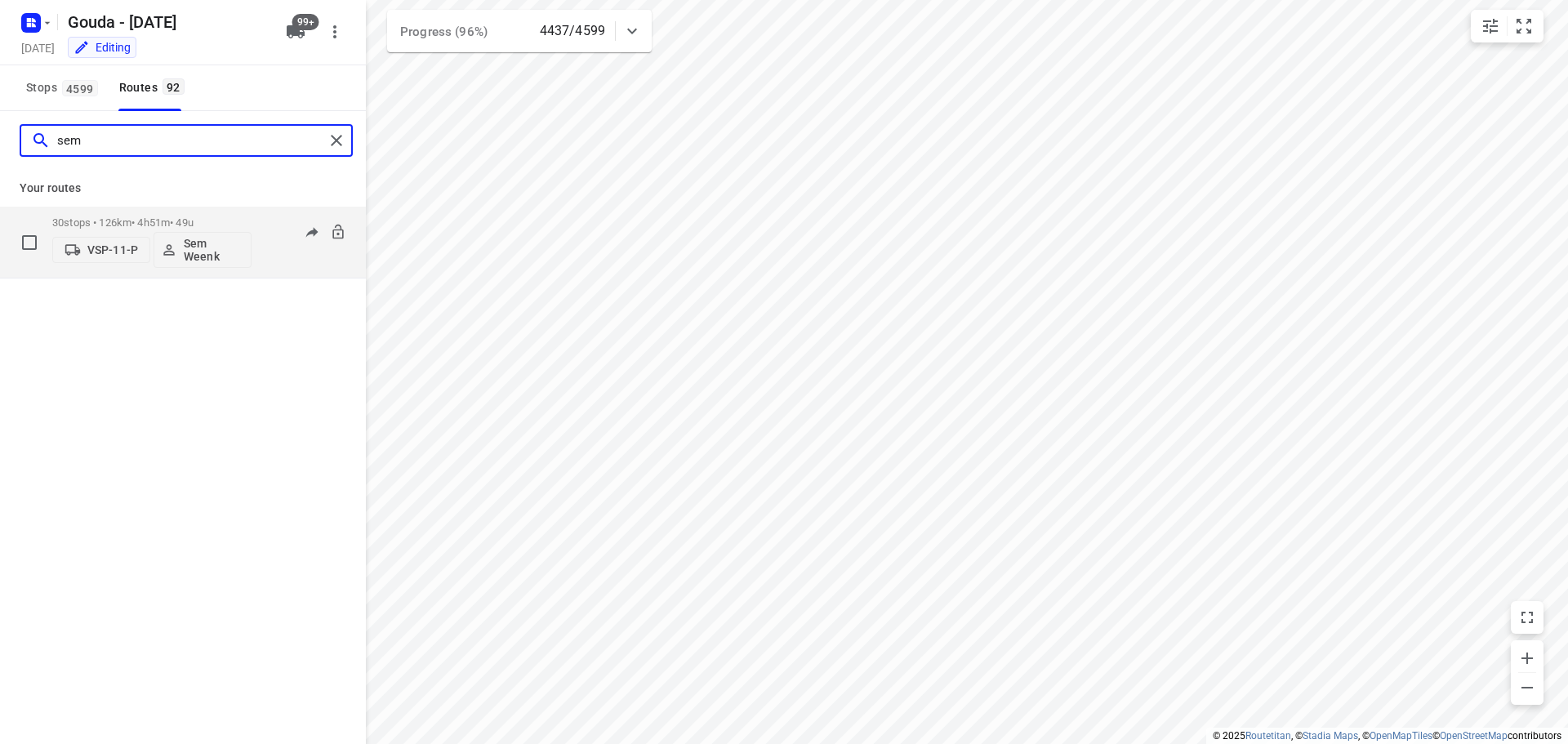
type input "sem"
click at [176, 219] on p "30 stops • 126km • 4h51m • 49u" at bounding box center [152, 222] width 200 height 13
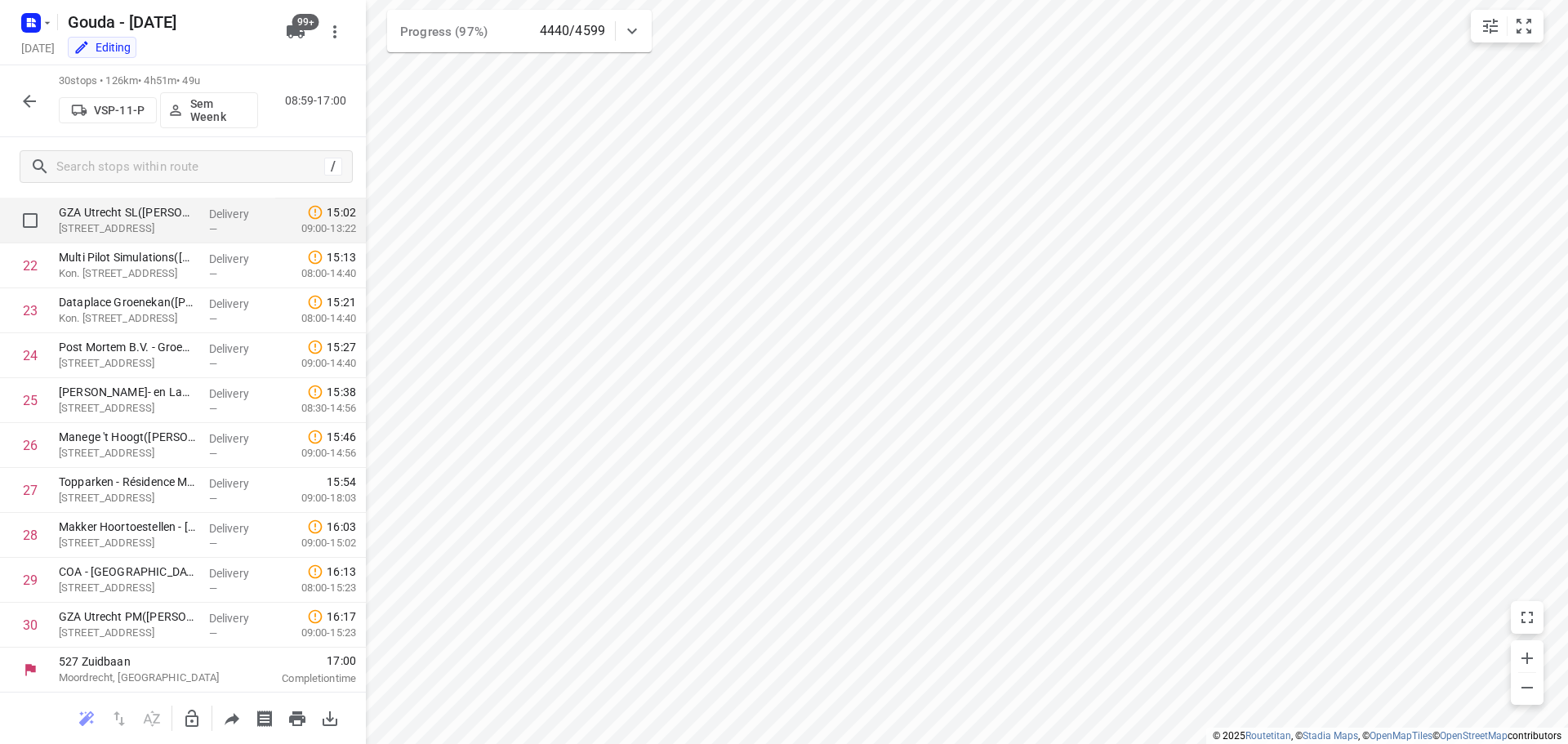
scroll to position [979, 0]
click at [23, 99] on icon "button" at bounding box center [29, 101] width 20 height 20
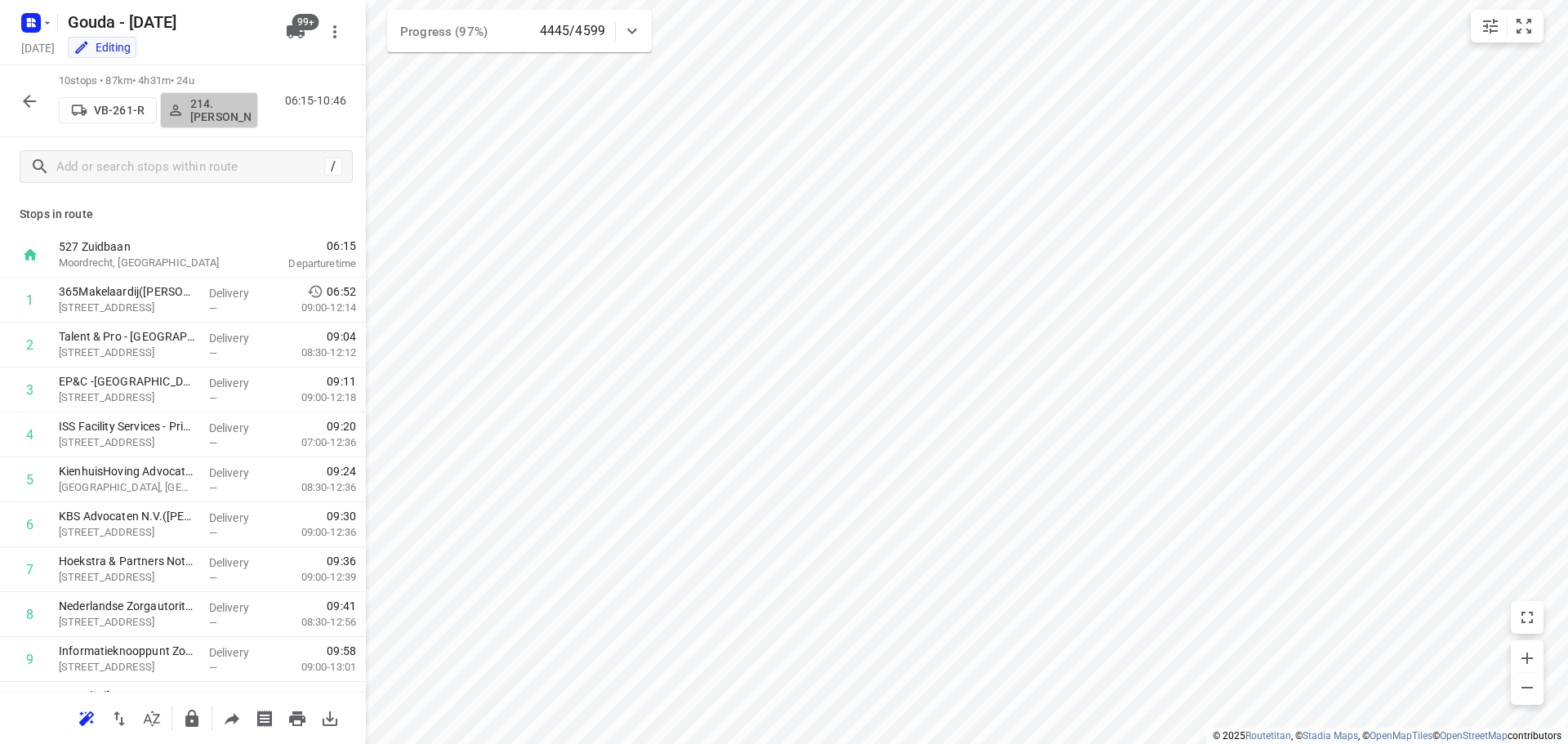
click at [217, 109] on p "214.[PERSON_NAME]" at bounding box center [220, 110] width 61 height 26
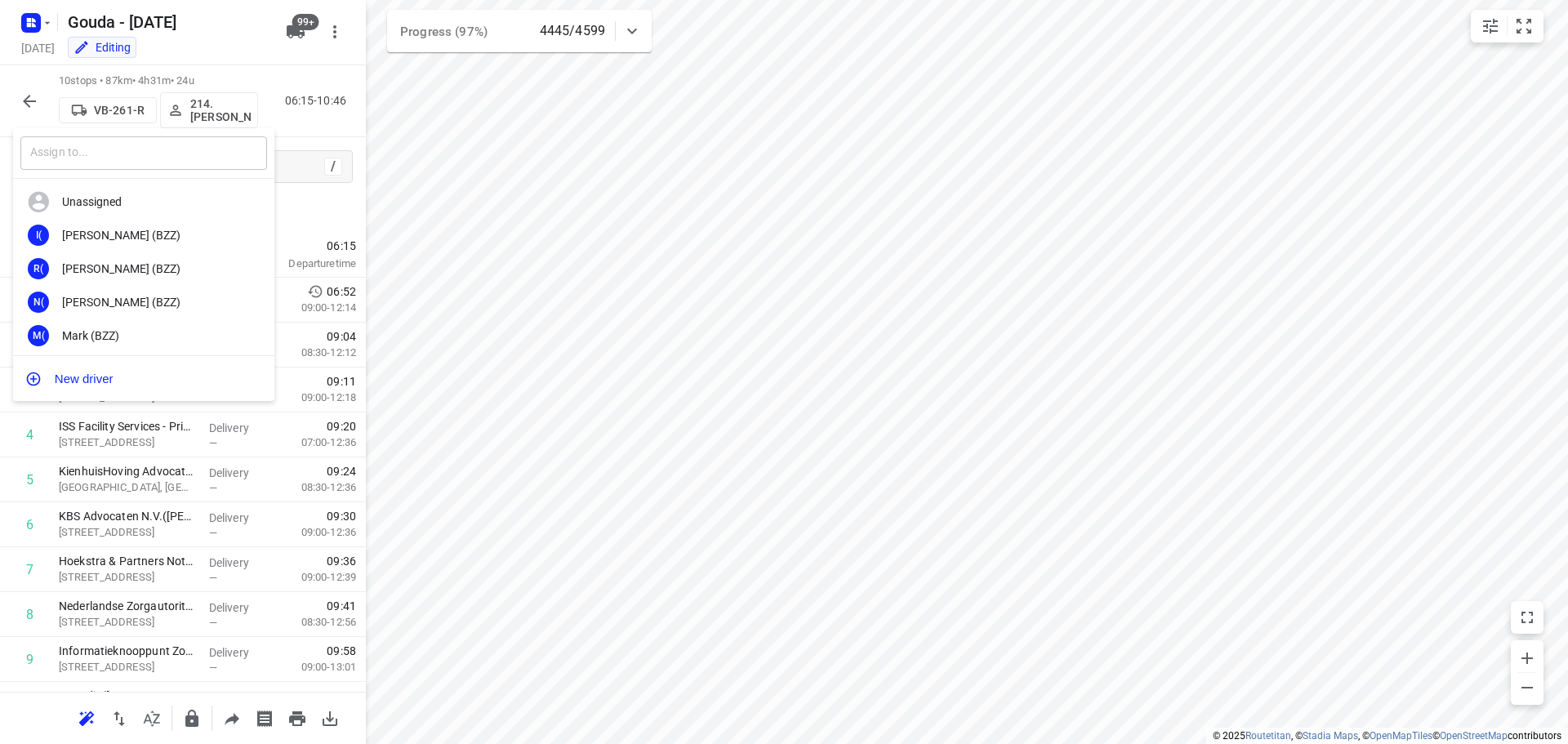
click at [161, 168] on input "text" at bounding box center [144, 153] width 247 height 33
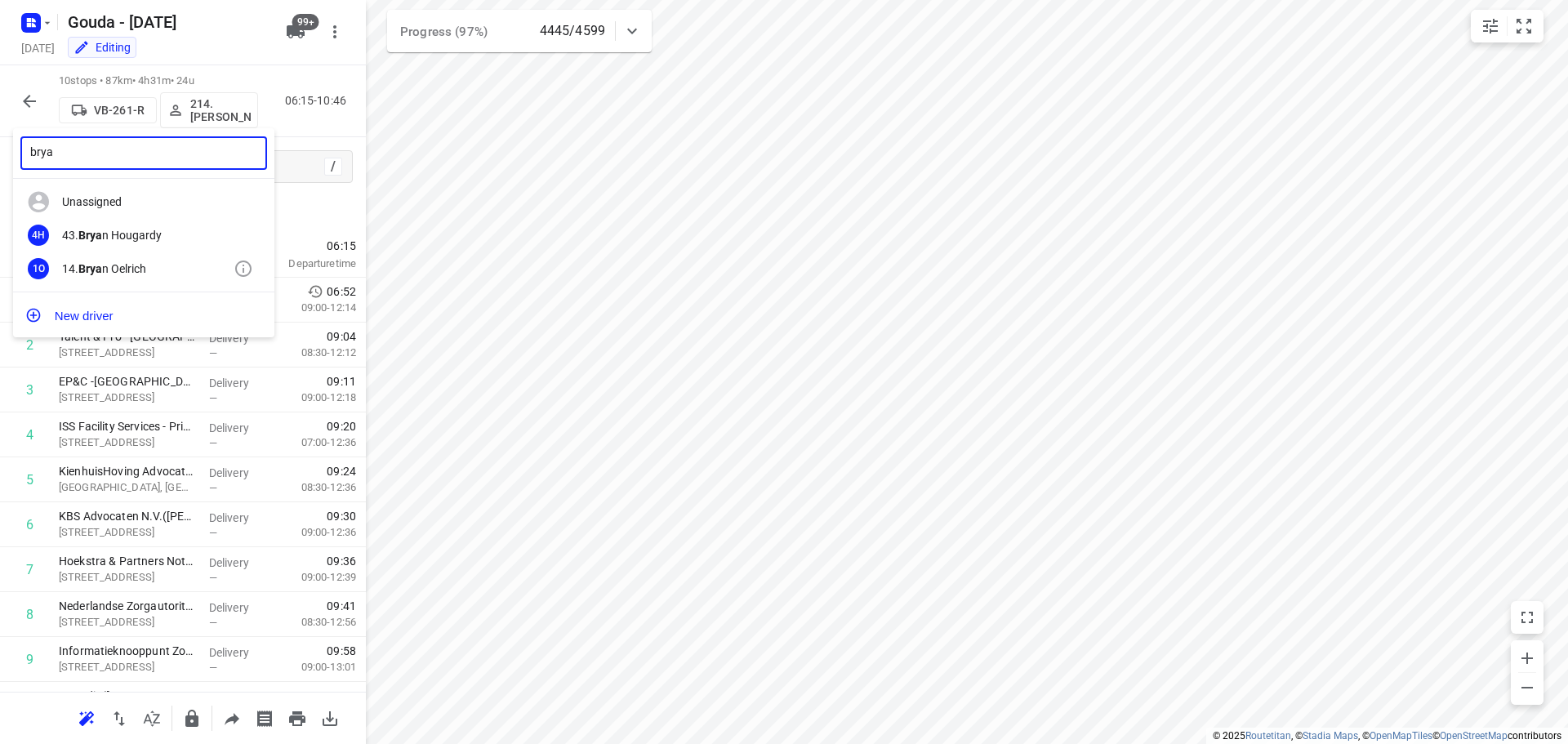
type input "brya"
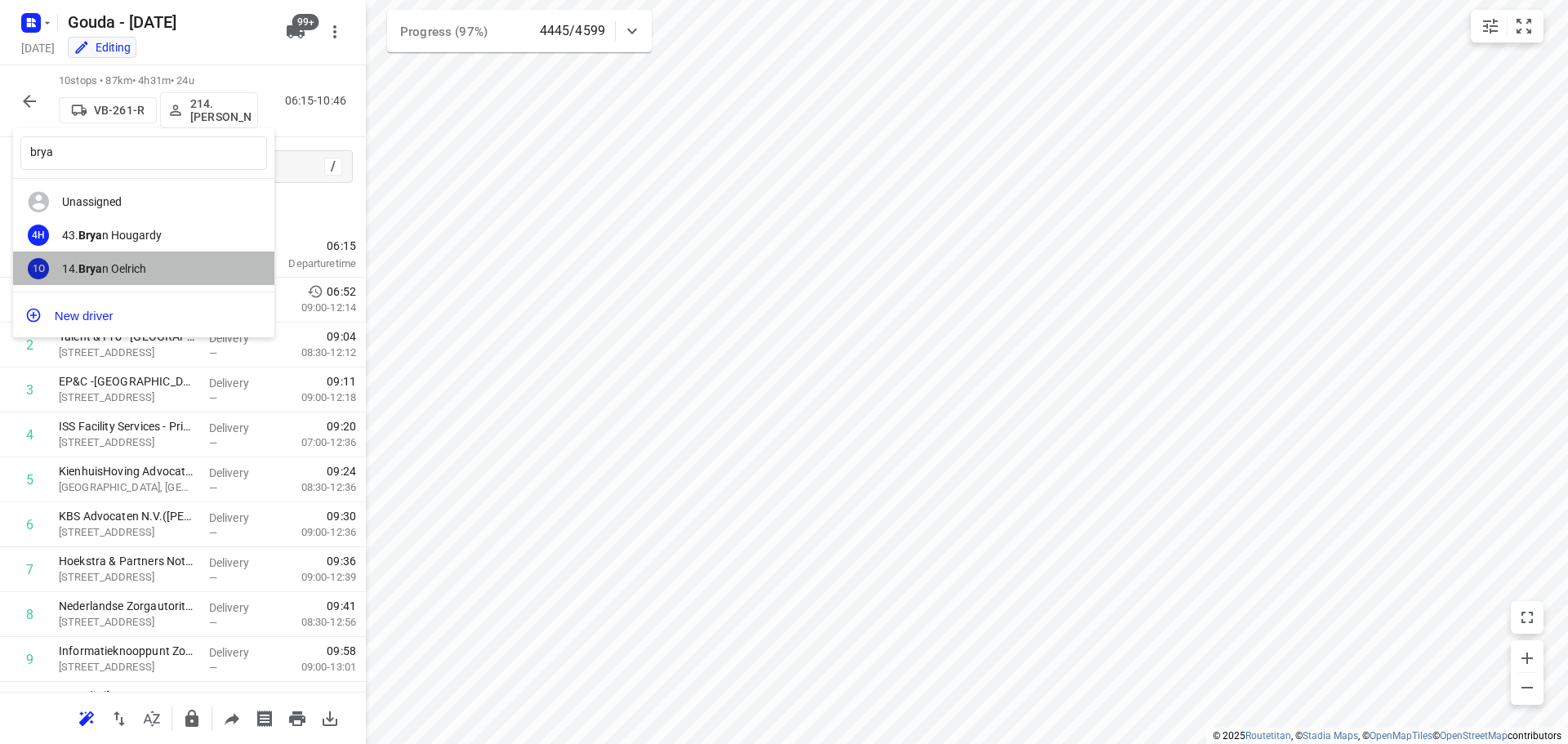
drag, startPoint x: 122, startPoint y: 266, endPoint x: 948, endPoint y: 340, distance: 829.3
click at [121, 266] on div "14. Brya n Oelrich" at bounding box center [147, 268] width 171 height 13
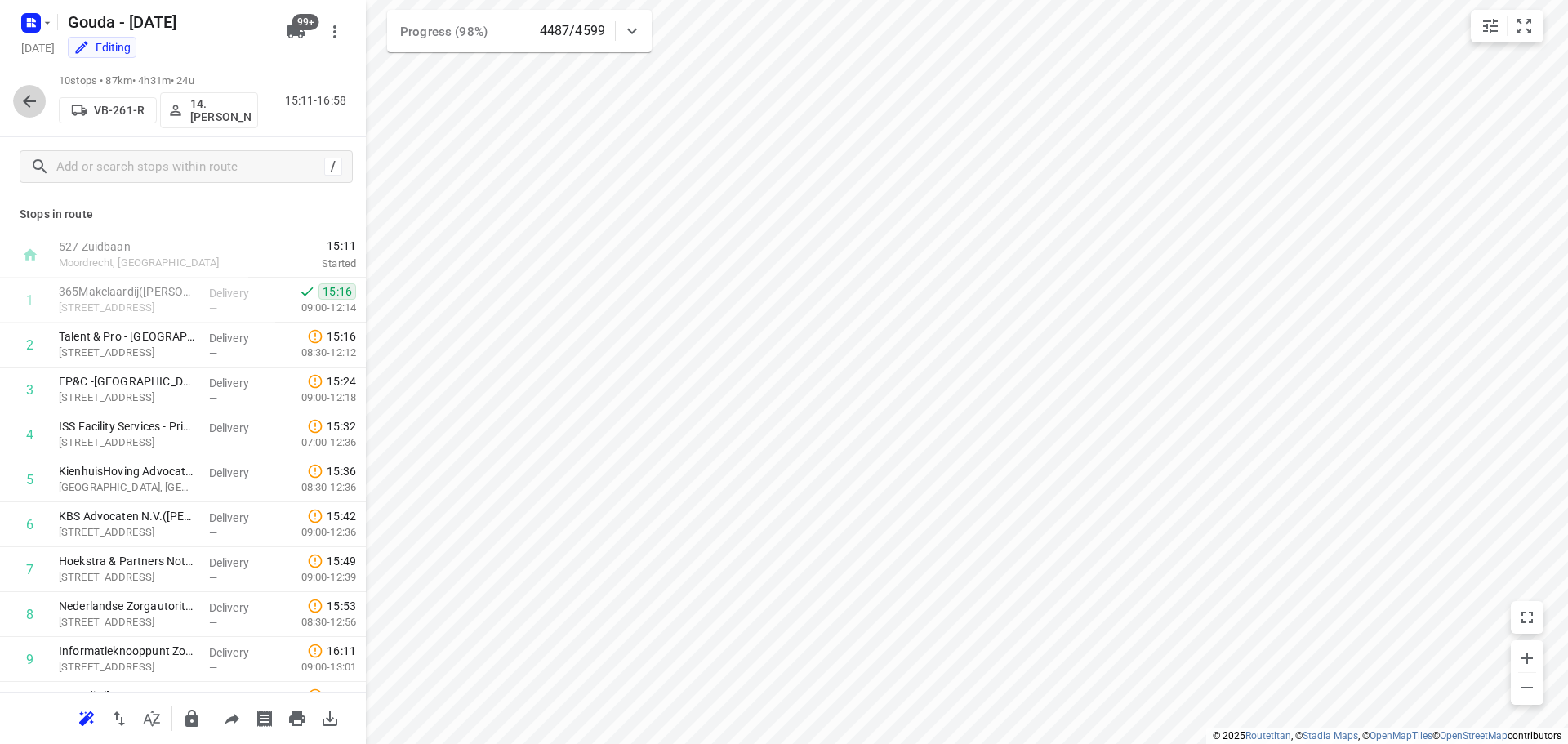
click at [25, 100] on icon "button" at bounding box center [28, 101] width 13 height 13
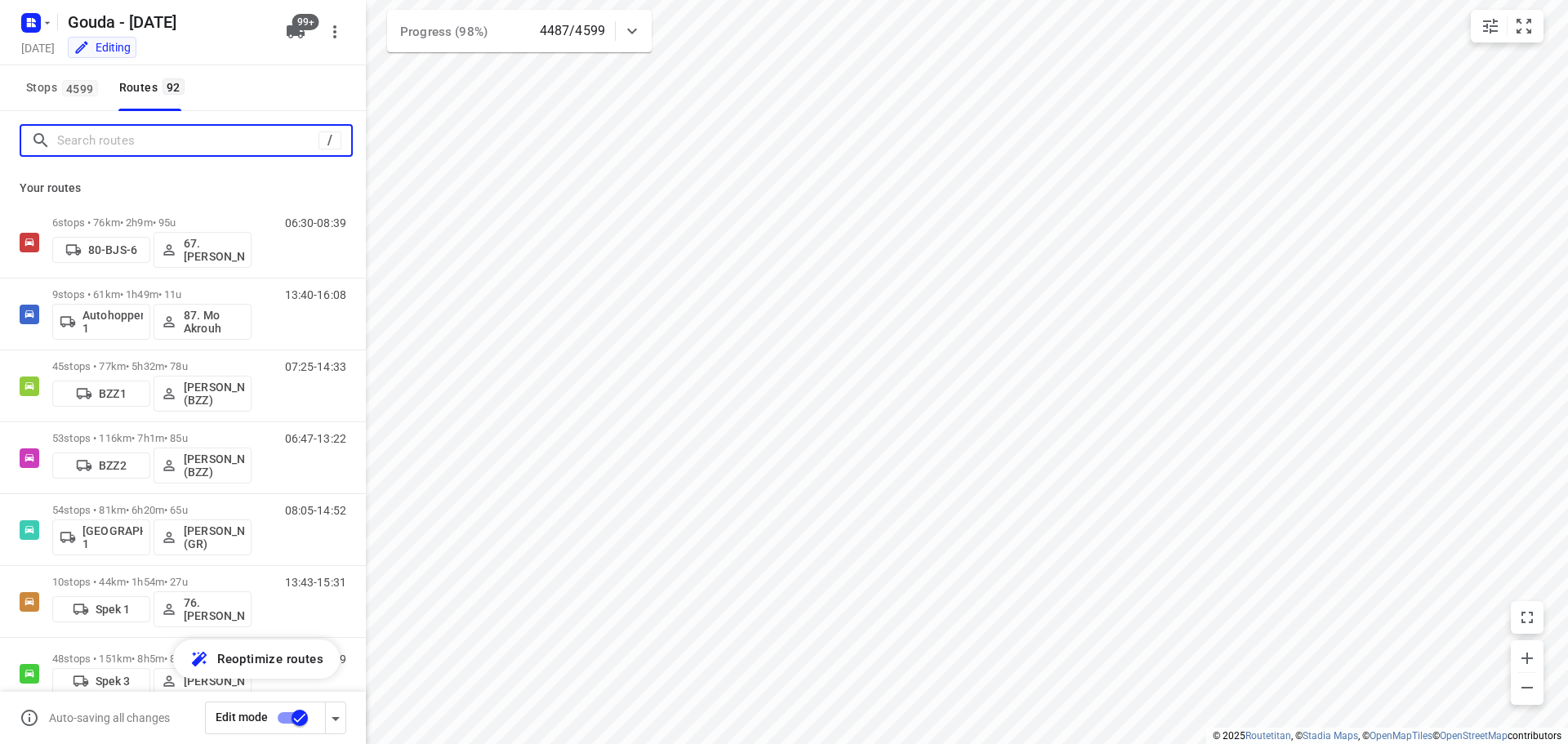
click at [109, 147] on input "Search routes" at bounding box center [187, 141] width 261 height 25
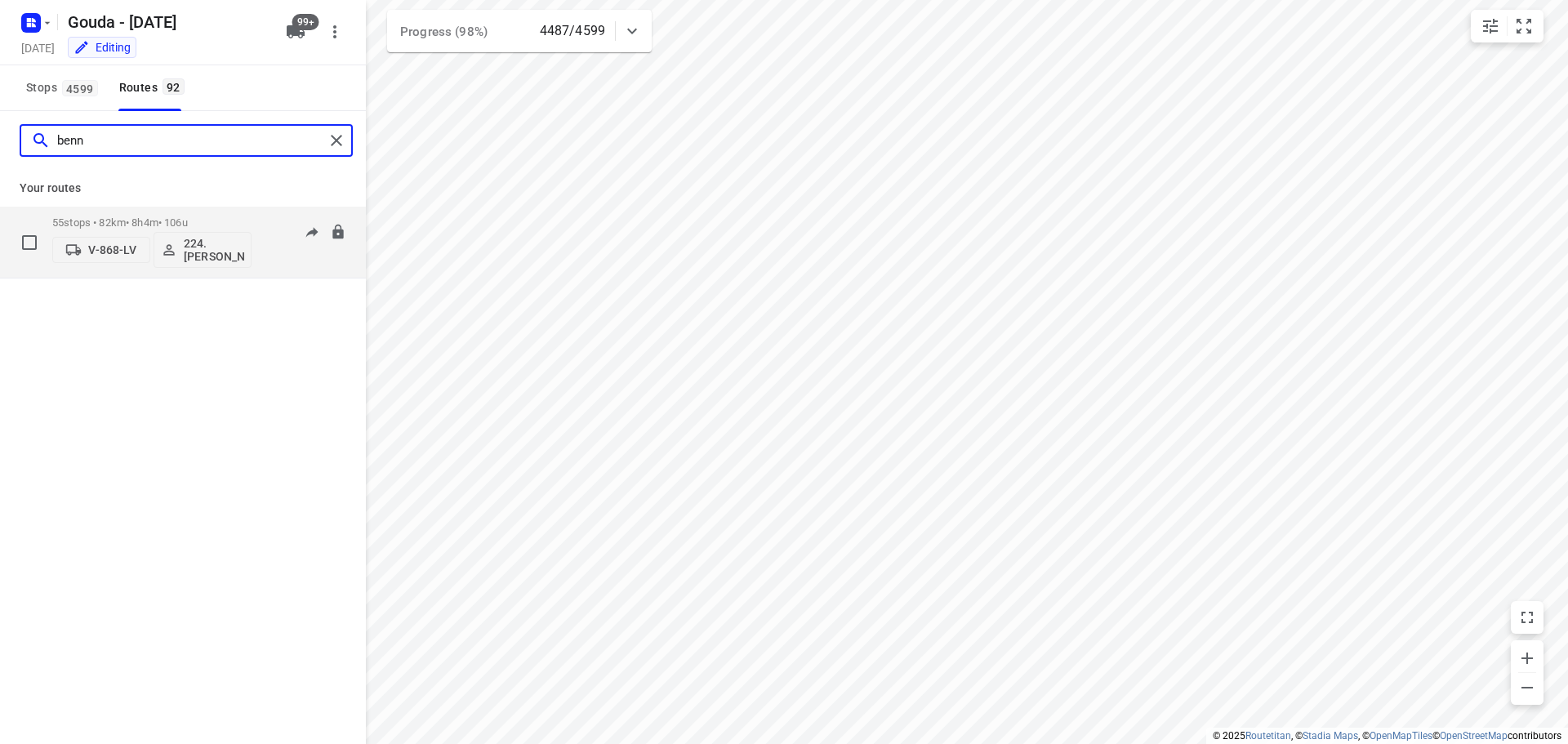
type input "benn"
click at [145, 214] on div "55 stops • 82km • 8h4m • 106u V-868-LV 224.Benno Mateman" at bounding box center [152, 242] width 200 height 68
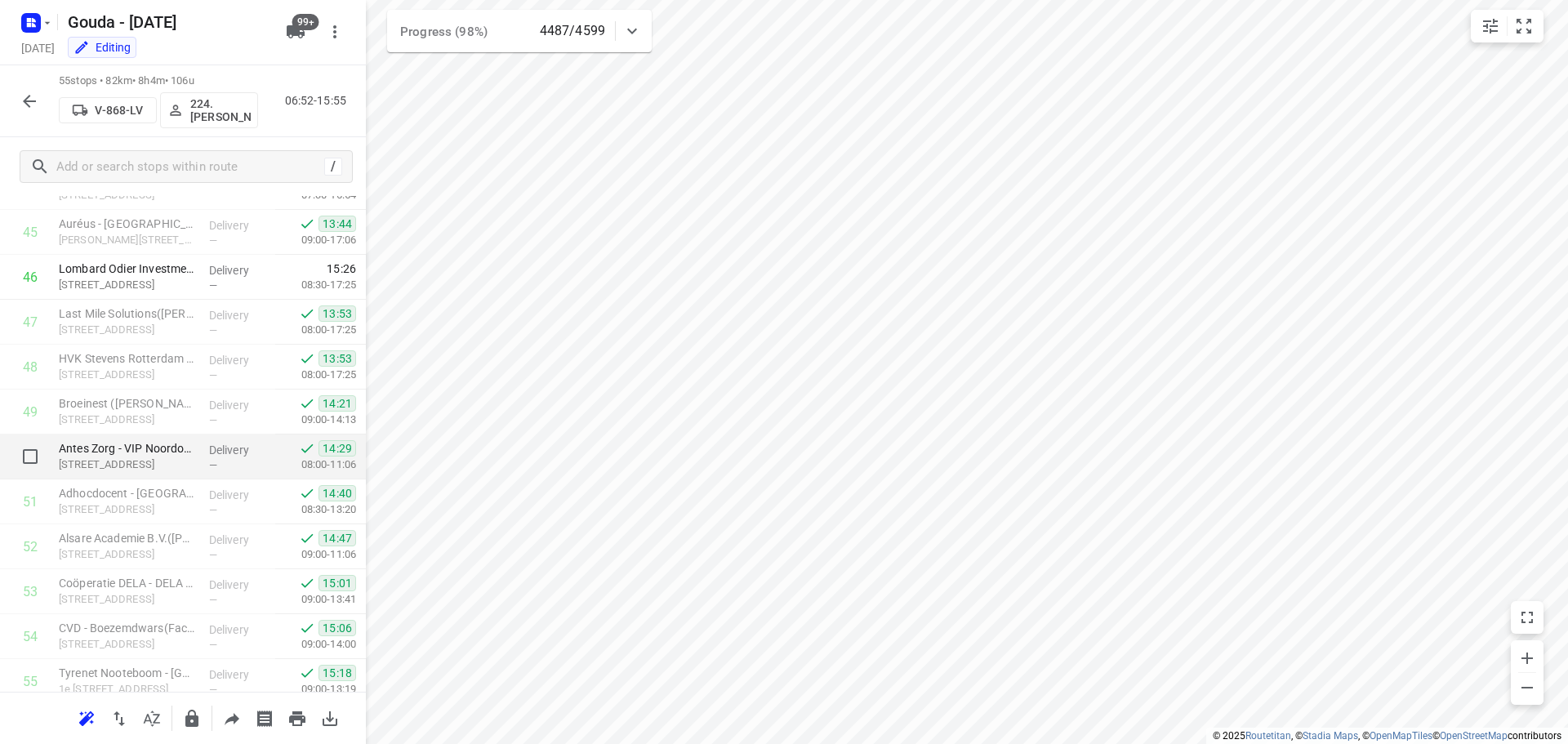
scroll to position [2020, 0]
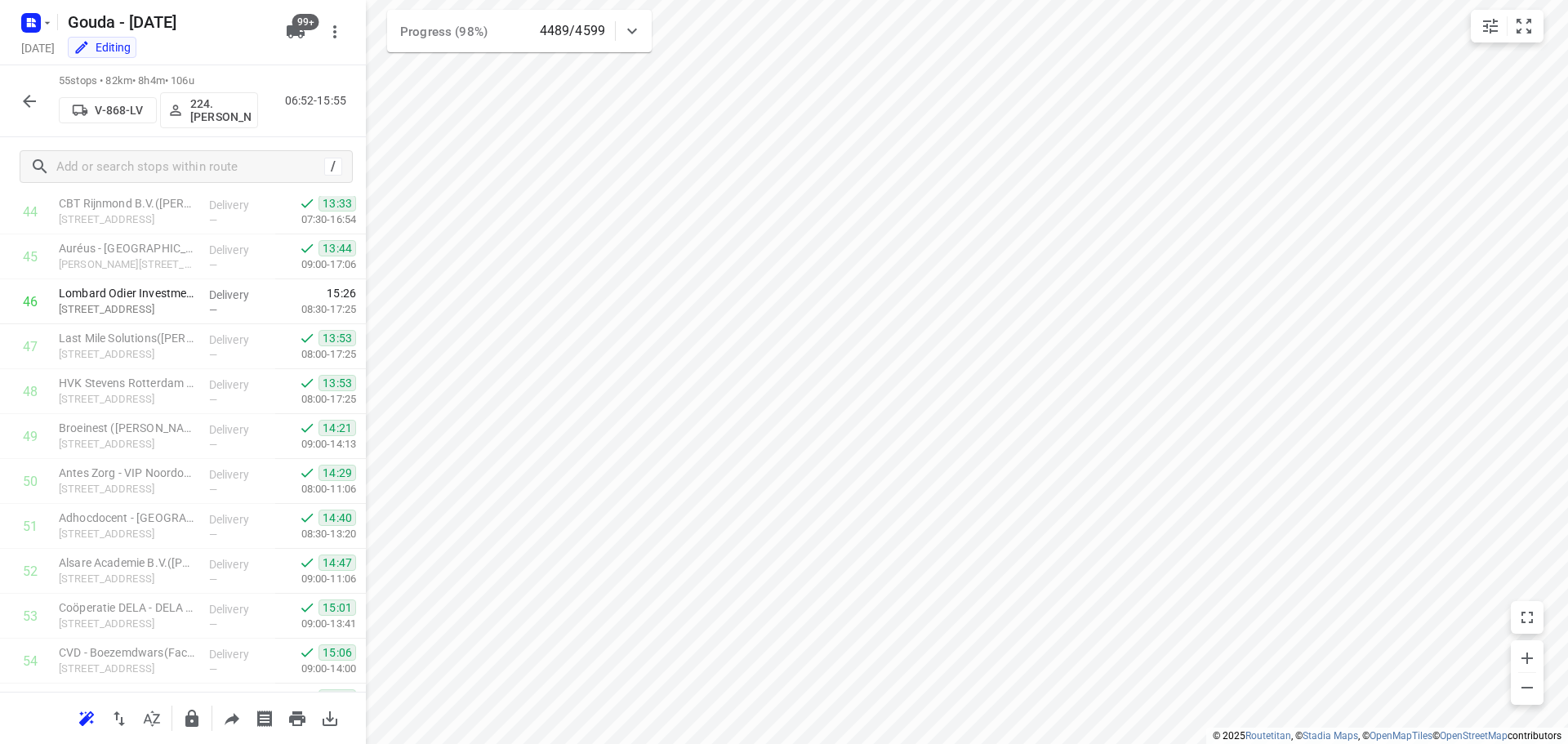
click at [24, 97] on icon "button" at bounding box center [29, 101] width 20 height 20
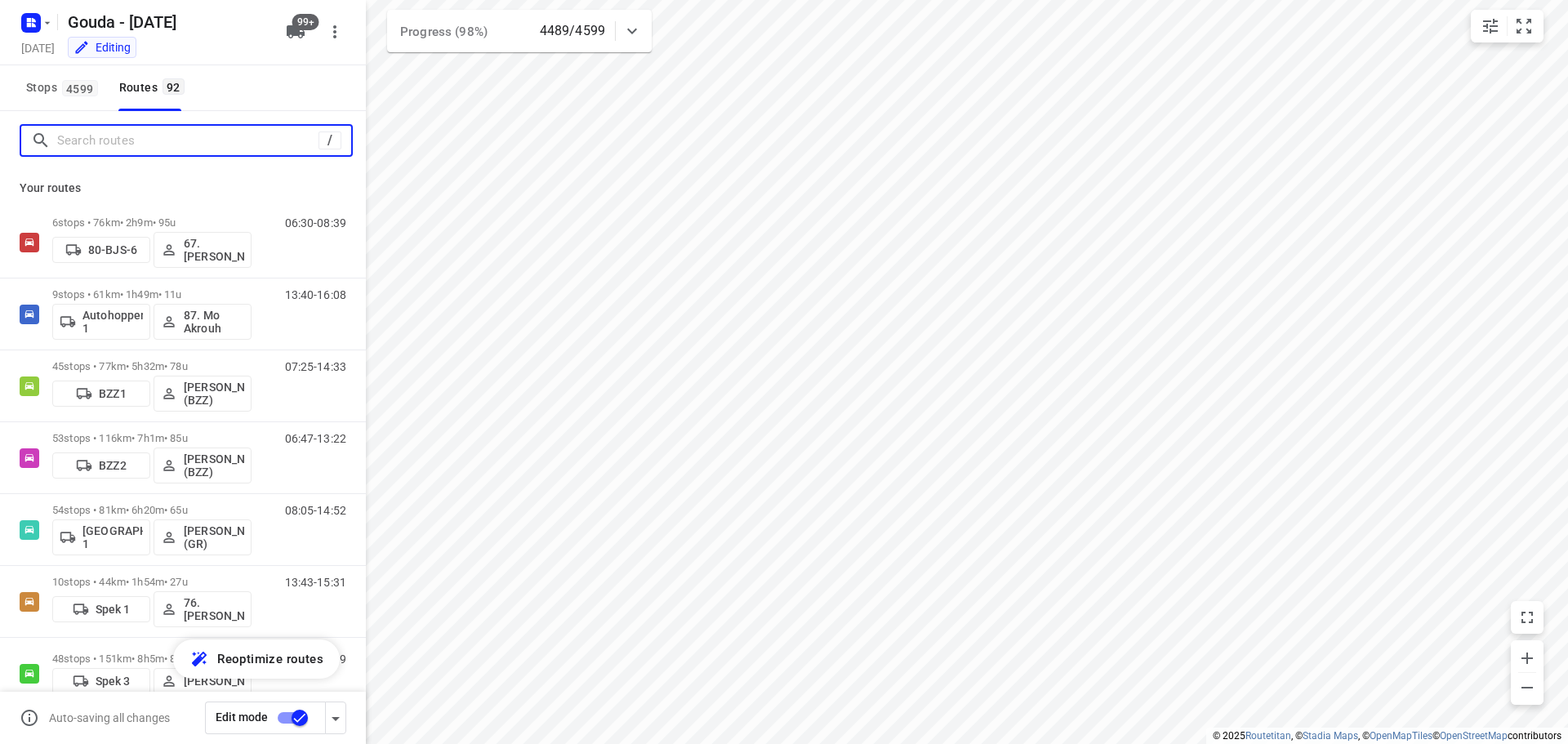
click at [111, 141] on input "Search routes" at bounding box center [187, 141] width 261 height 25
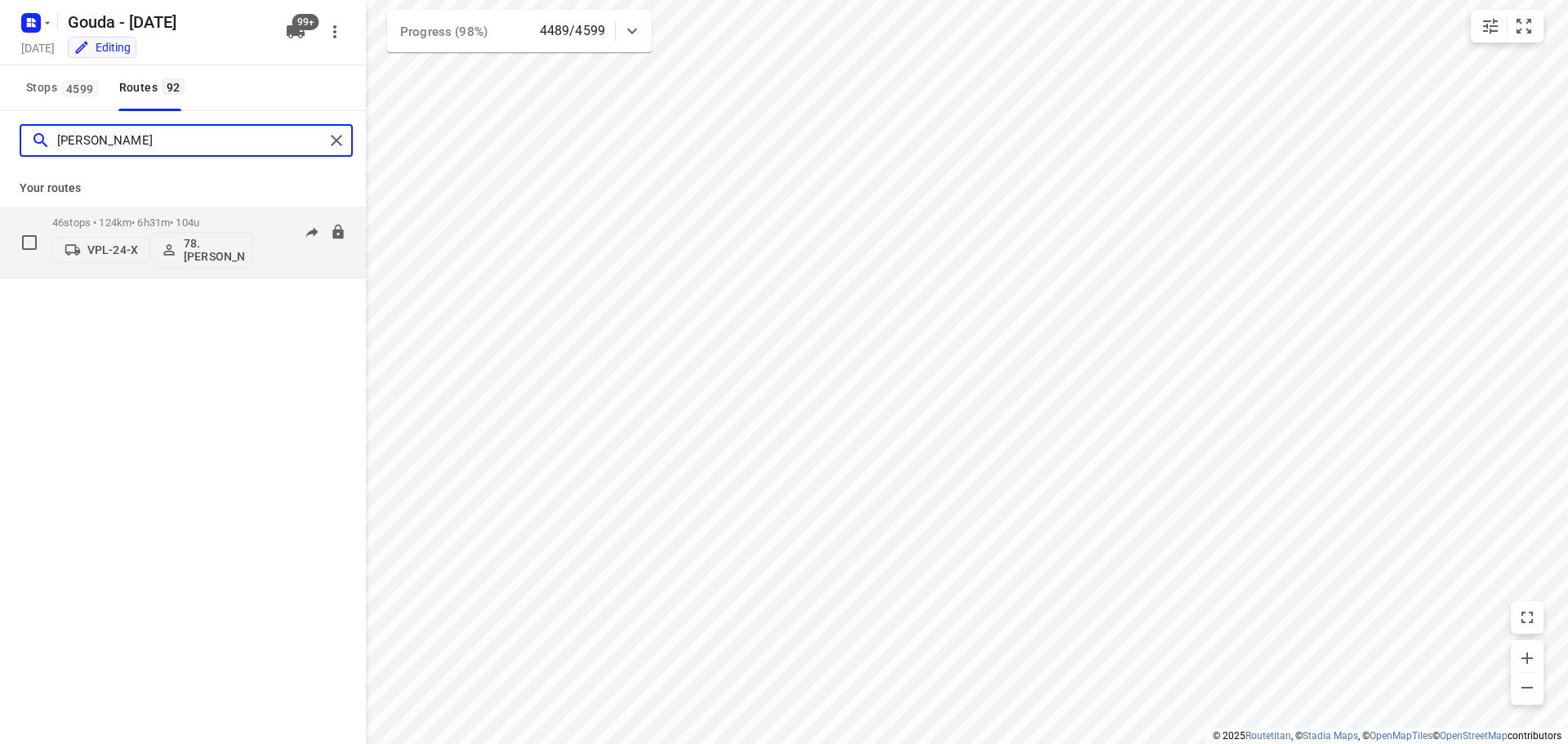
type input "jess"
click at [161, 220] on p "46 stops • 124km • 6h31m • 104u" at bounding box center [152, 222] width 200 height 13
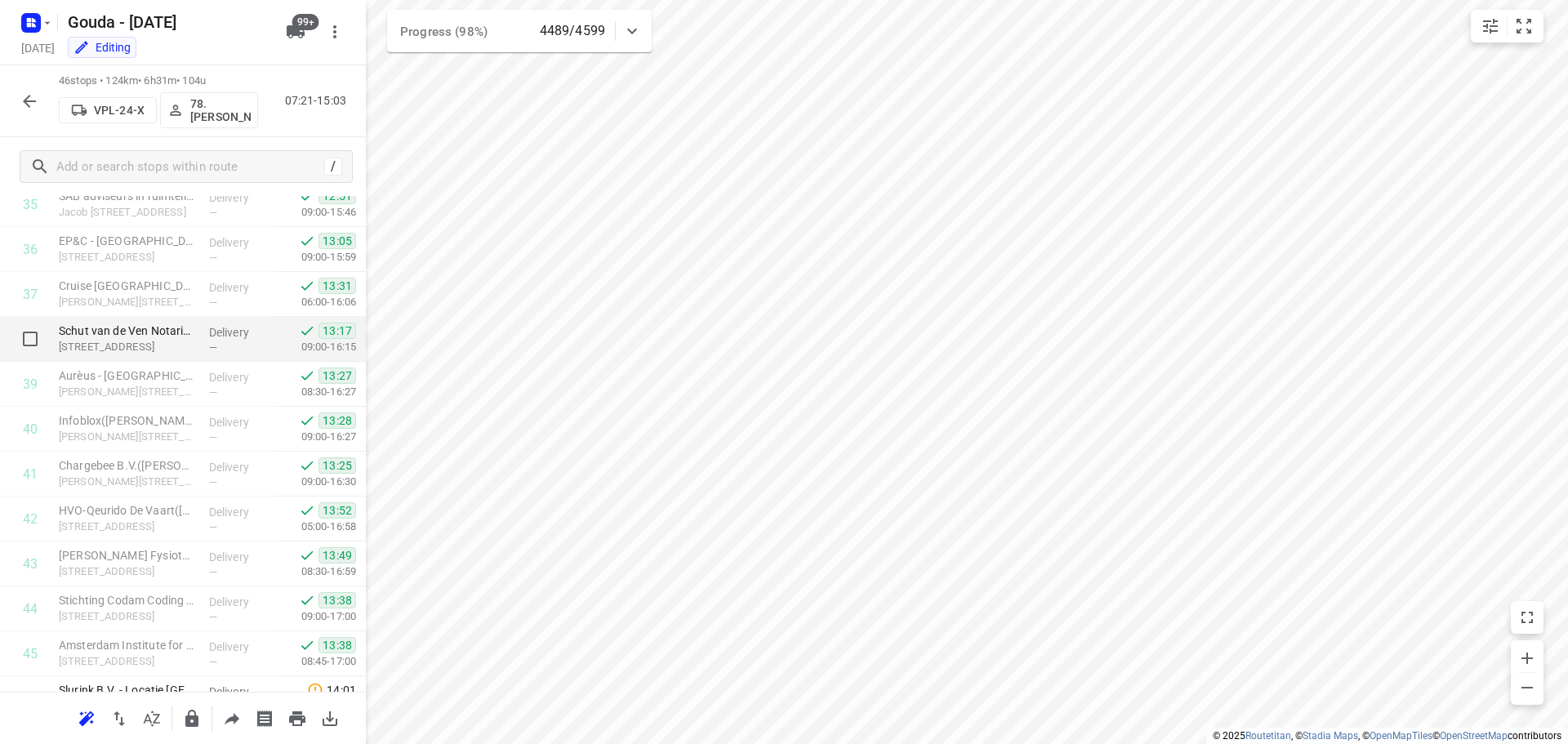
scroll to position [1697, 0]
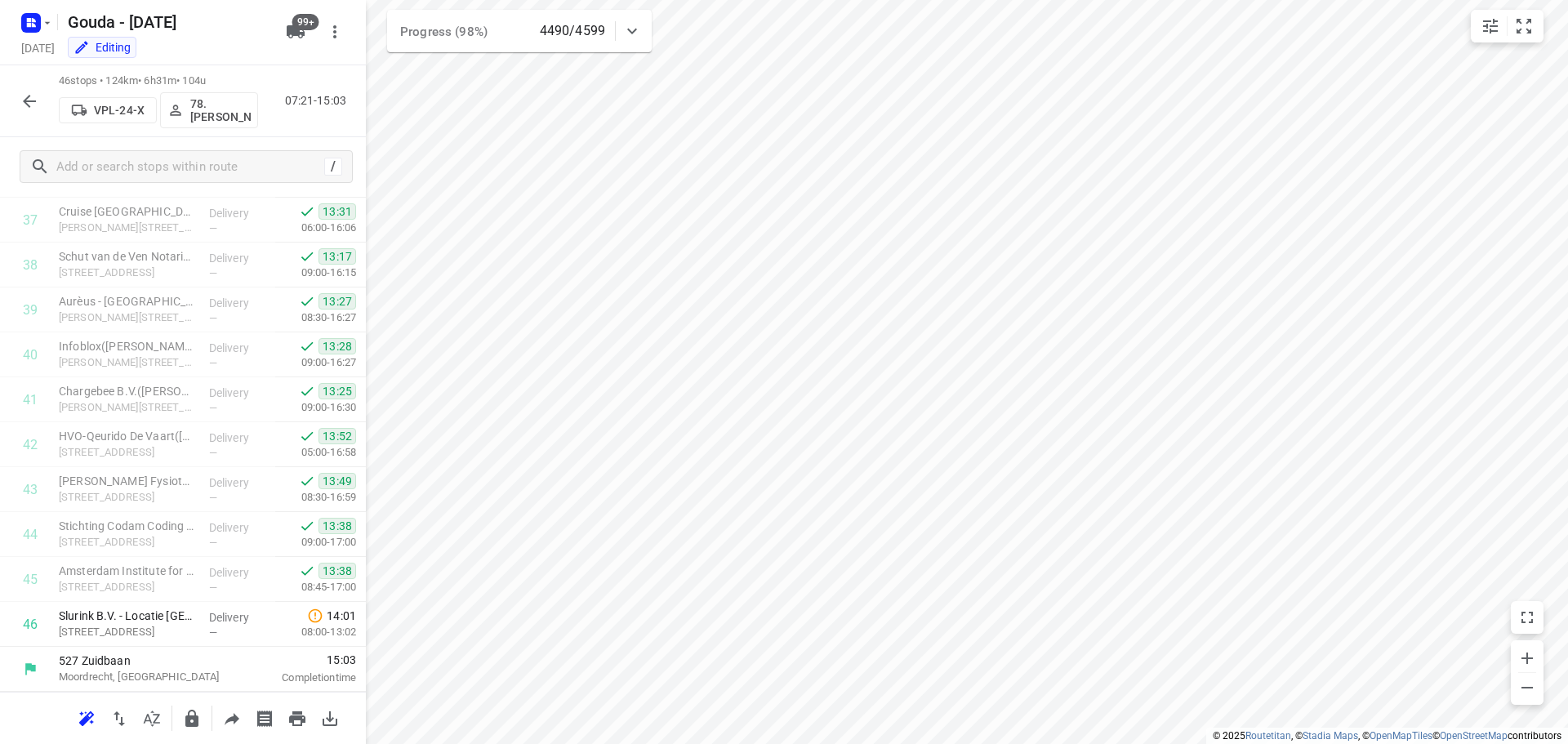
click at [23, 101] on icon "button" at bounding box center [29, 101] width 20 height 20
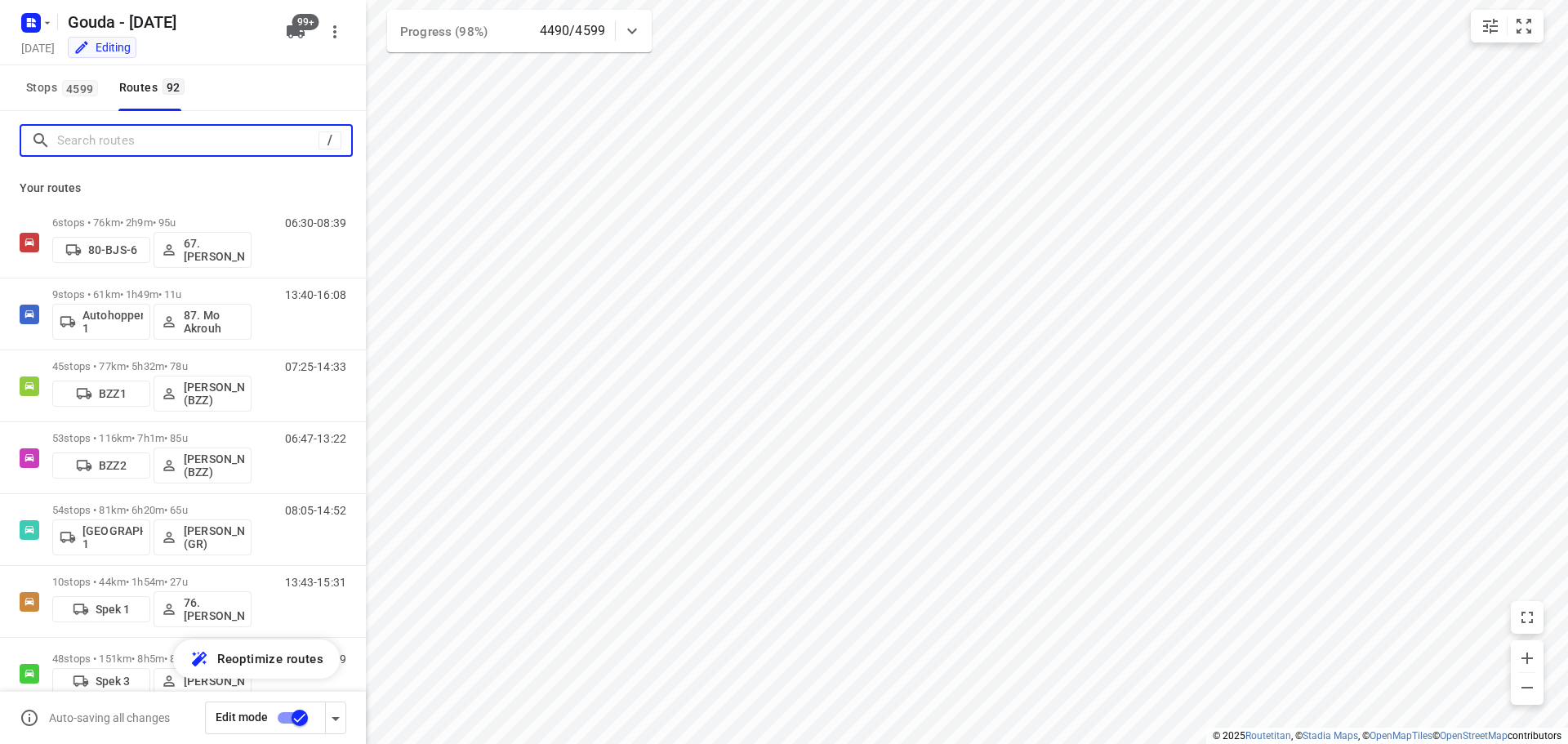
click at [133, 145] on input "Search routes" at bounding box center [187, 141] width 261 height 25
type input "j"
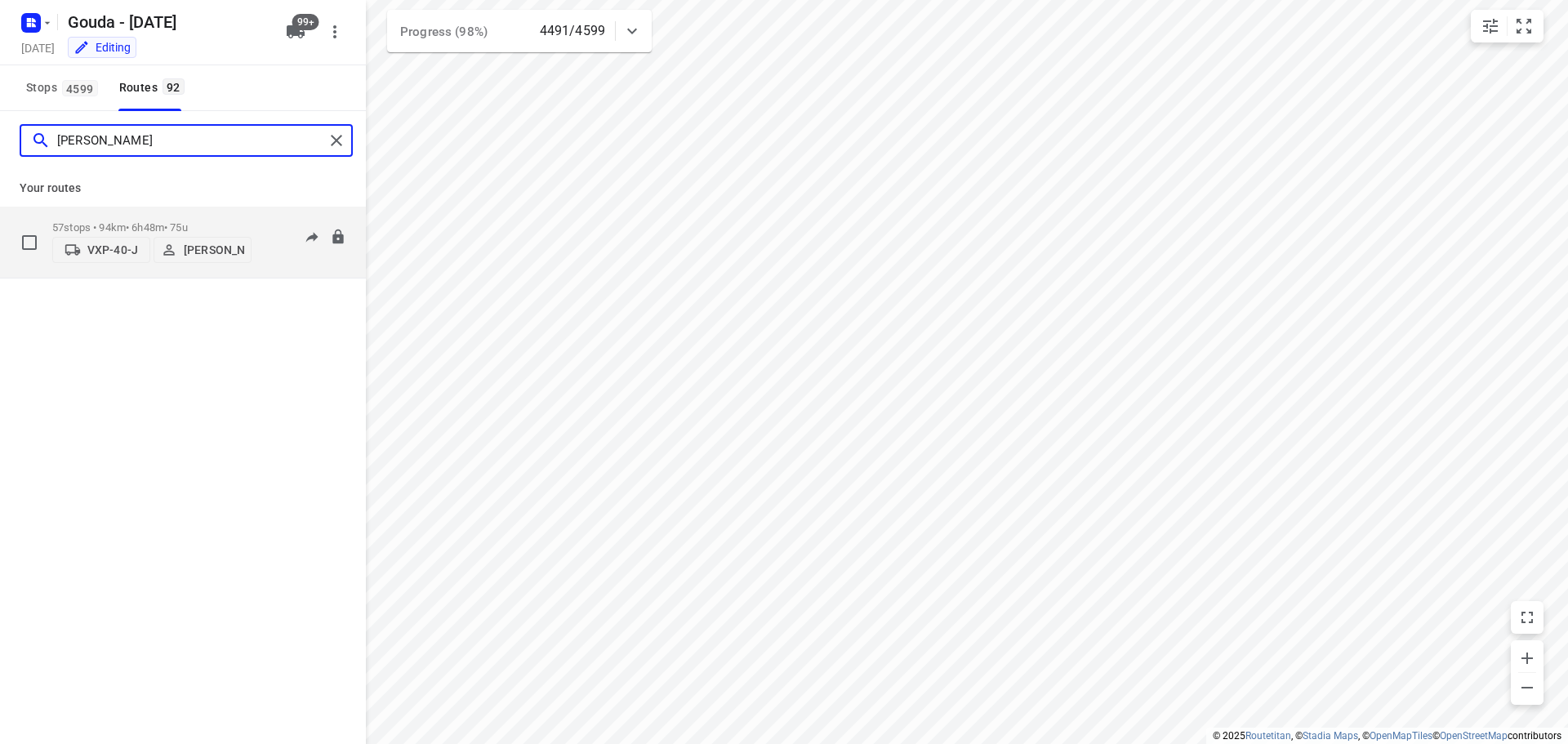
type input "kevin"
click at [163, 225] on p "57 stops • 94km • 6h48m • 75u" at bounding box center [152, 227] width 200 height 13
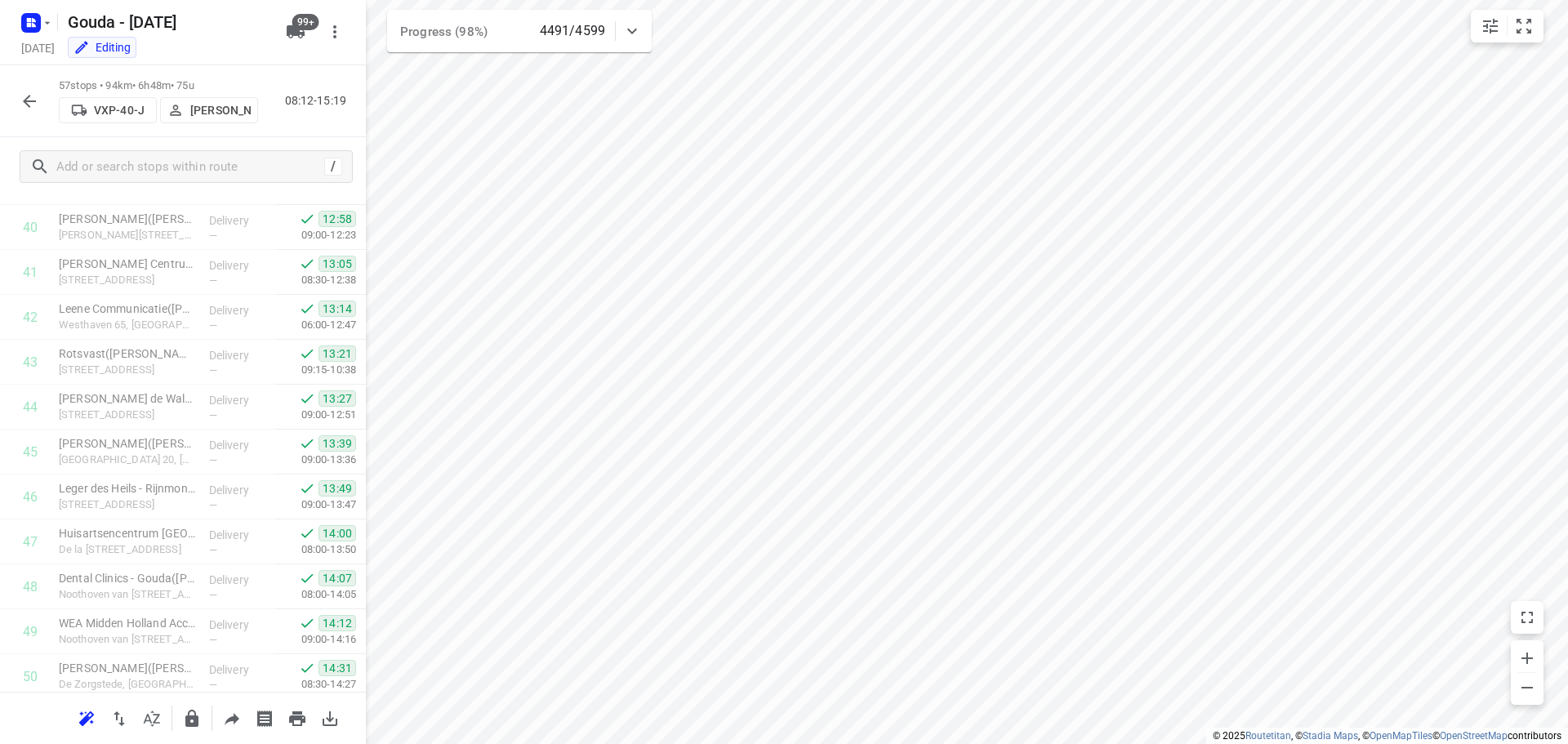
scroll to position [2192, 0]
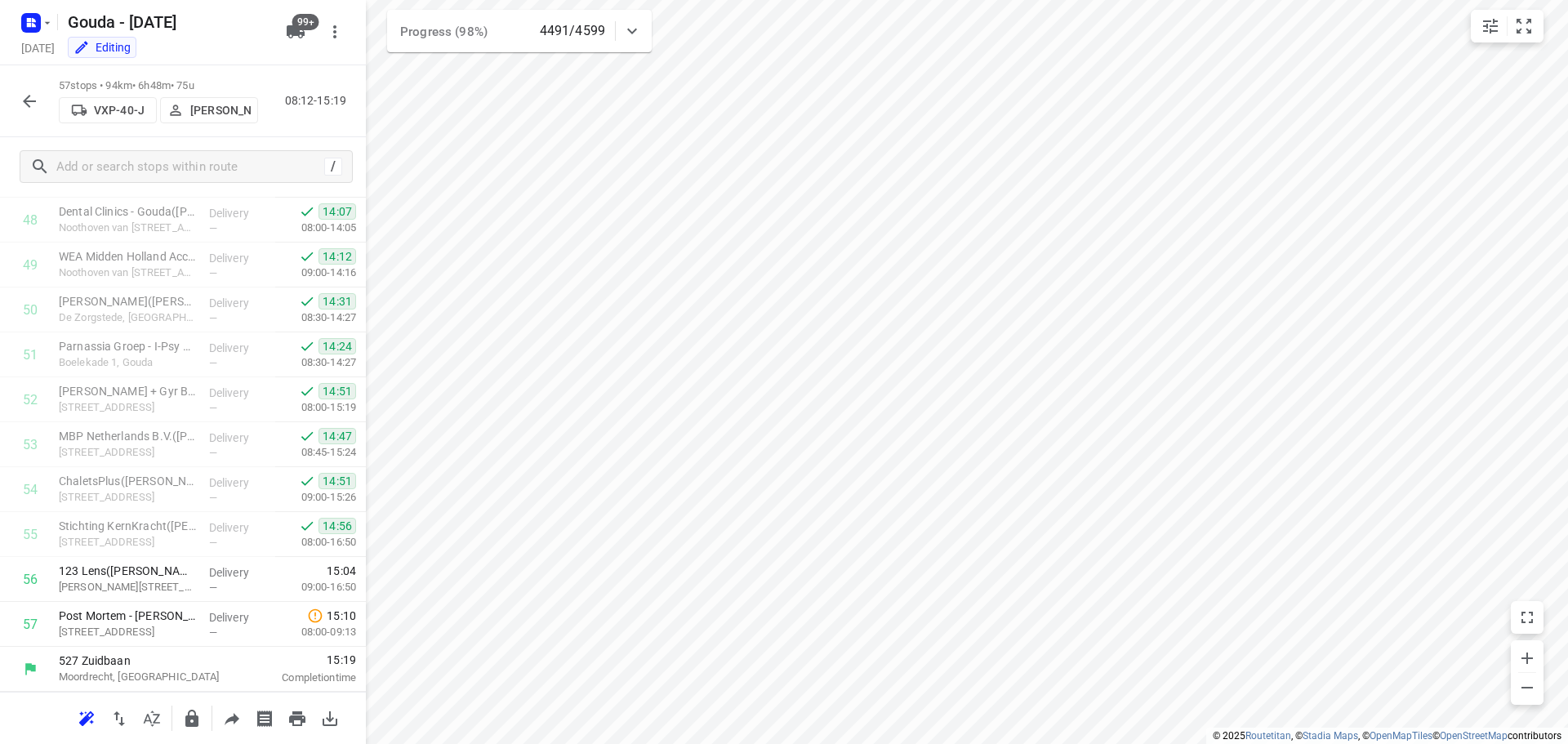
click at [23, 102] on icon "button" at bounding box center [29, 101] width 20 height 20
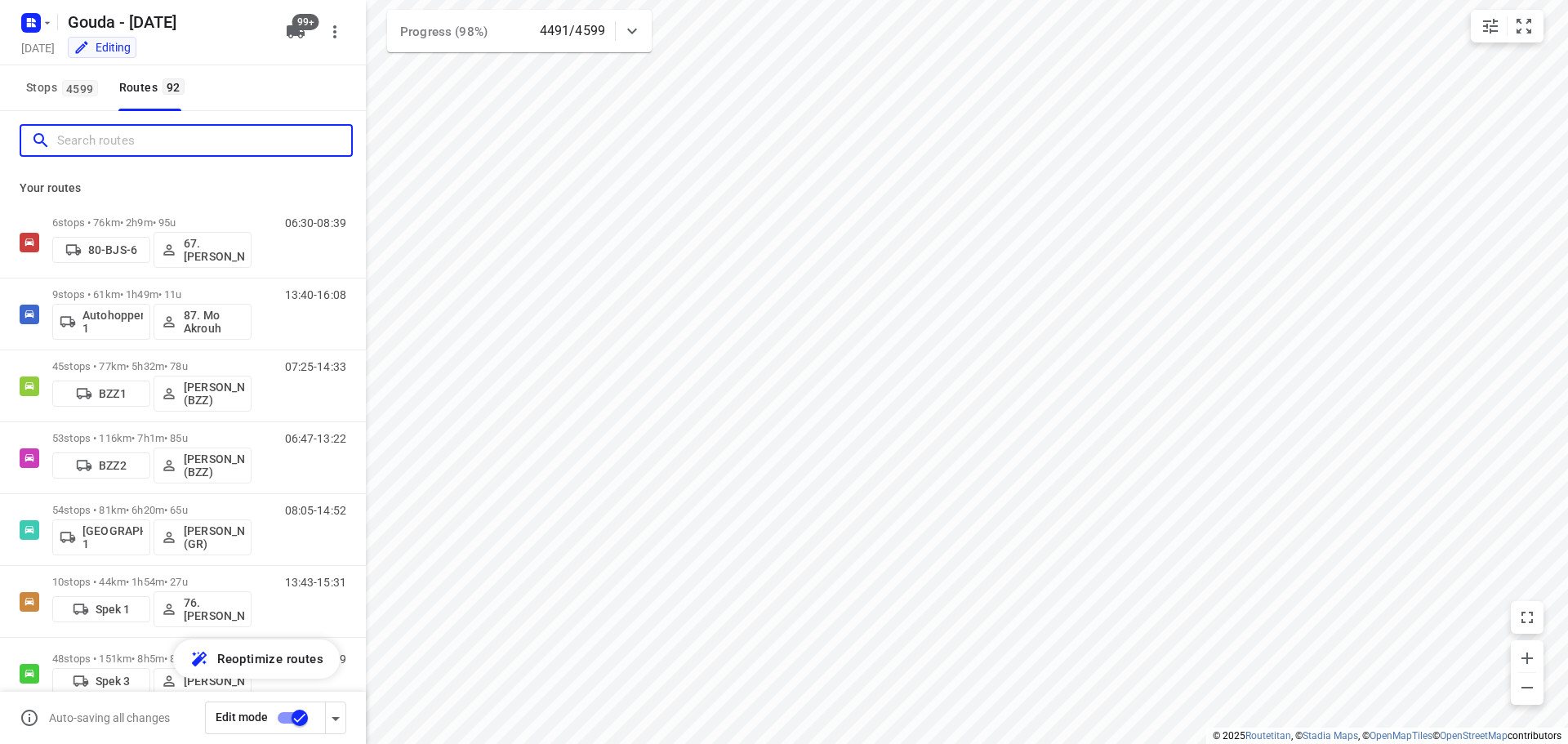
click at [105, 128] on input "Search routes" at bounding box center [204, 141] width 294 height 25
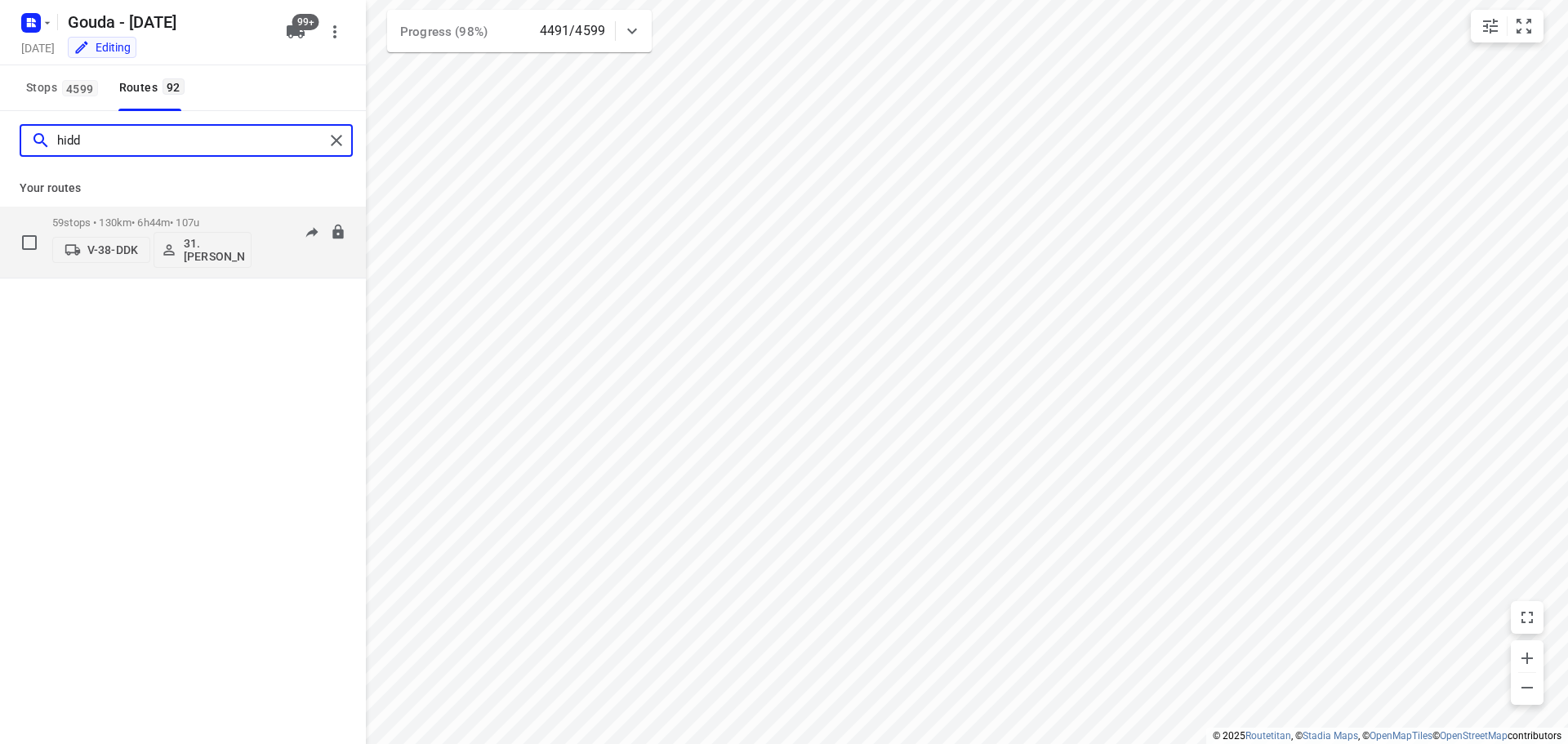
type input "hidd"
click at [157, 219] on p "59 stops • 130km • 6h44m • 107u" at bounding box center [152, 222] width 200 height 13
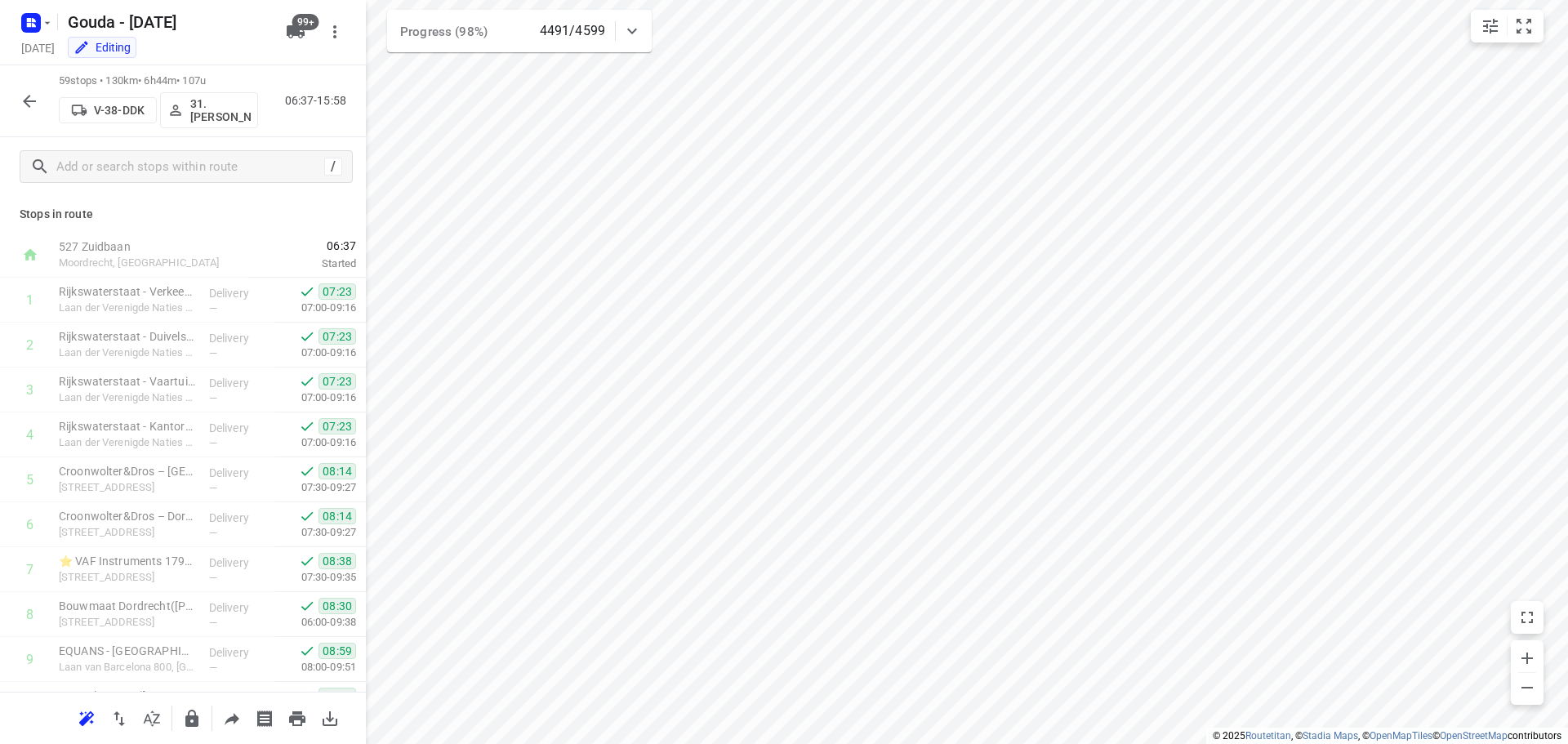
scroll to position [2281, 0]
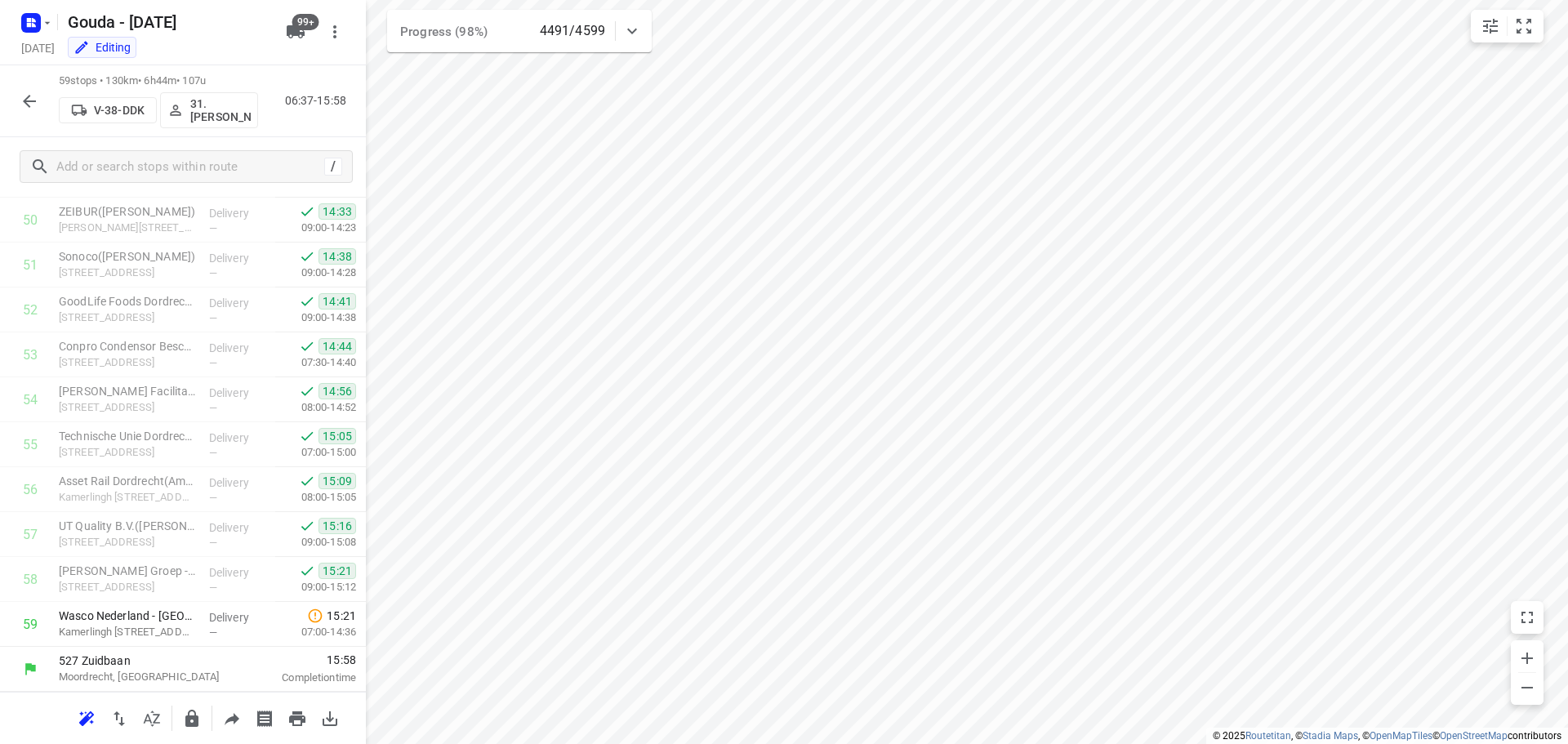
click at [24, 103] on icon "button" at bounding box center [29, 101] width 20 height 20
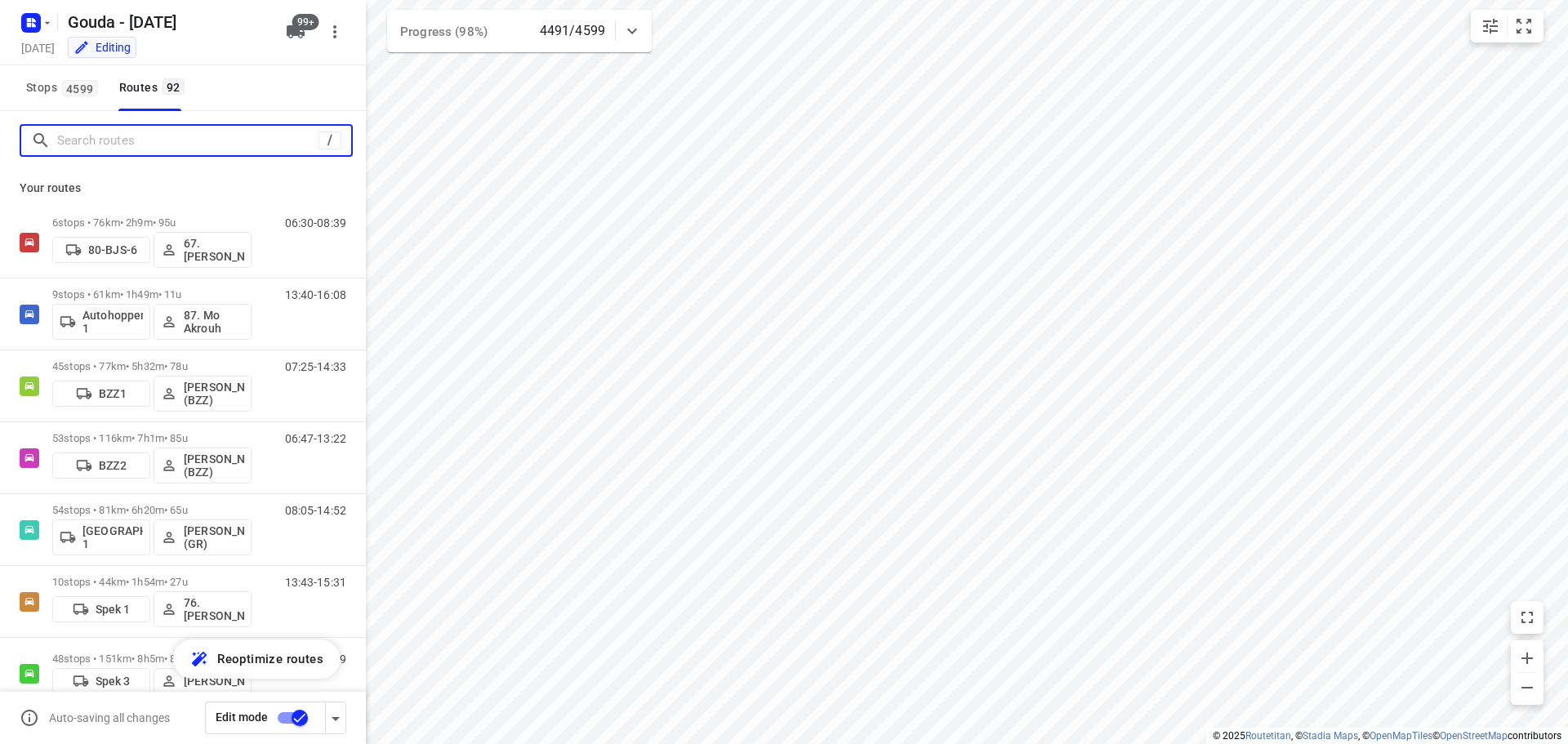
click at [106, 146] on input "Search routes" at bounding box center [187, 141] width 261 height 25
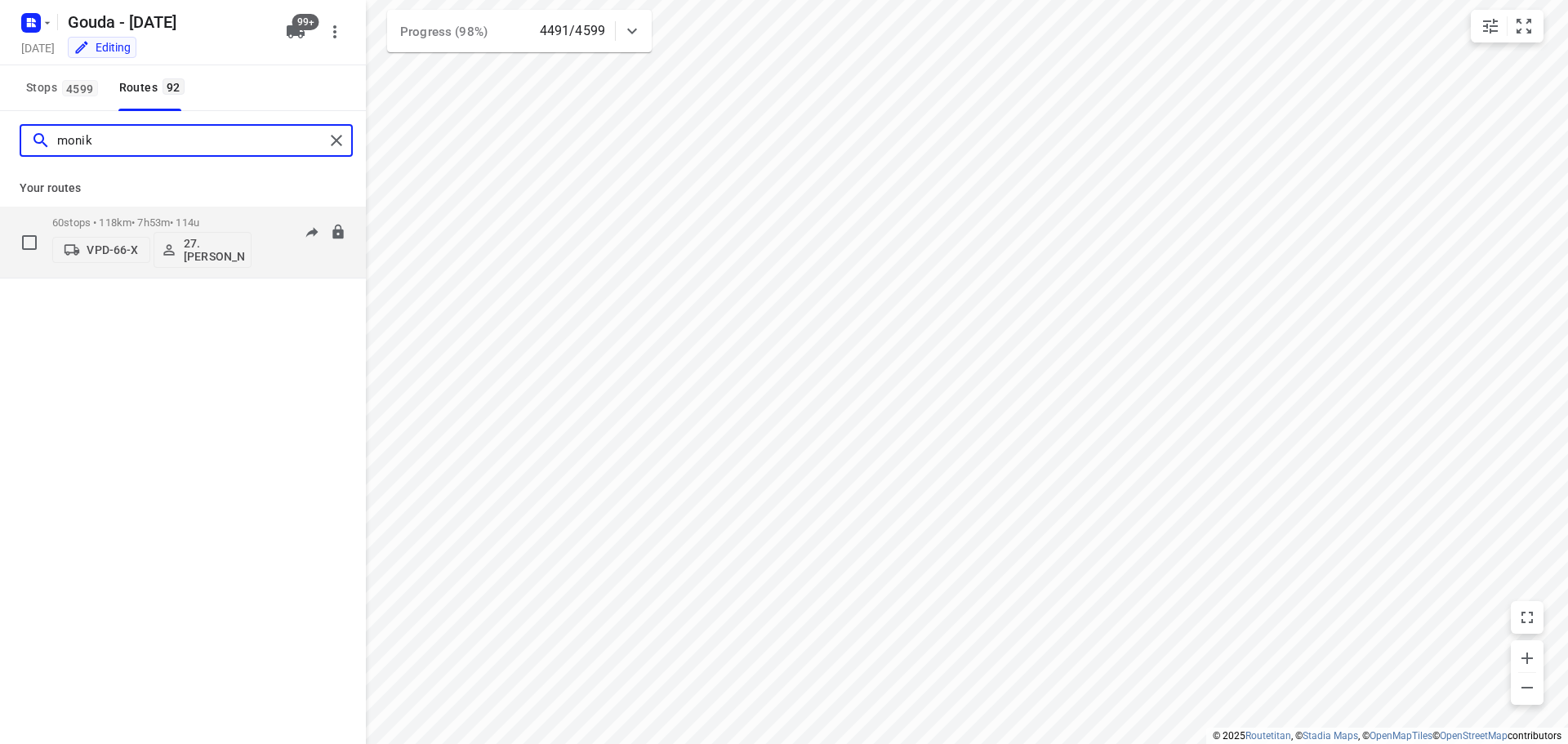
type input "monik"
click at [120, 216] on p "60 stops • 118km • 7h53m • 114u" at bounding box center [152, 222] width 200 height 13
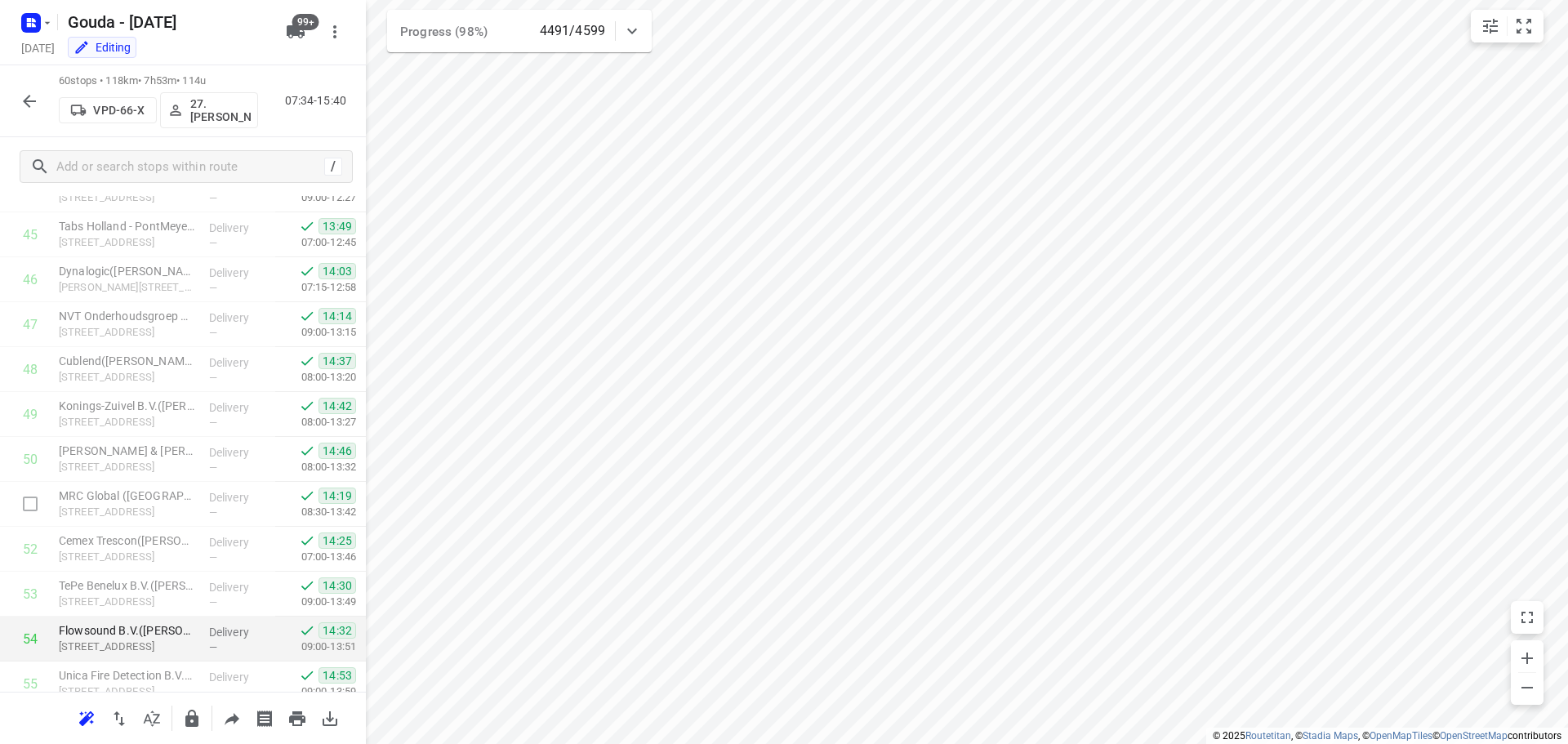
scroll to position [2326, 0]
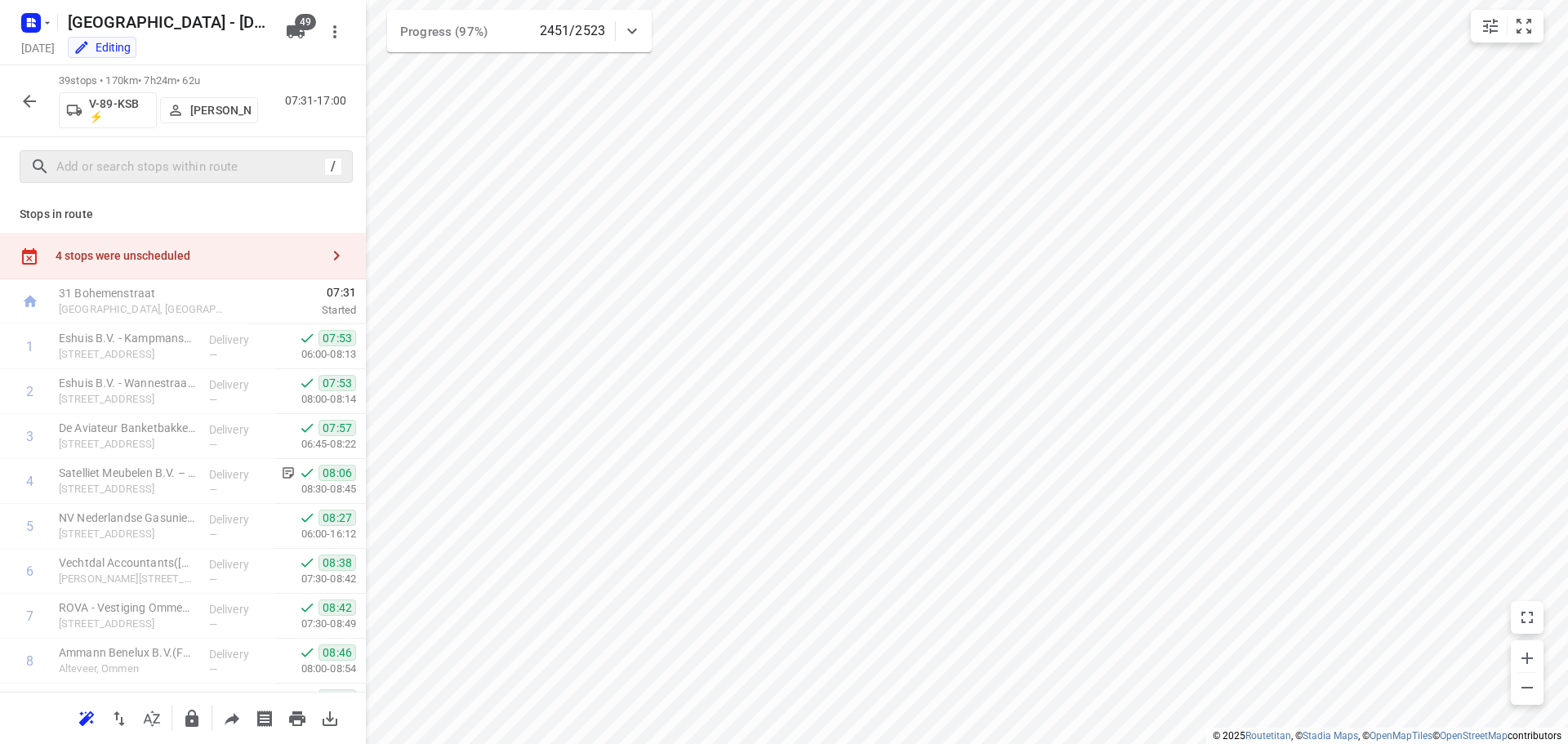
scroll to position [1429, 0]
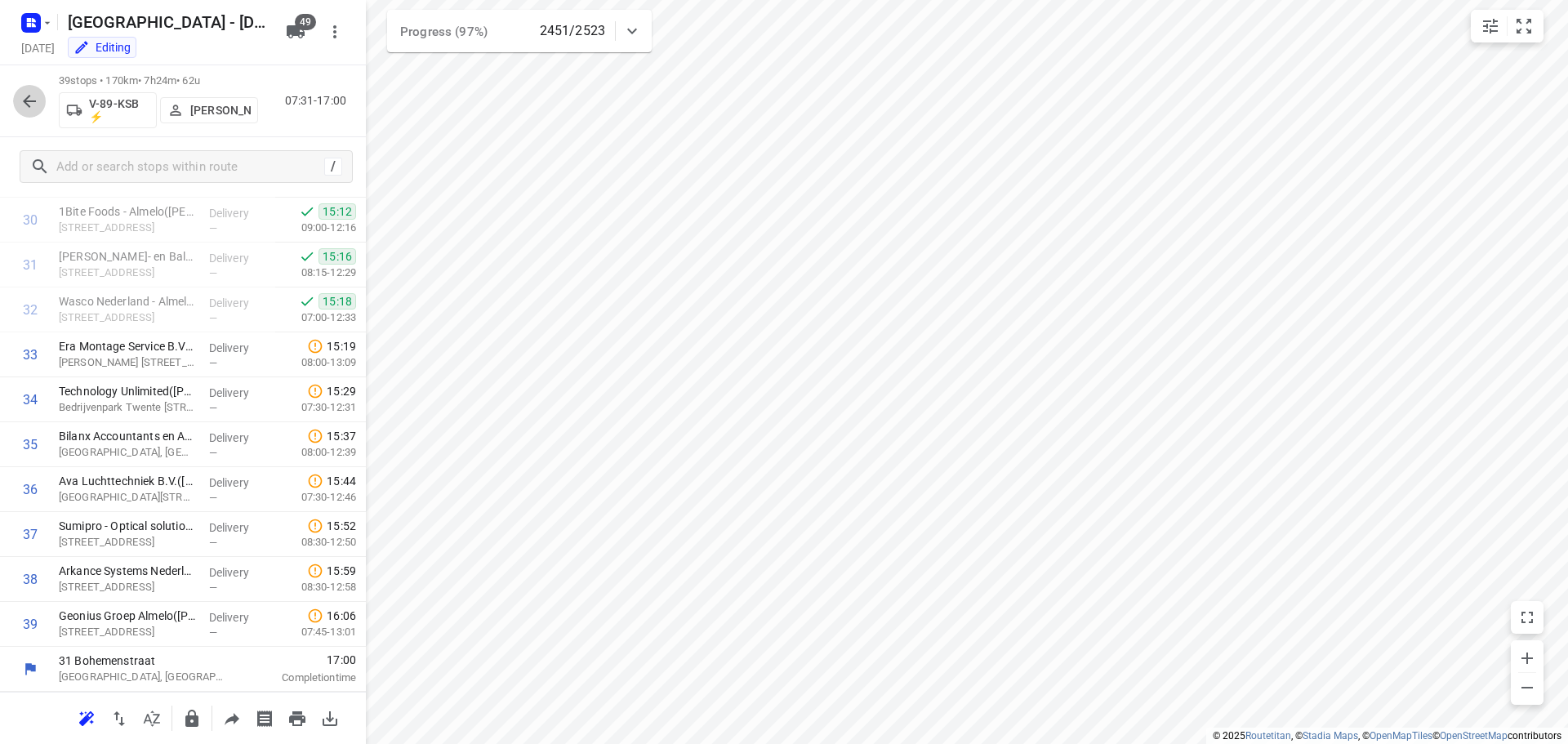
click at [37, 99] on icon "button" at bounding box center [29, 101] width 20 height 20
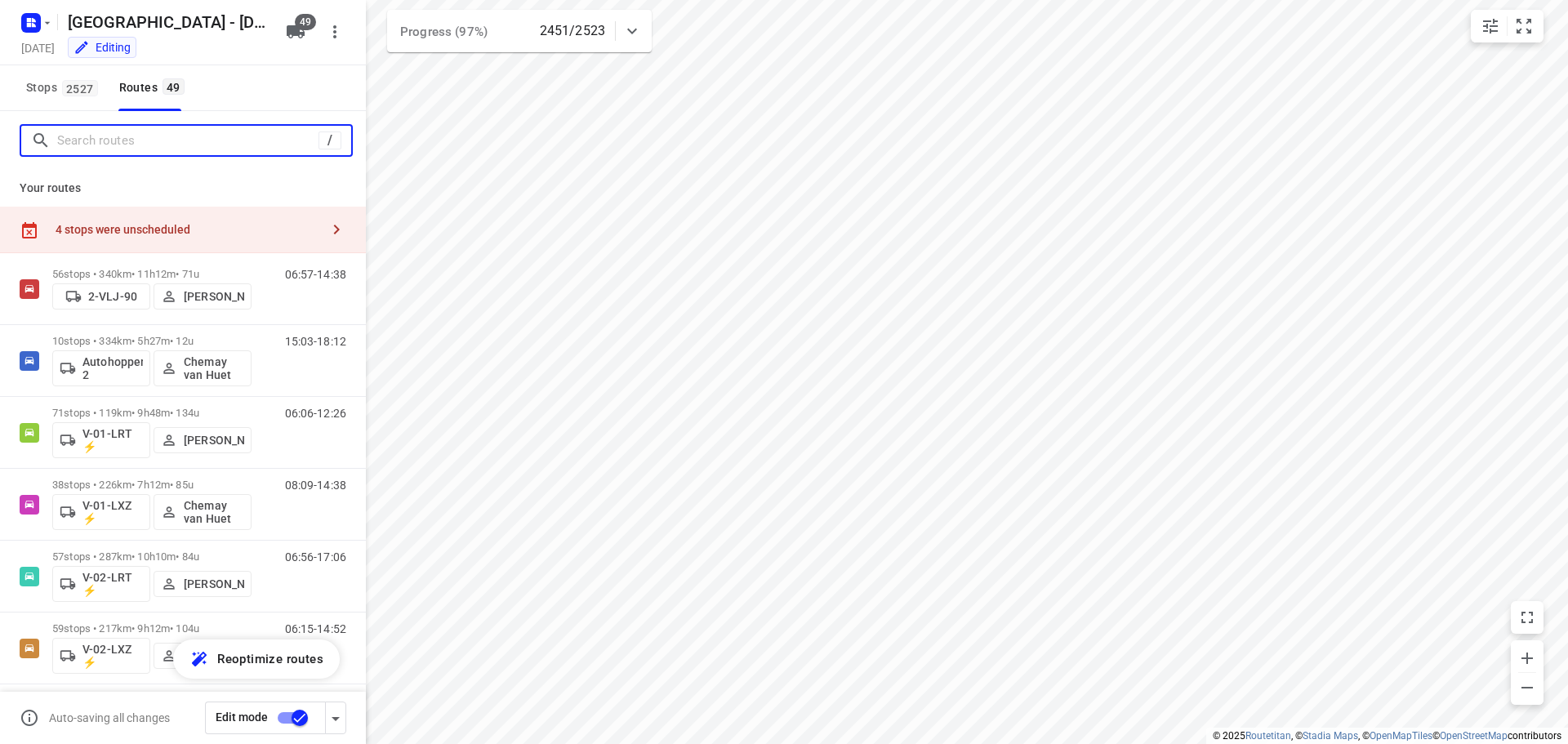
click at [143, 141] on input "Search routes" at bounding box center [187, 141] width 261 height 25
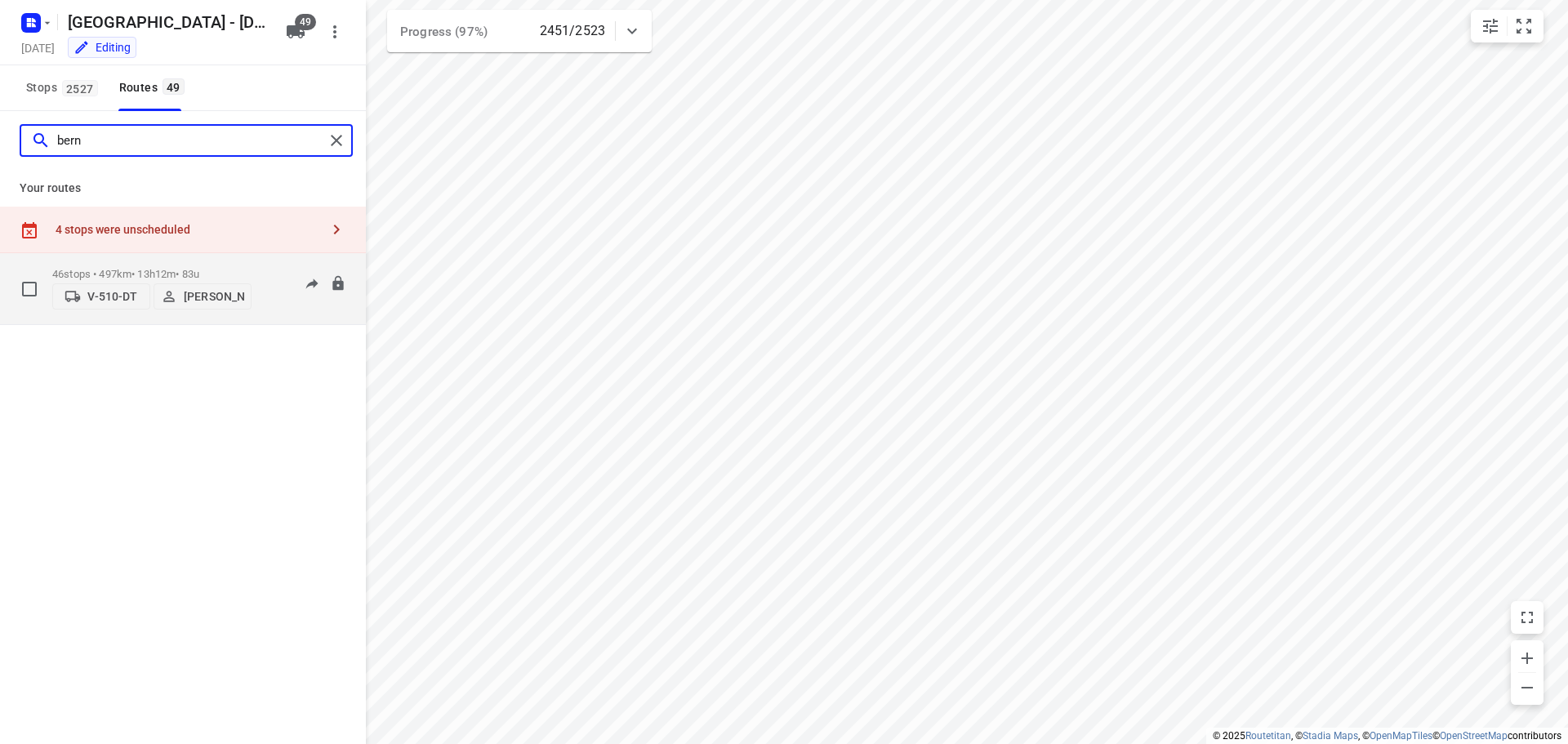
type input "bern"
click at [165, 268] on p "46 stops • 497km • 13h12m • 83u" at bounding box center [152, 274] width 200 height 13
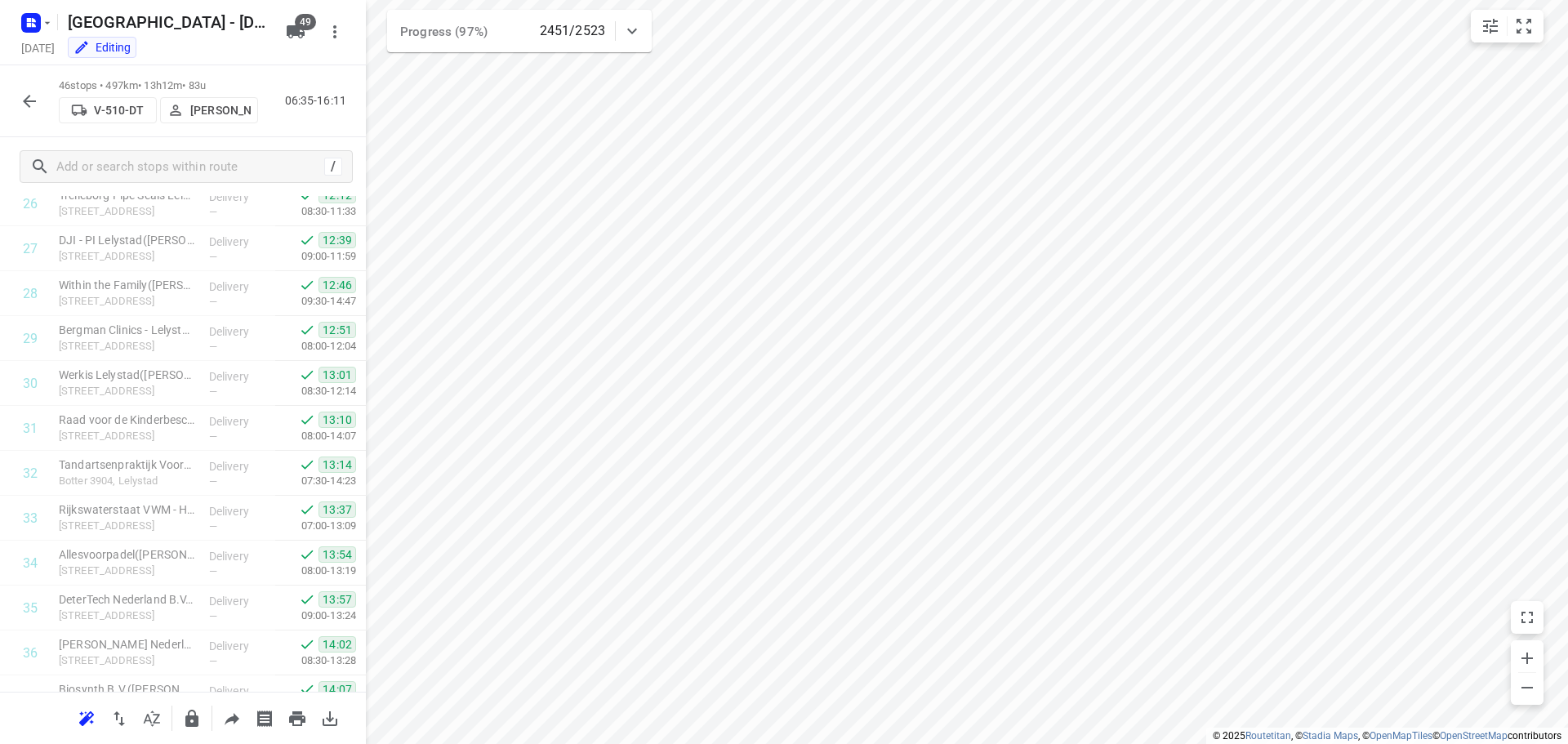
scroll to position [1744, 0]
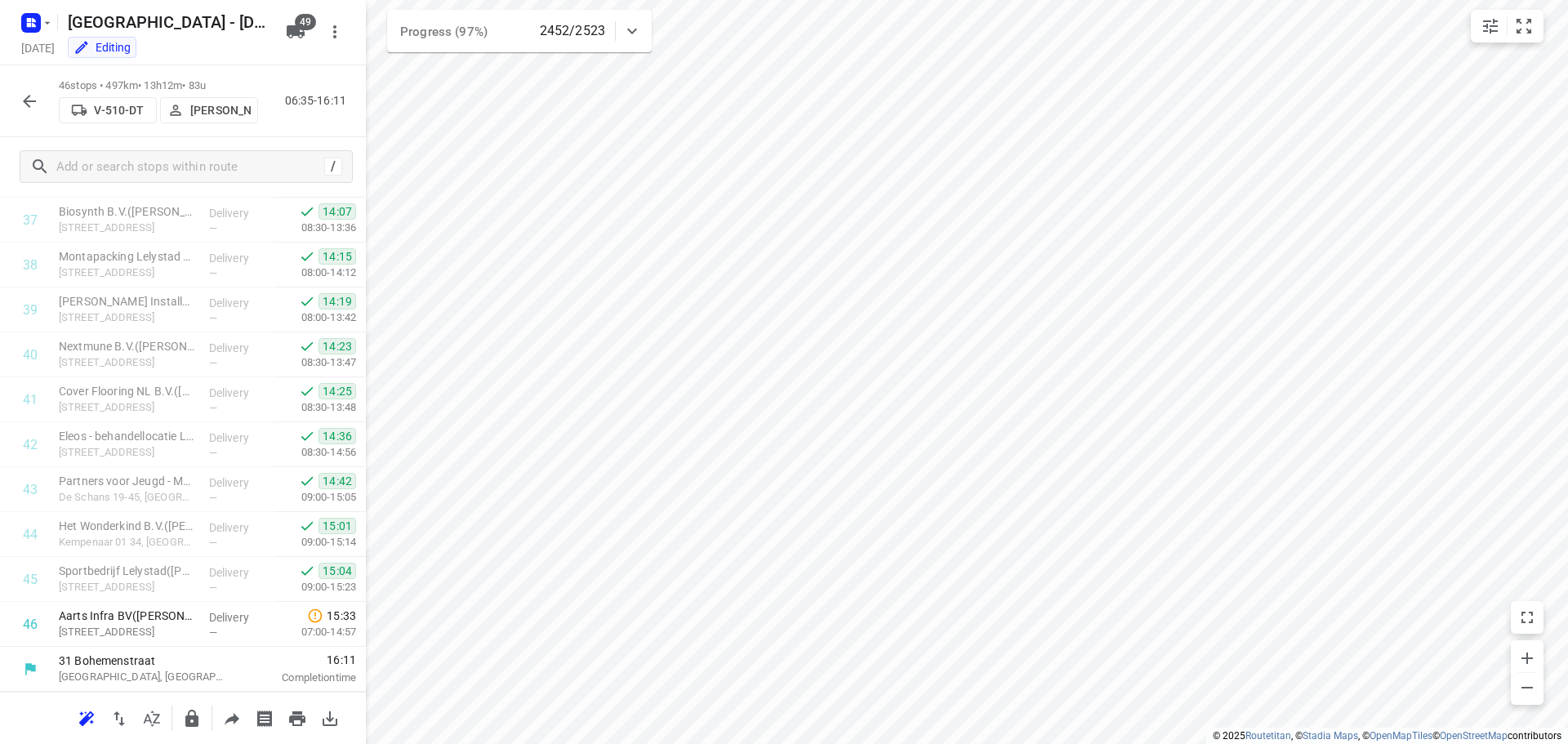
click at [18, 108] on button "button" at bounding box center [28, 101] width 32 height 32
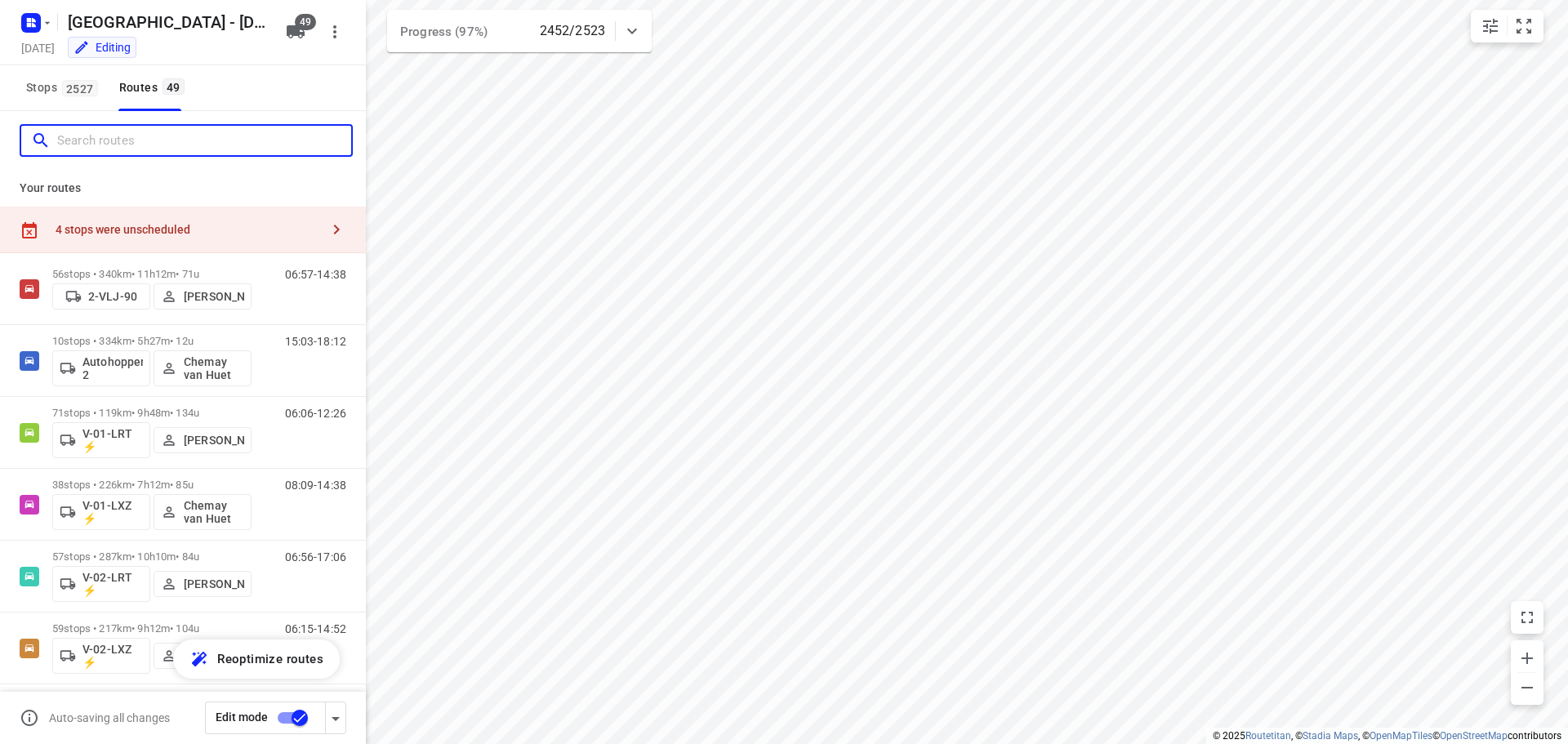
click at [122, 146] on input "Search routes" at bounding box center [204, 141] width 294 height 25
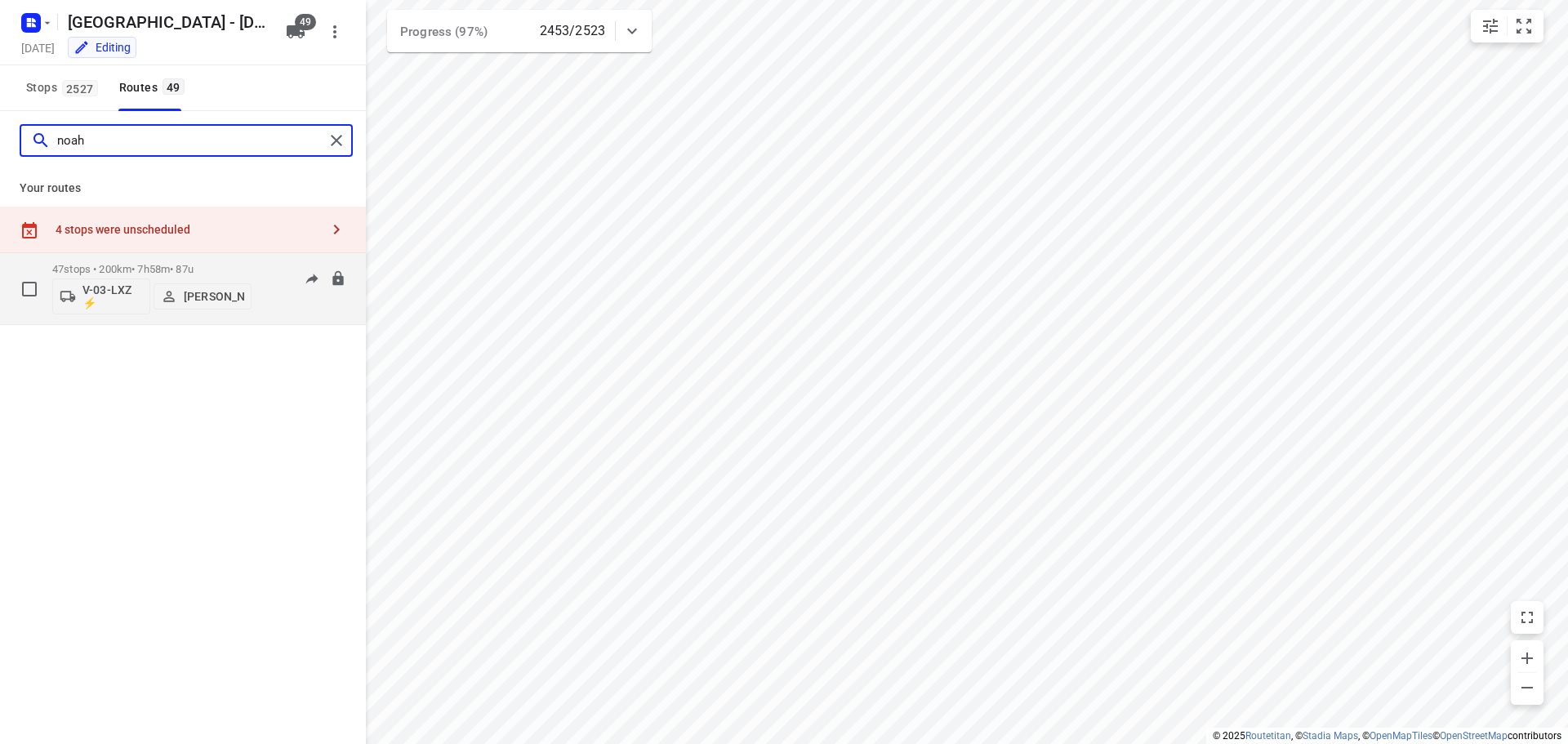
type input "noah"
click at [164, 260] on div "47 stops • 200km • 7h58m • 87u V-03-LXZ ⚡ [PERSON_NAME]" at bounding box center [152, 288] width 200 height 68
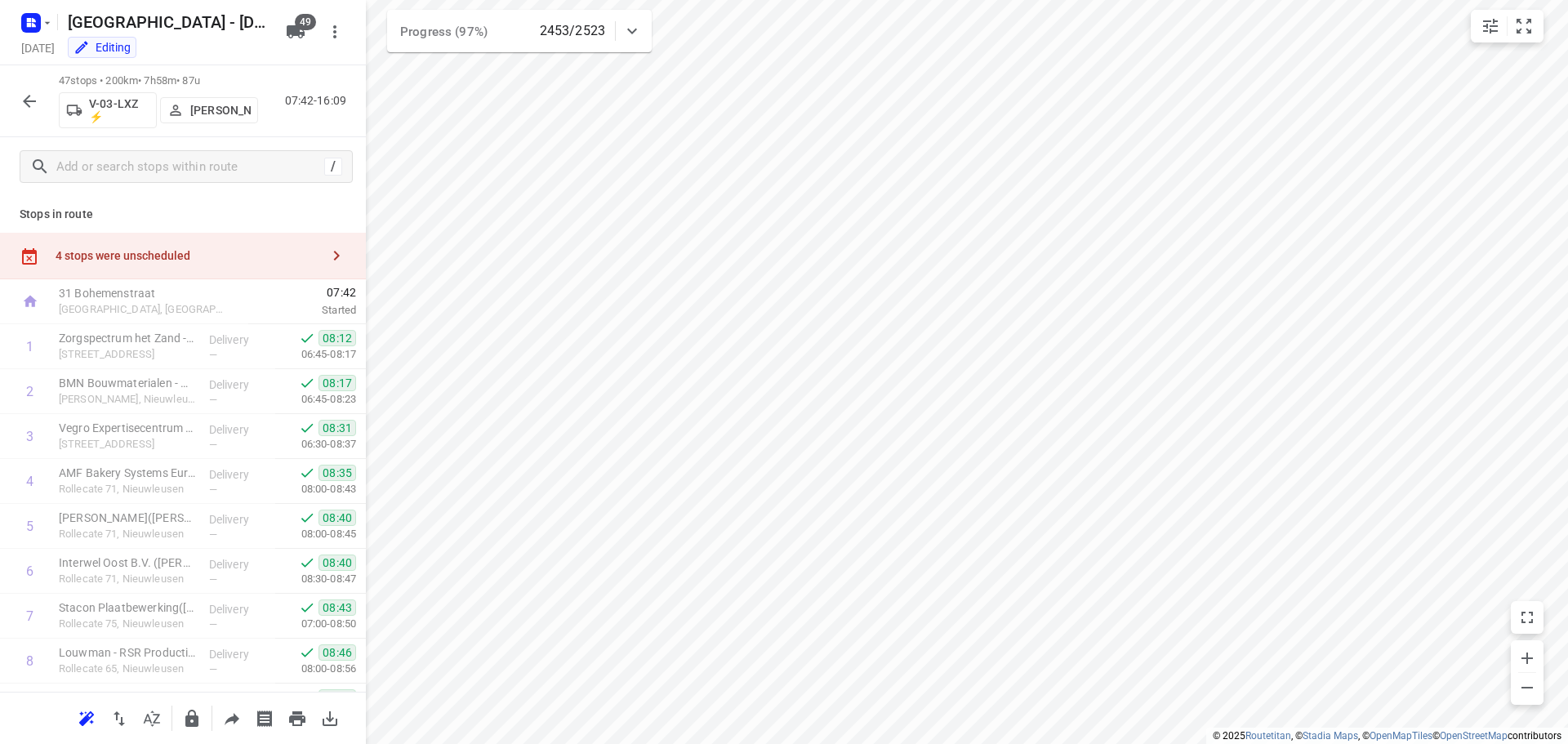
scroll to position [1789, 0]
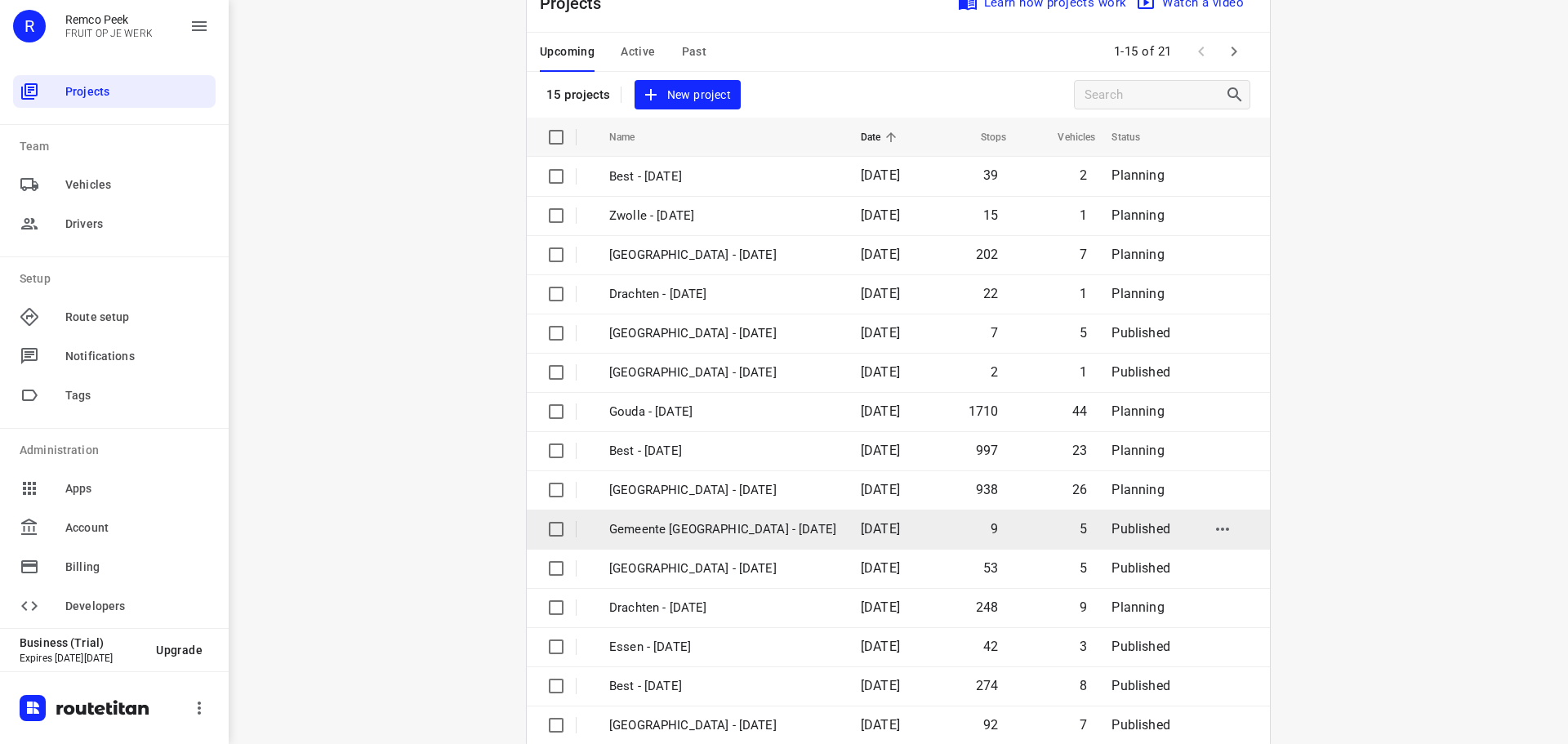
scroll to position [81, 0]
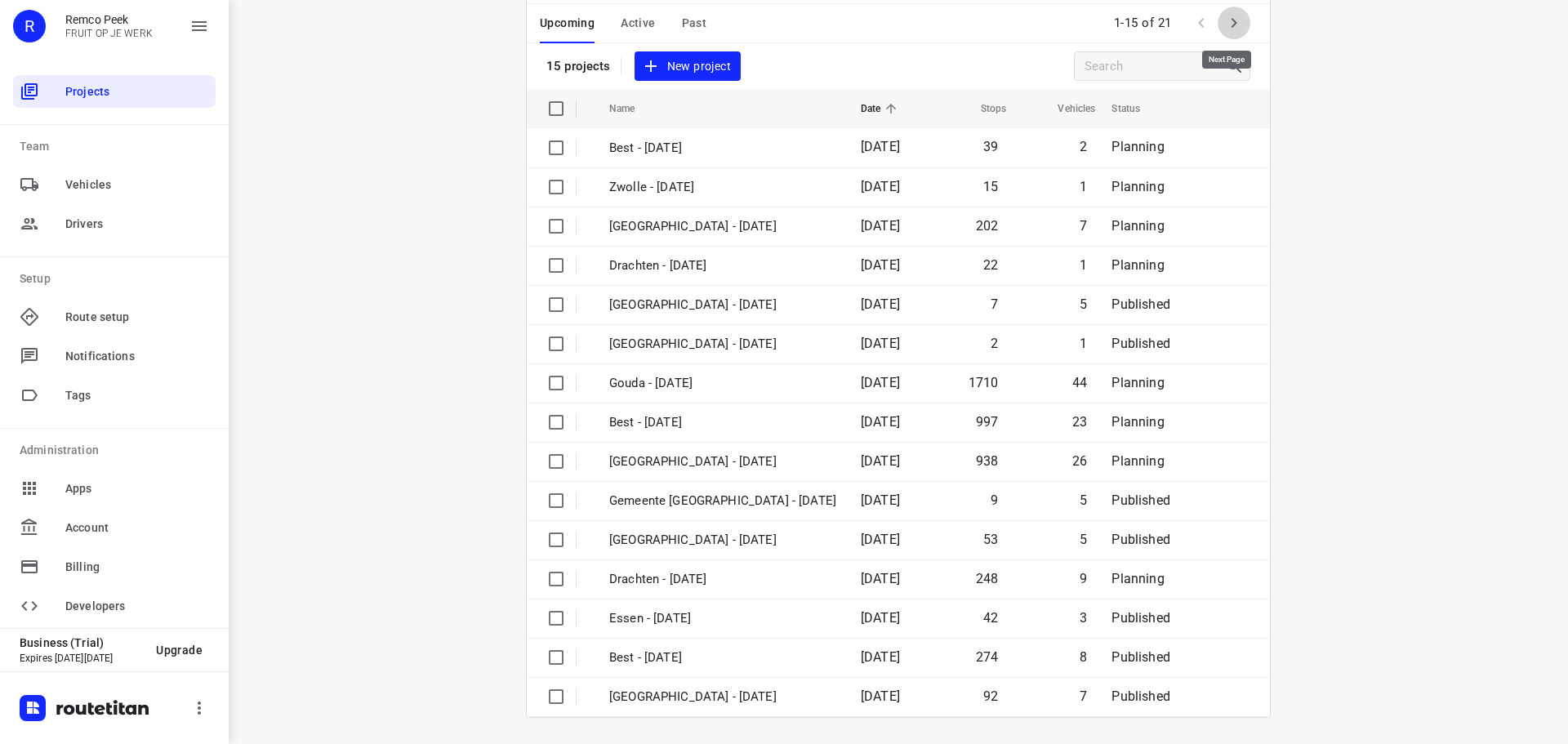
click at [1229, 20] on icon "button" at bounding box center [1234, 23] width 20 height 20
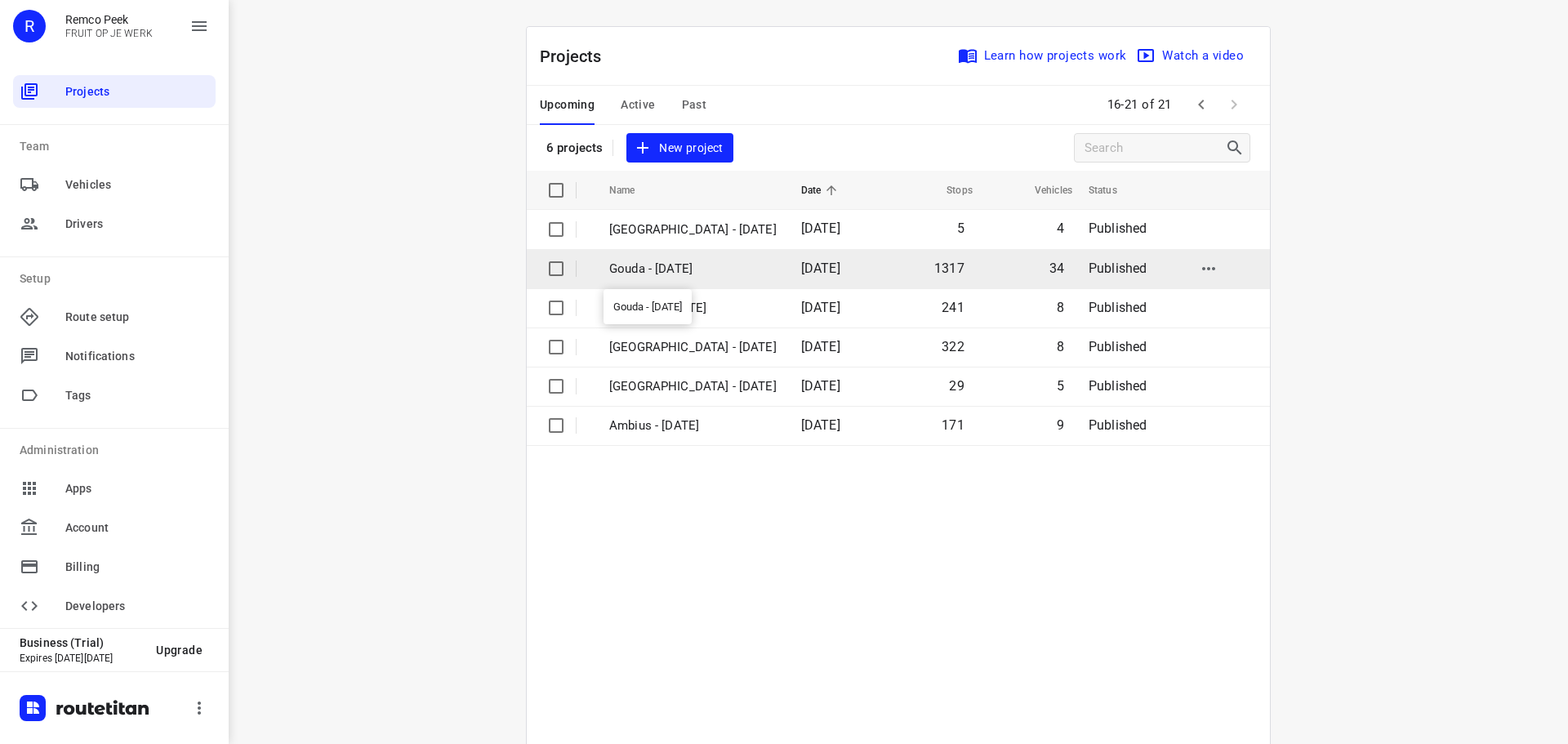
click at [683, 267] on p "Gouda - [DATE]" at bounding box center [692, 268] width 167 height 19
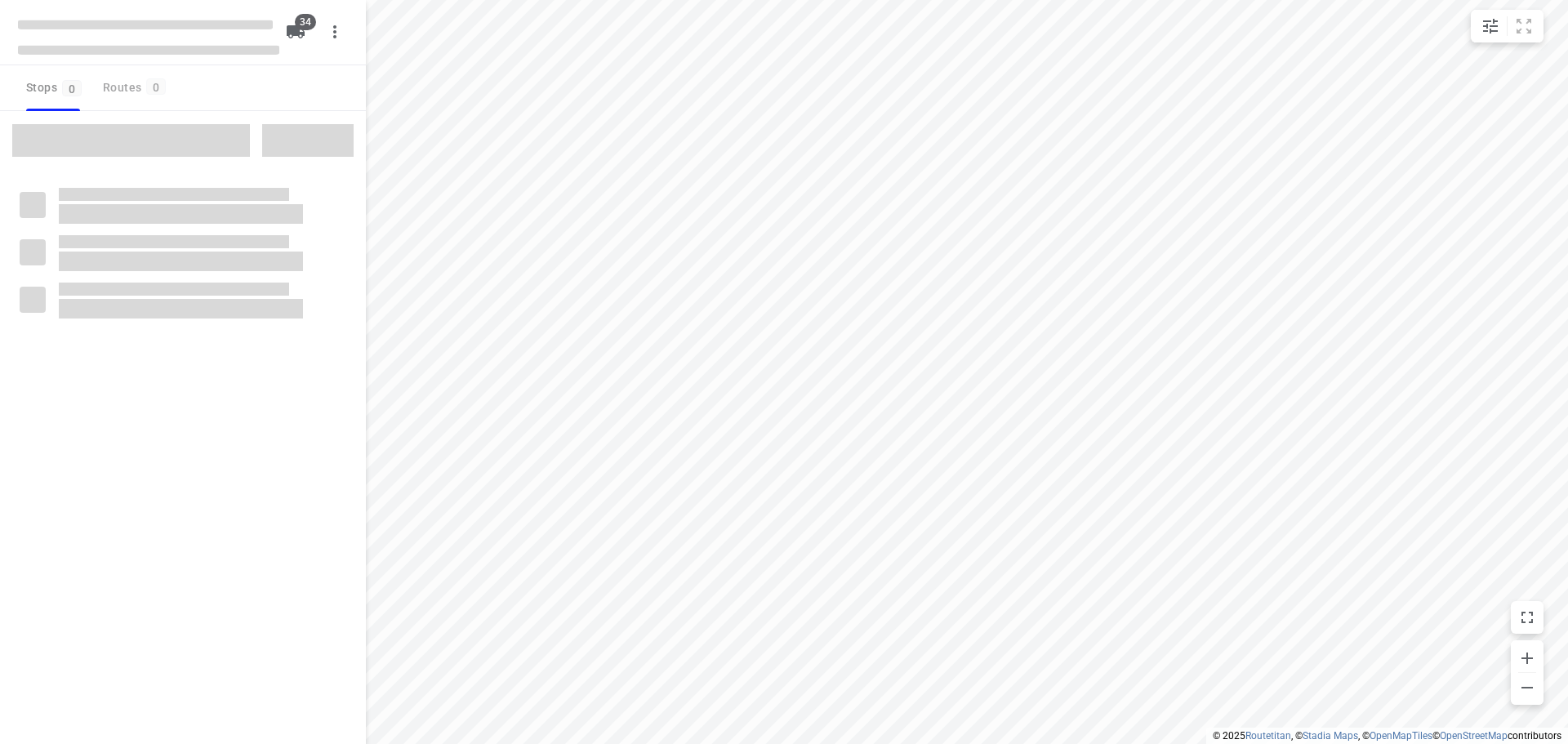
type input "distance"
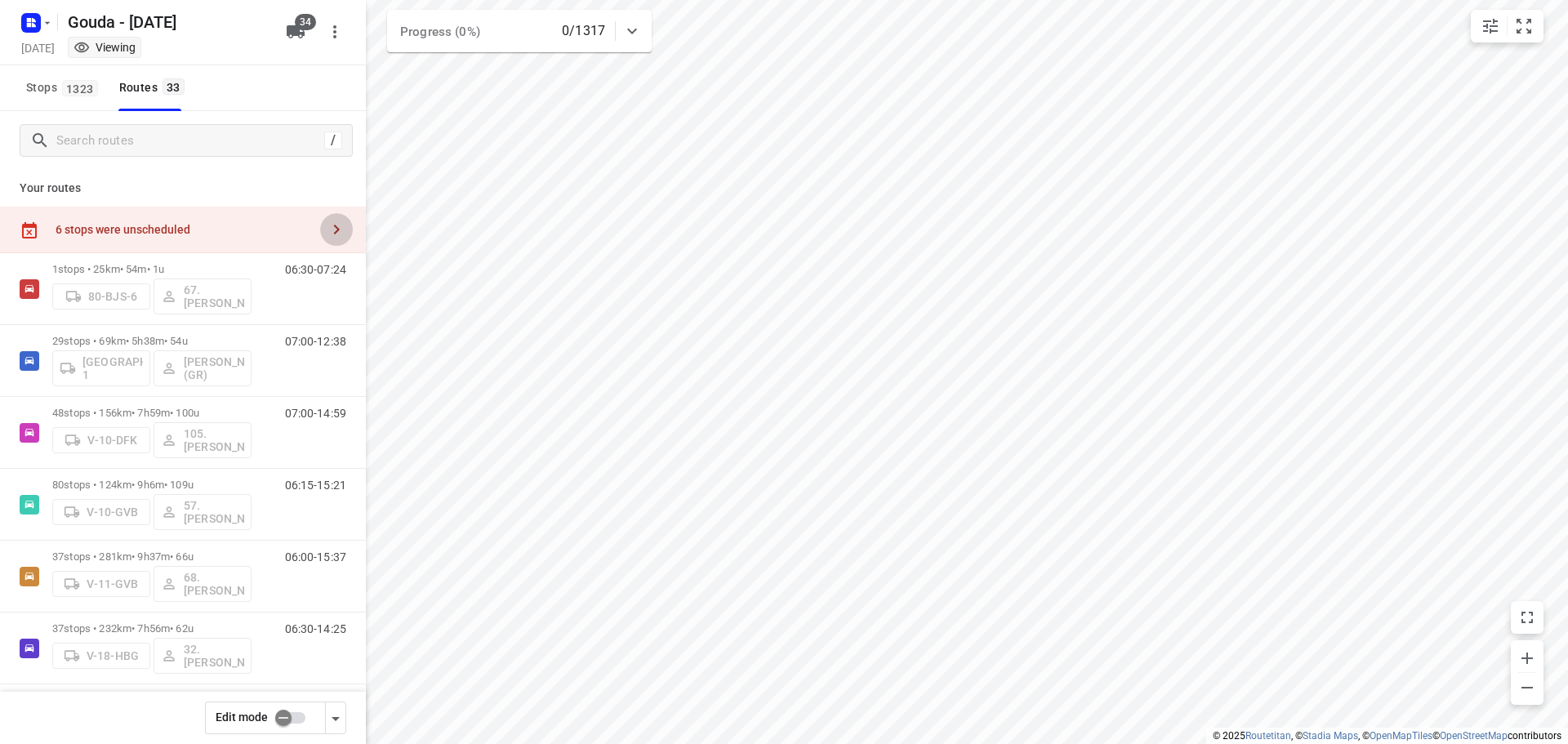
click at [327, 230] on icon "button" at bounding box center [337, 229] width 20 height 20
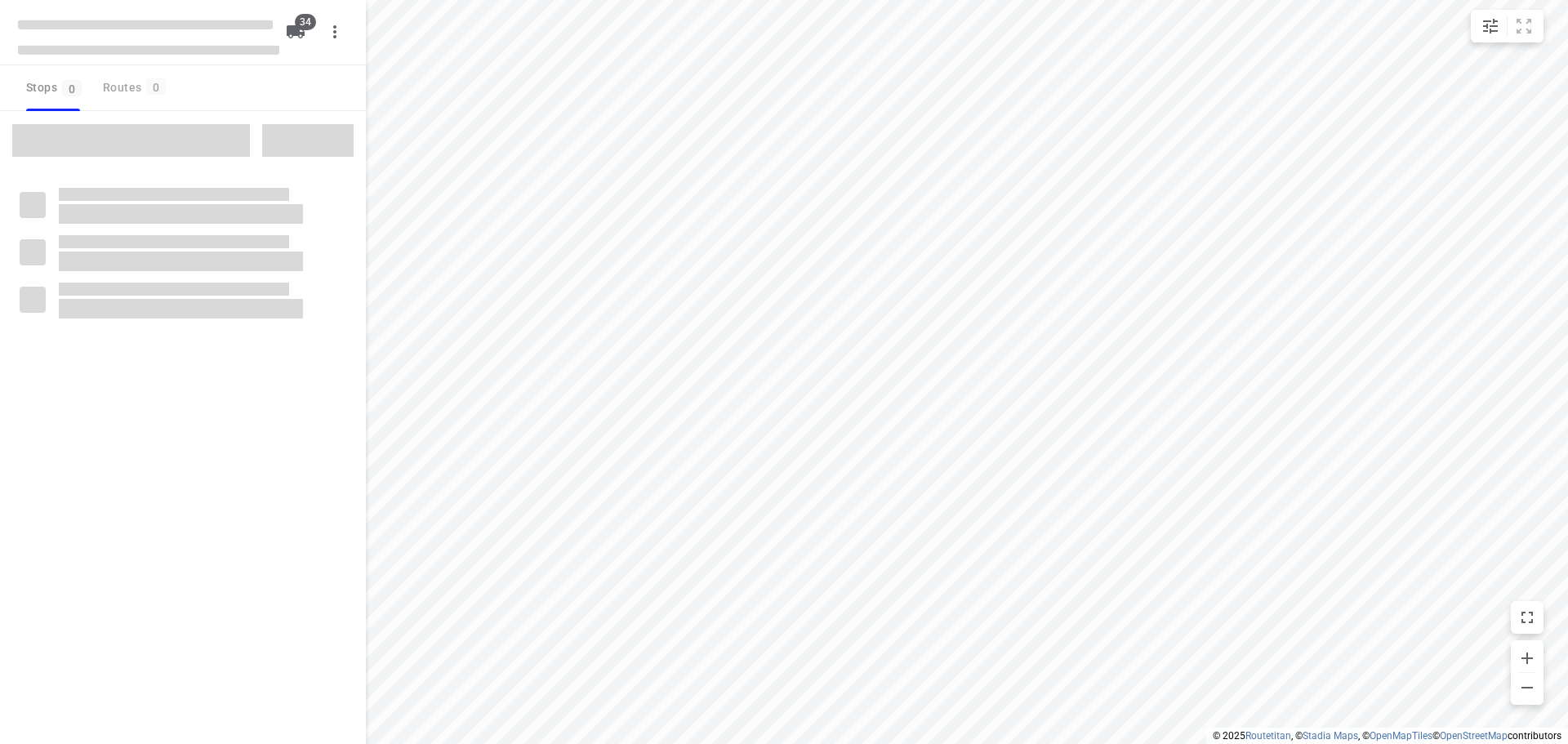
type input "distance"
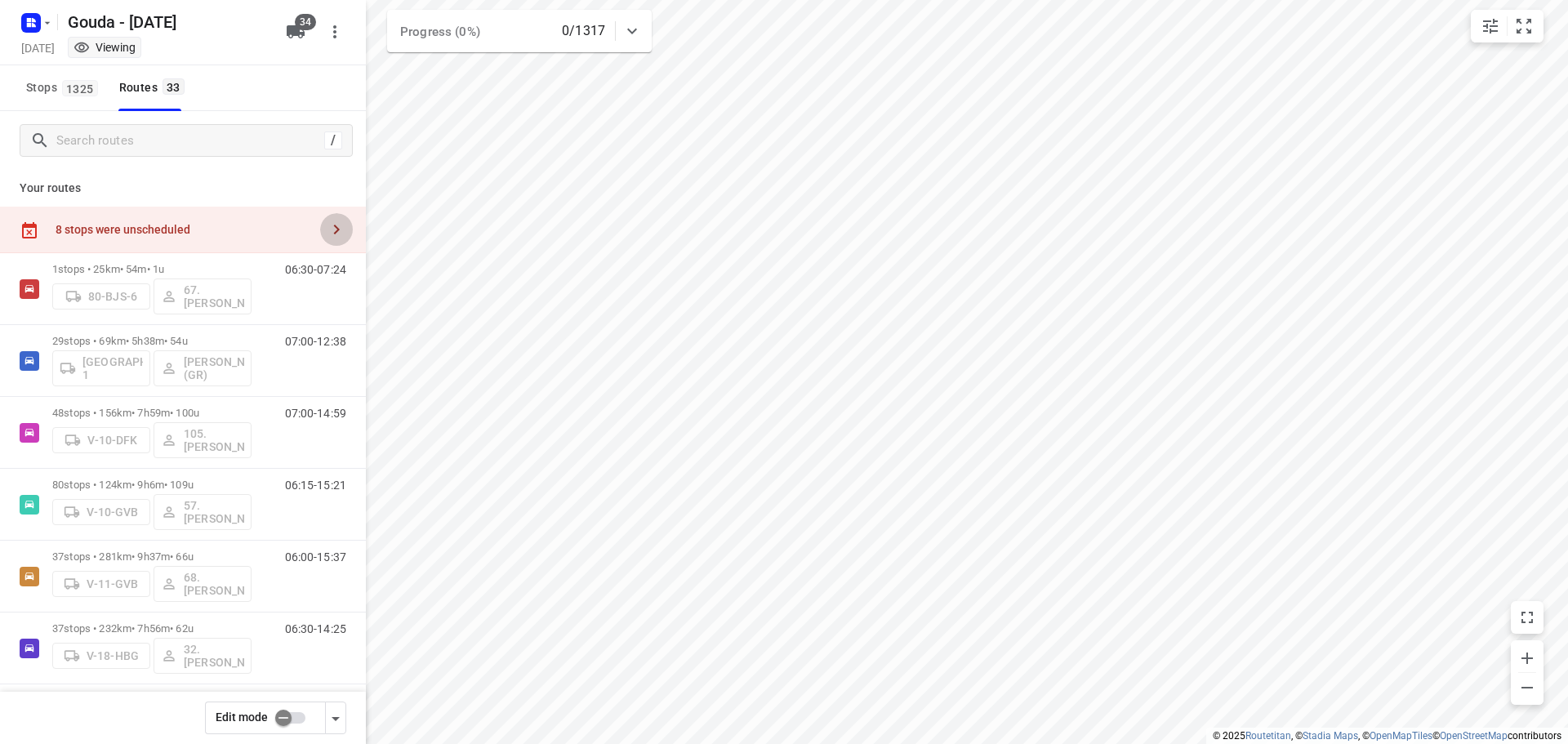
click at [332, 219] on icon "button" at bounding box center [337, 229] width 20 height 20
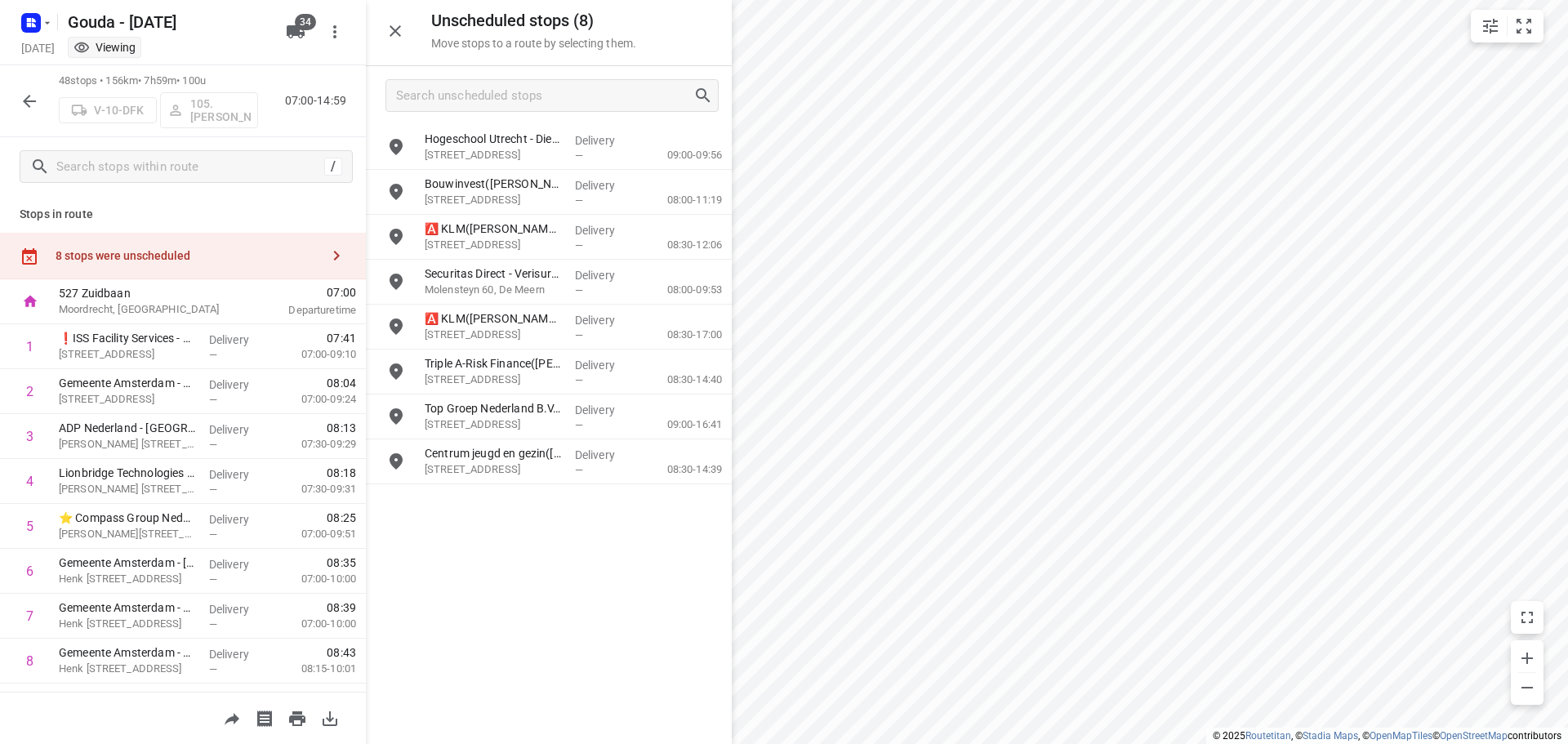
drag, startPoint x: 498, startPoint y: 192, endPoint x: 448, endPoint y: 653, distance: 463.7
click at [467, 653] on div "Hogeschool Utrecht - Dienst IM&ICT - [GEOGRAPHIC_DATA] 101 - Ruimte 0.031([PERS…" at bounding box center [549, 434] width 366 height 618
click at [24, 103] on icon "button" at bounding box center [29, 101] width 20 height 20
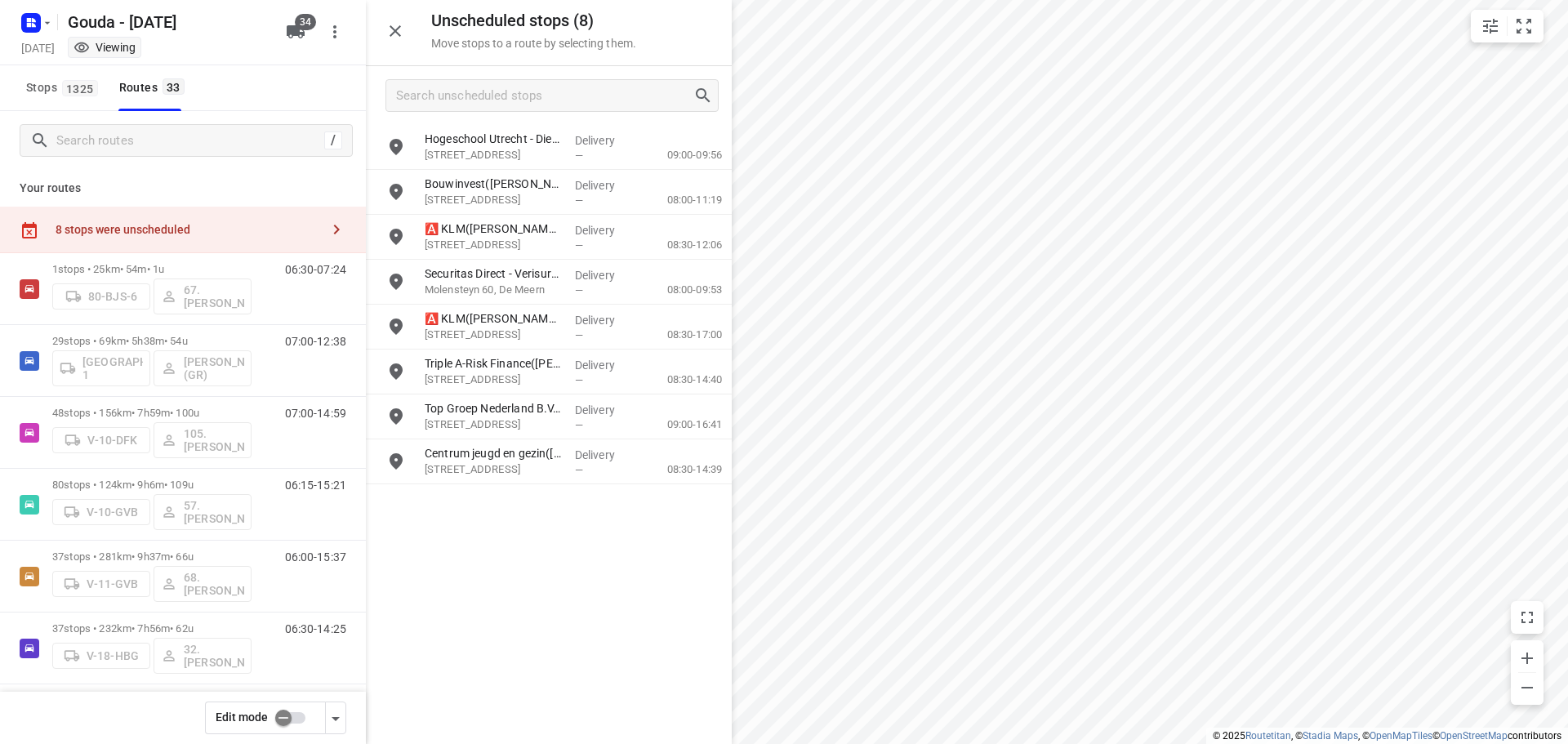
click at [297, 714] on input "checkbox" at bounding box center [283, 719] width 93 height 31
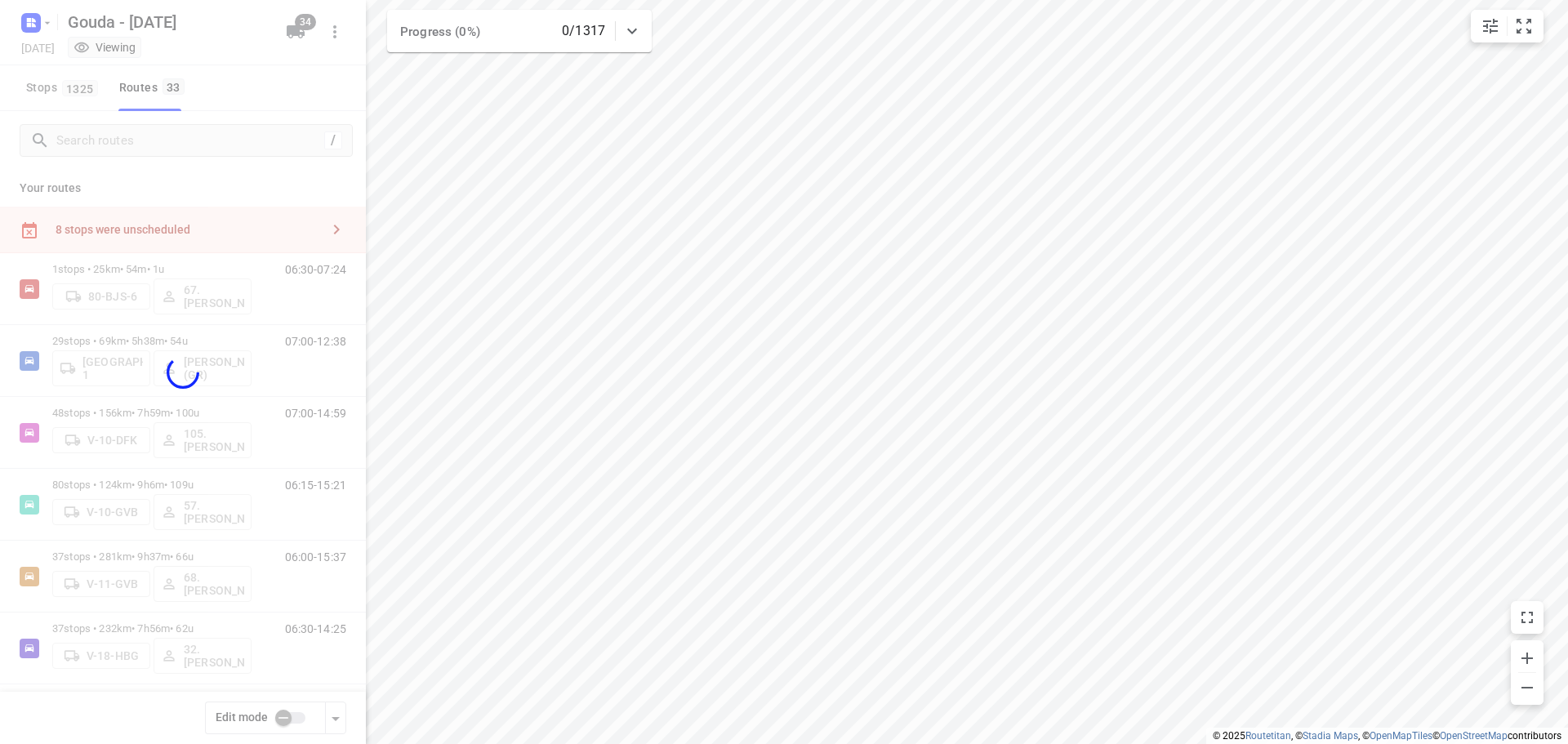
checkbox input "true"
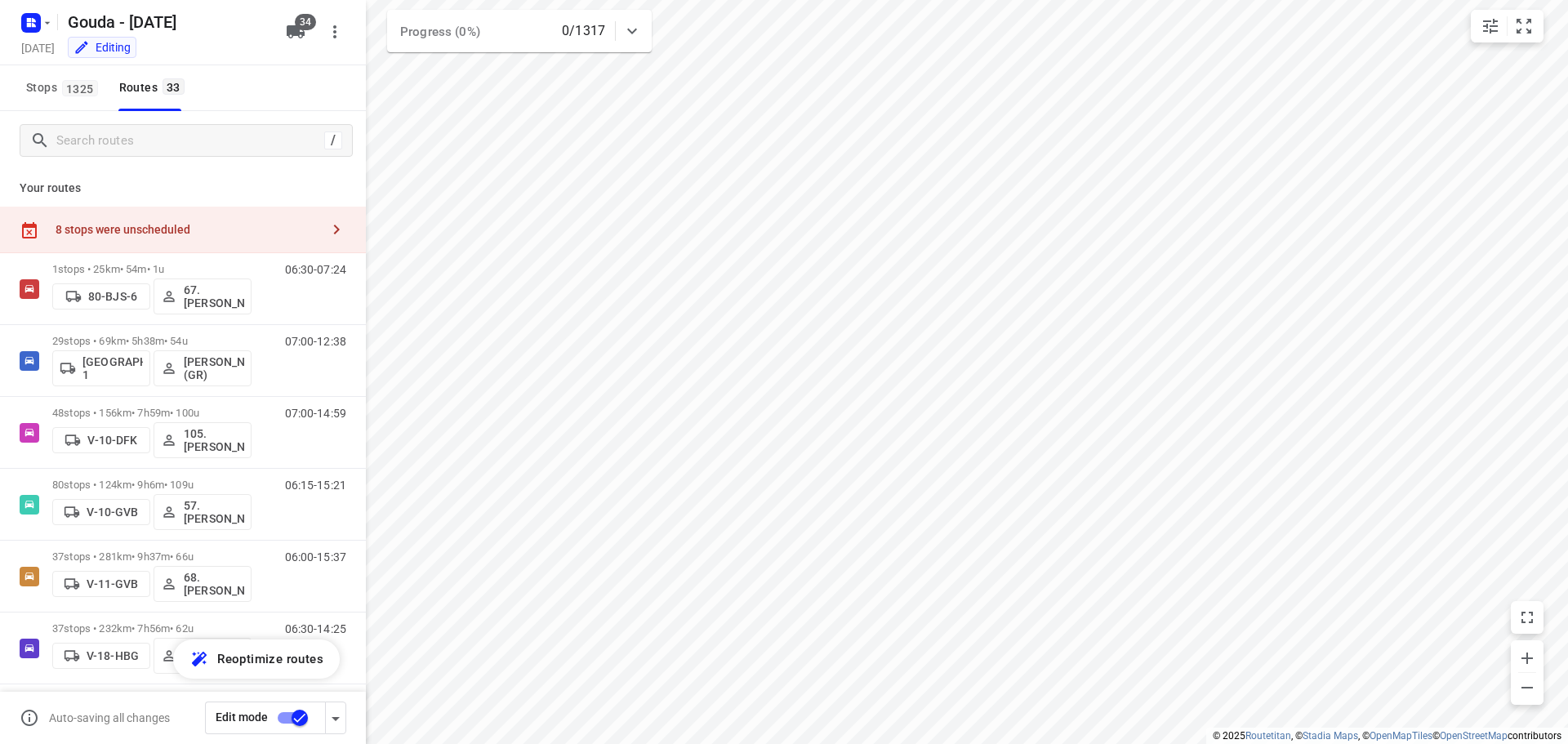
click at [327, 224] on icon "button" at bounding box center [337, 229] width 20 height 20
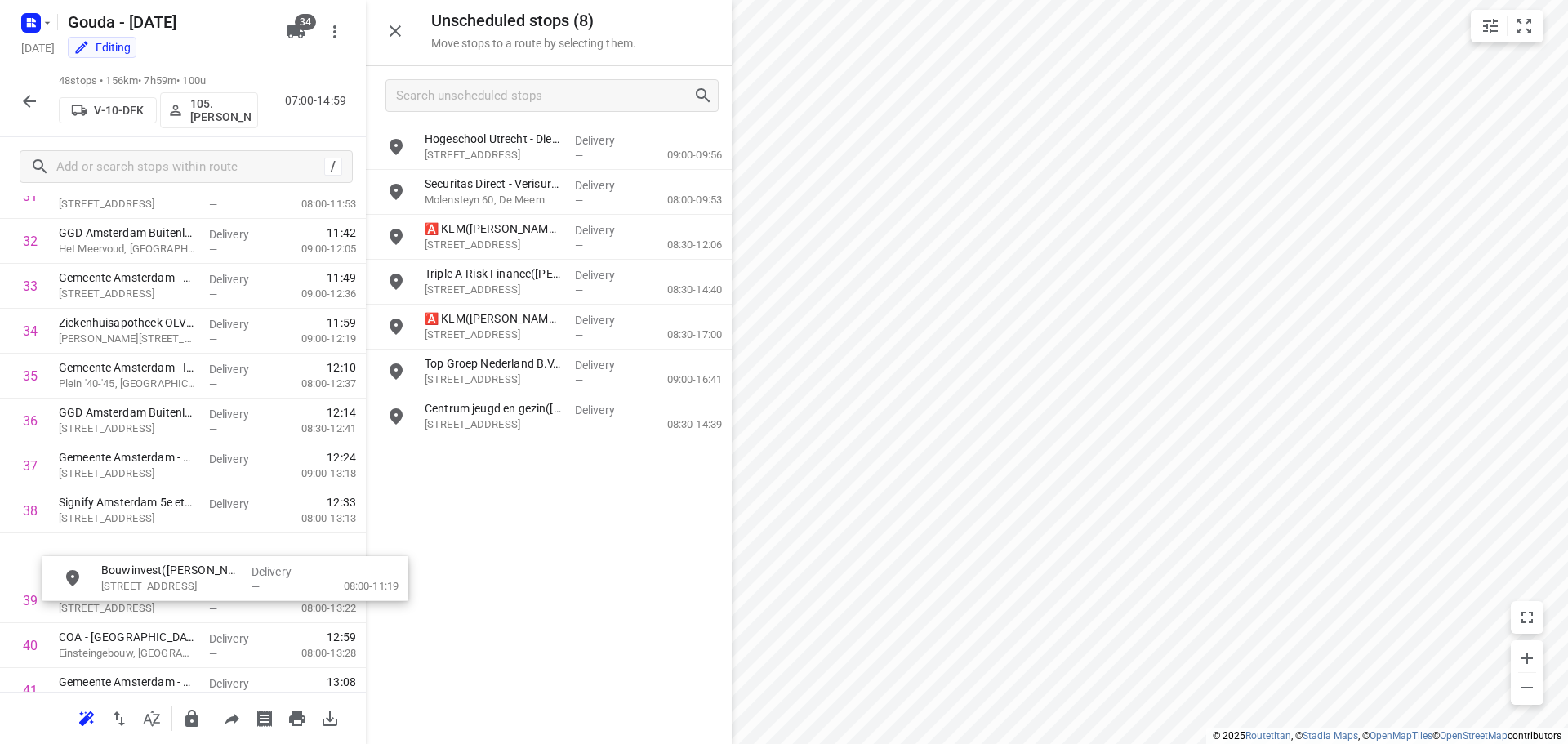
scroll to position [1502, 0]
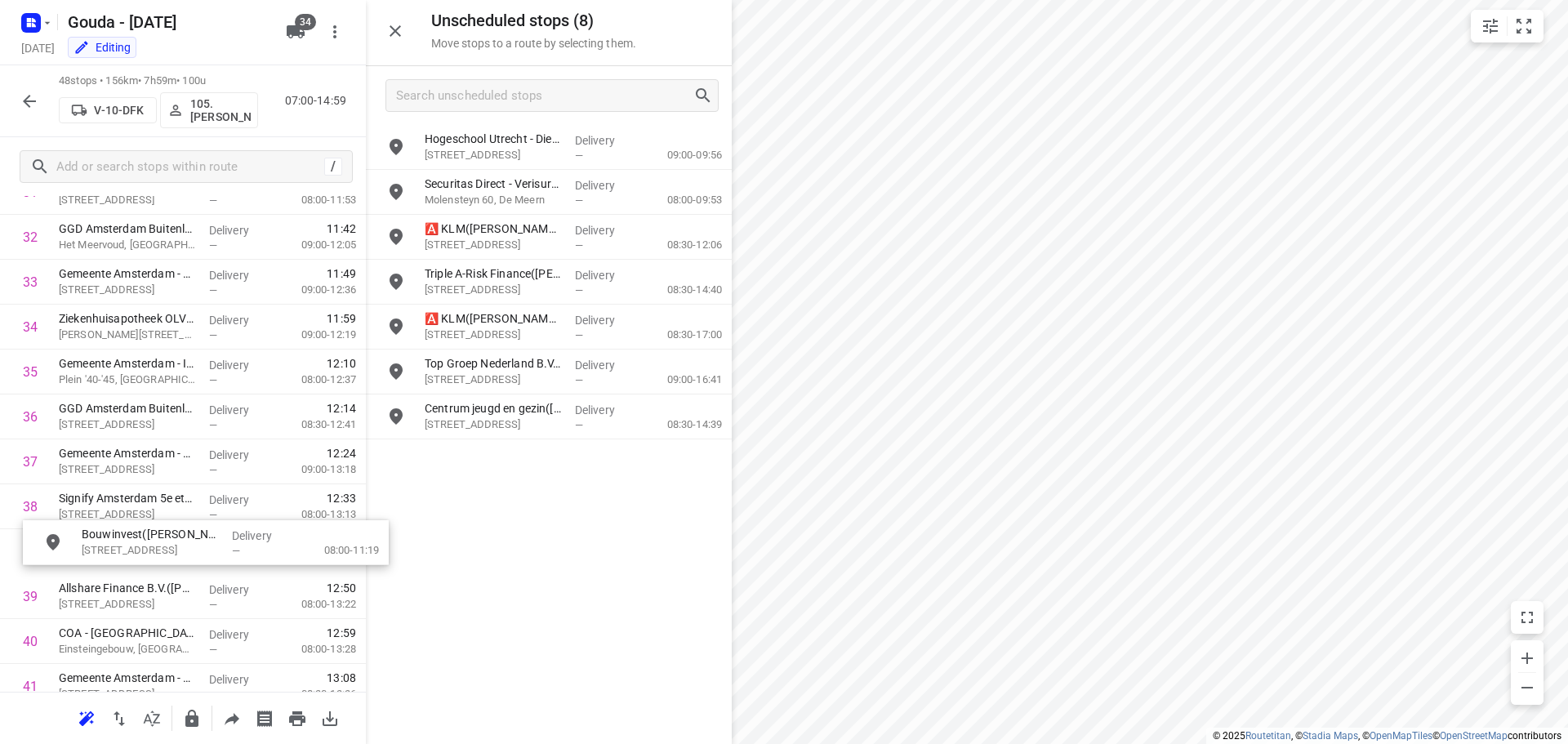
drag, startPoint x: 487, startPoint y: 284, endPoint x: 140, endPoint y: 550, distance: 437.2
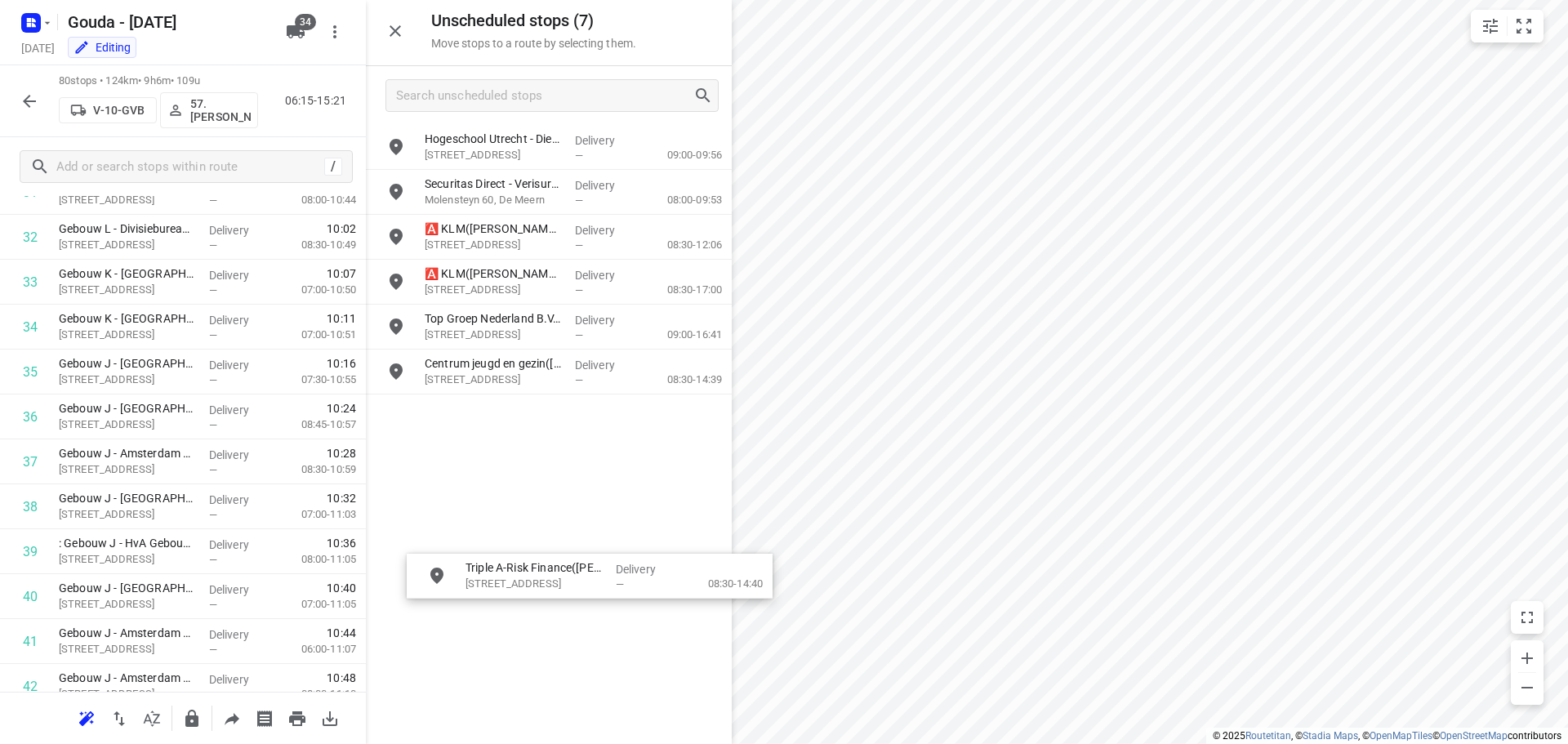
drag, startPoint x: 491, startPoint y: 295, endPoint x: 534, endPoint y: 597, distance: 305.0
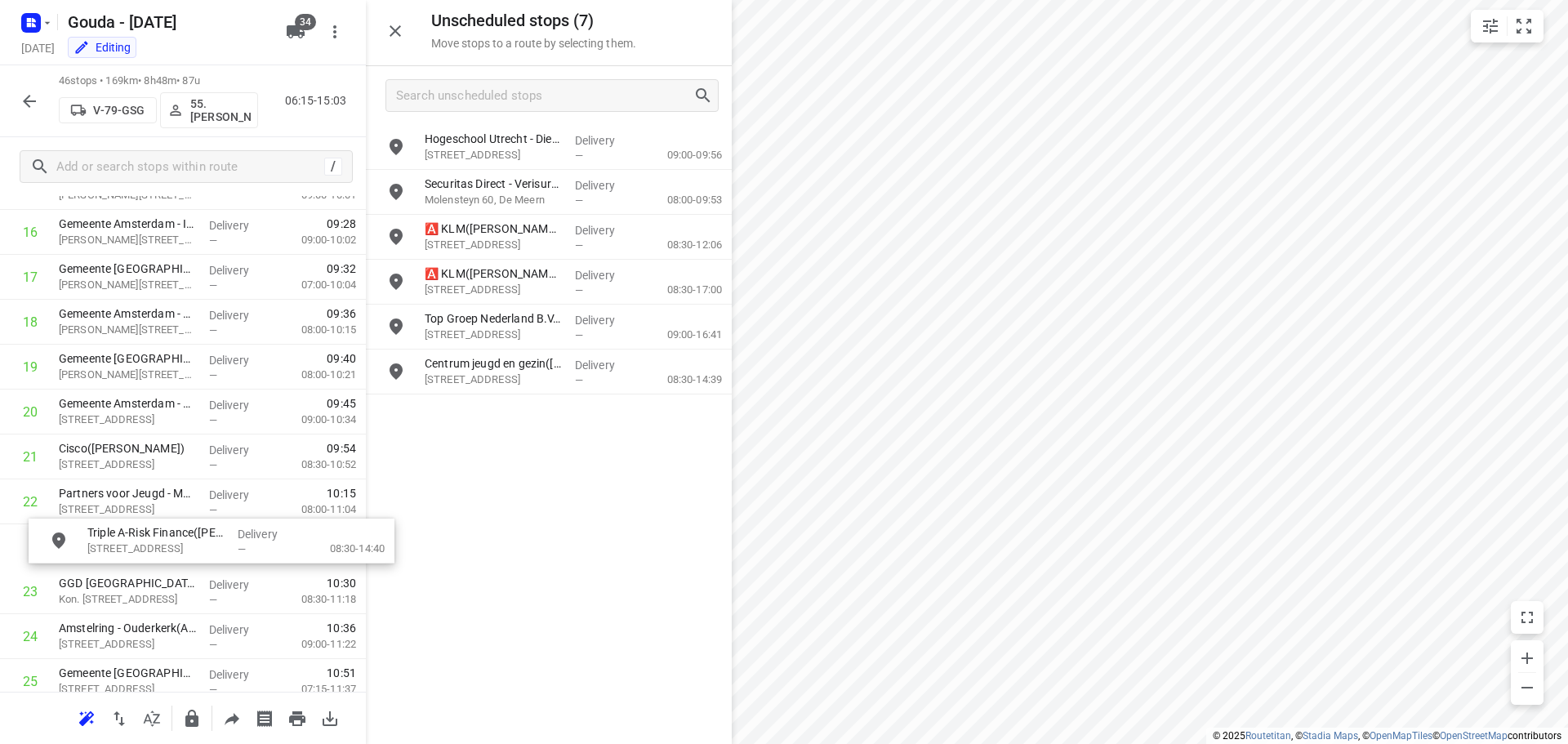
scroll to position [789, 0]
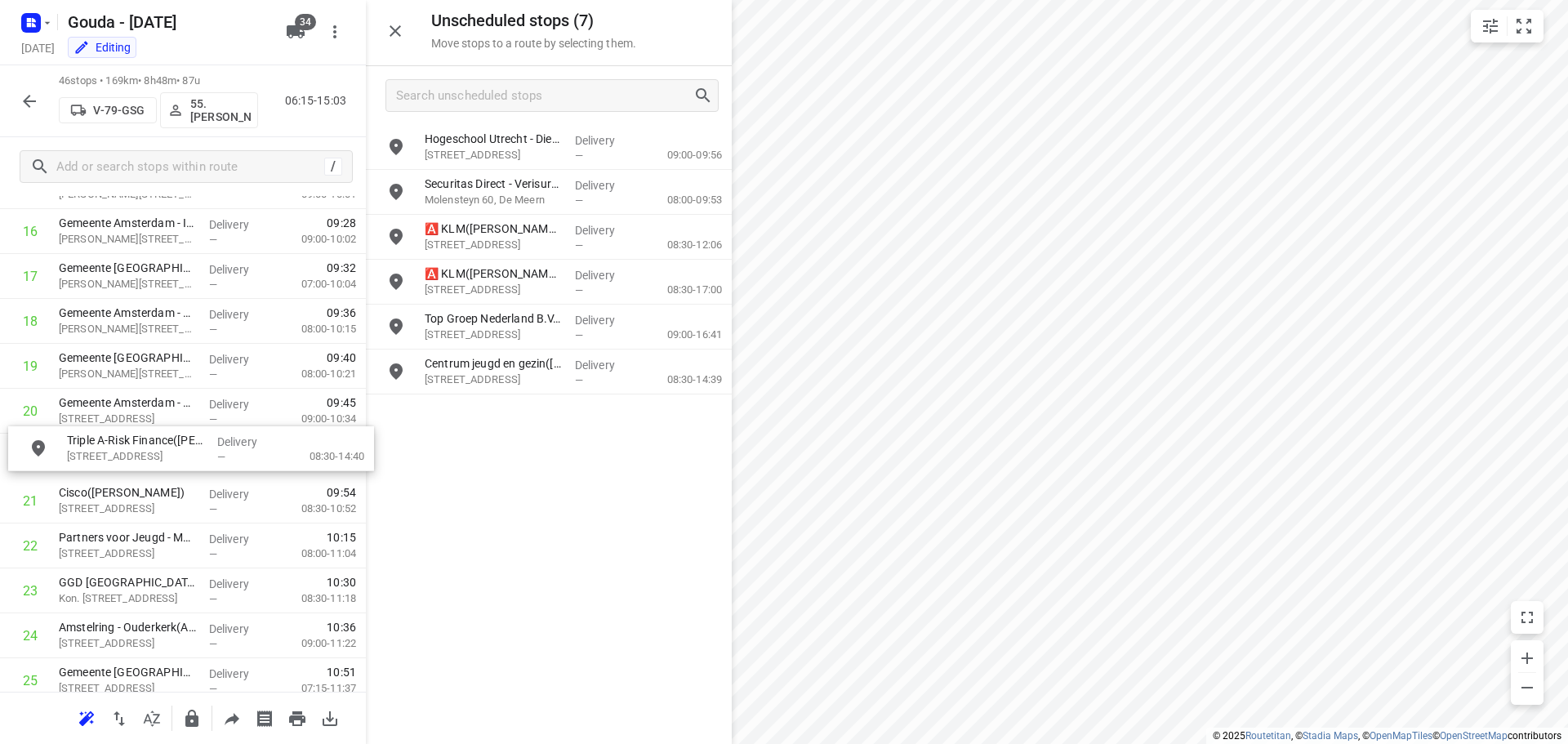
drag, startPoint x: 494, startPoint y: 289, endPoint x: 131, endPoint y: 456, distance: 399.6
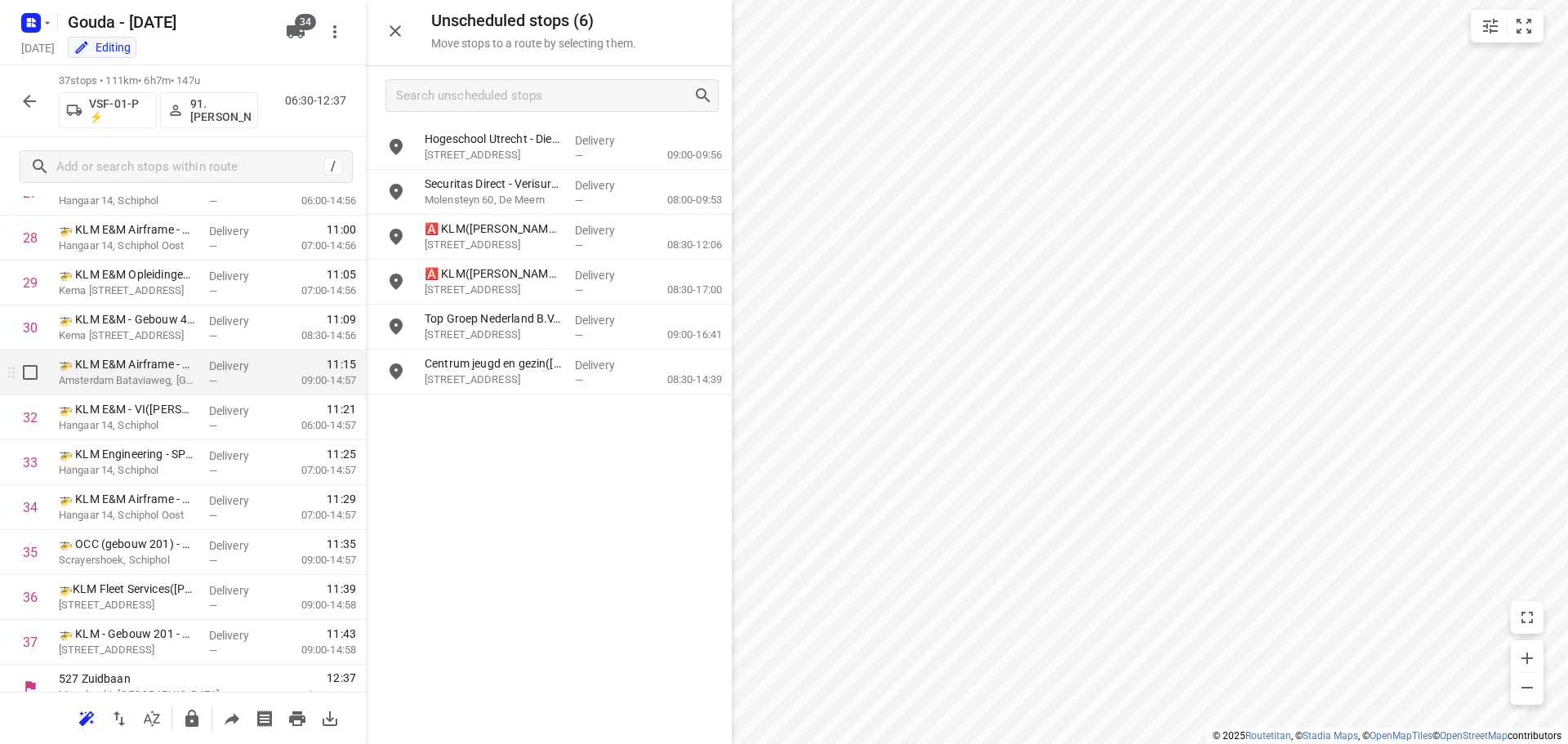
scroll to position [1339, 0]
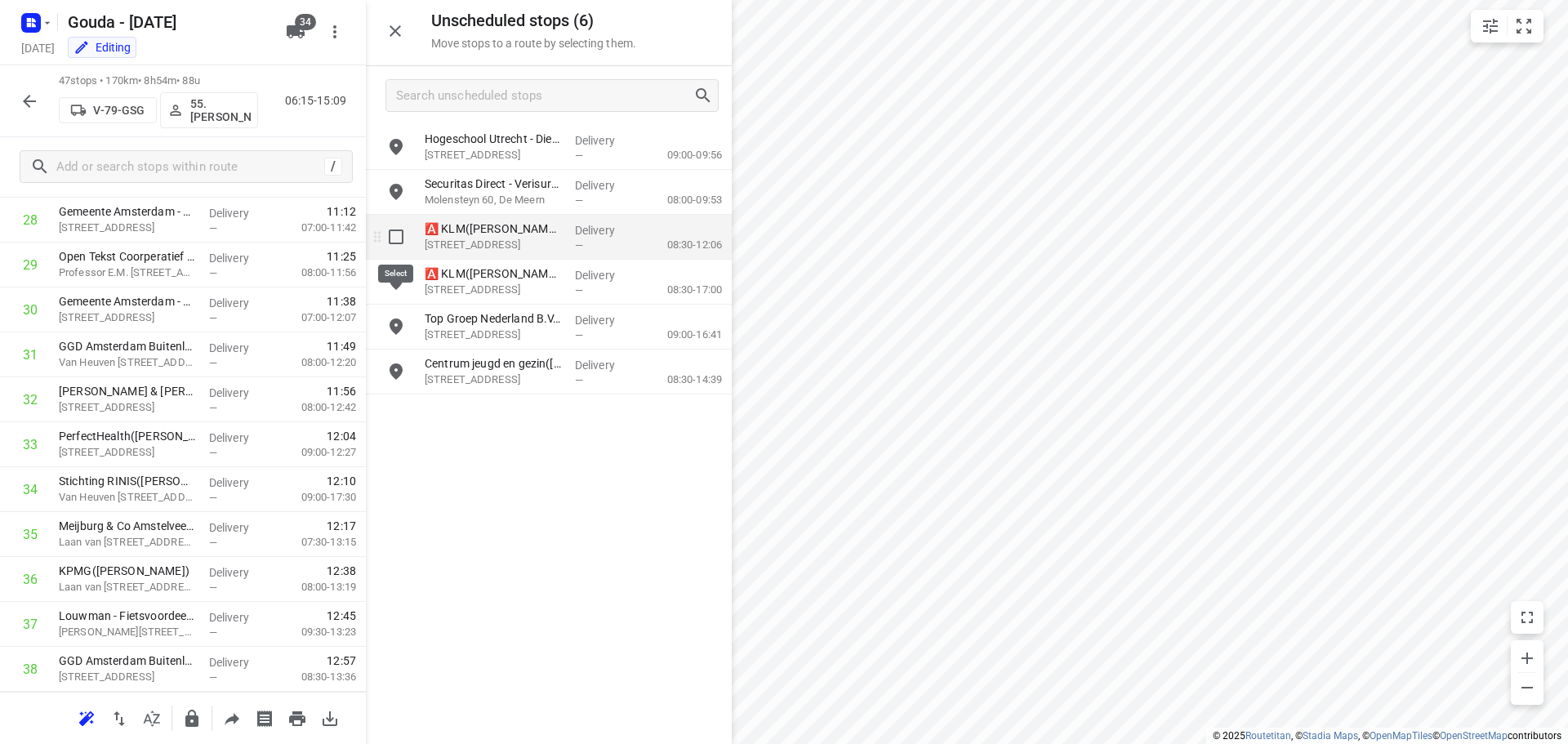
click at [396, 235] on input "grid" at bounding box center [395, 236] width 32 height 32
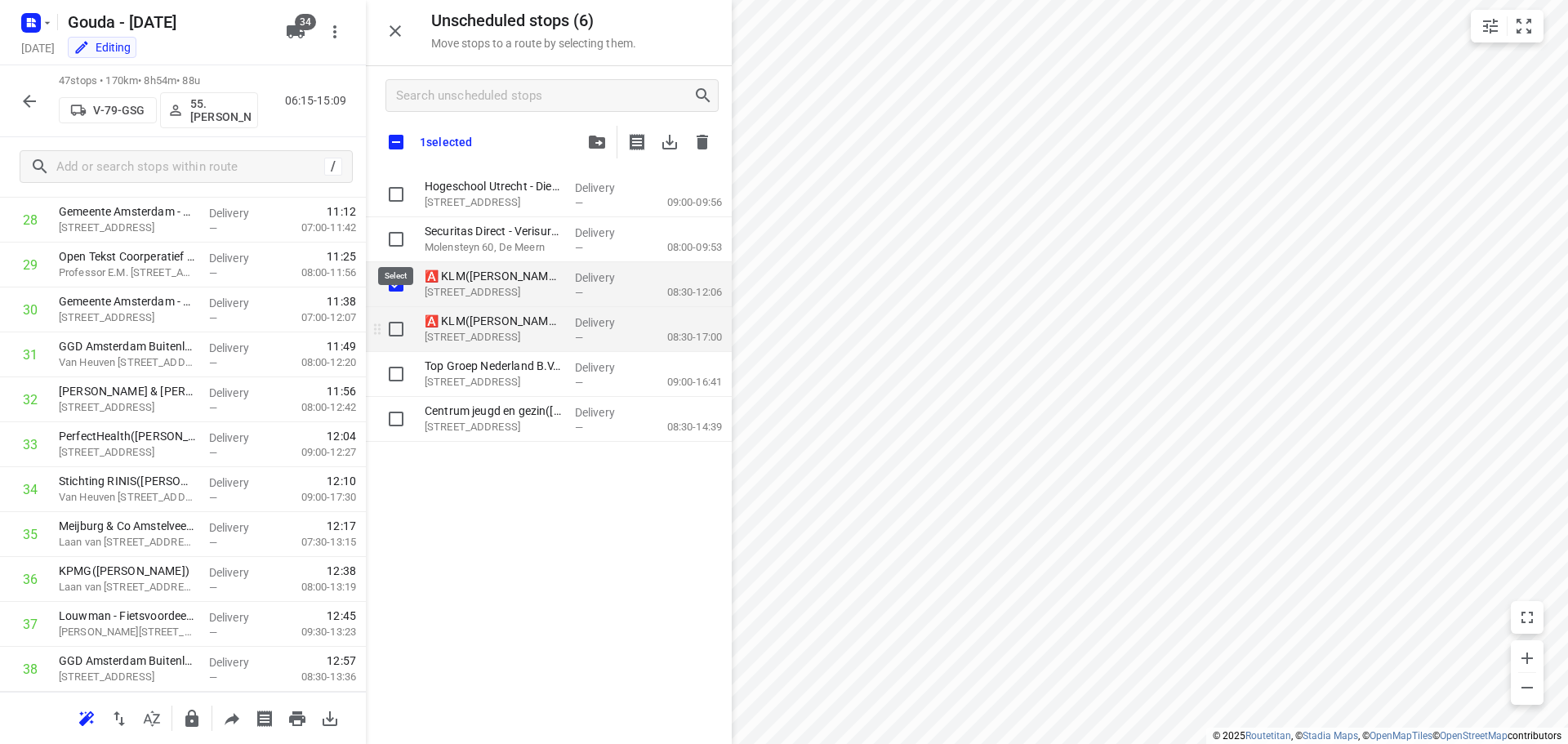
checkbox input "true"
click at [399, 325] on input "grid" at bounding box center [395, 329] width 32 height 32
checkbox input "true"
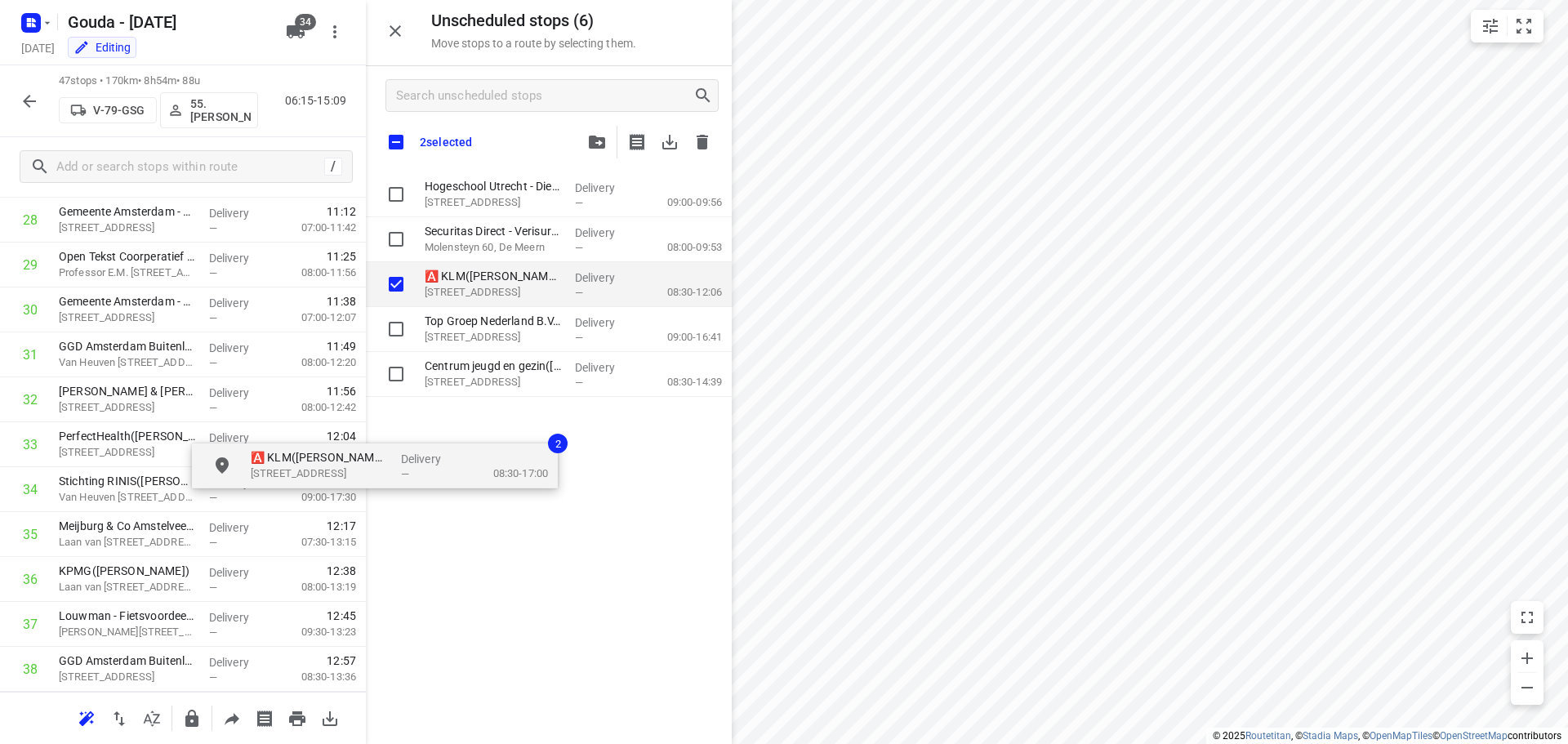
checkbox input "true"
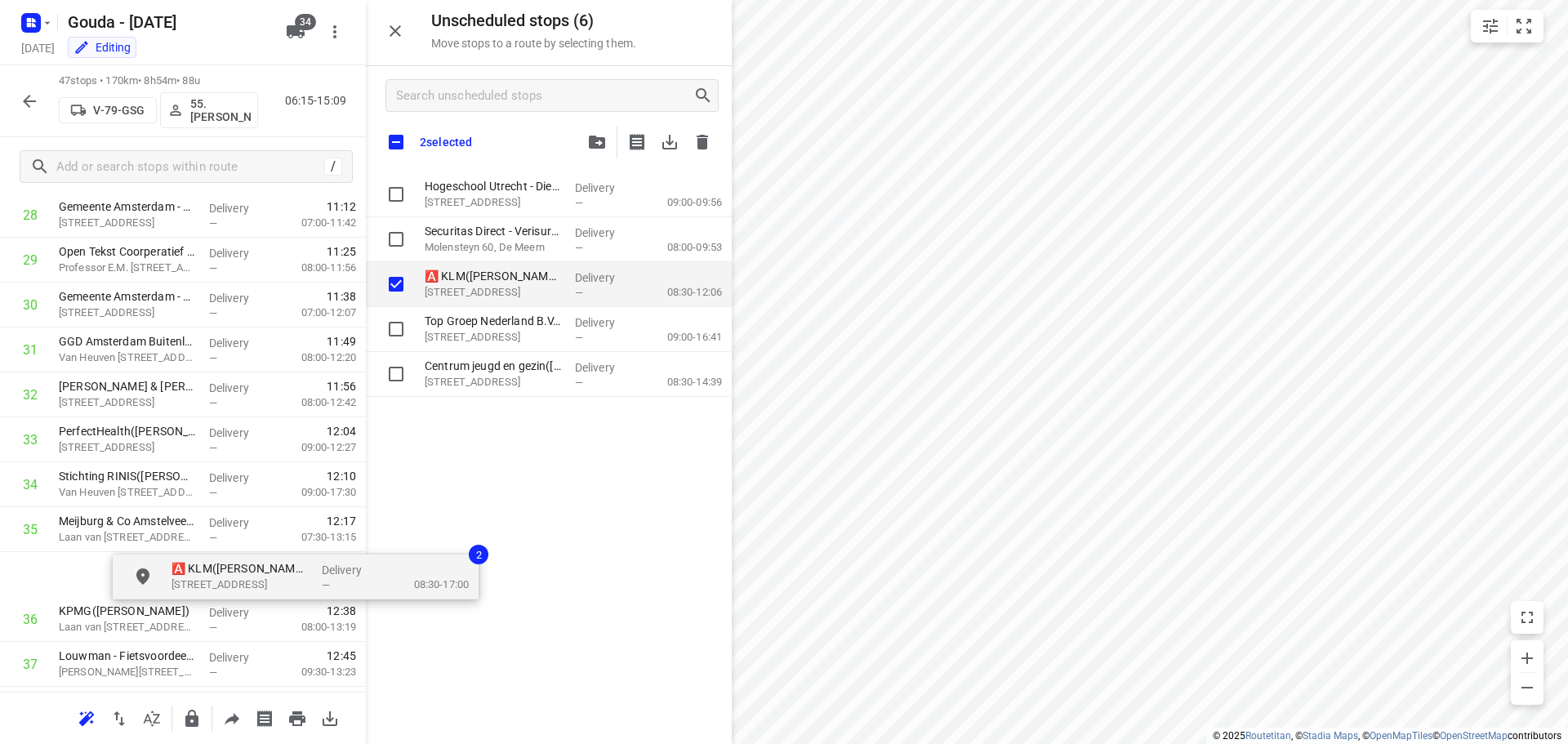
scroll to position [1348, 13]
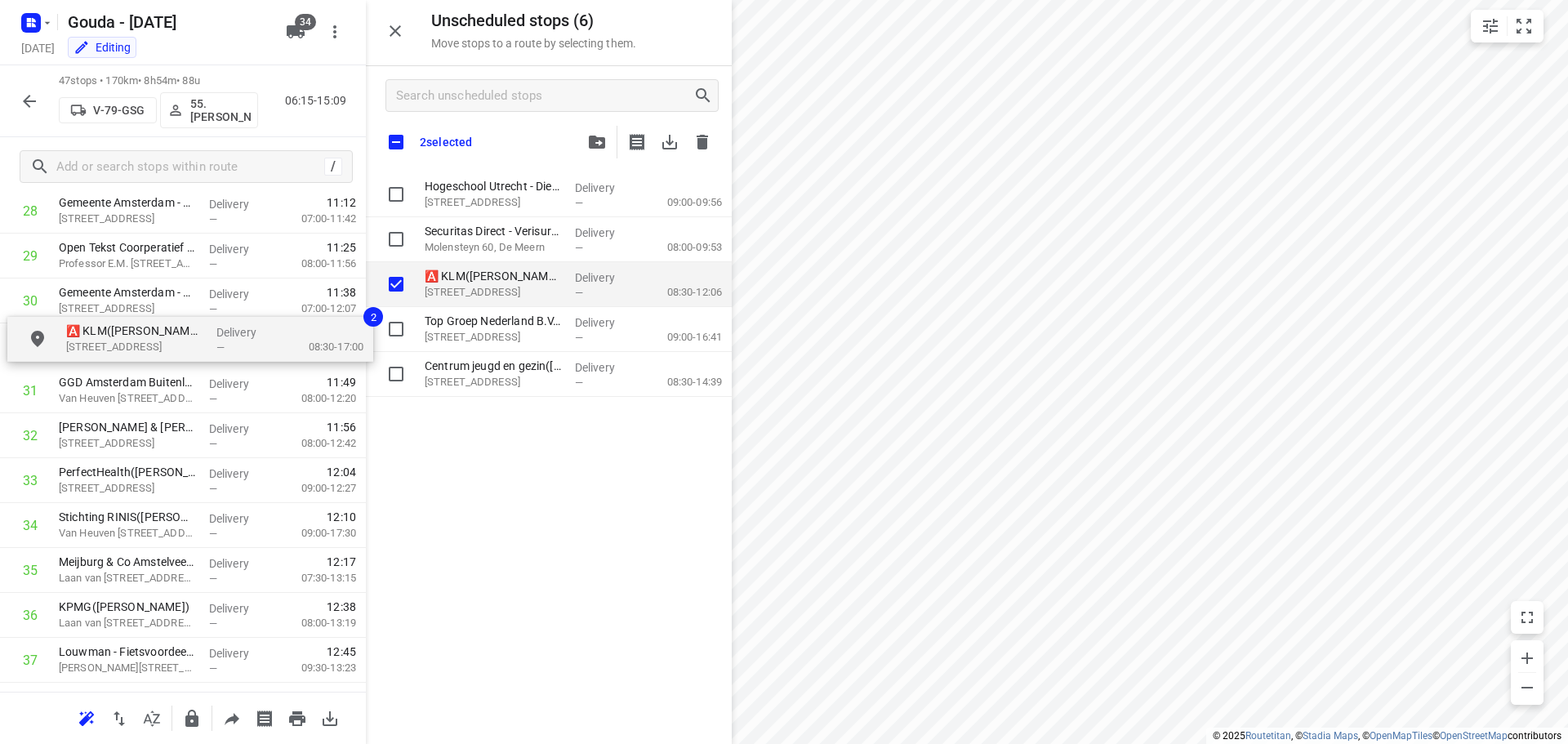
drag, startPoint x: 490, startPoint y: 336, endPoint x: 128, endPoint y: 347, distance: 362.2
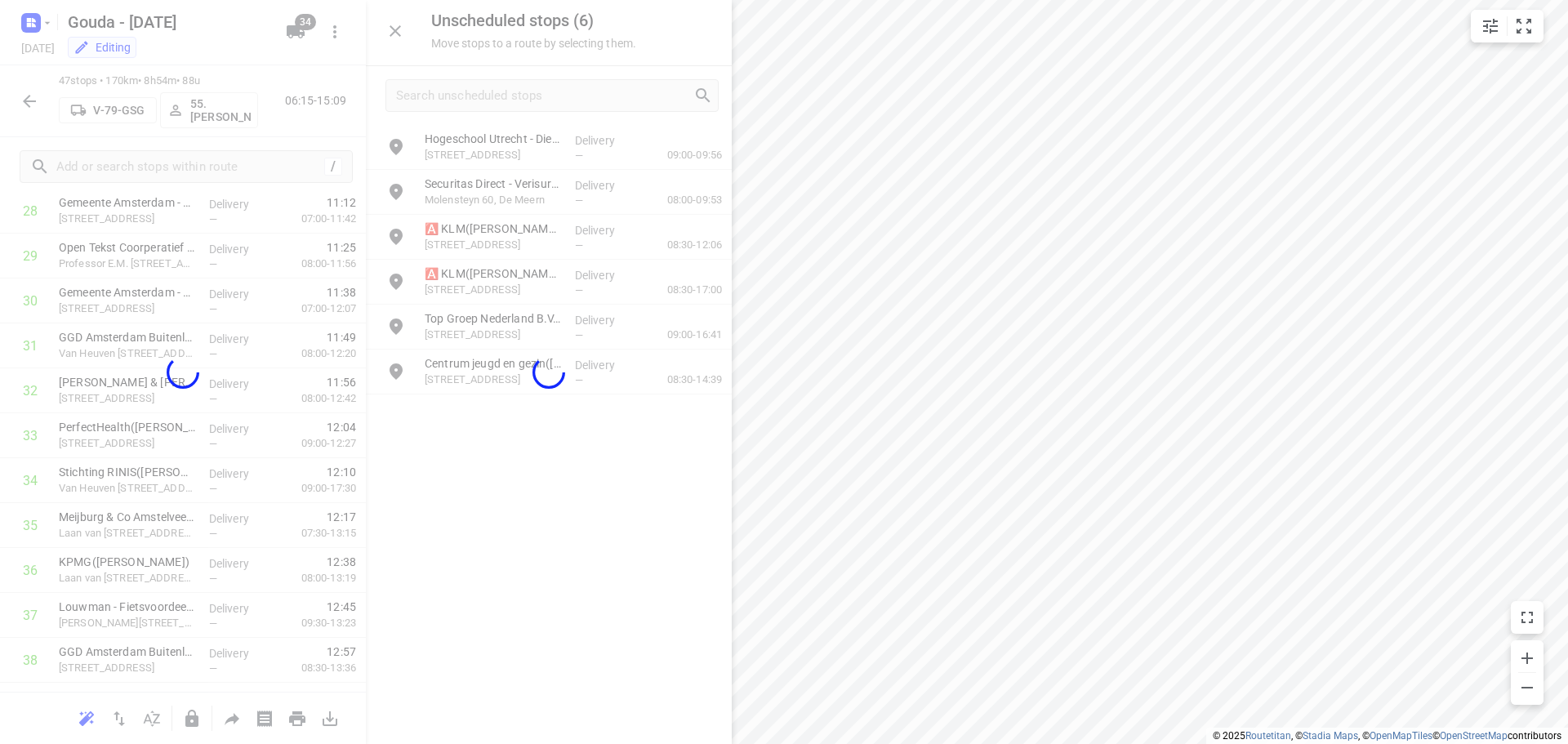
scroll to position [1348, 0]
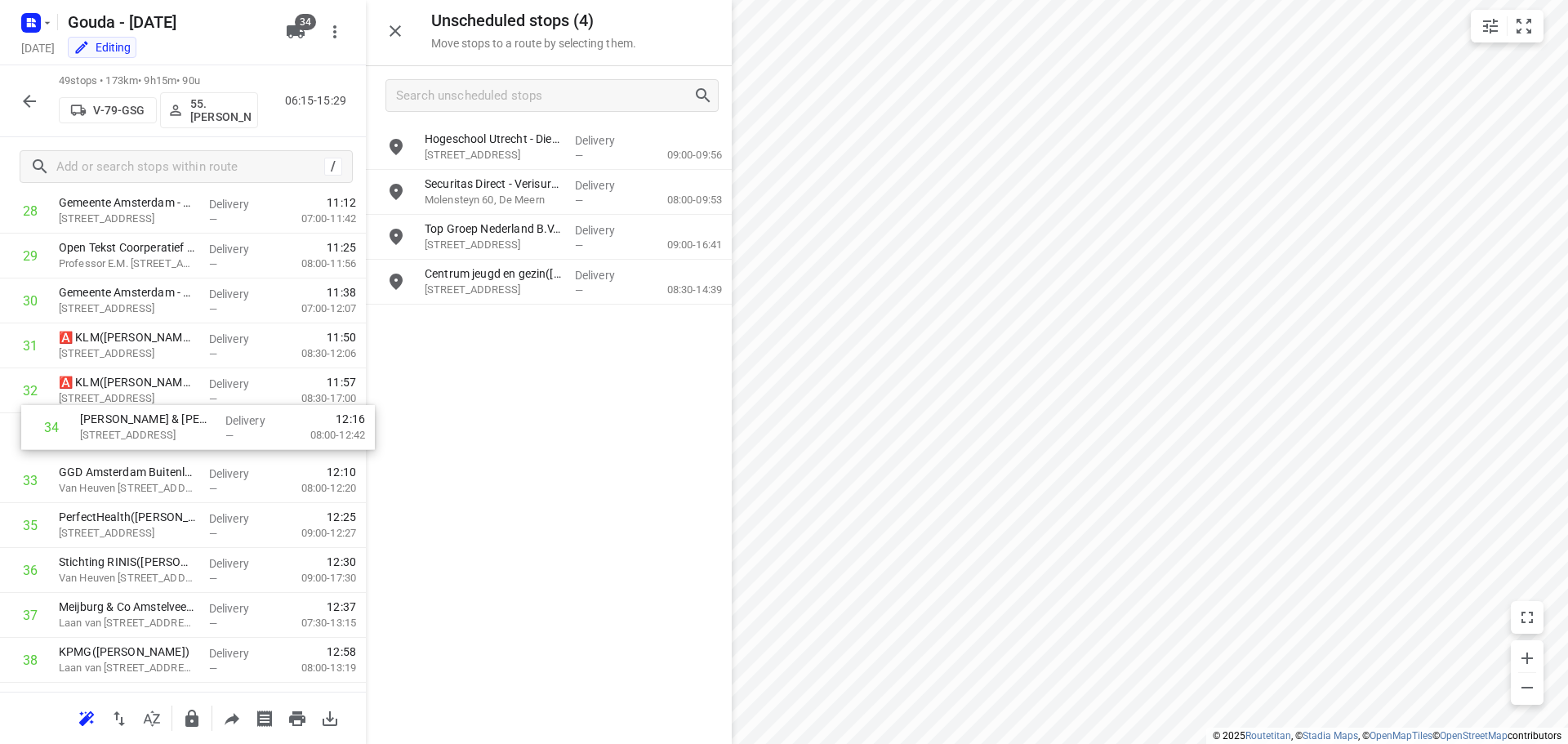
drag, startPoint x: 85, startPoint y: 483, endPoint x: 98, endPoint y: 430, distance: 54.6
click at [98, 430] on div "1 Gemeente [GEOGRAPHIC_DATA] - Directie Stadswerken - [GEOGRAPHIC_DATA]([GEOGRA…" at bounding box center [183, 76] width 366 height 2202
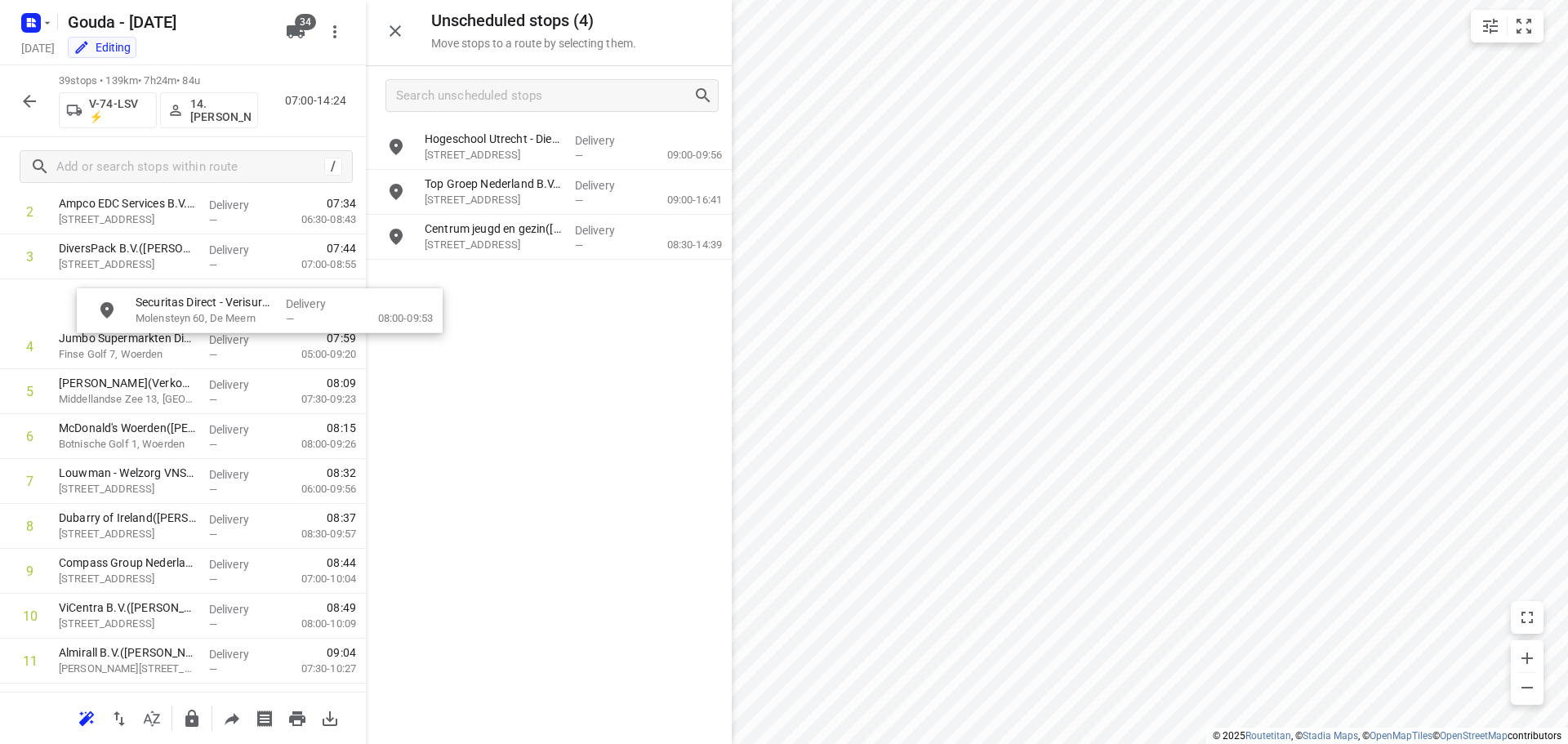
scroll to position [175, 0]
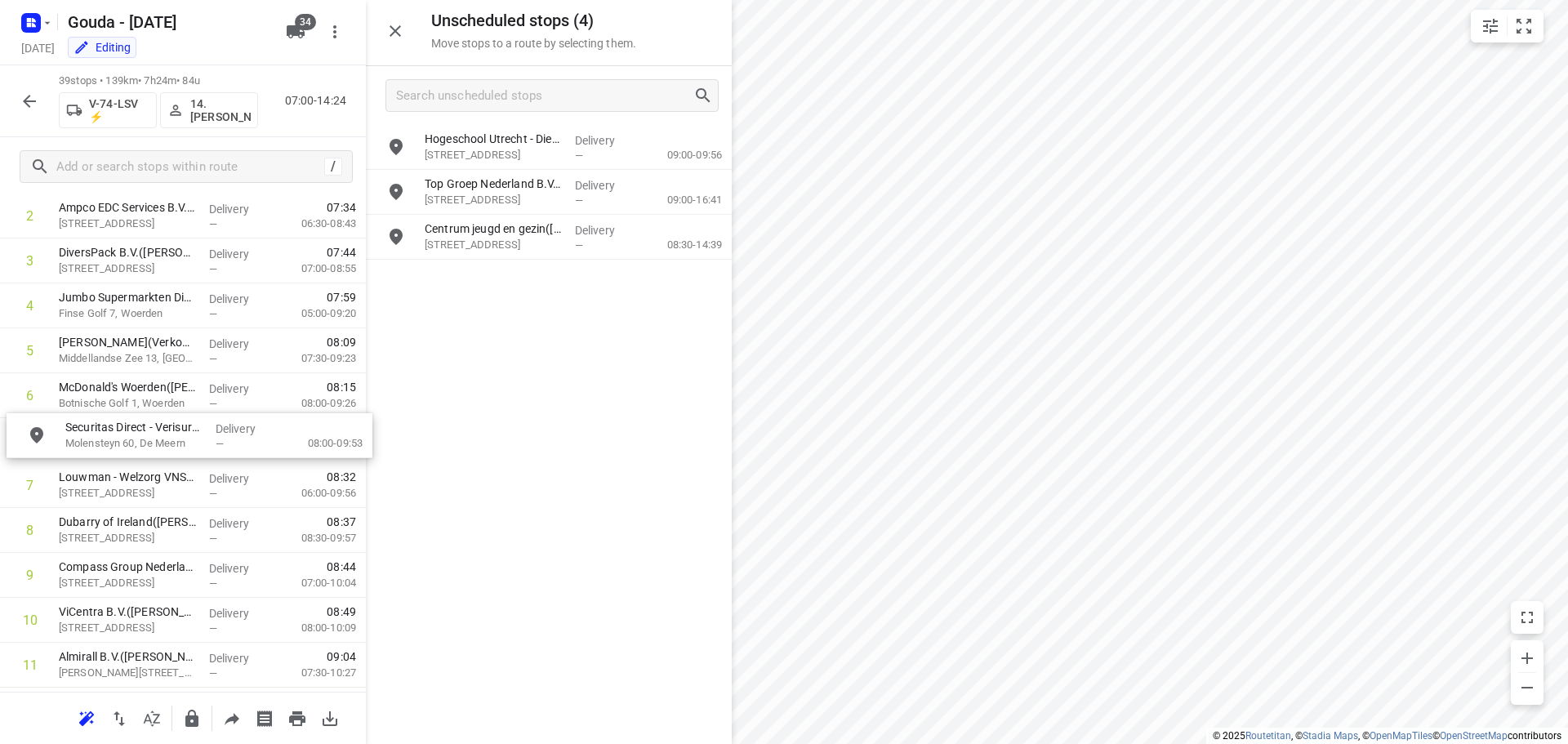
drag, startPoint x: 495, startPoint y: 200, endPoint x: 127, endPoint y: 451, distance: 445.4
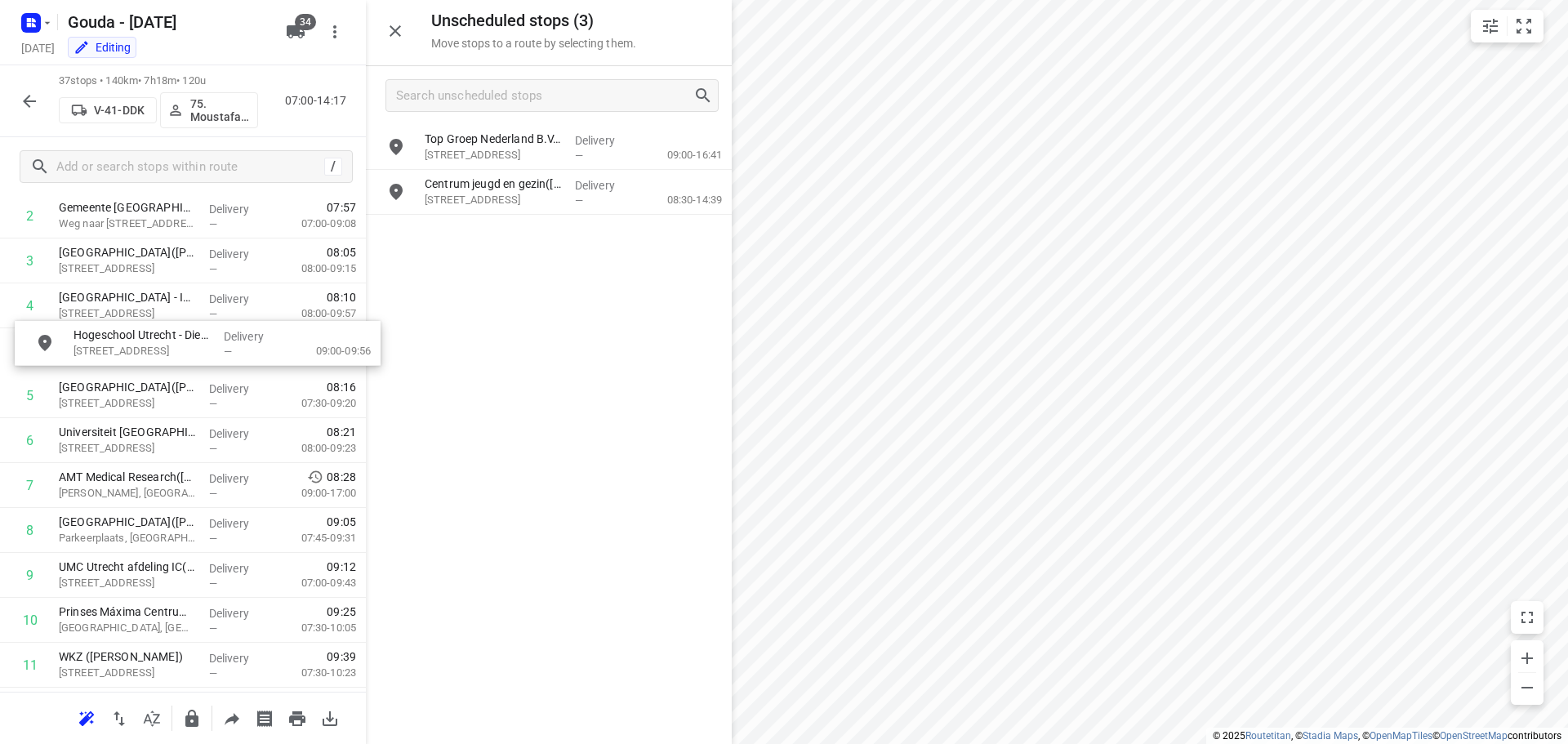
drag, startPoint x: 506, startPoint y: 156, endPoint x: 139, endPoint y: 360, distance: 419.9
drag, startPoint x: 125, startPoint y: 355, endPoint x: 145, endPoint y: 452, distance: 99.0
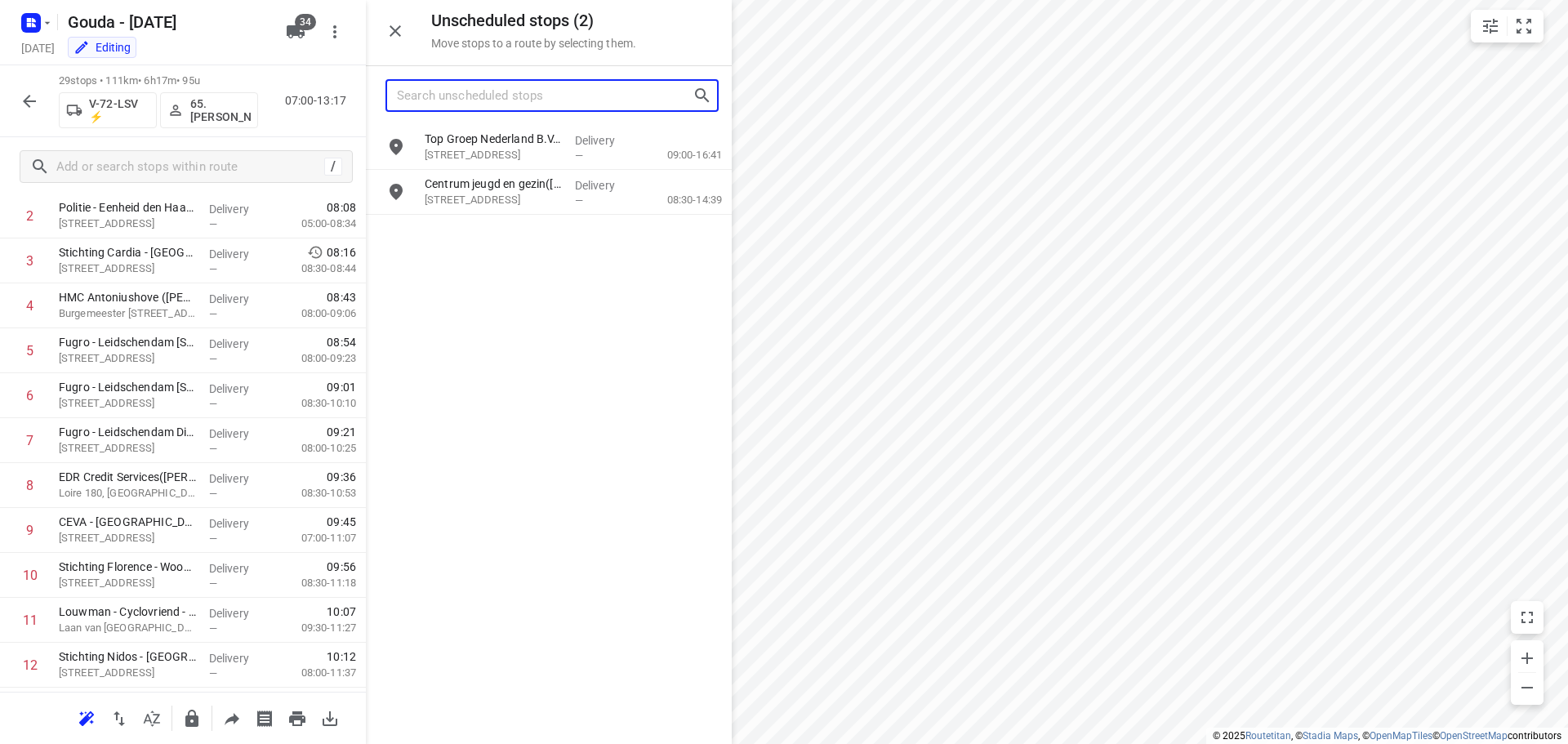
click at [524, 101] on input "Search unscheduled stops" at bounding box center [544, 96] width 296 height 25
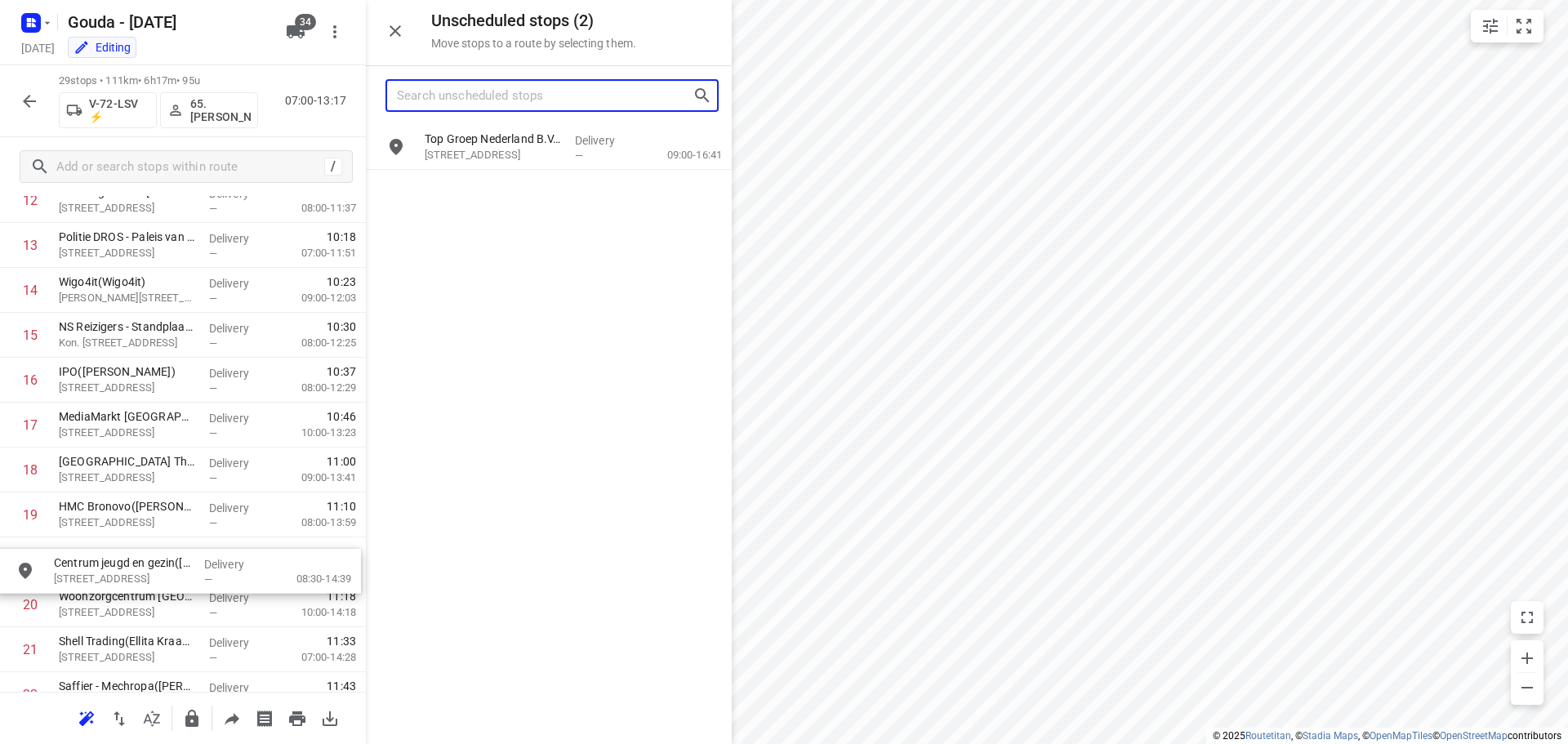
scroll to position [641, 0]
drag, startPoint x: 505, startPoint y: 195, endPoint x: 118, endPoint y: 522, distance: 506.7
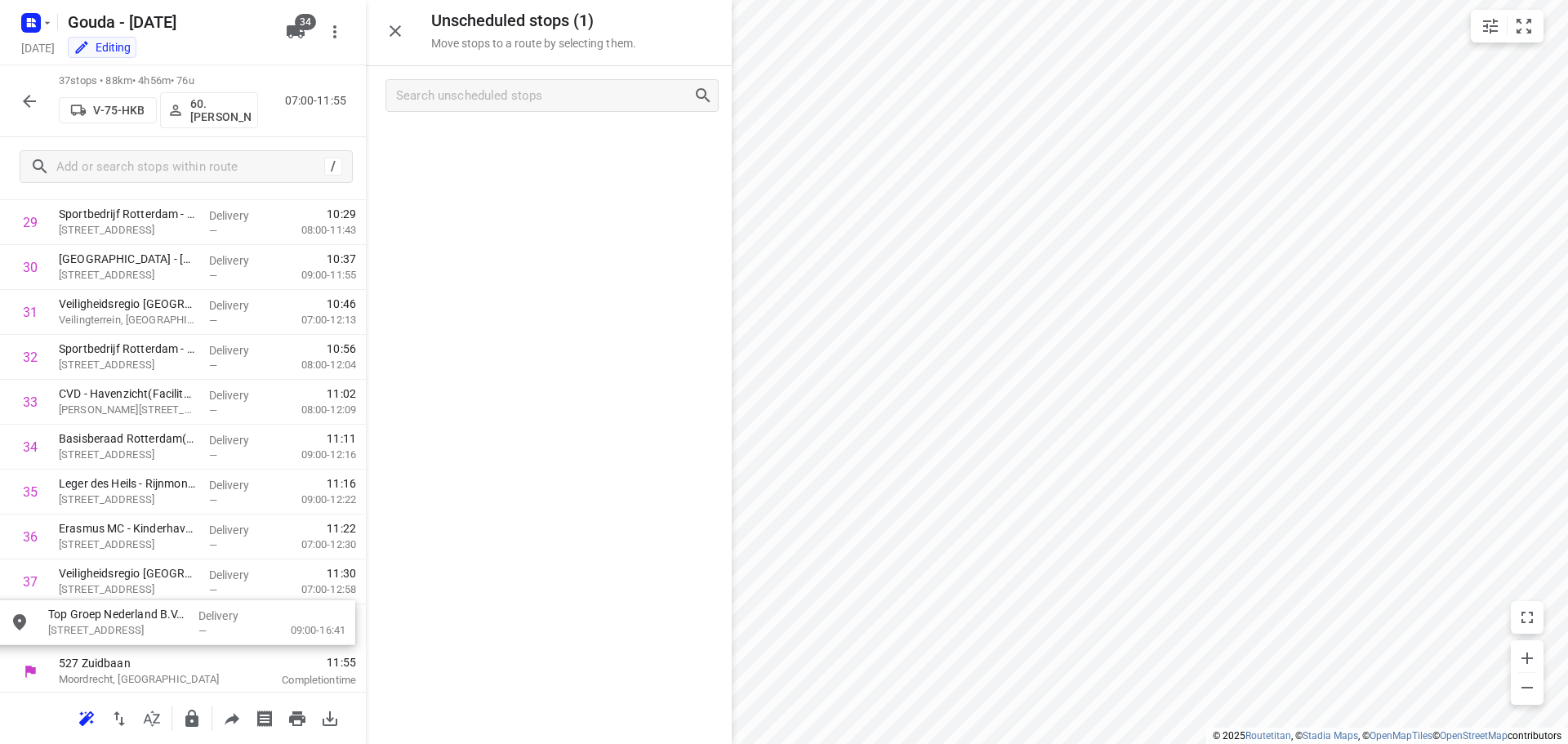
scroll to position [1389, 0]
drag, startPoint x: 484, startPoint y: 150, endPoint x: 115, endPoint y: 633, distance: 607.8
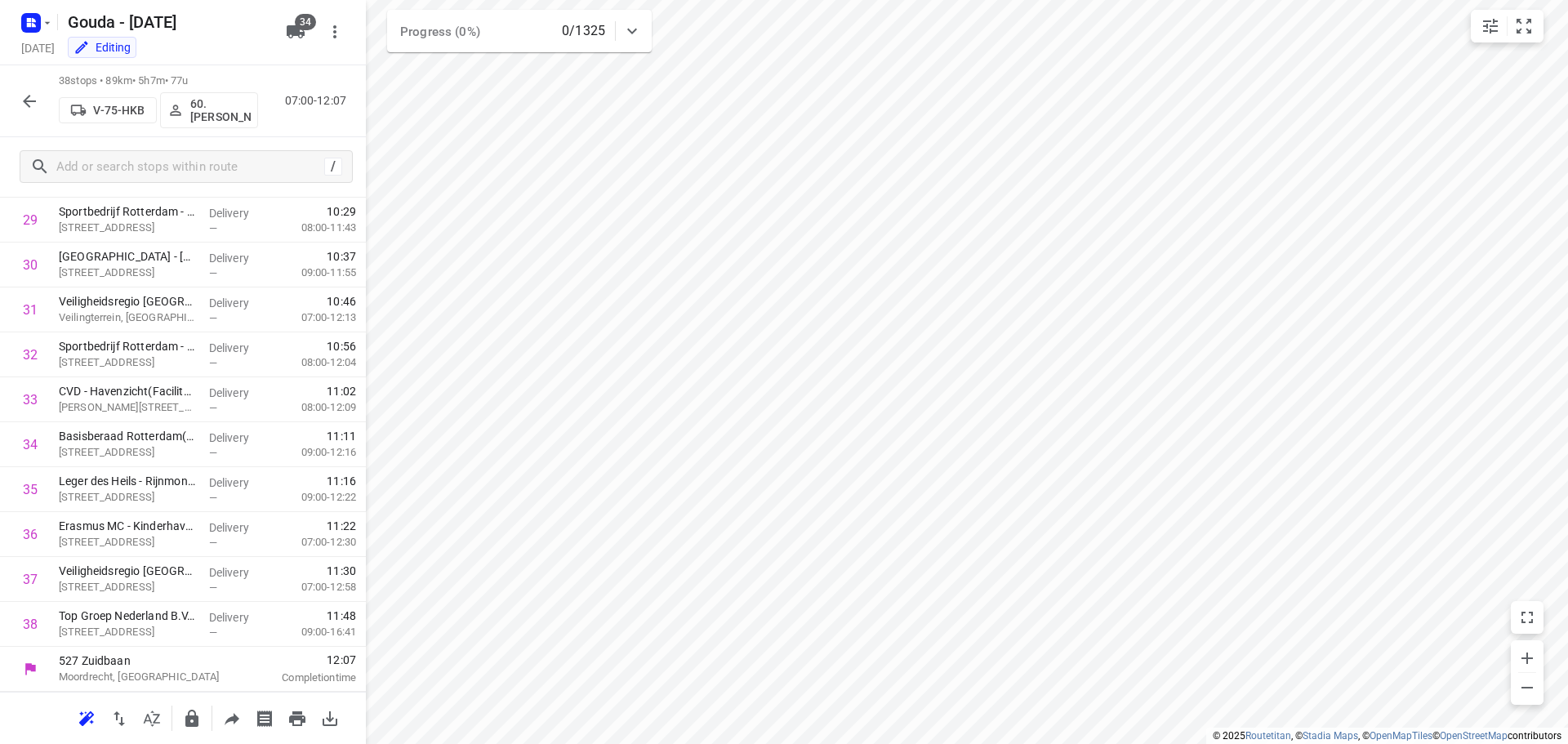
scroll to position [1338, 0]
